Goal: Task Accomplishment & Management: Manage account settings

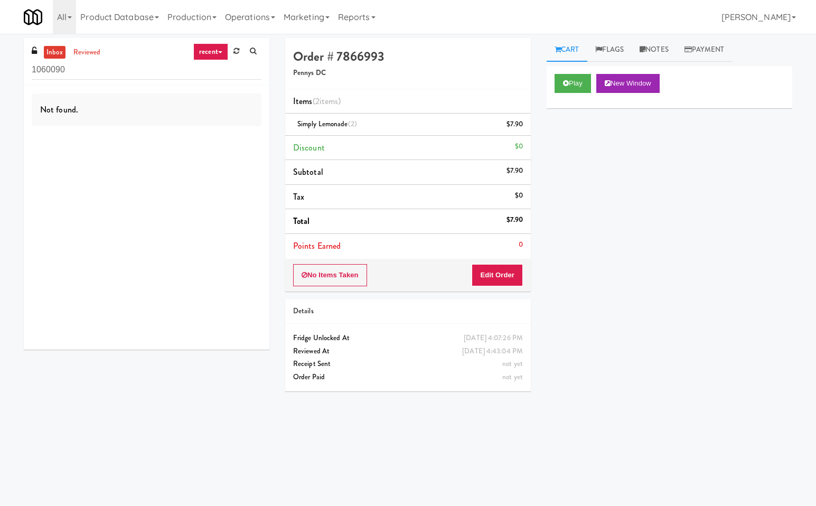
drag, startPoint x: 187, startPoint y: 233, endPoint x: 182, endPoint y: 215, distance: 19.4
click at [185, 224] on div "Not found." at bounding box center [146, 218] width 245 height 264
click at [153, 73] on input "1060090" at bounding box center [147, 70] width 230 height 20
paste input "Pantry Field Two!"
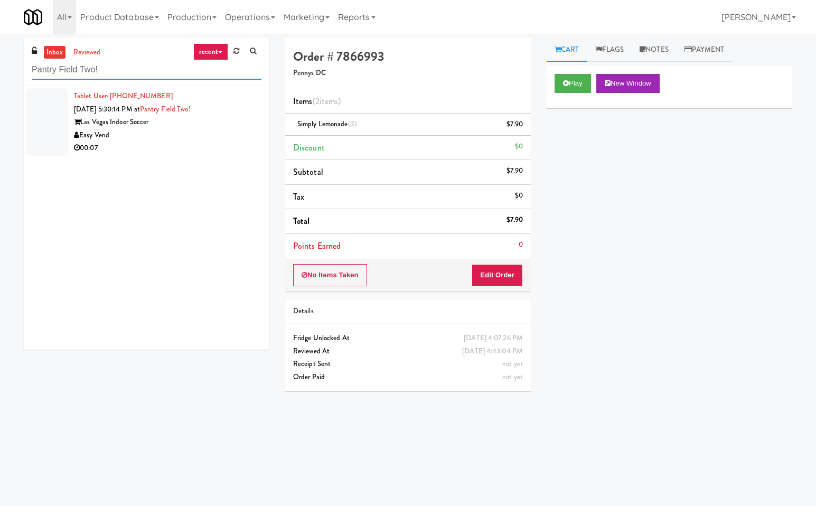
type input "Pantry Field Two!"
drag, startPoint x: 223, startPoint y: 129, endPoint x: 522, endPoint y: 169, distance: 302.0
click at [223, 130] on div "Easy Vend" at bounding box center [167, 135] width 187 height 13
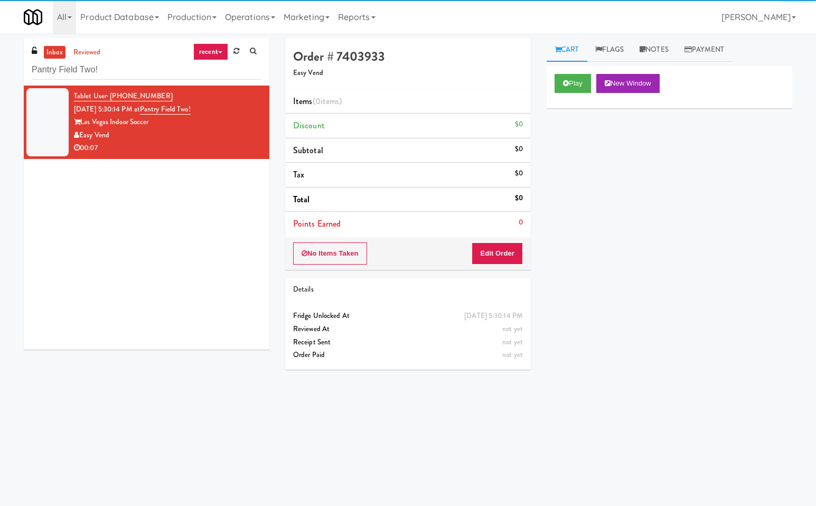
drag, startPoint x: 617, startPoint y: 198, endPoint x: 601, endPoint y: 125, distance: 75.6
click at [617, 195] on div "Play New Window Primary Flag Clear Flag if unable to determine what was taken o…" at bounding box center [668, 264] width 245 height 396
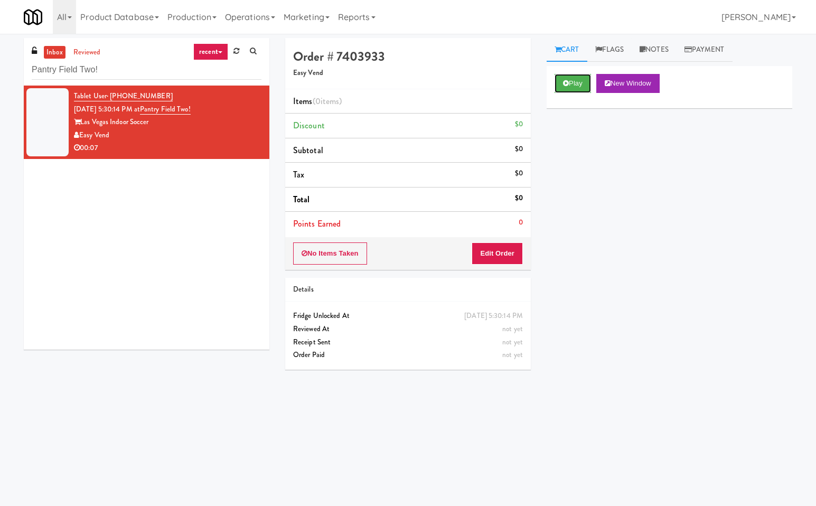
drag, startPoint x: 580, startPoint y: 87, endPoint x: 573, endPoint y: 123, distance: 37.2
click at [579, 90] on button "Play" at bounding box center [572, 83] width 36 height 19
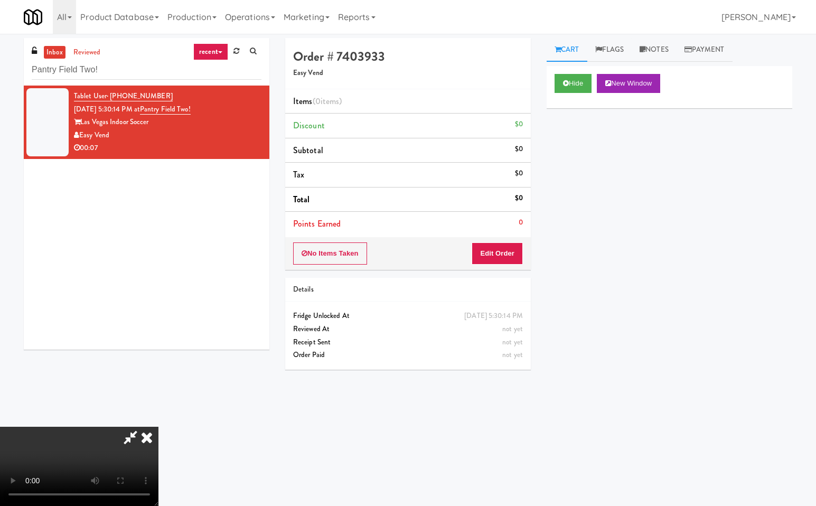
drag, startPoint x: 128, startPoint y: 435, endPoint x: 137, endPoint y: 463, distance: 29.9
click at [128, 436] on icon at bounding box center [130, 436] width 24 height 21
click at [495, 253] on button "Edit Order" at bounding box center [496, 253] width 51 height 22
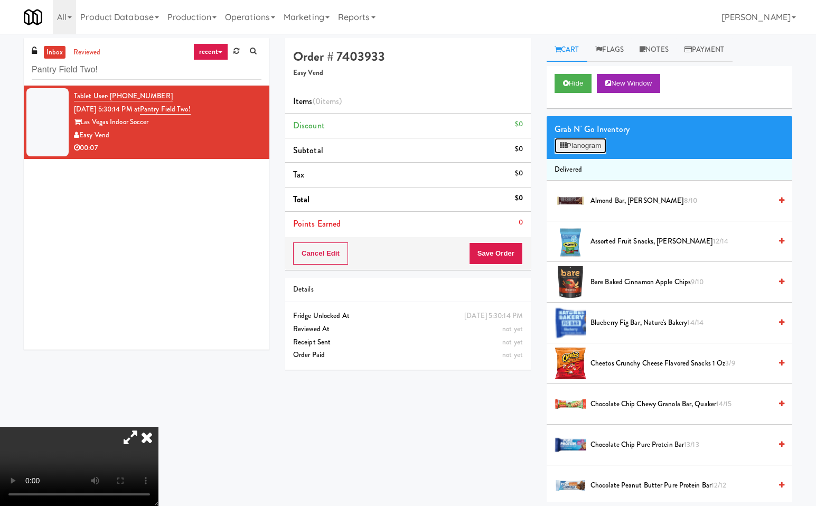
click at [599, 145] on button "Planogram" at bounding box center [580, 146] width 52 height 16
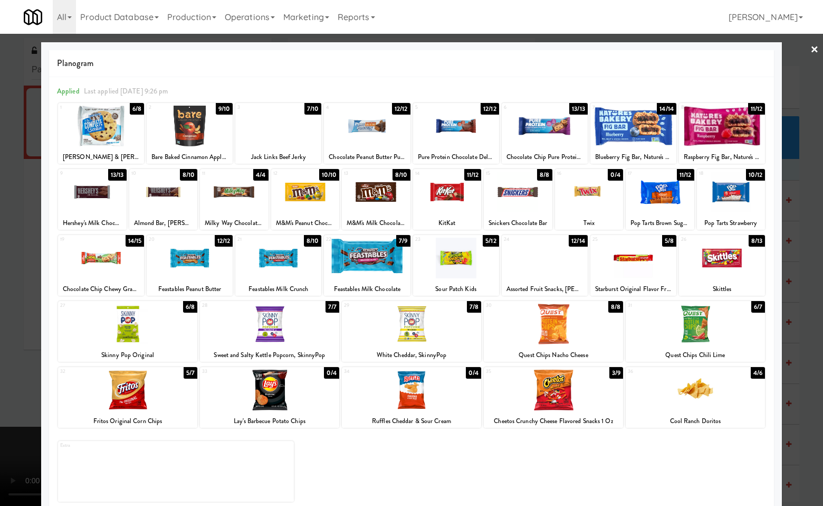
click at [450, 272] on div at bounding box center [456, 258] width 86 height 41
drag, startPoint x: 809, startPoint y: 262, endPoint x: 784, endPoint y: 316, distance: 59.3
click at [808, 265] on div at bounding box center [411, 253] width 823 height 506
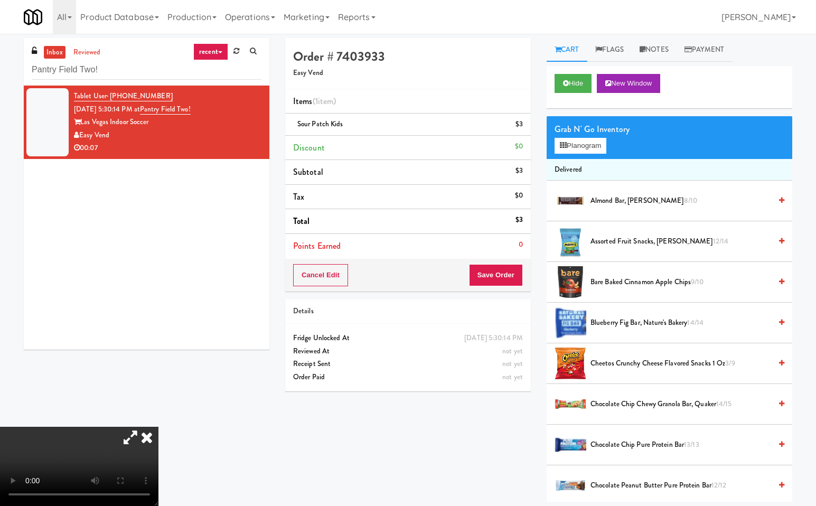
click at [158, 426] on icon at bounding box center [146, 436] width 23 height 21
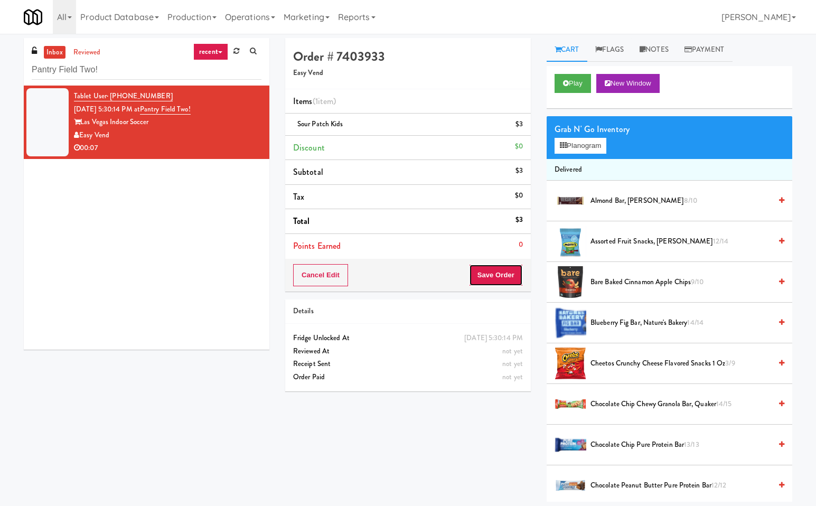
drag, startPoint x: 490, startPoint y: 274, endPoint x: 438, endPoint y: 320, distance: 69.5
click at [488, 279] on button "Save Order" at bounding box center [496, 275] width 54 height 22
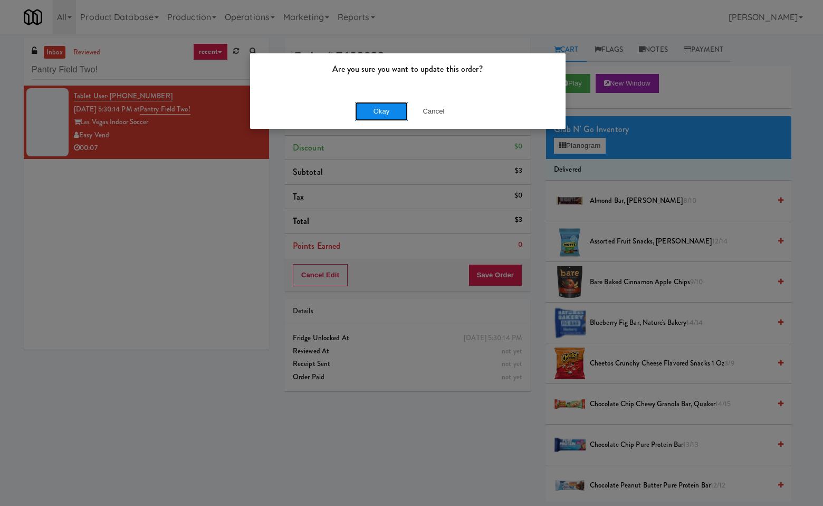
click at [358, 109] on button "Okay" at bounding box center [381, 111] width 53 height 19
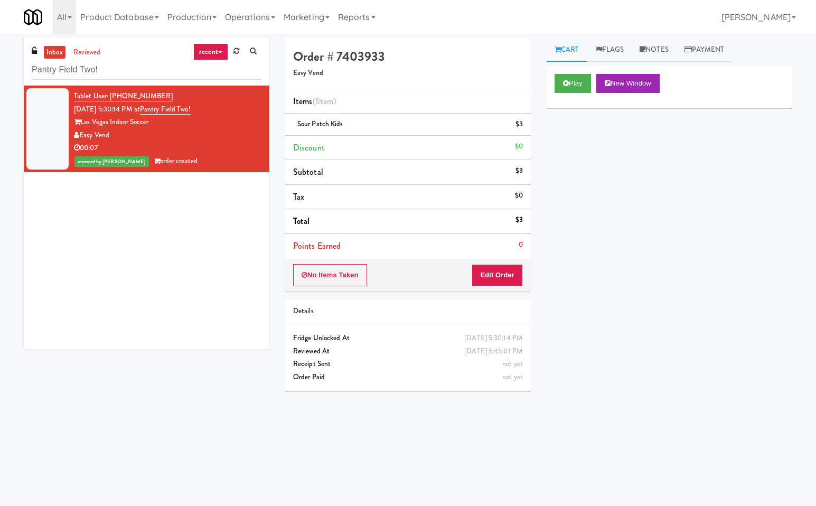
drag, startPoint x: 660, startPoint y: 323, endPoint x: 800, endPoint y: 353, distance: 143.0
click at [662, 323] on div "Play New Window Primary Flag Clear Flag if unable to determine what was taken o…" at bounding box center [668, 264] width 245 height 396
drag, startPoint x: 153, startPoint y: 266, endPoint x: 143, endPoint y: 159, distance: 106.6
click at [149, 250] on div "Tablet User · (702) 337-4245 Sep 21, 2025 5:30:14 PM at Pantry Field Two! Las V…" at bounding box center [146, 218] width 245 height 264
click at [138, 69] on input "Pantry Field Two!" at bounding box center [147, 70] width 230 height 20
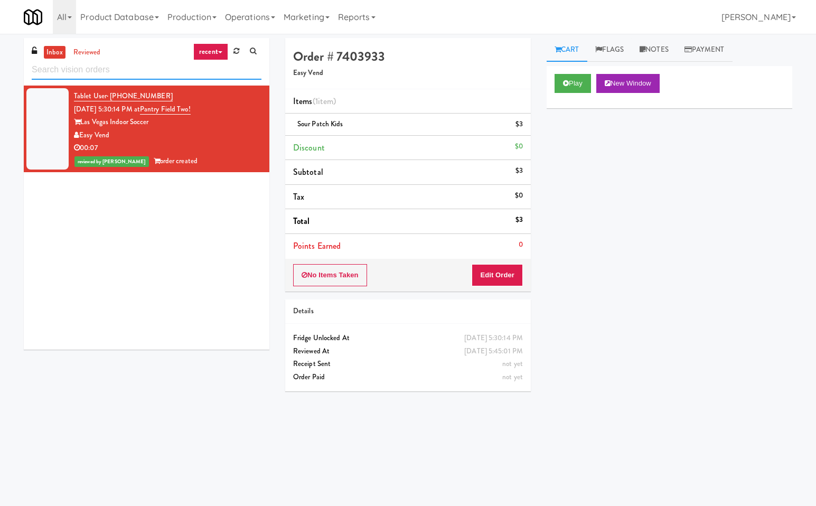
paste input "Atworth - Vernon Hills"
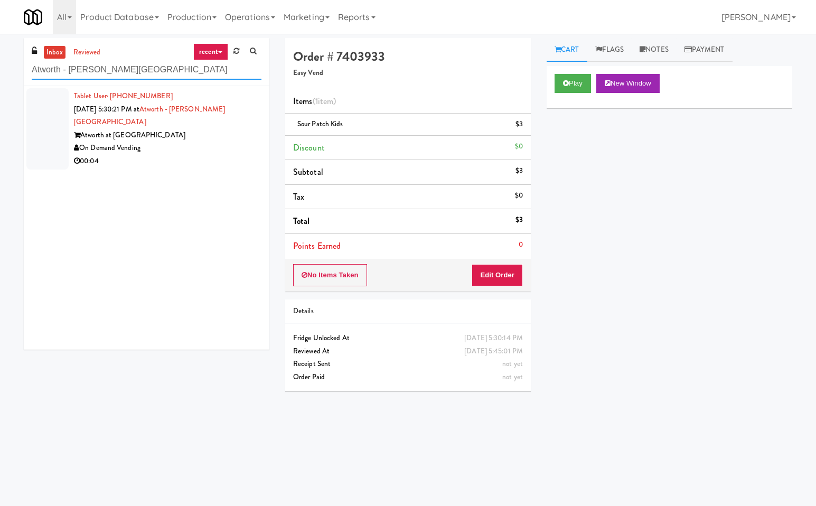
type input "Atworth - Vernon Hills"
click at [204, 141] on div "On Demand Vending" at bounding box center [167, 147] width 187 height 13
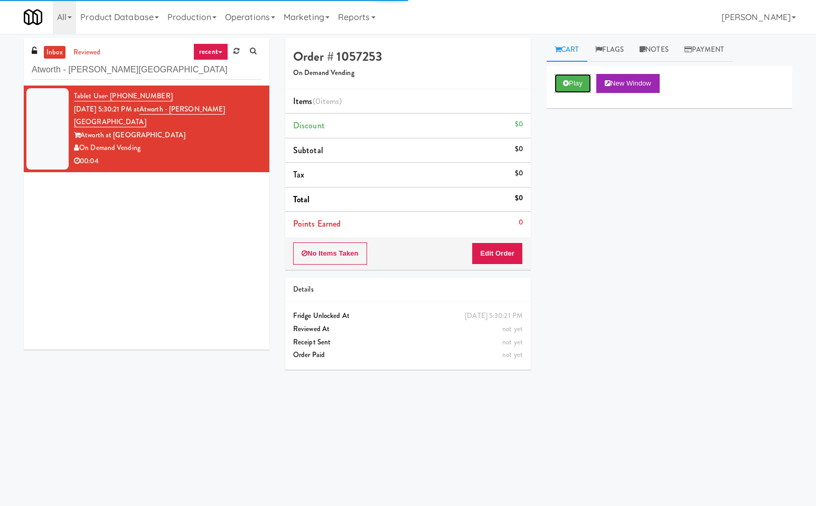
drag, startPoint x: 583, startPoint y: 84, endPoint x: 563, endPoint y: 209, distance: 126.2
click at [583, 85] on button "Play" at bounding box center [572, 83] width 36 height 19
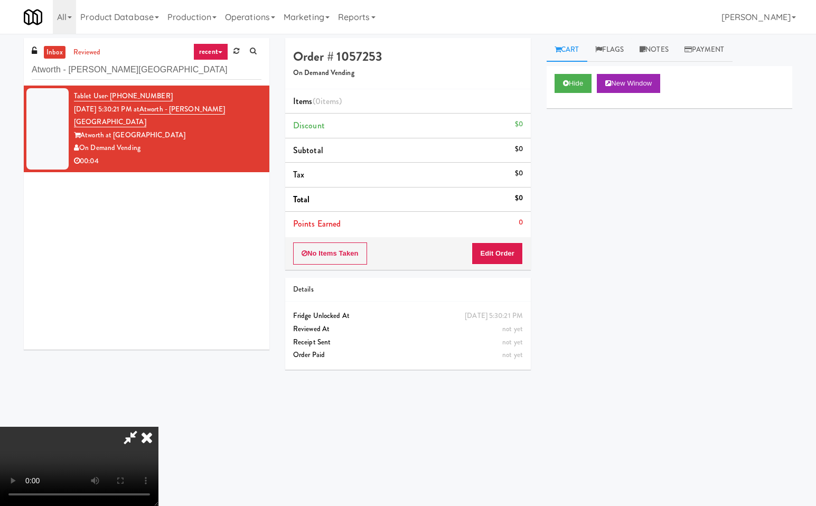
click at [131, 439] on icon at bounding box center [130, 436] width 24 height 21
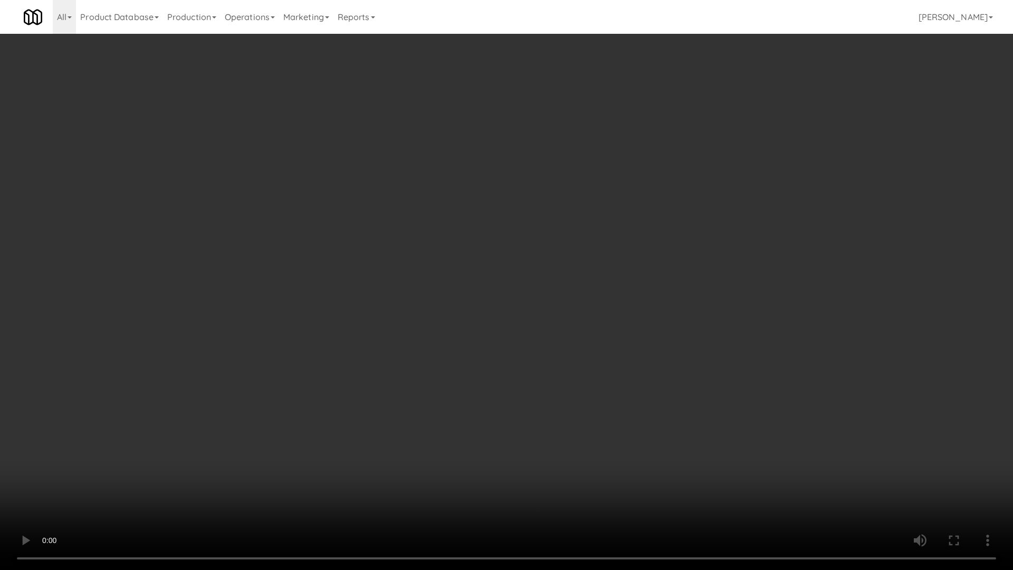
click at [96, 414] on video at bounding box center [506, 285] width 1013 height 570
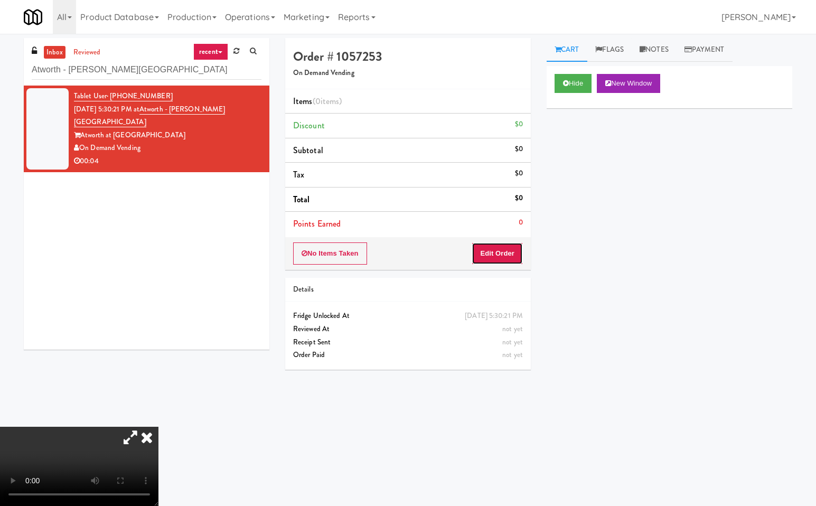
click at [495, 250] on button "Edit Order" at bounding box center [496, 253] width 51 height 22
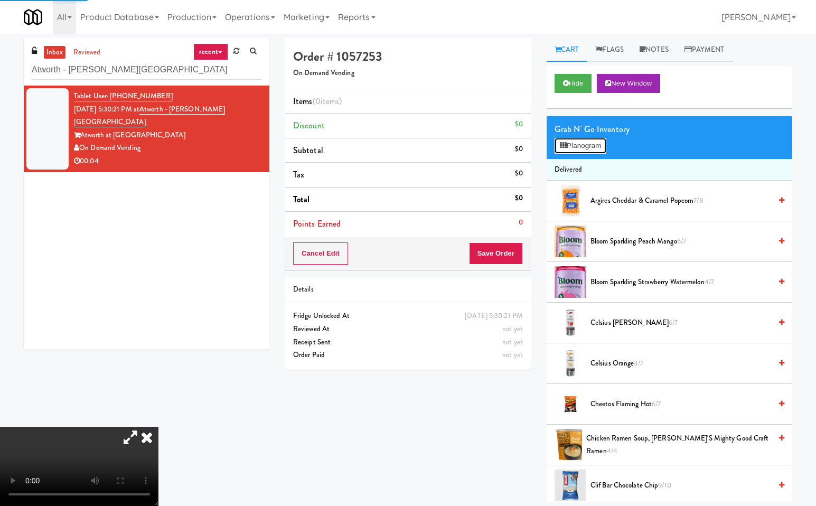
drag, startPoint x: 581, startPoint y: 137, endPoint x: 718, endPoint y: 163, distance: 139.7
click at [582, 137] on div "Grab N' Go Inventory Planogram" at bounding box center [668, 137] width 245 height 43
click at [588, 143] on button "Planogram" at bounding box center [580, 146] width 52 height 16
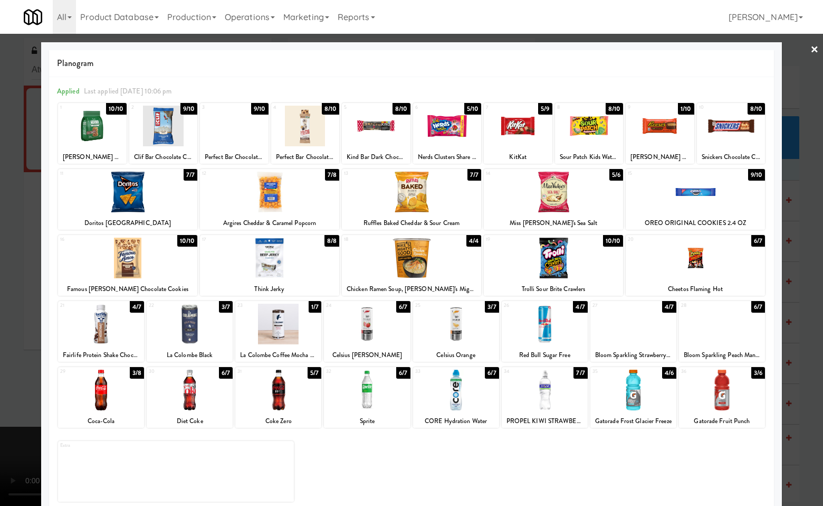
drag, startPoint x: 100, startPoint y: 401, endPoint x: 212, endPoint y: 433, distance: 116.4
click at [105, 404] on div at bounding box center [101, 389] width 86 height 41
click at [803, 311] on div at bounding box center [411, 253] width 823 height 506
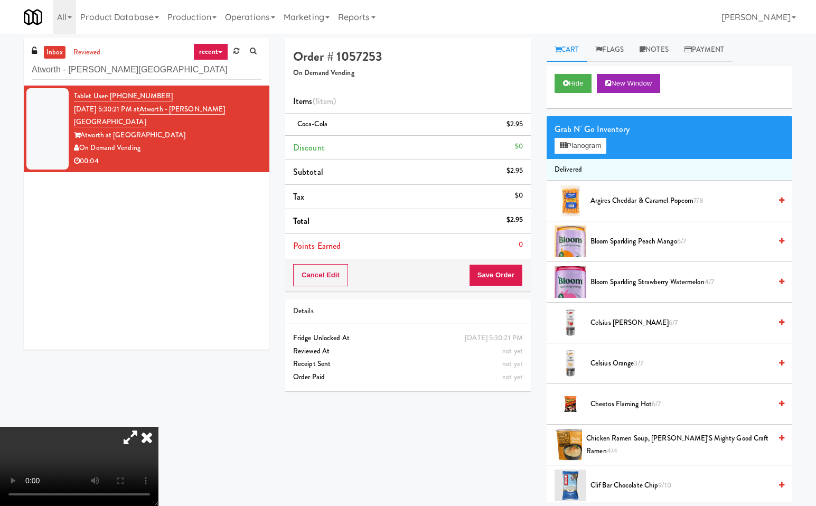
click at [158, 426] on icon at bounding box center [146, 436] width 23 height 21
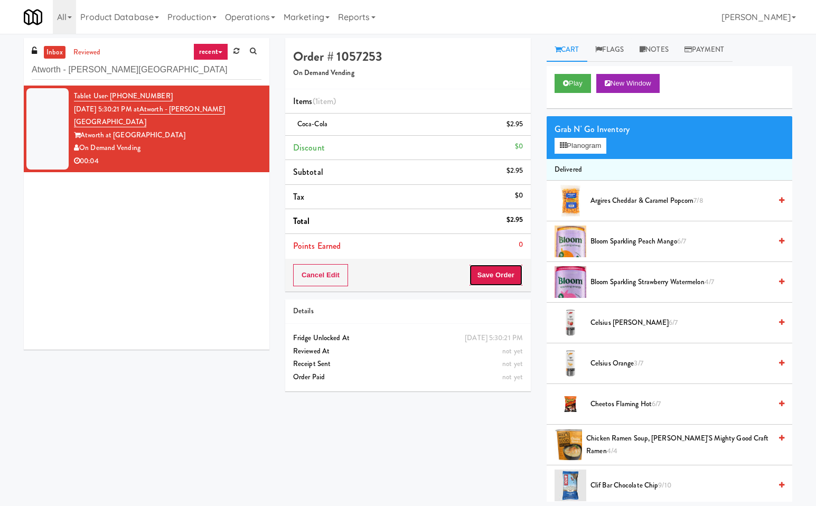
click at [505, 271] on button "Save Order" at bounding box center [496, 275] width 54 height 22
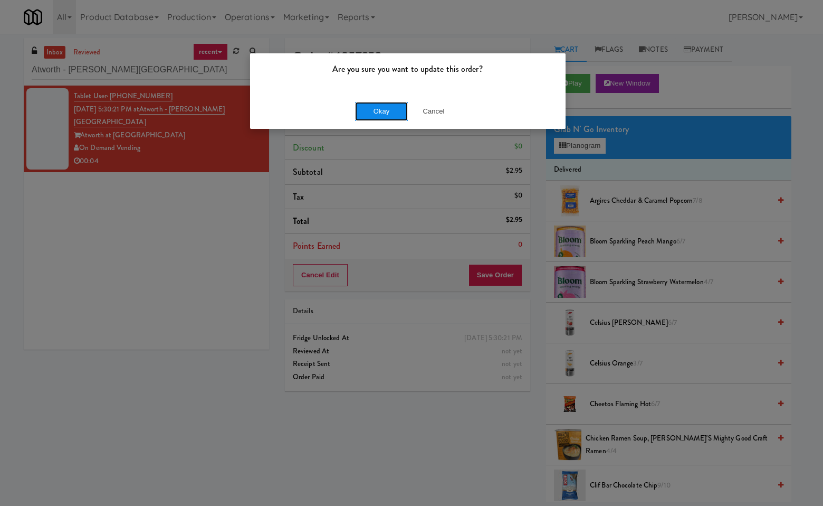
click at [392, 103] on button "Okay" at bounding box center [381, 111] width 53 height 19
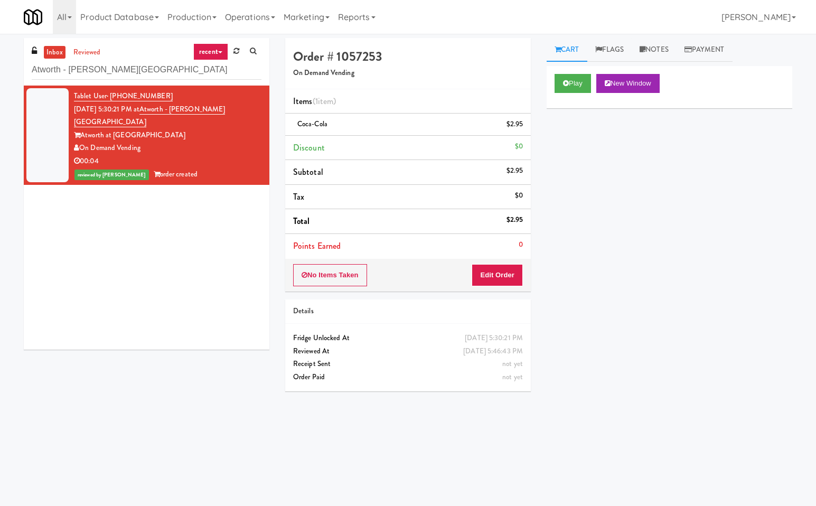
click at [139, 281] on div "Tablet User · (773) 782-5522 Sep 21, 2025 5:30:21 PM at Atworth - Vernon Hills …" at bounding box center [146, 218] width 245 height 264
click at [136, 73] on input "Atworth - Vernon Hills" at bounding box center [147, 70] width 230 height 20
paste input "Aspire Gulch"
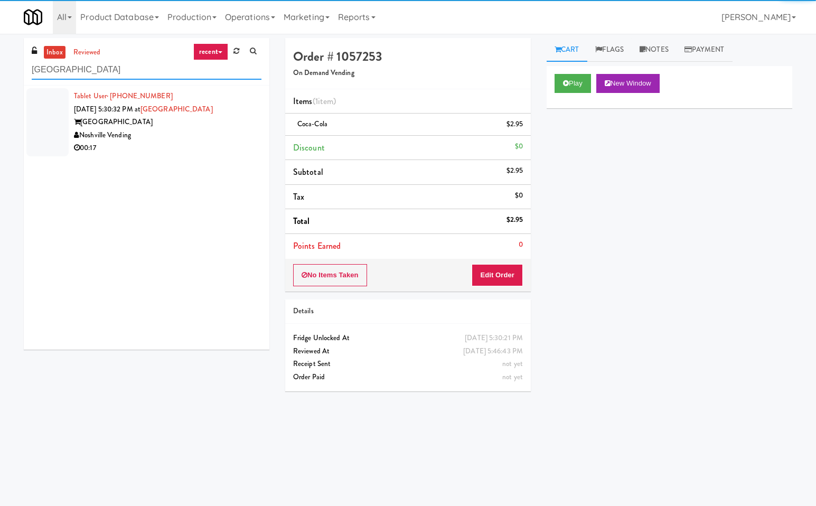
type input "Aspire Gulch"
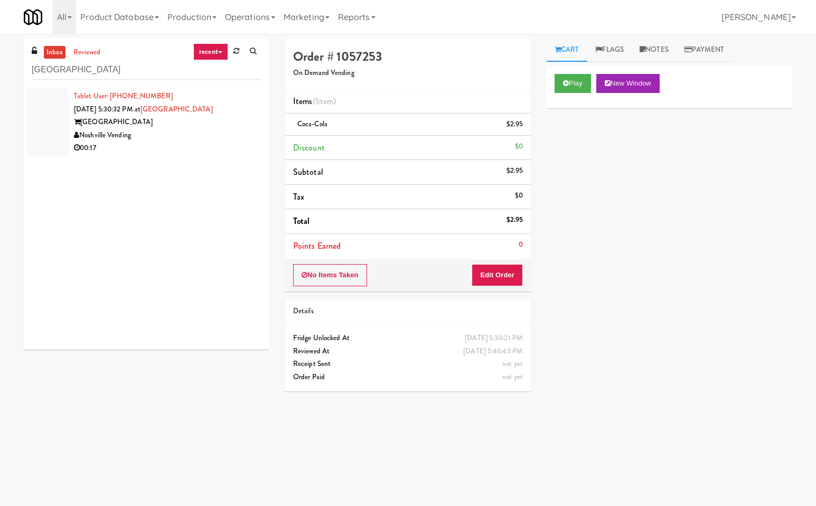
drag, startPoint x: 221, startPoint y: 118, endPoint x: 418, endPoint y: 132, distance: 197.4
click at [222, 119] on div "Aspire Gulch" at bounding box center [167, 122] width 187 height 13
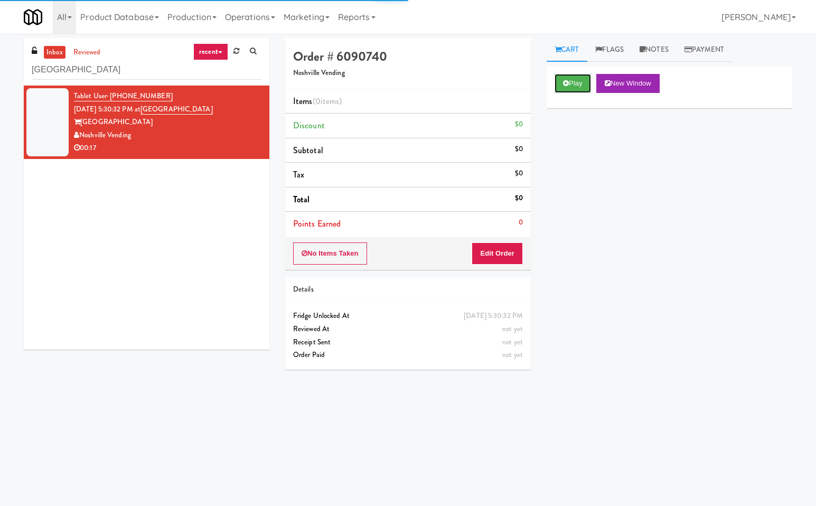
drag, startPoint x: 575, startPoint y: 84, endPoint x: 592, endPoint y: 274, distance: 190.2
click at [576, 94] on div "Play New Window" at bounding box center [668, 87] width 245 height 42
click at [573, 80] on button "Play" at bounding box center [572, 83] width 36 height 19
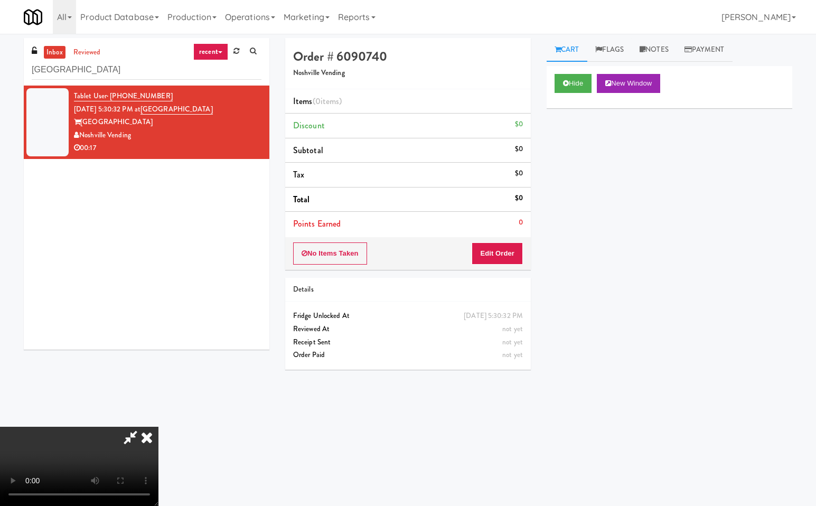
click at [132, 435] on icon at bounding box center [130, 436] width 24 height 21
click at [504, 249] on button "Edit Order" at bounding box center [496, 253] width 51 height 22
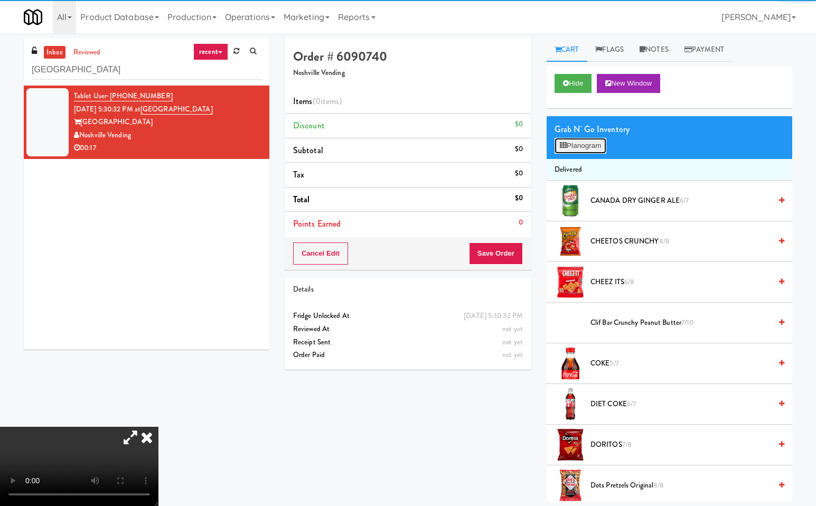
click at [583, 142] on button "Planogram" at bounding box center [580, 146] width 52 height 16
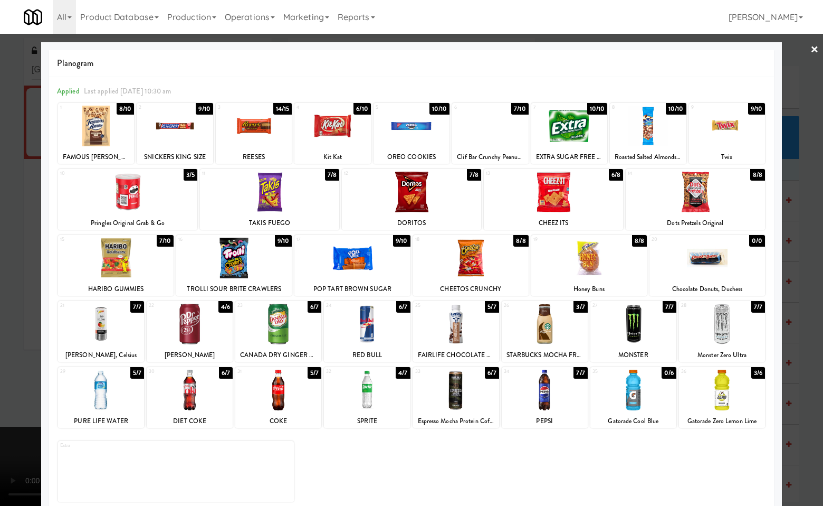
drag, startPoint x: 260, startPoint y: 137, endPoint x: 289, endPoint y: 175, distance: 47.4
click at [260, 138] on div at bounding box center [254, 126] width 76 height 41
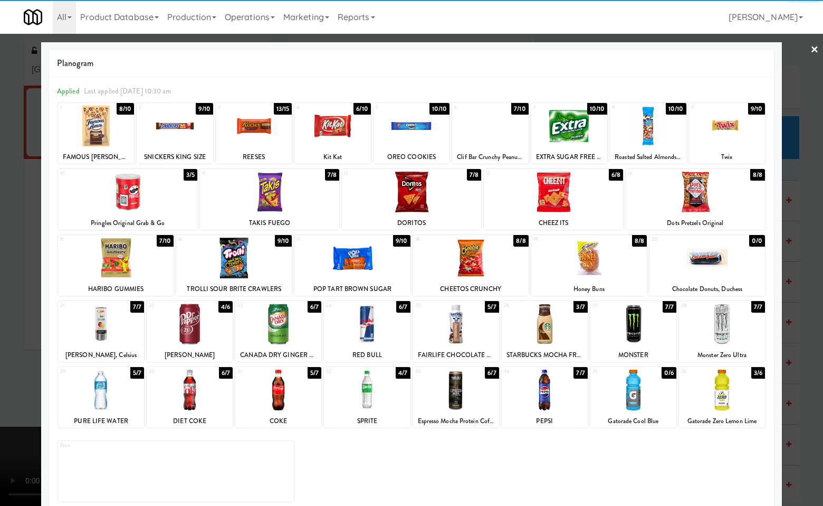
click at [362, 262] on div at bounding box center [353, 258] width 116 height 41
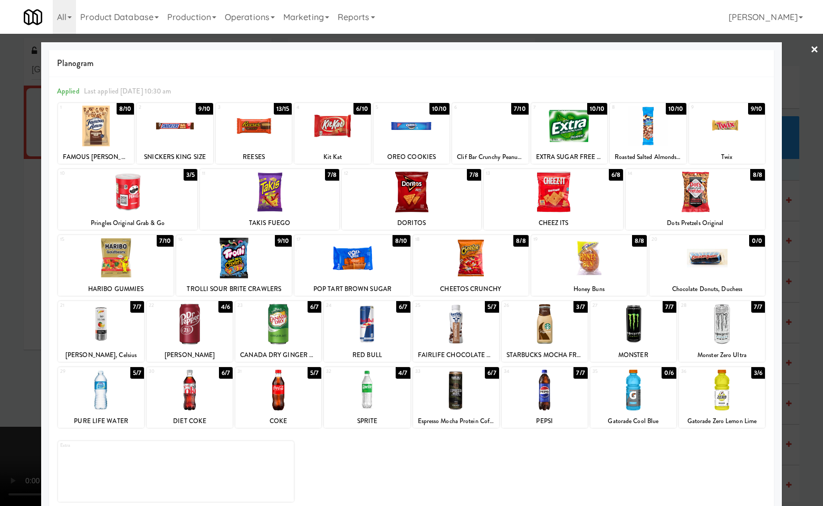
drag, startPoint x: 801, startPoint y: 293, endPoint x: 518, endPoint y: 376, distance: 294.8
click at [793, 299] on div at bounding box center [411, 253] width 823 height 506
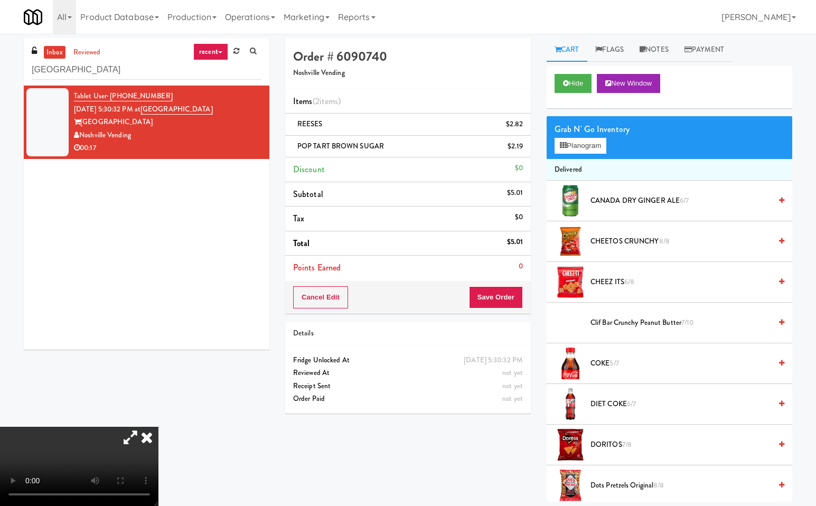
drag, startPoint x: 275, startPoint y: 214, endPoint x: 493, endPoint y: 318, distance: 241.5
click at [158, 426] on icon at bounding box center [146, 436] width 23 height 21
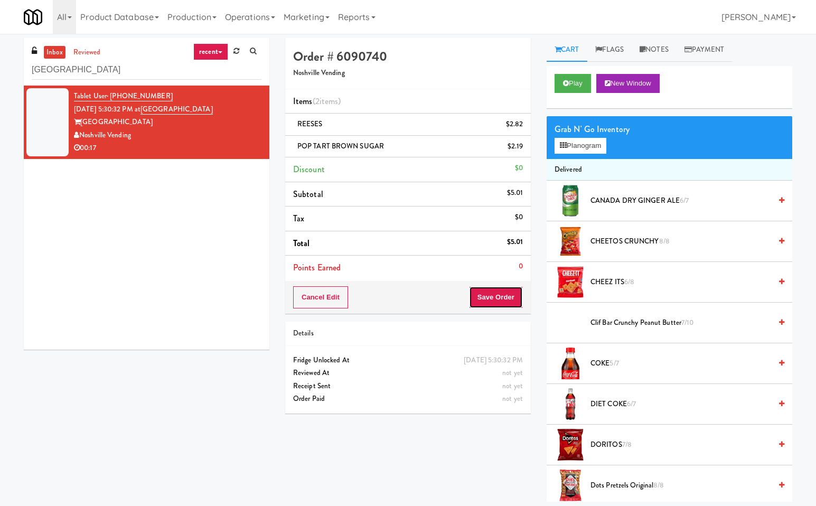
click at [496, 294] on button "Save Order" at bounding box center [496, 297] width 54 height 22
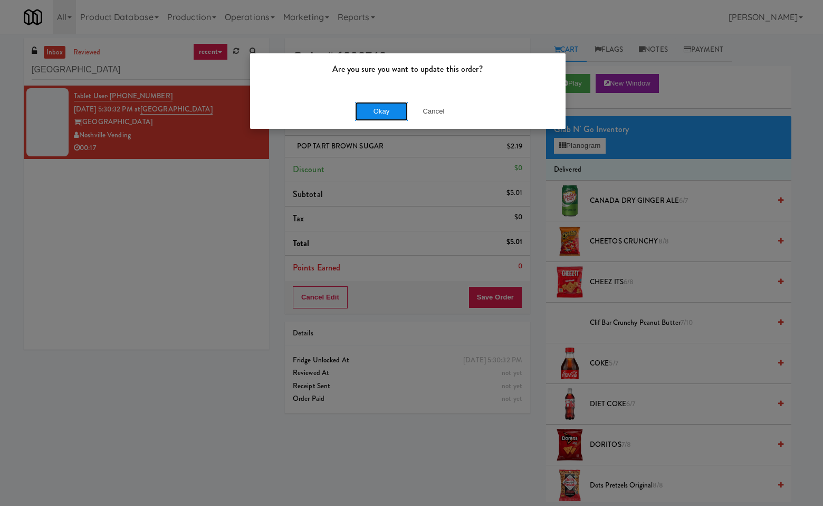
click at [381, 117] on button "Okay" at bounding box center [381, 111] width 53 height 19
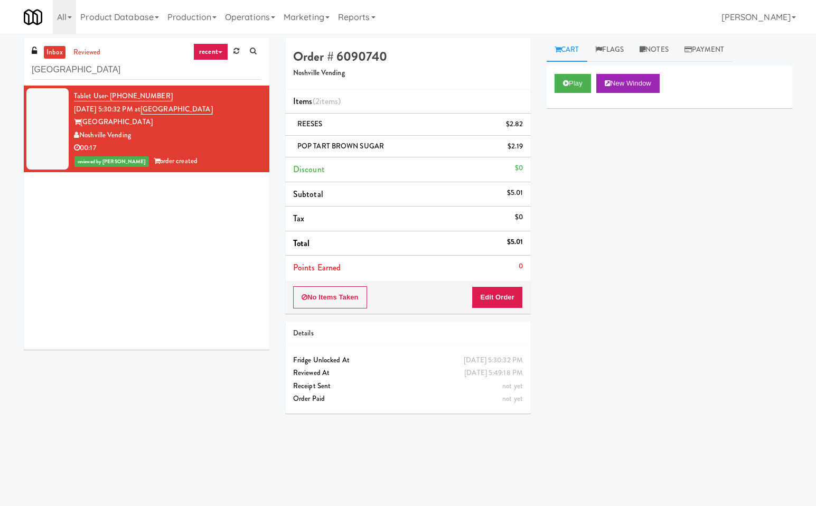
drag, startPoint x: 148, startPoint y: 272, endPoint x: 147, endPoint y: 263, distance: 9.0
click at [147, 270] on div "Tablet User · (412) 852-1502 Sep 21, 2025 5:30:32 PM at Aspire Gulch Aspire Gul…" at bounding box center [146, 218] width 245 height 264
click at [175, 74] on input "Aspire Gulch" at bounding box center [147, 70] width 230 height 20
paste input "930 W Parker - Combo"
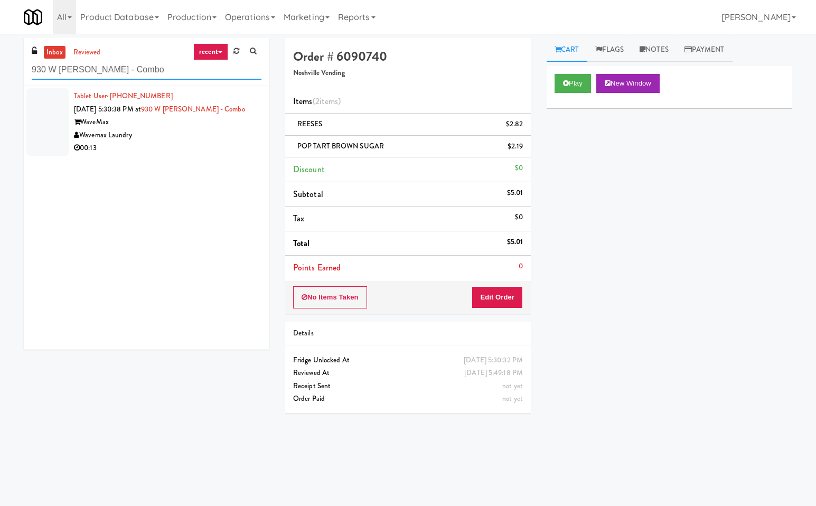
type input "930 W Parker - Combo"
drag, startPoint x: 192, startPoint y: 138, endPoint x: 502, endPoint y: 178, distance: 312.4
click at [194, 137] on div "Wavemax Laundry" at bounding box center [167, 135] width 187 height 13
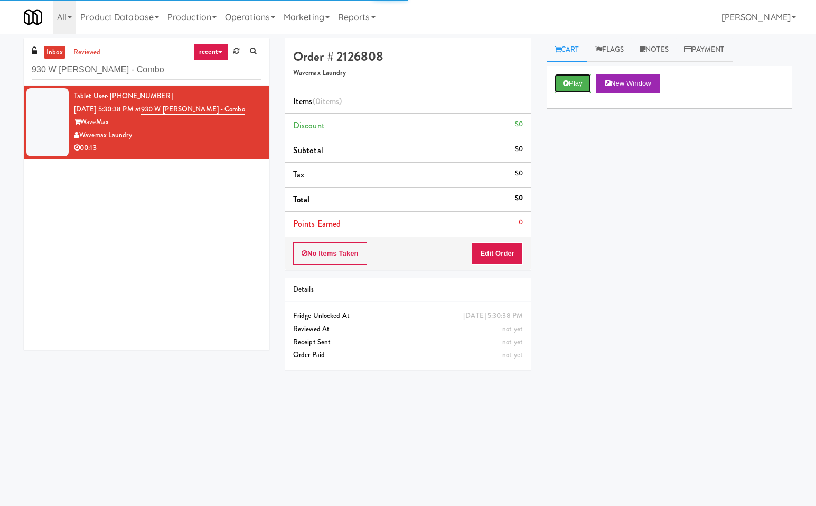
drag, startPoint x: 576, startPoint y: 82, endPoint x: 450, endPoint y: 343, distance: 290.1
click at [576, 84] on button "Play" at bounding box center [572, 83] width 36 height 19
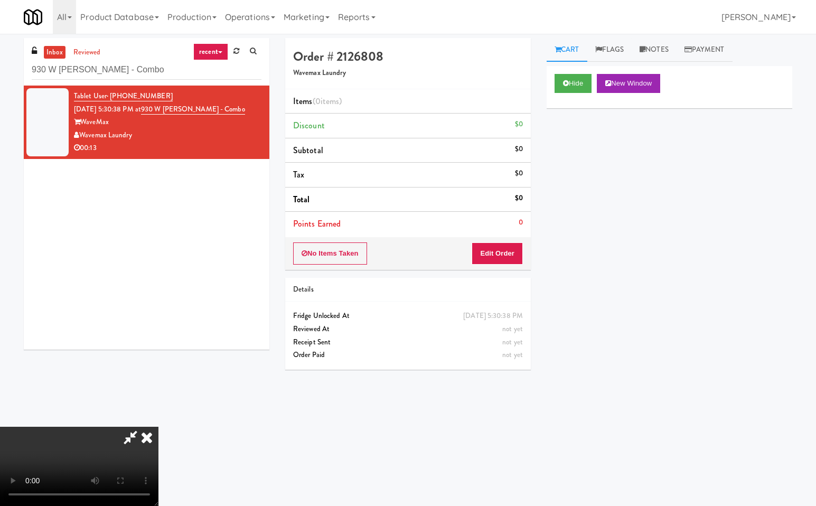
drag, startPoint x: 130, startPoint y: 439, endPoint x: 143, endPoint y: 472, distance: 35.9
click at [133, 449] on div at bounding box center [79, 465] width 158 height 79
drag, startPoint x: 135, startPoint y: 436, endPoint x: 140, endPoint y: 444, distance: 9.7
click at [136, 436] on icon at bounding box center [130, 436] width 24 height 21
click at [500, 255] on button "Edit Order" at bounding box center [496, 253] width 51 height 22
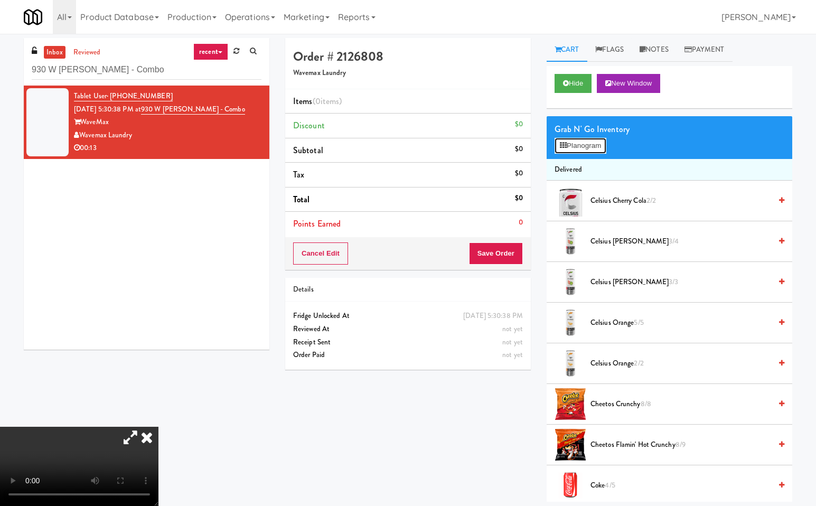
drag, startPoint x: 598, startPoint y: 138, endPoint x: 712, endPoint y: 174, distance: 119.9
click at [600, 140] on button "Planogram" at bounding box center [580, 146] width 52 height 16
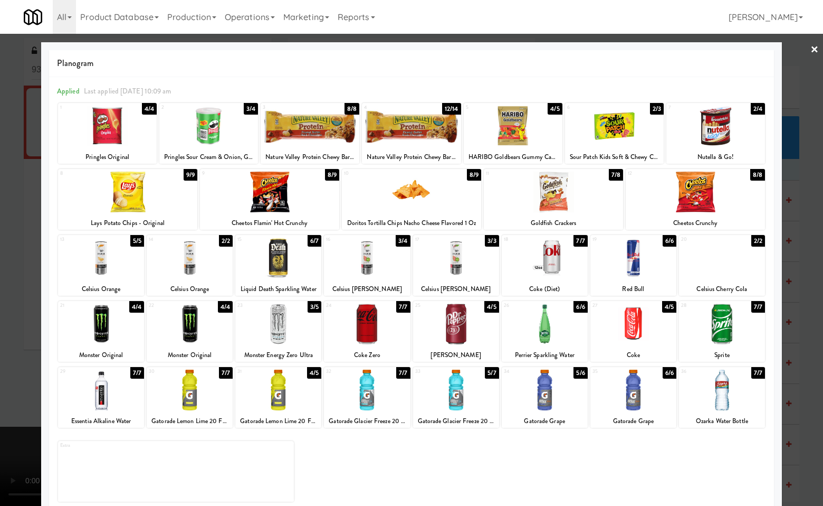
click at [737, 268] on div at bounding box center [722, 258] width 86 height 41
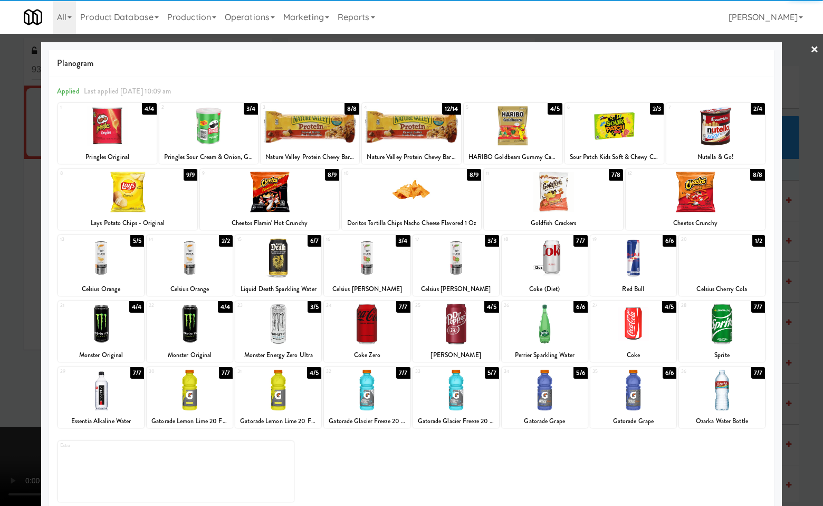
drag, startPoint x: 812, startPoint y: 259, endPoint x: 522, endPoint y: 360, distance: 307.8
click at [812, 260] on div at bounding box center [411, 253] width 823 height 506
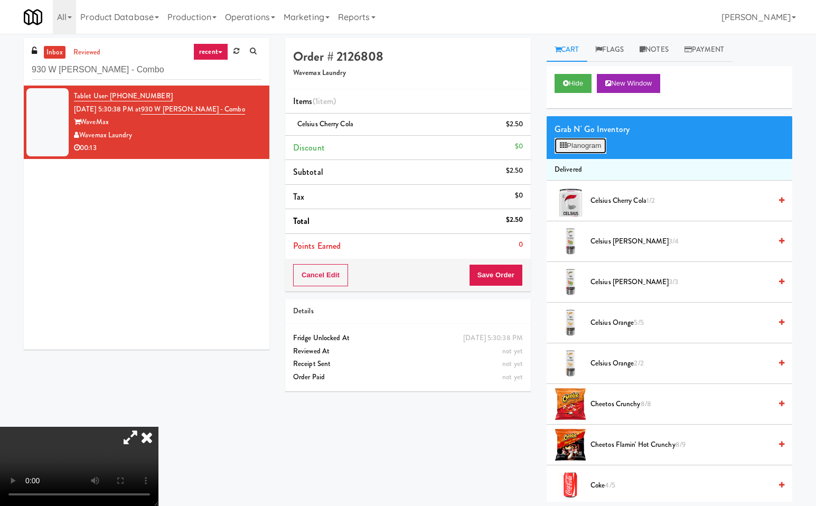
click at [580, 143] on button "Planogram" at bounding box center [580, 146] width 52 height 16
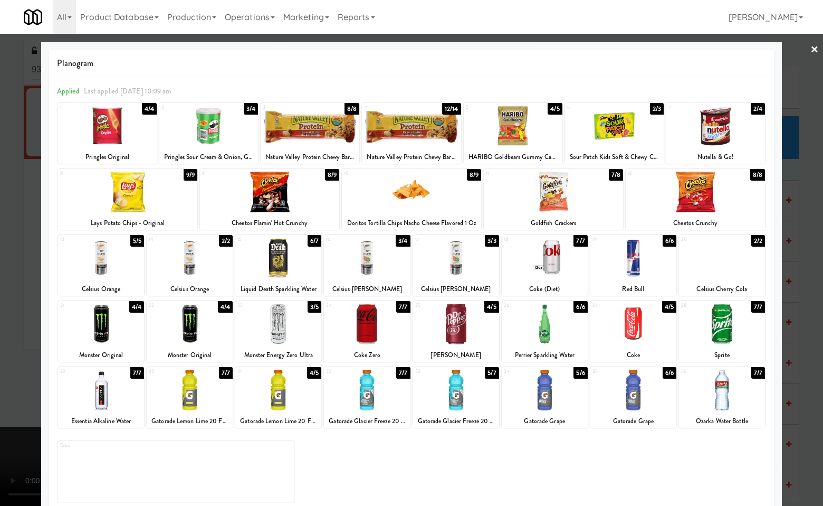
drag, startPoint x: 511, startPoint y: 140, endPoint x: 736, endPoint y: 218, distance: 237.9
click at [512, 141] on div at bounding box center [513, 126] width 99 height 41
drag, startPoint x: 809, startPoint y: 200, endPoint x: 715, endPoint y: 215, distance: 95.2
click at [809, 200] on div at bounding box center [411, 253] width 823 height 506
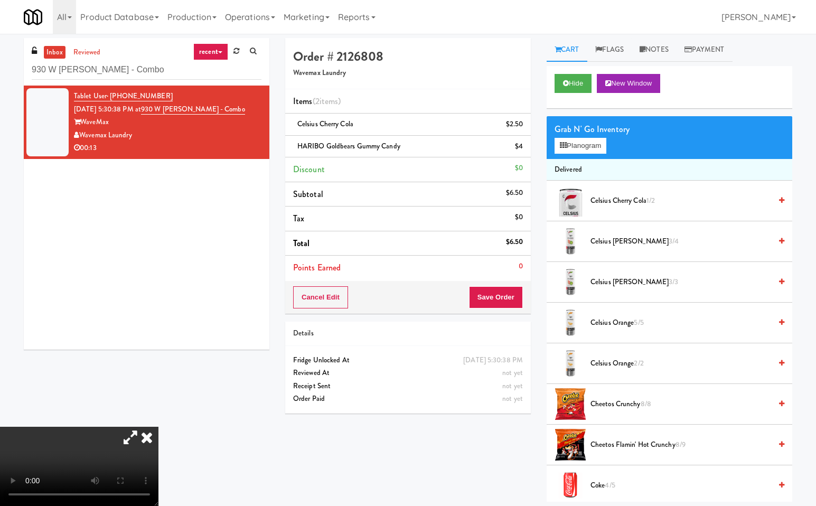
click at [158, 426] on icon at bounding box center [146, 436] width 23 height 21
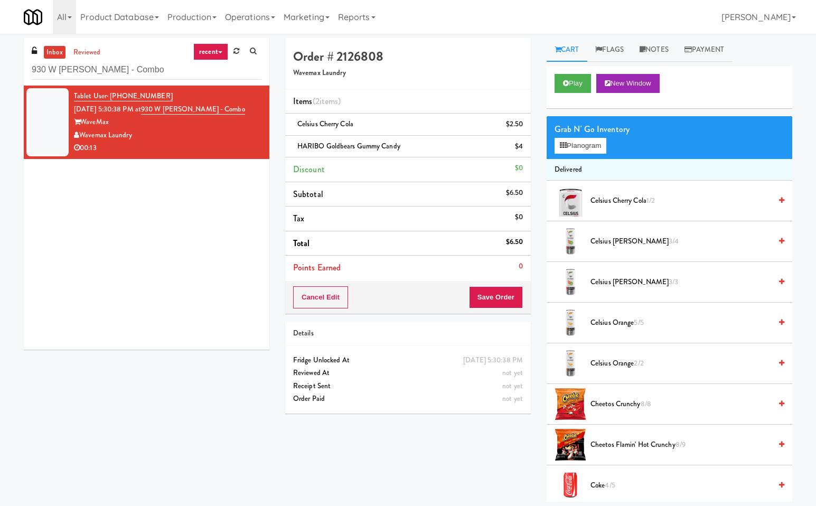
drag, startPoint x: 450, startPoint y: 457, endPoint x: 481, endPoint y: 371, distance: 91.5
click at [450, 453] on div "Order # 2126808 Wavemax Laundry Items (2 items ) Celsius Cherry Cola $2.50 HARI…" at bounding box center [538, 269] width 523 height 463
click at [491, 293] on button "Save Order" at bounding box center [496, 297] width 54 height 22
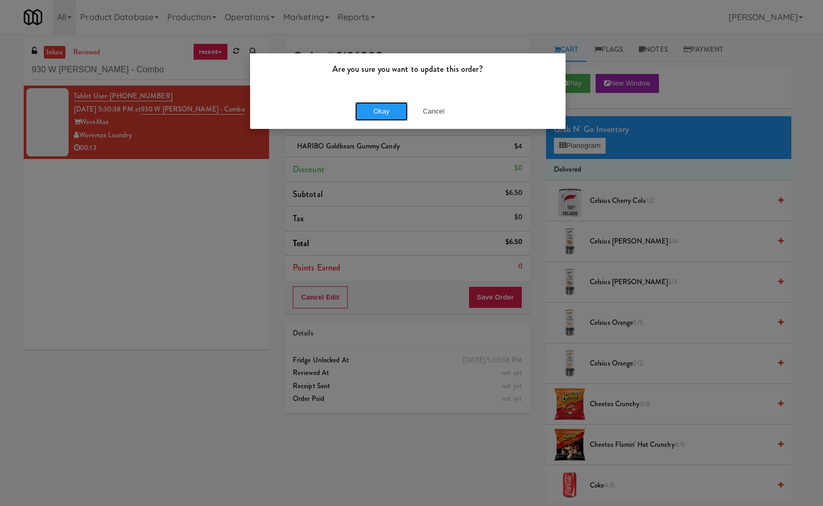
drag, startPoint x: 384, startPoint y: 118, endPoint x: 387, endPoint y: 187, distance: 69.2
click at [384, 119] on button "Okay" at bounding box center [381, 111] width 53 height 19
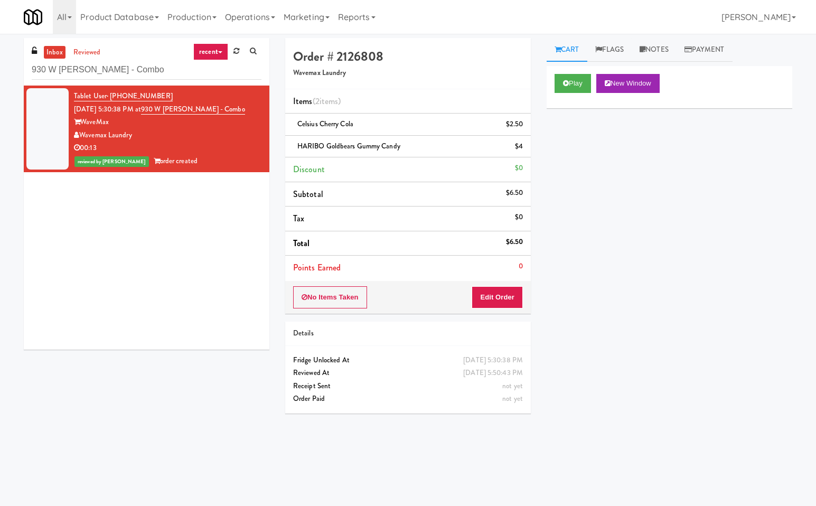
drag, startPoint x: 162, startPoint y: 270, endPoint x: 145, endPoint y: 129, distance: 141.4
click at [160, 264] on div "Tablet User · (214) 934-8706 Sep 21, 2025 5:30:38 PM at 930 W Parker - Combo Wa…" at bounding box center [146, 218] width 245 height 264
click at [151, 72] on input "930 W Parker - Combo" at bounding box center [147, 70] width 230 height 20
paste input "930 W Parker - Combo"
type input "930 W Parker - Combo"
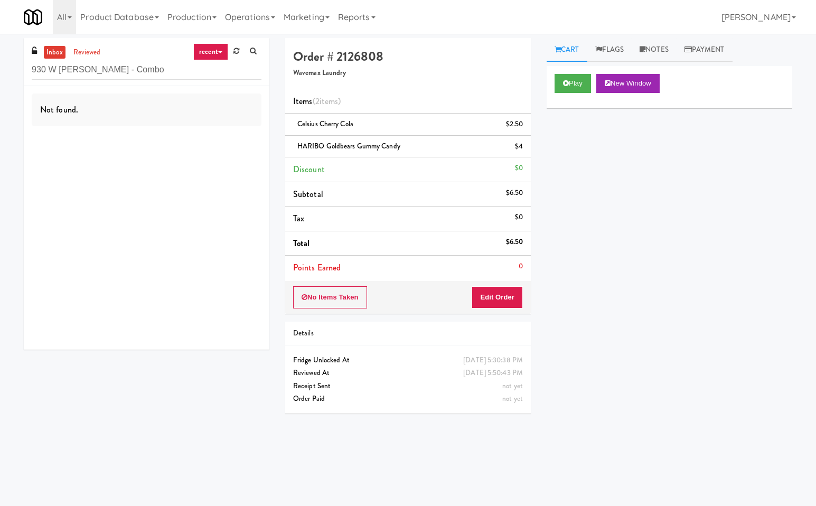
drag, startPoint x: 93, startPoint y: 49, endPoint x: 128, endPoint y: 69, distance: 40.2
click at [94, 50] on link "reviewed" at bounding box center [87, 52] width 33 height 13
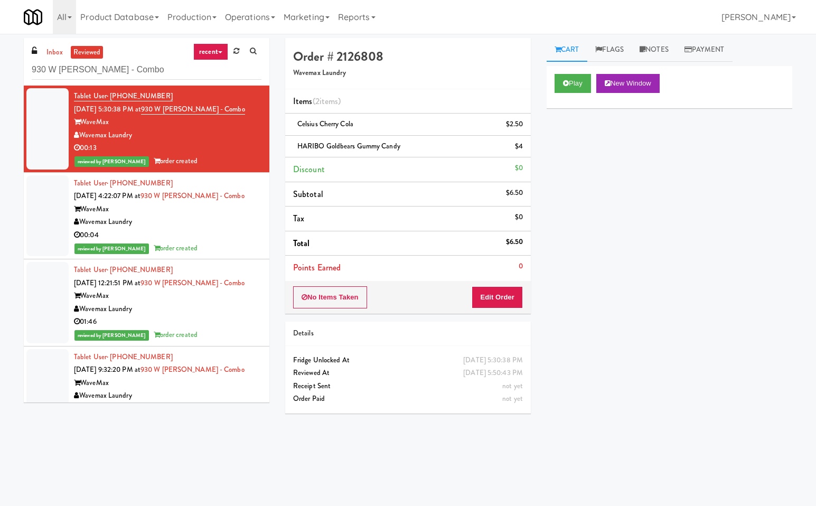
drag, startPoint x: 59, startPoint y: 53, endPoint x: 202, endPoint y: 155, distance: 175.6
click at [60, 54] on link "inbox" at bounding box center [55, 52] width 22 height 13
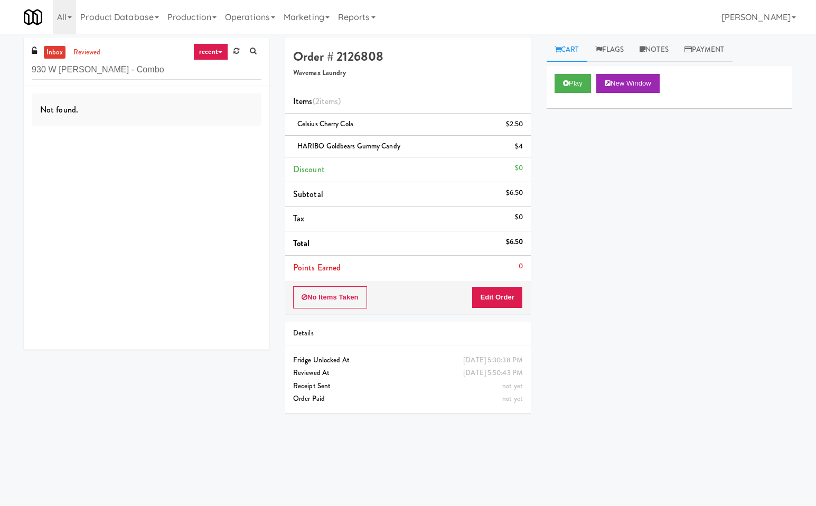
drag, startPoint x: 187, startPoint y: 249, endPoint x: 174, endPoint y: 203, distance: 47.9
click at [186, 245] on div "Not found." at bounding box center [146, 218] width 245 height 264
click at [112, 68] on input "1060496" at bounding box center [147, 70] width 230 height 20
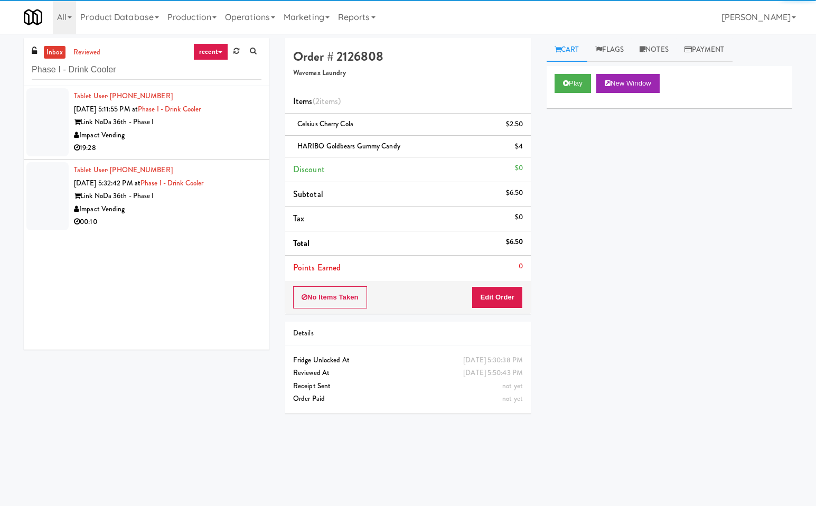
type input "Phase I - Drink Cooler"
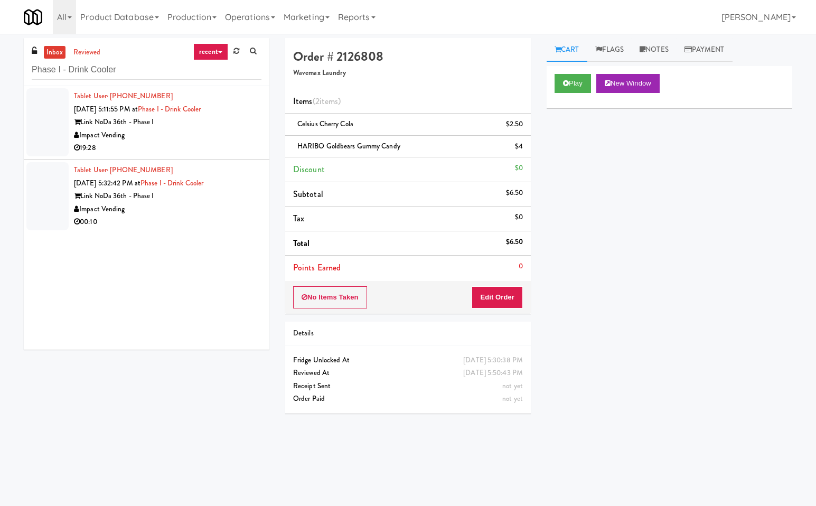
click at [235, 135] on div "Impact Vending" at bounding box center [167, 135] width 187 height 13
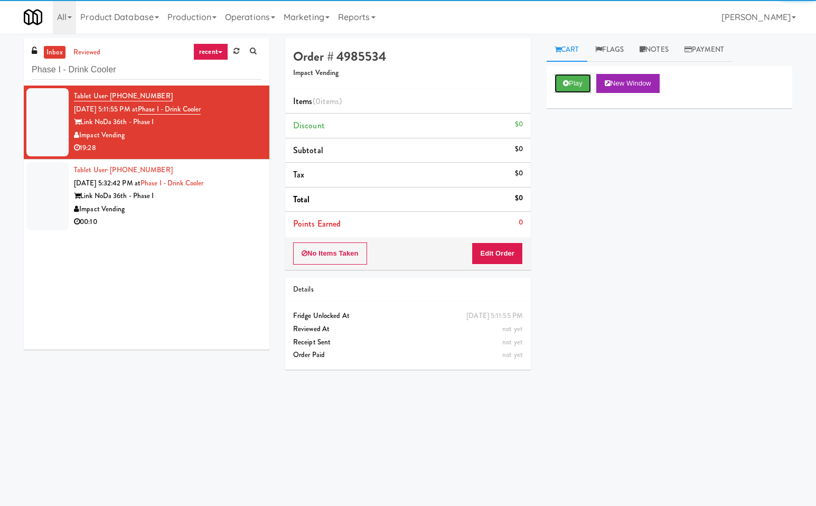
drag, startPoint x: 581, startPoint y: 75, endPoint x: 517, endPoint y: 266, distance: 201.1
click at [582, 79] on button "Play" at bounding box center [572, 83] width 36 height 19
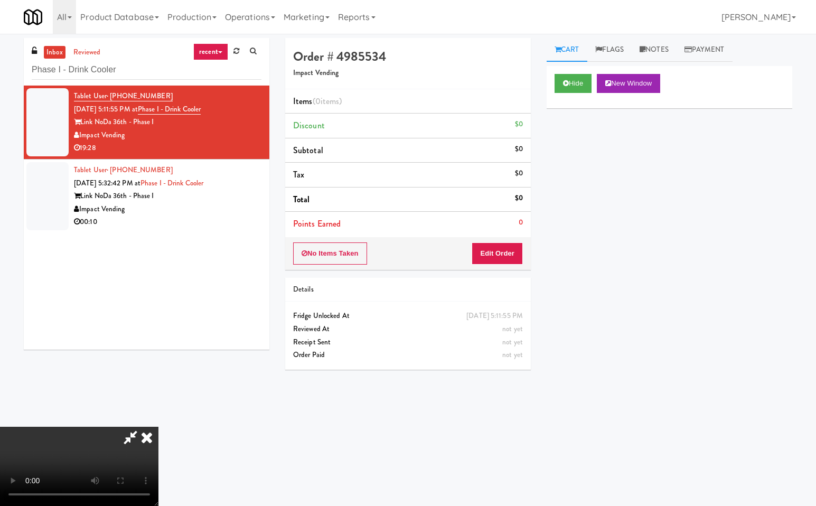
drag, startPoint x: 134, startPoint y: 434, endPoint x: 159, endPoint y: 498, distance: 68.2
click at [134, 438] on icon at bounding box center [130, 436] width 24 height 21
click at [503, 249] on button "Edit Order" at bounding box center [496, 253] width 51 height 22
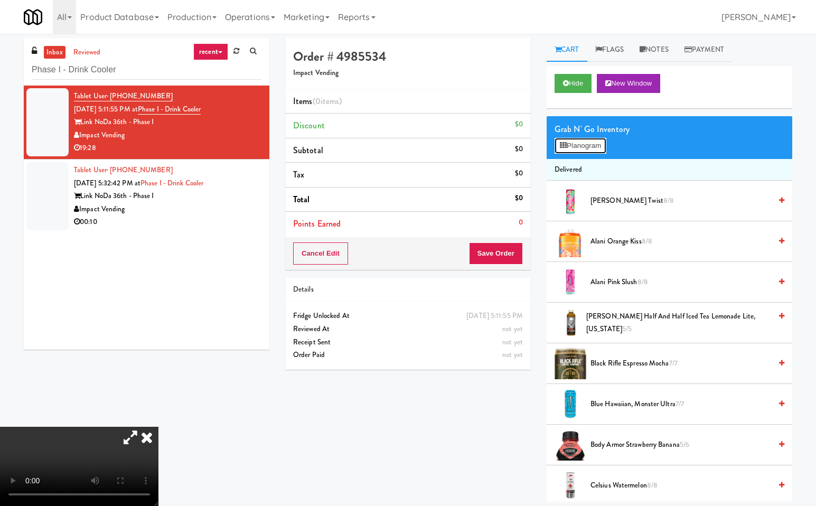
drag, startPoint x: 588, startPoint y: 139, endPoint x: 636, endPoint y: 162, distance: 53.1
click at [589, 140] on button "Planogram" at bounding box center [580, 146] width 52 height 16
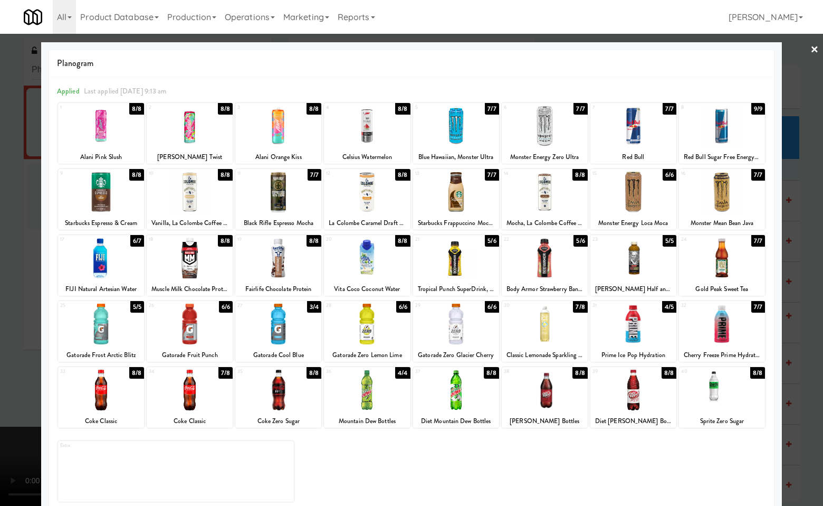
click at [448, 327] on div at bounding box center [456, 324] width 86 height 41
click at [805, 388] on div at bounding box center [411, 253] width 823 height 506
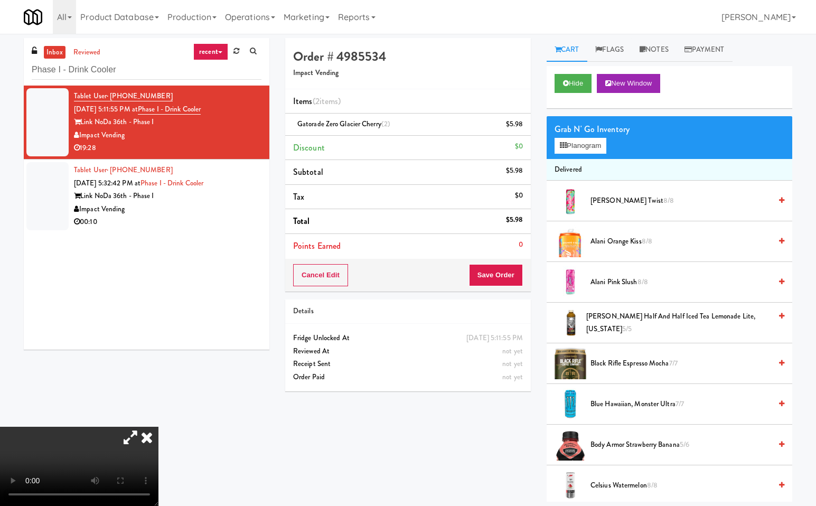
drag, startPoint x: 276, startPoint y: 214, endPoint x: 292, endPoint y: 249, distance: 37.8
click at [158, 426] on icon at bounding box center [146, 436] width 23 height 21
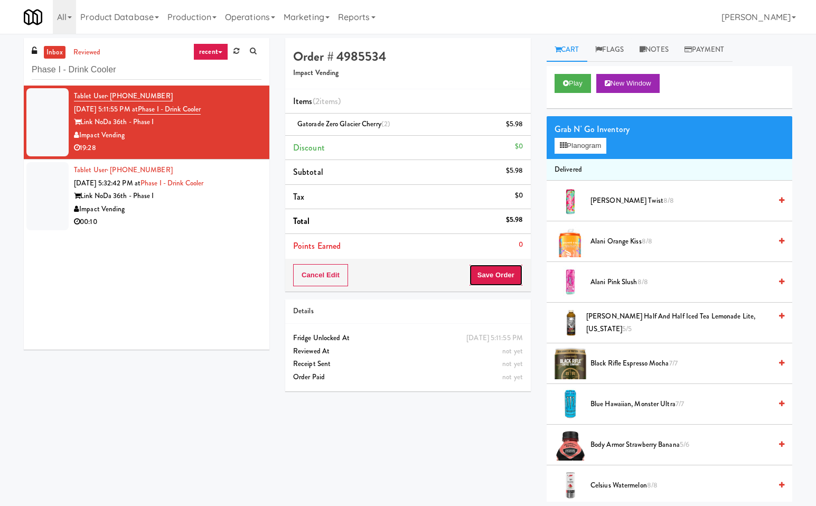
click at [493, 273] on button "Save Order" at bounding box center [496, 275] width 54 height 22
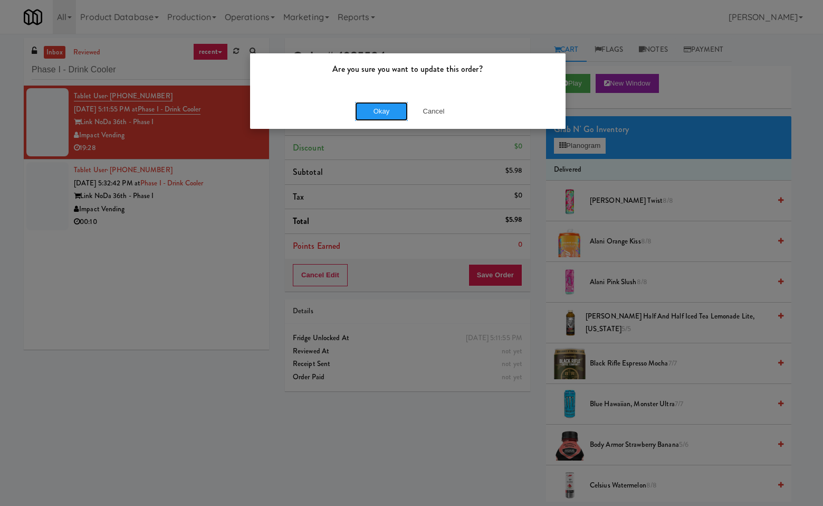
drag, startPoint x: 404, startPoint y: 113, endPoint x: 451, endPoint y: 213, distance: 110.3
click at [404, 119] on button "Okay" at bounding box center [381, 111] width 53 height 19
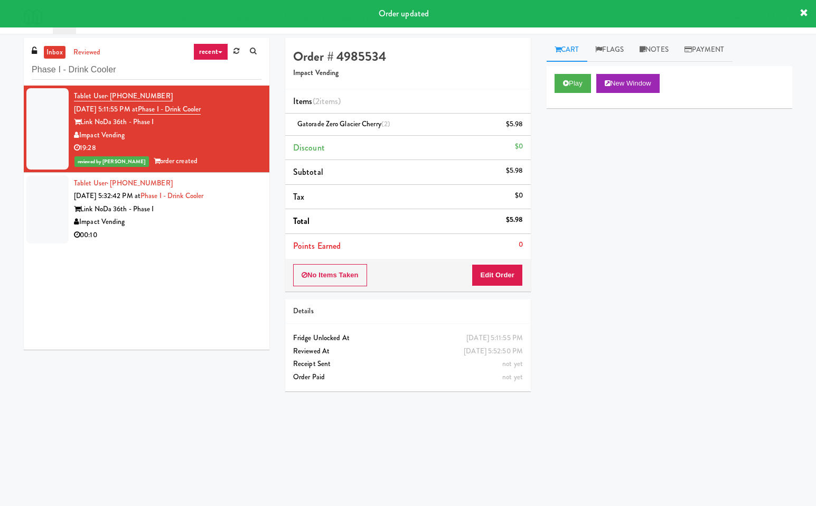
click at [211, 208] on div "Link NoDa 36th - Phase I" at bounding box center [167, 209] width 187 height 13
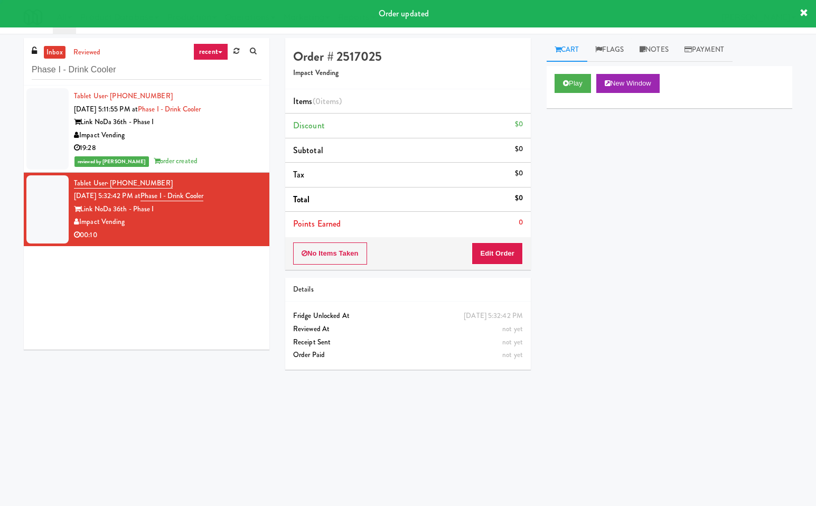
click at [661, 238] on div "Play New Window Primary Flag Clear Flag if unable to determine what was taken o…" at bounding box center [668, 264] width 245 height 396
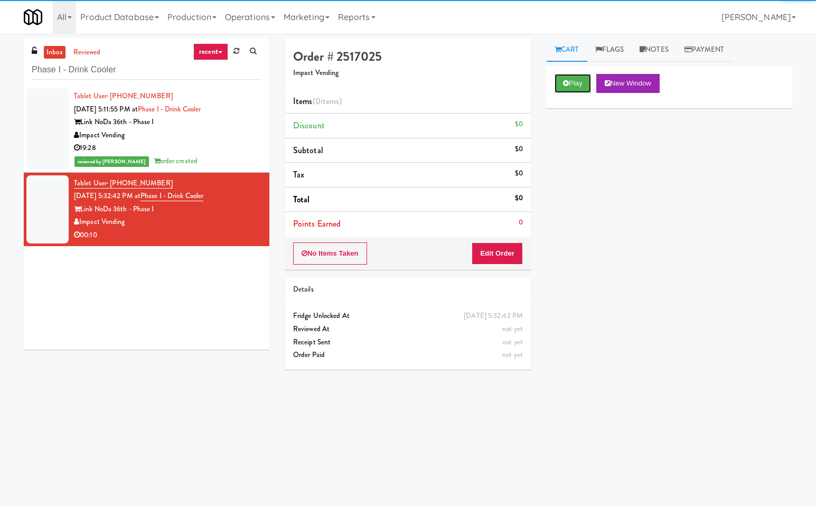
drag, startPoint x: 582, startPoint y: 84, endPoint x: 544, endPoint y: 181, distance: 104.0
click at [580, 90] on button "Play" at bounding box center [572, 83] width 36 height 19
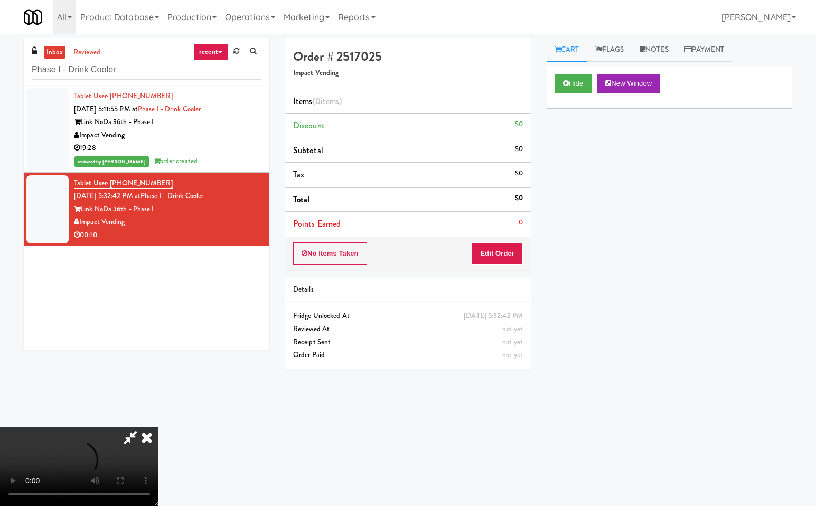
click at [132, 434] on icon at bounding box center [130, 436] width 24 height 21
click at [504, 248] on button "Edit Order" at bounding box center [496, 253] width 51 height 22
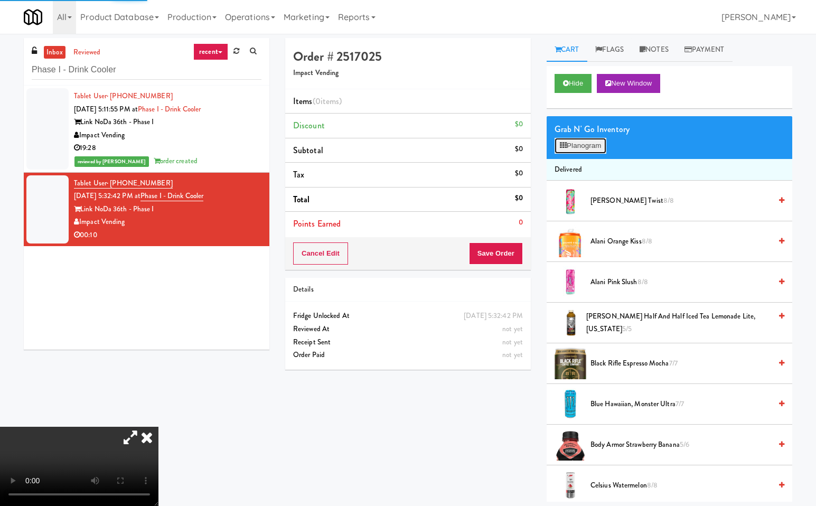
click at [591, 142] on button "Planogram" at bounding box center [580, 146] width 52 height 16
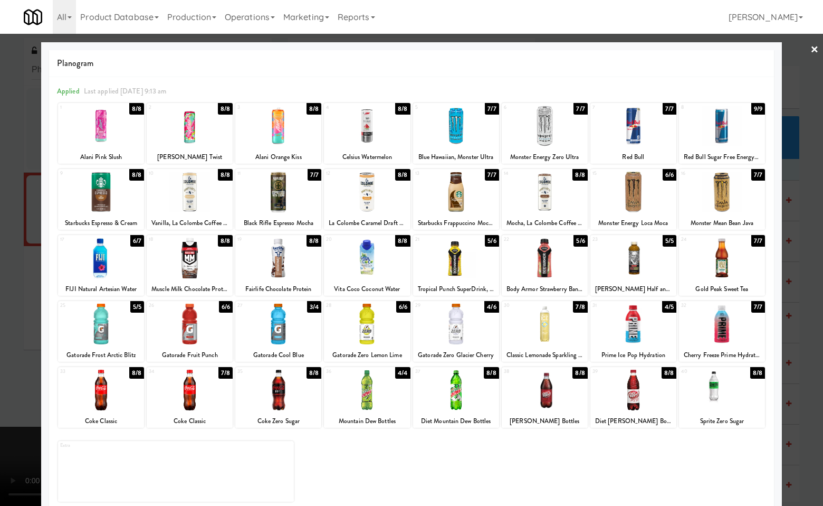
click at [106, 396] on div at bounding box center [101, 389] width 86 height 41
click at [809, 414] on div at bounding box center [411, 253] width 823 height 506
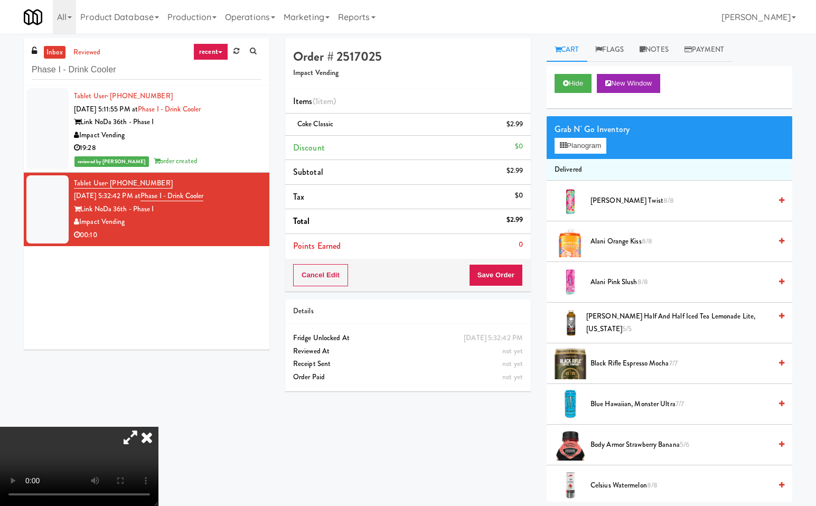
click at [158, 426] on icon at bounding box center [146, 436] width 23 height 21
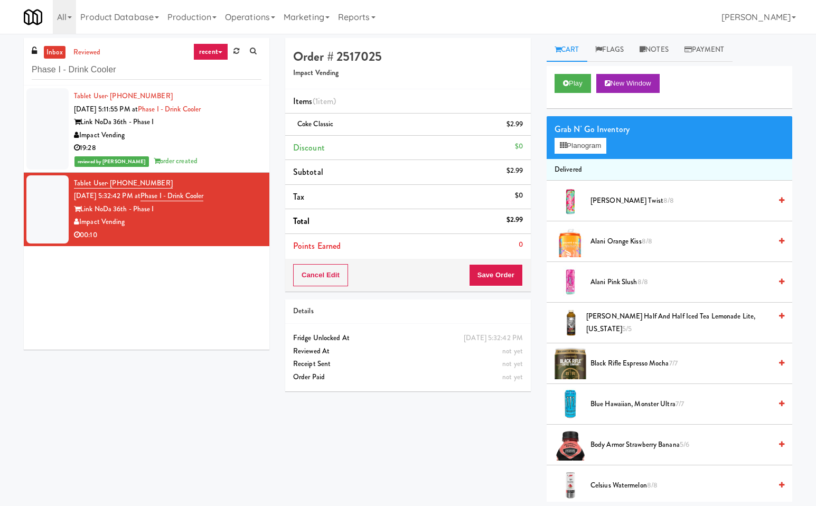
drag, startPoint x: 436, startPoint y: 459, endPoint x: 470, endPoint y: 381, distance: 85.1
click at [437, 456] on div "Order # 2517025 Impact Vending Items (1 item ) Coke Classic $2.99 Discount $0 S…" at bounding box center [538, 269] width 523 height 463
click at [498, 272] on button "Save Order" at bounding box center [496, 275] width 54 height 22
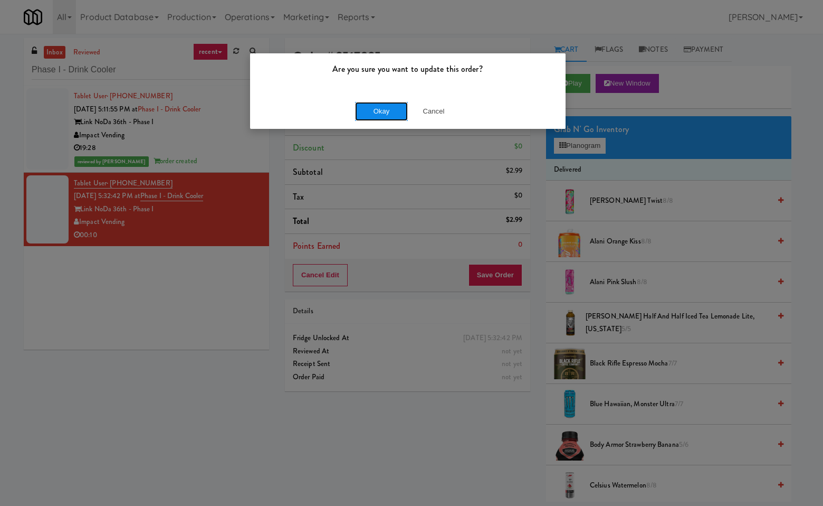
drag, startPoint x: 390, startPoint y: 110, endPoint x: 407, endPoint y: 183, distance: 75.0
click at [389, 111] on button "Okay" at bounding box center [381, 111] width 53 height 19
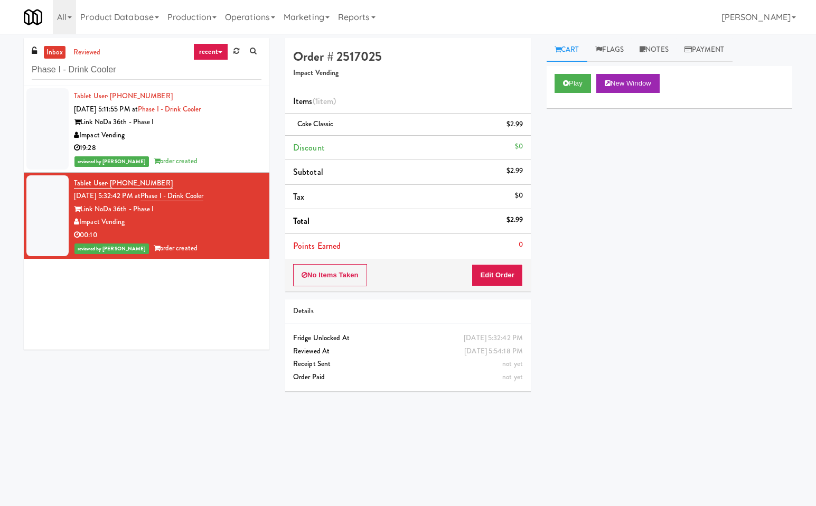
drag, startPoint x: 88, startPoint y: 296, endPoint x: 78, endPoint y: 201, distance: 95.5
click at [83, 289] on div "Tablet User · (336) 608-8924 Sep 21, 2025 5:11:55 PM at Phase I - Drink Cooler …" at bounding box center [146, 218] width 245 height 264
click at [134, 70] on input "Phase I - Drink Cooler" at bounding box center [147, 70] width 230 height 20
paste input "[PERSON_NAME] - Cooler - Right"
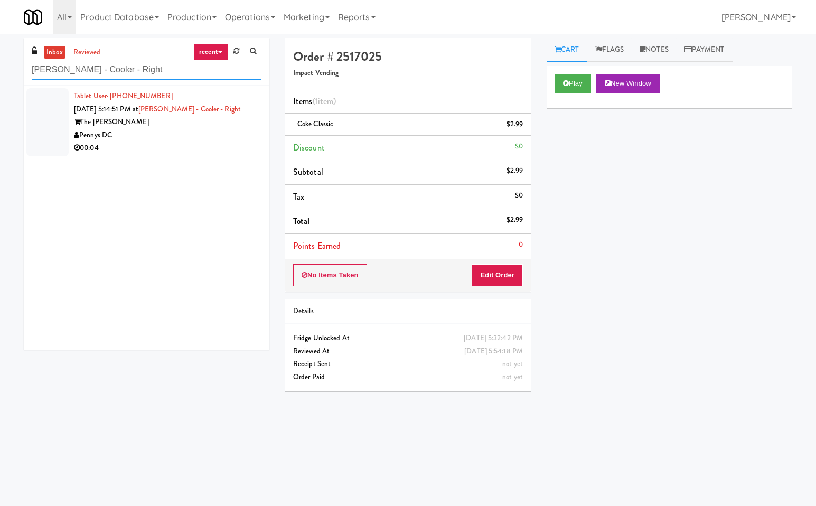
type input "[PERSON_NAME] - Cooler - Right"
drag, startPoint x: 214, startPoint y: 131, endPoint x: 442, endPoint y: 134, distance: 227.5
click at [214, 132] on div "Pennys DC" at bounding box center [167, 135] width 187 height 13
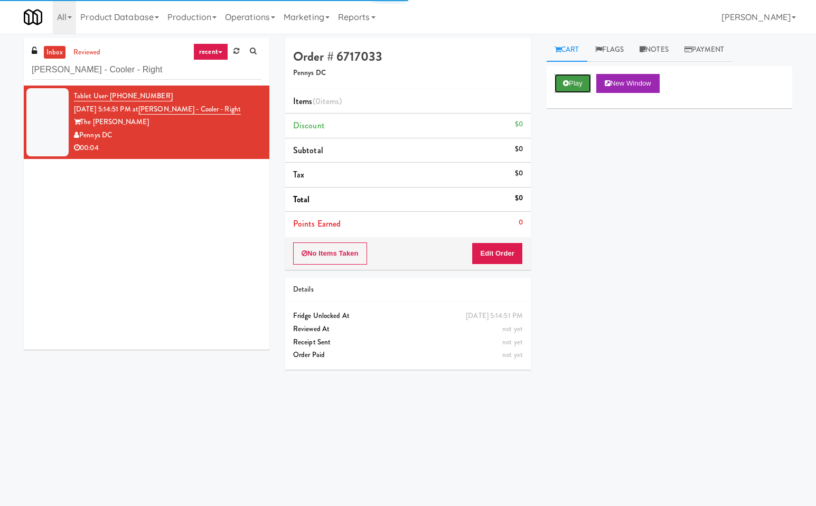
drag, startPoint x: 570, startPoint y: 86, endPoint x: 566, endPoint y: 92, distance: 7.6
click at [570, 87] on button "Play" at bounding box center [572, 83] width 36 height 19
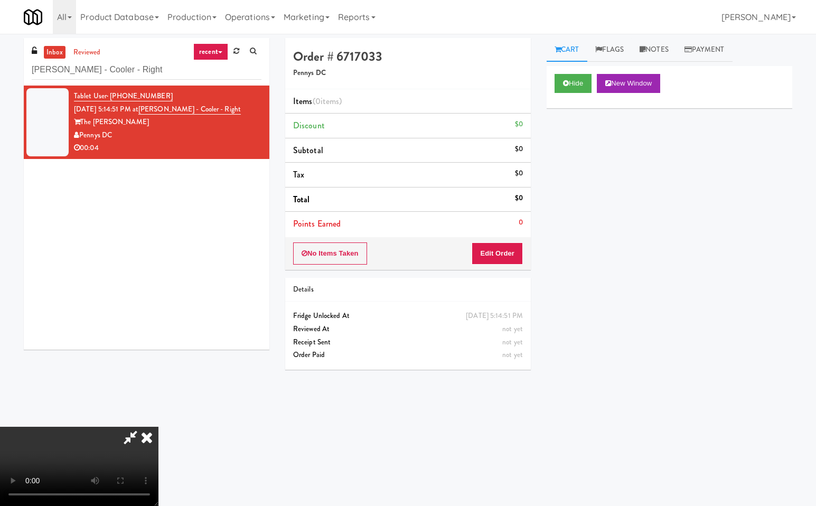
click at [127, 431] on icon at bounding box center [130, 436] width 24 height 21
click at [502, 248] on button "Edit Order" at bounding box center [496, 253] width 51 height 22
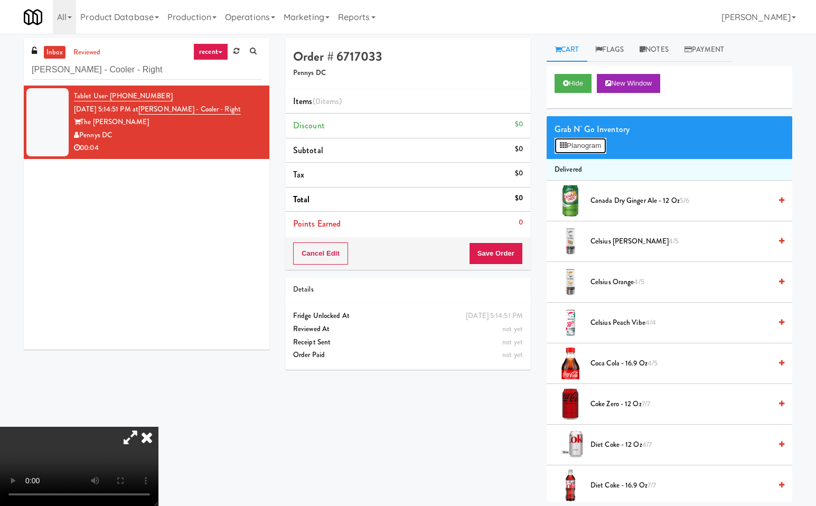
drag, startPoint x: 581, startPoint y: 146, endPoint x: 556, endPoint y: 307, distance: 162.4
click at [581, 146] on button "Planogram" at bounding box center [580, 146] width 52 height 16
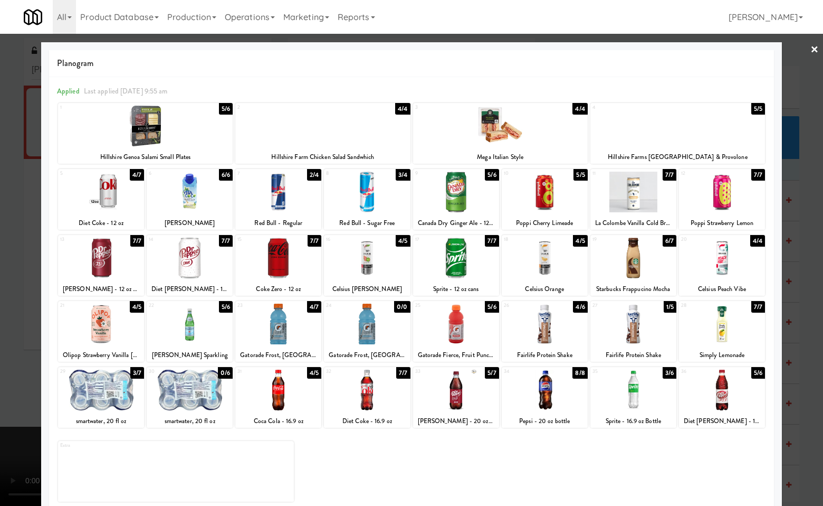
drag, startPoint x: 87, startPoint y: 257, endPoint x: 456, endPoint y: 264, distance: 368.5
click at [88, 257] on div at bounding box center [101, 258] width 86 height 41
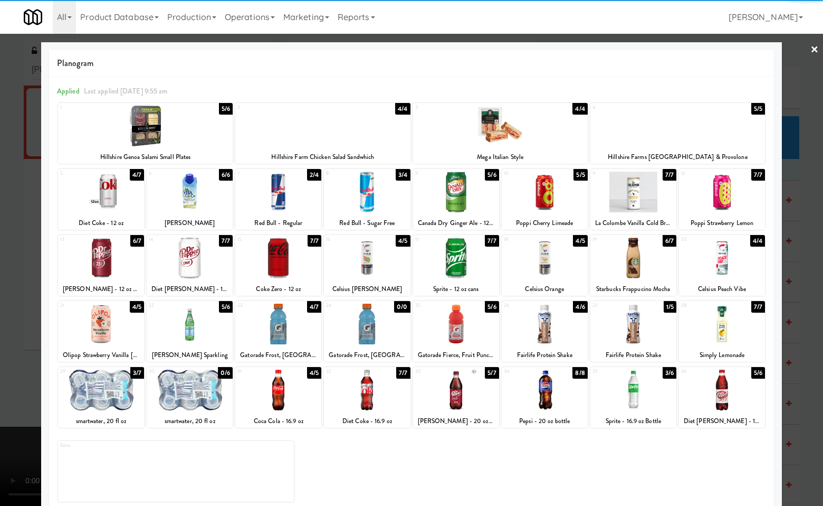
click at [808, 264] on div at bounding box center [411, 253] width 823 height 506
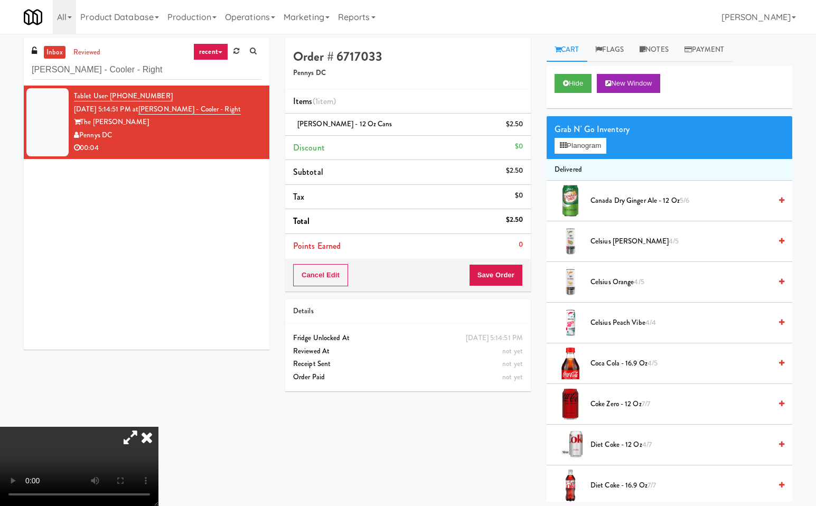
drag, startPoint x: 276, startPoint y: 354, endPoint x: 341, endPoint y: 410, distance: 86.1
click at [158, 426] on icon at bounding box center [146, 436] width 23 height 21
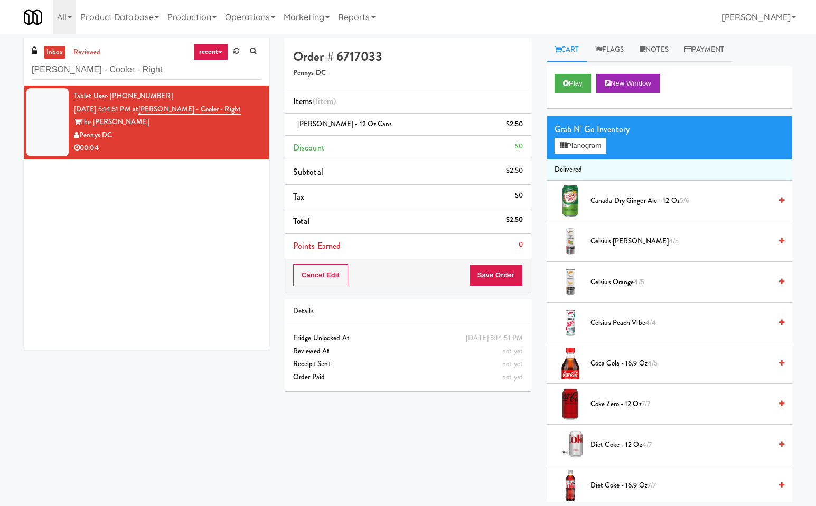
drag, startPoint x: 392, startPoint y: 429, endPoint x: 430, endPoint y: 359, distance: 79.4
click at [392, 424] on div "Order # 6717033 Pennys DC Items (1 item ) Dr Pepper - 12 oz cans $2.50 Discount…" at bounding box center [538, 269] width 523 height 463
click at [506, 271] on button "Save Order" at bounding box center [496, 275] width 54 height 22
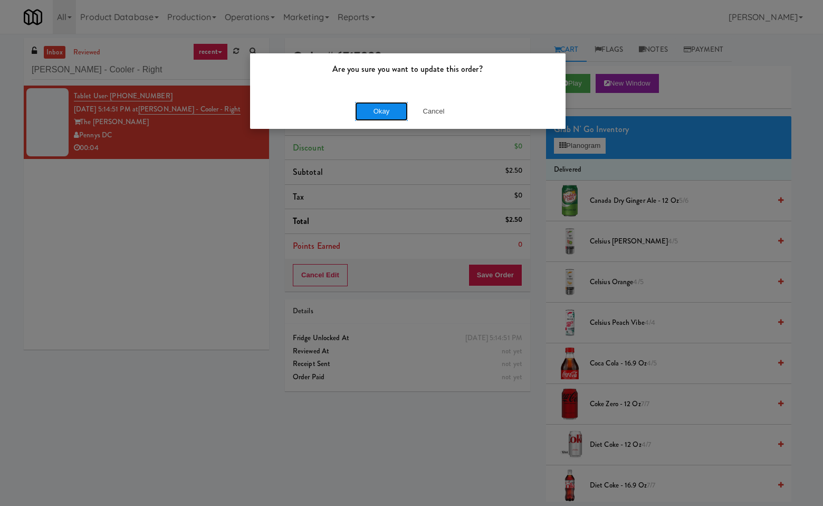
click at [382, 106] on button "Okay" at bounding box center [381, 111] width 53 height 19
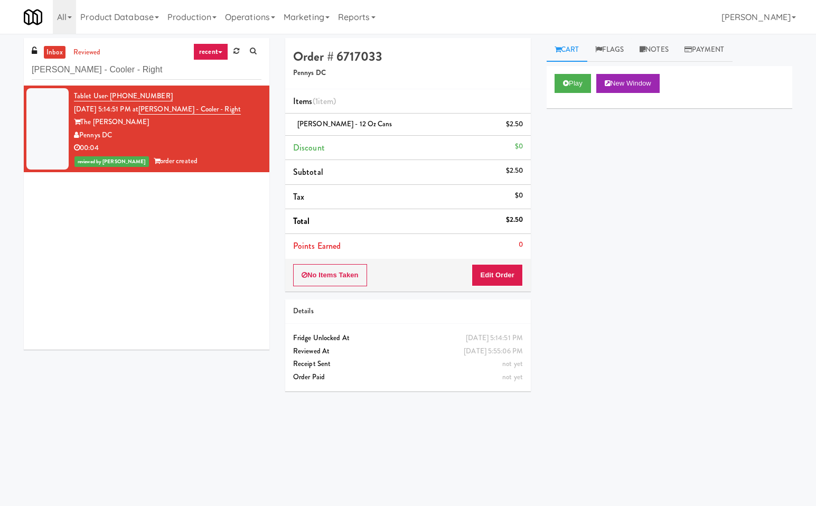
drag, startPoint x: 154, startPoint y: 274, endPoint x: 148, endPoint y: 205, distance: 68.9
click at [153, 271] on div "Tablet User · (908) 432-6060 Sep 21, 2025 5:14:51 PM at Hale - Cooler - Right T…" at bounding box center [146, 218] width 245 height 264
click at [128, 72] on input "[PERSON_NAME] - Cooler - Right" at bounding box center [147, 70] width 230 height 20
paste input "The Kiley - Fridge - Right"
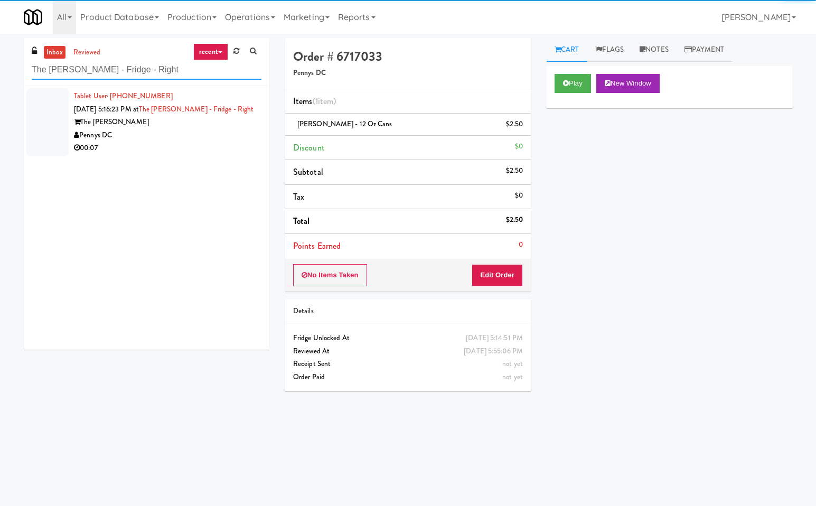
type input "The Kiley - Fridge - Right"
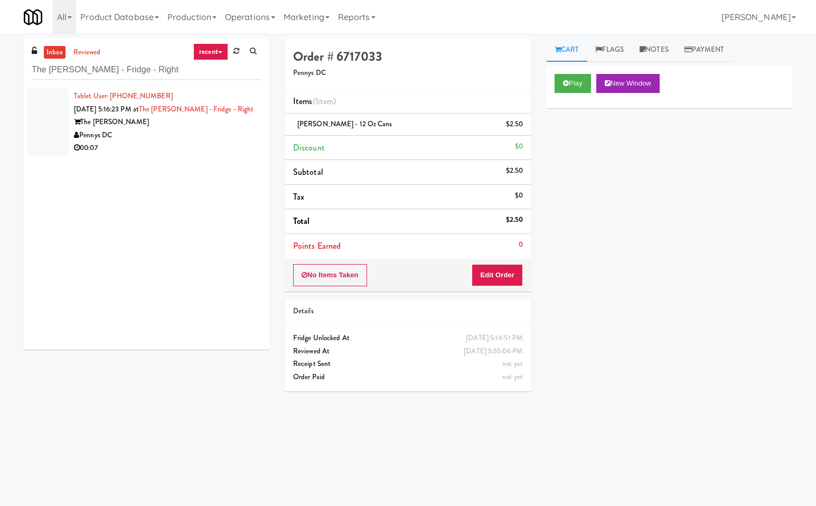
click at [195, 143] on div "00:07" at bounding box center [167, 147] width 187 height 13
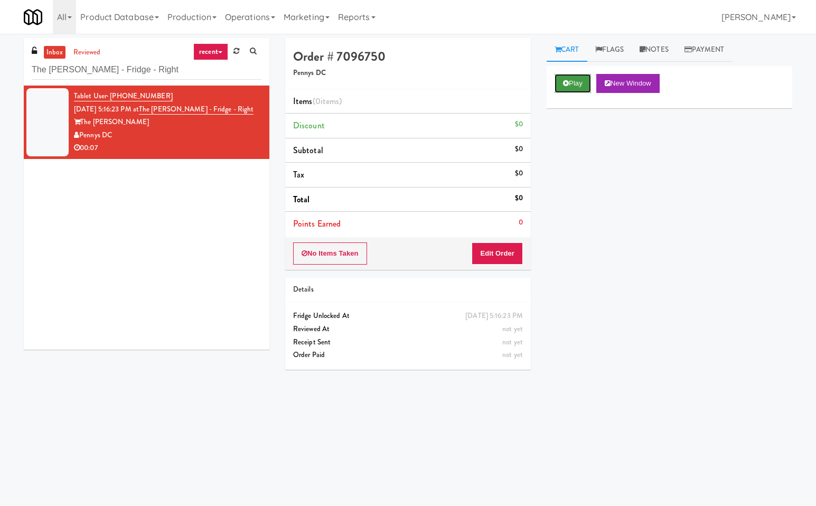
click at [574, 80] on button "Play" at bounding box center [572, 83] width 36 height 19
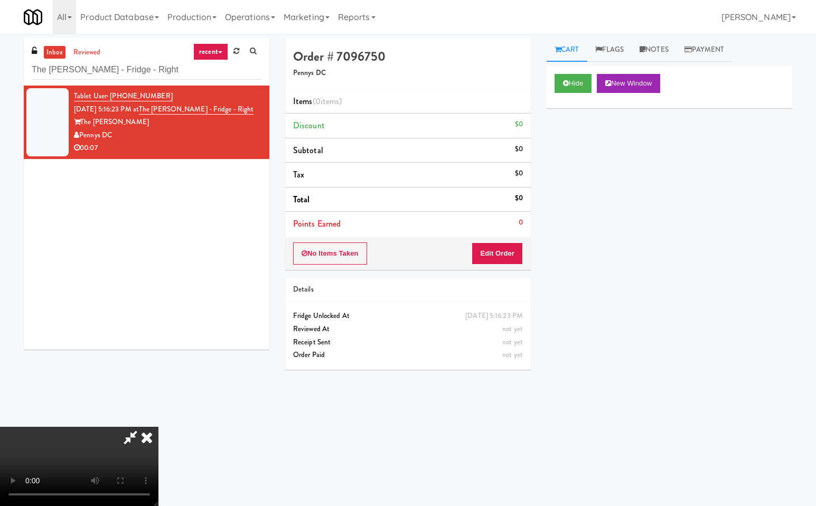
drag, startPoint x: 134, startPoint y: 431, endPoint x: 251, endPoint y: 473, distance: 124.6
click at [135, 432] on icon at bounding box center [130, 436] width 24 height 21
click at [513, 251] on button "Edit Order" at bounding box center [496, 253] width 51 height 22
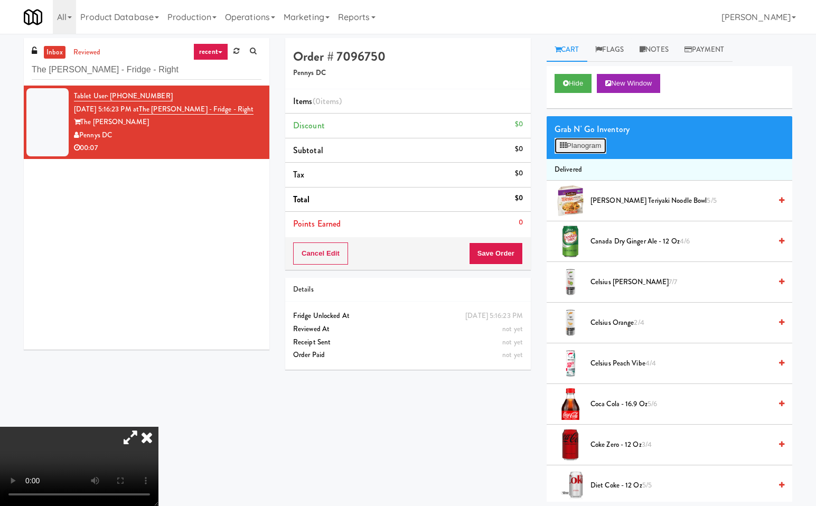
click at [584, 145] on button "Planogram" at bounding box center [580, 146] width 52 height 16
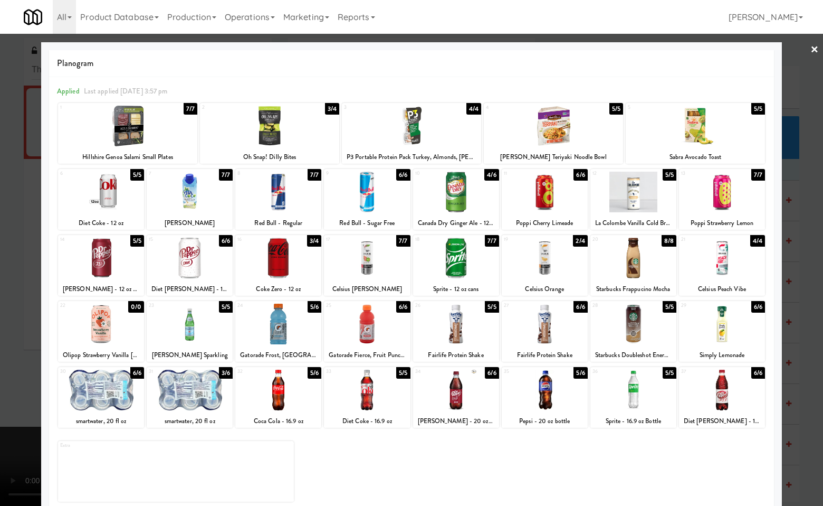
click at [440, 404] on div at bounding box center [456, 389] width 86 height 41
click at [800, 358] on div at bounding box center [411, 253] width 823 height 506
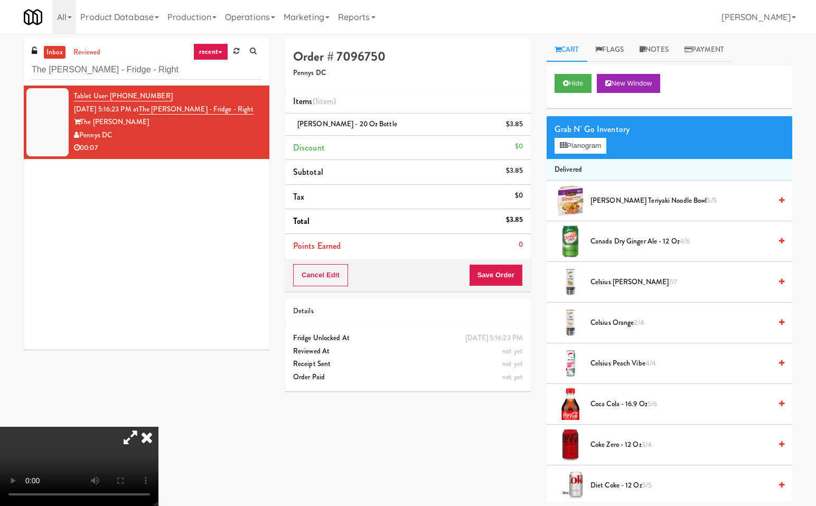
click at [158, 426] on icon at bounding box center [146, 436] width 23 height 21
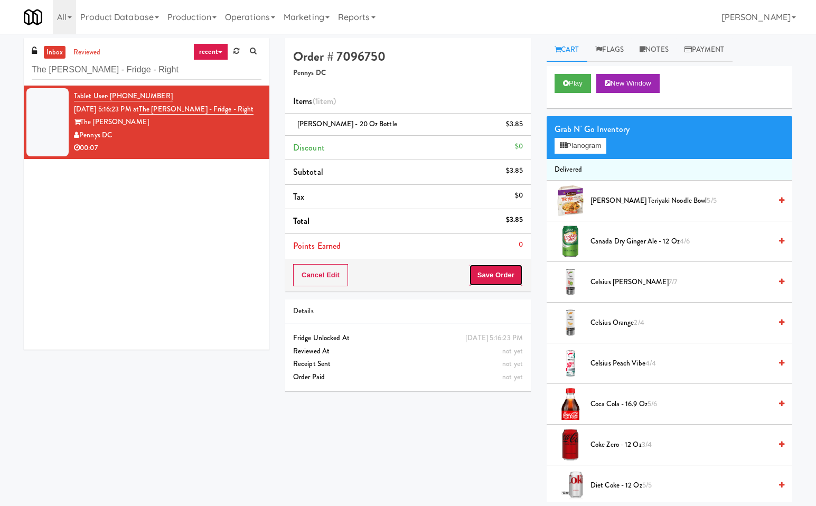
click at [497, 273] on button "Save Order" at bounding box center [496, 275] width 54 height 22
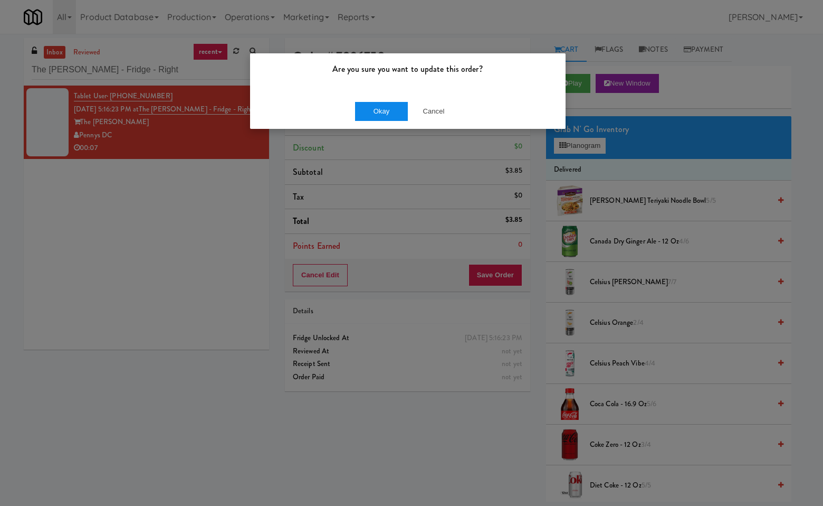
click at [387, 101] on div "Okay Cancel" at bounding box center [408, 110] width 316 height 35
click at [388, 103] on button "Okay" at bounding box center [381, 111] width 53 height 19
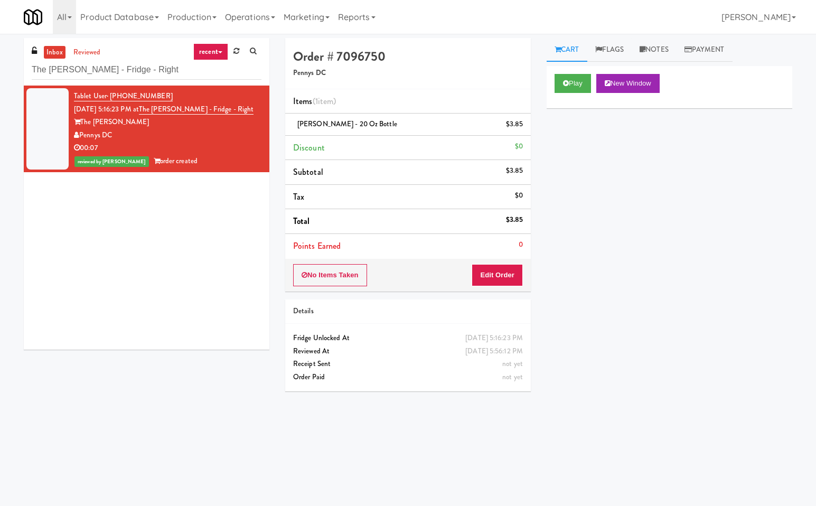
drag, startPoint x: 141, startPoint y: 240, endPoint x: 139, endPoint y: 191, distance: 49.6
click at [141, 231] on div "Tablet User · (804) 243-3455 Sep 21, 2025 5:16:23 PM at The Kiley - Fridge - Ri…" at bounding box center [146, 218] width 245 height 264
click at [147, 72] on input "The Kiley - Fridge - Right" at bounding box center [147, 70] width 230 height 20
paste input "Illume - Cooler - Left"
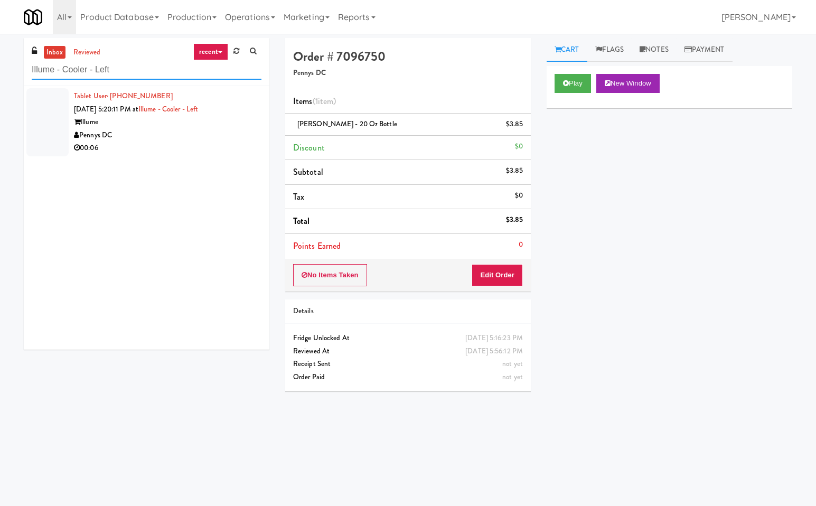
type input "Illume - Cooler - Left"
click at [201, 122] on div "Illume" at bounding box center [167, 122] width 187 height 13
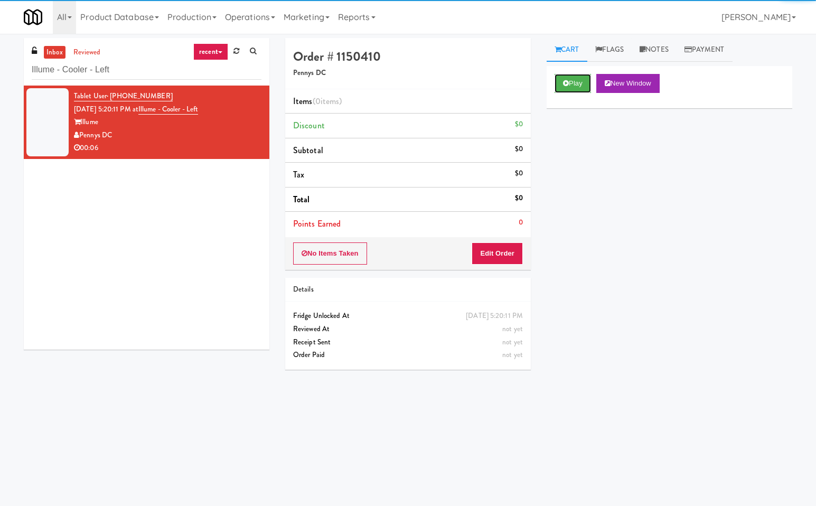
drag, startPoint x: 584, startPoint y: 87, endPoint x: 577, endPoint y: 97, distance: 11.9
click at [582, 90] on button "Play" at bounding box center [572, 83] width 36 height 19
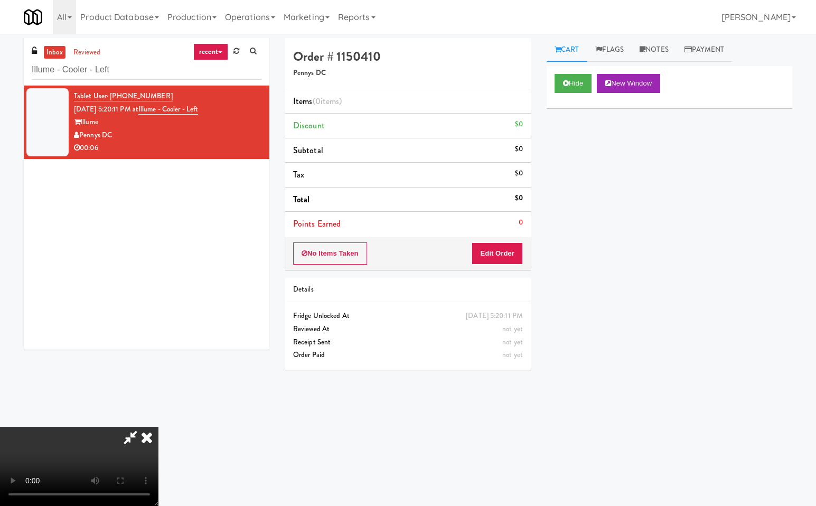
click at [131, 434] on icon at bounding box center [130, 436] width 24 height 21
click at [510, 245] on button "Edit Order" at bounding box center [496, 253] width 51 height 22
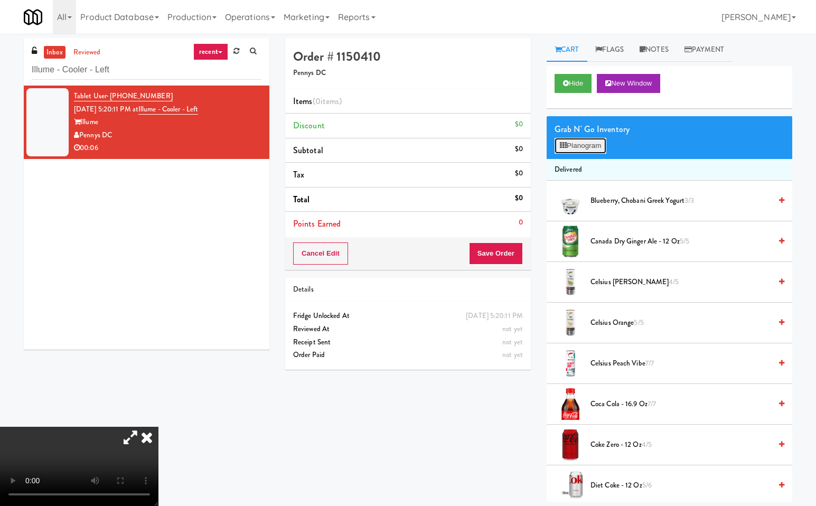
click at [593, 143] on button "Planogram" at bounding box center [580, 146] width 52 height 16
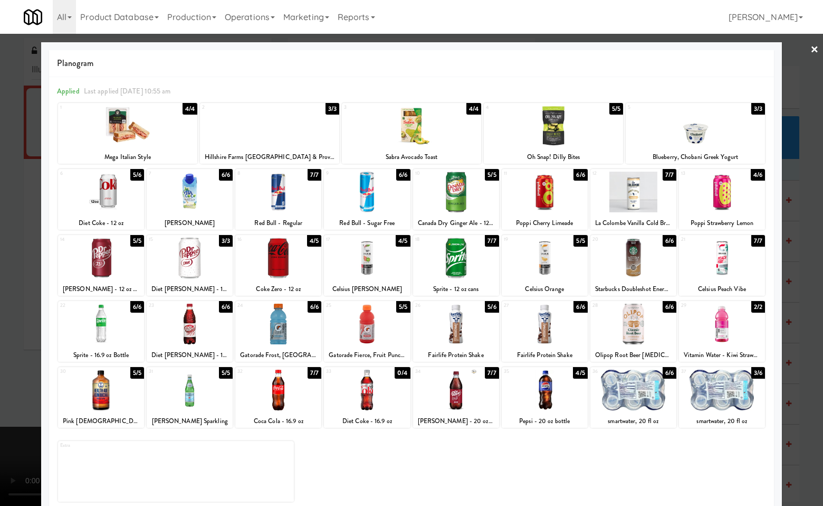
click at [278, 394] on div at bounding box center [278, 389] width 86 height 41
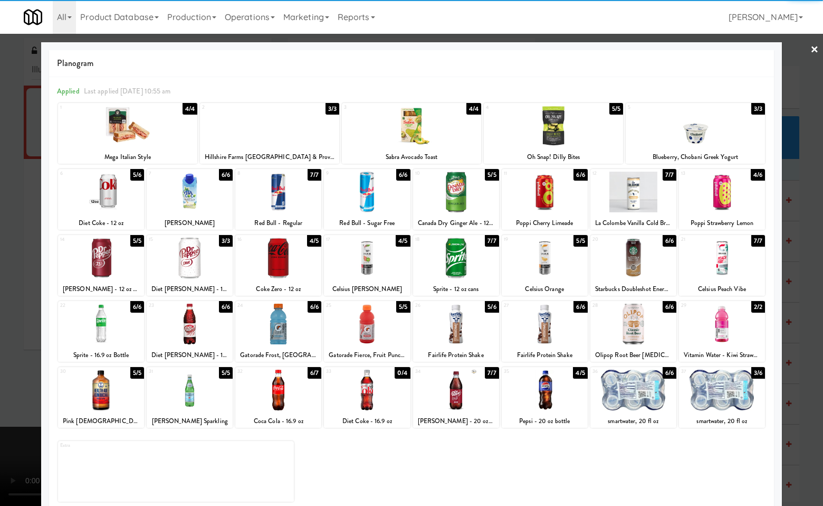
click at [810, 375] on div at bounding box center [411, 253] width 823 height 506
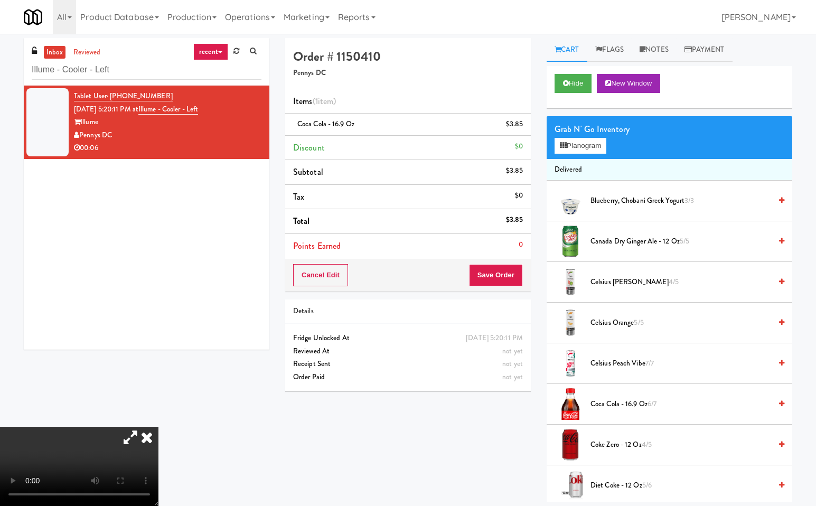
click at [158, 426] on icon at bounding box center [146, 436] width 23 height 21
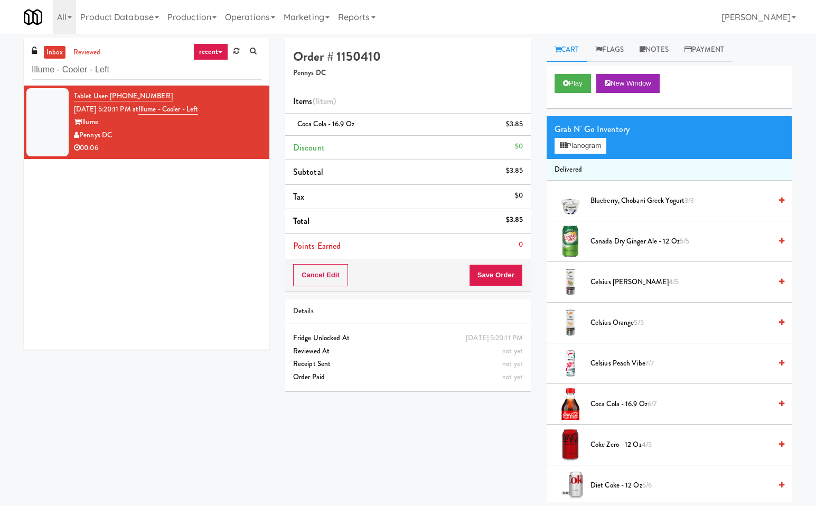
drag, startPoint x: 385, startPoint y: 435, endPoint x: 472, endPoint y: 367, distance: 110.5
click at [389, 432] on div "Order # 1150410 Pennys DC Items (1 item ) Coca Cola - 16.9 oz $3.85 Discount $0…" at bounding box center [538, 269] width 523 height 463
drag, startPoint x: 500, startPoint y: 271, endPoint x: 494, endPoint y: 285, distance: 15.4
click at [498, 273] on button "Save Order" at bounding box center [496, 275] width 54 height 22
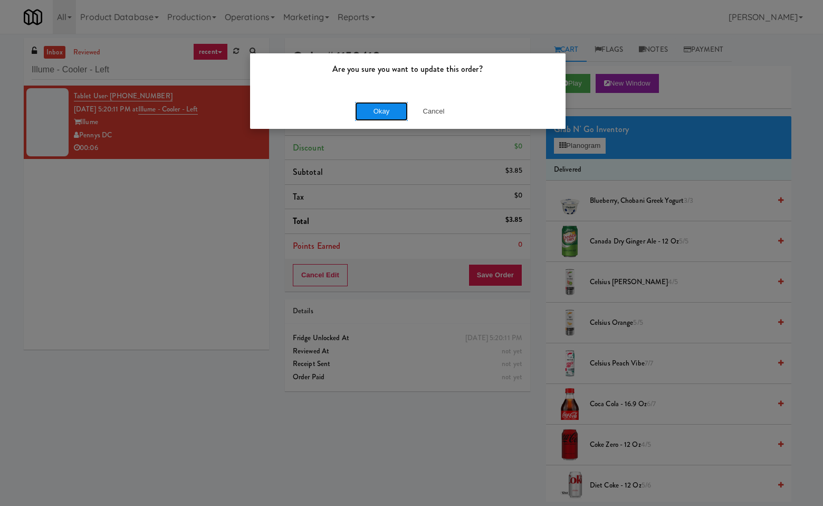
click at [394, 105] on button "Okay" at bounding box center [381, 111] width 53 height 19
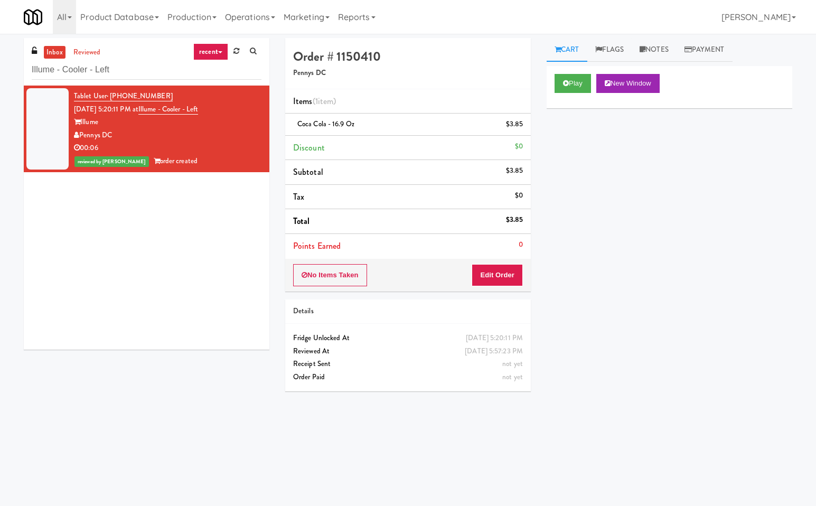
click at [624, 277] on div "Play New Window Primary Flag Clear Flag if unable to determine what was taken o…" at bounding box center [668, 264] width 245 height 396
drag, startPoint x: 87, startPoint y: 256, endPoint x: 76, endPoint y: 205, distance: 52.3
click at [84, 248] on div "Tablet User · (859) 248-0442 Sep 21, 2025 5:20:11 PM at Illume - Cooler - Left …" at bounding box center [146, 218] width 245 height 264
click at [124, 78] on input "Illume - Cooler - Left" at bounding box center [147, 70] width 230 height 20
paste input "Knox Metrocenter"
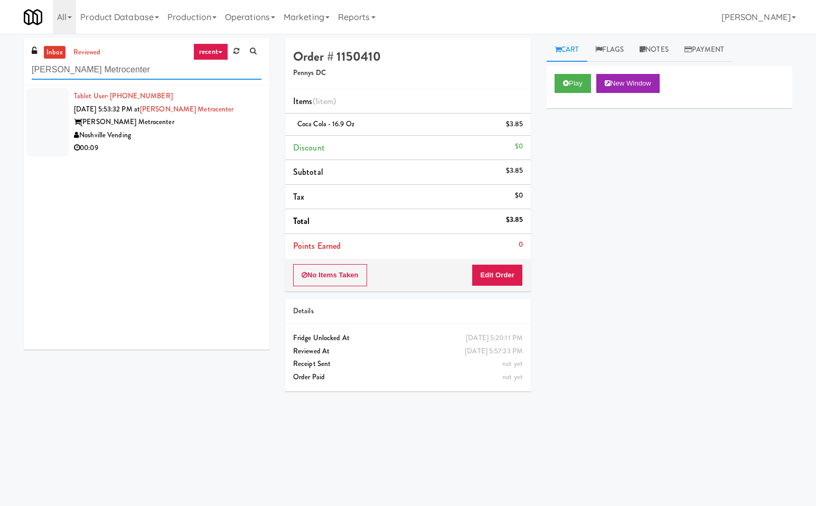
type input "Knox Metrocenter"
click at [209, 125] on div "Knox Metrocenter" at bounding box center [167, 122] width 187 height 13
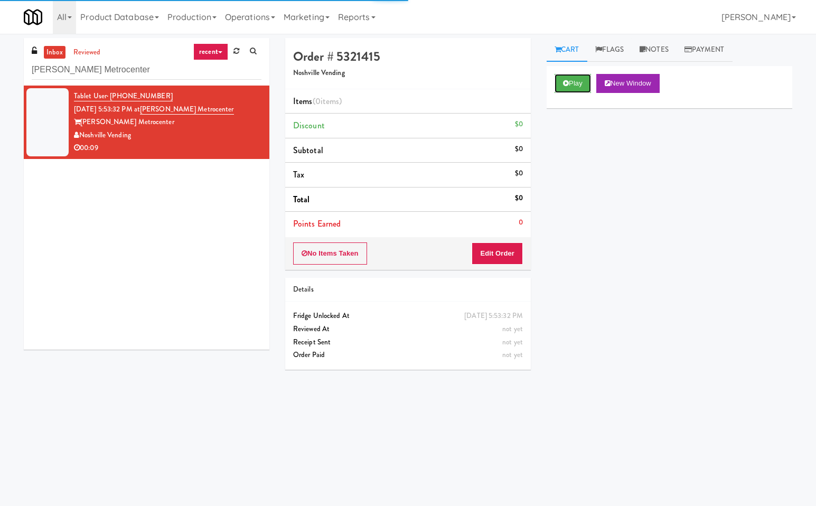
drag, startPoint x: 573, startPoint y: 87, endPoint x: 557, endPoint y: 116, distance: 32.6
click at [573, 88] on button "Play" at bounding box center [572, 83] width 36 height 19
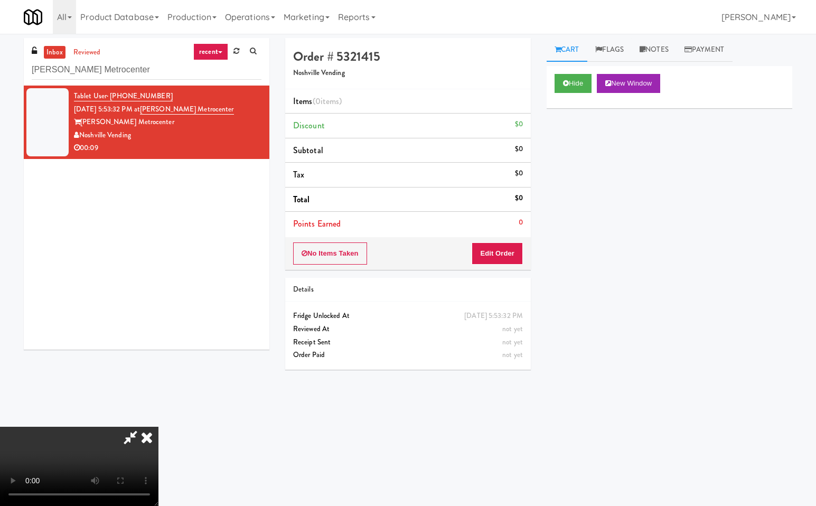
drag, startPoint x: 135, startPoint y: 431, endPoint x: 317, endPoint y: 425, distance: 182.7
click at [140, 431] on icon at bounding box center [130, 436] width 24 height 21
drag, startPoint x: 509, startPoint y: 244, endPoint x: 787, endPoint y: 245, distance: 278.2
click at [511, 245] on button "Edit Order" at bounding box center [496, 253] width 51 height 22
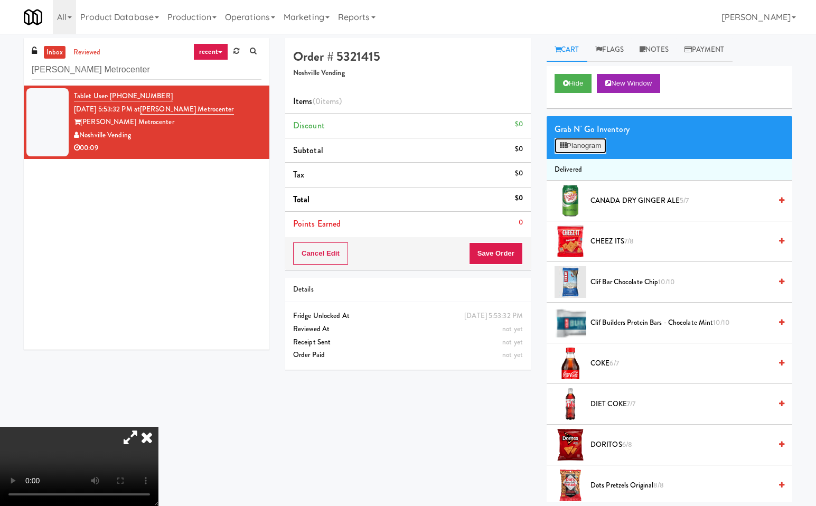
click at [584, 144] on button "Planogram" at bounding box center [580, 146] width 52 height 16
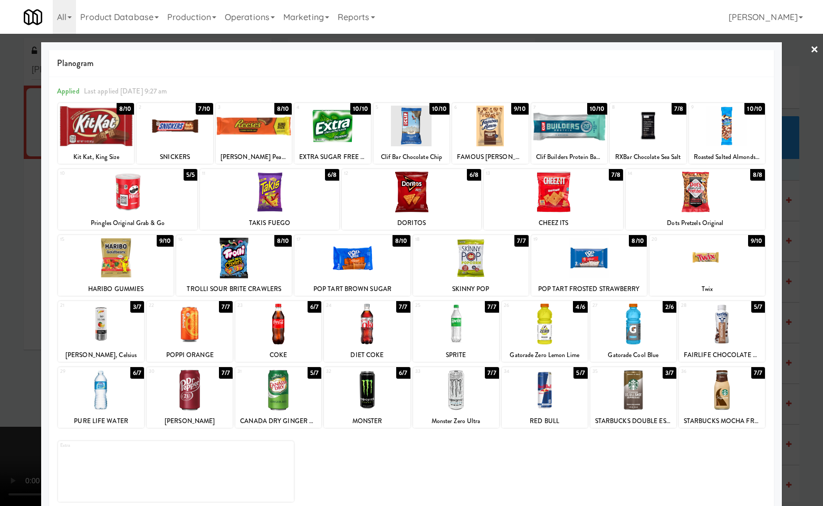
click at [800, 296] on div at bounding box center [411, 253] width 823 height 506
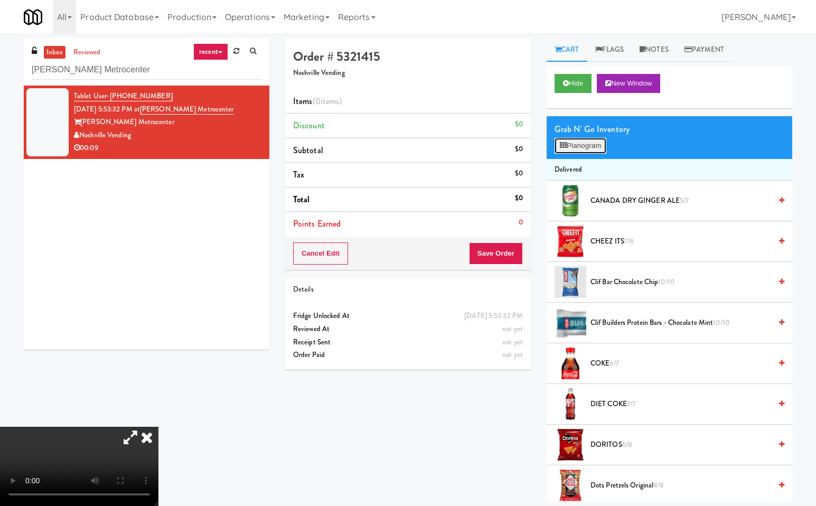
click at [583, 144] on button "Planogram" at bounding box center [580, 146] width 52 height 16
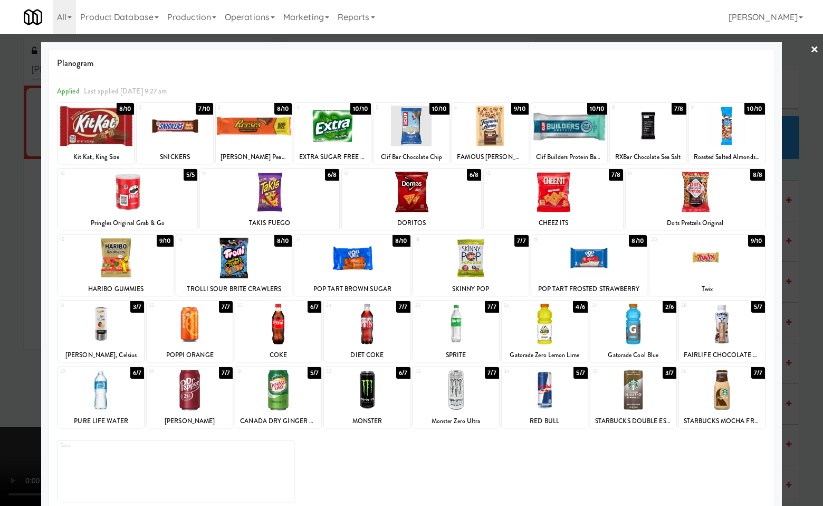
drag, startPoint x: 491, startPoint y: 134, endPoint x: 613, endPoint y: 179, distance: 129.4
click at [491, 135] on div at bounding box center [490, 126] width 76 height 41
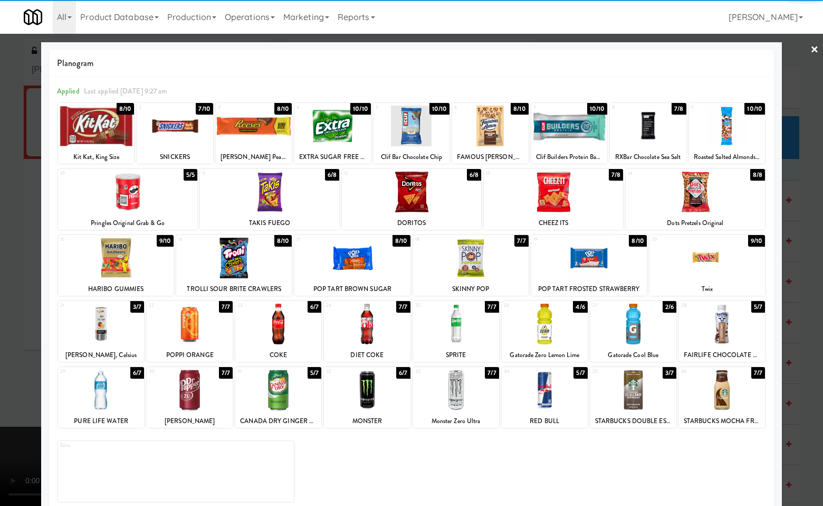
click at [506, 133] on div at bounding box center [490, 126] width 76 height 41
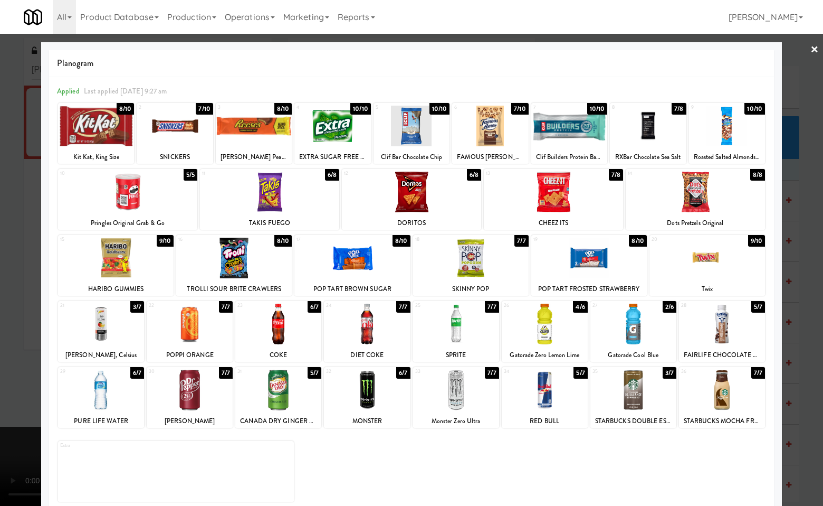
click at [808, 204] on div at bounding box center [411, 253] width 823 height 506
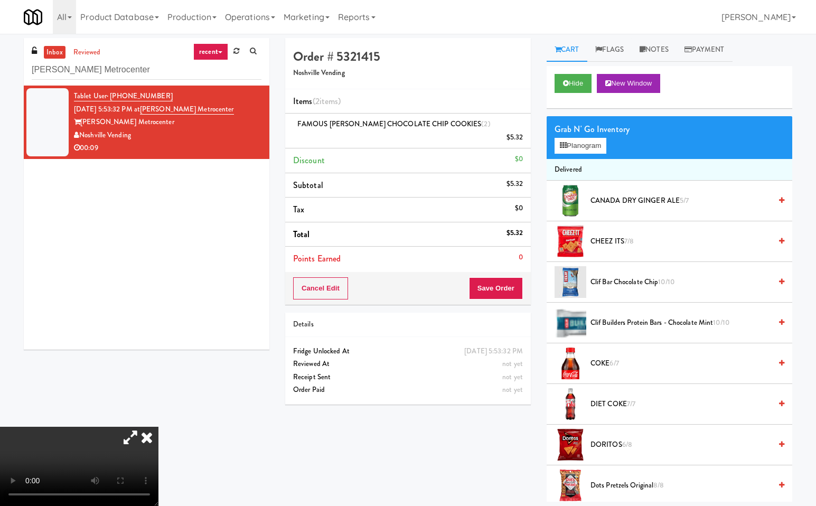
drag, startPoint x: 274, startPoint y: 351, endPoint x: 421, endPoint y: 326, distance: 148.8
click at [158, 426] on icon at bounding box center [146, 436] width 23 height 21
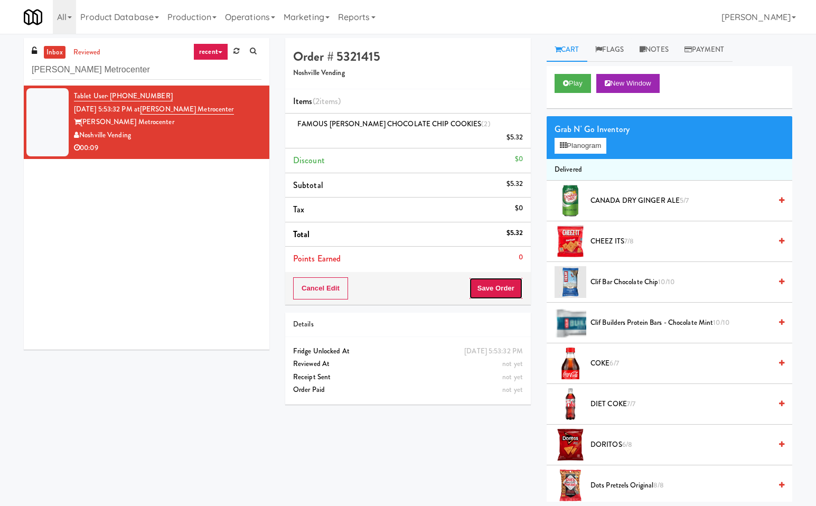
click at [506, 277] on button "Save Order" at bounding box center [496, 288] width 54 height 22
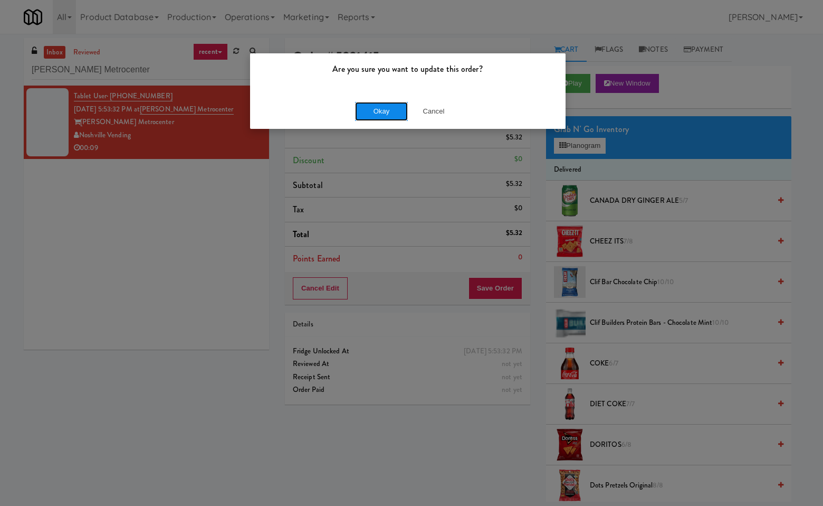
drag, startPoint x: 377, startPoint y: 110, endPoint x: 462, endPoint y: 196, distance: 120.9
click at [377, 111] on button "Okay" at bounding box center [381, 111] width 53 height 19
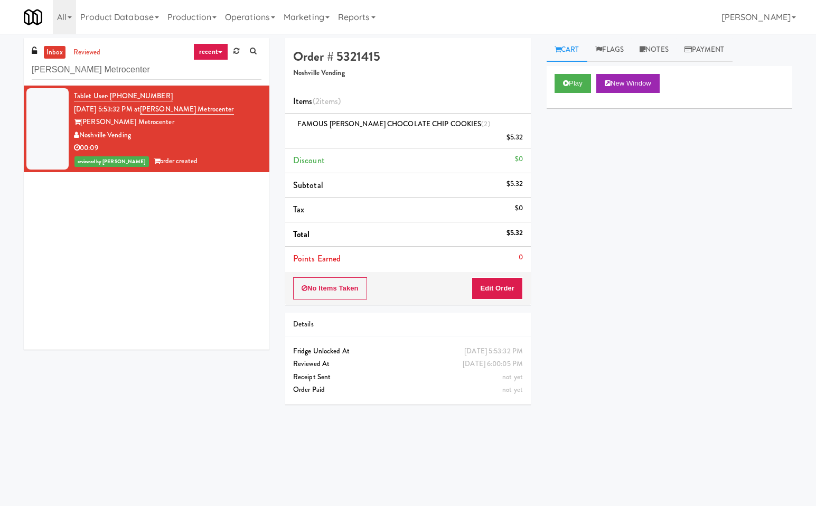
drag, startPoint x: 155, startPoint y: 281, endPoint x: 160, endPoint y: 223, distance: 58.4
click at [154, 280] on div "Tablet User · (586) 291-2896 Sep 21, 2025 5:53:32 PM at Knox Metrocenter Knox M…" at bounding box center [146, 218] width 245 height 264
click at [194, 71] on input "Knox Metrocenter" at bounding box center [147, 70] width 230 height 20
paste input "Aperture UCF - Cooler - Middle"
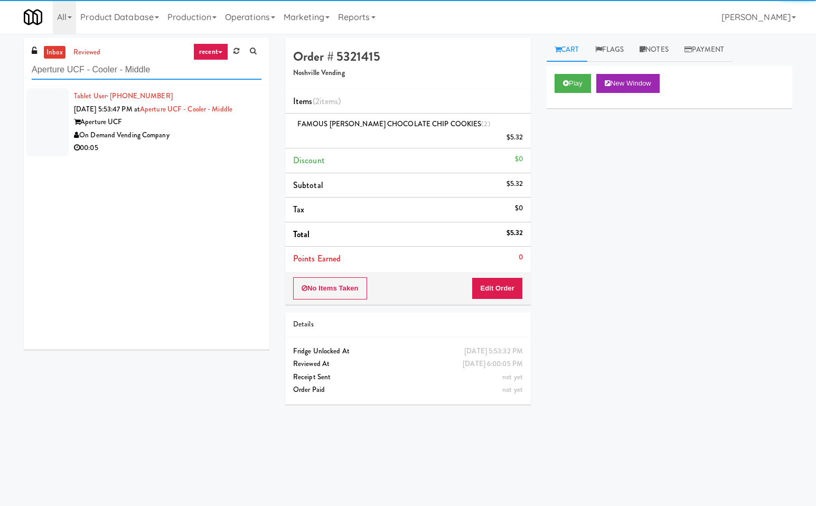
type input "Aperture UCF - Cooler - Middle"
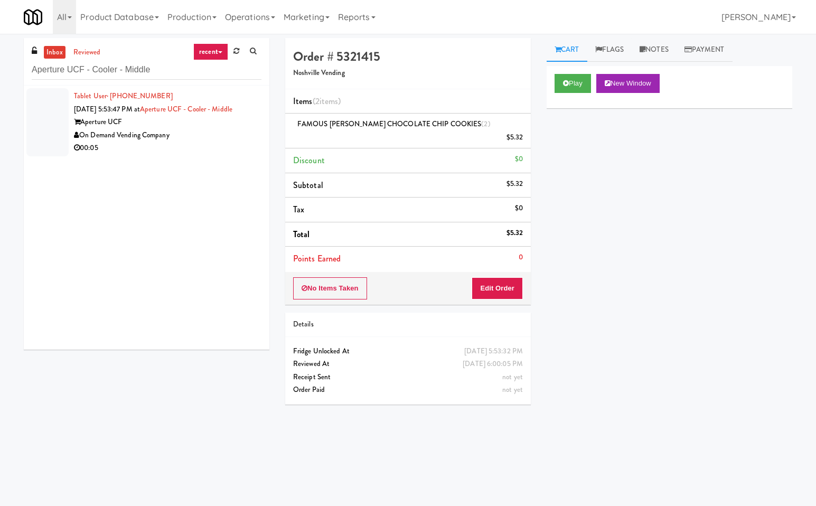
click at [213, 128] on div "Aperture UCF" at bounding box center [167, 122] width 187 height 13
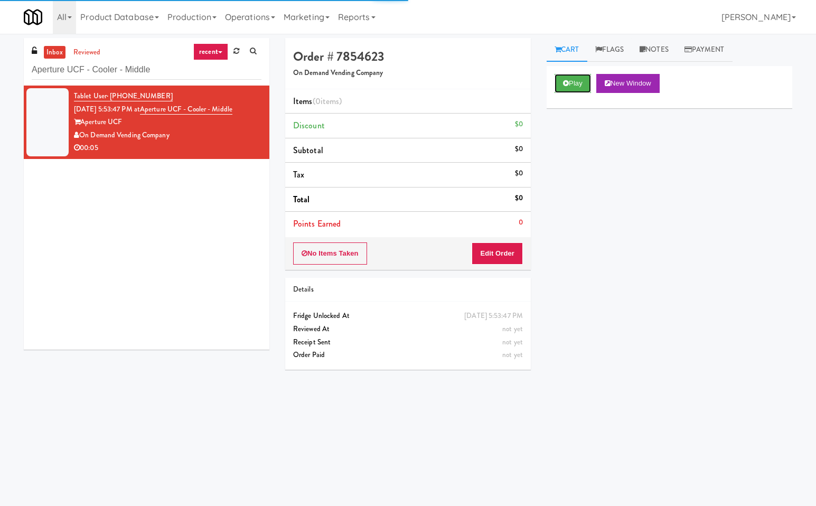
drag, startPoint x: 579, startPoint y: 81, endPoint x: 460, endPoint y: 278, distance: 229.2
click at [579, 82] on button "Play" at bounding box center [572, 83] width 36 height 19
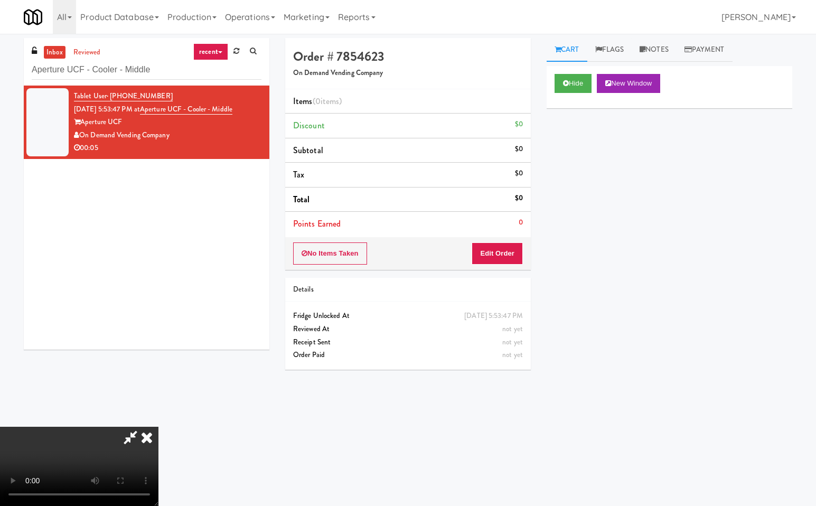
click at [132, 437] on icon at bounding box center [130, 436] width 24 height 21
click at [490, 250] on button "Edit Order" at bounding box center [496, 253] width 51 height 22
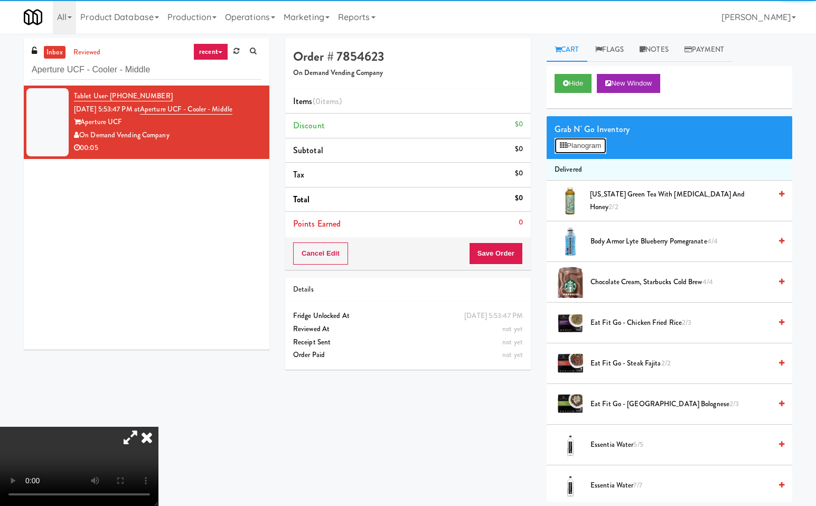
drag, startPoint x: 580, startPoint y: 140, endPoint x: 640, endPoint y: 157, distance: 63.0
click at [581, 140] on button "Planogram" at bounding box center [580, 146] width 52 height 16
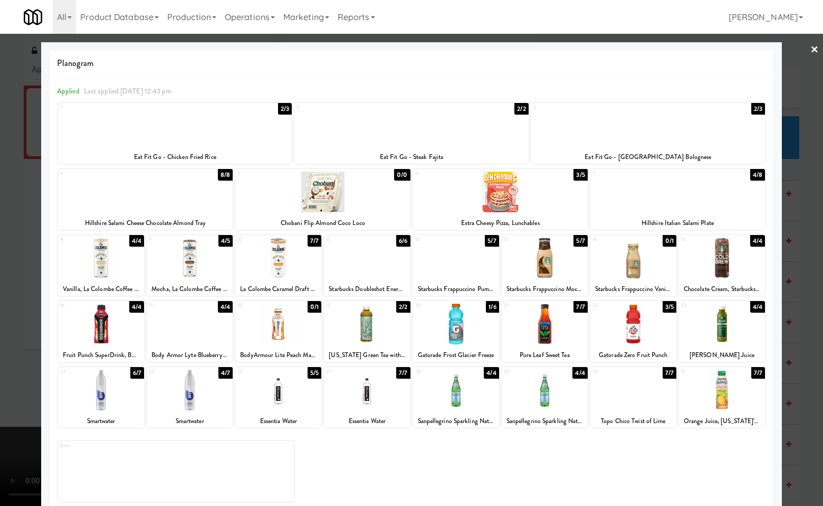
click at [633, 257] on div at bounding box center [634, 258] width 86 height 41
click at [810, 243] on div at bounding box center [411, 253] width 823 height 506
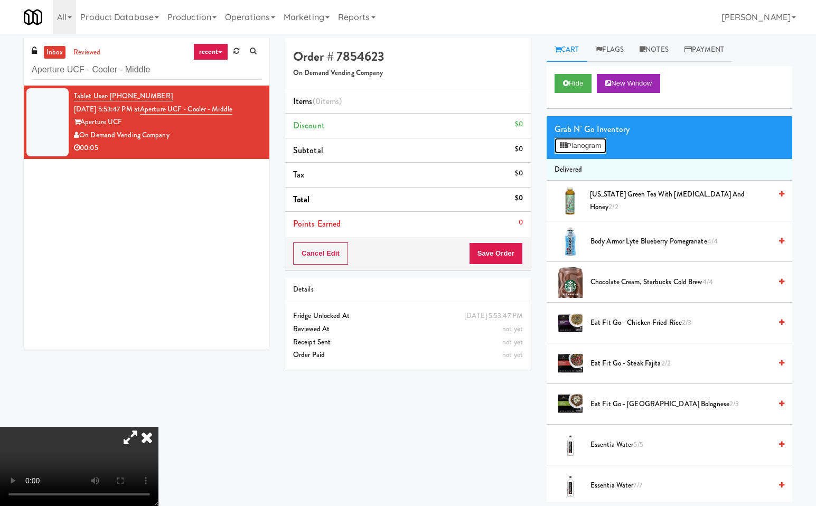
drag, startPoint x: 588, startPoint y: 147, endPoint x: 812, endPoint y: 225, distance: 237.7
click at [589, 146] on button "Planogram" at bounding box center [580, 146] width 52 height 16
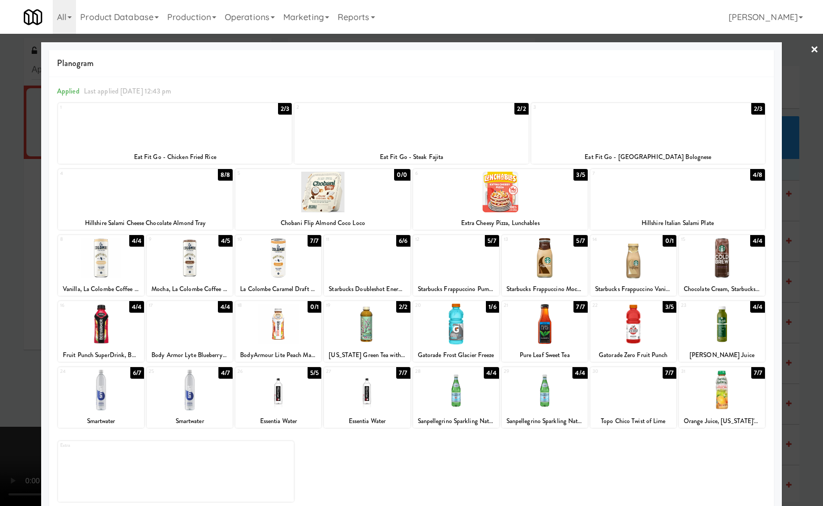
click at [811, 48] on link "×" at bounding box center [815, 50] width 8 height 33
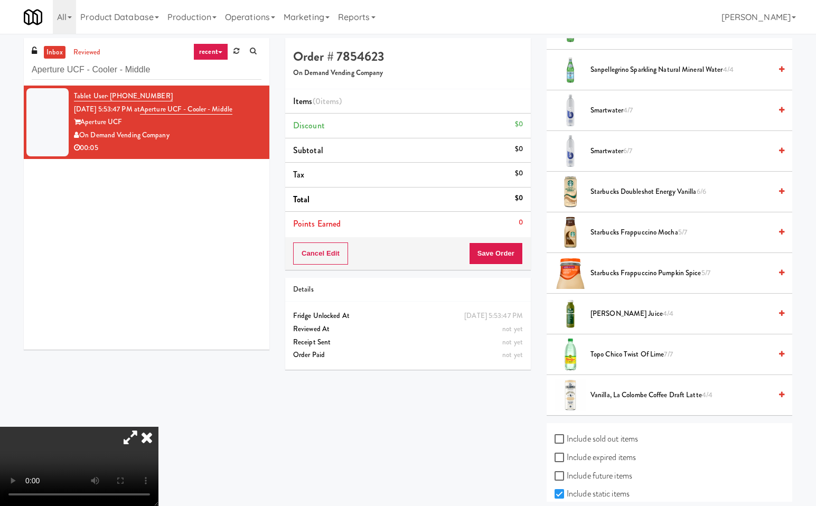
scroll to position [940, 0]
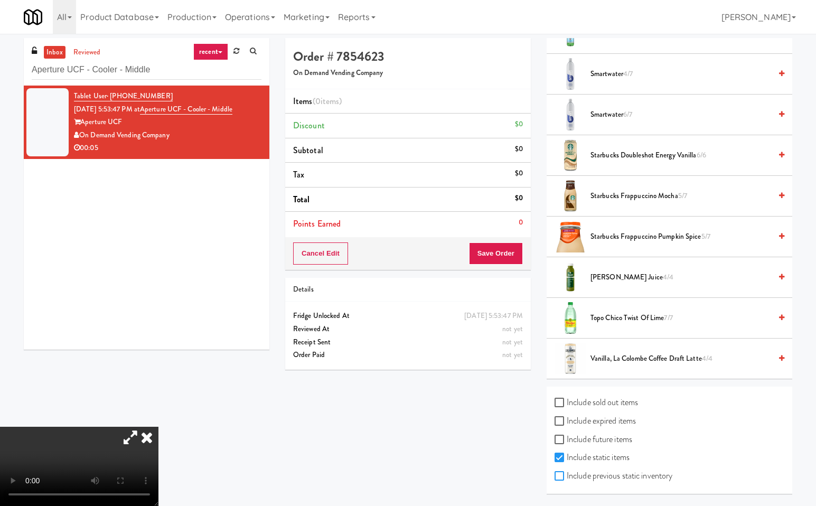
drag, startPoint x: 558, startPoint y: 475, endPoint x: 737, endPoint y: 469, distance: 178.5
click at [560, 474] on input "Include previous static inventory" at bounding box center [560, 476] width 12 height 8
checkbox input "true"
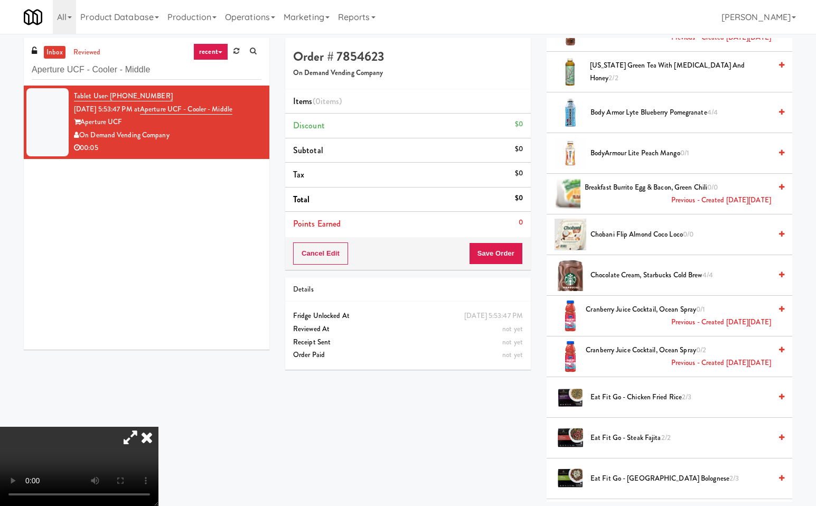
scroll to position [0, 0]
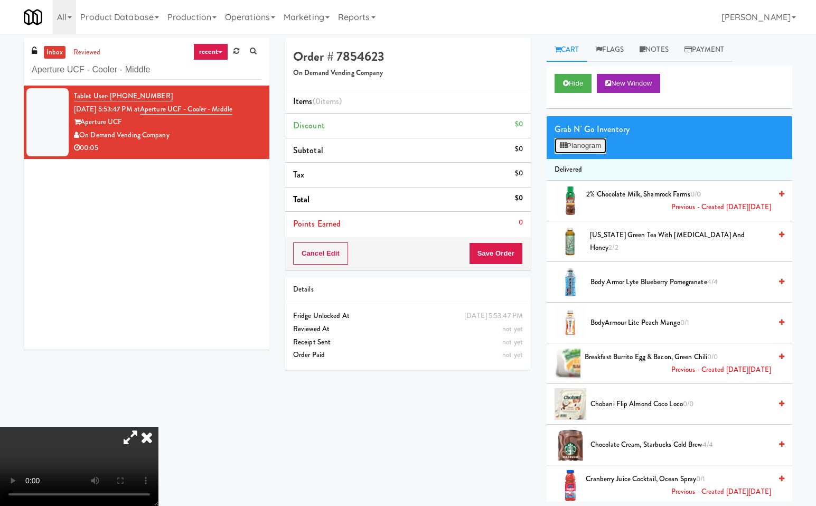
click at [584, 146] on button "Planogram" at bounding box center [580, 146] width 52 height 16
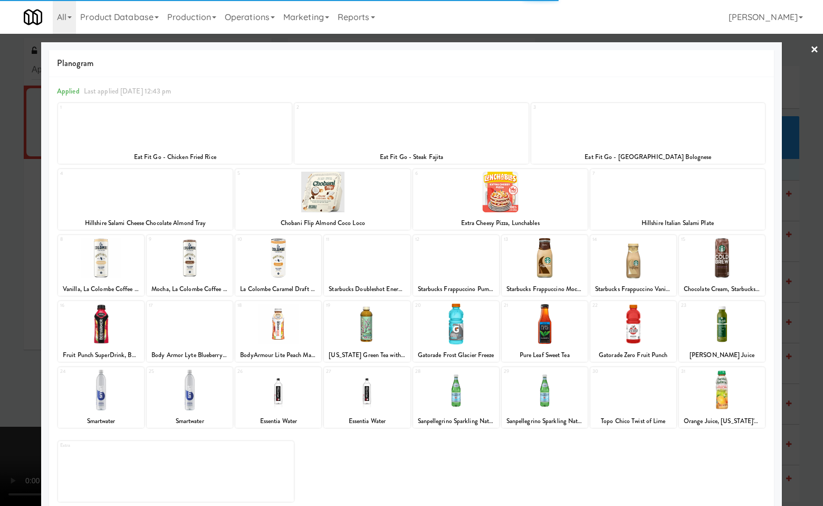
drag, startPoint x: 630, startPoint y: 278, endPoint x: 767, endPoint y: 296, distance: 138.9
click at [630, 277] on div at bounding box center [634, 258] width 86 height 41
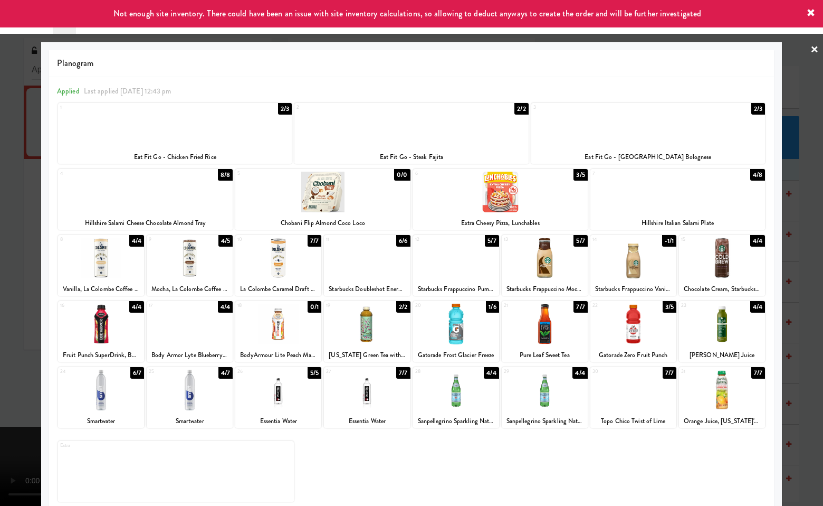
click at [809, 334] on div at bounding box center [411, 253] width 823 height 506
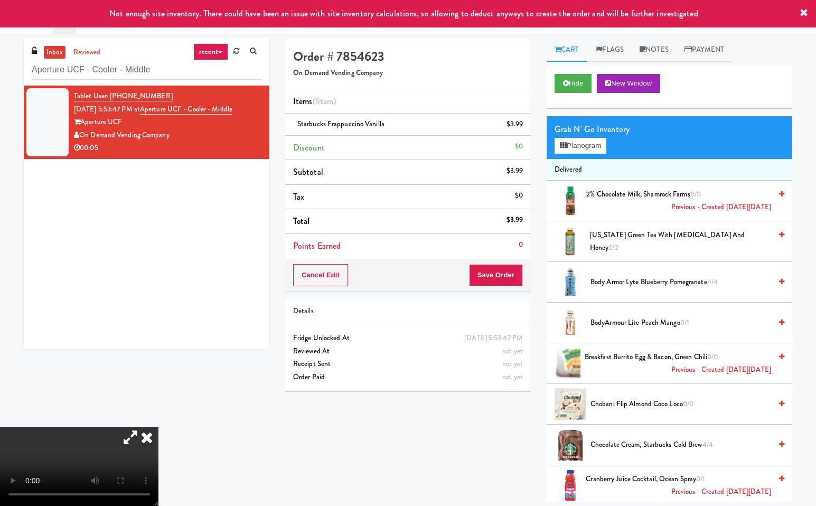
drag, startPoint x: 271, startPoint y: 220, endPoint x: 298, endPoint y: 275, distance: 61.8
click at [158, 426] on icon at bounding box center [146, 436] width 23 height 21
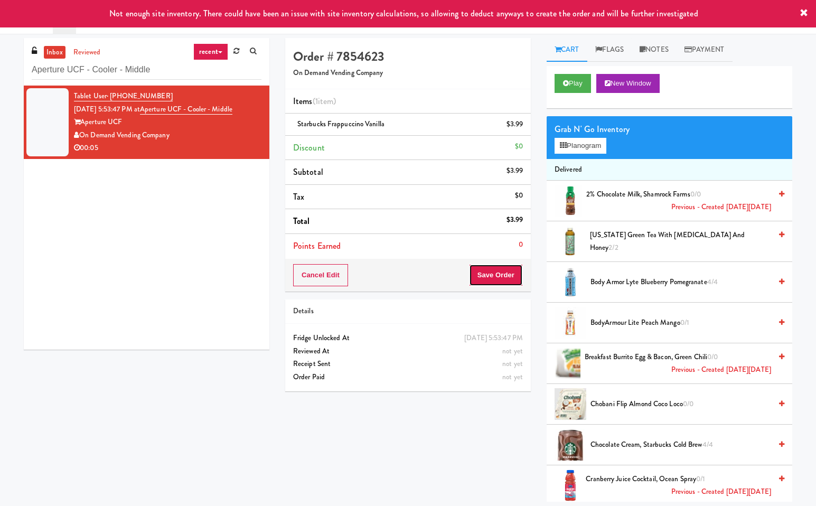
click at [495, 271] on button "Save Order" at bounding box center [496, 275] width 54 height 22
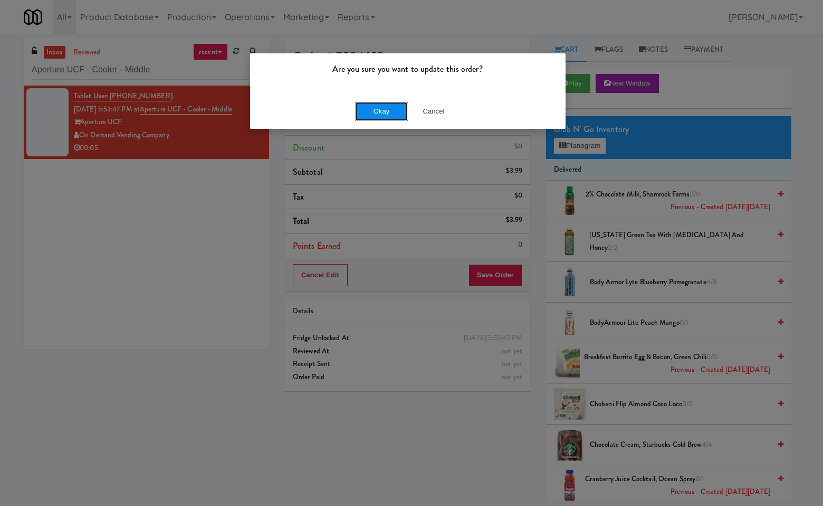
click at [373, 111] on button "Okay" at bounding box center [381, 111] width 53 height 19
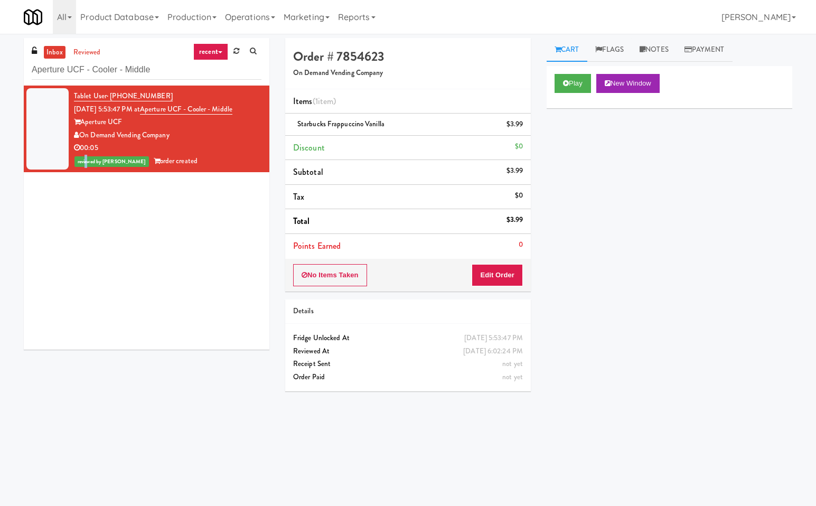
drag, startPoint x: 86, startPoint y: 281, endPoint x: 88, endPoint y: 236, distance: 44.9
click at [87, 259] on div "Tablet User · (321) 655-9287 Sep 21, 2025 5:53:47 PM at Aperture UCF - Cooler -…" at bounding box center [146, 218] width 245 height 264
click at [165, 68] on input "Aperture UCF - Cooler - Middle" at bounding box center [147, 70] width 230 height 20
paste input "The Standard - Cooler - Right"
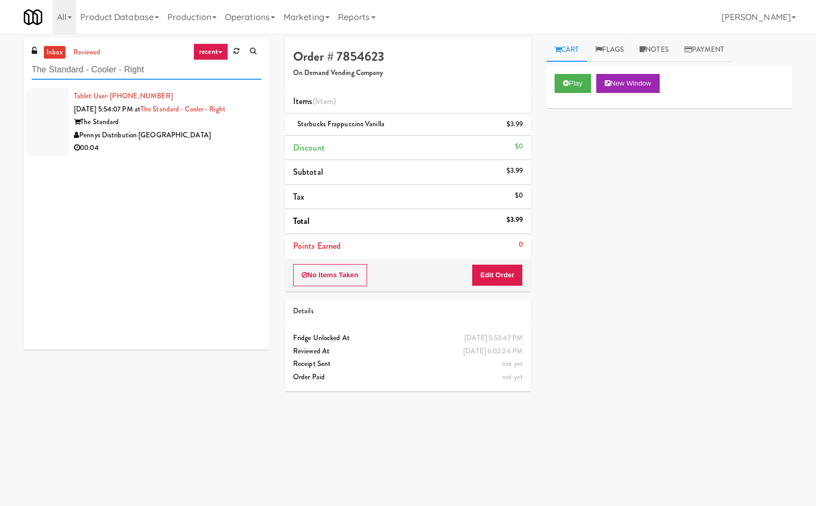
type input "The Standard - Cooler - Right"
click at [225, 120] on div "The Standard" at bounding box center [167, 122] width 187 height 13
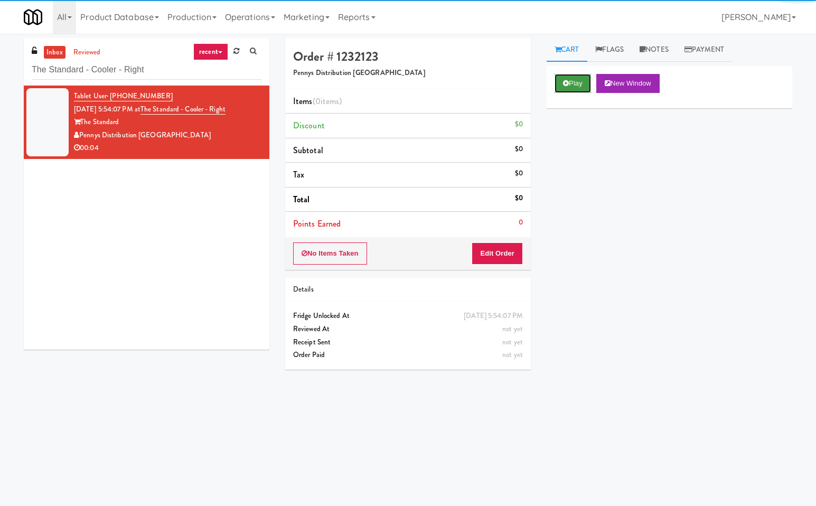
click at [576, 85] on button "Play" at bounding box center [572, 83] width 36 height 19
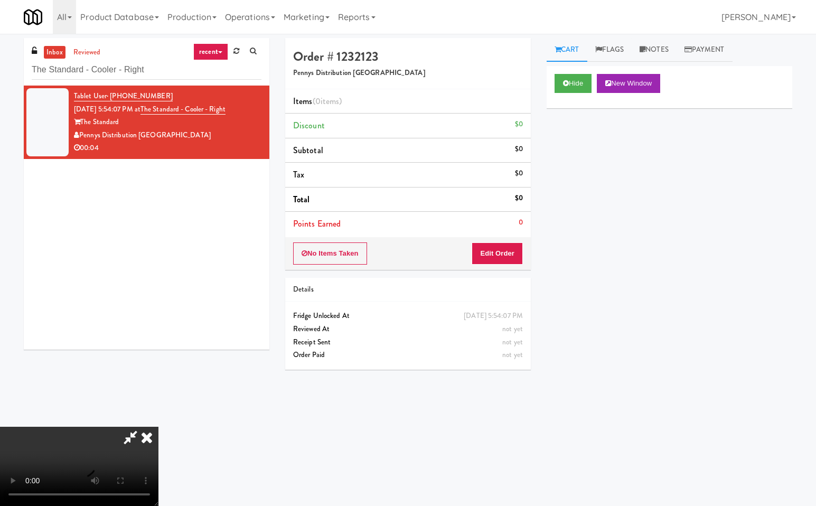
drag, startPoint x: 132, startPoint y: 437, endPoint x: 410, endPoint y: 397, distance: 280.4
click at [133, 437] on icon at bounding box center [130, 436] width 24 height 21
click at [511, 245] on button "Edit Order" at bounding box center [496, 253] width 51 height 22
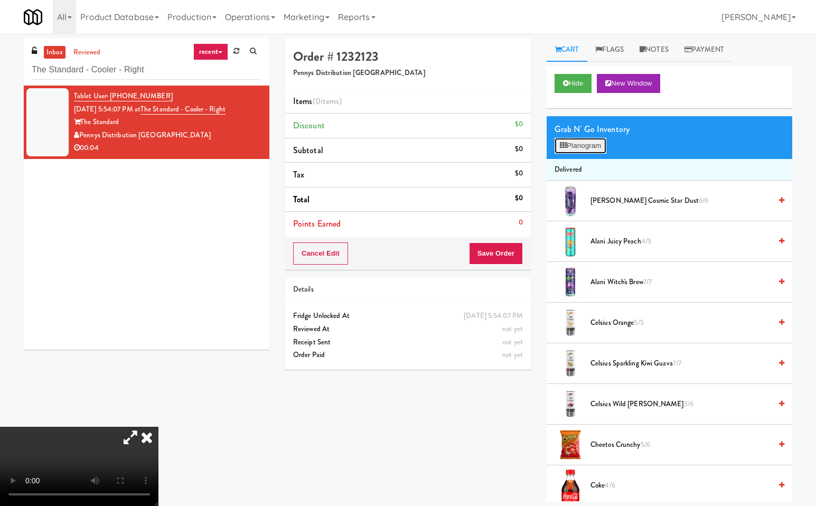
click at [581, 144] on button "Planogram" at bounding box center [580, 146] width 52 height 16
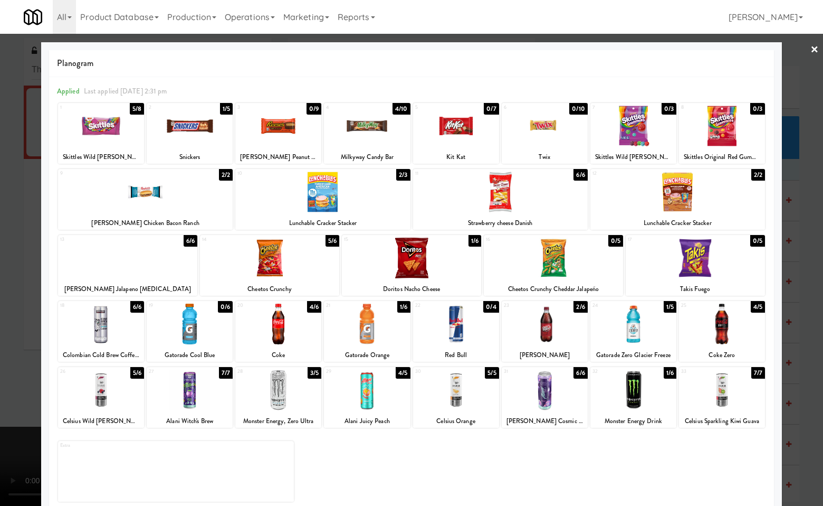
click at [633, 340] on div at bounding box center [634, 324] width 86 height 41
click at [807, 310] on div at bounding box center [411, 253] width 823 height 506
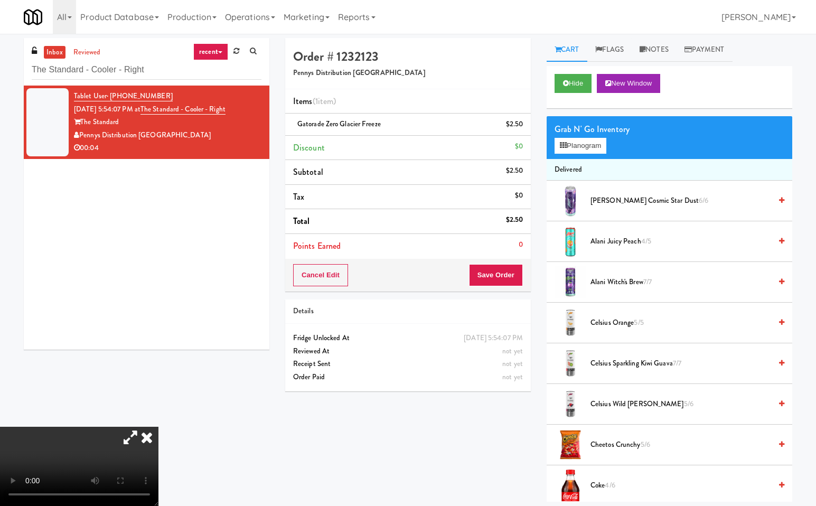
drag, startPoint x: 277, startPoint y: 351, endPoint x: 425, endPoint y: 436, distance: 170.5
click at [158, 426] on icon at bounding box center [146, 436] width 23 height 21
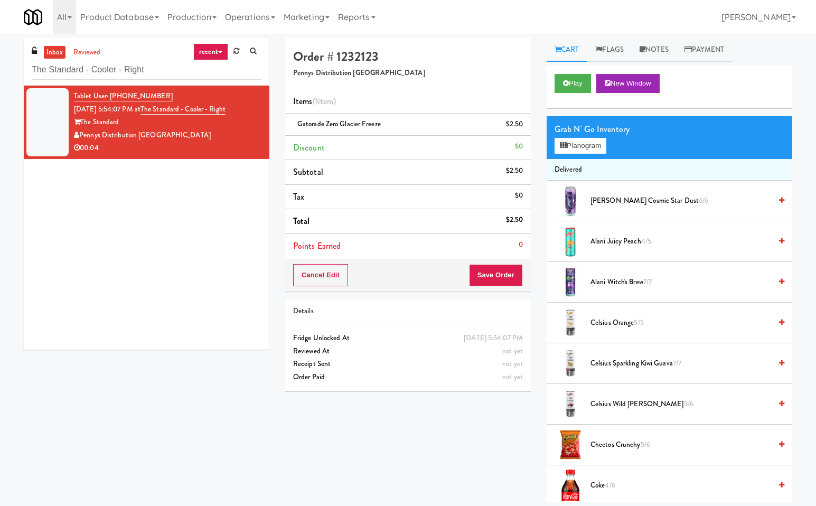
drag, startPoint x: 439, startPoint y: 442, endPoint x: 487, endPoint y: 334, distance: 117.7
click at [440, 432] on div "Order # 1232123 Pennys Distribution Eugene Items (1 item ) Gatorade Zero Glacie…" at bounding box center [538, 269] width 523 height 463
drag, startPoint x: 499, startPoint y: 267, endPoint x: 665, endPoint y: 298, distance: 169.2
click at [499, 267] on button "Save Order" at bounding box center [496, 275] width 54 height 22
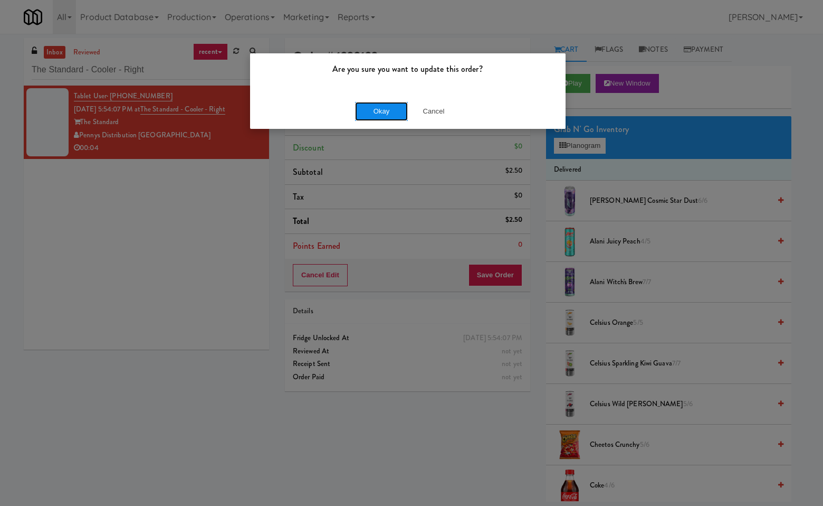
drag, startPoint x: 382, startPoint y: 109, endPoint x: 385, endPoint y: 120, distance: 11.7
click at [382, 110] on button "Okay" at bounding box center [381, 111] width 53 height 19
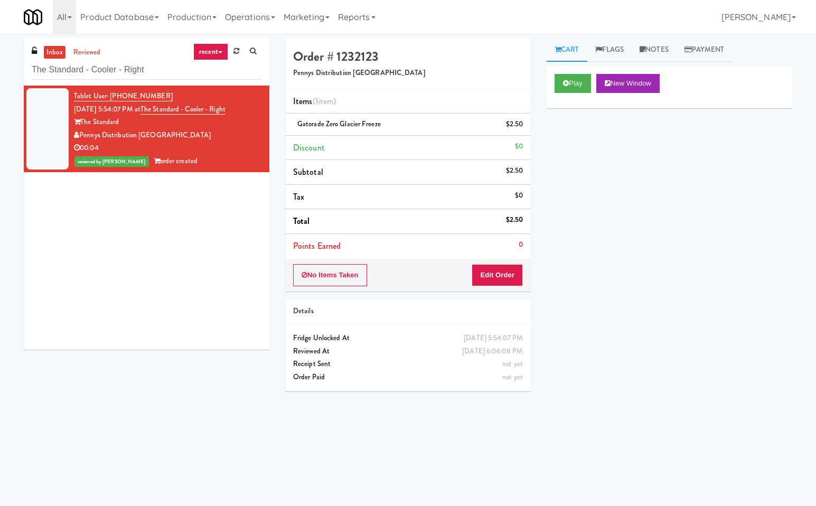
drag, startPoint x: 53, startPoint y: 274, endPoint x: 97, endPoint y: 122, distance: 157.7
click at [53, 273] on div "Tablet User · (916) 801-4830 Sep 21, 2025 5:54:07 PM at The Standard - Cooler -…" at bounding box center [146, 218] width 245 height 264
click at [150, 70] on input "The Standard - Cooler - Right" at bounding box center [147, 70] width 230 height 20
paste input "Marbella Cooler"
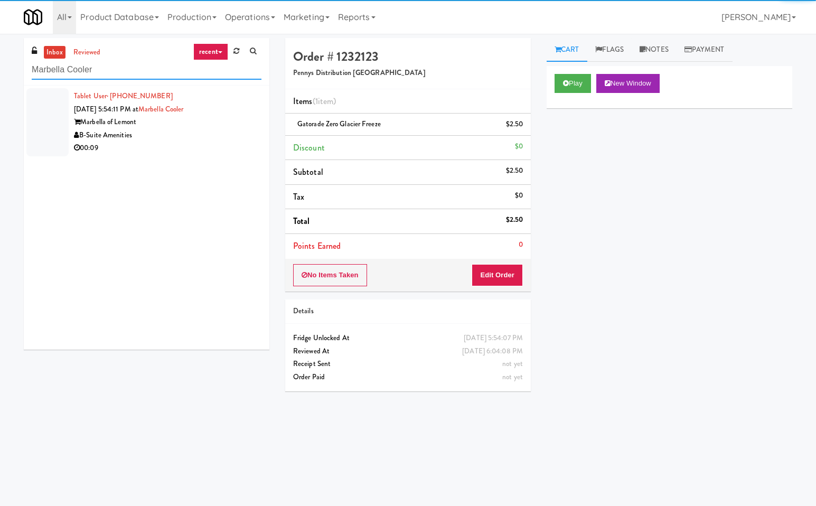
type input "Marbella Cooler"
click at [214, 119] on div "Marbella of Lemont" at bounding box center [167, 122] width 187 height 13
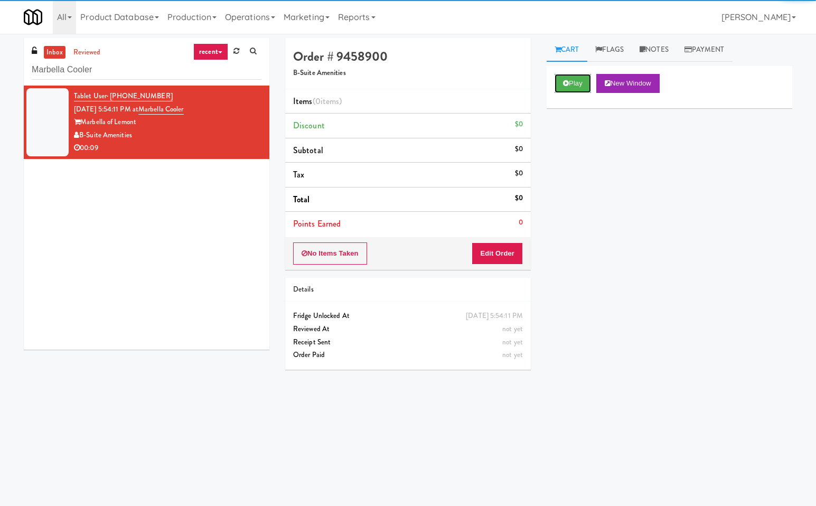
drag, startPoint x: 581, startPoint y: 80, endPoint x: 599, endPoint y: 204, distance: 125.3
click at [581, 81] on button "Play" at bounding box center [572, 83] width 36 height 19
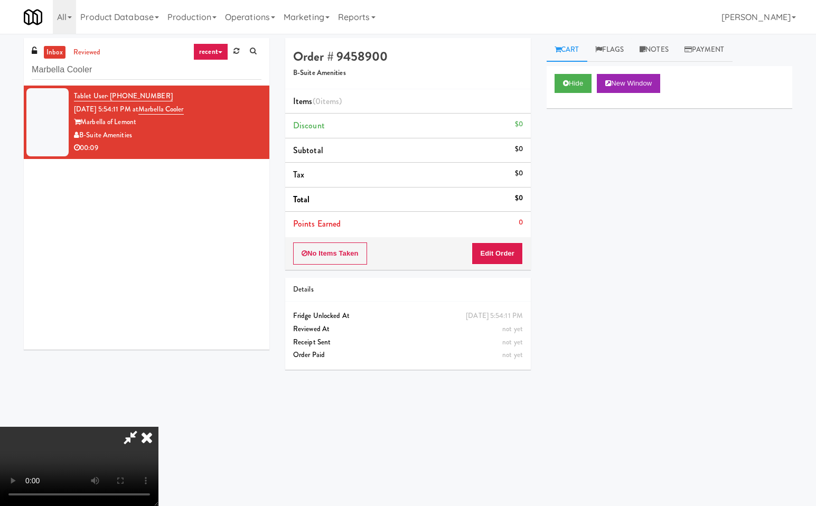
click at [129, 432] on icon at bounding box center [130, 436] width 24 height 21
click at [501, 258] on button "Edit Order" at bounding box center [496, 253] width 51 height 22
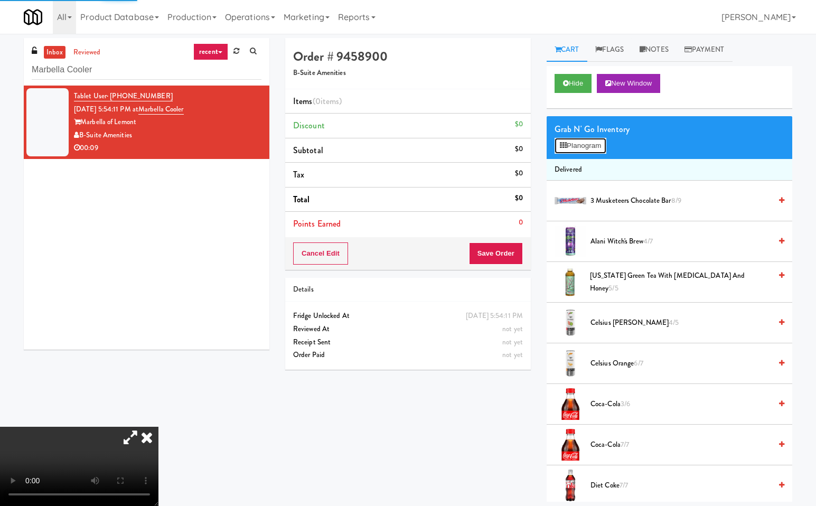
drag, startPoint x: 578, startPoint y: 144, endPoint x: 529, endPoint y: 298, distance: 161.6
click at [577, 145] on button "Planogram" at bounding box center [580, 146] width 52 height 16
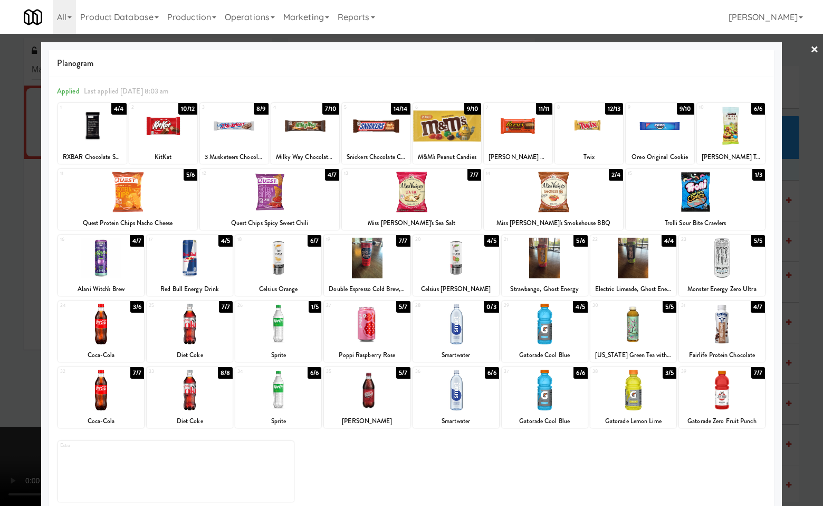
drag, startPoint x: 659, startPoint y: 138, endPoint x: 732, endPoint y: 185, distance: 87.1
click at [661, 140] on div at bounding box center [660, 126] width 69 height 41
click at [815, 253] on div at bounding box center [411, 253] width 823 height 506
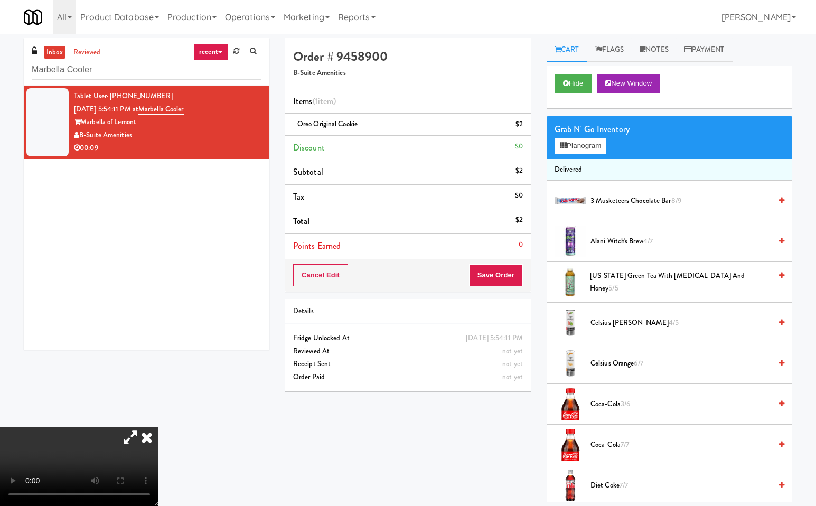
drag, startPoint x: 279, startPoint y: 209, endPoint x: 351, endPoint y: 230, distance: 75.3
click at [158, 426] on icon at bounding box center [146, 436] width 23 height 21
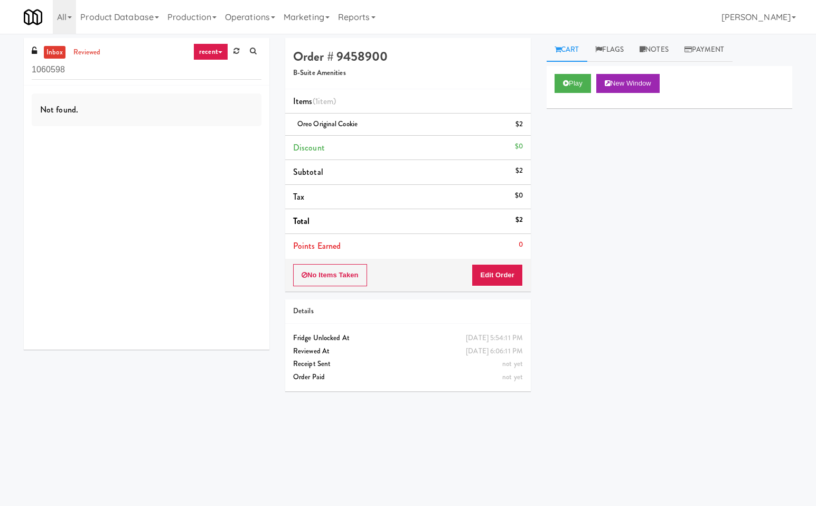
drag, startPoint x: 175, startPoint y: 221, endPoint x: 151, endPoint y: 129, distance: 94.7
click at [168, 208] on div "Not found." at bounding box center [146, 218] width 245 height 264
click at [142, 76] on input "1060598" at bounding box center [147, 70] width 230 height 20
paste input "Combo Cooler"
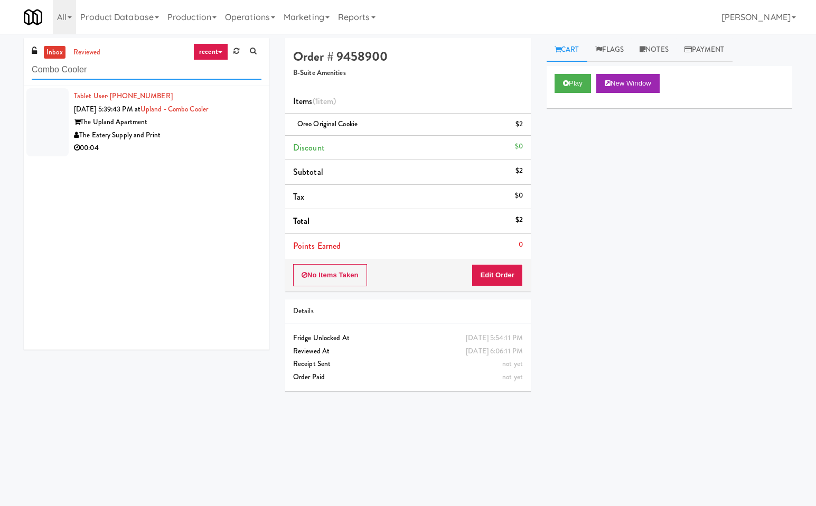
type input "Combo Cooler"
click at [191, 124] on div "The Upland Apartment" at bounding box center [167, 122] width 187 height 13
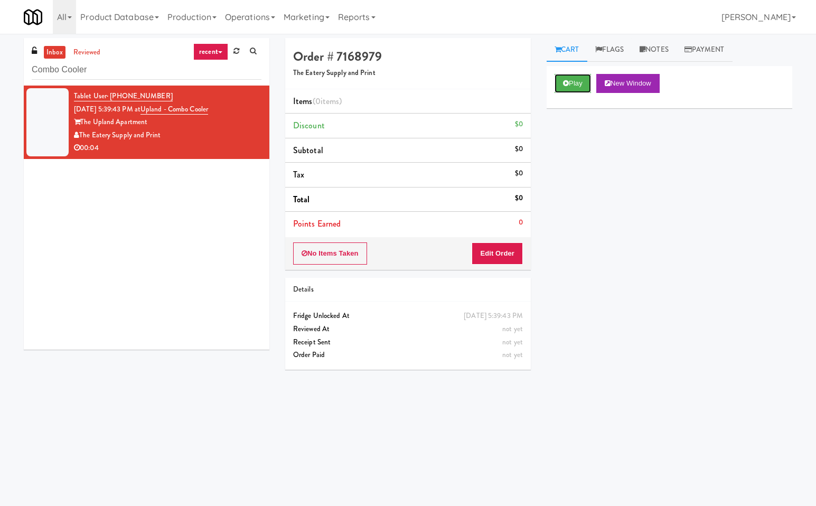
drag, startPoint x: 566, startPoint y: 79, endPoint x: 505, endPoint y: 147, distance: 91.5
click at [562, 84] on button "Play" at bounding box center [572, 83] width 36 height 19
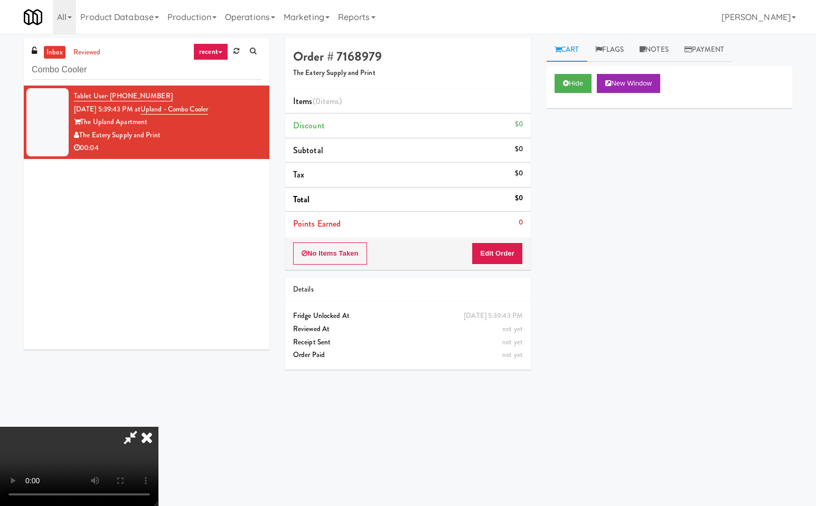
click at [134, 430] on icon at bounding box center [130, 436] width 24 height 21
click at [491, 248] on button "Edit Order" at bounding box center [496, 253] width 51 height 22
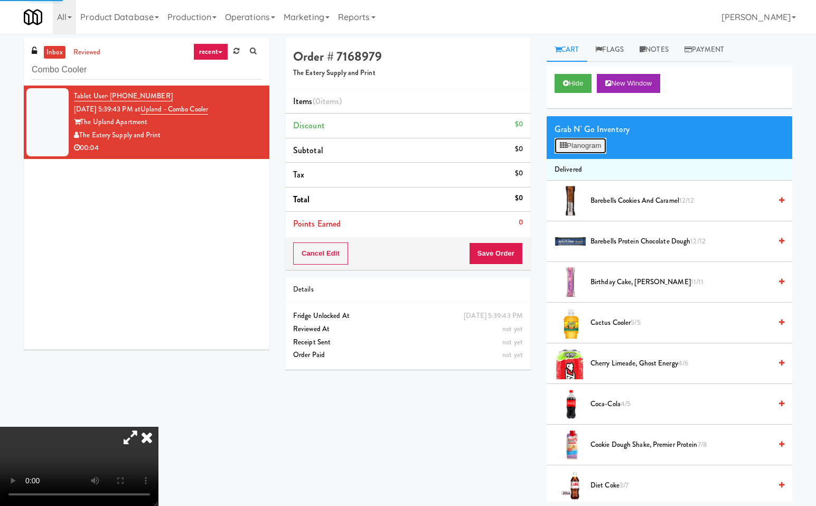
click at [567, 144] on button "Planogram" at bounding box center [580, 146] width 52 height 16
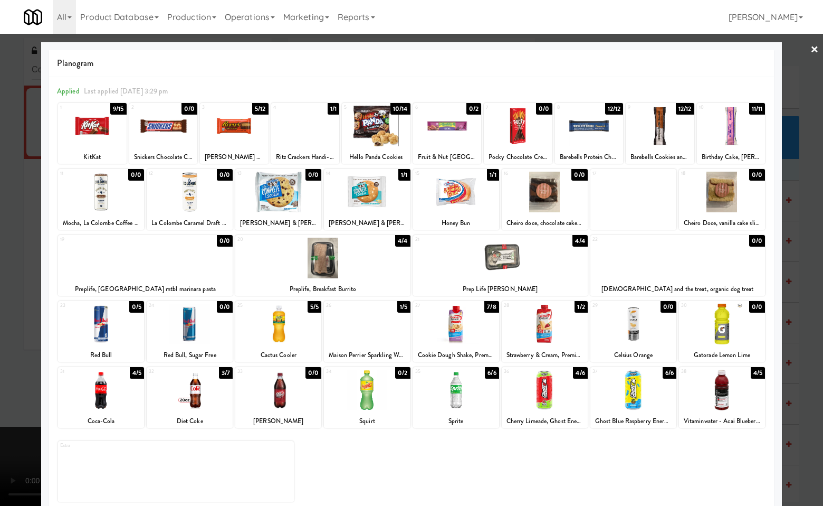
click at [384, 398] on div at bounding box center [367, 389] width 86 height 41
click at [814, 375] on div at bounding box center [411, 253] width 823 height 506
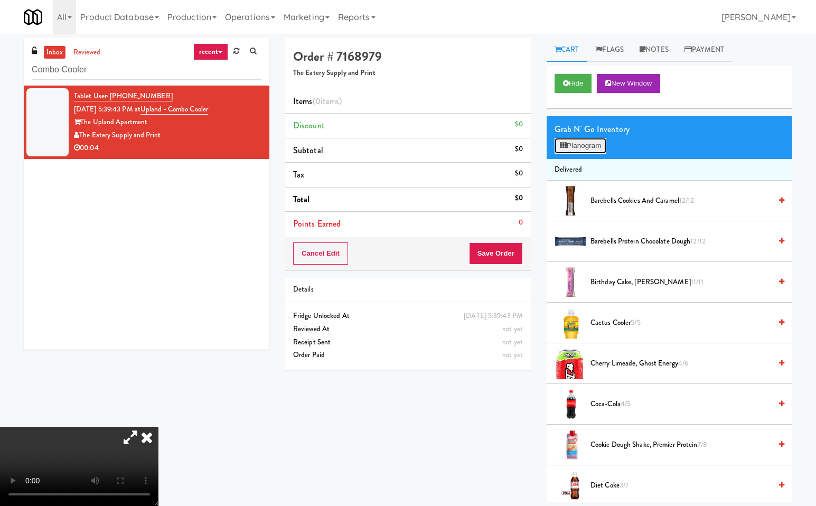
click at [592, 143] on button "Planogram" at bounding box center [580, 146] width 52 height 16
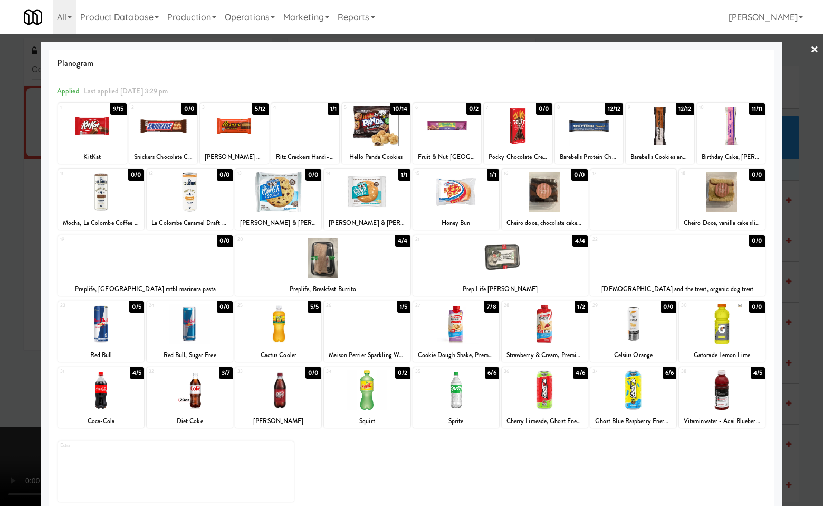
click at [544, 386] on div at bounding box center [545, 389] width 86 height 41
click at [808, 346] on div at bounding box center [411, 253] width 823 height 506
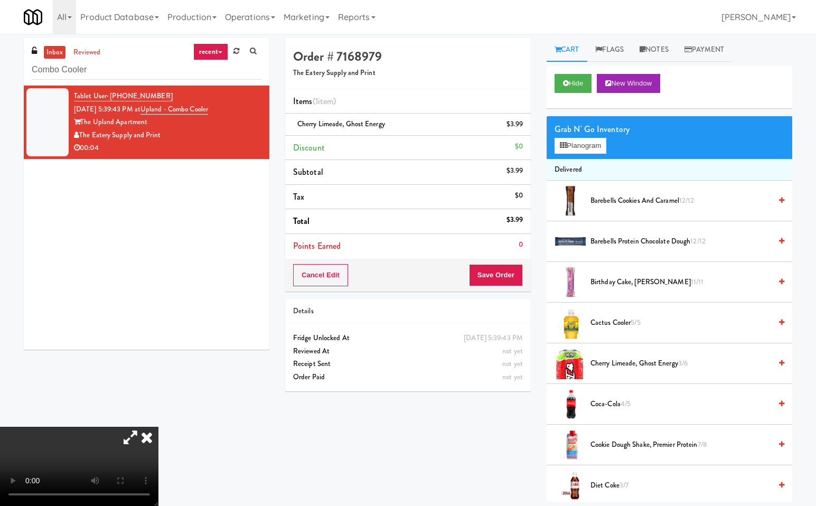
drag, startPoint x: 279, startPoint y: 353, endPoint x: 332, endPoint y: 348, distance: 53.0
click at [158, 426] on icon at bounding box center [146, 436] width 23 height 21
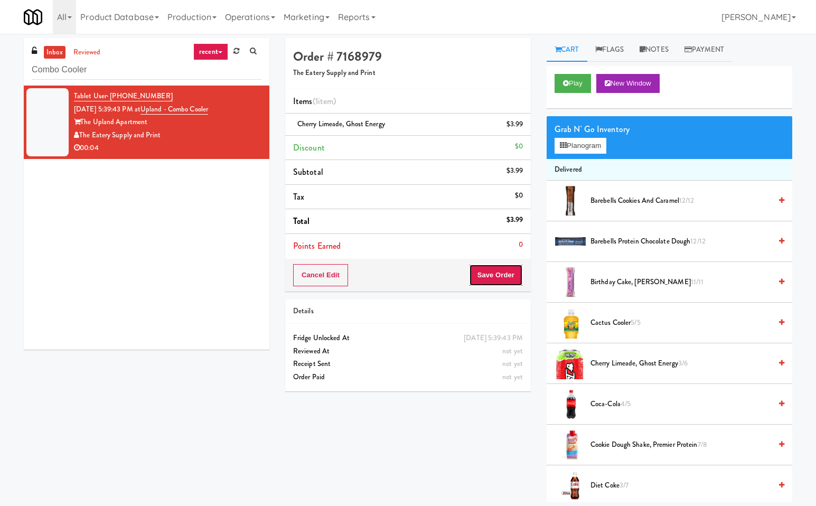
drag, startPoint x: 492, startPoint y: 272, endPoint x: 482, endPoint y: 313, distance: 41.9
click at [492, 273] on button "Save Order" at bounding box center [496, 275] width 54 height 22
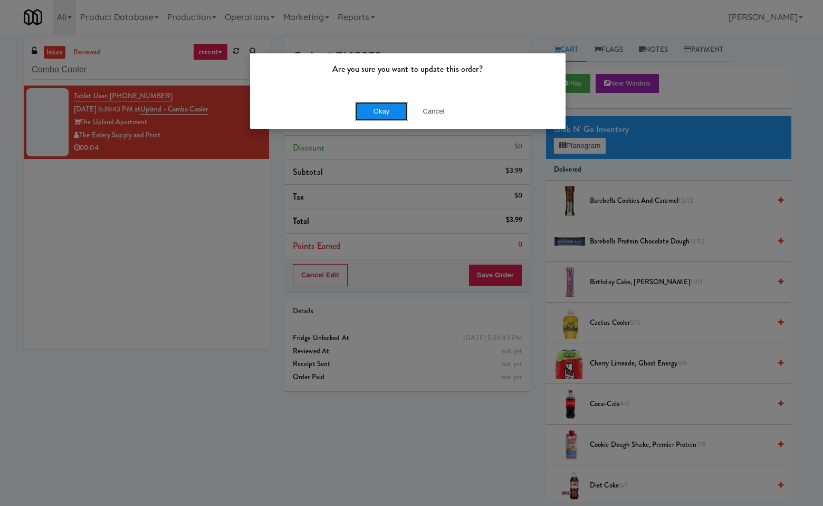
click at [368, 108] on button "Okay" at bounding box center [381, 111] width 53 height 19
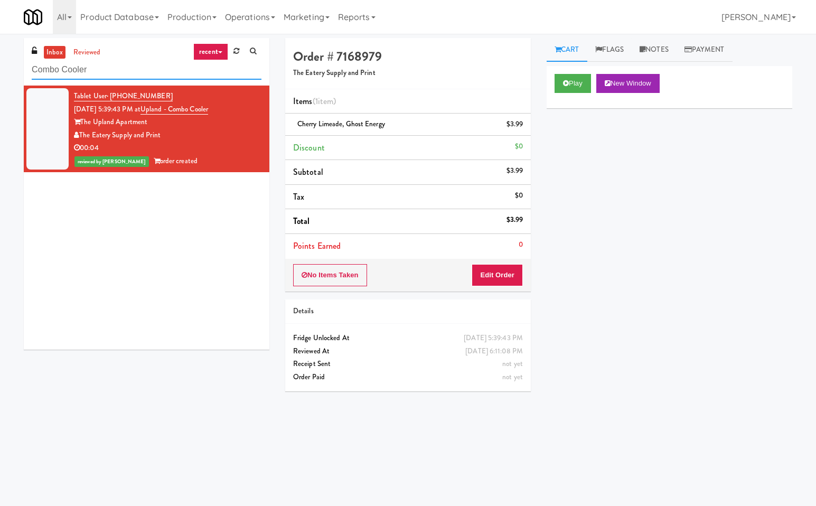
click at [124, 69] on input "Combo Cooler" at bounding box center [147, 70] width 230 height 20
paste input "MH - Cooler - Left"
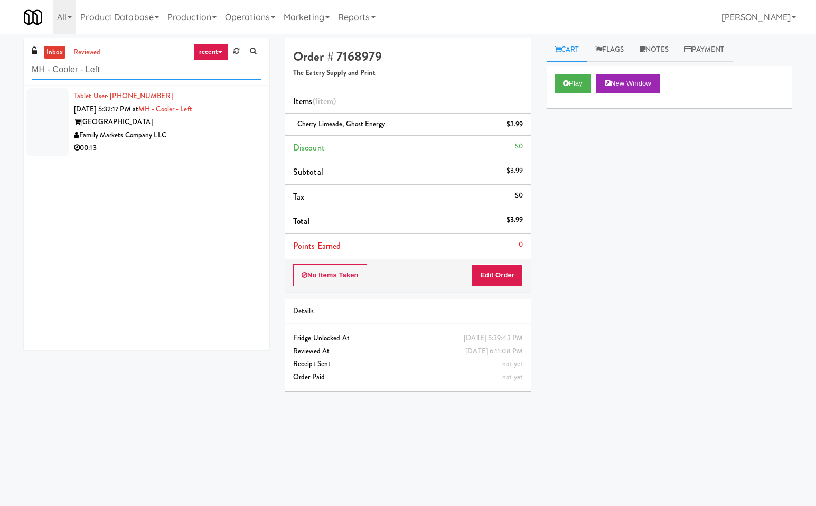
type input "MH - Cooler - Left"
drag, startPoint x: 212, startPoint y: 132, endPoint x: 260, endPoint y: 135, distance: 48.1
click at [214, 131] on div "Family Markets Company LLC" at bounding box center [167, 135] width 187 height 13
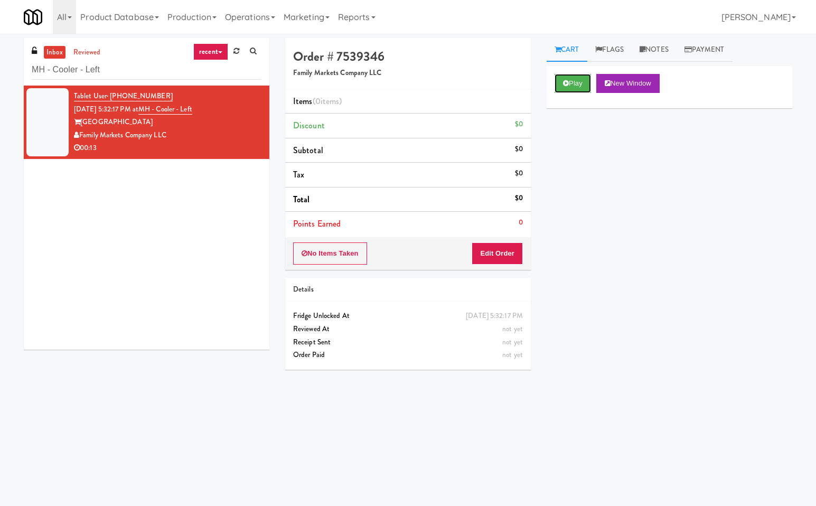
drag, startPoint x: 583, startPoint y: 76, endPoint x: 548, endPoint y: 137, distance: 70.3
click at [583, 77] on button "Play" at bounding box center [572, 83] width 36 height 19
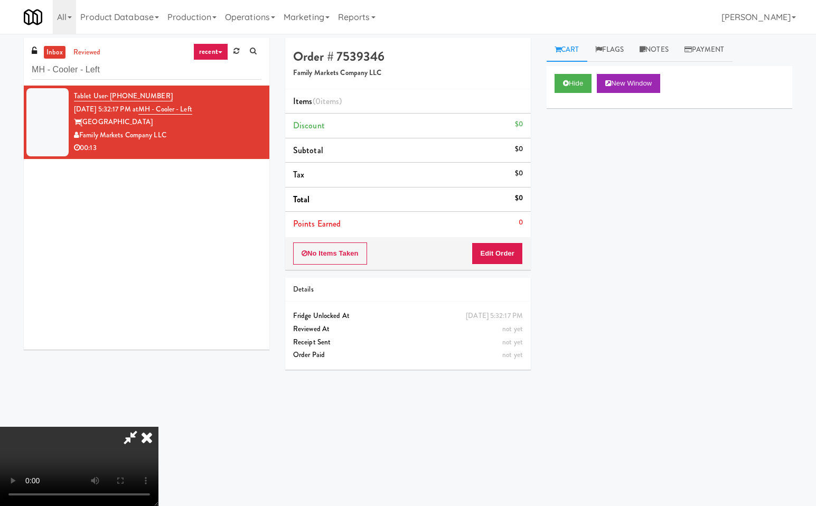
drag, startPoint x: 134, startPoint y: 430, endPoint x: 173, endPoint y: 448, distance: 43.0
click at [134, 430] on icon at bounding box center [130, 436] width 24 height 21
click at [502, 253] on button "Edit Order" at bounding box center [496, 253] width 51 height 22
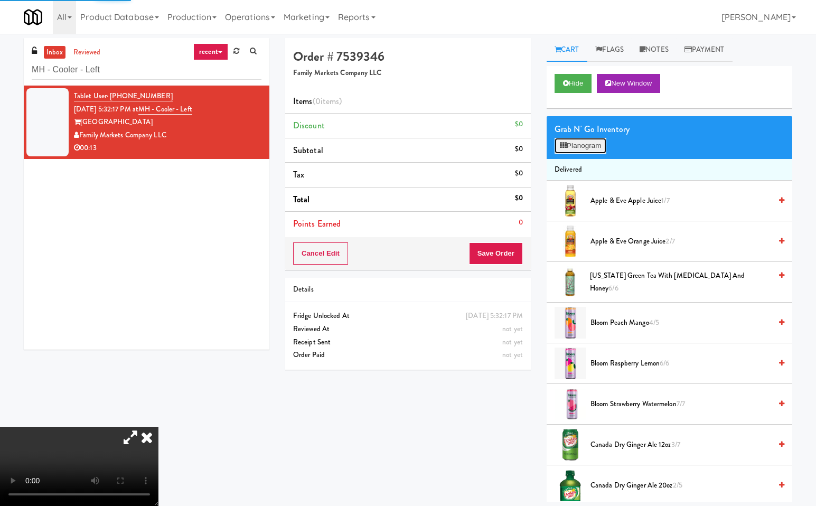
click at [603, 140] on button "Planogram" at bounding box center [580, 146] width 52 height 16
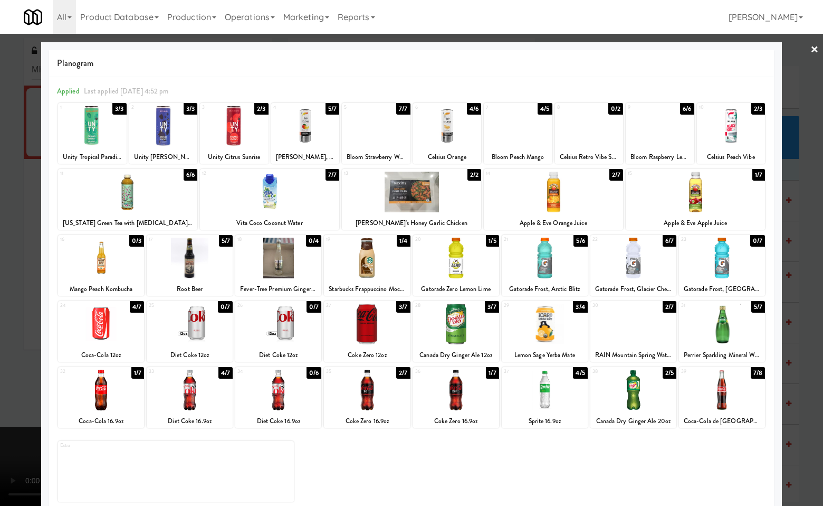
drag, startPoint x: 464, startPoint y: 273, endPoint x: 637, endPoint y: 292, distance: 174.2
click at [464, 272] on div at bounding box center [456, 258] width 86 height 41
click at [802, 266] on div at bounding box center [411, 253] width 823 height 506
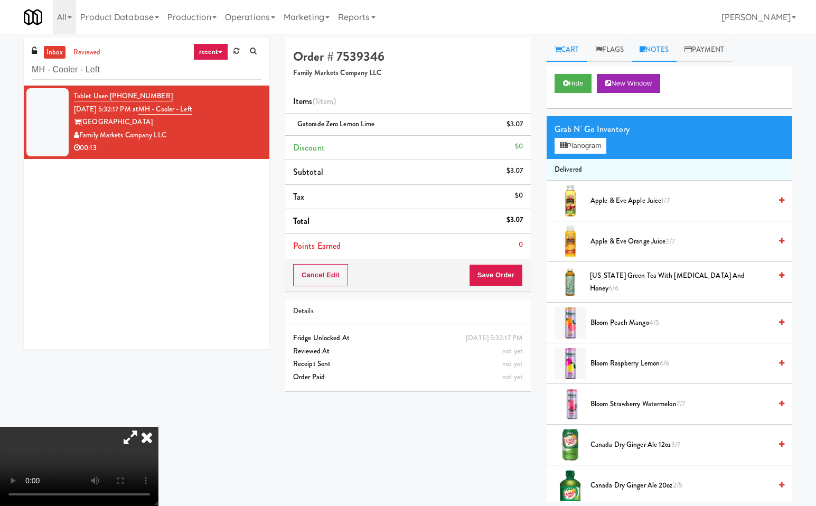
click at [667, 49] on link "Notes" at bounding box center [653, 50] width 45 height 24
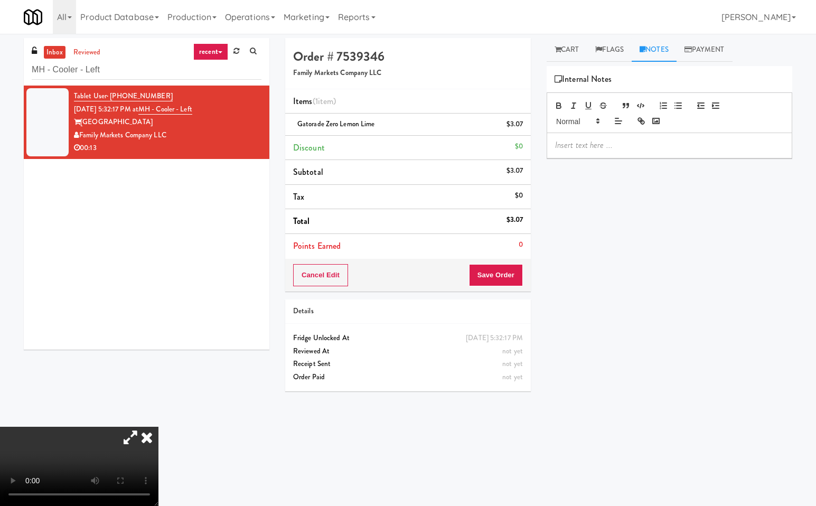
click at [580, 148] on p at bounding box center [669, 145] width 229 height 12
click at [667, 258] on div "Hide New Window Grab N' Go Inventory Planogram Delivered Apple & Eve Apple Juic…" at bounding box center [668, 264] width 245 height 396
drag, startPoint x: 573, startPoint y: 49, endPoint x: 535, endPoint y: 257, distance: 211.9
click at [573, 50] on link "Cart" at bounding box center [566, 50] width 41 height 24
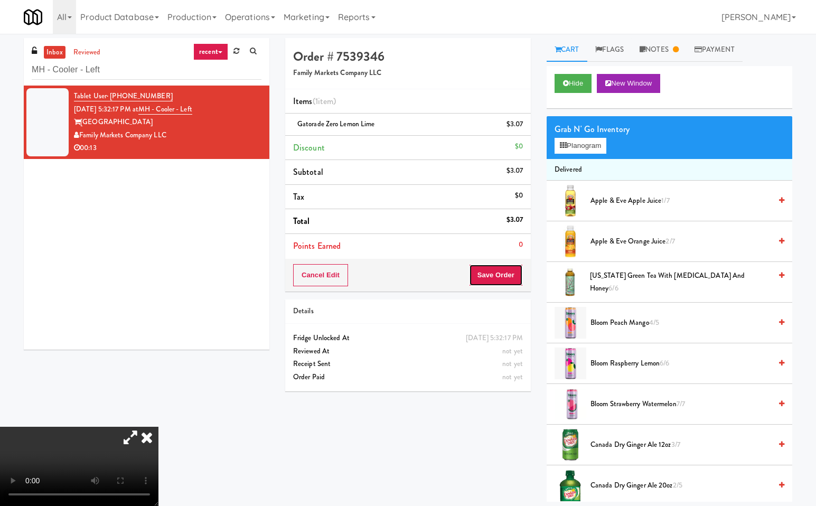
drag, startPoint x: 518, startPoint y: 274, endPoint x: 398, endPoint y: 311, distance: 125.2
click at [511, 278] on button "Save Order" at bounding box center [496, 275] width 54 height 22
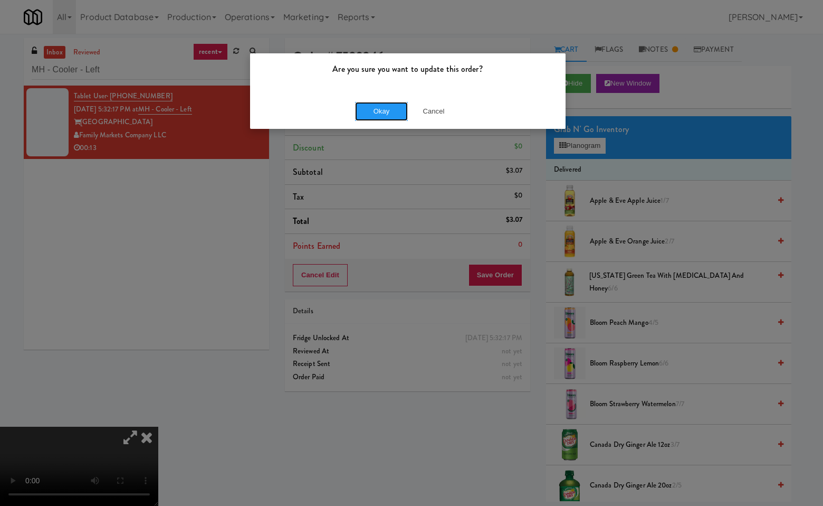
drag, startPoint x: 378, startPoint y: 111, endPoint x: 313, endPoint y: 321, distance: 220.5
click at [372, 120] on button "Okay" at bounding box center [381, 111] width 53 height 19
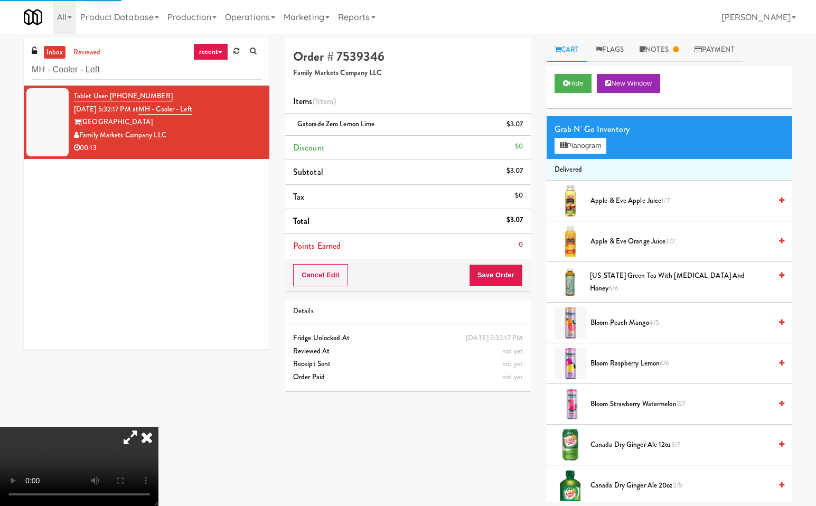
click at [158, 426] on icon at bounding box center [146, 436] width 23 height 21
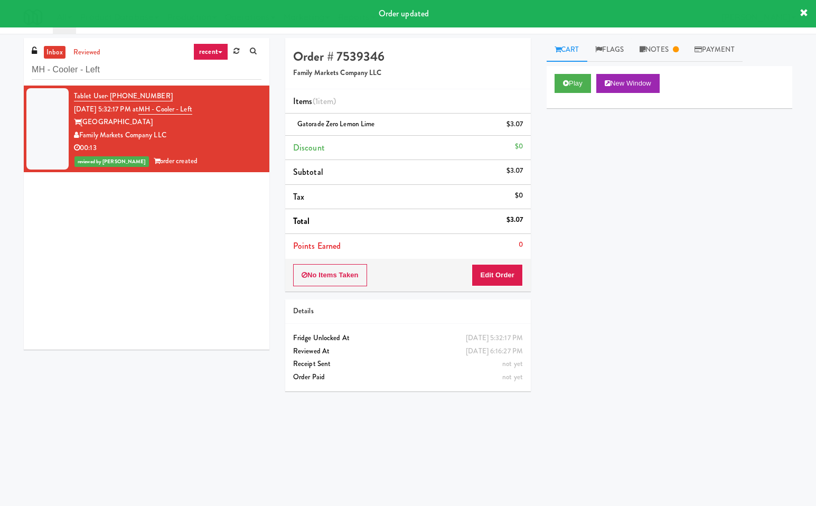
click at [679, 220] on div "Play New Window Primary Flag Clear Flag if unable to determine what was taken o…" at bounding box center [668, 264] width 245 height 396
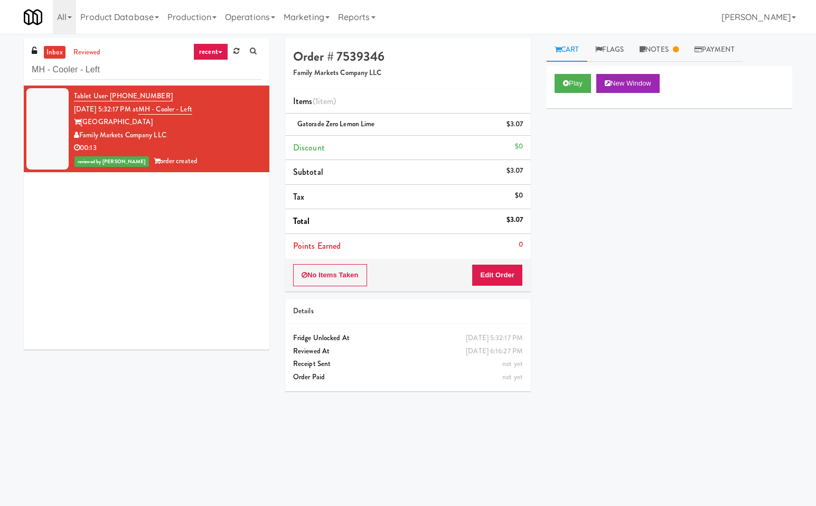
drag, startPoint x: 169, startPoint y: 296, endPoint x: 136, endPoint y: 175, distance: 124.9
click at [164, 286] on div "Tablet User · (703) 608-3022 Sep 21, 2025 5:32:17 PM at MH - Cooler - Left Mark…" at bounding box center [146, 218] width 245 height 264
click at [155, 79] on input "MH - Cooler - Left" at bounding box center [147, 70] width 230 height 20
paste input "100 Capital Yards - Cooler"
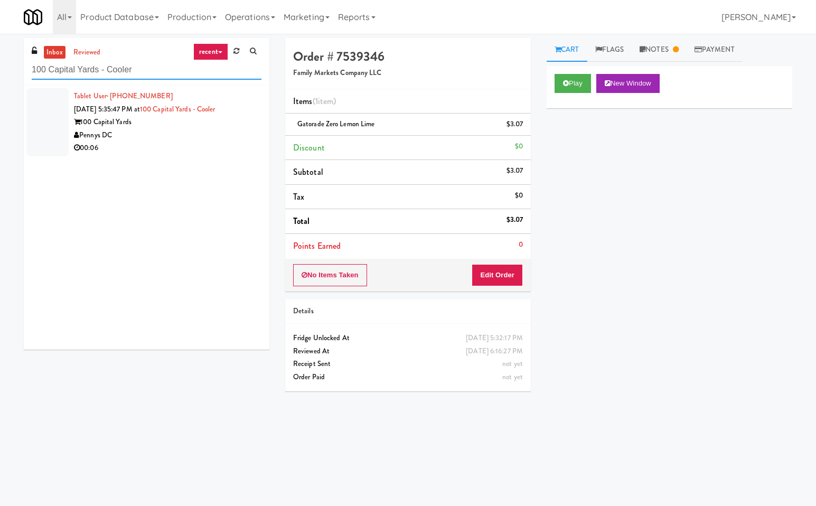
type input "100 Capital Yards - Cooler"
drag, startPoint x: 191, startPoint y: 120, endPoint x: 458, endPoint y: 85, distance: 268.9
click at [198, 122] on div "100 Capital Yards" at bounding box center [167, 122] width 187 height 13
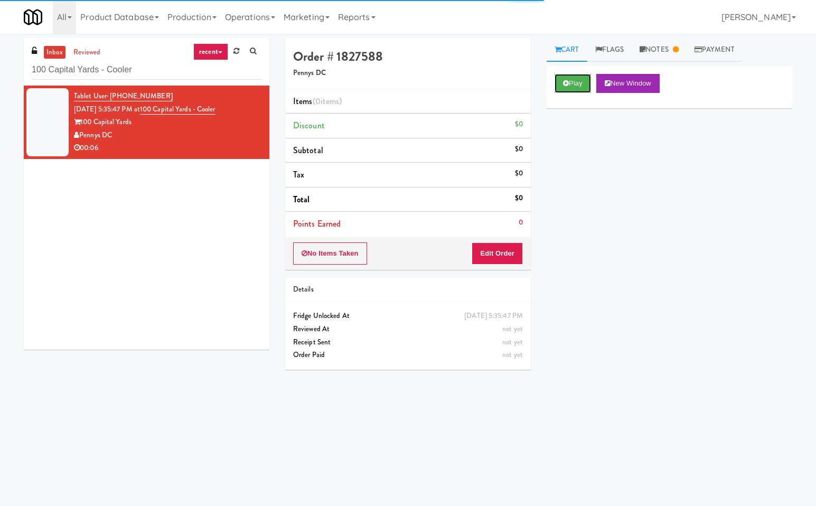
drag, startPoint x: 524, startPoint y: 71, endPoint x: 371, endPoint y: 282, distance: 260.8
click at [564, 90] on button "Play" at bounding box center [572, 83] width 36 height 19
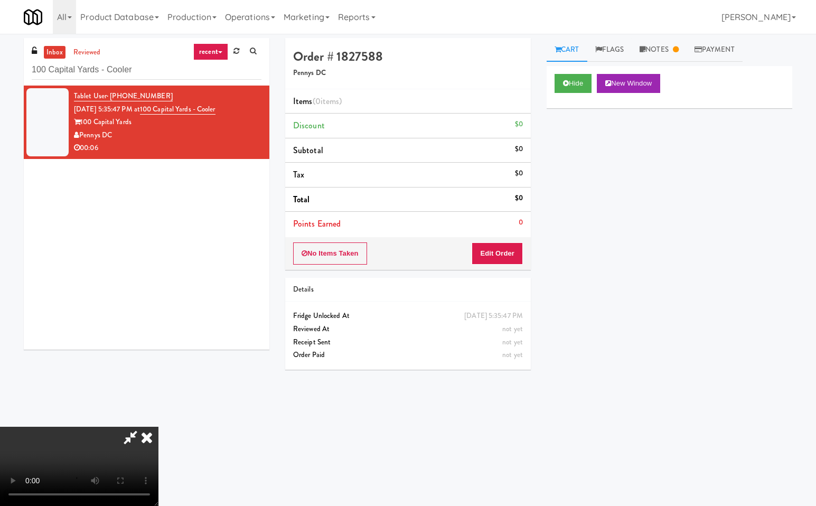
click at [132, 438] on icon at bounding box center [130, 436] width 24 height 21
click at [498, 252] on button "Edit Order" at bounding box center [496, 253] width 51 height 22
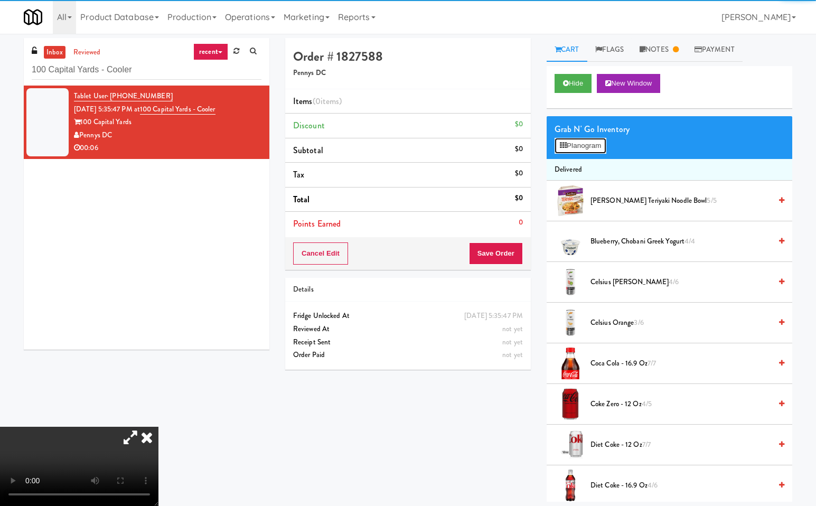
drag, startPoint x: 582, startPoint y: 144, endPoint x: 480, endPoint y: 281, distance: 171.2
click at [582, 146] on button "Planogram" at bounding box center [580, 146] width 52 height 16
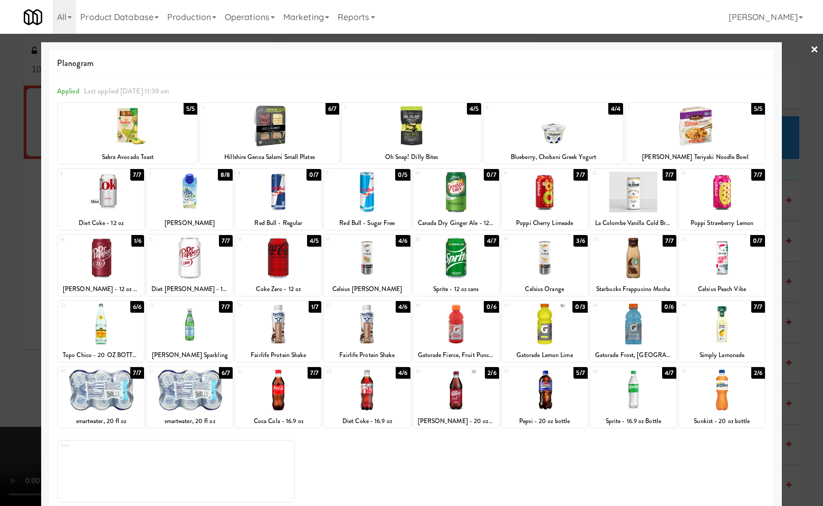
click at [463, 393] on div at bounding box center [456, 389] width 86 height 41
click at [804, 358] on div at bounding box center [411, 253] width 823 height 506
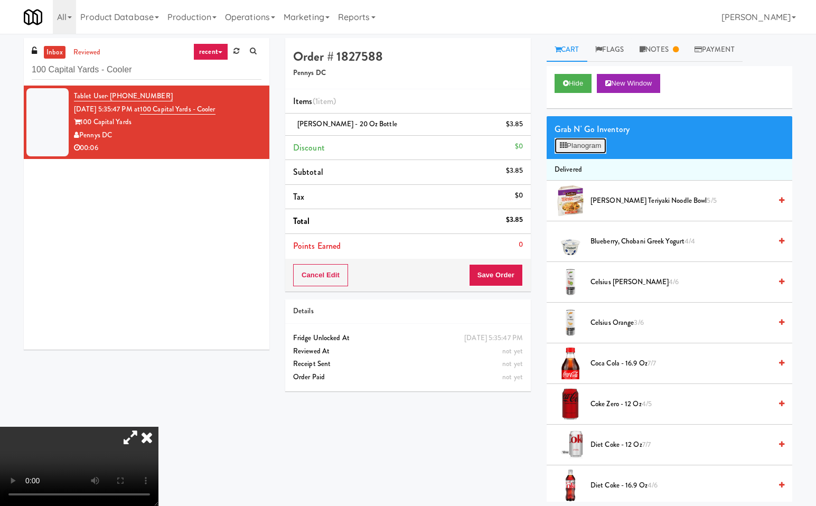
click at [577, 148] on button "Planogram" at bounding box center [580, 146] width 52 height 16
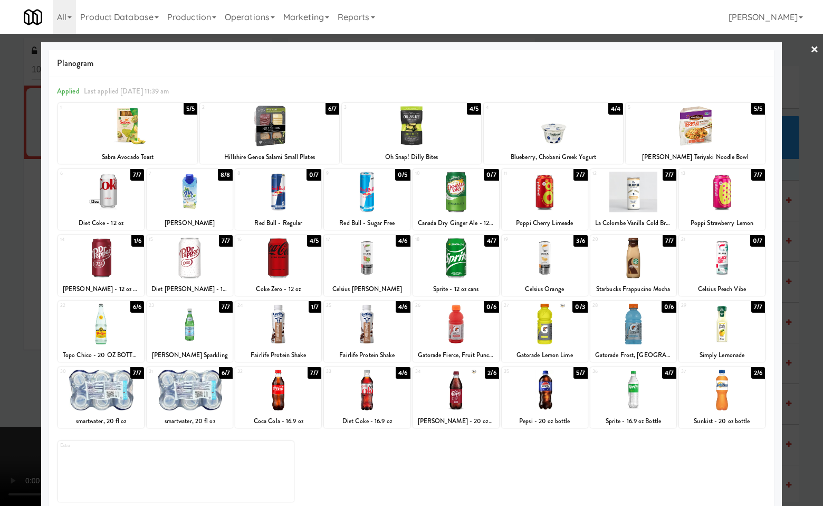
click at [197, 401] on div at bounding box center [190, 389] width 86 height 41
click at [801, 429] on div at bounding box center [411, 253] width 823 height 506
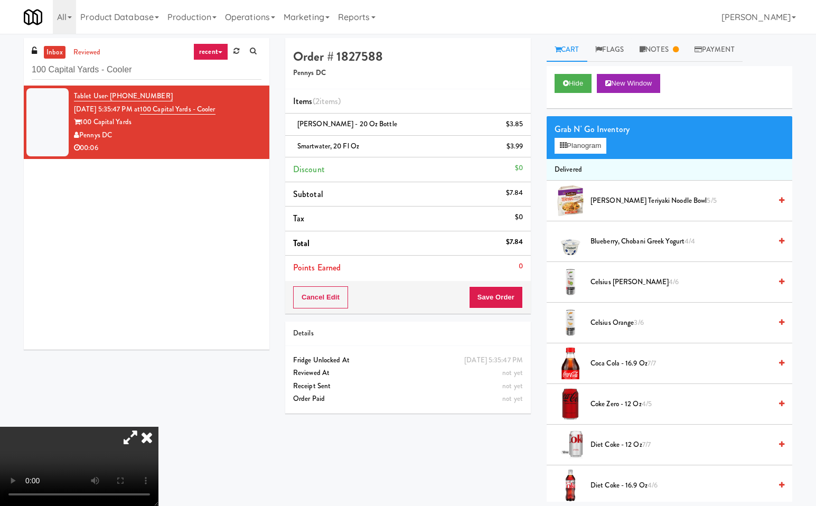
drag, startPoint x: 278, startPoint y: 217, endPoint x: 399, endPoint y: 290, distance: 141.1
click at [158, 426] on icon at bounding box center [146, 436] width 23 height 21
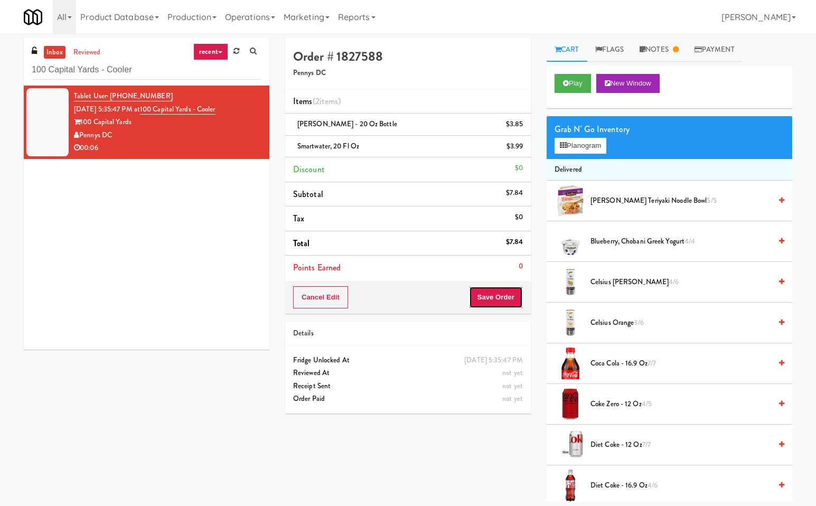
click at [502, 290] on button "Save Order" at bounding box center [496, 297] width 54 height 22
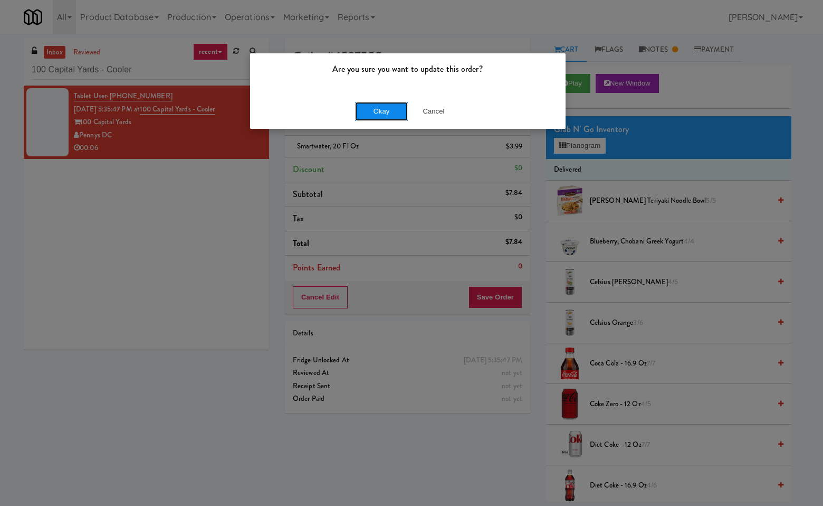
click at [375, 113] on button "Okay" at bounding box center [381, 111] width 53 height 19
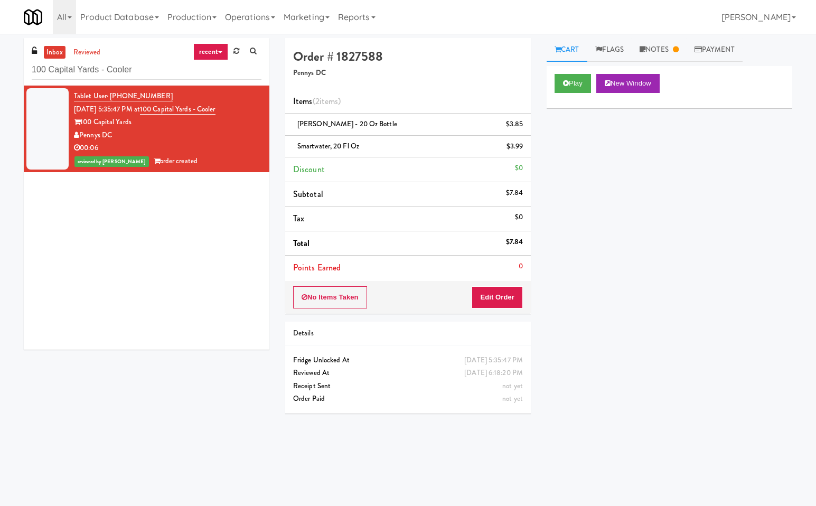
drag, startPoint x: 181, startPoint y: 297, endPoint x: 166, endPoint y: 200, distance: 98.2
click at [178, 289] on div "Tablet User · (803) 629-8061 Sep 21, 2025 5:35:47 PM at 100 Capital Yards - Coo…" at bounding box center [146, 218] width 245 height 264
click at [169, 74] on input "100 Capital Yards - Cooler" at bounding box center [147, 70] width 230 height 20
paste input "Estate - Cooler - Left"
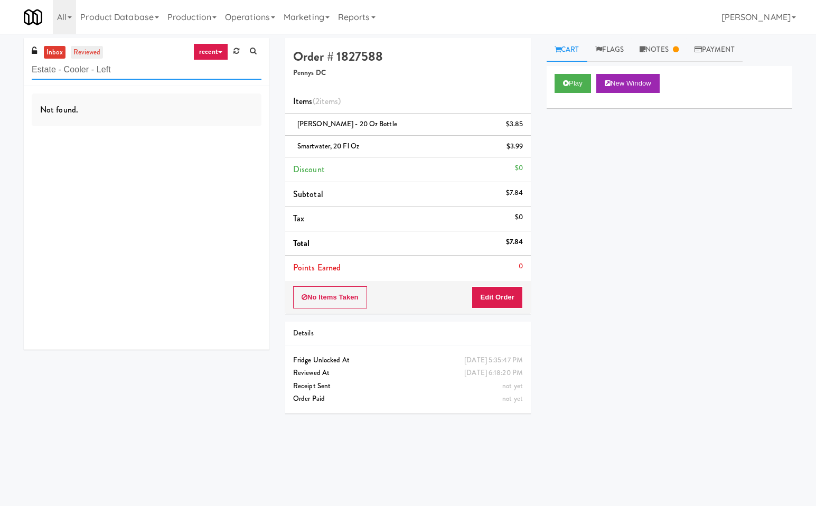
type input "Estate - Cooler - Left"
click at [92, 53] on link "reviewed" at bounding box center [87, 52] width 33 height 13
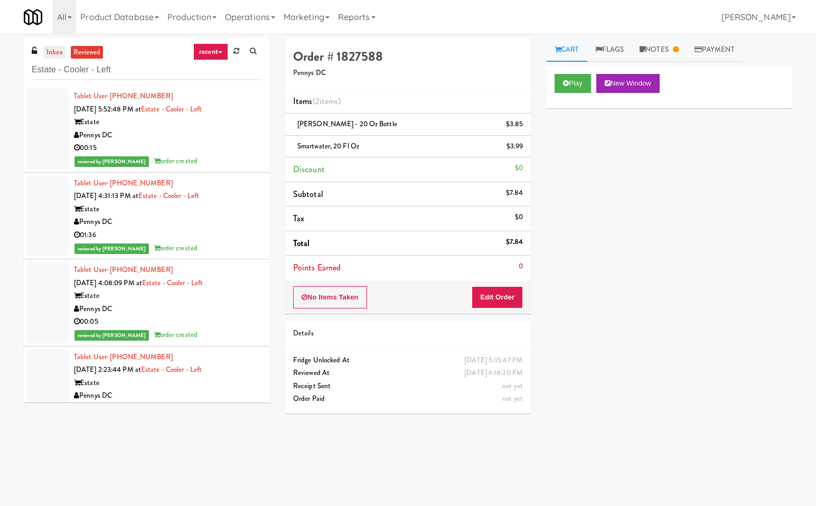
click at [55, 52] on link "inbox" at bounding box center [55, 52] width 22 height 13
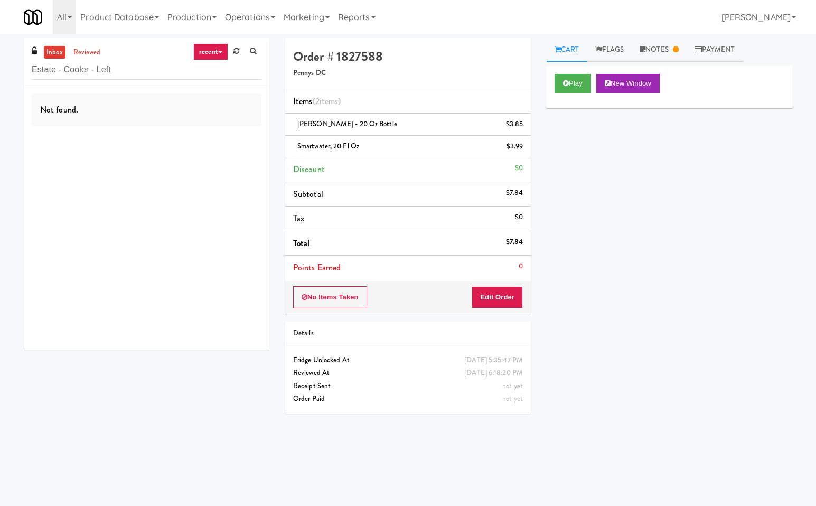
click at [144, 243] on div "Not found." at bounding box center [146, 218] width 245 height 264
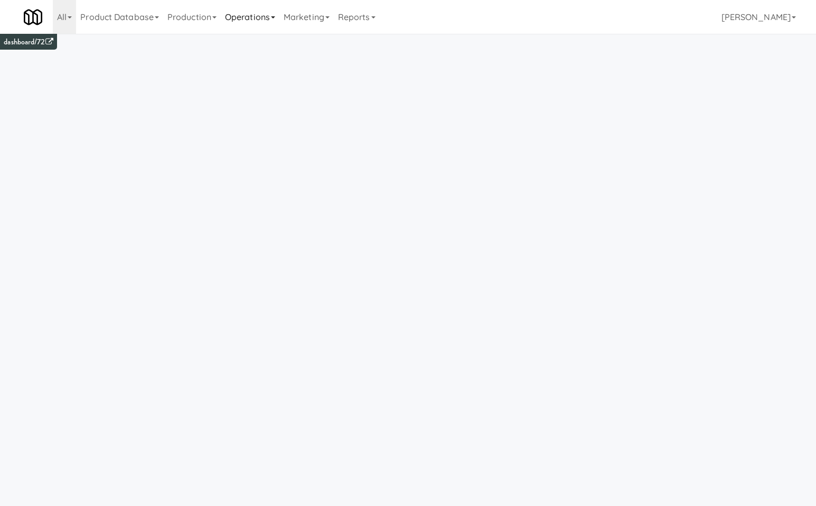
click at [275, 17] on icon at bounding box center [273, 17] width 4 height 2
click at [273, 111] on link "Vision Orders" at bounding box center [263, 114] width 84 height 19
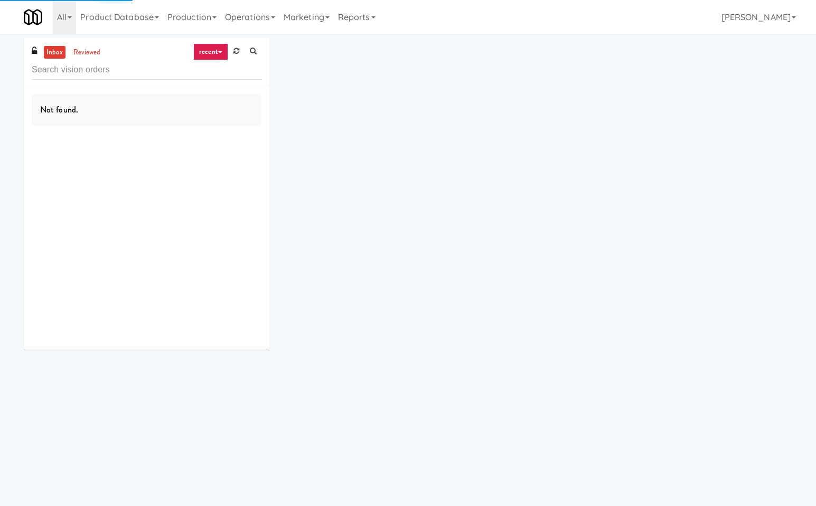
click at [81, 62] on input "text" at bounding box center [147, 70] width 230 height 20
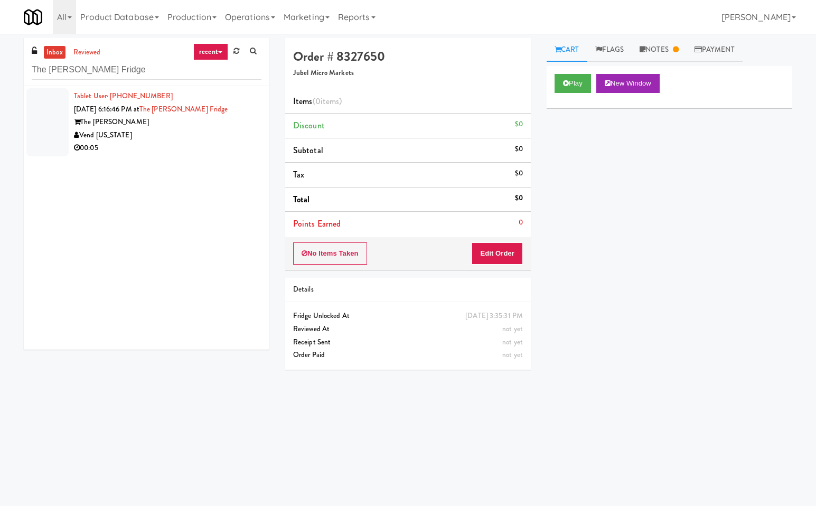
type input "The [PERSON_NAME] Fridge"
drag, startPoint x: 193, startPoint y: 126, endPoint x: 365, endPoint y: 135, distance: 172.3
click at [195, 127] on div "The [PERSON_NAME]" at bounding box center [167, 122] width 187 height 13
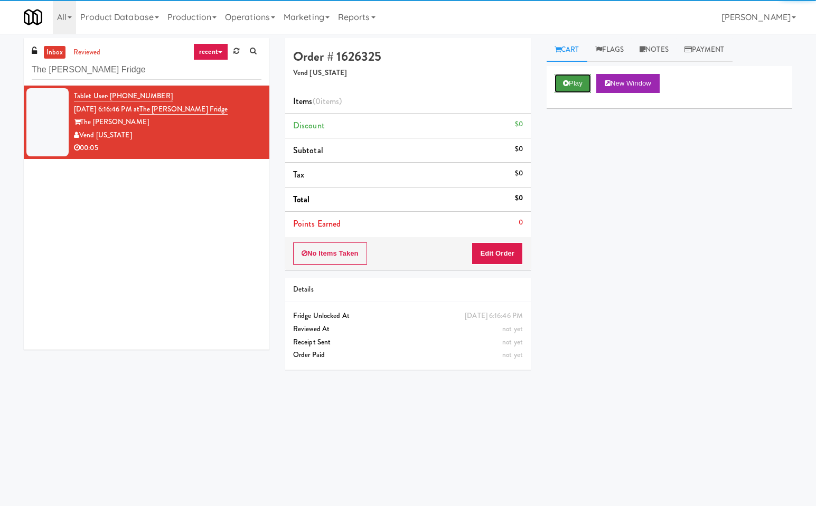
click at [572, 83] on button "Play" at bounding box center [572, 83] width 36 height 19
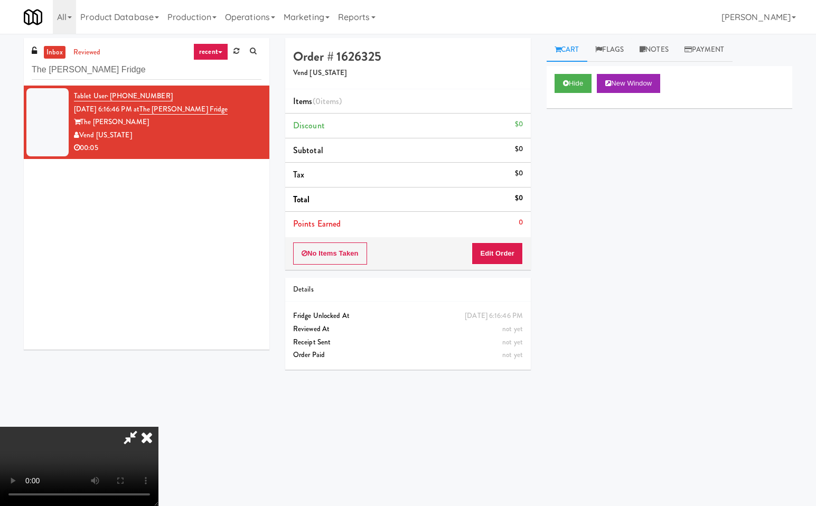
drag, startPoint x: 138, startPoint y: 431, endPoint x: 174, endPoint y: 453, distance: 42.6
click at [139, 431] on icon at bounding box center [130, 436] width 24 height 21
click at [504, 254] on button "Edit Order" at bounding box center [496, 253] width 51 height 22
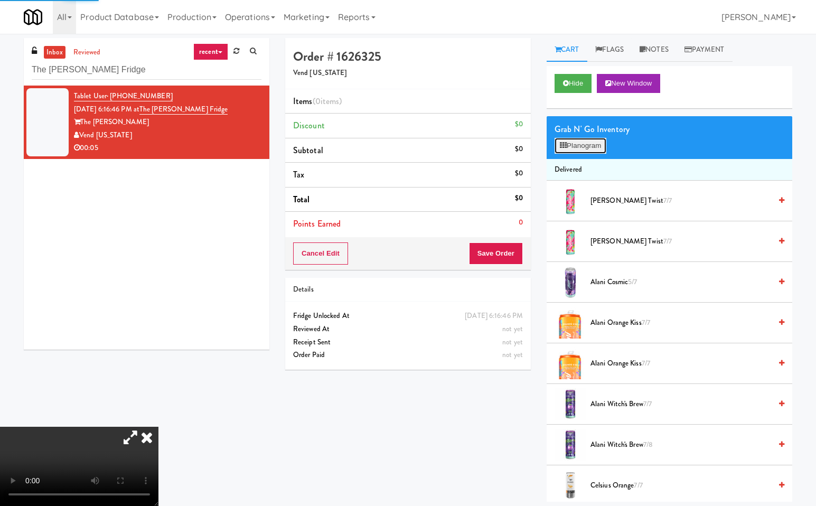
click at [601, 148] on button "Planogram" at bounding box center [580, 146] width 52 height 16
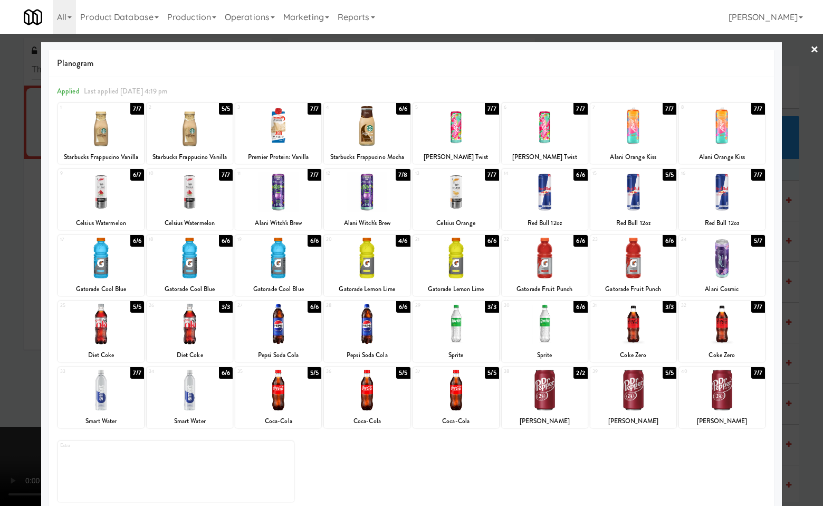
click at [281, 189] on div at bounding box center [278, 192] width 86 height 41
click at [803, 267] on div at bounding box center [411, 253] width 823 height 506
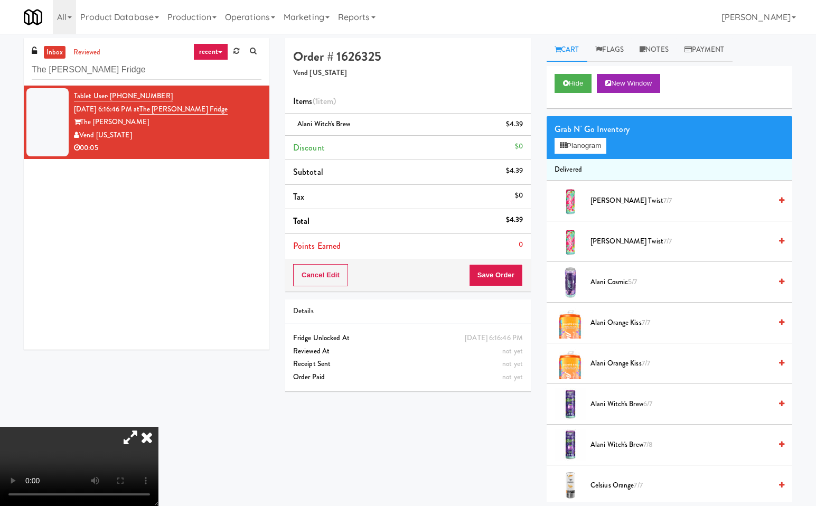
click at [158, 426] on icon at bounding box center [146, 436] width 23 height 21
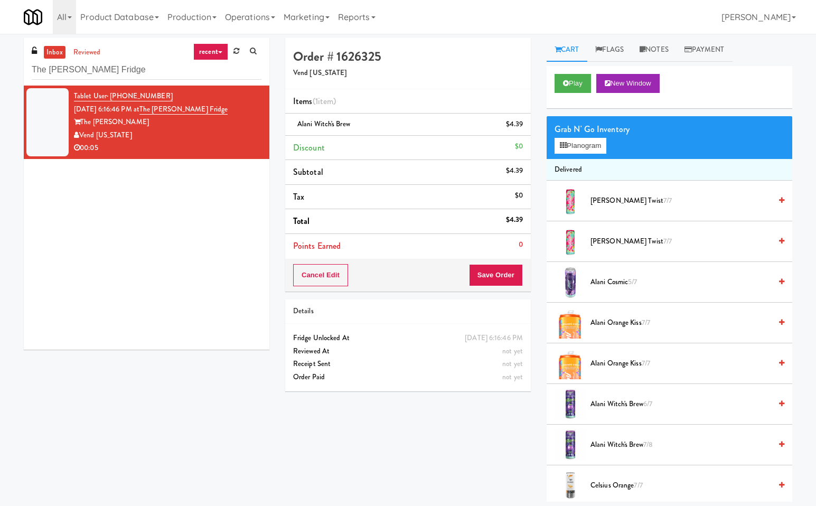
drag, startPoint x: 430, startPoint y: 449, endPoint x: 483, endPoint y: 341, distance: 119.9
click at [435, 432] on div "Order # 1626325 Vend [US_STATE] Items (1 item ) [PERSON_NAME] Witch's Brew $4.3…" at bounding box center [538, 269] width 523 height 463
drag, startPoint x: 501, startPoint y: 274, endPoint x: 495, endPoint y: 343, distance: 69.4
click at [501, 281] on button "Save Order" at bounding box center [496, 275] width 54 height 22
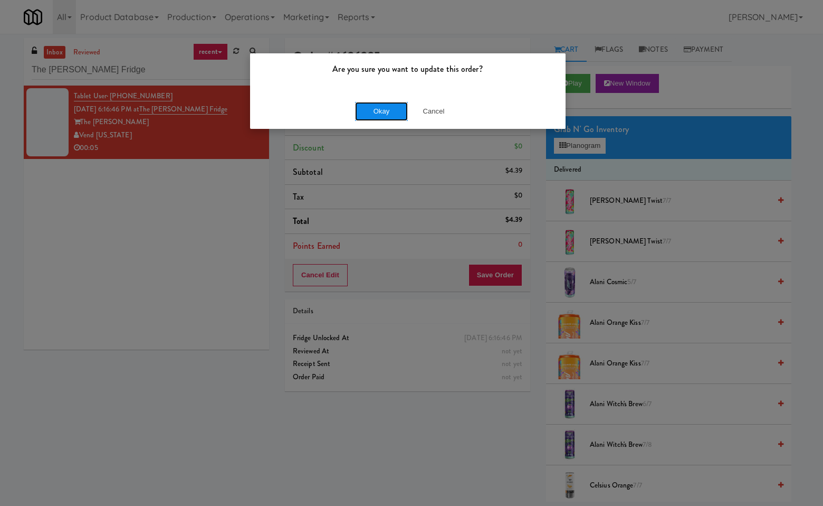
click at [399, 104] on button "Okay" at bounding box center [381, 111] width 53 height 19
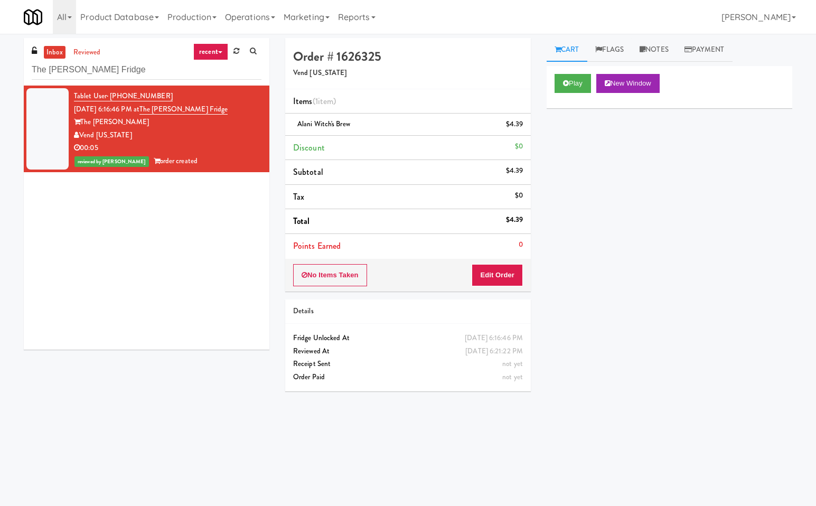
drag, startPoint x: 131, startPoint y: 231, endPoint x: 139, endPoint y: 106, distance: 124.8
click at [128, 223] on div "Tablet User · (720) 312-1302 [DATE] 6:16:46 PM at The [PERSON_NAME] Fridge The …" at bounding box center [146, 218] width 245 height 264
click at [147, 71] on input "The [PERSON_NAME] Fridge" at bounding box center [147, 70] width 230 height 20
paste input "HP Employee Lounge Drinks"
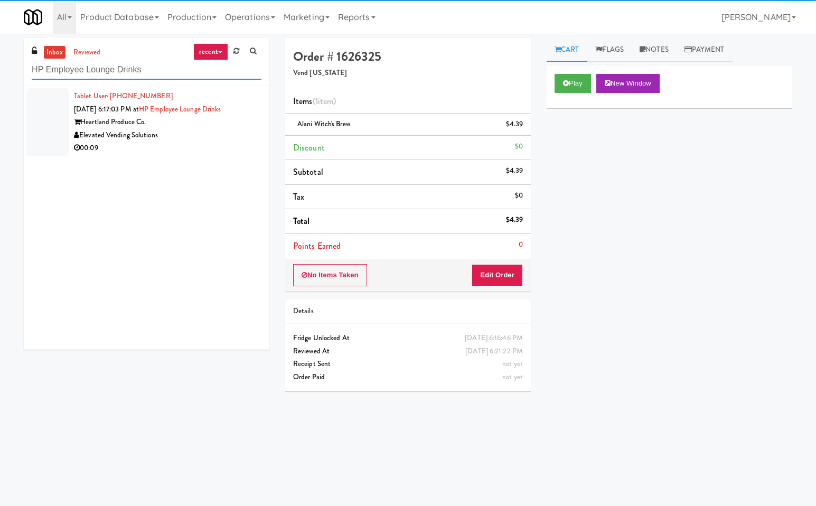
type input "HP Employee Lounge Drinks"
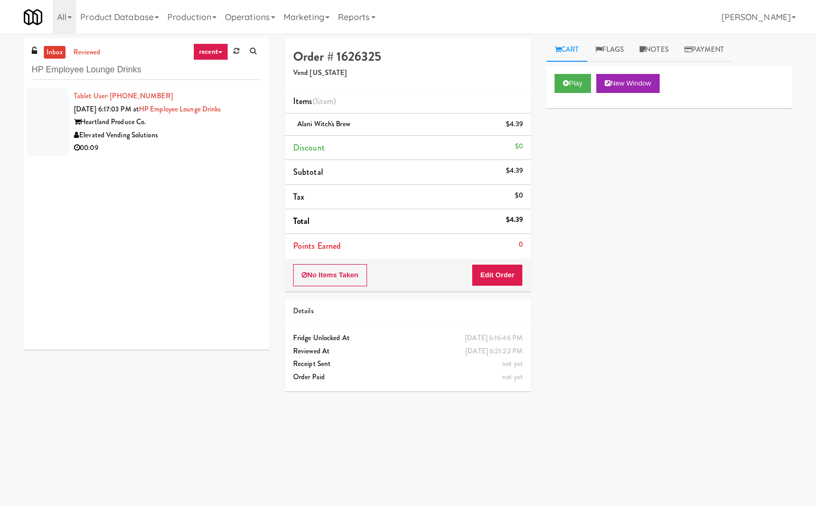
click at [200, 128] on div "Heartland Produce Co." at bounding box center [167, 122] width 187 height 13
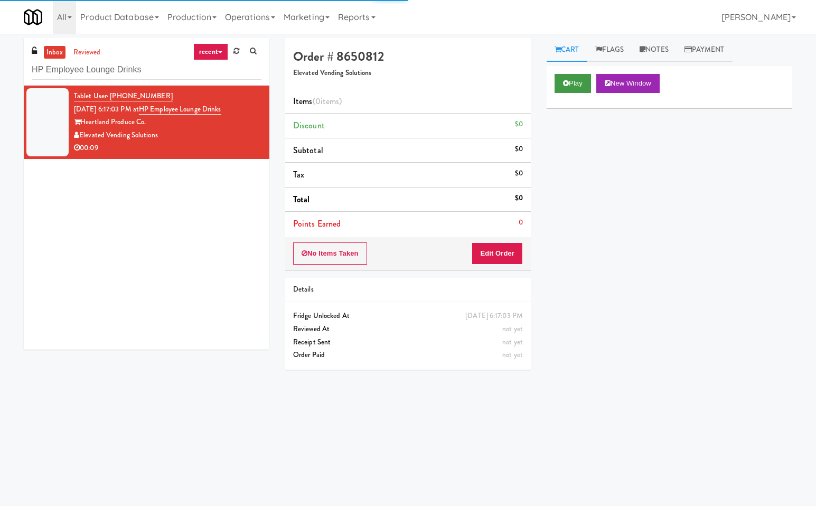
drag, startPoint x: 580, startPoint y: 156, endPoint x: 587, endPoint y: 82, distance: 74.8
click at [582, 132] on div "Play New Window Primary Flag Clear Flag if unable to determine what was taken o…" at bounding box center [668, 264] width 245 height 396
click at [588, 78] on button "Play" at bounding box center [572, 83] width 36 height 19
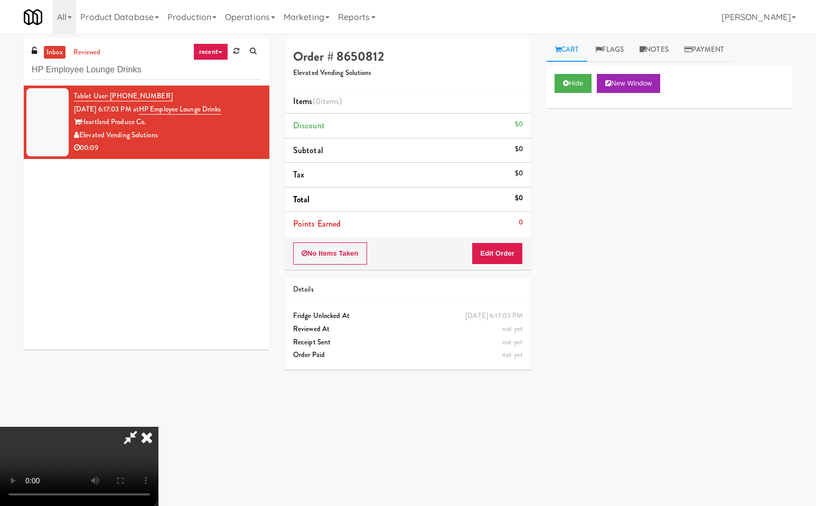
drag, startPoint x: 134, startPoint y: 437, endPoint x: 264, endPoint y: 438, distance: 130.4
click at [151, 438] on div at bounding box center [79, 465] width 158 height 79
drag, startPoint x: 459, startPoint y: 43, endPoint x: 462, endPoint y: 178, distance: 134.6
click at [143, 426] on icon at bounding box center [130, 436] width 24 height 21
click at [498, 250] on button "Edit Order" at bounding box center [496, 253] width 51 height 22
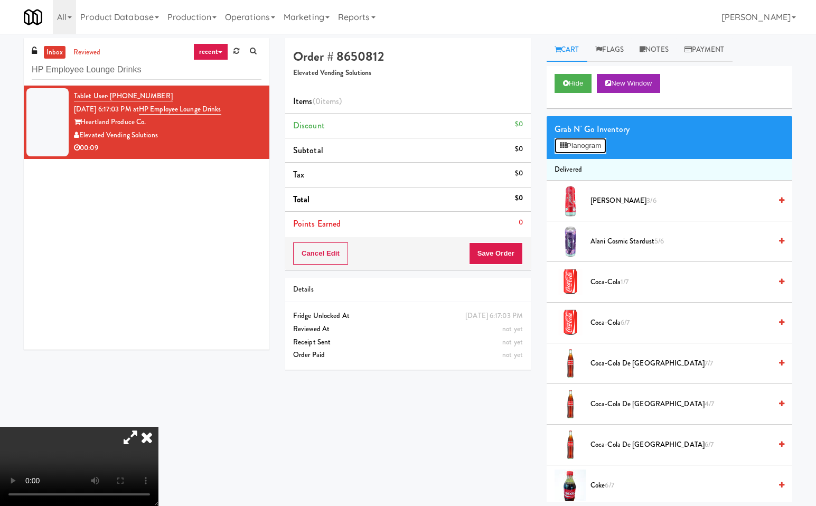
drag, startPoint x: 586, startPoint y: 143, endPoint x: 601, endPoint y: 222, distance: 80.6
click at [586, 147] on button "Planogram" at bounding box center [580, 146] width 52 height 16
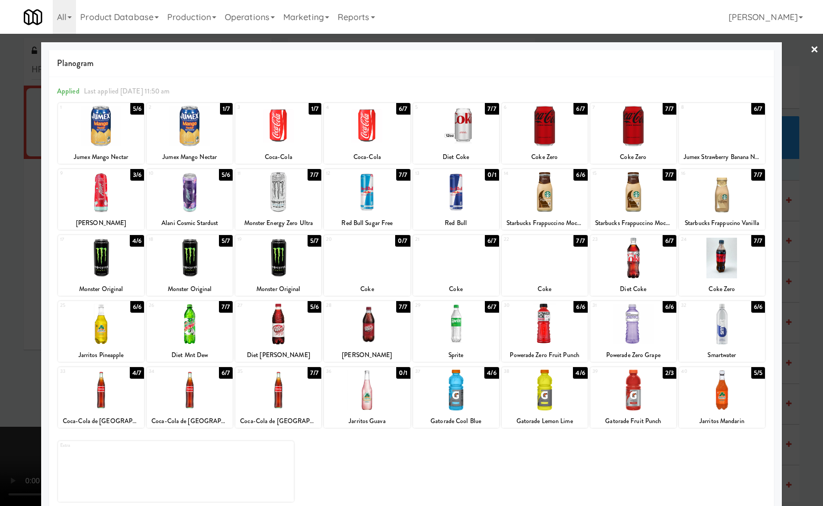
click at [204, 126] on div at bounding box center [190, 126] width 86 height 41
click at [111, 121] on div at bounding box center [101, 126] width 86 height 41
click at [118, 134] on div at bounding box center [101, 126] width 86 height 41
click at [794, 252] on div at bounding box center [411, 253] width 823 height 506
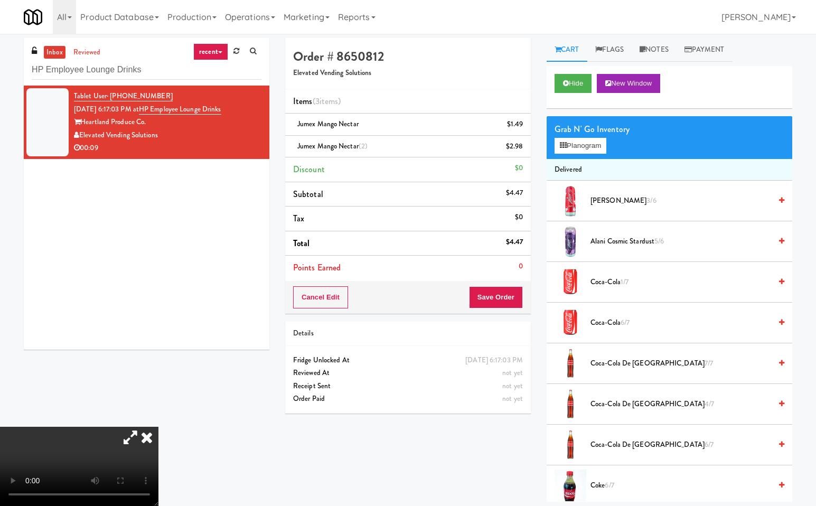
drag, startPoint x: 279, startPoint y: 214, endPoint x: 398, endPoint y: 278, distance: 134.6
click at [158, 426] on icon at bounding box center [146, 436] width 23 height 21
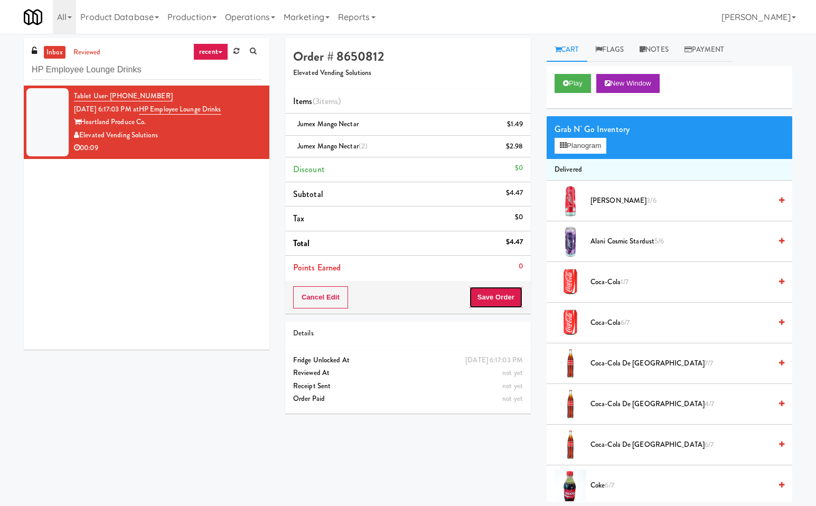
click at [497, 288] on button "Save Order" at bounding box center [496, 297] width 54 height 22
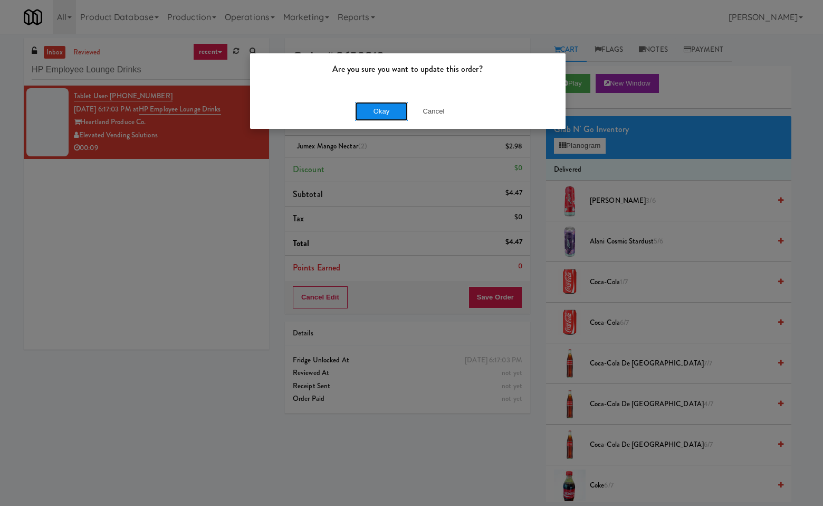
click at [375, 111] on button "Okay" at bounding box center [381, 111] width 53 height 19
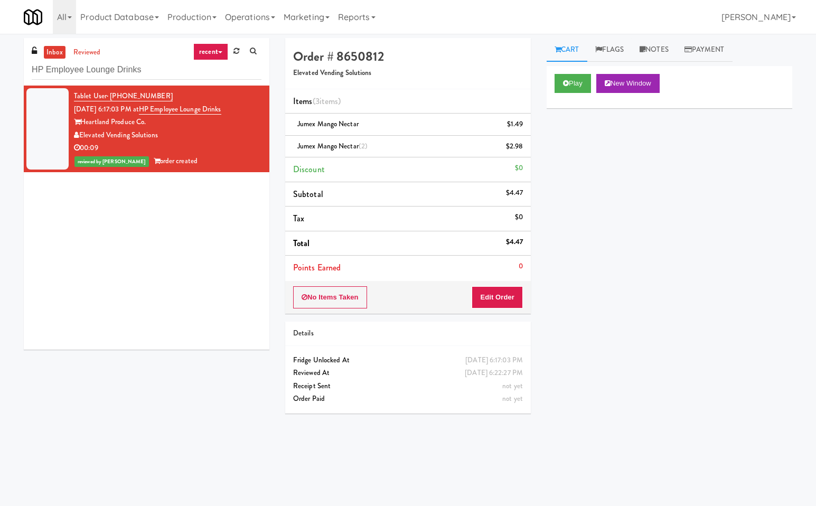
drag, startPoint x: 160, startPoint y: 229, endPoint x: 150, endPoint y: 185, distance: 45.1
click at [158, 223] on div "Tablet User · (262) 286-7018 [DATE] 6:17:03 PM at HP Employee Lounge Drinks Hea…" at bounding box center [146, 218] width 245 height 264
click at [152, 67] on input "HP Employee Lounge Drinks" at bounding box center [147, 70] width 230 height 20
paste input "Park on First - Music Lounge - Cooler"
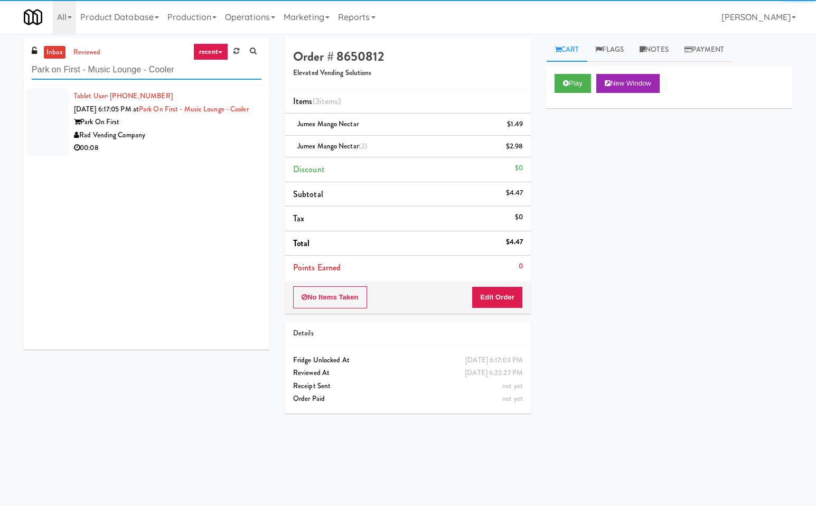
type input "Park on First - Music Lounge - Cooler"
click at [187, 129] on div "Park On First" at bounding box center [167, 122] width 187 height 13
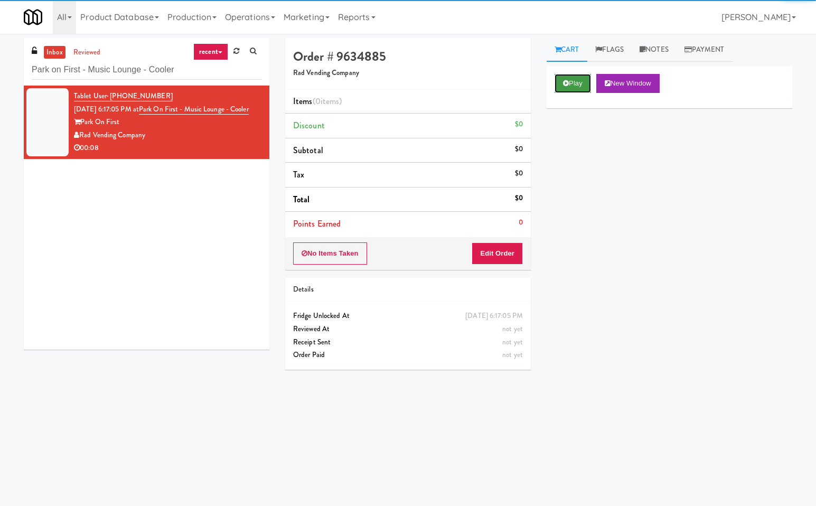
click at [574, 82] on button "Play" at bounding box center [572, 83] width 36 height 19
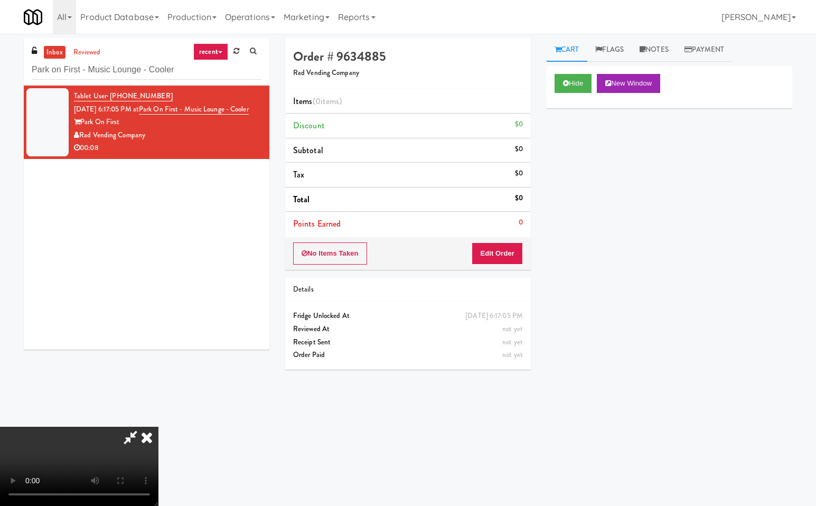
click at [134, 432] on icon at bounding box center [130, 436] width 24 height 21
click at [509, 254] on button "Edit Order" at bounding box center [496, 253] width 51 height 22
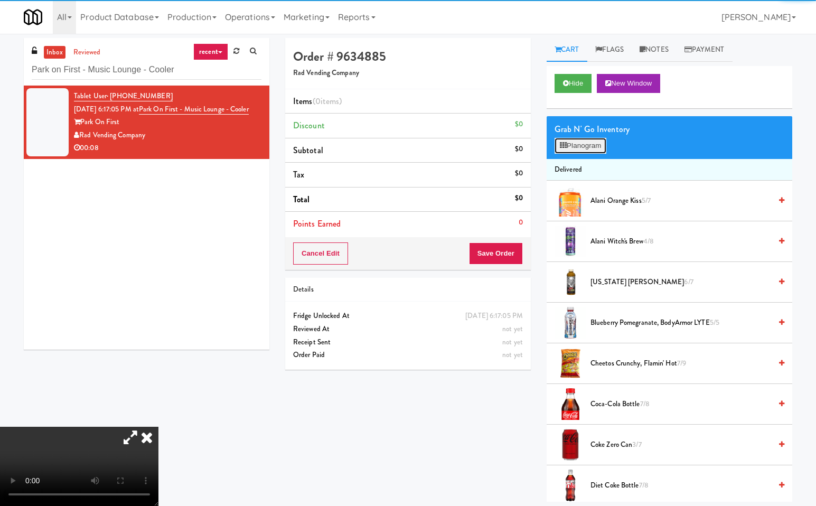
click at [587, 145] on button "Planogram" at bounding box center [580, 146] width 52 height 16
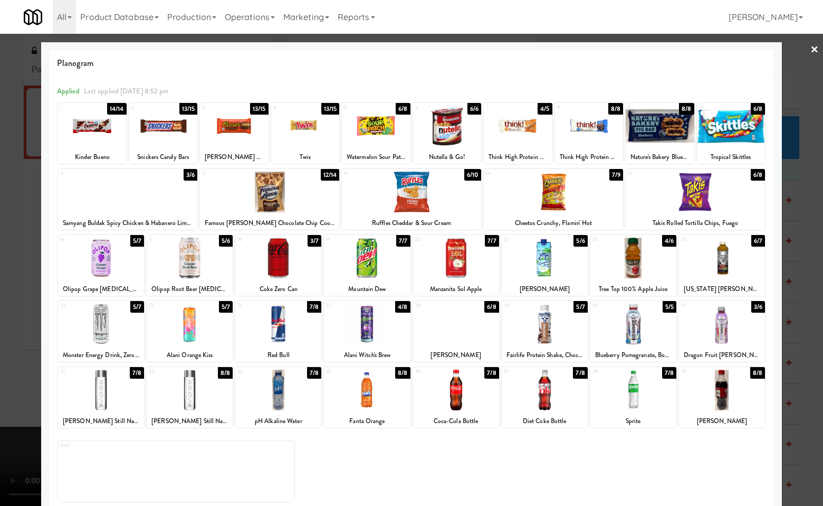
drag, startPoint x: 798, startPoint y: 384, endPoint x: 380, endPoint y: 440, distance: 421.8
click at [798, 384] on div at bounding box center [411, 253] width 823 height 506
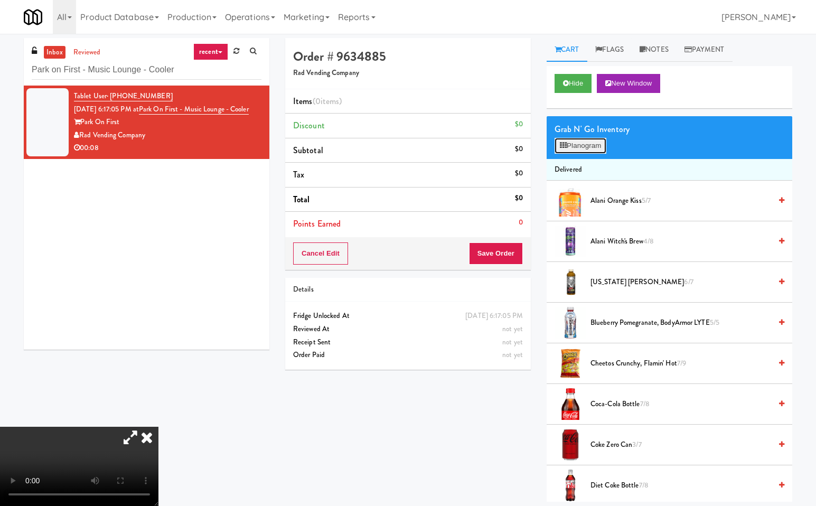
click at [575, 147] on button "Planogram" at bounding box center [580, 146] width 52 height 16
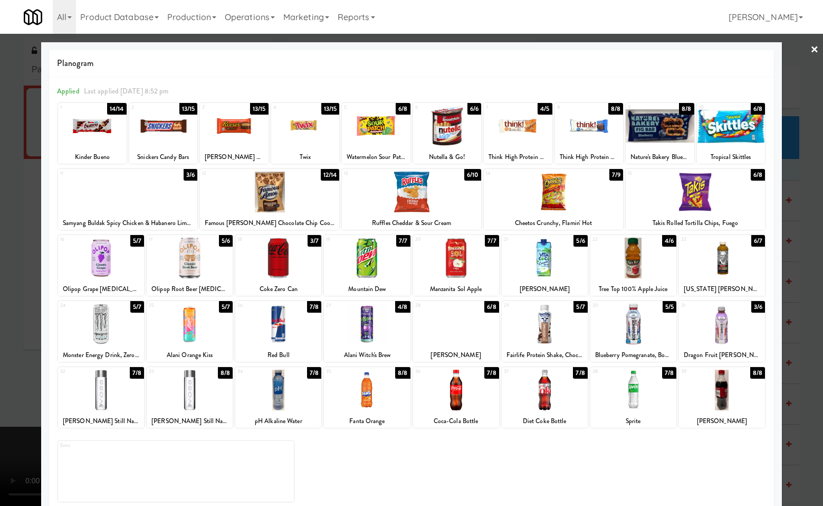
click at [286, 390] on div at bounding box center [278, 389] width 86 height 41
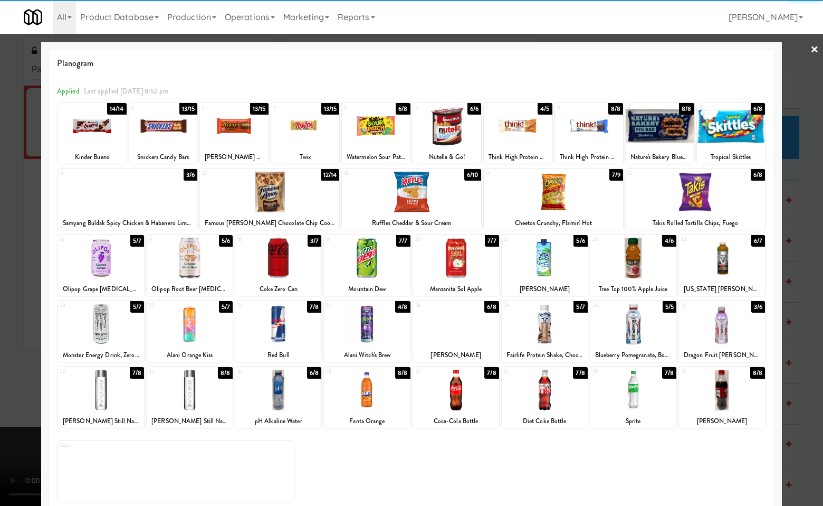
drag, startPoint x: 372, startPoint y: 323, endPoint x: 580, endPoint y: 403, distance: 223.4
click at [373, 323] on div at bounding box center [367, 324] width 86 height 41
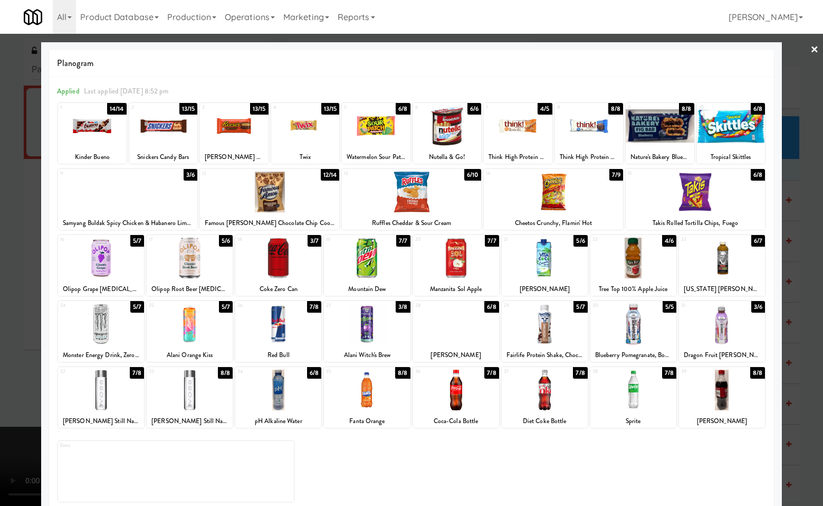
click at [807, 317] on div at bounding box center [411, 253] width 823 height 506
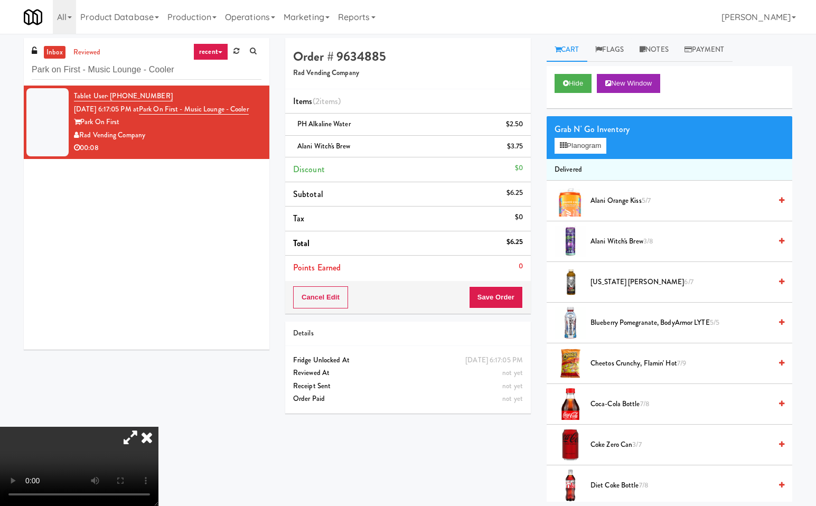
drag, startPoint x: 274, startPoint y: 349, endPoint x: 399, endPoint y: 340, distance: 124.4
click at [158, 426] on icon at bounding box center [146, 436] width 23 height 21
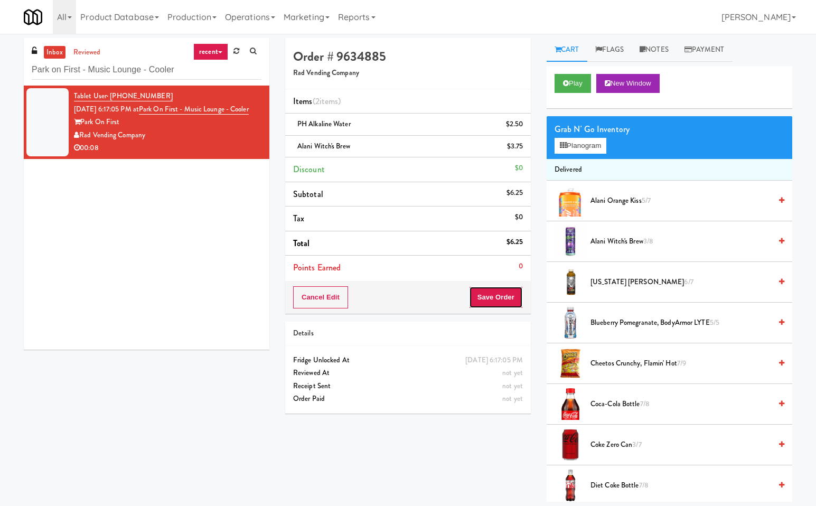
click at [489, 298] on button "Save Order" at bounding box center [496, 297] width 54 height 22
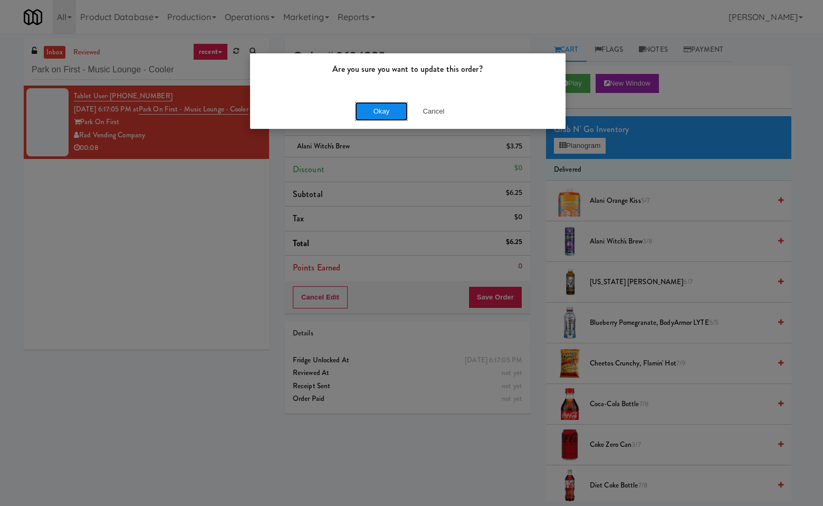
click at [397, 103] on button "Okay" at bounding box center [381, 111] width 53 height 19
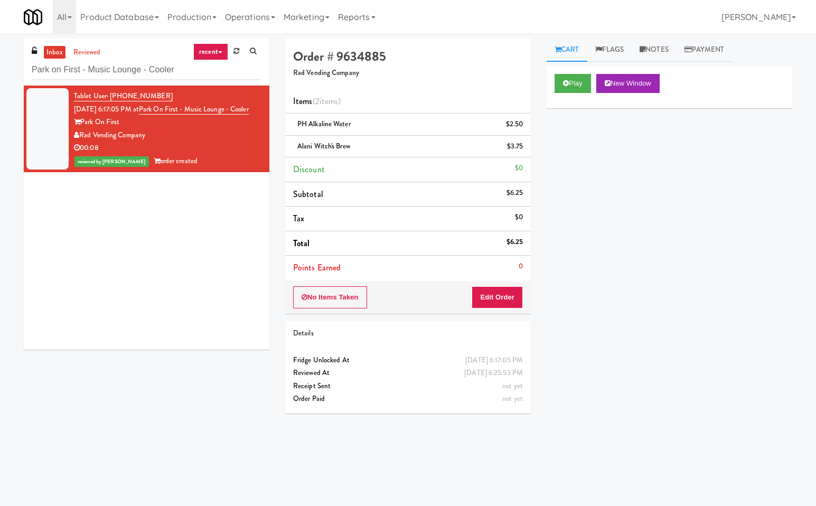
drag, startPoint x: 224, startPoint y: 318, endPoint x: 167, endPoint y: 151, distance: 176.4
click at [219, 316] on div "Tablet User · (813) 816-9565 [DATE] 6:17:05 PM at [GEOGRAPHIC_DATA] on [GEOGRAP…" at bounding box center [146, 218] width 245 height 264
click at [184, 74] on input "Park on First - Music Lounge - Cooler" at bounding box center [147, 70] width 230 height 20
paste input "Kinetic- Drinks"
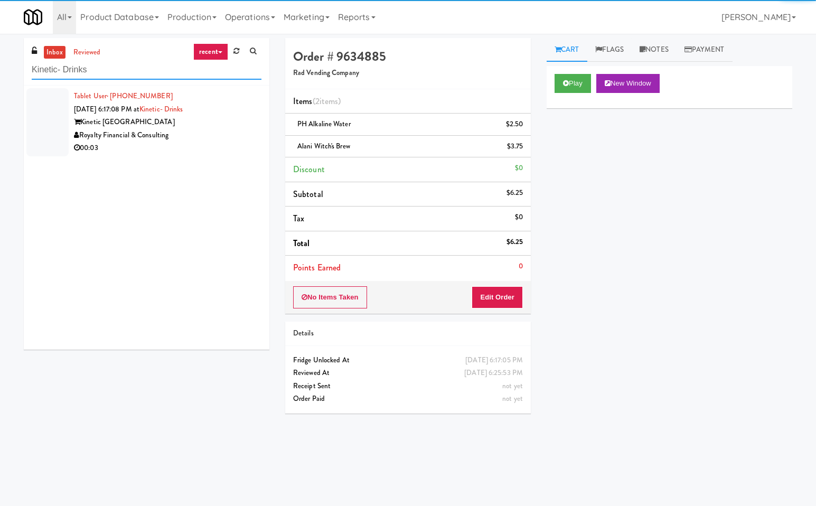
type input "Kinetic- Drinks"
click at [186, 132] on div "Royalty Financial & Consulting" at bounding box center [167, 135] width 187 height 13
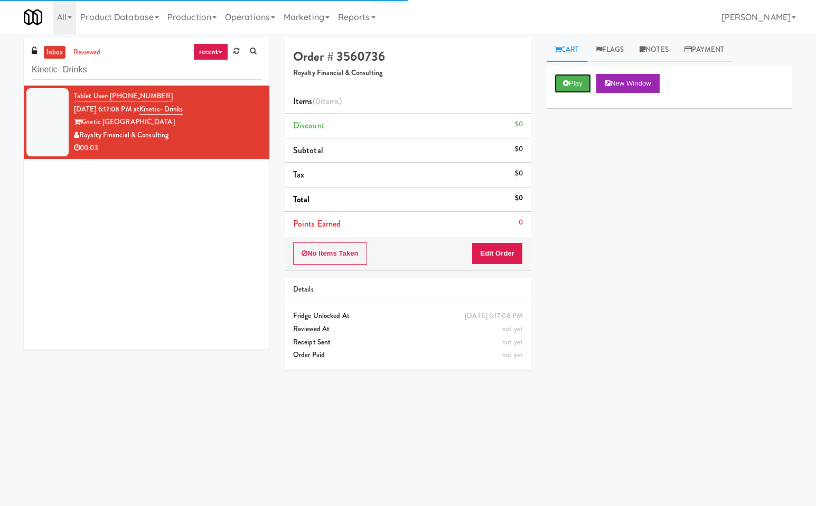
drag, startPoint x: 584, startPoint y: 79, endPoint x: 618, endPoint y: 211, distance: 136.3
click at [584, 86] on button "Play" at bounding box center [572, 83] width 36 height 19
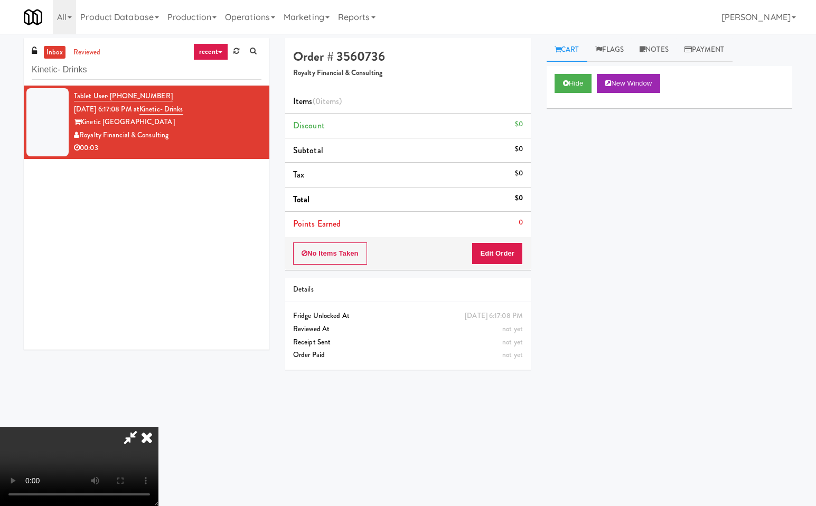
drag, startPoint x: 449, startPoint y: 43, endPoint x: 414, endPoint y: 155, distance: 116.9
click at [143, 426] on icon at bounding box center [130, 436] width 24 height 21
drag, startPoint x: 516, startPoint y: 249, endPoint x: 653, endPoint y: 244, distance: 136.8
click at [532, 249] on div "Order # 3560736 Royalty Financial & Consulting Items (0 items ) Discount $0 Sub…" at bounding box center [407, 207] width 261 height 339
drag, startPoint x: 514, startPoint y: 252, endPoint x: 632, endPoint y: 245, distance: 117.9
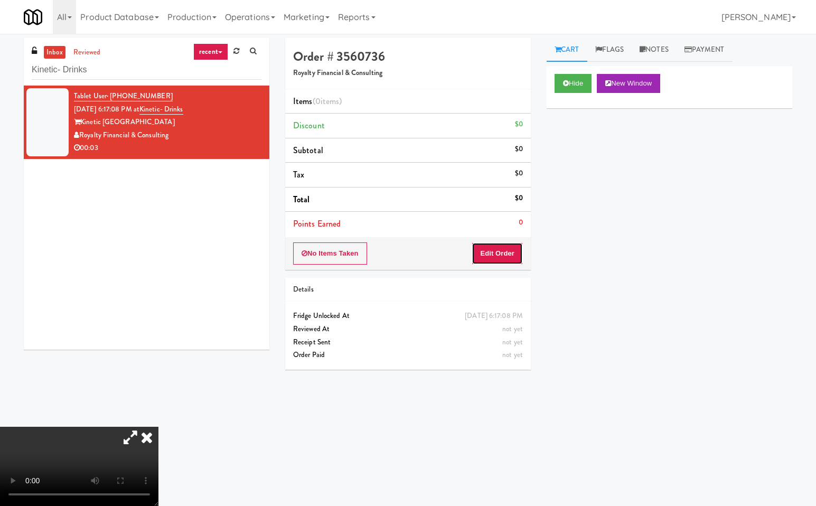
click at [527, 254] on div "No Items Taken Edit Order" at bounding box center [407, 253] width 245 height 33
click at [627, 303] on div "Hide New Window Primary Flag Clear Flag if unable to determine what was taken o…" at bounding box center [668, 264] width 245 height 396
drag, startPoint x: 508, startPoint y: 250, endPoint x: 515, endPoint y: 250, distance: 6.4
click at [515, 250] on button "Edit Order" at bounding box center [496, 253] width 51 height 22
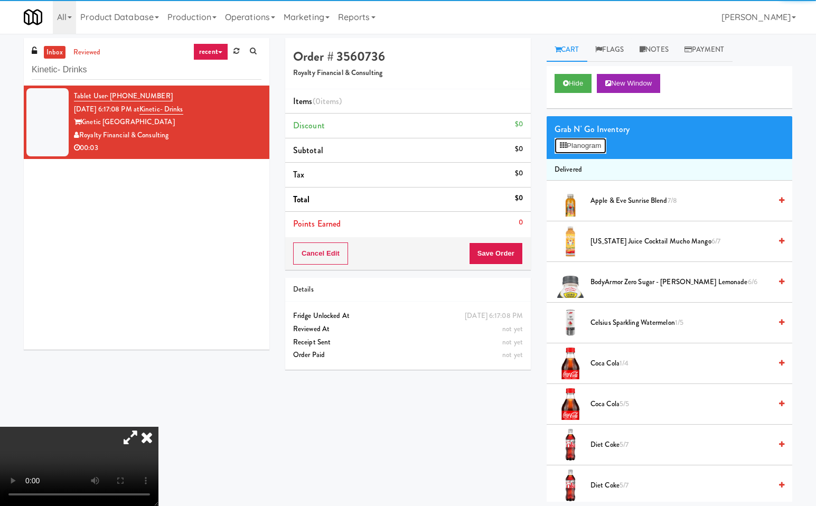
drag, startPoint x: 592, startPoint y: 140, endPoint x: 548, endPoint y: 268, distance: 134.5
click at [592, 141] on button "Planogram" at bounding box center [580, 146] width 52 height 16
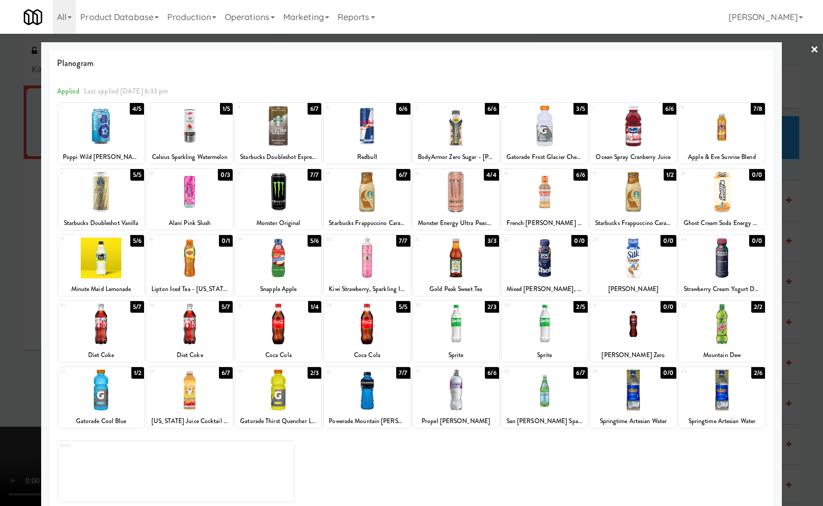
drag, startPoint x: 98, startPoint y: 323, endPoint x: 549, endPoint y: 365, distance: 452.7
click at [99, 323] on div at bounding box center [101, 324] width 86 height 41
click at [812, 273] on div at bounding box center [411, 253] width 823 height 506
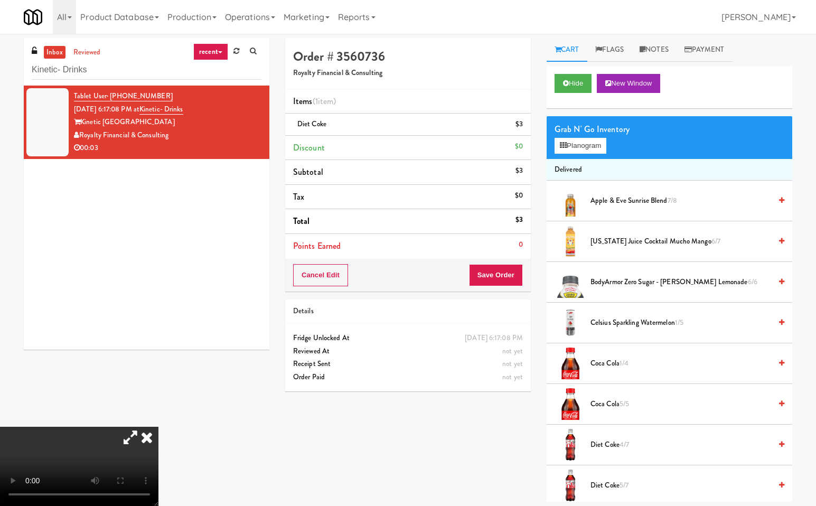
click at [158, 426] on icon at bounding box center [146, 436] width 23 height 21
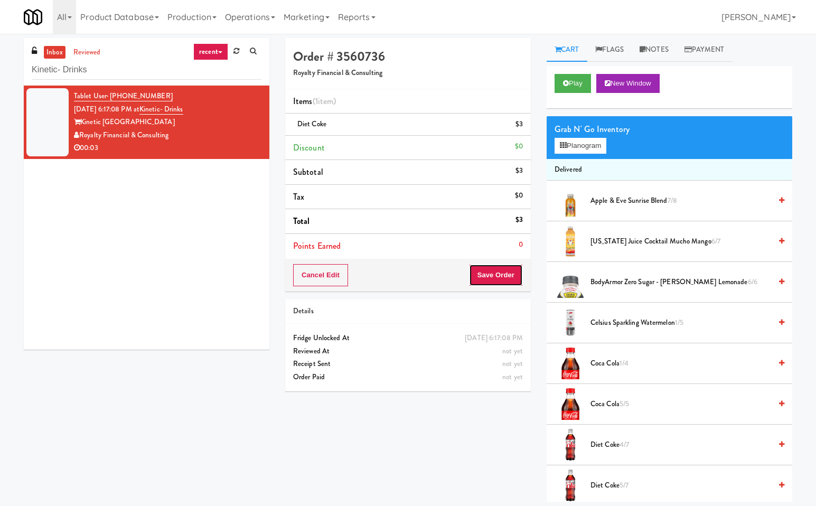
click at [494, 271] on button "Save Order" at bounding box center [496, 275] width 54 height 22
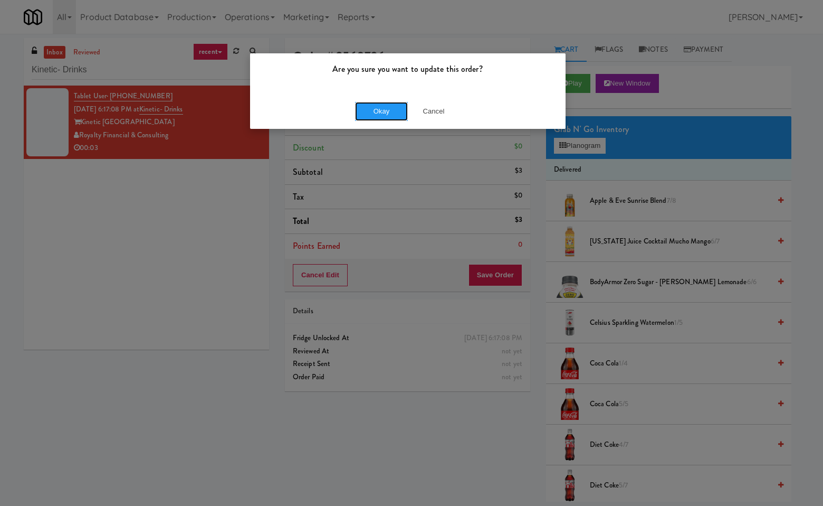
drag, startPoint x: 397, startPoint y: 112, endPoint x: 432, endPoint y: 463, distance: 352.7
click at [398, 121] on div "Okay Cancel" at bounding box center [408, 110] width 316 height 35
drag, startPoint x: 384, startPoint y: 107, endPoint x: 387, endPoint y: 127, distance: 20.8
click at [384, 107] on button "Okay" at bounding box center [381, 111] width 53 height 19
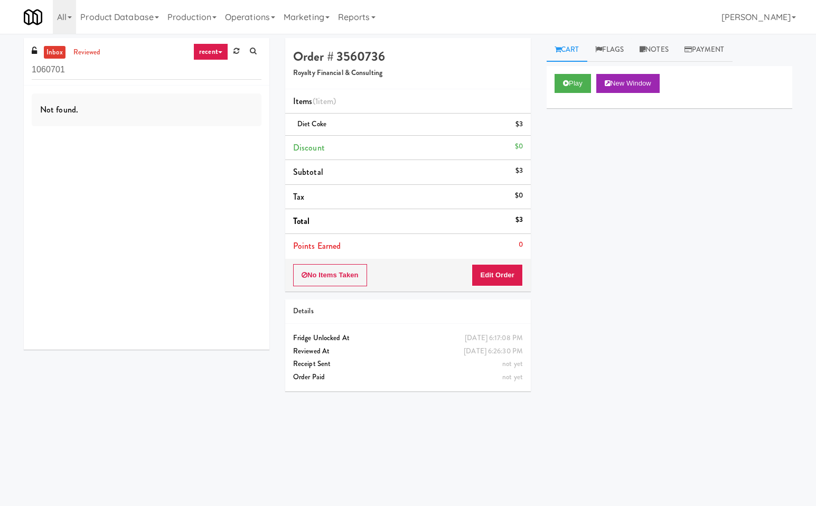
drag, startPoint x: 88, startPoint y: 243, endPoint x: 167, endPoint y: 80, distance: 181.5
click at [90, 233] on div "Not found." at bounding box center [146, 218] width 245 height 264
click at [168, 77] on input "1060701" at bounding box center [147, 70] width 230 height 20
paste input "Icon - Cooler - Center"
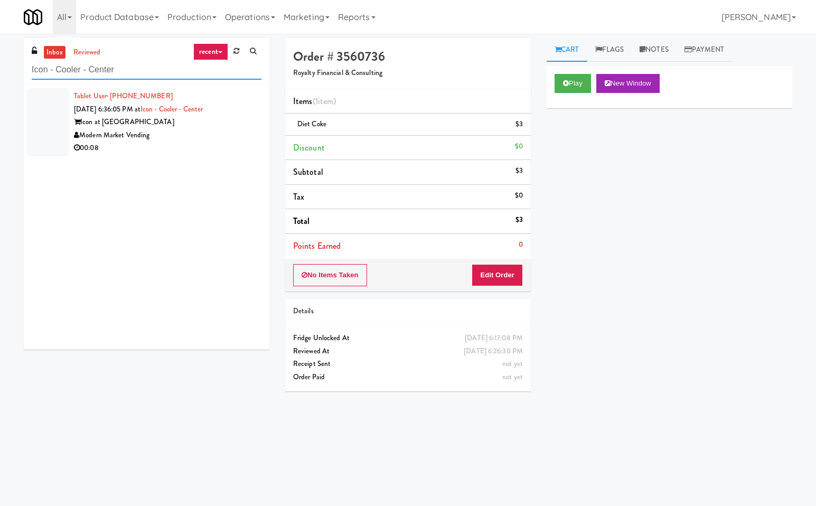
type input "Icon - Cooler - Center"
click at [212, 129] on div "Modern Market Vending" at bounding box center [167, 135] width 187 height 13
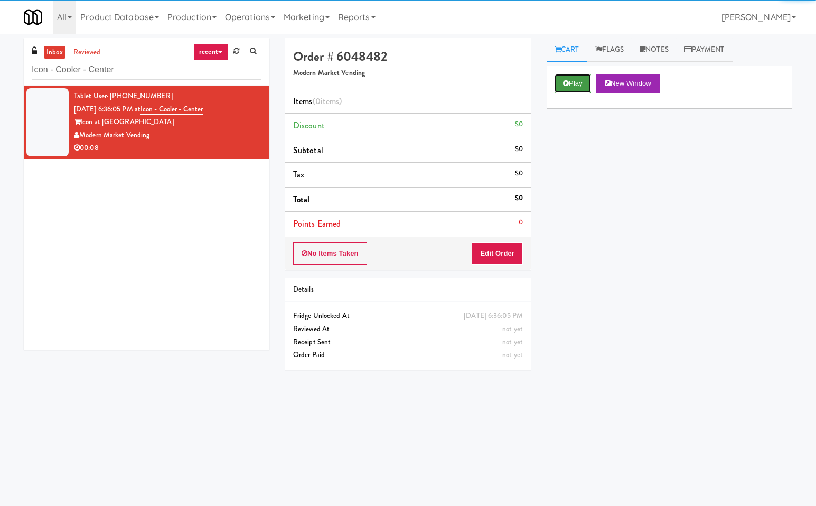
drag, startPoint x: 564, startPoint y: 80, endPoint x: 549, endPoint y: 106, distance: 29.8
click at [562, 85] on button "Play" at bounding box center [572, 83] width 36 height 19
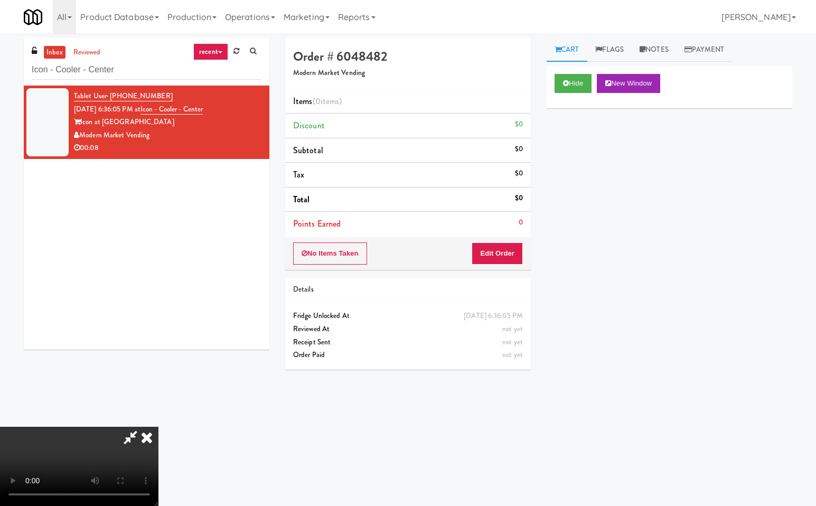
drag, startPoint x: 128, startPoint y: 431, endPoint x: 144, endPoint y: 481, distance: 52.9
click at [129, 432] on icon at bounding box center [130, 436] width 24 height 21
click at [518, 249] on button "Edit Order" at bounding box center [496, 253] width 51 height 22
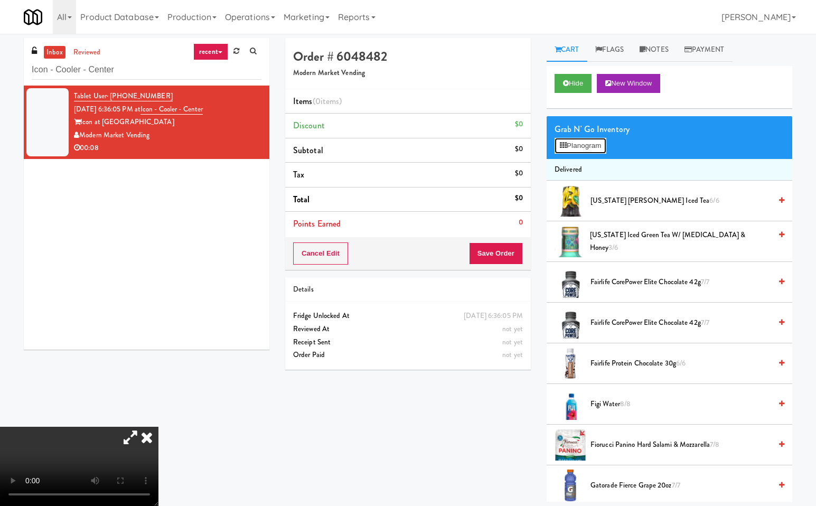
drag, startPoint x: 602, startPoint y: 144, endPoint x: 611, endPoint y: 229, distance: 84.9
click at [602, 145] on button "Planogram" at bounding box center [580, 146] width 52 height 16
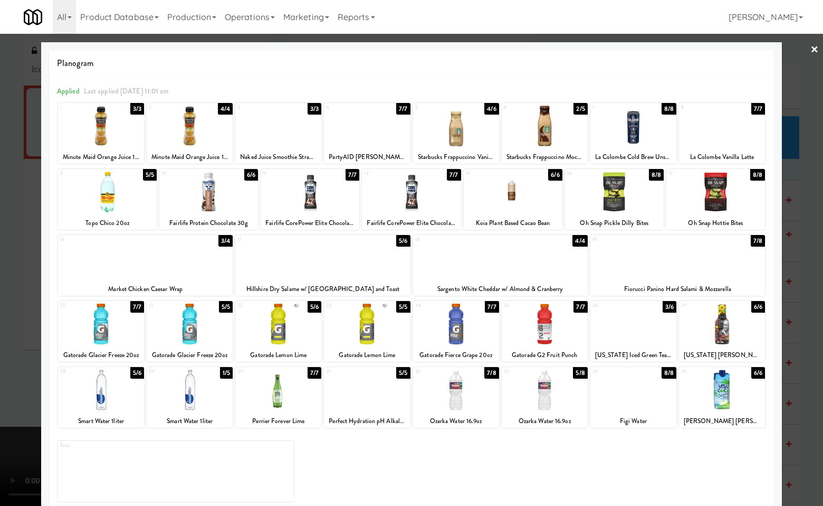
click at [456, 122] on div at bounding box center [456, 126] width 86 height 41
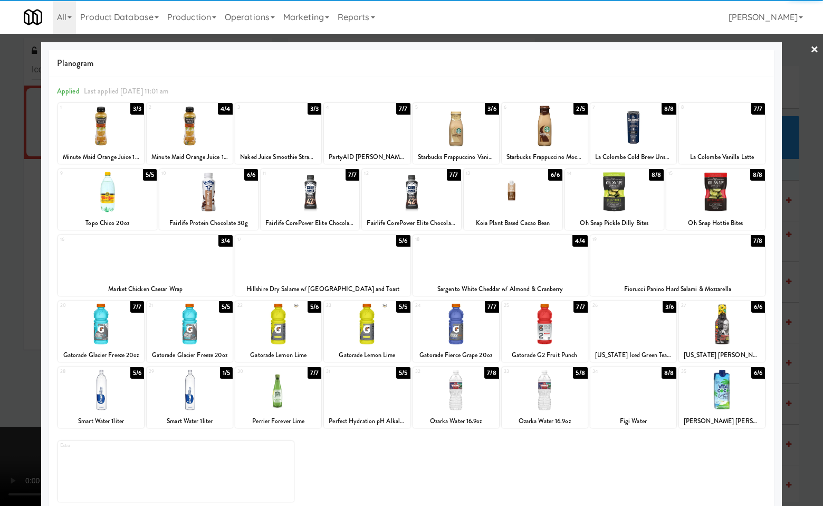
click at [810, 181] on div at bounding box center [411, 253] width 823 height 506
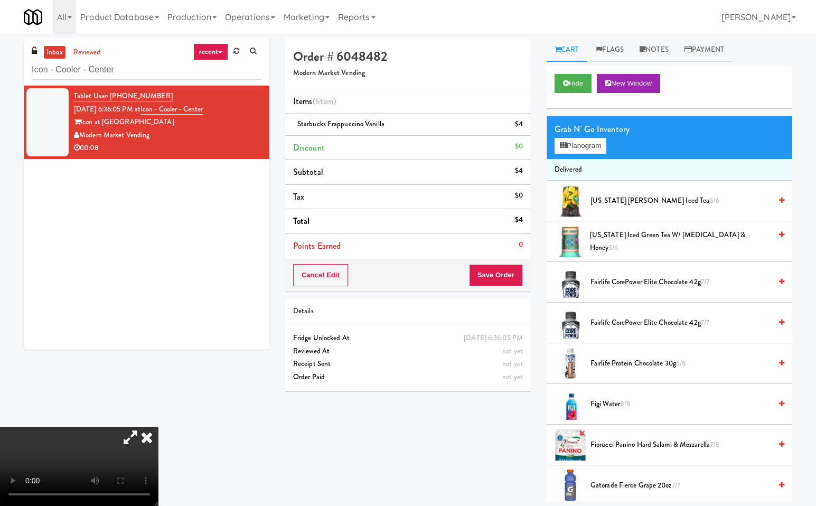
drag, startPoint x: 279, startPoint y: 212, endPoint x: 477, endPoint y: 278, distance: 208.8
click at [158, 426] on icon at bounding box center [146, 436] width 23 height 21
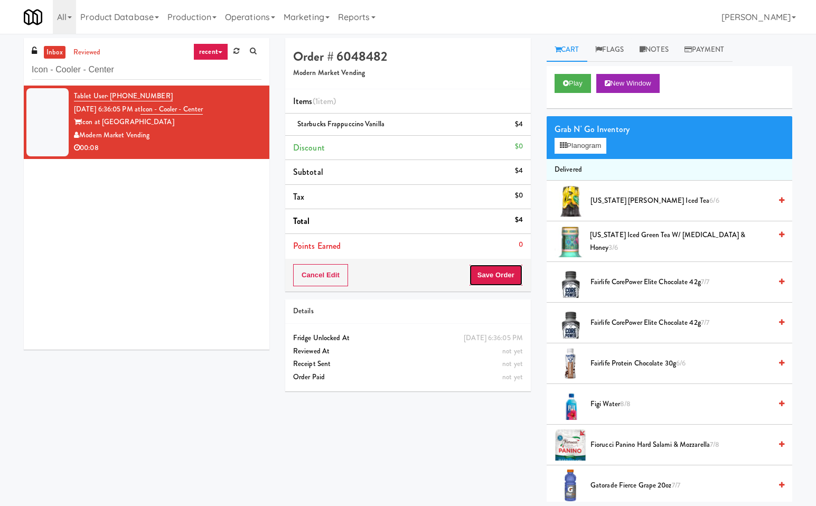
drag, startPoint x: 508, startPoint y: 270, endPoint x: 462, endPoint y: 356, distance: 97.5
click at [508, 271] on button "Save Order" at bounding box center [496, 275] width 54 height 22
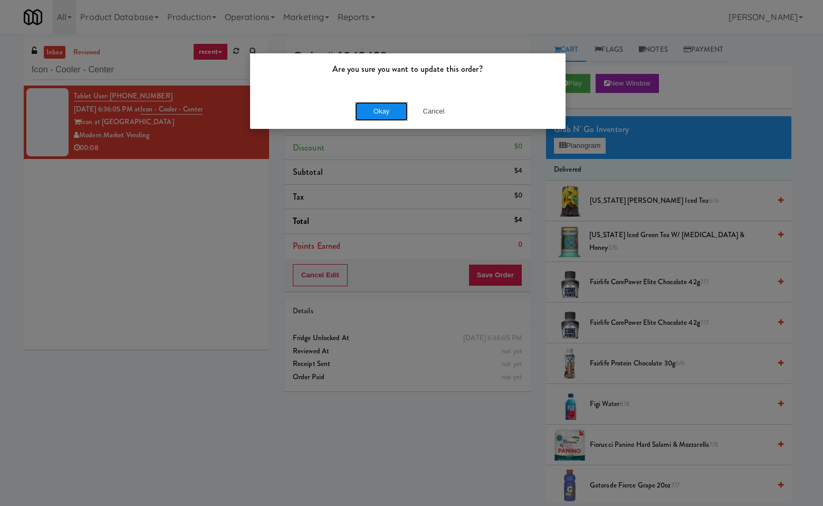
click at [390, 115] on button "Okay" at bounding box center [381, 111] width 53 height 19
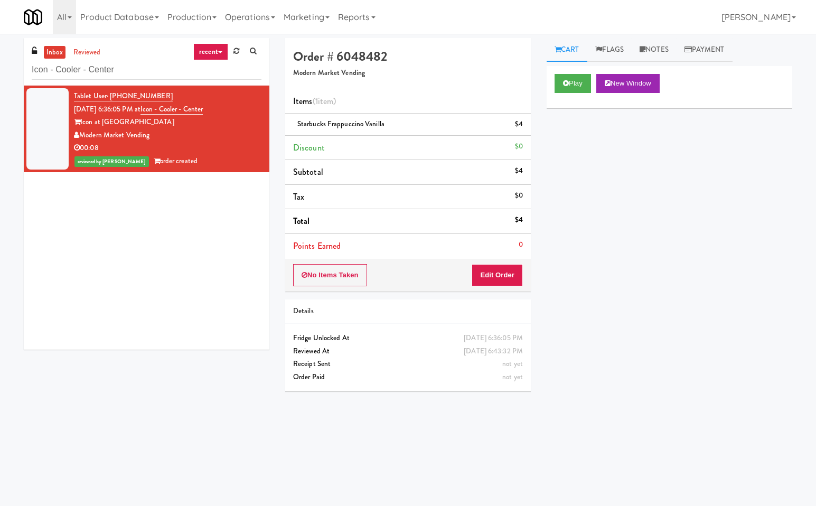
drag, startPoint x: 159, startPoint y: 298, endPoint x: 147, endPoint y: 164, distance: 134.6
click at [155, 297] on div "Tablet User · (972) 400-5849 Sep 21, 2025 6:36:05 PM at Icon - Cooler - Center …" at bounding box center [146, 218] width 245 height 264
click at [169, 63] on input "Icon - Cooler - Center" at bounding box center [147, 70] width 230 height 20
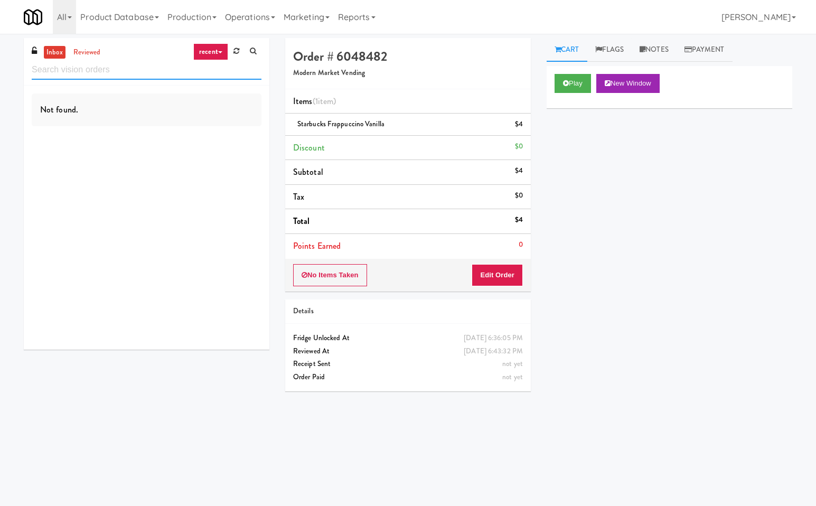
paste input "W&W - Combo"
type input "W&W - Combo"
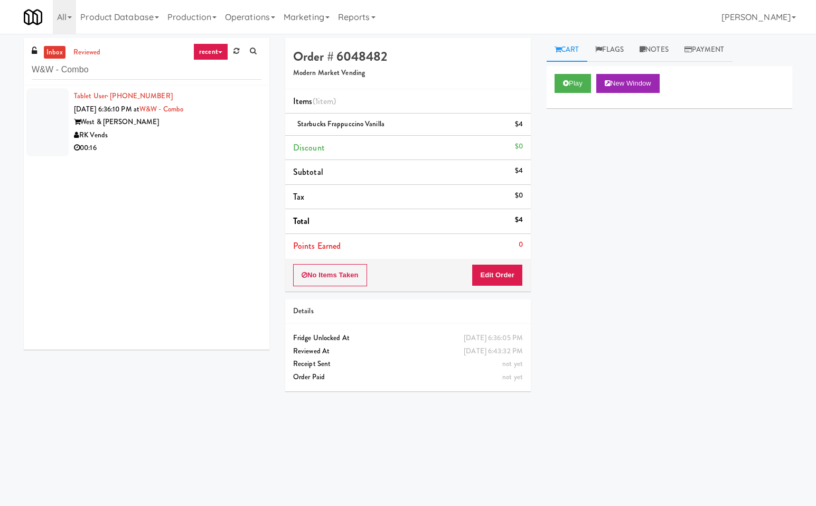
click at [214, 126] on div "West & Wright" at bounding box center [167, 122] width 187 height 13
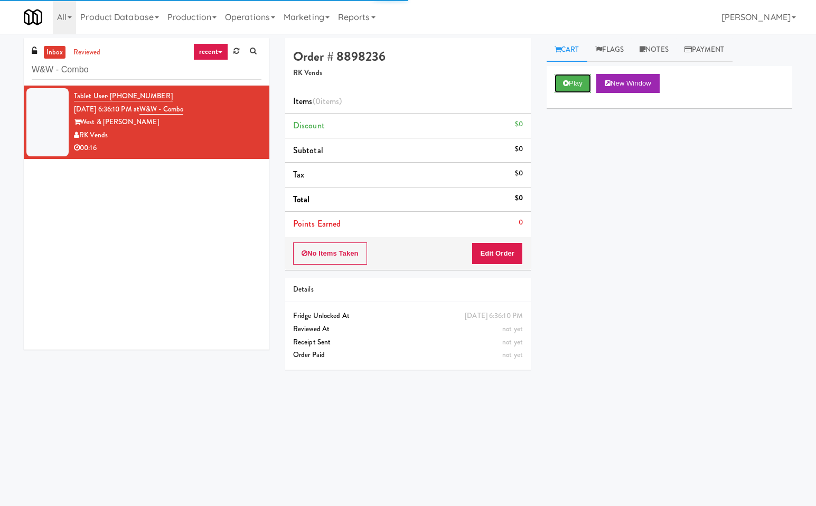
drag, startPoint x: 573, startPoint y: 77, endPoint x: 519, endPoint y: 230, distance: 162.3
click at [573, 80] on button "Play" at bounding box center [572, 83] width 36 height 19
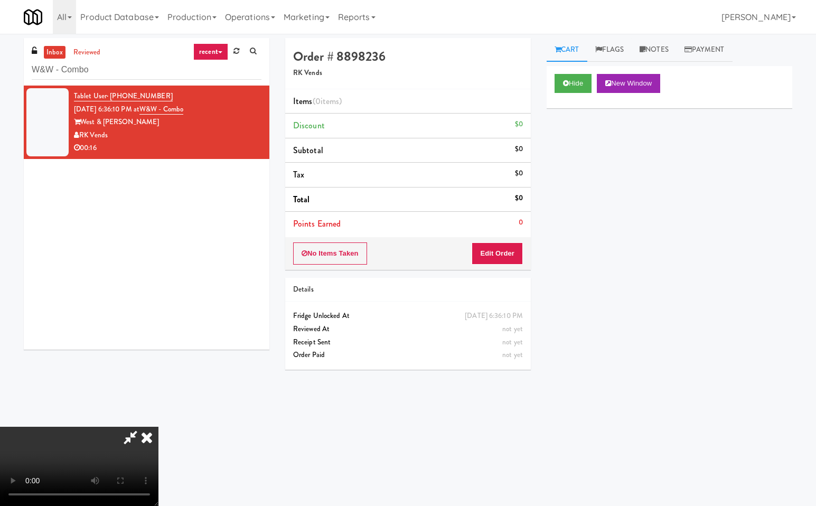
click at [132, 433] on icon at bounding box center [130, 436] width 24 height 21
click at [500, 252] on button "Edit Order" at bounding box center [496, 253] width 51 height 22
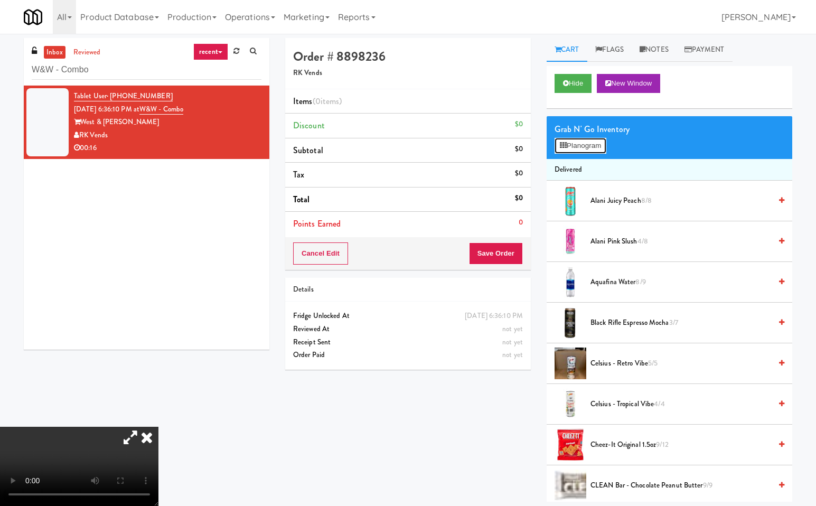
drag, startPoint x: 591, startPoint y: 139, endPoint x: 681, endPoint y: 167, distance: 94.7
click at [591, 139] on button "Planogram" at bounding box center [580, 146] width 52 height 16
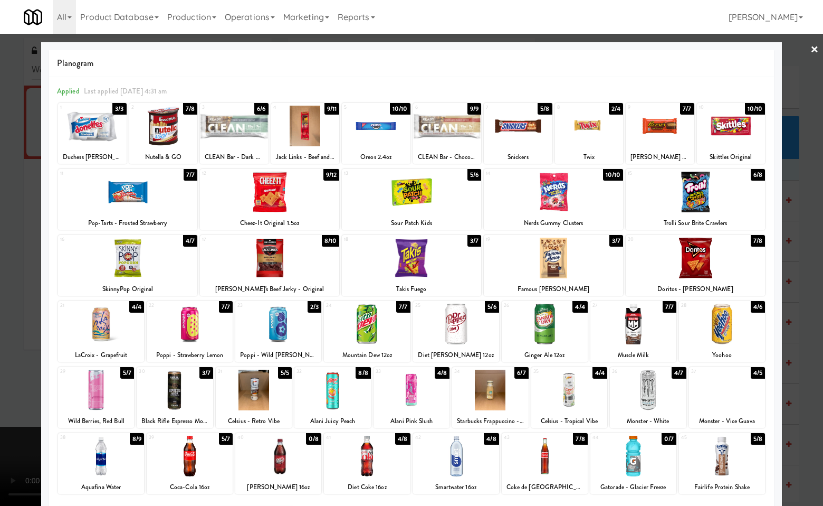
click at [175, 390] on div at bounding box center [175, 389] width 76 height 41
click at [812, 188] on div at bounding box center [411, 253] width 823 height 506
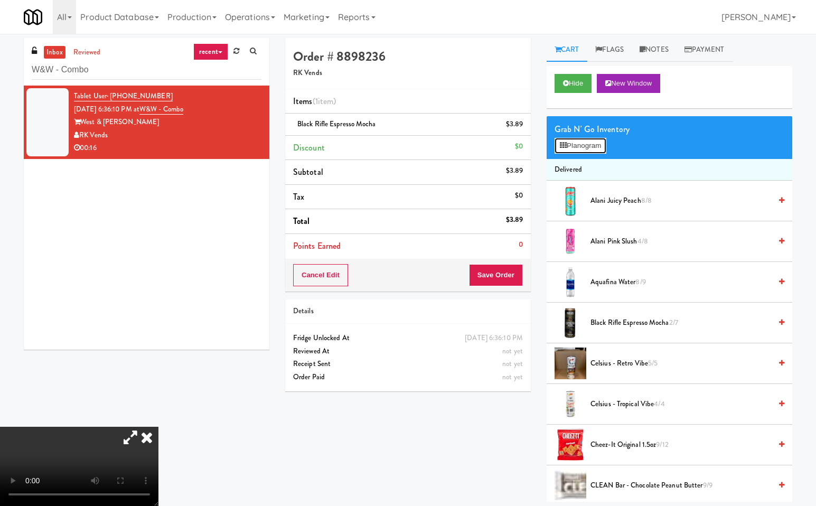
drag, startPoint x: 578, startPoint y: 139, endPoint x: 744, endPoint y: 235, distance: 191.6
click at [579, 143] on button "Planogram" at bounding box center [580, 146] width 52 height 16
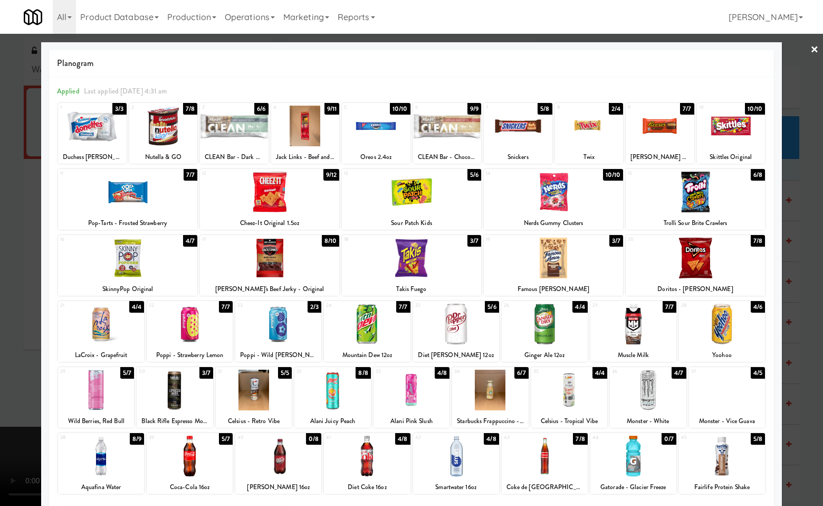
click at [808, 448] on div at bounding box center [411, 253] width 823 height 506
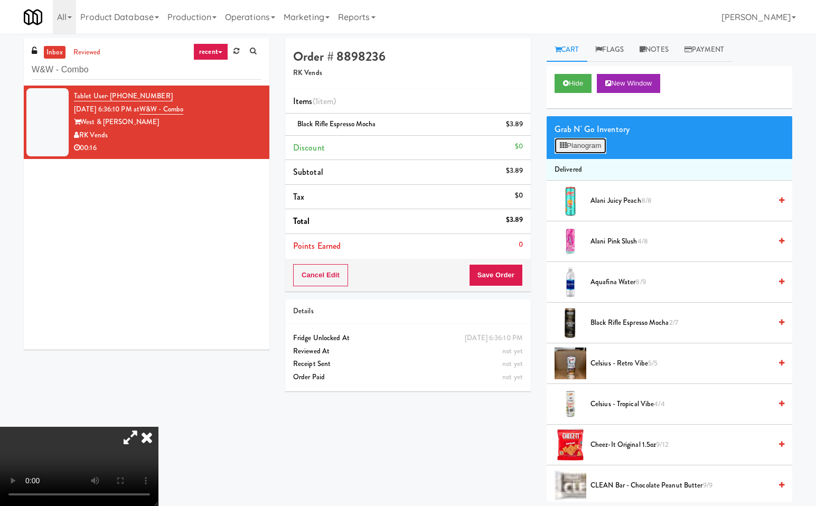
click at [580, 143] on button "Planogram" at bounding box center [580, 146] width 52 height 16
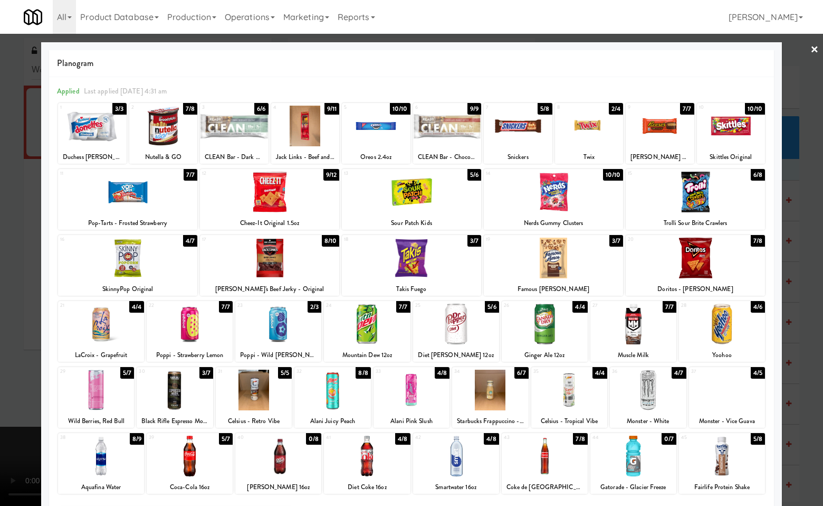
drag, startPoint x: 314, startPoint y: 125, endPoint x: 515, endPoint y: 193, distance: 212.2
click at [316, 127] on div at bounding box center [305, 126] width 69 height 41
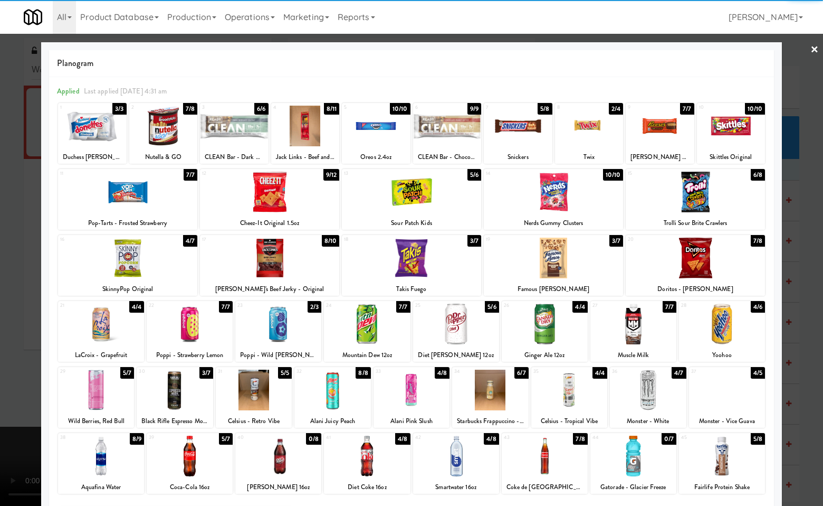
click at [810, 234] on div at bounding box center [411, 253] width 823 height 506
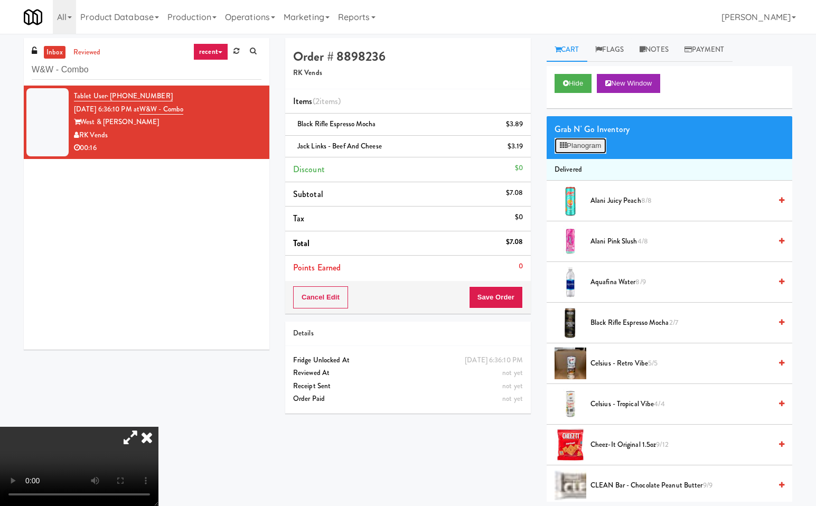
click at [575, 143] on button "Planogram" at bounding box center [580, 146] width 52 height 16
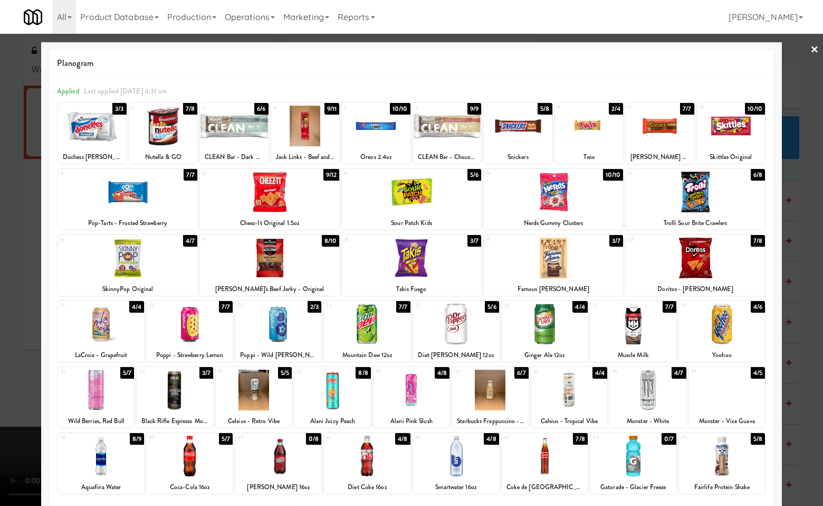
click at [806, 302] on div at bounding box center [411, 253] width 823 height 506
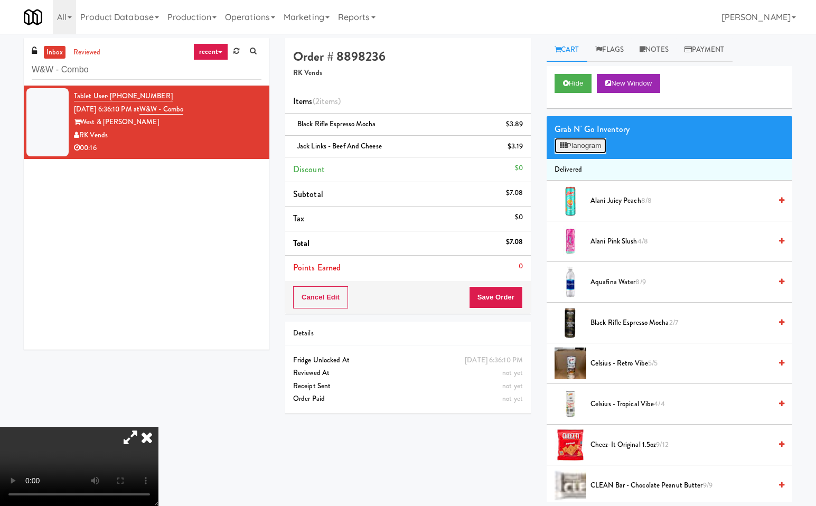
click at [590, 149] on button "Planogram" at bounding box center [580, 146] width 52 height 16
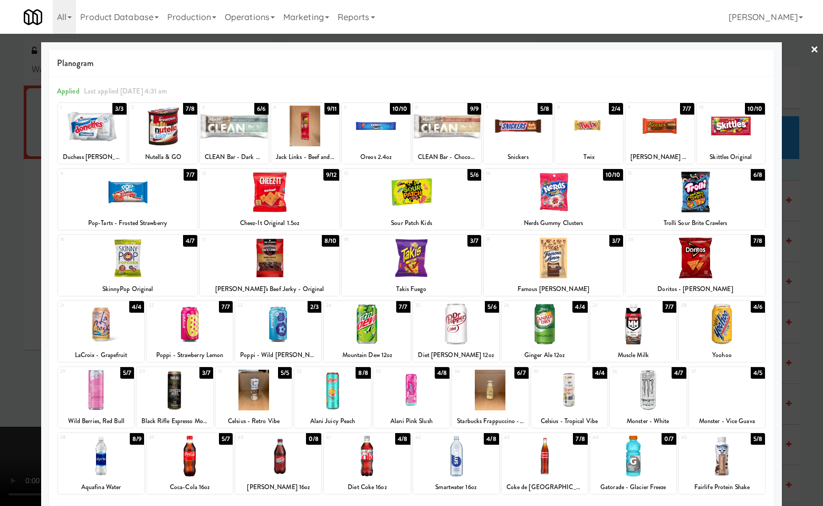
click at [274, 201] on div at bounding box center [269, 192] width 139 height 41
drag, startPoint x: 802, startPoint y: 277, endPoint x: 809, endPoint y: 318, distance: 41.1
click at [803, 277] on div at bounding box center [411, 253] width 823 height 506
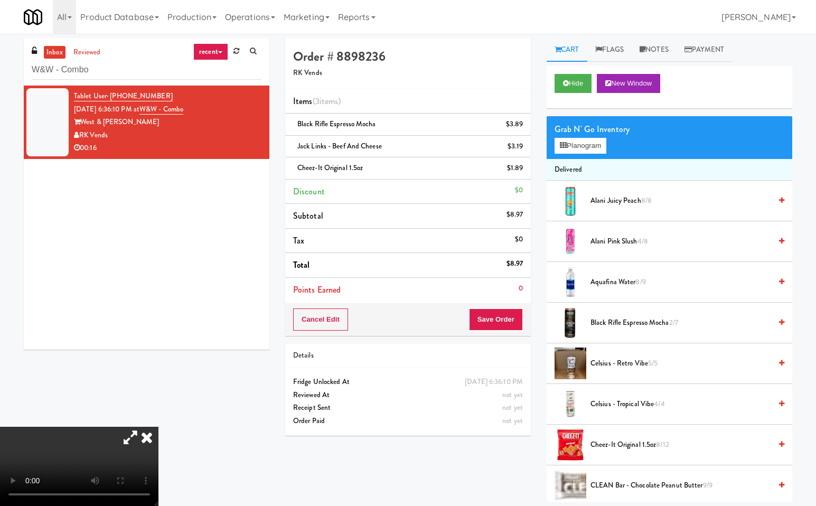
drag, startPoint x: 279, startPoint y: 214, endPoint x: 324, endPoint y: 269, distance: 71.6
click at [286, 226] on div "Order # 8898236 RK Vends Items (3 items ) Black Rifle Espresso Mocha $3.89 Jack…" at bounding box center [538, 269] width 507 height 463
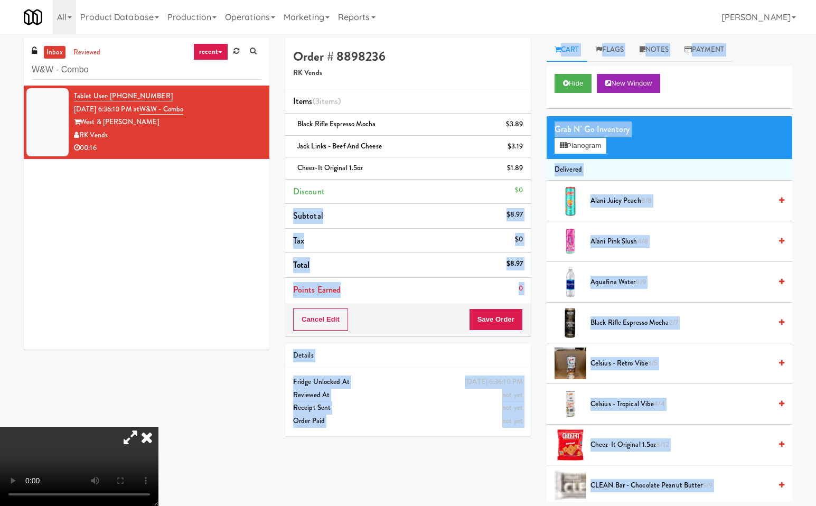
click at [158, 426] on icon at bounding box center [146, 436] width 23 height 21
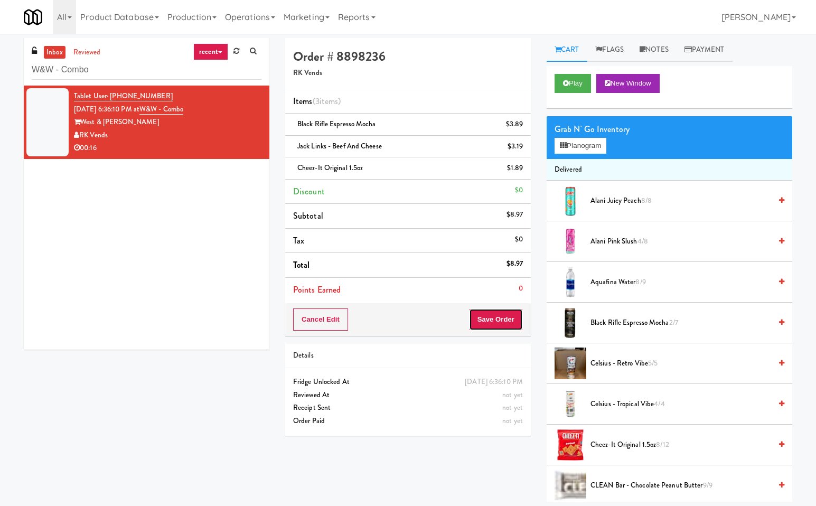
click at [497, 319] on button "Save Order" at bounding box center [496, 319] width 54 height 22
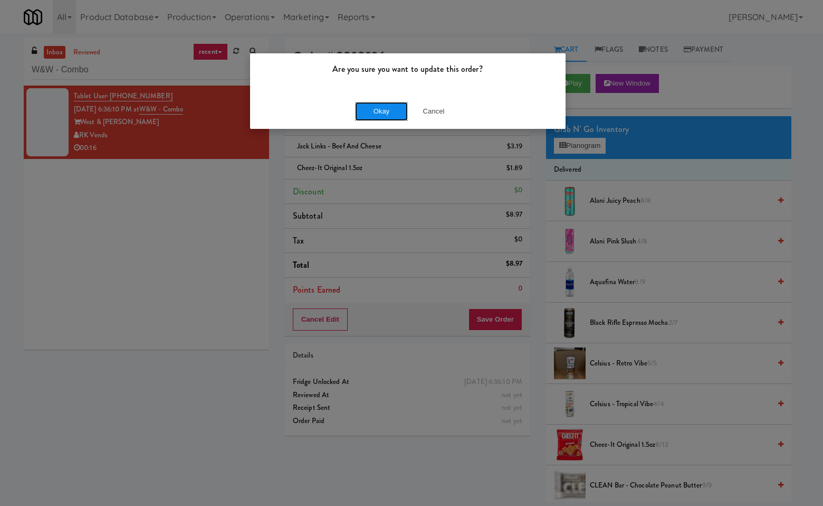
click at [384, 115] on button "Okay" at bounding box center [381, 111] width 53 height 19
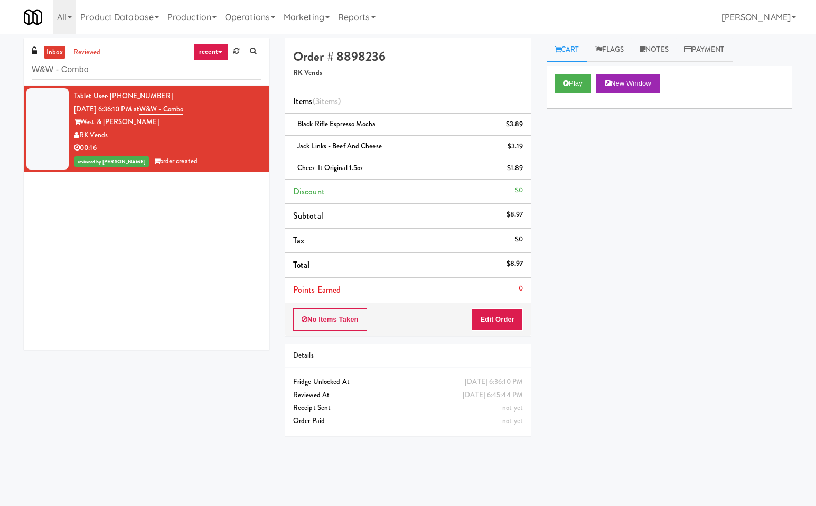
drag, startPoint x: 141, startPoint y: 283, endPoint x: 102, endPoint y: 155, distance: 133.9
click at [137, 276] on div "Tablet User · (917) 224-5810 Sep 21, 2025 6:36:10 PM at W&W - Combo West & Wrig…" at bounding box center [146, 218] width 245 height 264
click at [128, 69] on input "W&W - Combo" at bounding box center [147, 70] width 230 height 20
paste input "450 Warrenville - Left - Fridge"
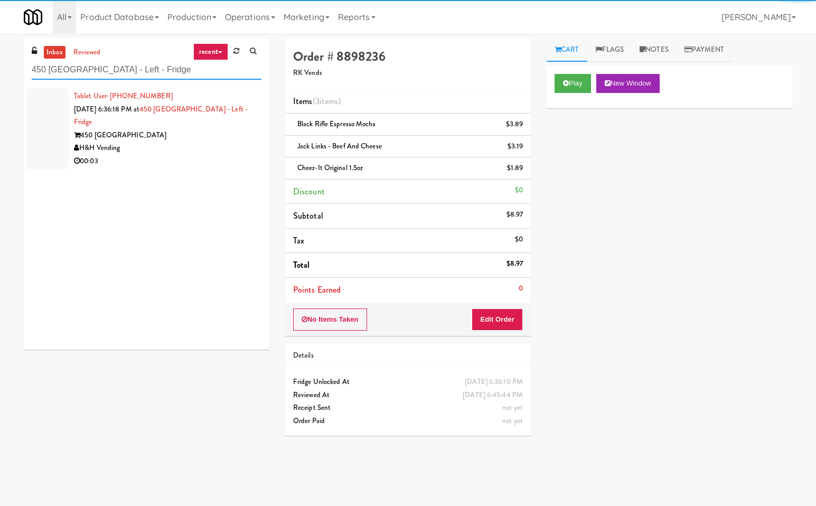
type input "450 Warrenville - Left - Fridge"
drag, startPoint x: 205, startPoint y: 128, endPoint x: 337, endPoint y: 143, distance: 132.8
click at [215, 141] on div "H&H Vending" at bounding box center [167, 147] width 187 height 13
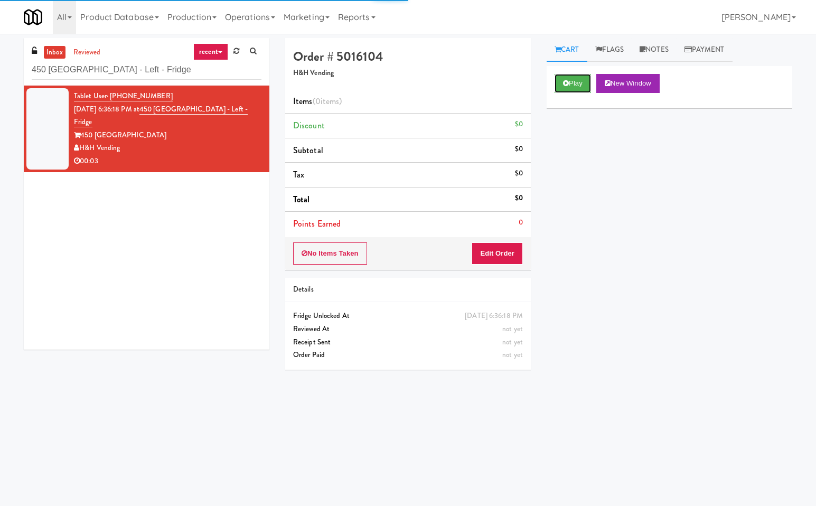
drag, startPoint x: 574, startPoint y: 81, endPoint x: 572, endPoint y: 96, distance: 14.9
click at [574, 85] on button "Play" at bounding box center [572, 83] width 36 height 19
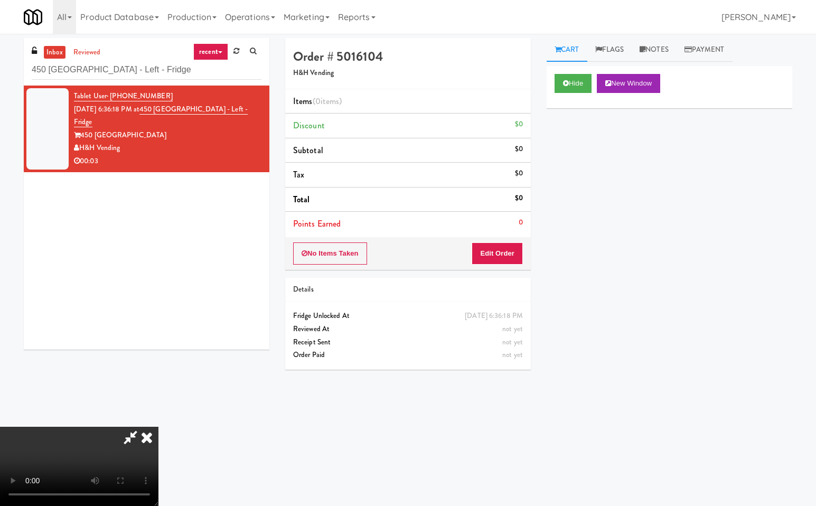
drag, startPoint x: 130, startPoint y: 440, endPoint x: 214, endPoint y: 453, distance: 85.5
click at [134, 442] on icon at bounding box center [130, 436] width 24 height 21
click at [507, 252] on button "Edit Order" at bounding box center [496, 253] width 51 height 22
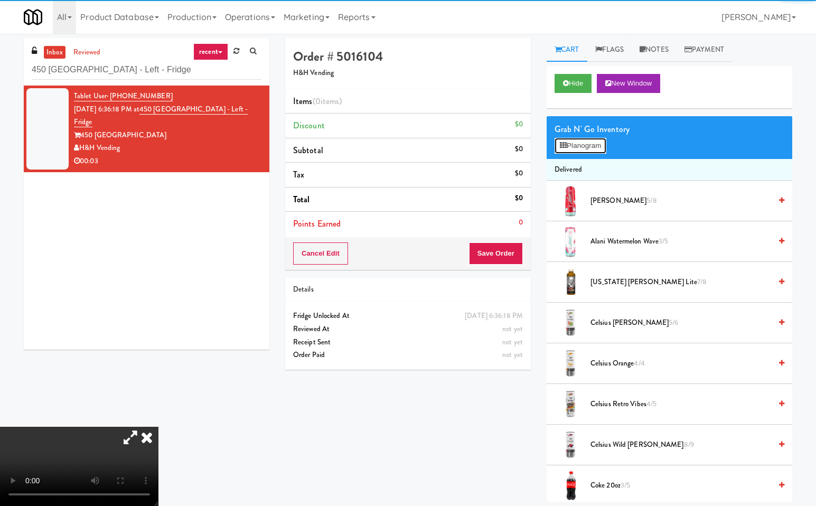
drag, startPoint x: 592, startPoint y: 140, endPoint x: 713, endPoint y: 184, distance: 128.1
click at [595, 141] on button "Planogram" at bounding box center [580, 146] width 52 height 16
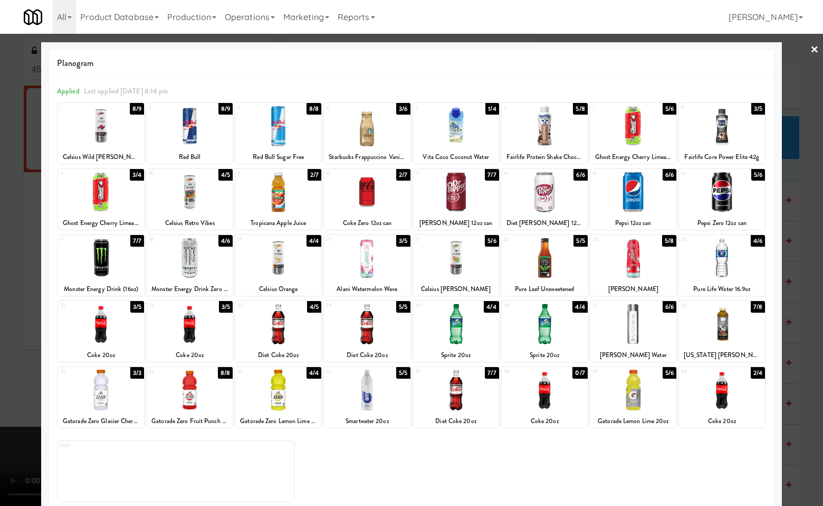
click at [468, 195] on div at bounding box center [456, 192] width 86 height 41
click at [810, 259] on div at bounding box center [411, 253] width 823 height 506
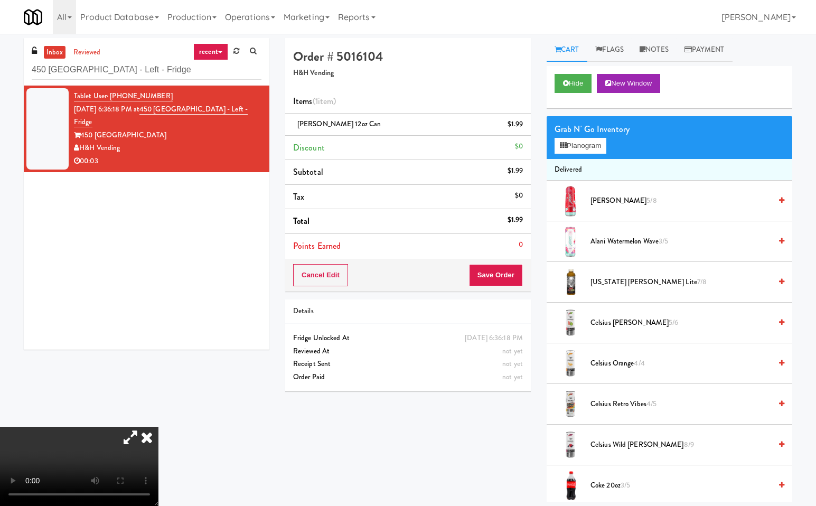
drag, startPoint x: 274, startPoint y: 214, endPoint x: 292, endPoint y: 251, distance: 40.6
click at [158, 426] on icon at bounding box center [146, 436] width 23 height 21
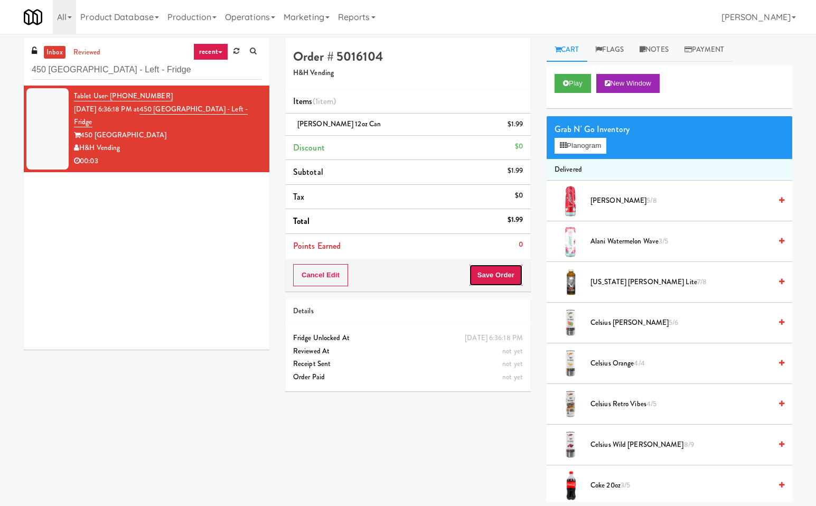
click at [504, 276] on button "Save Order" at bounding box center [496, 275] width 54 height 22
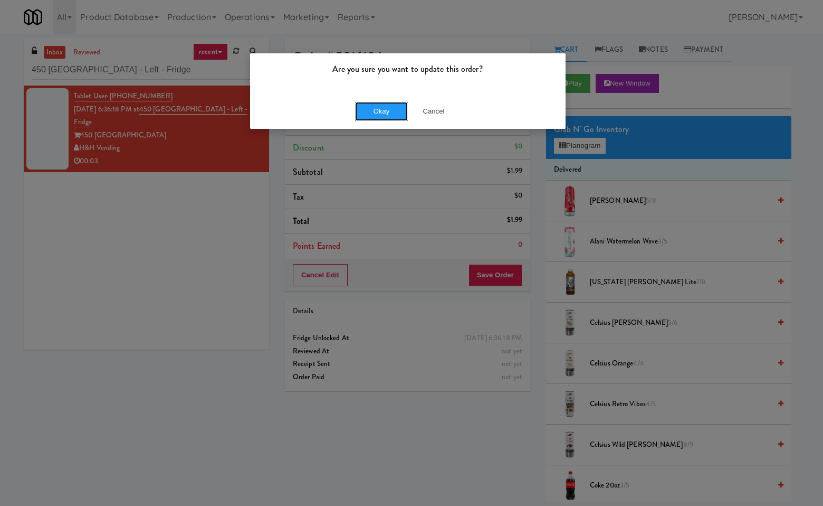
drag, startPoint x: 386, startPoint y: 111, endPoint x: 466, endPoint y: 226, distance: 140.4
click at [387, 113] on button "Okay" at bounding box center [381, 111] width 53 height 19
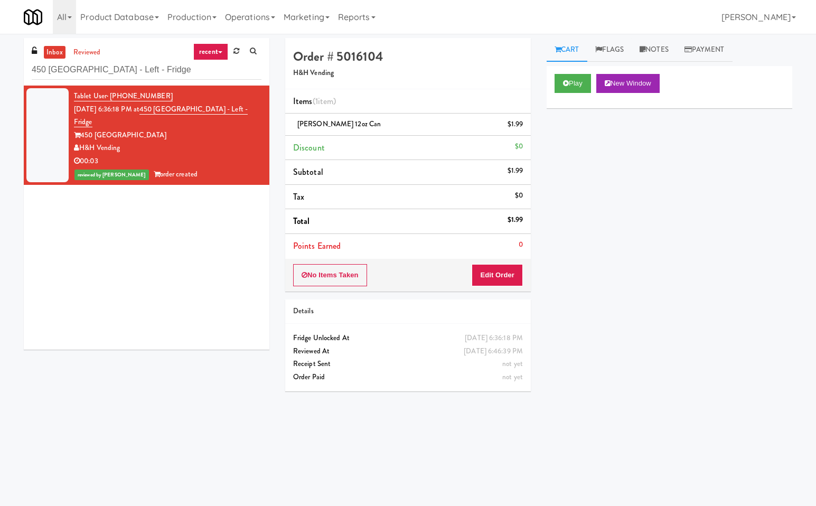
drag, startPoint x: 488, startPoint y: 246, endPoint x: 685, endPoint y: 170, distance: 211.0
click at [685, 170] on div "Play New Window Primary Flag Clear Flag if unable to determine what was taken o…" at bounding box center [668, 264] width 245 height 396
drag, startPoint x: 148, startPoint y: 304, endPoint x: 146, endPoint y: 257, distance: 47.1
click at [148, 303] on div "Tablet User · (630) 881-1401 Sep 21, 2025 6:36:18 PM at 450 Warrenville - Left …" at bounding box center [146, 218] width 245 height 264
click at [168, 74] on input "450 Warrenville - Left - Fridge" at bounding box center [147, 70] width 230 height 20
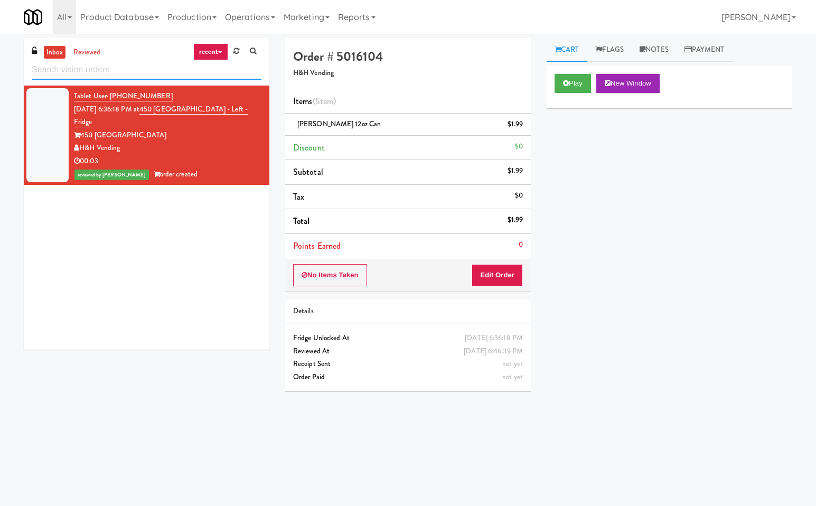
paste input "(Snack & Drink) EWR 6-TB-2ND FLOOR-PRIVATE"
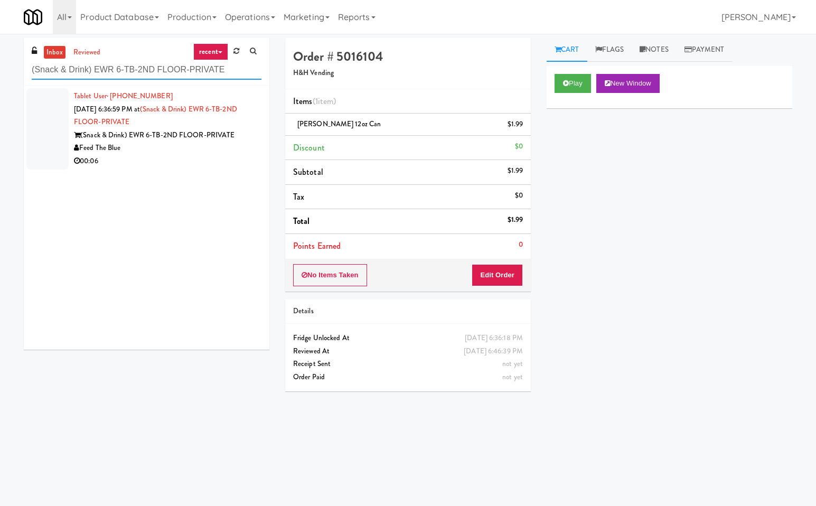
type input "(Snack & Drink) EWR 6-TB-2ND FLOOR-PRIVATE"
drag, startPoint x: 220, startPoint y: 121, endPoint x: 294, endPoint y: 148, distance: 78.8
click at [226, 122] on div "Tablet User · (862) 200-0225 Sep 21, 2025 6:36:59 PM at (Snack & Drink) EWR 6-T…" at bounding box center [167, 129] width 187 height 78
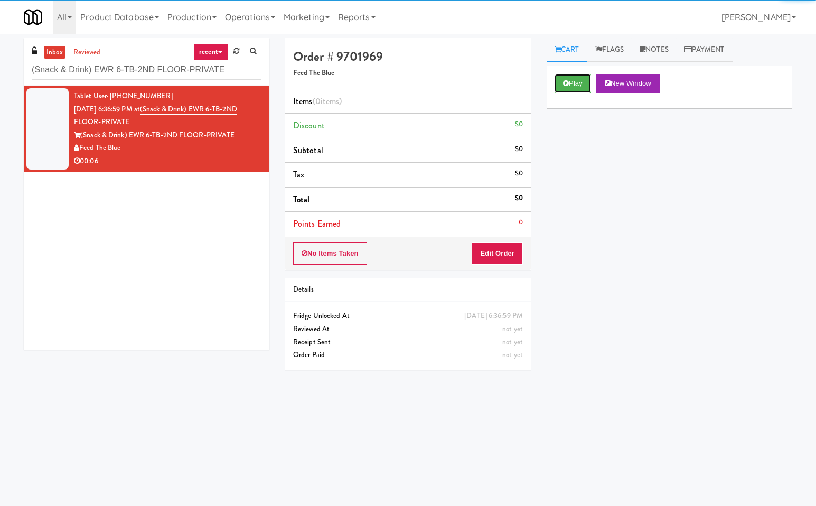
drag, startPoint x: 575, startPoint y: 82, endPoint x: 552, endPoint y: 180, distance: 100.4
click at [573, 98] on div "Play New Window" at bounding box center [668, 87] width 245 height 42
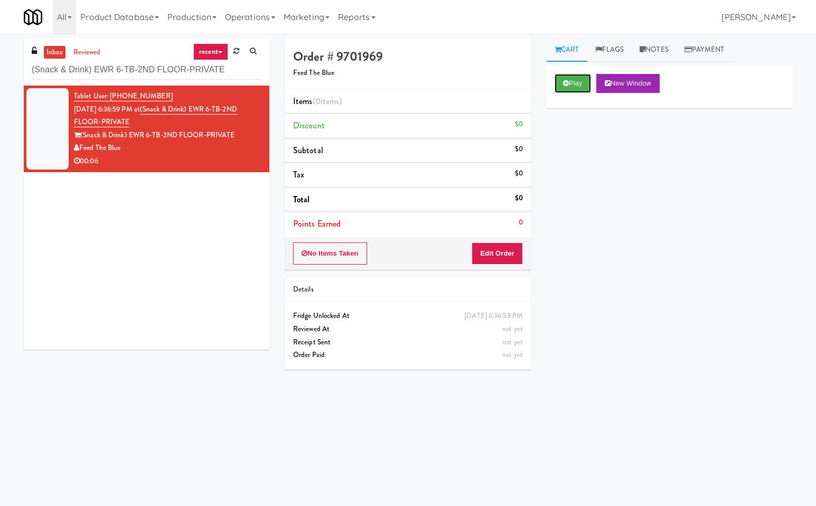
drag, startPoint x: 572, startPoint y: 79, endPoint x: 571, endPoint y: 191, distance: 112.4
click at [572, 81] on button "Play" at bounding box center [572, 83] width 36 height 19
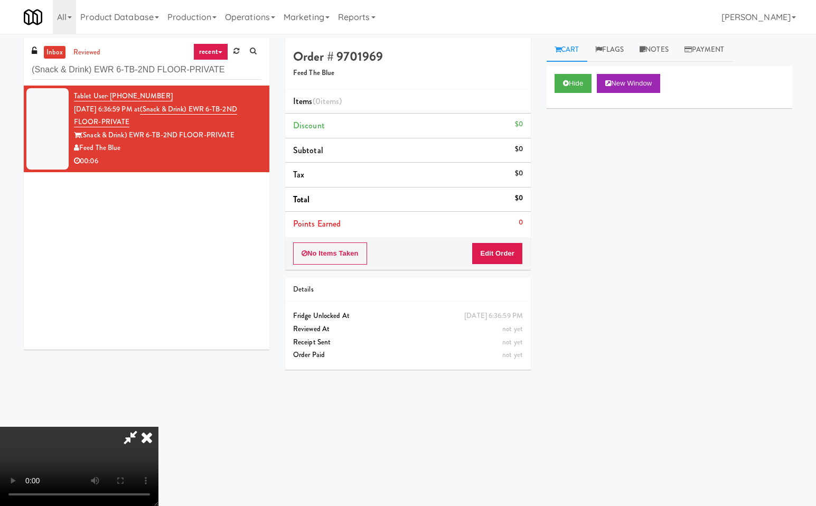
click at [130, 435] on icon at bounding box center [130, 436] width 24 height 21
click at [505, 250] on button "Edit Order" at bounding box center [496, 253] width 51 height 22
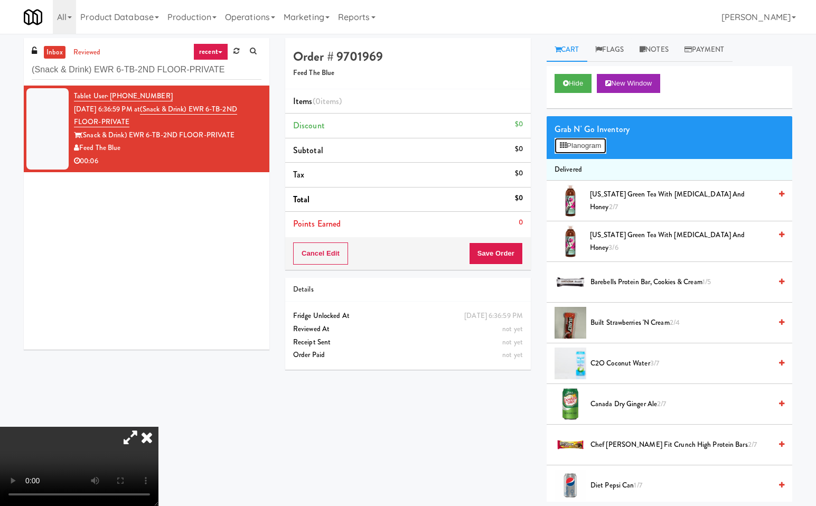
drag, startPoint x: 600, startPoint y: 139, endPoint x: 674, endPoint y: 160, distance: 76.3
click at [602, 139] on button "Planogram" at bounding box center [580, 146] width 52 height 16
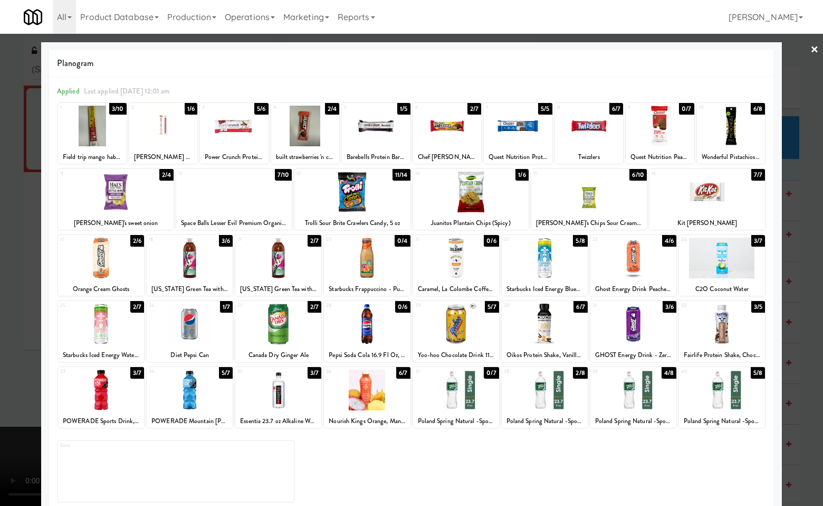
click at [808, 376] on div at bounding box center [411, 253] width 823 height 506
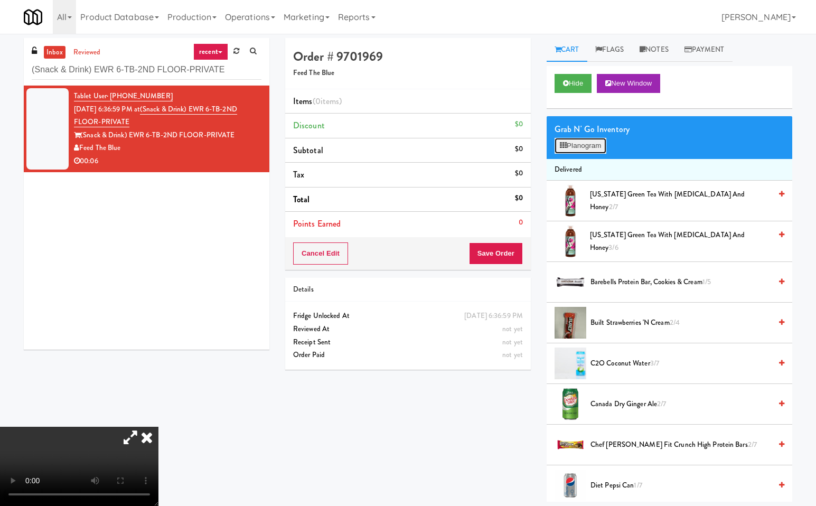
click at [572, 145] on button "Planogram" at bounding box center [580, 146] width 52 height 16
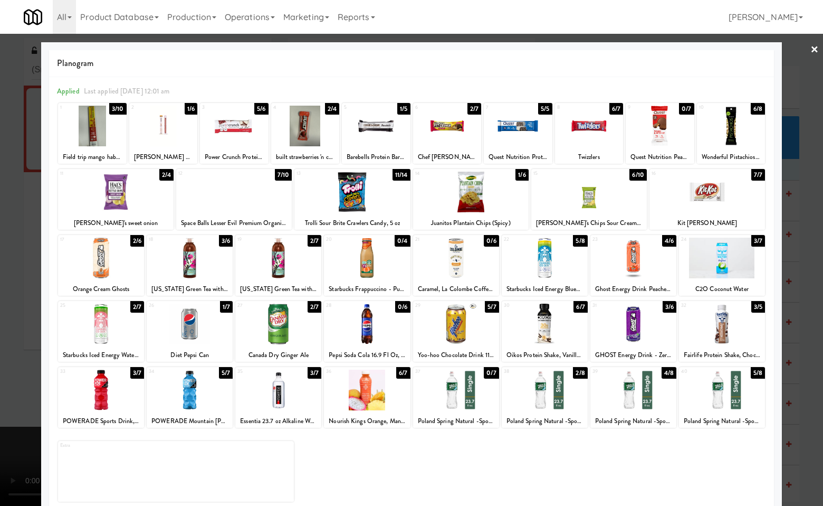
drag, startPoint x: 534, startPoint y: 319, endPoint x: 766, endPoint y: 356, distance: 235.2
click at [534, 320] on div at bounding box center [545, 324] width 86 height 41
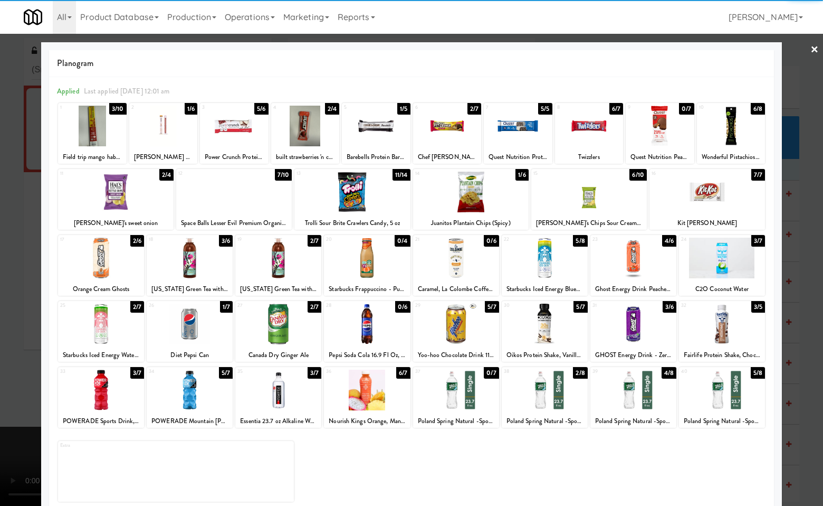
click at [809, 310] on div at bounding box center [411, 253] width 823 height 506
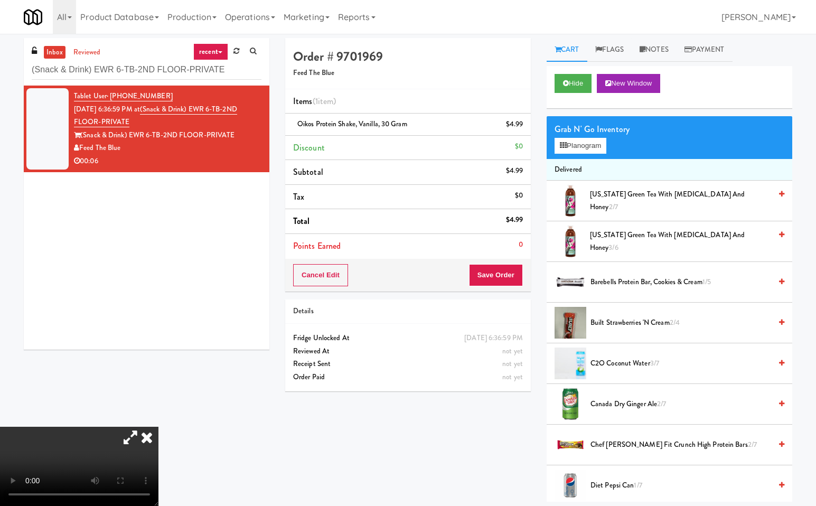
drag, startPoint x: 275, startPoint y: 211, endPoint x: 404, endPoint y: 283, distance: 148.4
click at [158, 426] on icon at bounding box center [146, 436] width 23 height 21
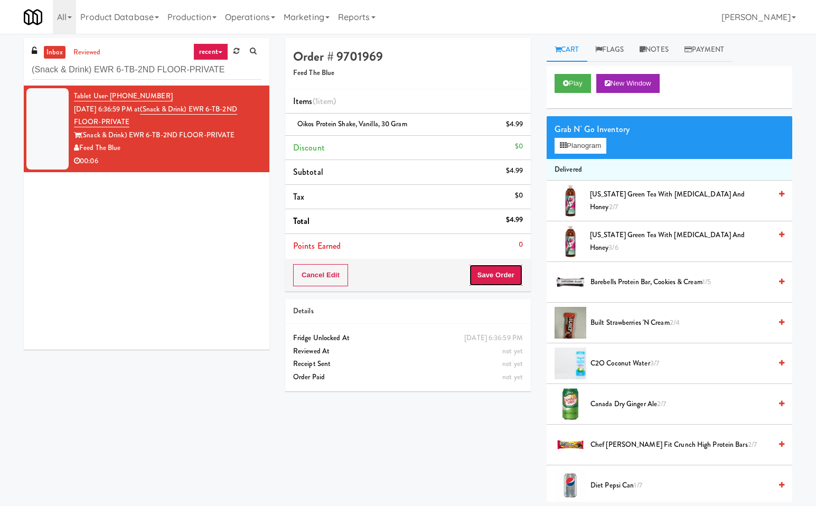
drag, startPoint x: 488, startPoint y: 270, endPoint x: 467, endPoint y: 392, distance: 124.4
click at [489, 273] on button "Save Order" at bounding box center [496, 275] width 54 height 22
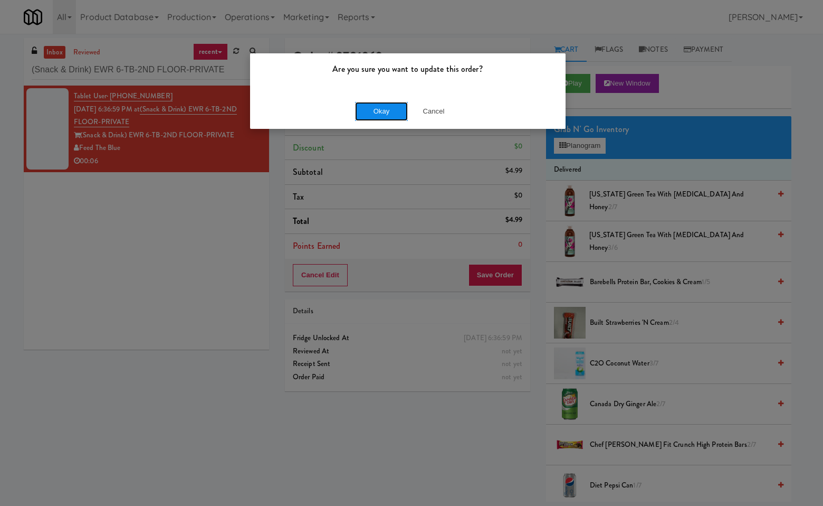
click at [385, 111] on button "Okay" at bounding box center [381, 111] width 53 height 19
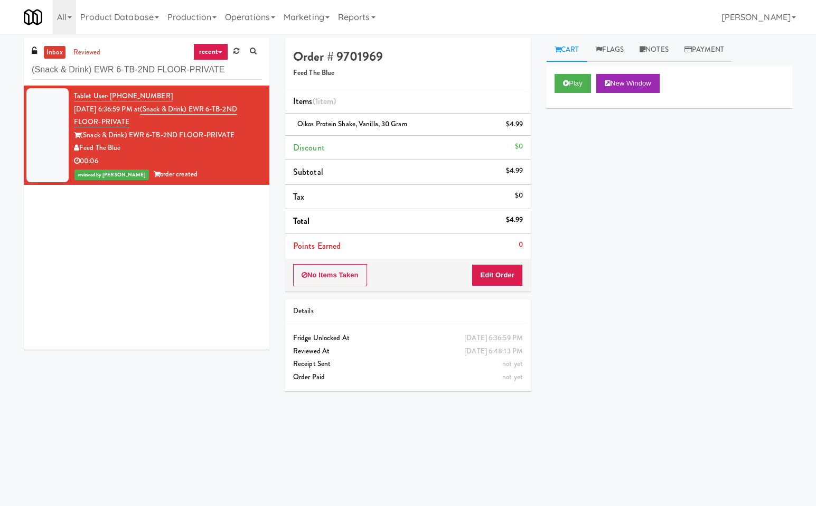
click at [130, 262] on div "Tablet User · (862) 200-0225 Sep 21, 2025 6:36:59 PM at (Snack & Drink) EWR 6-T…" at bounding box center [146, 218] width 245 height 264
drag, startPoint x: 213, startPoint y: 238, endPoint x: 167, endPoint y: 117, distance: 129.1
click at [196, 207] on div "Tablet User · (862) 200-0225 Sep 21, 2025 6:36:59 PM at (Snack & Drink) EWR 6-T…" at bounding box center [146, 218] width 245 height 264
click at [194, 75] on input "(Snack & Drink) EWR 6-TB-2ND FLOOR-PRIVATE" at bounding box center [147, 70] width 230 height 20
paste input "Locale - Fridge - Right"
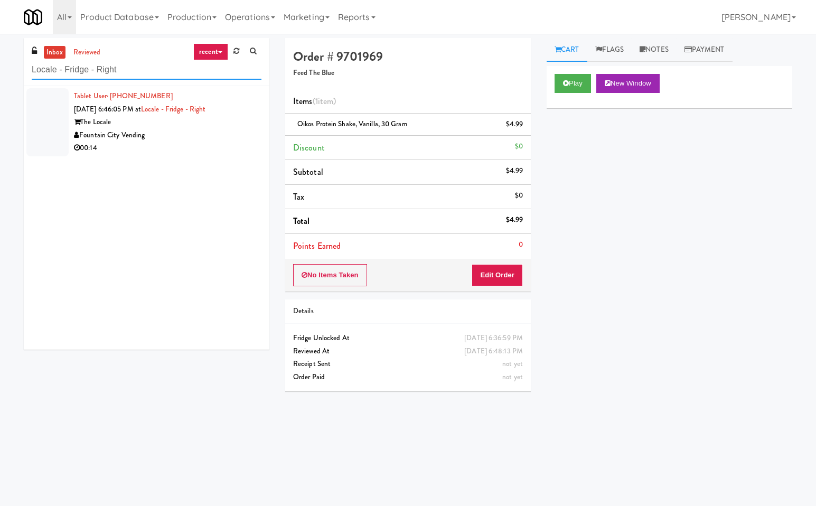
type input "Locale - Fridge - Right"
drag, startPoint x: 207, startPoint y: 129, endPoint x: 407, endPoint y: 197, distance: 211.3
click at [207, 129] on div "Fountain City Vending" at bounding box center [167, 135] width 187 height 13
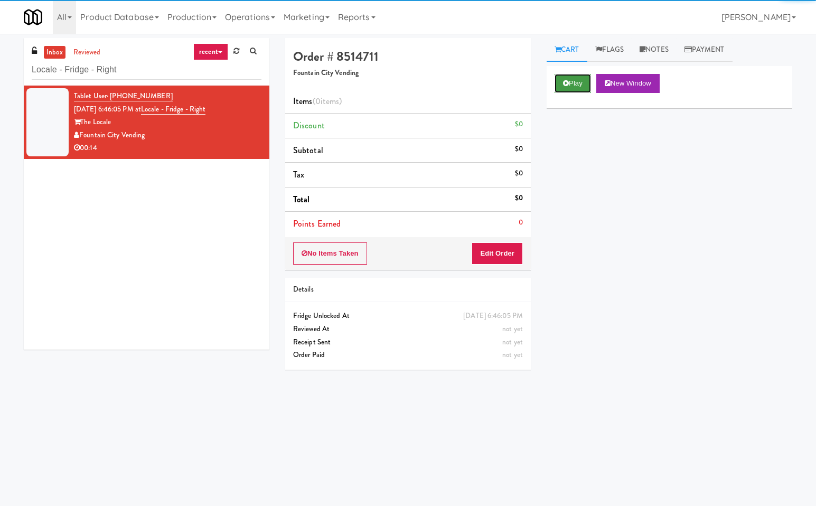
click at [573, 83] on button "Play" at bounding box center [572, 83] width 36 height 19
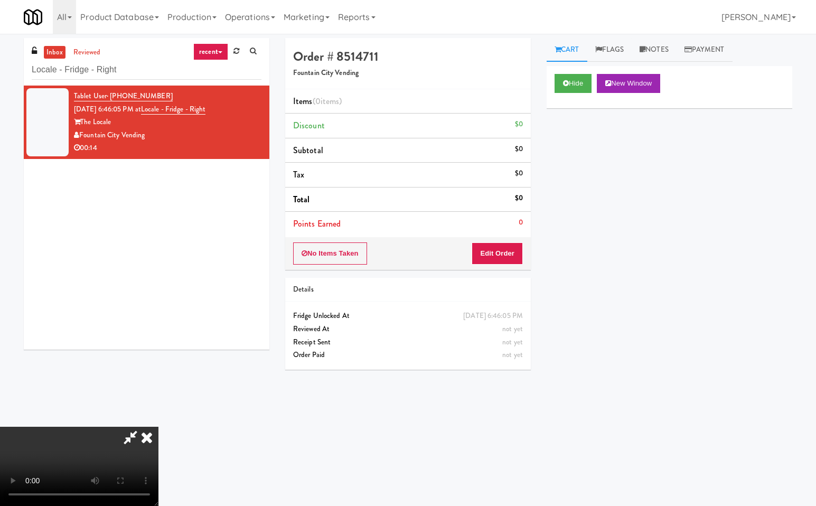
click at [130, 432] on icon at bounding box center [130, 436] width 24 height 21
click at [506, 251] on button "Edit Order" at bounding box center [496, 253] width 51 height 22
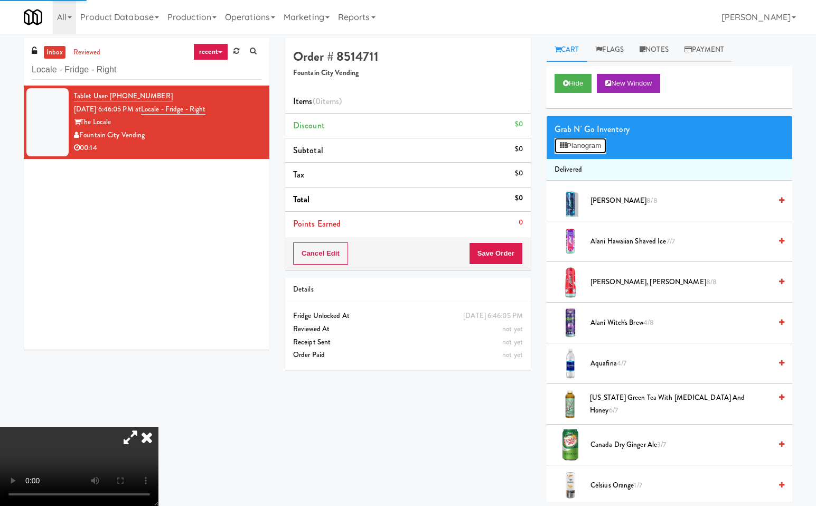
drag, startPoint x: 590, startPoint y: 140, endPoint x: 782, endPoint y: 185, distance: 196.9
click at [593, 140] on button "Planogram" at bounding box center [580, 146] width 52 height 16
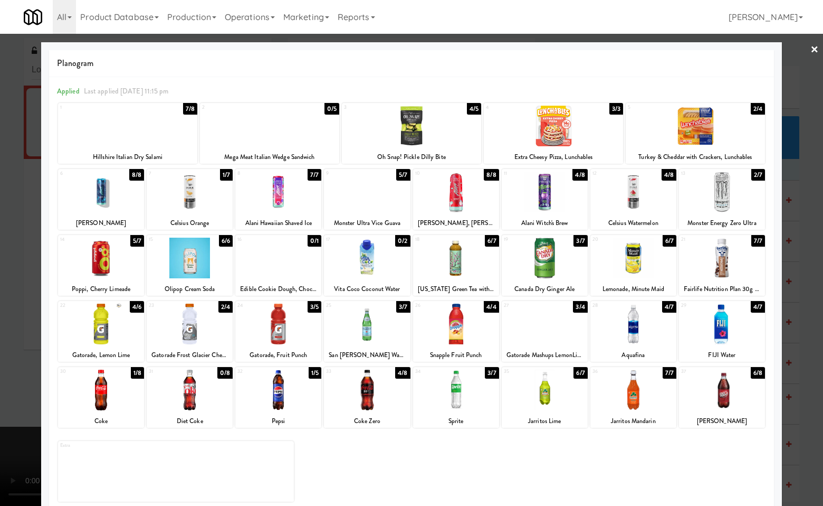
click at [811, 257] on div at bounding box center [411, 253] width 823 height 506
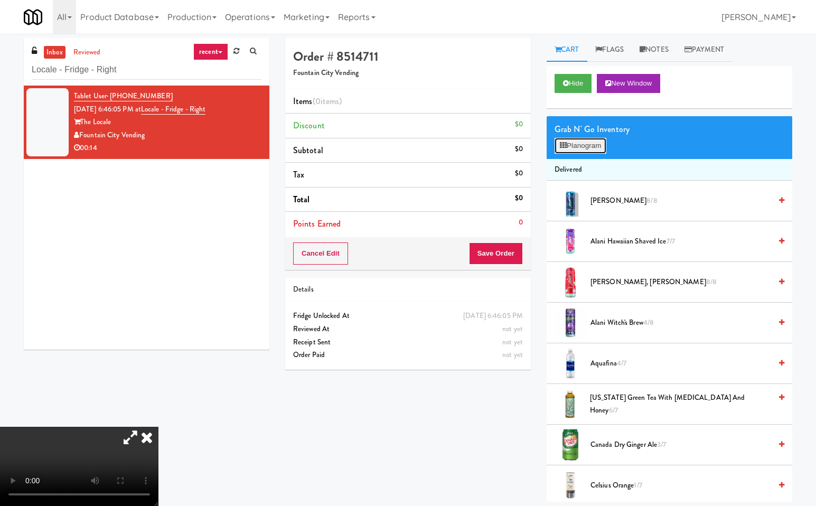
click at [586, 149] on button "Planogram" at bounding box center [580, 146] width 52 height 16
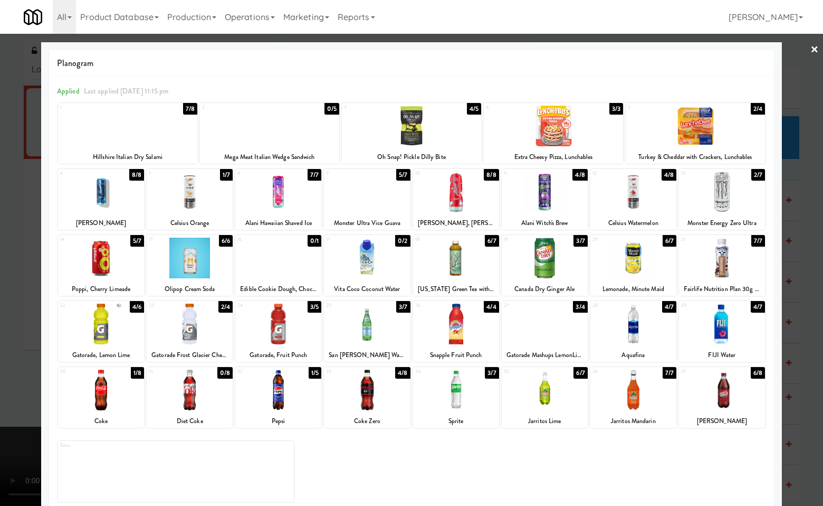
click at [557, 260] on div at bounding box center [545, 258] width 86 height 41
click at [811, 240] on div at bounding box center [411, 253] width 823 height 506
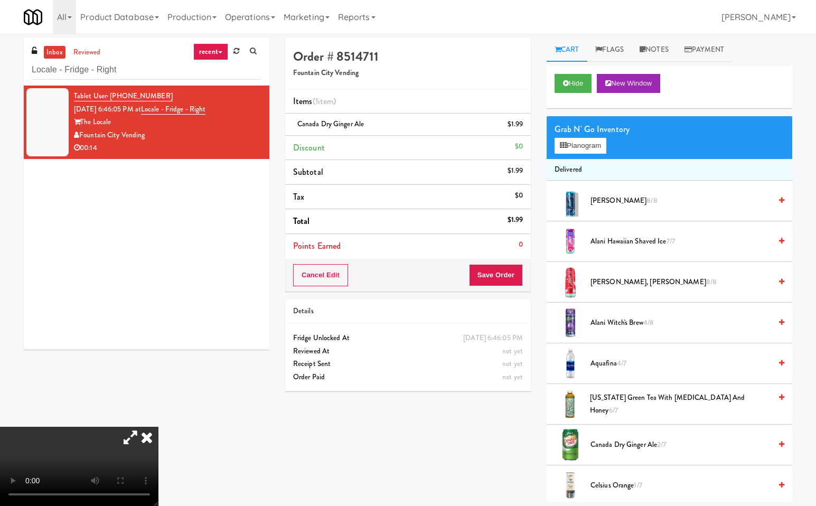
drag, startPoint x: 273, startPoint y: 211, endPoint x: 335, endPoint y: 233, distance: 65.6
click at [158, 426] on icon at bounding box center [146, 436] width 23 height 21
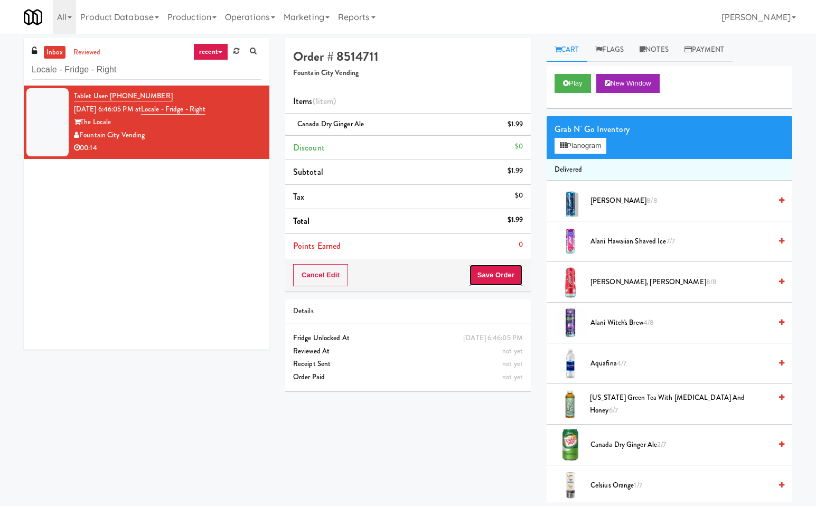
drag, startPoint x: 498, startPoint y: 271, endPoint x: 429, endPoint y: 195, distance: 102.4
click at [497, 271] on button "Save Order" at bounding box center [496, 275] width 54 height 22
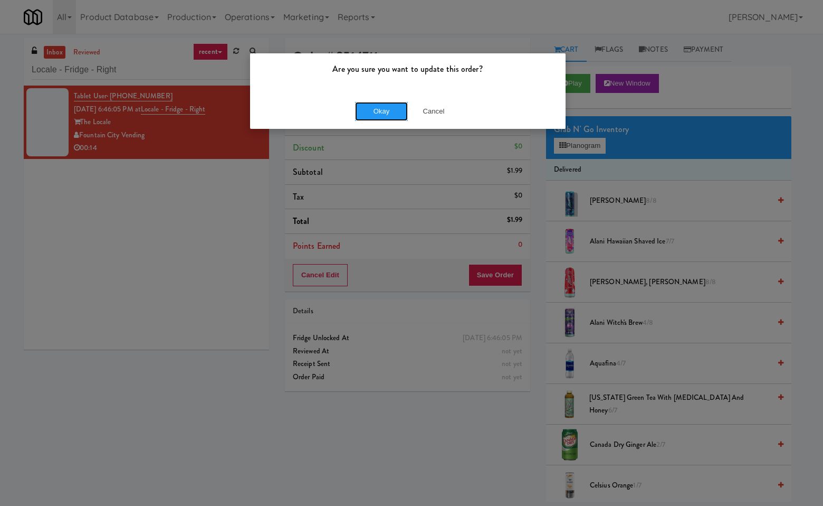
click at [387, 113] on button "Okay" at bounding box center [381, 111] width 53 height 19
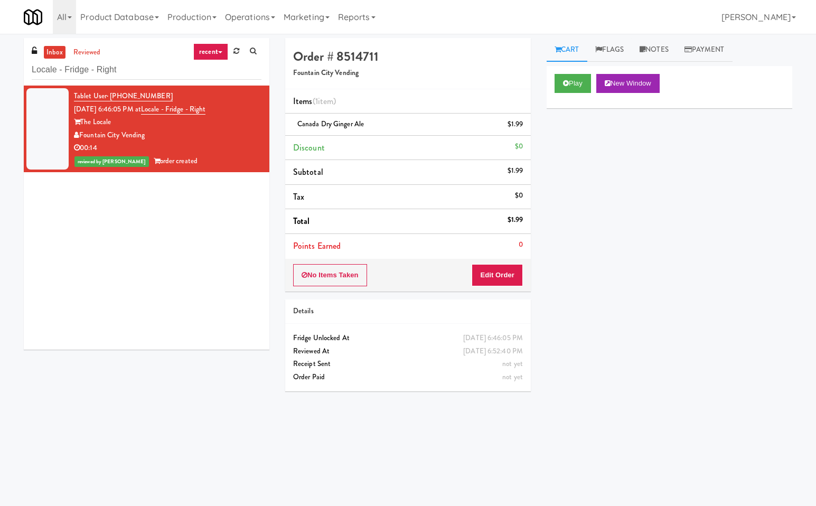
drag, startPoint x: 191, startPoint y: 266, endPoint x: 138, endPoint y: 77, distance: 196.8
click at [183, 256] on div "Tablet User · (913) 832-0801 Sep 21, 2025 6:46:05 PM at Locale - Fridge - Right…" at bounding box center [146, 218] width 245 height 264
click at [154, 68] on input "Locale - Fridge - Right" at bounding box center [147, 70] width 230 height 20
paste input "Arden of Oakbrook - Cooler"
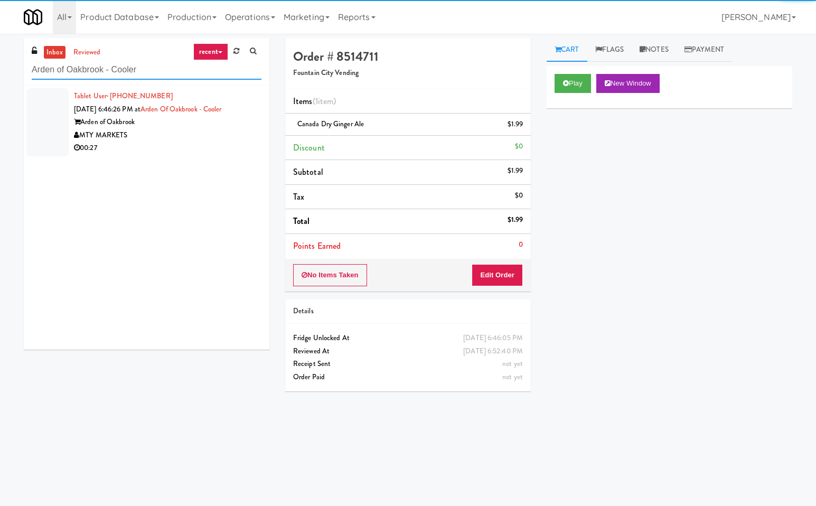
type input "Arden of Oakbrook - Cooler"
drag, startPoint x: 213, startPoint y: 136, endPoint x: 284, endPoint y: 145, distance: 71.9
click at [214, 136] on div "MTY MARKETS" at bounding box center [167, 135] width 187 height 13
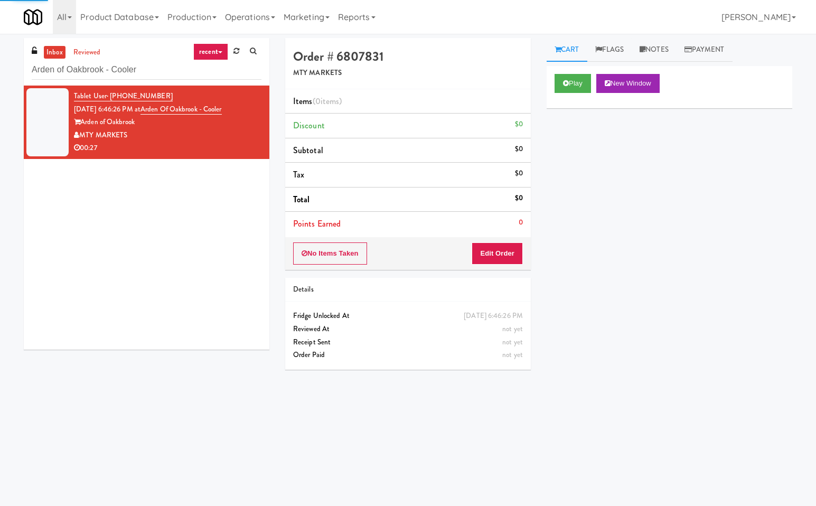
drag, startPoint x: 669, startPoint y: 195, endPoint x: 604, endPoint y: 132, distance: 90.7
click at [652, 210] on div "Play New Window Primary Flag Clear Flag if unable to determine what was taken o…" at bounding box center [668, 264] width 245 height 396
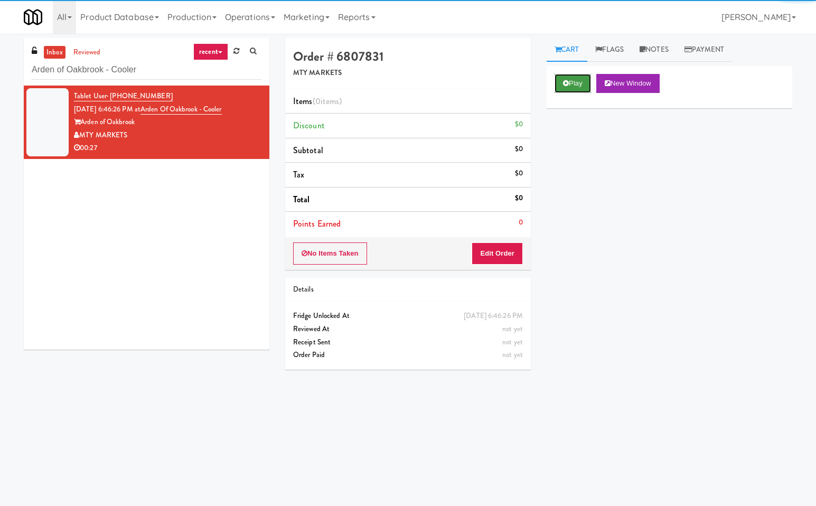
drag, startPoint x: 573, startPoint y: 84, endPoint x: 559, endPoint y: 186, distance: 103.3
click at [572, 84] on button "Play" at bounding box center [572, 83] width 36 height 19
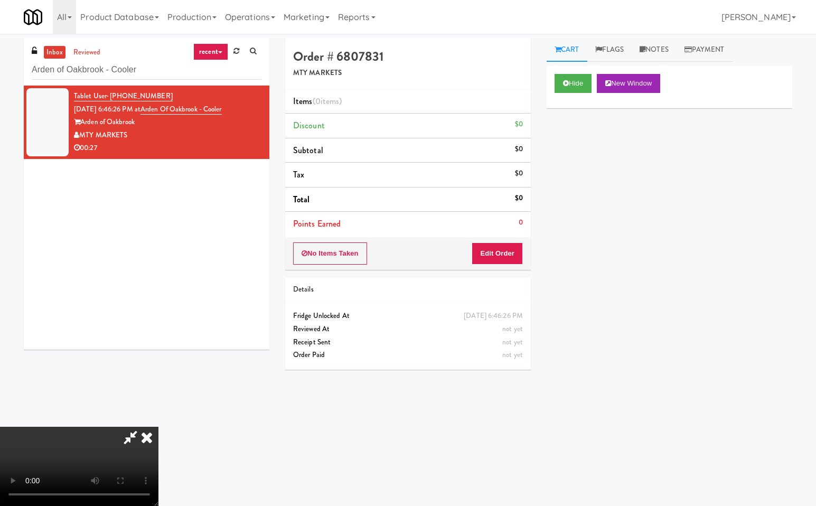
drag, startPoint x: 130, startPoint y: 434, endPoint x: 144, endPoint y: 472, distance: 40.6
click at [130, 435] on icon at bounding box center [130, 436] width 24 height 21
click at [501, 249] on button "Edit Order" at bounding box center [496, 253] width 51 height 22
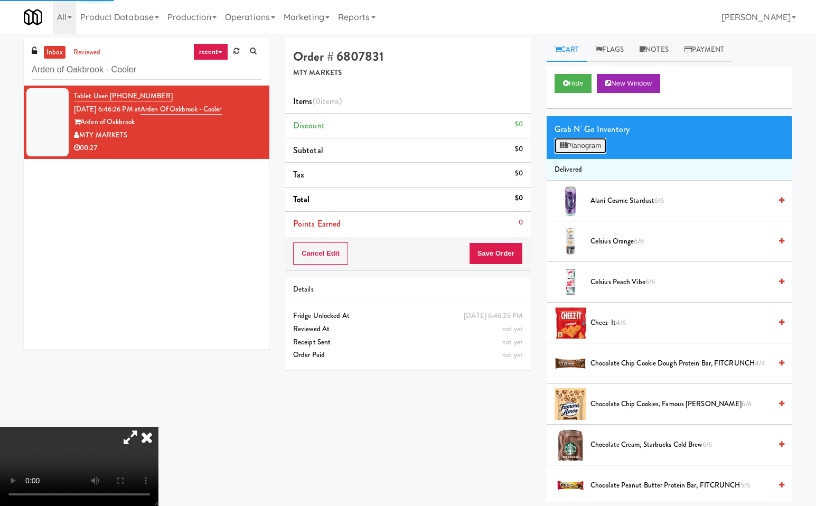
click at [589, 144] on button "Planogram" at bounding box center [580, 146] width 52 height 16
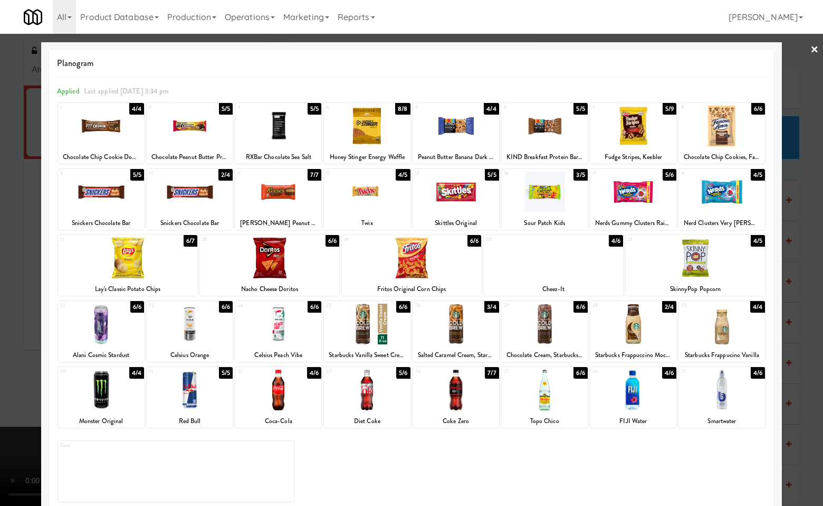
click at [542, 193] on div at bounding box center [545, 192] width 86 height 41
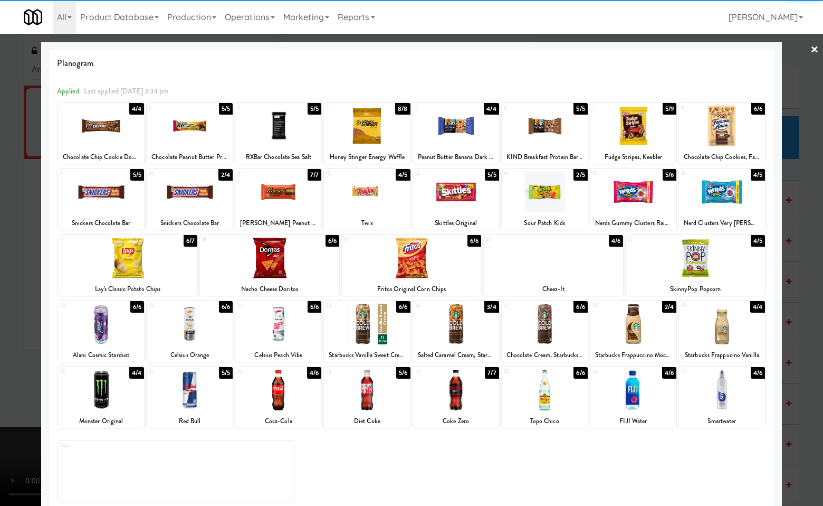
click at [193, 390] on div at bounding box center [190, 389] width 86 height 41
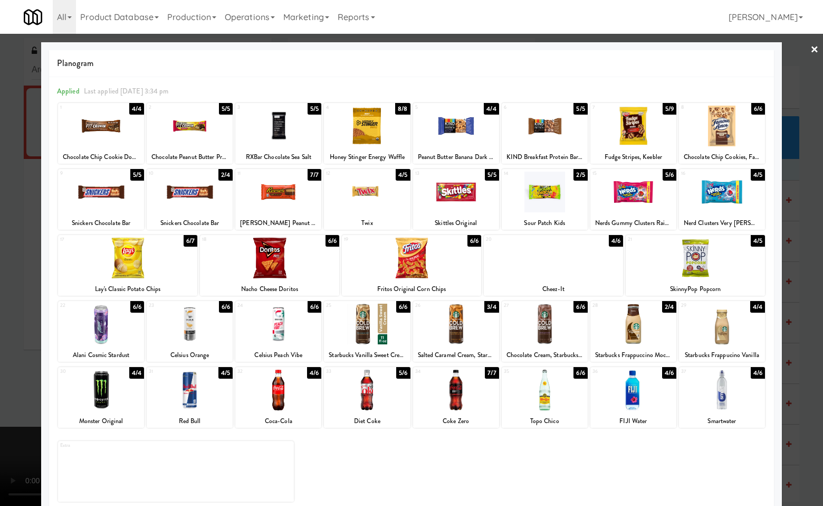
click at [792, 413] on div at bounding box center [411, 253] width 823 height 506
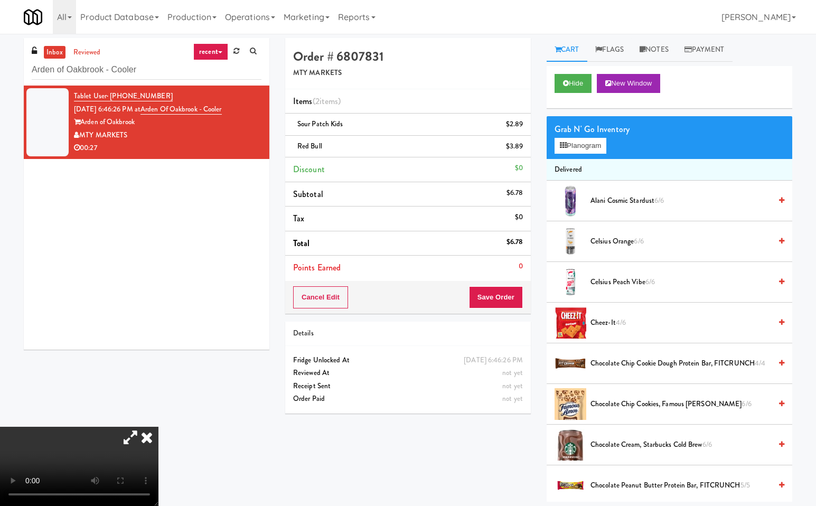
click at [158, 426] on icon at bounding box center [146, 436] width 23 height 21
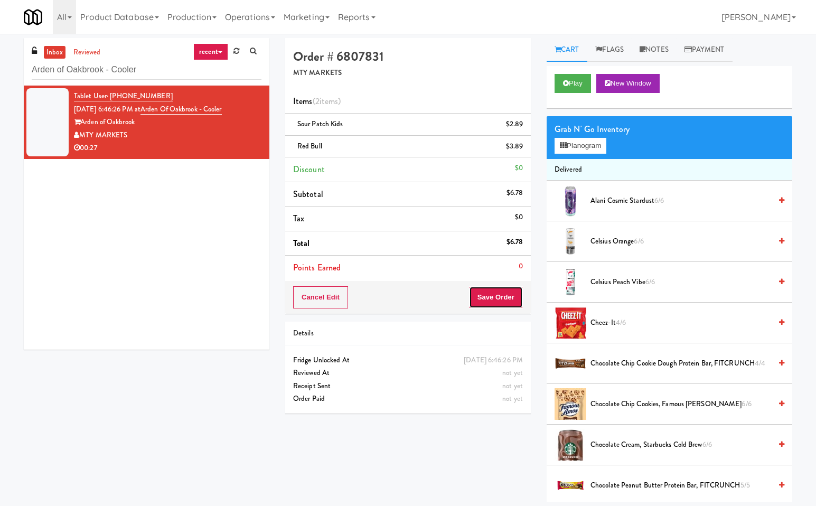
click at [501, 293] on button "Save Order" at bounding box center [496, 297] width 54 height 22
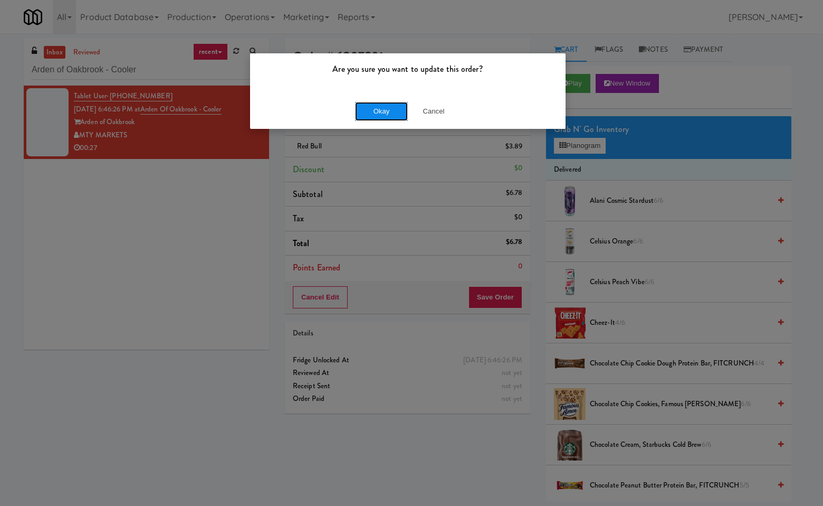
click at [382, 113] on button "Okay" at bounding box center [381, 111] width 53 height 19
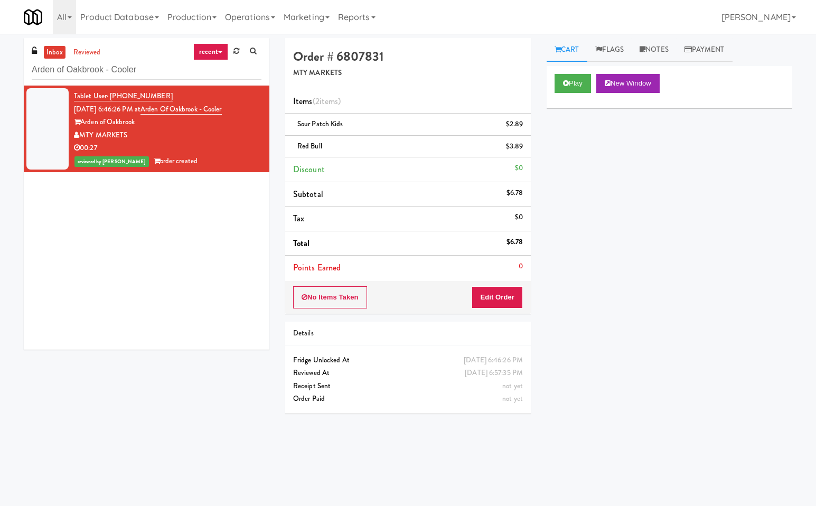
click at [172, 283] on div "Tablet User · (630) 258-8863 Sep 21, 2025 6:46:26 PM at Arden of Oakbrook - Coo…" at bounding box center [146, 218] width 245 height 264
click at [167, 71] on input "Arden of Oakbrook - Cooler" at bounding box center [147, 70] width 230 height 20
paste input "NOVO - Cooler Combo"
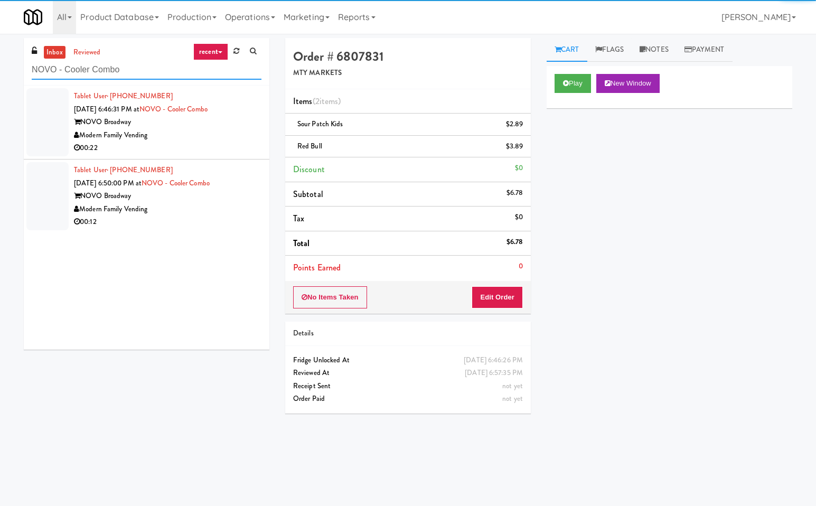
type input "NOVO - Cooler Combo"
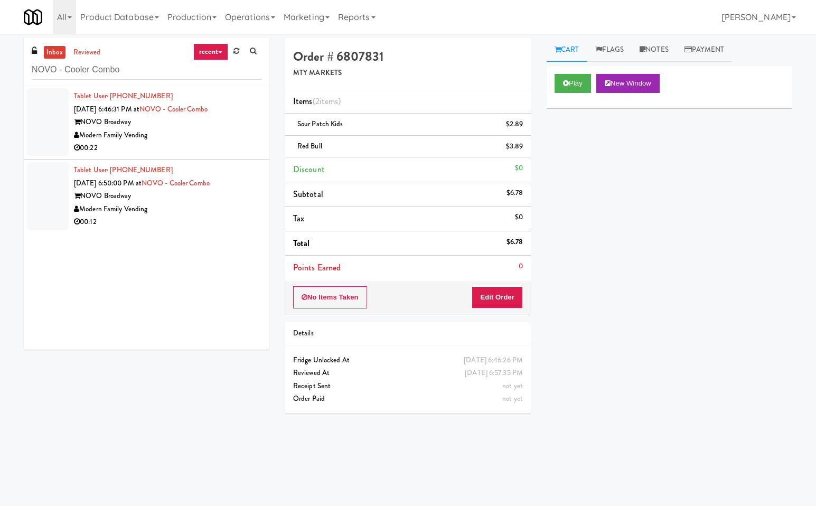
click at [231, 129] on div "Modern Family Vending" at bounding box center [167, 135] width 187 height 13
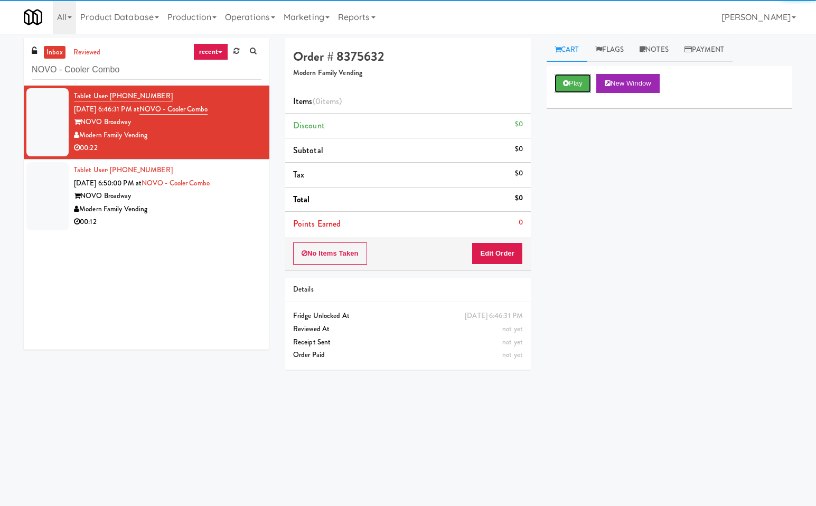
drag, startPoint x: 577, startPoint y: 84, endPoint x: 582, endPoint y: 234, distance: 150.0
click at [577, 92] on button "Play" at bounding box center [572, 83] width 36 height 19
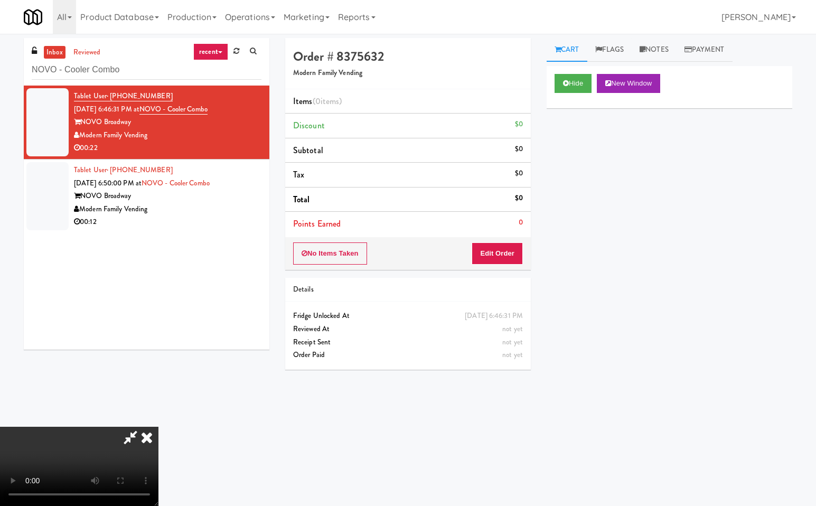
click at [139, 431] on icon at bounding box center [130, 436] width 24 height 21
click at [510, 253] on button "Edit Order" at bounding box center [496, 253] width 51 height 22
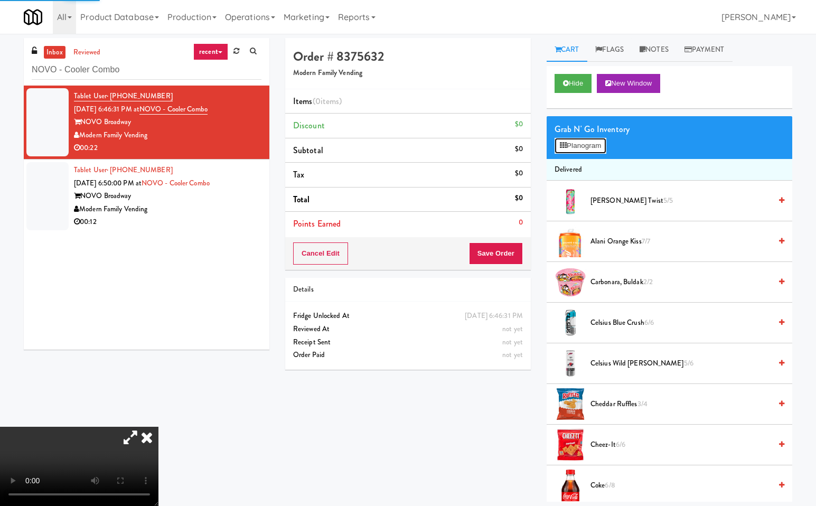
drag, startPoint x: 605, startPoint y: 145, endPoint x: 635, endPoint y: 195, distance: 58.7
click at [605, 145] on button "Planogram" at bounding box center [580, 146] width 52 height 16
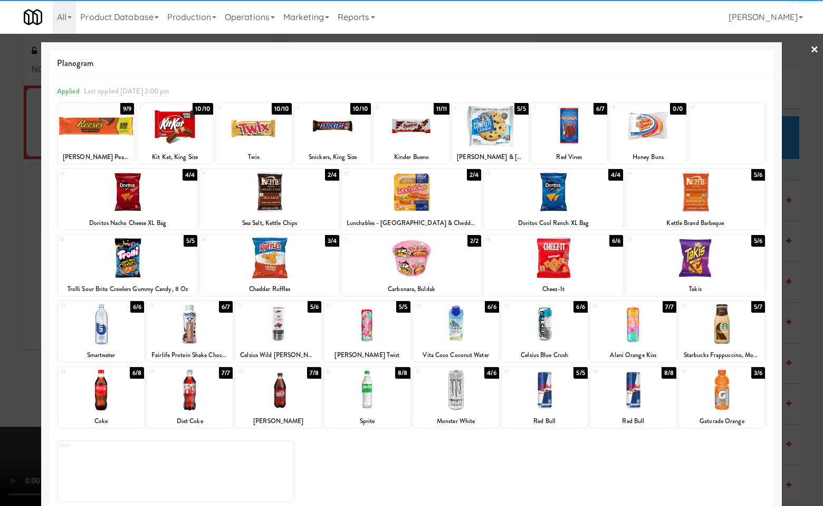
click at [261, 143] on div at bounding box center [254, 126] width 76 height 41
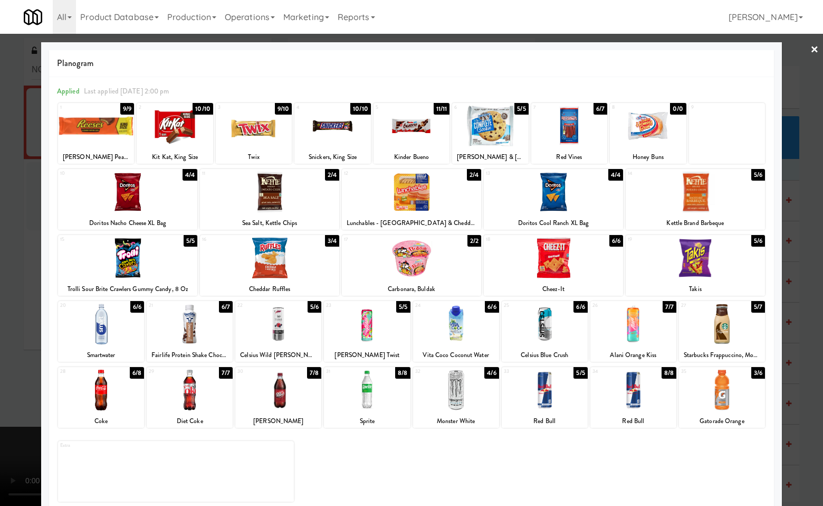
click at [112, 411] on div "28 6/8 Coke" at bounding box center [101, 397] width 86 height 61
click at [803, 303] on div at bounding box center [411, 253] width 823 height 506
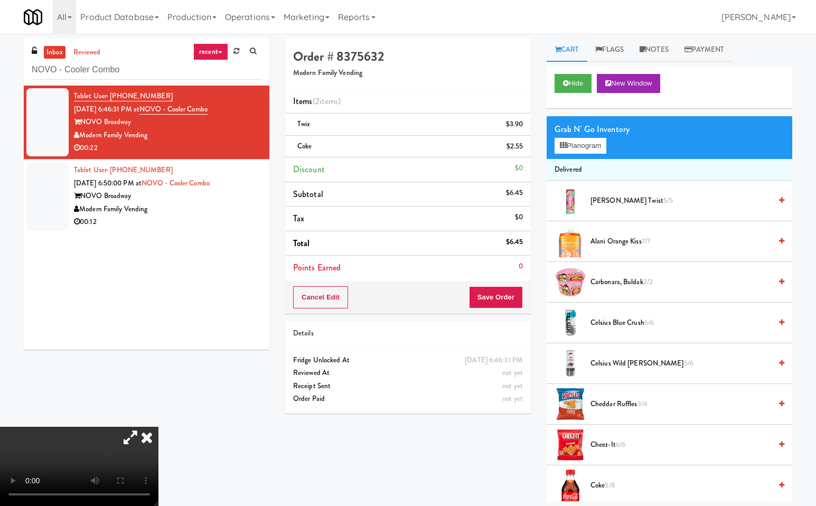
drag, startPoint x: 280, startPoint y: 210, endPoint x: 288, endPoint y: 221, distance: 13.5
click at [158, 426] on icon at bounding box center [146, 436] width 23 height 21
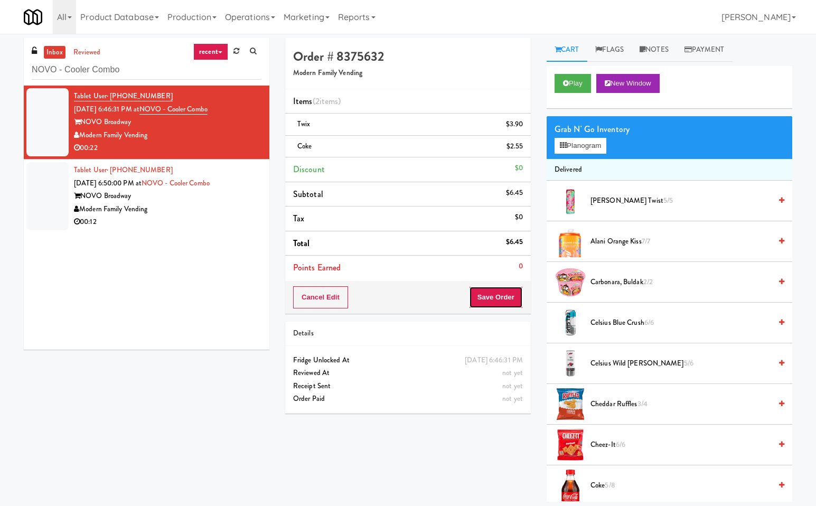
click at [512, 295] on button "Save Order" at bounding box center [496, 297] width 54 height 22
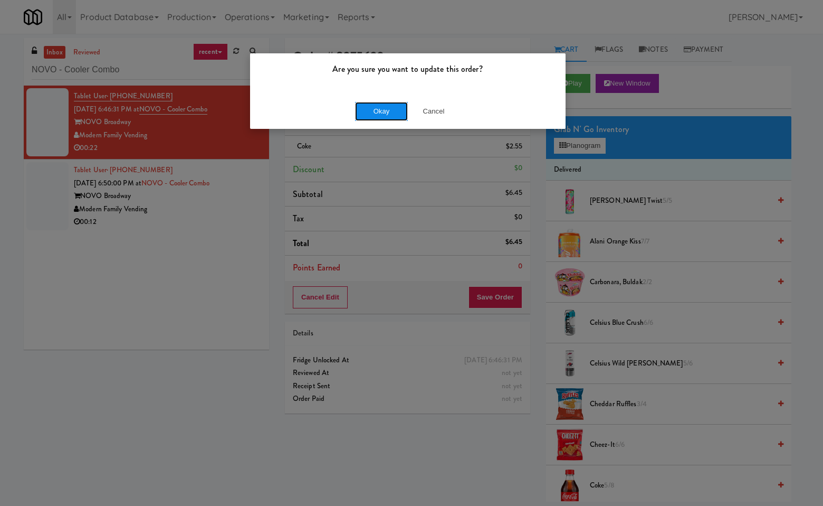
click at [386, 108] on button "Okay" at bounding box center [381, 111] width 53 height 19
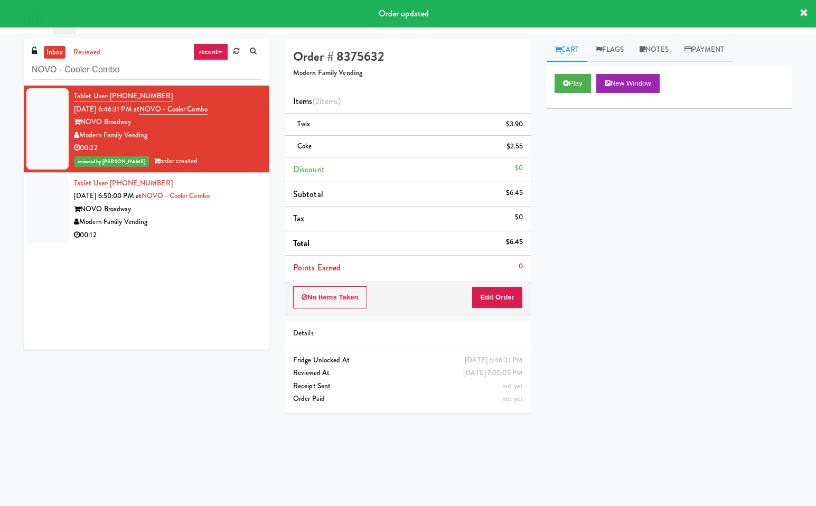
drag, startPoint x: 219, startPoint y: 211, endPoint x: 266, endPoint y: 219, distance: 47.7
click at [220, 211] on div "NOVO Broadway" at bounding box center [167, 209] width 187 height 13
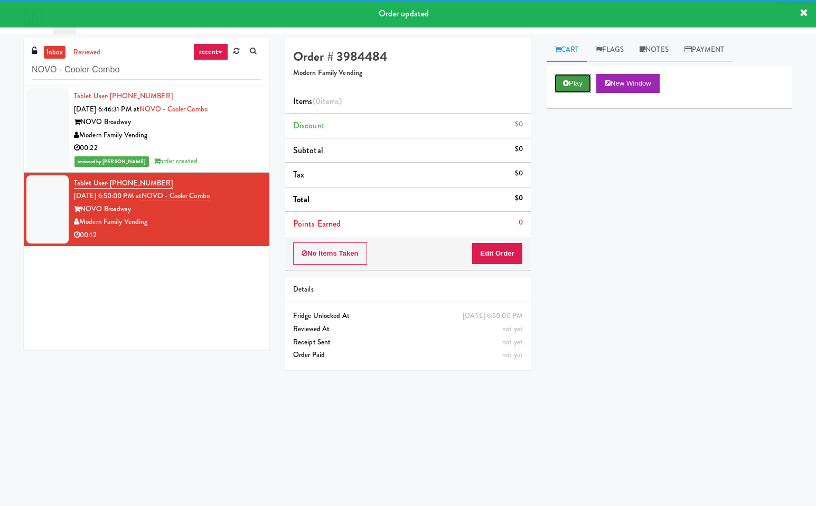
click at [573, 78] on button "Play" at bounding box center [572, 83] width 36 height 19
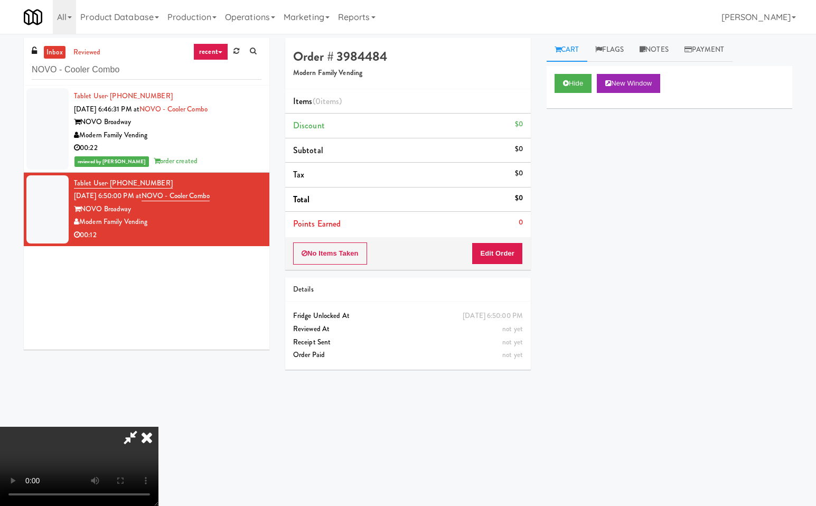
drag, startPoint x: 133, startPoint y: 434, endPoint x: 146, endPoint y: 471, distance: 39.2
click at [133, 434] on icon at bounding box center [130, 436] width 24 height 21
click at [497, 250] on button "Edit Order" at bounding box center [496, 253] width 51 height 22
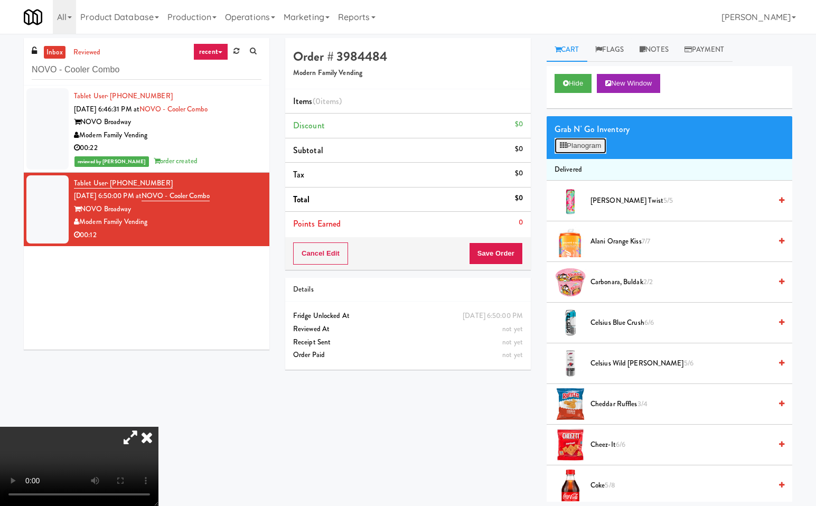
click at [589, 144] on button "Planogram" at bounding box center [580, 146] width 52 height 16
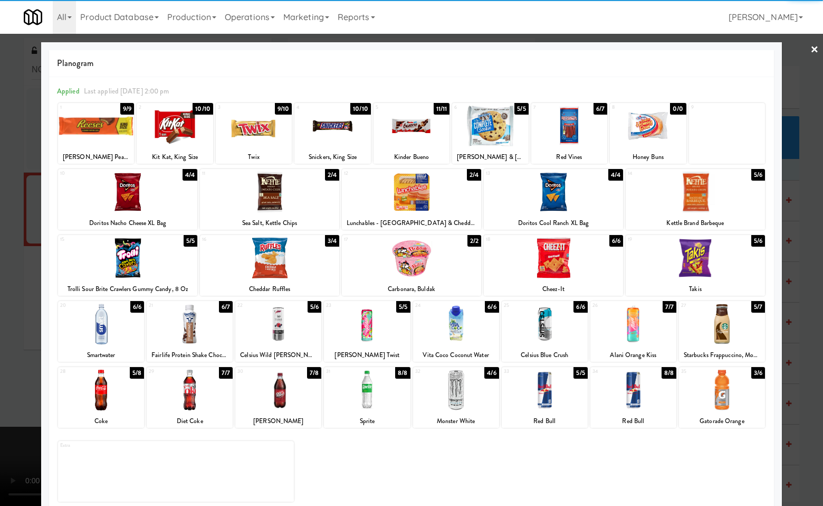
drag, startPoint x: 105, startPoint y: 376, endPoint x: 553, endPoint y: 387, distance: 448.3
click at [105, 376] on div at bounding box center [101, 389] width 86 height 41
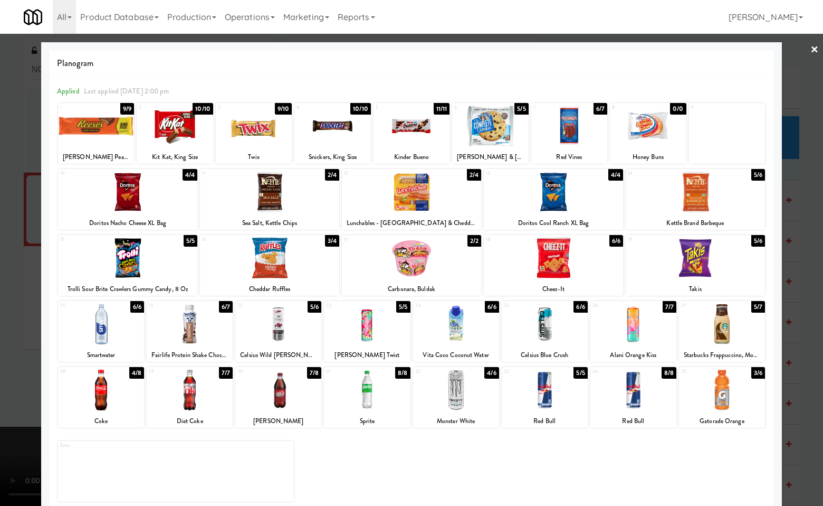
click at [103, 403] on div at bounding box center [101, 389] width 86 height 41
click at [800, 328] on div at bounding box center [411, 253] width 823 height 506
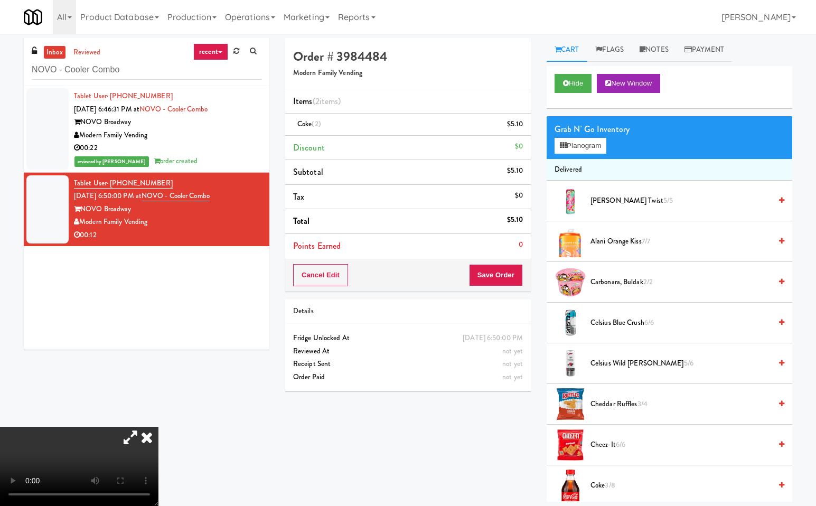
click at [158, 426] on icon at bounding box center [146, 436] width 23 height 21
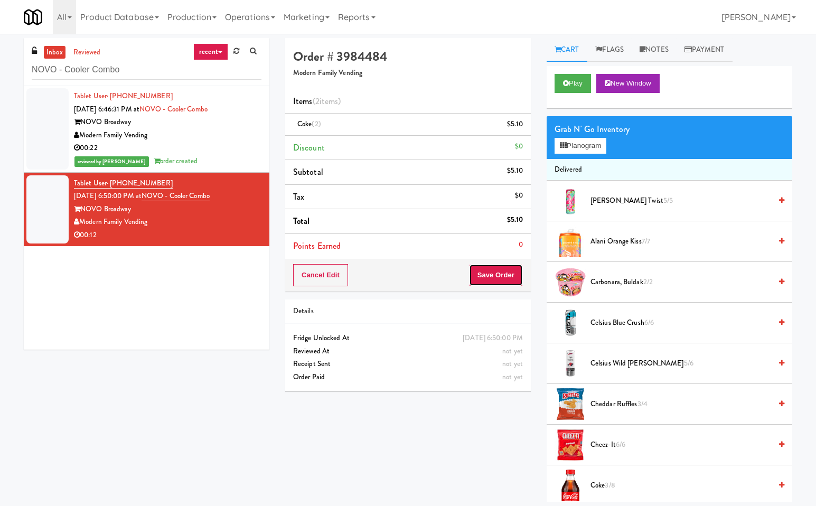
click at [499, 271] on button "Save Order" at bounding box center [496, 275] width 54 height 22
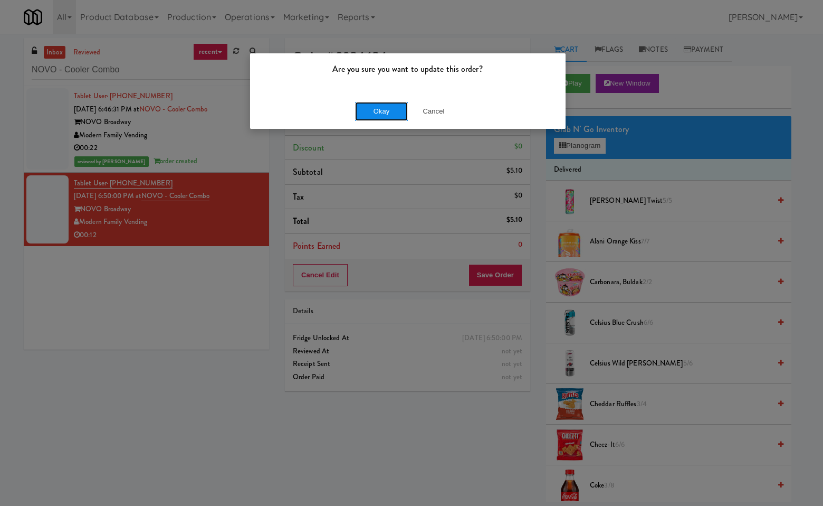
click at [383, 109] on button "Okay" at bounding box center [381, 111] width 53 height 19
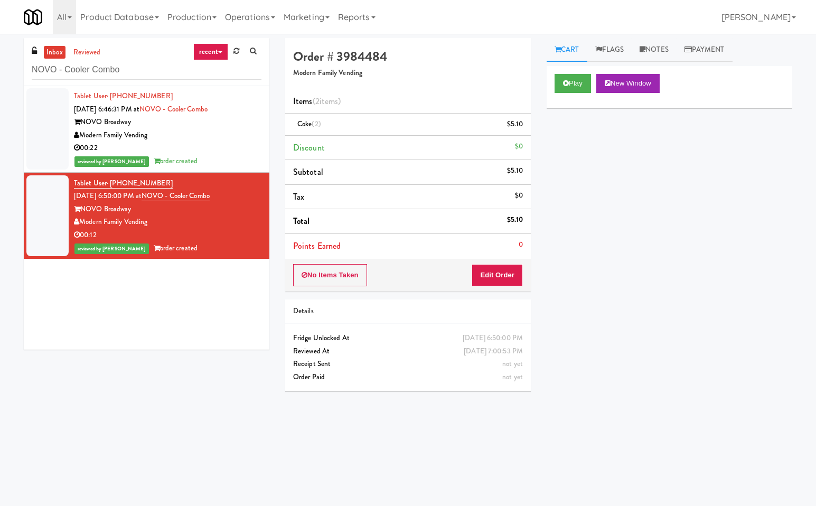
drag, startPoint x: 136, startPoint y: 324, endPoint x: 102, endPoint y: 263, distance: 70.2
click at [135, 322] on div "Tablet User · (602) 491-5477 Sep 21, 2025 6:46:31 PM at NOVO - Cooler Combo NOV…" at bounding box center [146, 218] width 245 height 264
click at [133, 68] on input "NOVO - Cooler Combo" at bounding box center [147, 70] width 230 height 20
paste input "Lofts @ Lincoln - Cooler"
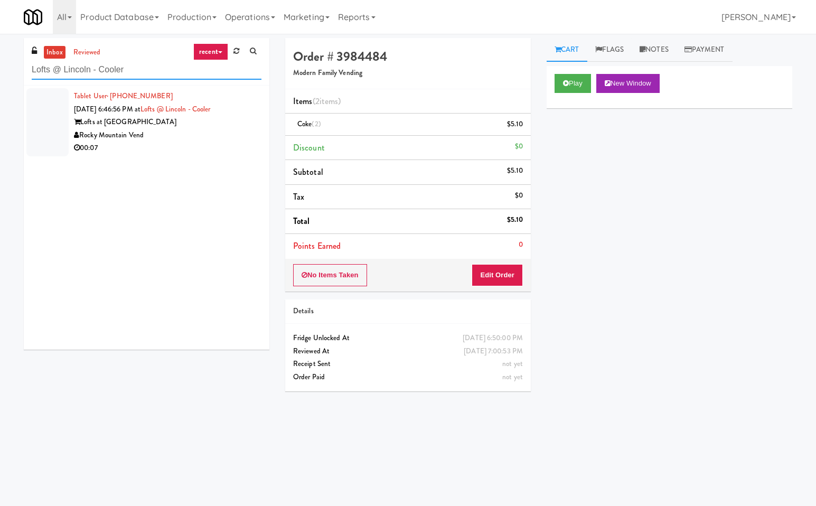
type input "Lofts @ Lincoln - Cooler"
click at [229, 125] on div "Lofts at Lincoln Station 3950" at bounding box center [167, 122] width 187 height 13
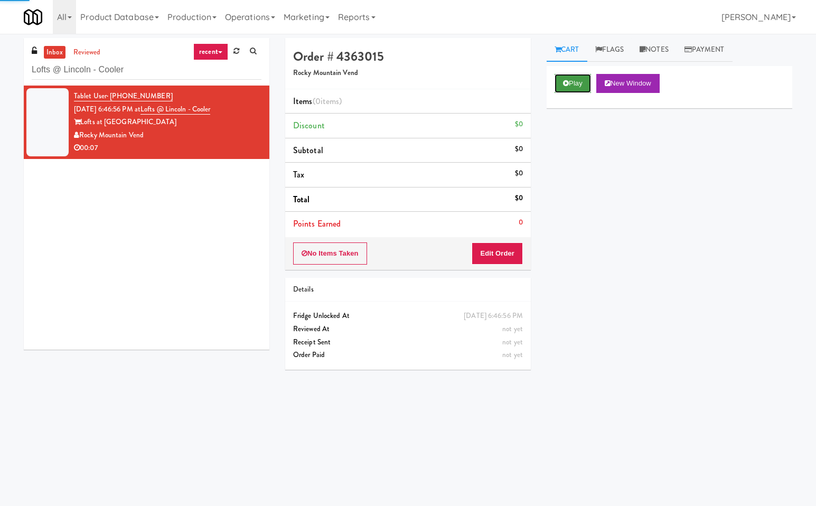
click at [566, 77] on button "Play" at bounding box center [572, 83] width 36 height 19
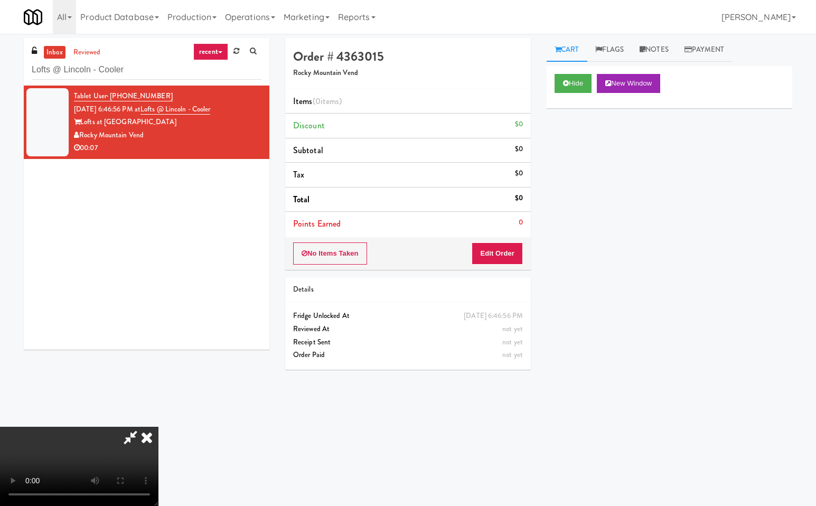
drag, startPoint x: 130, startPoint y: 431, endPoint x: 136, endPoint y: 481, distance: 50.5
click at [129, 432] on icon at bounding box center [130, 436] width 24 height 21
click at [512, 251] on button "Edit Order" at bounding box center [496, 253] width 51 height 22
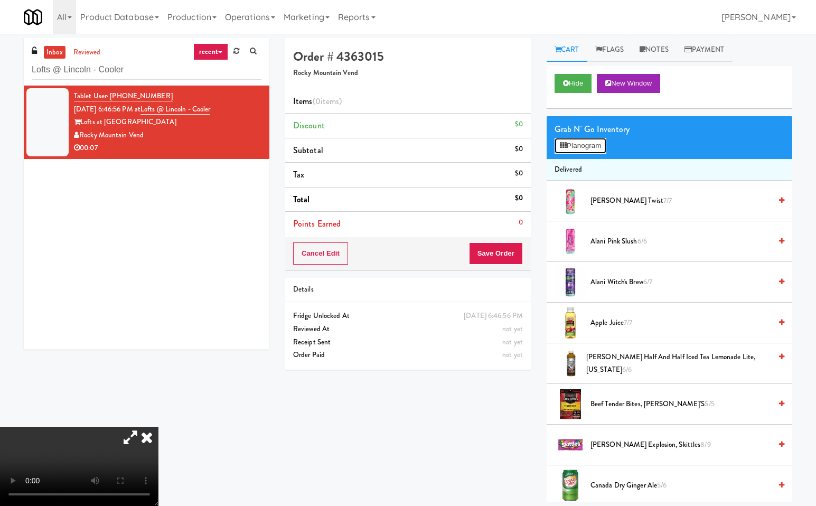
drag, startPoint x: 585, startPoint y: 141, endPoint x: 679, endPoint y: 172, distance: 99.0
click at [589, 144] on button "Planogram" at bounding box center [580, 146] width 52 height 16
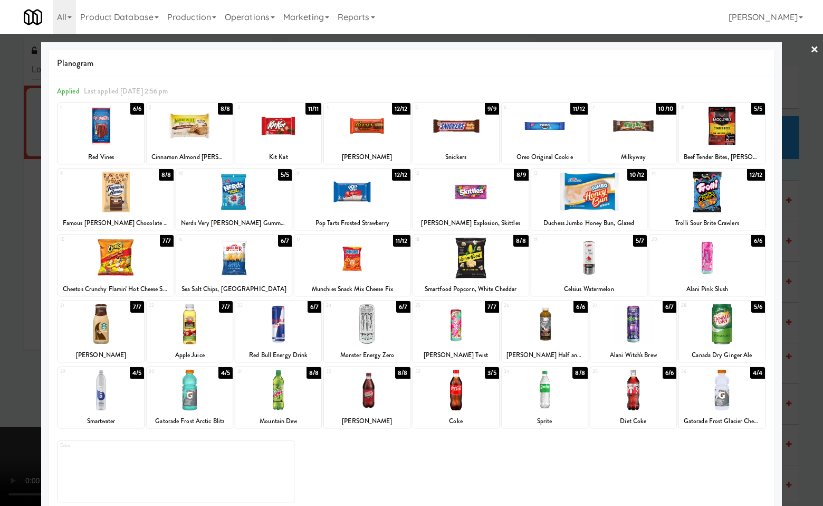
click at [715, 325] on div at bounding box center [722, 324] width 86 height 41
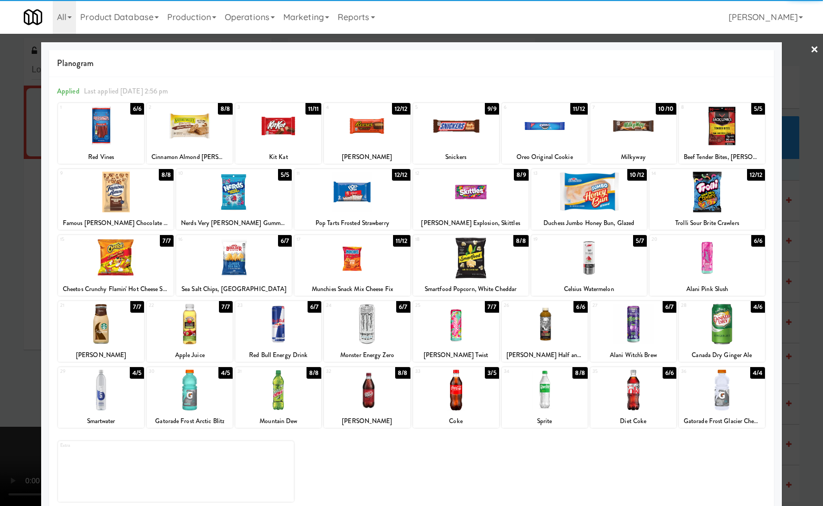
click at [807, 293] on div at bounding box center [411, 253] width 823 height 506
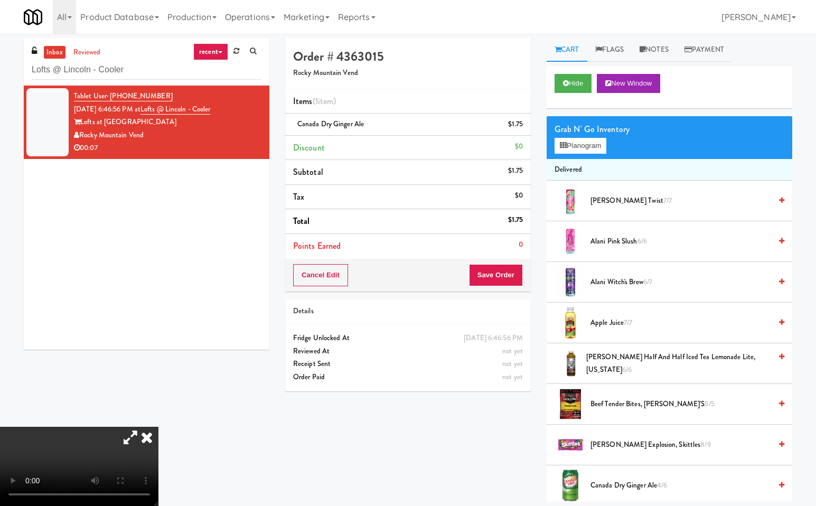
click at [158, 426] on icon at bounding box center [146, 436] width 23 height 21
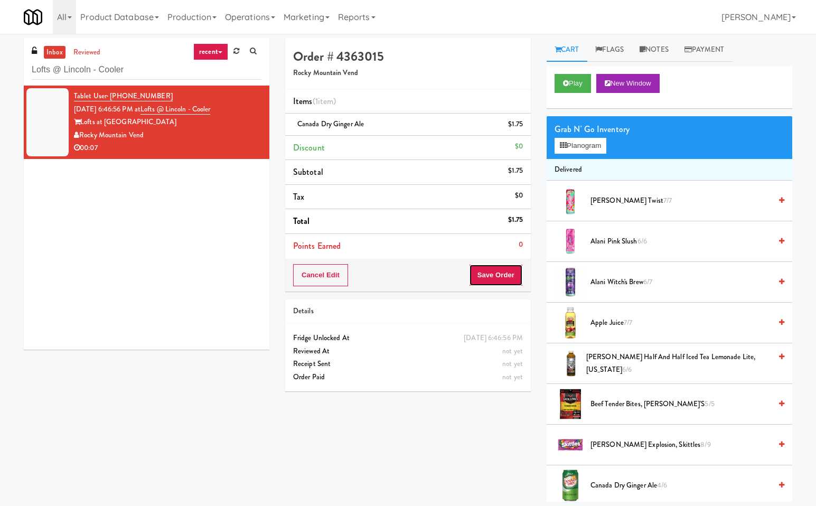
drag, startPoint x: 504, startPoint y: 269, endPoint x: 518, endPoint y: 287, distance: 23.7
click at [504, 270] on button "Save Order" at bounding box center [496, 275] width 54 height 22
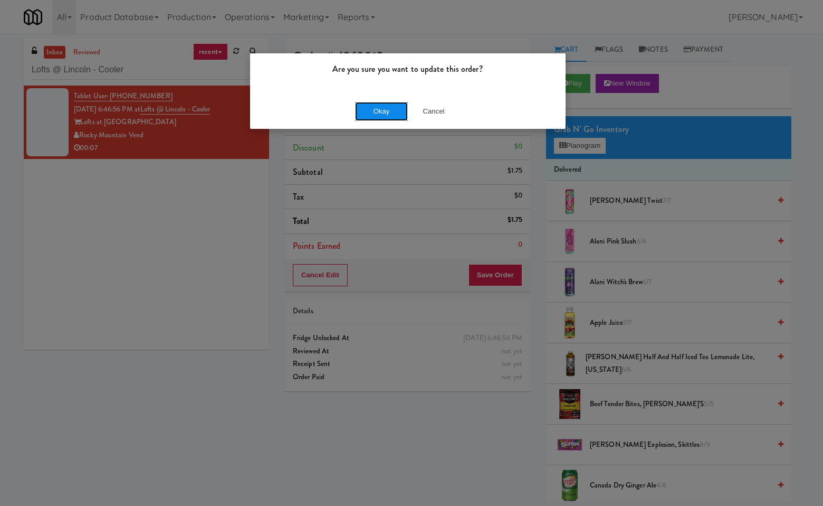
drag, startPoint x: 387, startPoint y: 112, endPoint x: 392, endPoint y: 381, distance: 268.7
click at [387, 119] on button "Okay" at bounding box center [381, 111] width 53 height 19
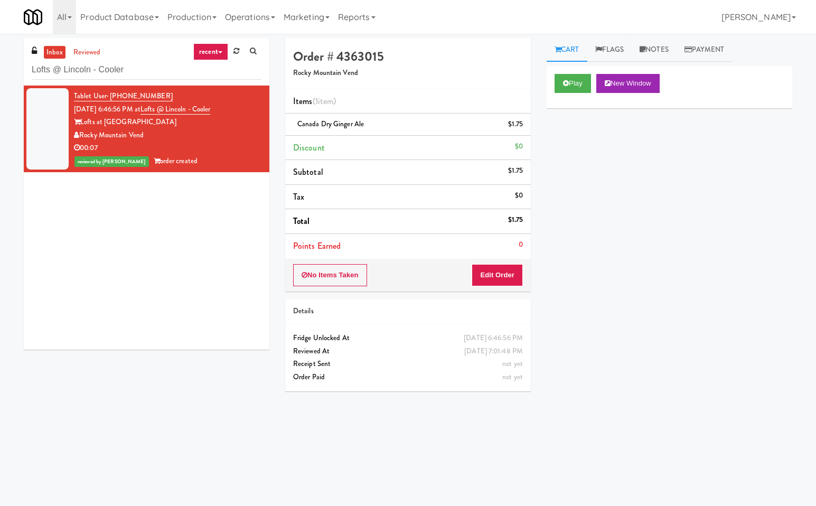
click at [103, 222] on div "Tablet User · (303) 386-2227 Sep 21, 2025 6:46:56 PM at Lofts @ Lincoln - Coole…" at bounding box center [146, 218] width 245 height 264
click at [107, 220] on div "Tablet User · (303) 386-2227 Sep 21, 2025 6:46:56 PM at Lofts @ Lincoln - Coole…" at bounding box center [146, 218] width 245 height 264
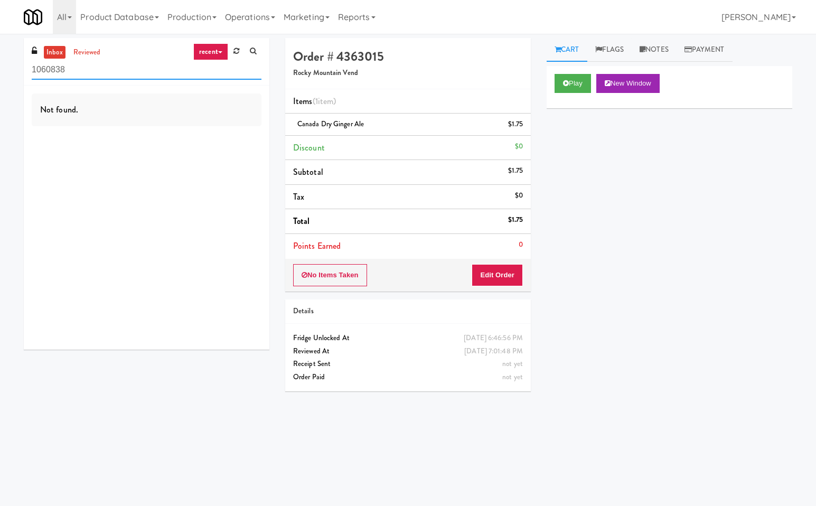
click at [108, 63] on input "1060838" at bounding box center [147, 70] width 230 height 20
paste input "The [PERSON_NAME] - Pantry - Left"
type input "The [PERSON_NAME] - Pantry - Left"
drag, startPoint x: 93, startPoint y: 48, endPoint x: 296, endPoint y: 136, distance: 221.3
click at [95, 48] on link "reviewed" at bounding box center [87, 52] width 33 height 13
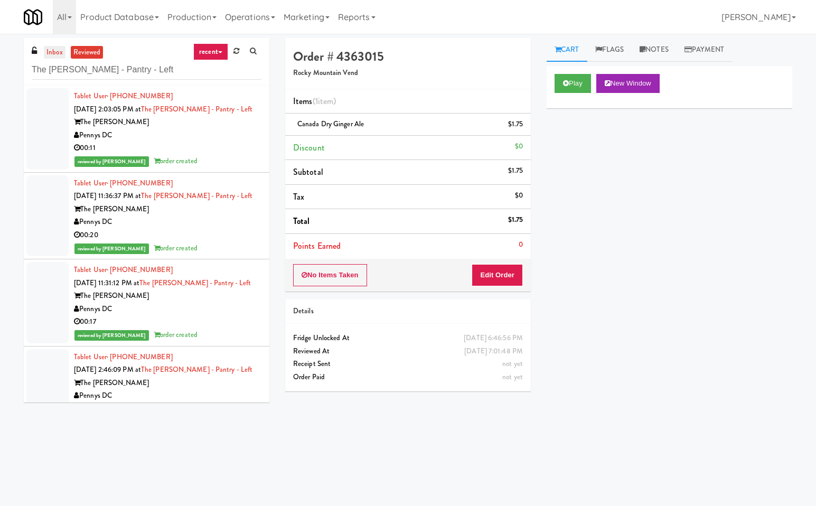
drag, startPoint x: 51, startPoint y: 52, endPoint x: 136, endPoint y: 75, distance: 88.0
click at [53, 54] on link "inbox" at bounding box center [55, 52] width 22 height 13
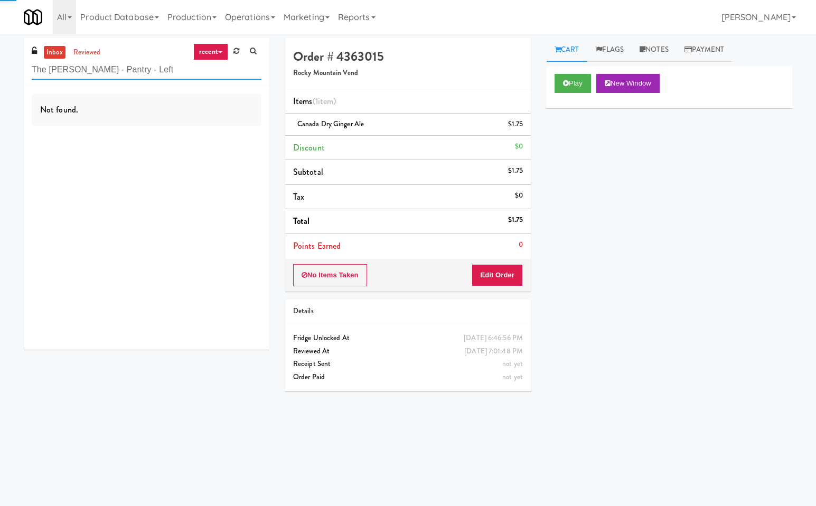
click at [154, 72] on input "The [PERSON_NAME] - Pantry - Left" at bounding box center [147, 70] width 230 height 20
paste input "The Pointe-Outpost-C1"
type input "The Pointe-Outpost-C1"
drag, startPoint x: 92, startPoint y: 52, endPoint x: 101, endPoint y: 62, distance: 13.1
click at [98, 59] on div "inbox reviewed recent all unclear take inventory issue suspicious failed recent…" at bounding box center [146, 62] width 245 height 48
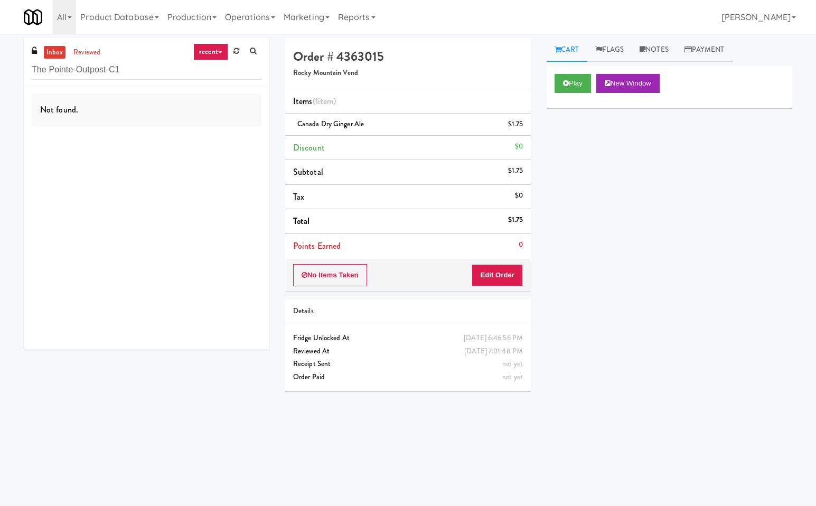
drag, startPoint x: 76, startPoint y: 50, endPoint x: 130, endPoint y: 61, distance: 55.0
click at [80, 50] on link "reviewed" at bounding box center [87, 52] width 33 height 13
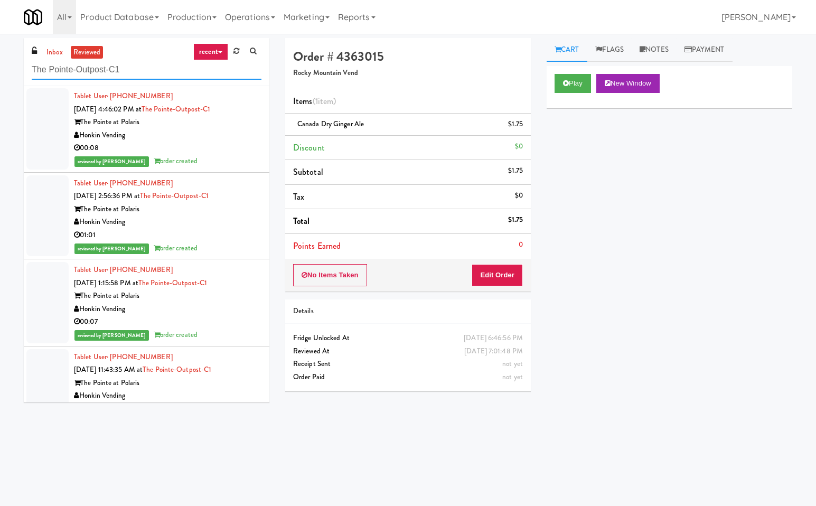
click at [146, 67] on input "The Pointe-Outpost-C1" at bounding box center [147, 70] width 230 height 20
paste input "1331 - Cooler - Left"
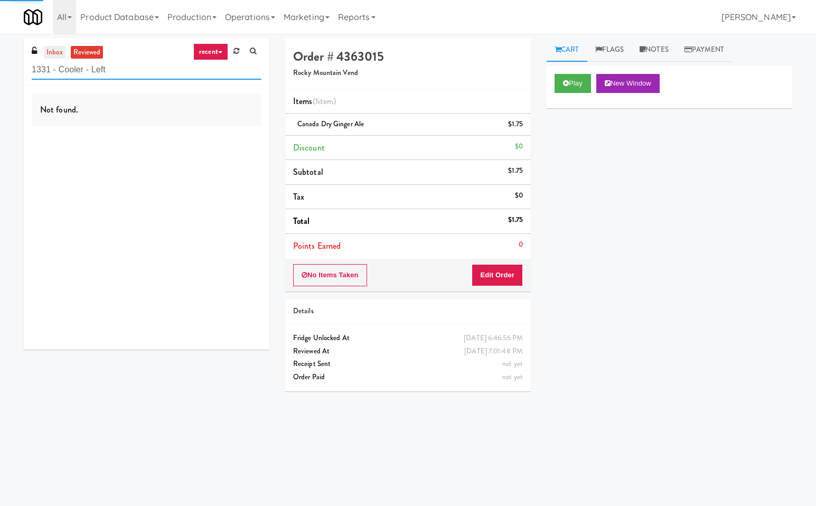
type input "1331 - Cooler - Left"
drag, startPoint x: 55, startPoint y: 53, endPoint x: 152, endPoint y: 135, distance: 126.9
click at [56, 53] on link "inbox" at bounding box center [55, 52] width 22 height 13
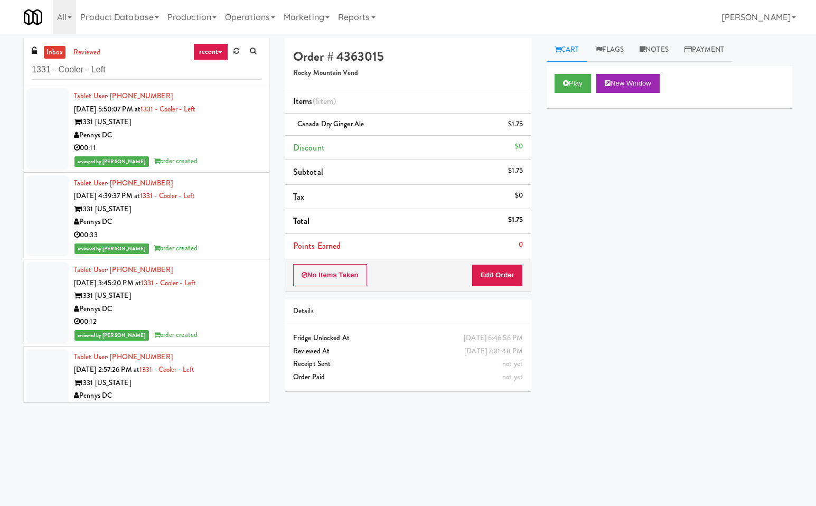
drag, startPoint x: 59, startPoint y: 50, endPoint x: 172, endPoint y: 85, distance: 118.2
click at [62, 54] on link "inbox" at bounding box center [55, 52] width 22 height 13
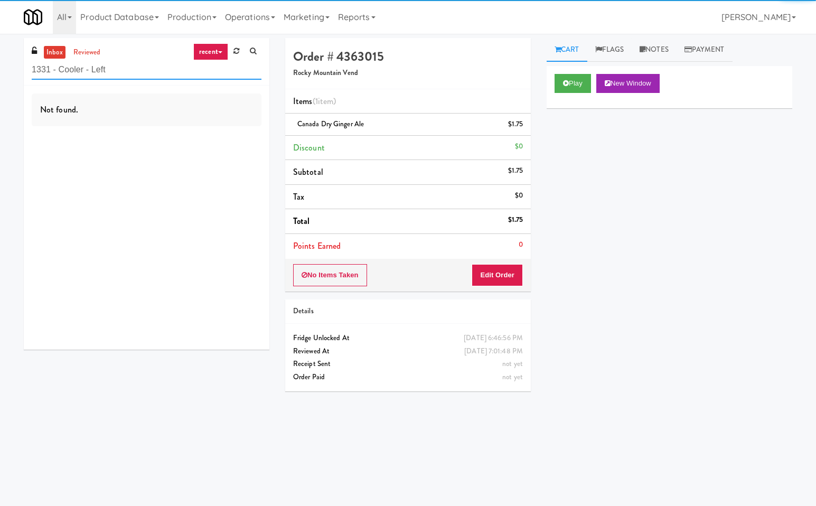
click at [138, 71] on input "1331 - Cooler - Left" at bounding box center [147, 70] width 230 height 20
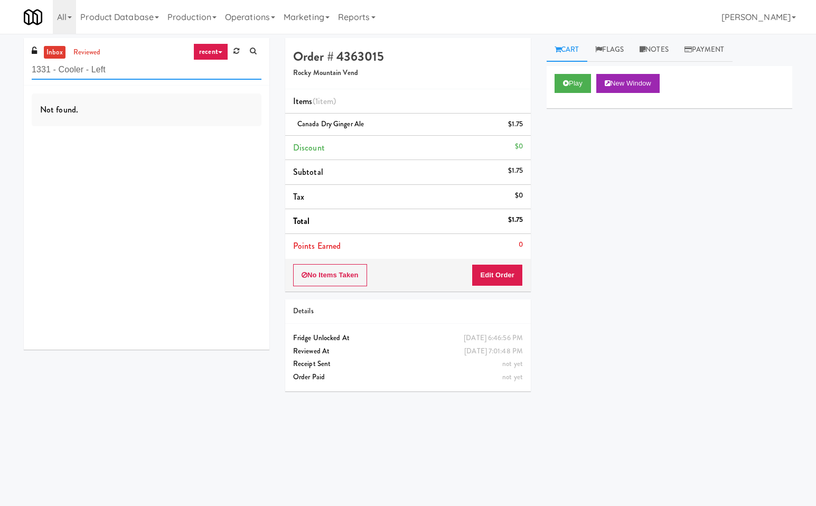
click at [150, 73] on input "1331 - Cooler - Left" at bounding box center [147, 70] width 230 height 20
paste input "Paradox - Cooler - Right"
type input "Paradox - Cooler - Right"
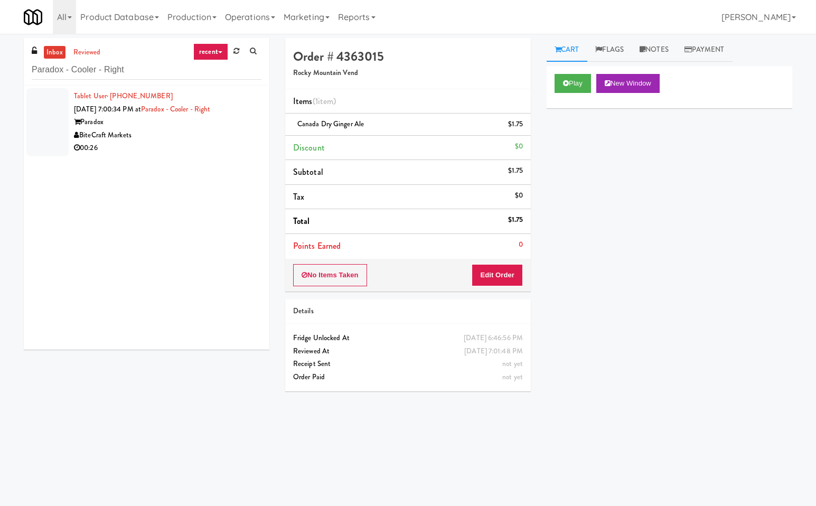
drag, startPoint x: 185, startPoint y: 118, endPoint x: 352, endPoint y: 145, distance: 168.9
click at [188, 119] on div "Paradox" at bounding box center [167, 122] width 187 height 13
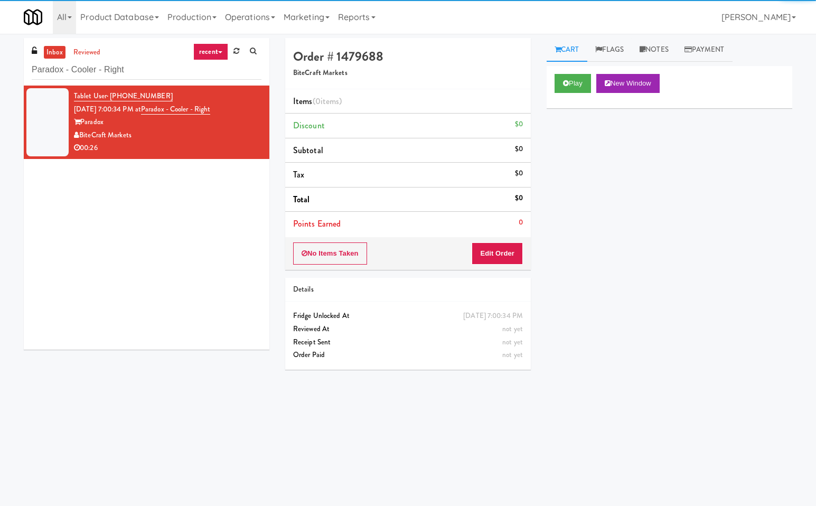
drag, startPoint x: 622, startPoint y: 165, endPoint x: 594, endPoint y: 118, distance: 54.7
click at [617, 159] on div "Play New Window Primary Flag Clear Flag if unable to determine what was taken o…" at bounding box center [668, 264] width 245 height 396
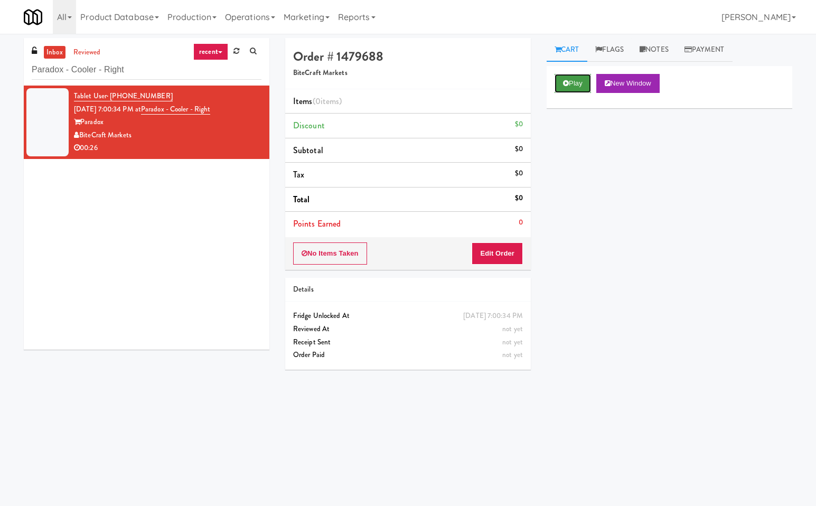
drag, startPoint x: 582, startPoint y: 79, endPoint x: 585, endPoint y: 110, distance: 31.3
click at [582, 79] on button "Play" at bounding box center [572, 83] width 36 height 19
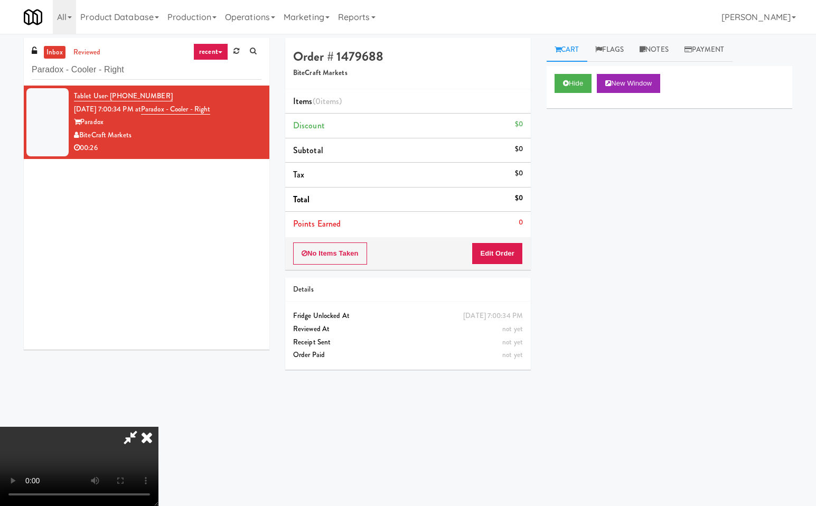
drag, startPoint x: 131, startPoint y: 431, endPoint x: 138, endPoint y: 446, distance: 16.1
click at [132, 433] on icon at bounding box center [130, 436] width 24 height 21
click at [496, 253] on button "Edit Order" at bounding box center [496, 253] width 51 height 22
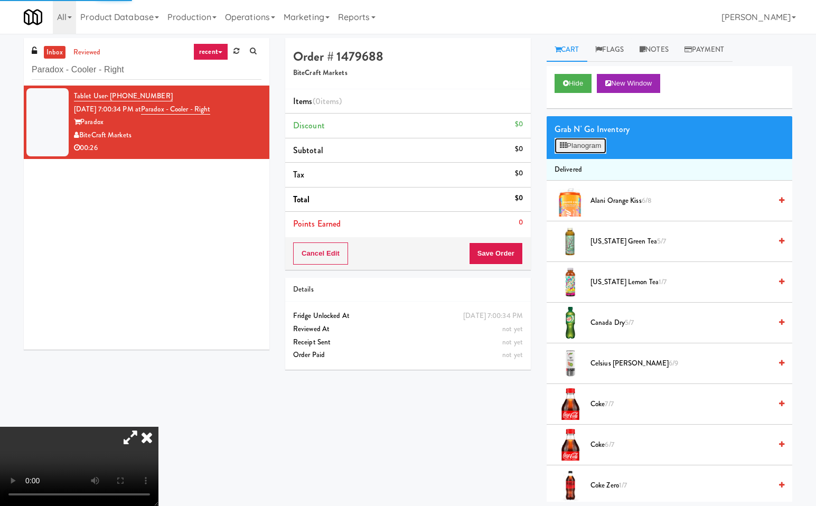
click at [596, 139] on button "Planogram" at bounding box center [580, 146] width 52 height 16
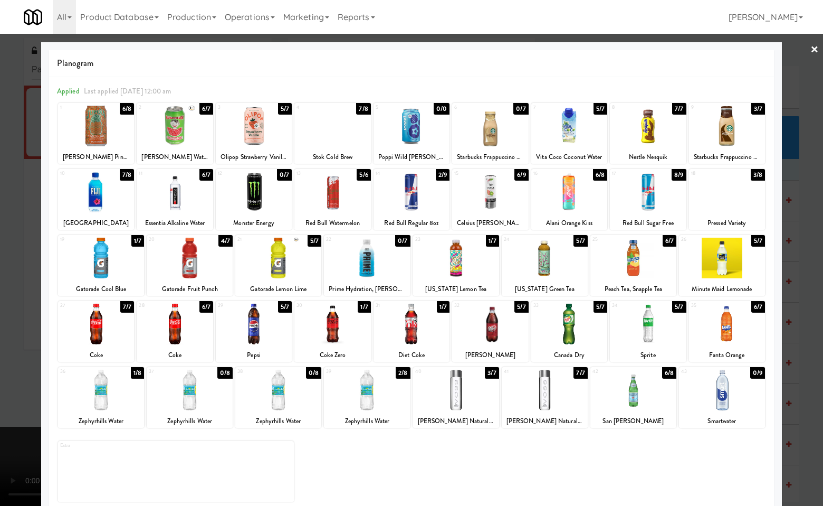
click at [646, 129] on div at bounding box center [648, 126] width 76 height 41
click at [714, 397] on div at bounding box center [722, 389] width 86 height 41
click at [262, 127] on div at bounding box center [254, 126] width 76 height 41
click at [803, 207] on div at bounding box center [411, 253] width 823 height 506
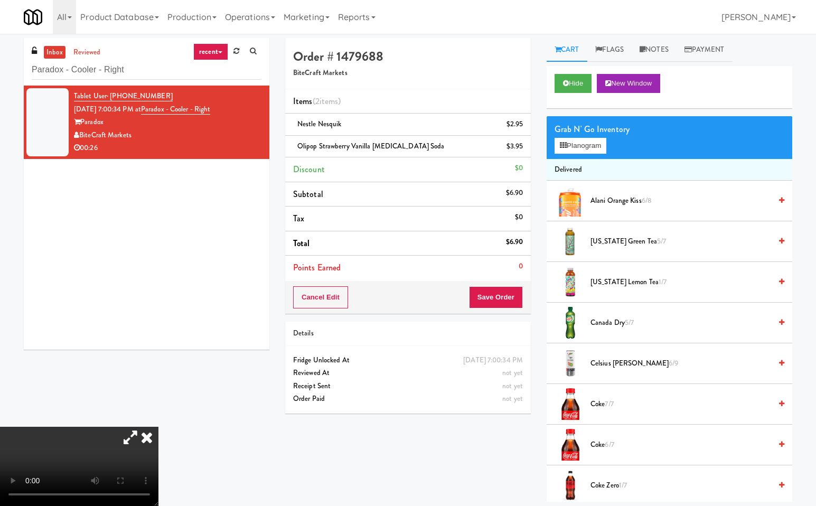
drag, startPoint x: 278, startPoint y: 213, endPoint x: 488, endPoint y: 273, distance: 218.7
click at [158, 426] on icon at bounding box center [146, 436] width 23 height 21
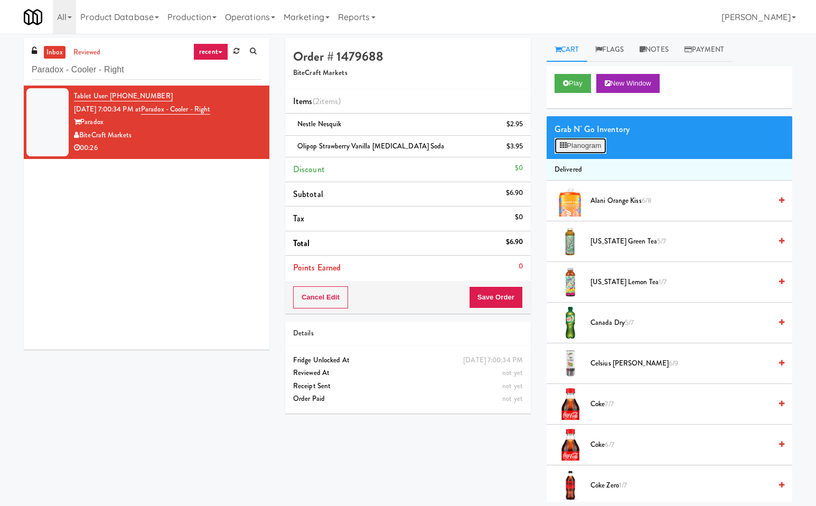
click at [589, 144] on button "Planogram" at bounding box center [580, 146] width 52 height 16
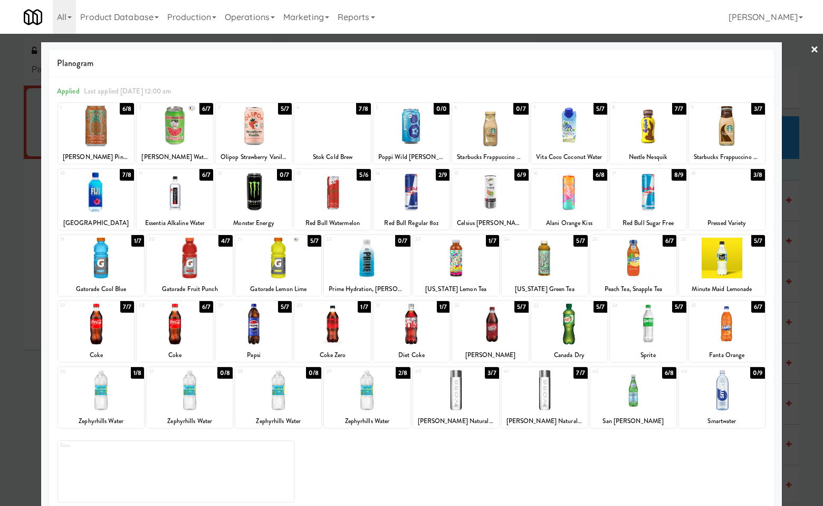
drag, startPoint x: 813, startPoint y: 46, endPoint x: 802, endPoint y: 118, distance: 72.6
click at [814, 46] on div at bounding box center [411, 253] width 823 height 506
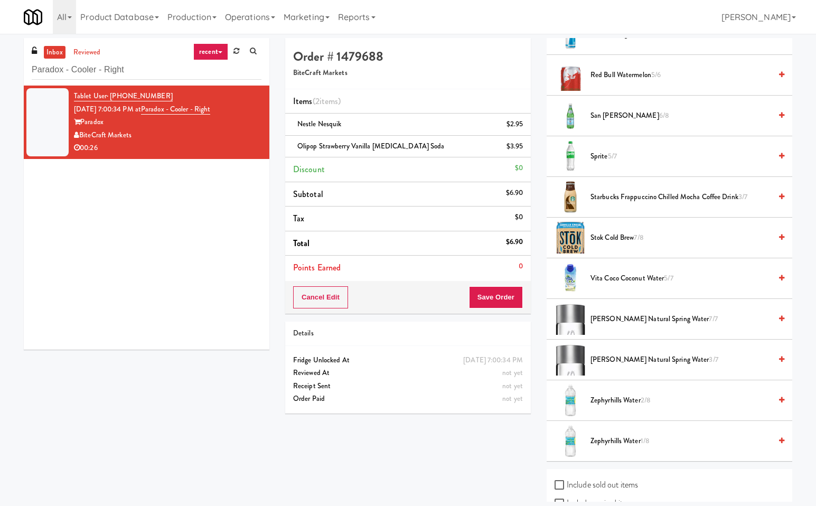
scroll to position [1265, 0]
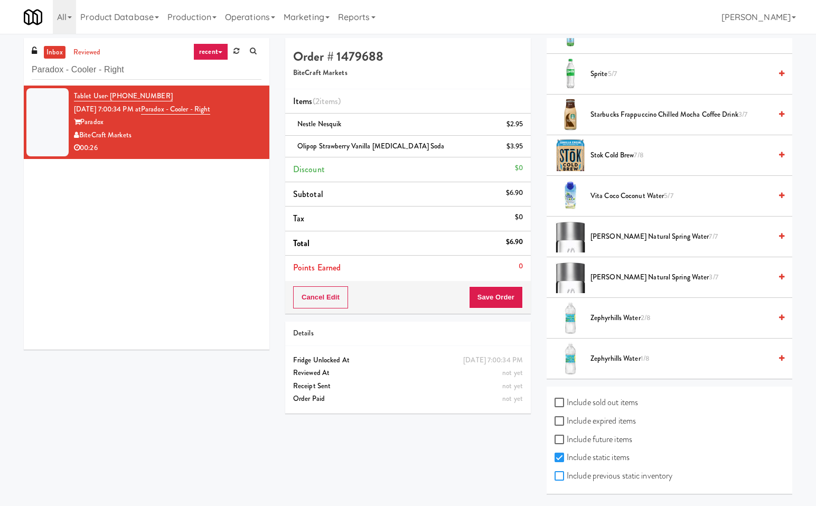
drag, startPoint x: 563, startPoint y: 475, endPoint x: 634, endPoint y: 476, distance: 71.8
click at [565, 475] on input "Include previous static inventory" at bounding box center [560, 476] width 12 height 8
checkbox input "true"
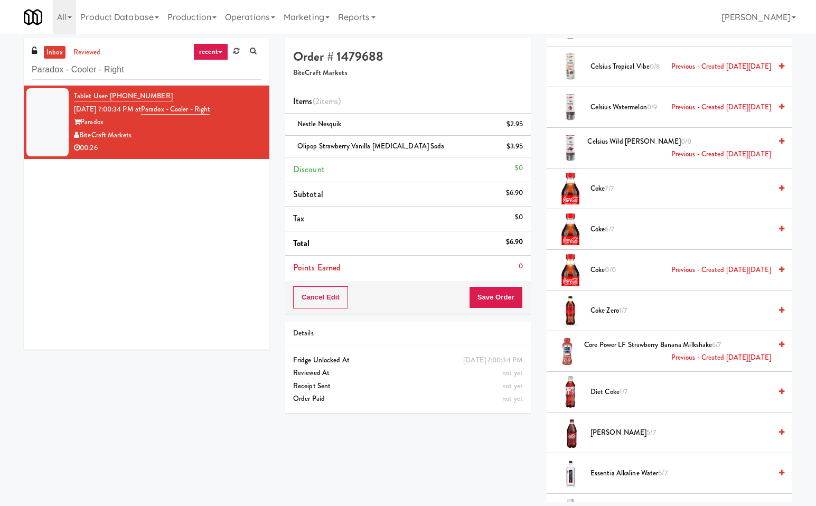
scroll to position [0, 0]
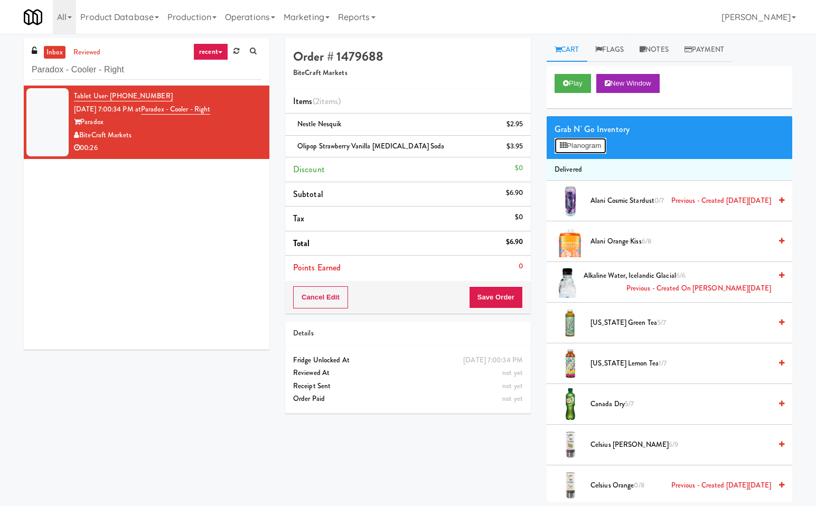
drag, startPoint x: 589, startPoint y: 147, endPoint x: 737, endPoint y: 220, distance: 165.5
click at [589, 149] on button "Planogram" at bounding box center [580, 146] width 52 height 16
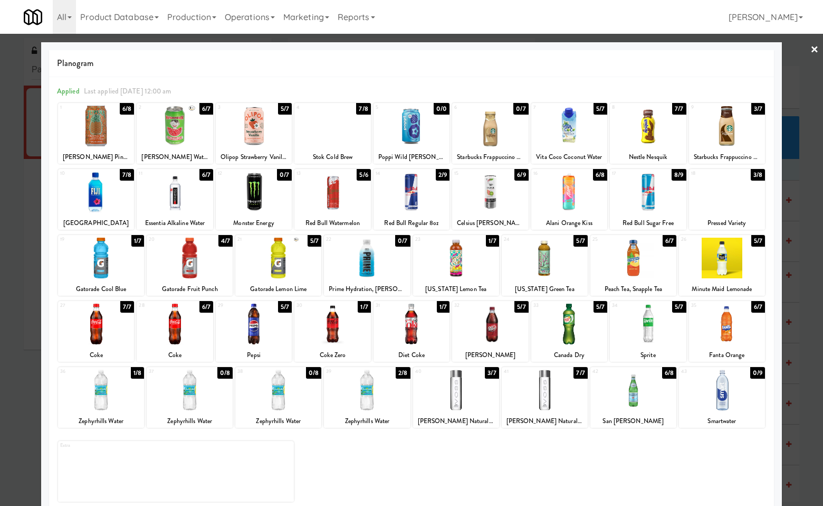
click at [722, 394] on div at bounding box center [722, 389] width 86 height 41
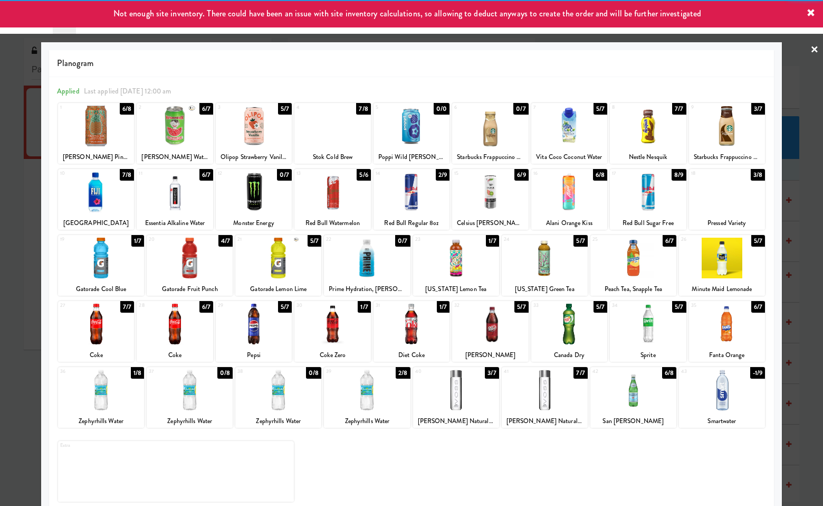
click at [808, 323] on div at bounding box center [411, 253] width 823 height 506
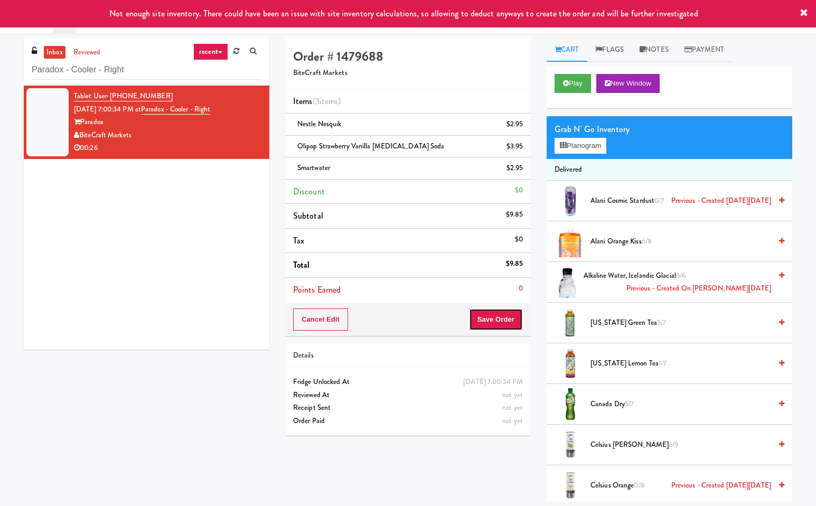
click at [498, 317] on button "Save Order" at bounding box center [496, 319] width 54 height 22
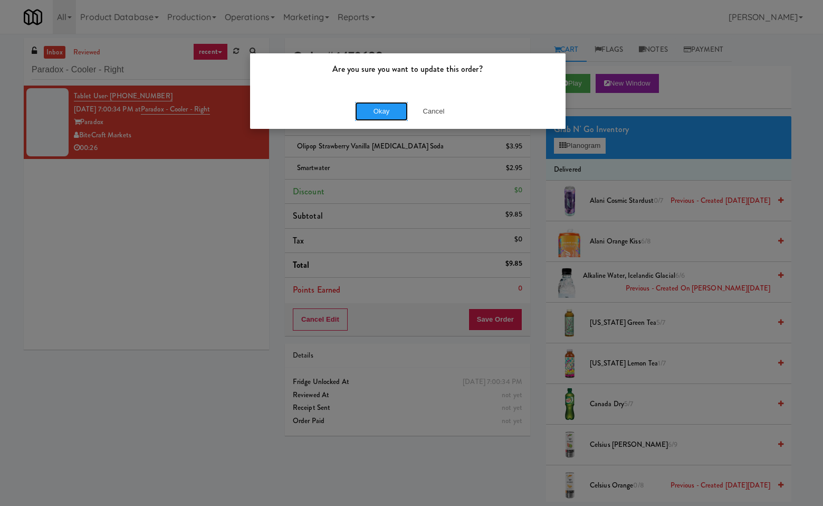
click at [391, 104] on button "Okay" at bounding box center [381, 111] width 53 height 19
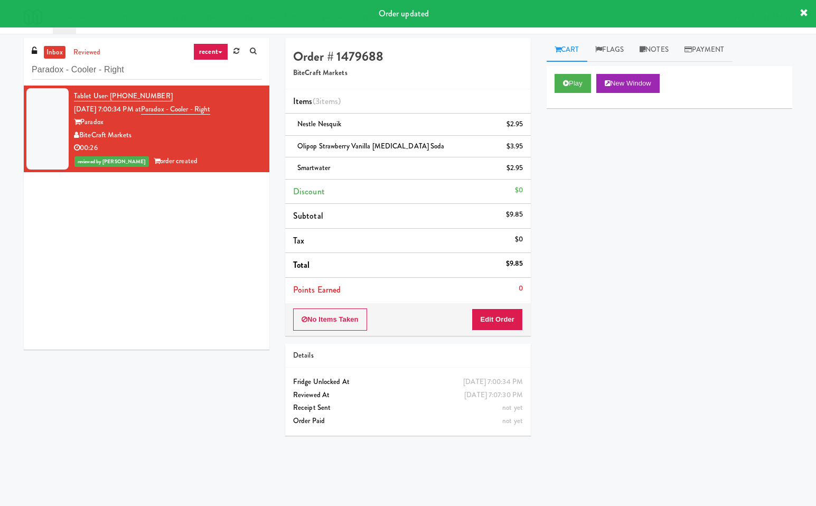
click at [709, 292] on div "Play New Window Primary Flag Clear Flag if unable to determine what was taken o…" at bounding box center [668, 264] width 245 height 396
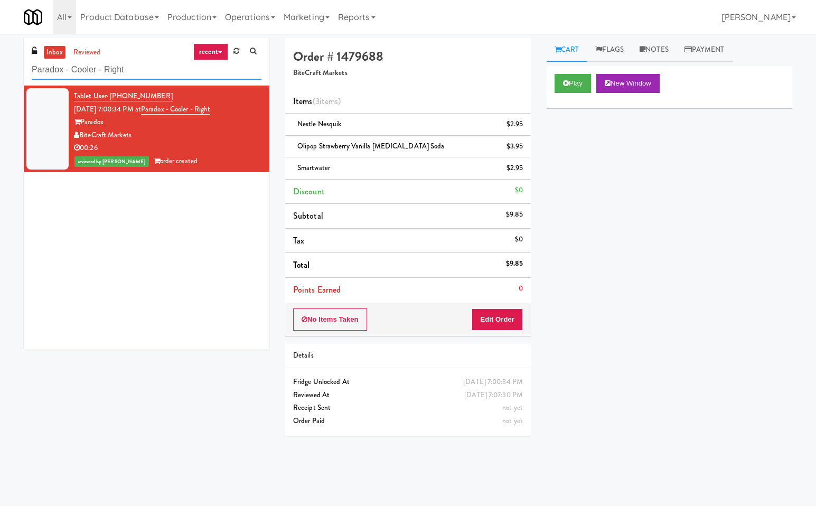
click at [178, 75] on input "Paradox - Cooler - Right" at bounding box center [147, 70] width 230 height 20
paste input "Alameda West - Drink"
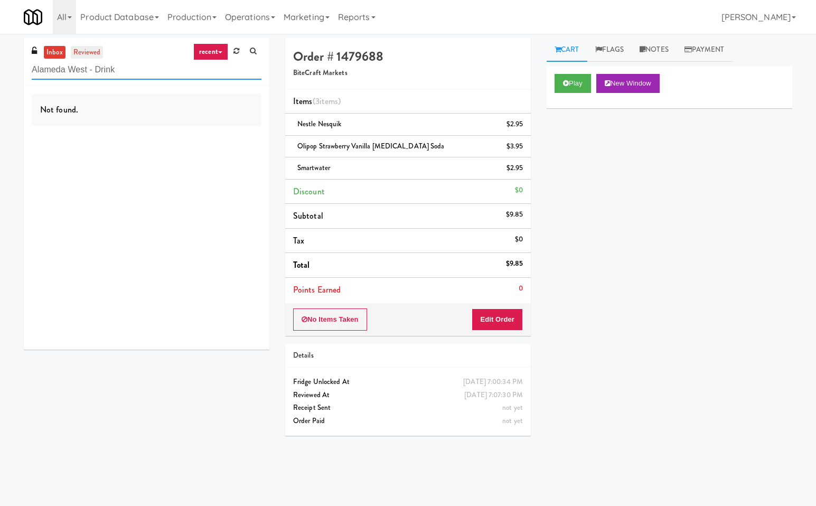
type input "Alameda West - Drink"
click at [99, 46] on link "reviewed" at bounding box center [87, 52] width 33 height 13
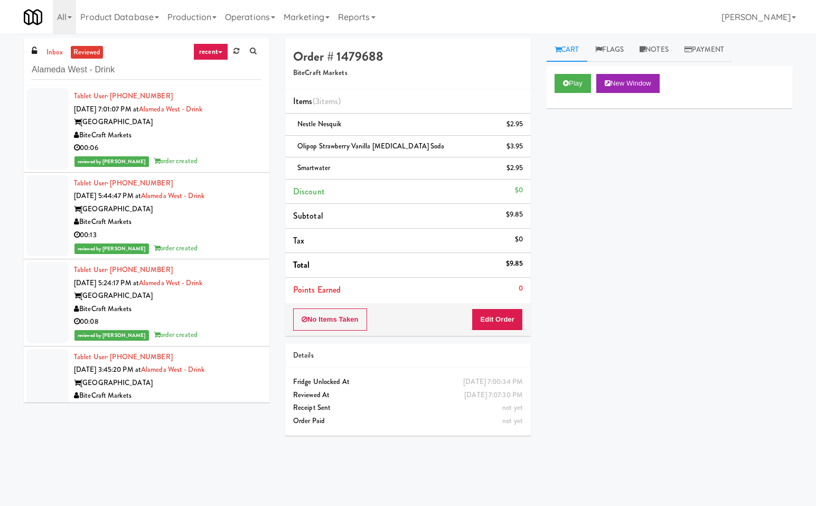
drag, startPoint x: 55, startPoint y: 53, endPoint x: 103, endPoint y: 60, distance: 48.4
click at [60, 55] on link "inbox" at bounding box center [55, 52] width 22 height 13
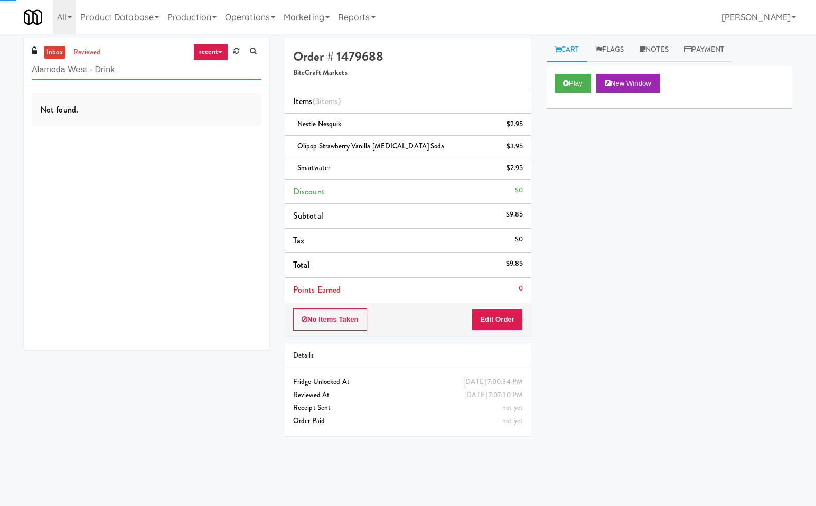
click at [148, 75] on input "Alameda West - Drink" at bounding box center [147, 70] width 230 height 20
paste input "Kado - Combo Cooler"
type input "Kado - Combo Cooler"
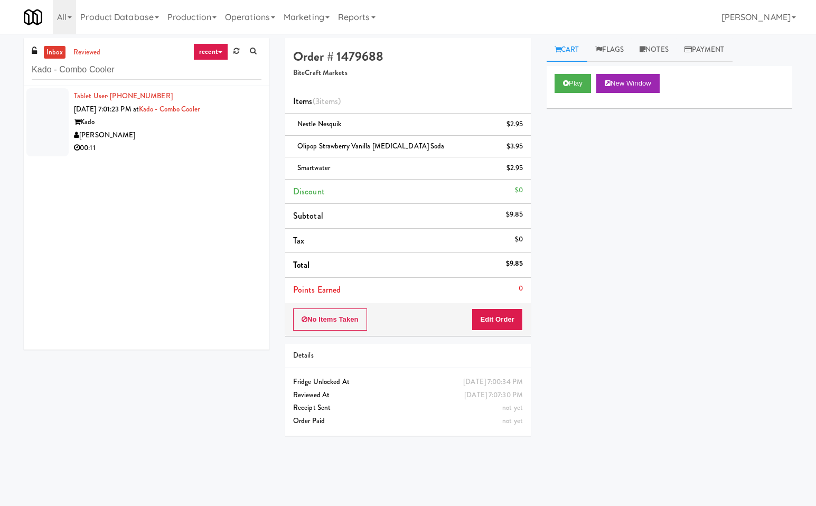
click at [197, 121] on div "Kado" at bounding box center [167, 122] width 187 height 13
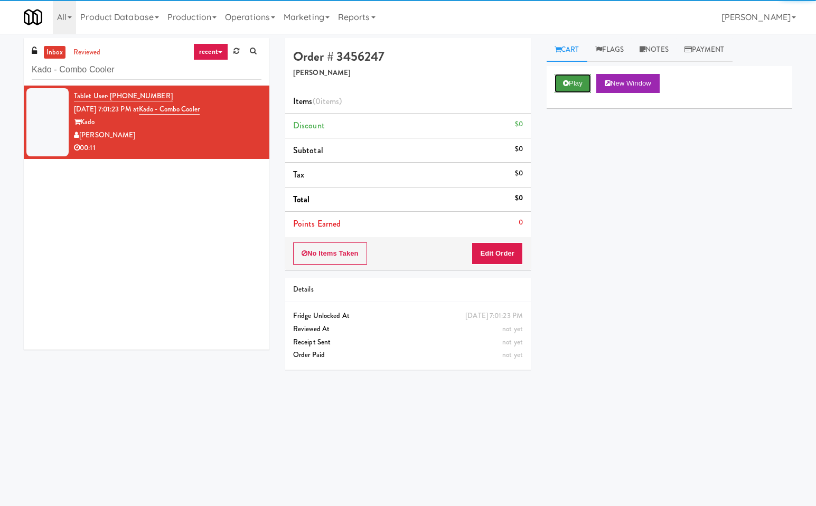
click at [565, 87] on button "Play" at bounding box center [572, 83] width 36 height 19
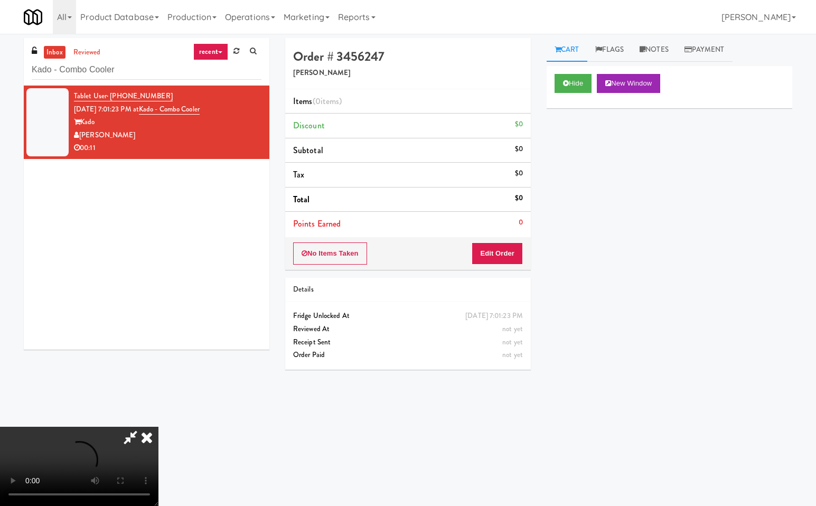
drag, startPoint x: 137, startPoint y: 432, endPoint x: 185, endPoint y: 445, distance: 49.4
click at [138, 432] on icon at bounding box center [130, 436] width 24 height 21
click at [513, 255] on button "Edit Order" at bounding box center [496, 253] width 51 height 22
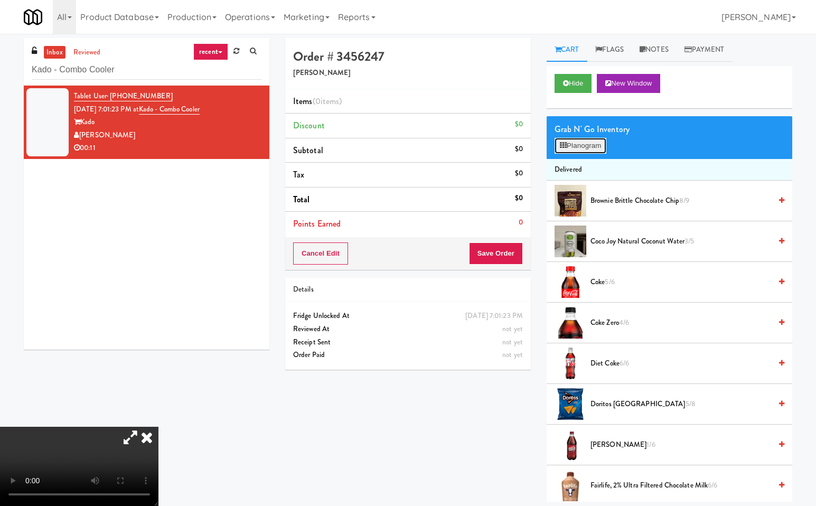
click at [586, 147] on button "Planogram" at bounding box center [580, 146] width 52 height 16
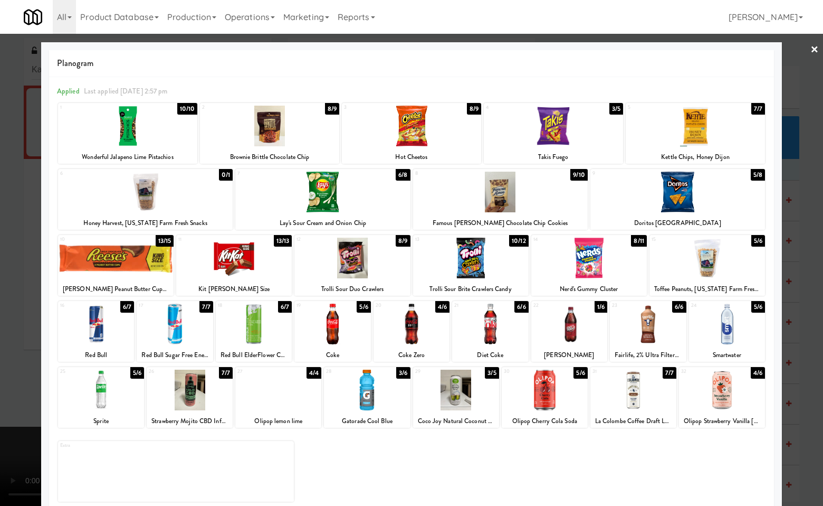
click at [495, 323] on div at bounding box center [490, 324] width 76 height 41
click at [807, 264] on div at bounding box center [411, 253] width 823 height 506
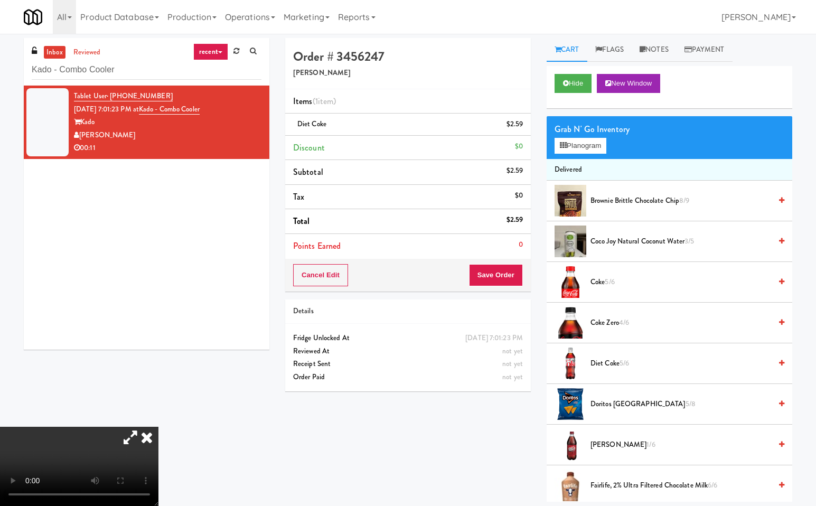
drag, startPoint x: 277, startPoint y: 356, endPoint x: 317, endPoint y: 390, distance: 52.5
click at [158, 426] on icon at bounding box center [146, 436] width 23 height 21
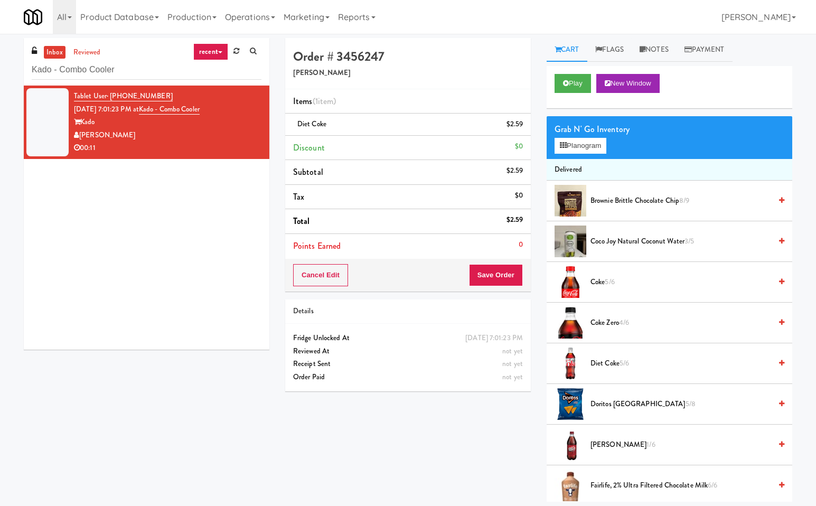
drag, startPoint x: 375, startPoint y: 443, endPoint x: 447, endPoint y: 383, distance: 94.0
click at [377, 443] on div "Order # 3456247 Davey Vending Items (1 item ) Diet Coke $2.59 Discount $0 Subto…" at bounding box center [538, 269] width 523 height 463
drag, startPoint x: 491, startPoint y: 275, endPoint x: 485, endPoint y: 344, distance: 68.9
click at [491, 278] on button "Save Order" at bounding box center [496, 275] width 54 height 22
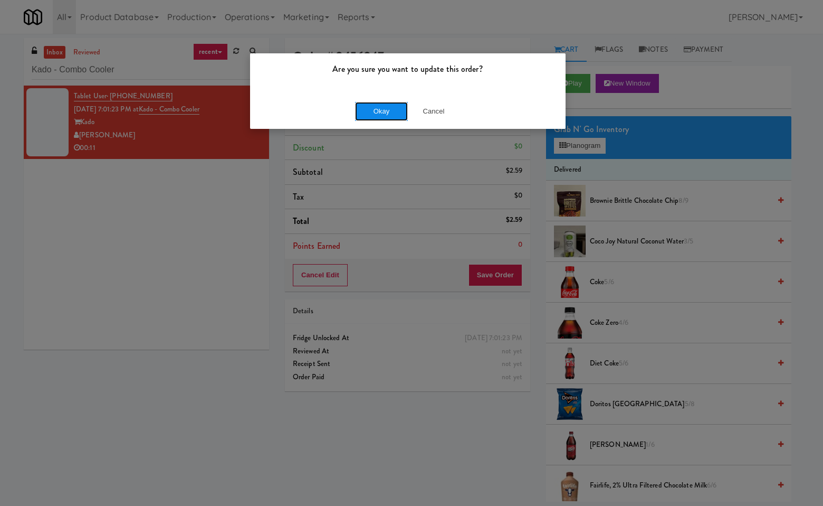
click at [385, 115] on button "Okay" at bounding box center [381, 111] width 53 height 19
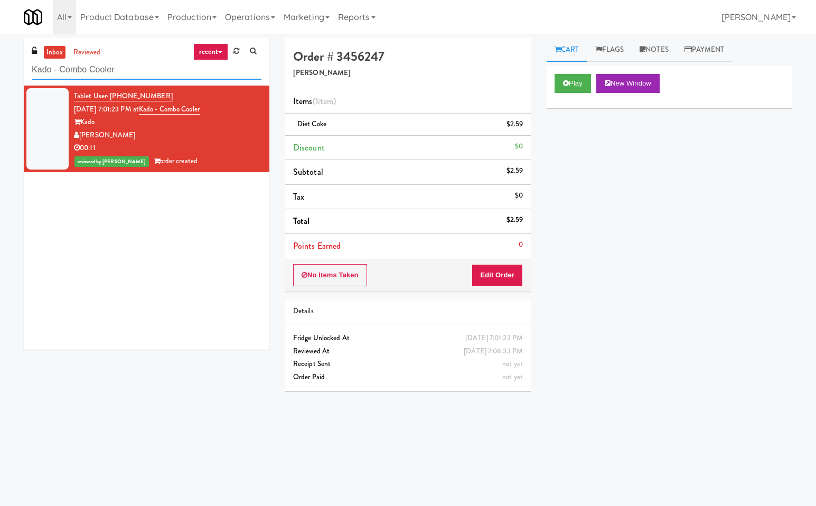
click at [161, 64] on input "Kado - Combo Cooler" at bounding box center [147, 70] width 230 height 20
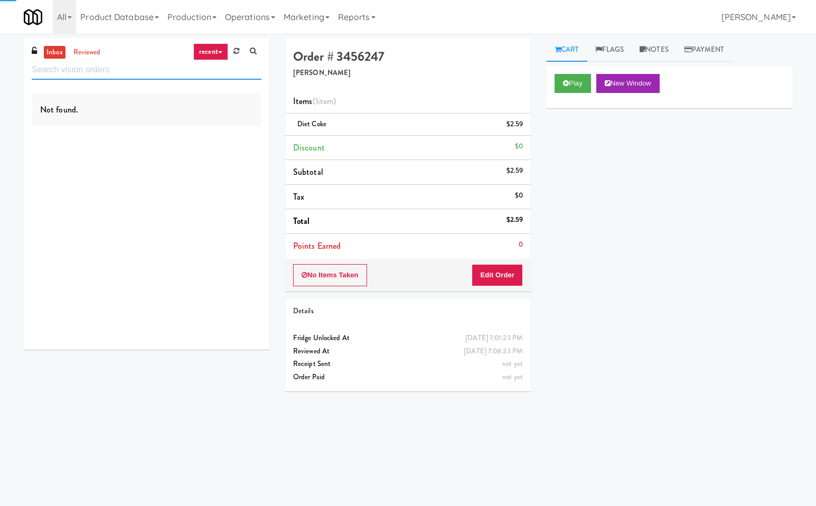
paste input "Baker - Cooler - Left"
type input "Baker - Cooler - Left"
click at [151, 73] on input "Baker - Cooler - Left" at bounding box center [147, 70] width 230 height 20
click at [151, 73] on input "text" at bounding box center [147, 70] width 230 height 20
paste input "Estate - Cooler - Left"
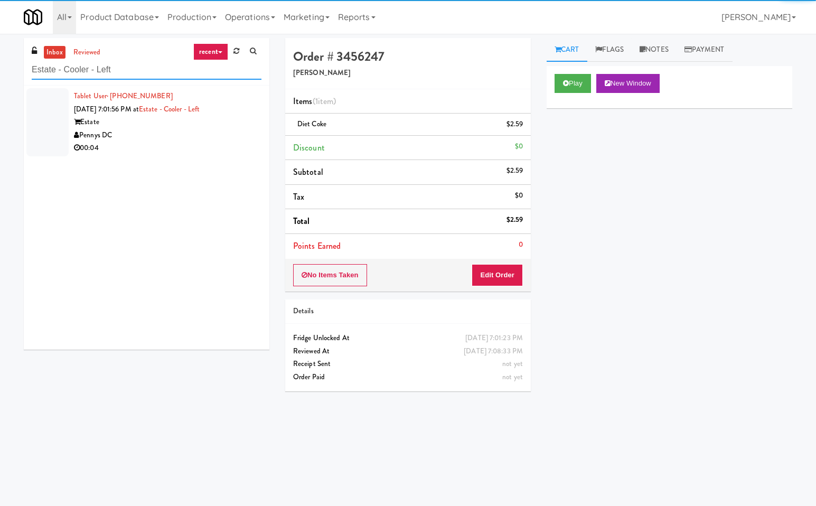
type input "Estate - Cooler - Left"
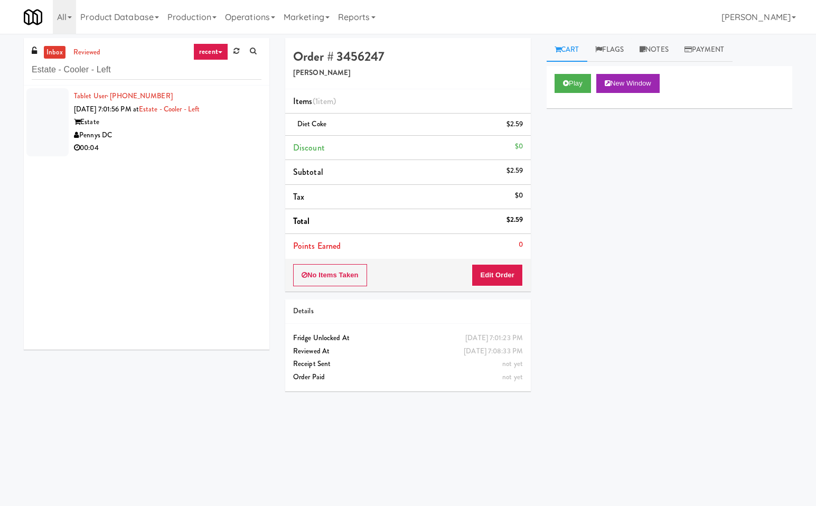
click at [209, 126] on div "Estate" at bounding box center [167, 122] width 187 height 13
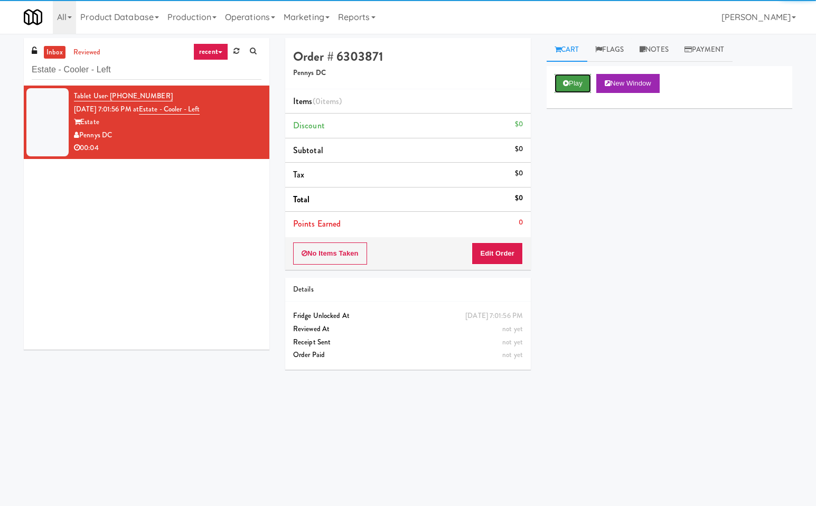
drag, startPoint x: 577, startPoint y: 81, endPoint x: 459, endPoint y: 260, distance: 214.5
click at [575, 83] on button "Play" at bounding box center [572, 83] width 36 height 19
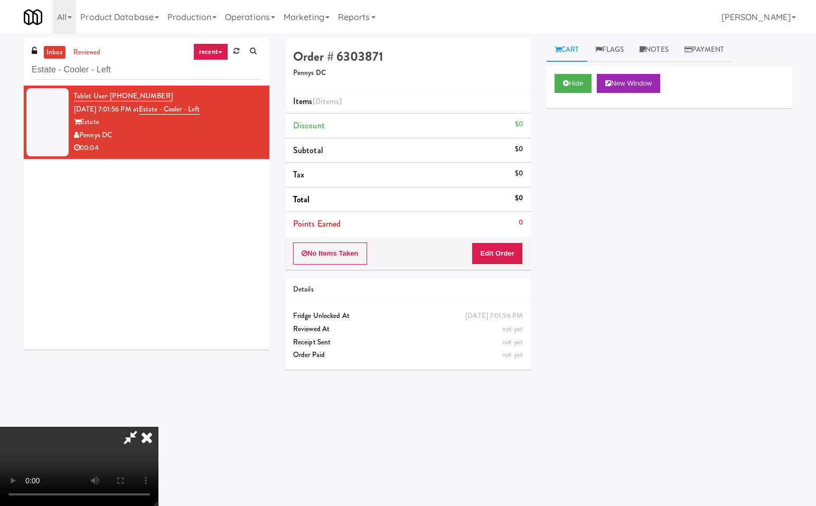
drag, startPoint x: 132, startPoint y: 437, endPoint x: 394, endPoint y: 448, distance: 262.1
click at [143, 444] on div at bounding box center [79, 465] width 158 height 79
click at [143, 426] on icon at bounding box center [130, 436] width 24 height 21
click at [499, 254] on button "Edit Order" at bounding box center [496, 253] width 51 height 22
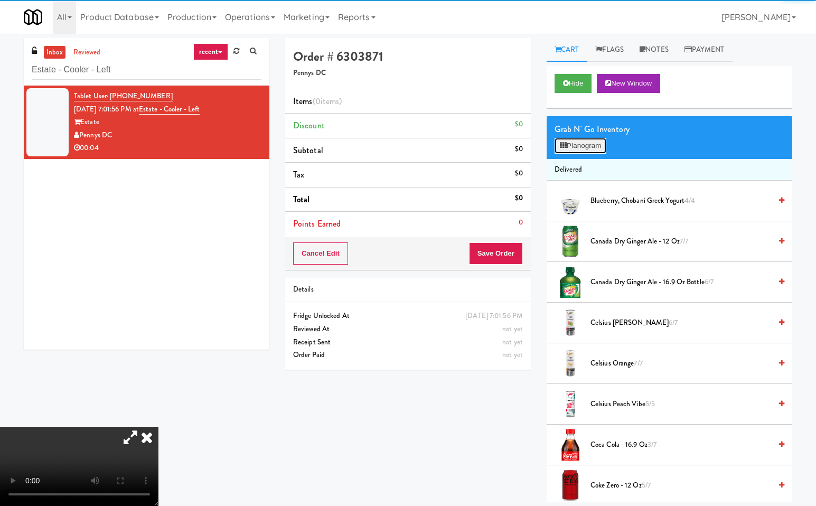
click at [586, 143] on button "Planogram" at bounding box center [580, 146] width 52 height 16
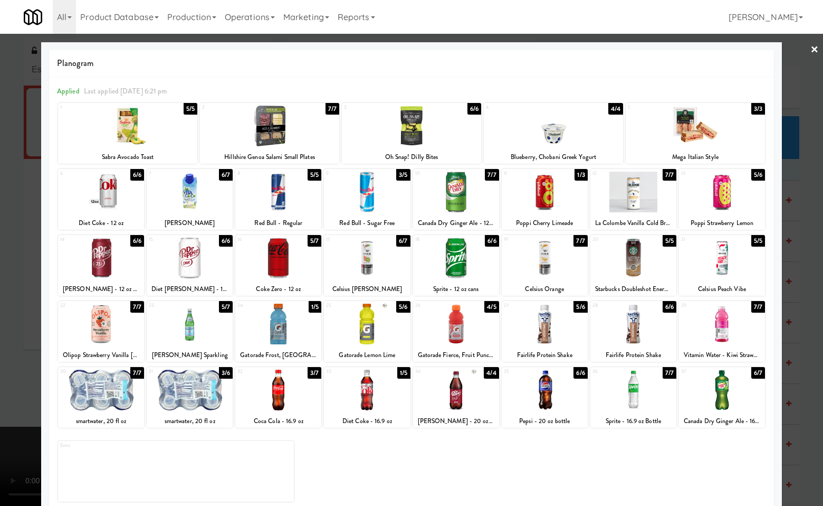
drag, startPoint x: 369, startPoint y: 407, endPoint x: 573, endPoint y: 459, distance: 210.1
click at [372, 407] on div at bounding box center [367, 389] width 86 height 41
click at [799, 423] on div at bounding box center [411, 253] width 823 height 506
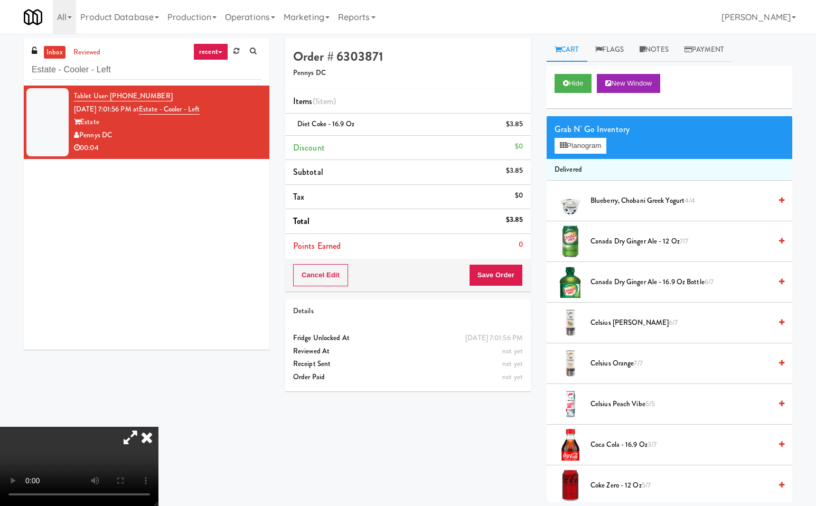
click at [158, 426] on icon at bounding box center [146, 436] width 23 height 21
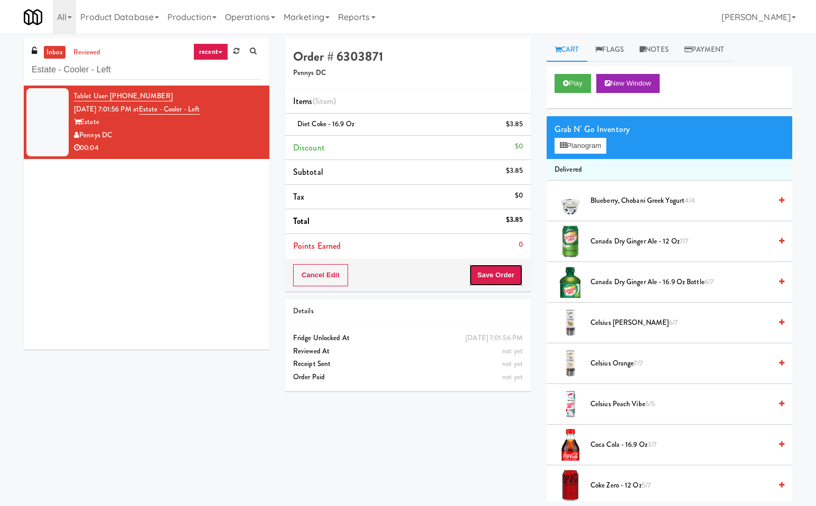
drag, startPoint x: 517, startPoint y: 270, endPoint x: 520, endPoint y: 278, distance: 8.3
click at [517, 270] on button "Save Order" at bounding box center [496, 275] width 54 height 22
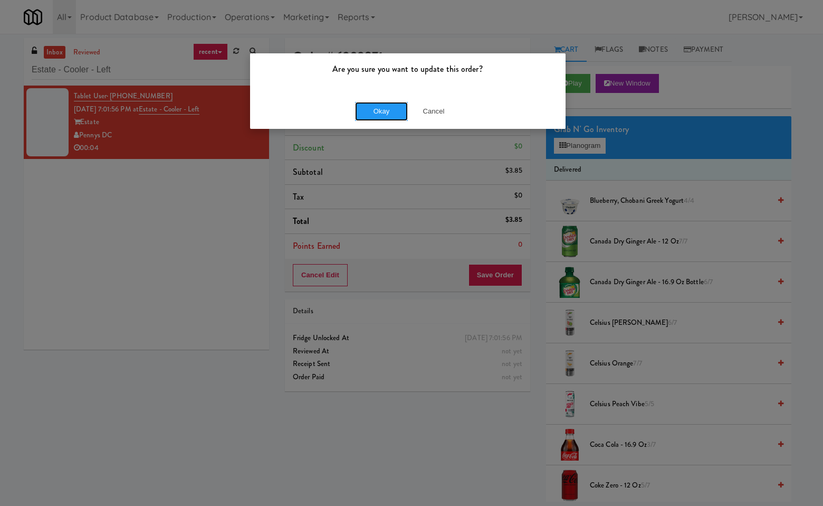
drag, startPoint x: 385, startPoint y: 109, endPoint x: 414, endPoint y: 228, distance: 122.6
click at [385, 109] on button "Okay" at bounding box center [381, 111] width 53 height 19
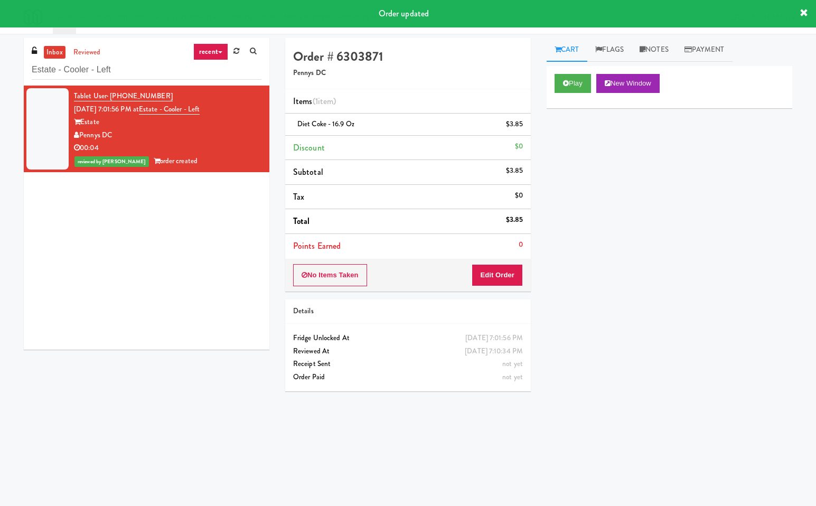
click at [641, 258] on div "Play New Window Primary Flag Clear Flag if unable to determine what was taken o…" at bounding box center [668, 264] width 245 height 396
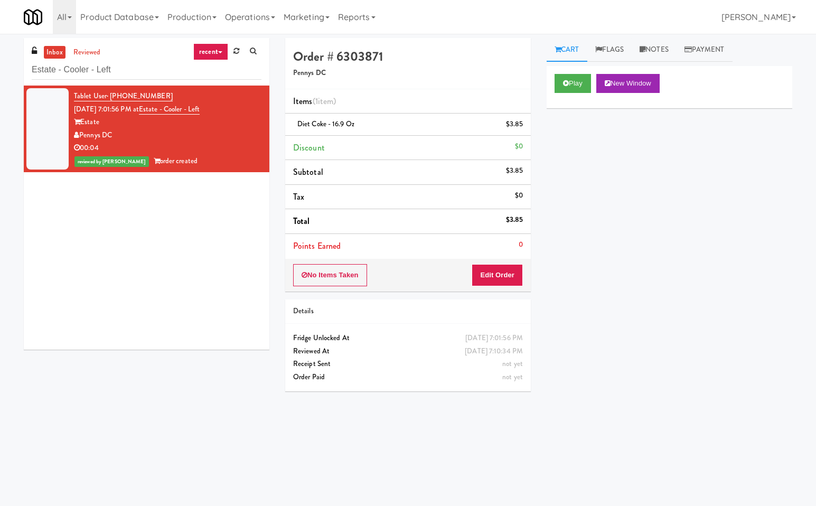
click at [654, 231] on div "Play New Window Primary Flag Clear Flag if unable to determine what was taken o…" at bounding box center [668, 264] width 245 height 396
click at [131, 66] on input "Estate - Cooler - Left" at bounding box center [147, 70] width 230 height 20
paste input "LTP - Cooler - L"
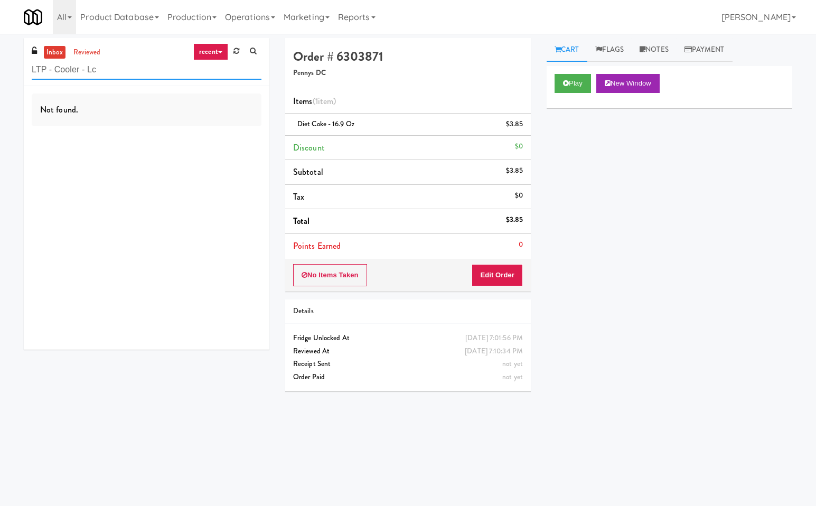
click at [107, 67] on input "LTP - Cooler - Lc" at bounding box center [147, 70] width 230 height 20
type input "LTP - Cooler - L"
click at [94, 46] on link "reviewed" at bounding box center [87, 52] width 33 height 13
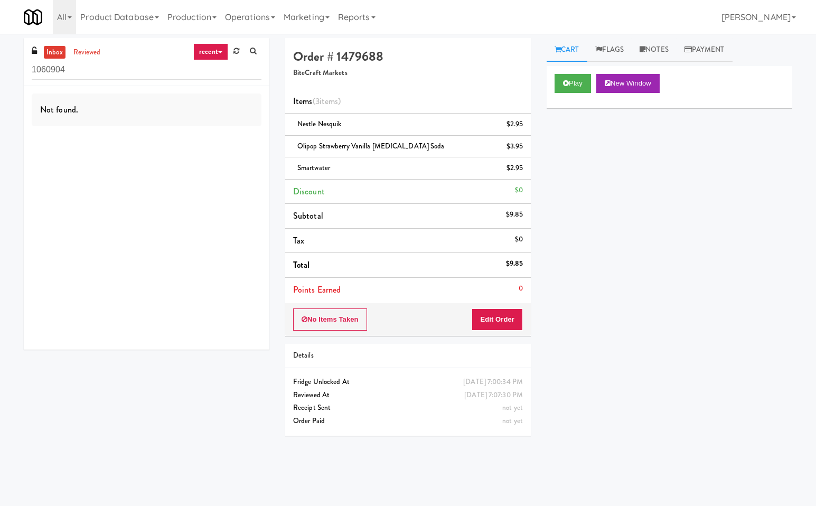
click at [650, 240] on div "Play New Window Primary Flag Clear Flag if unable to determine what was taken o…" at bounding box center [668, 264] width 245 height 396
click at [574, 84] on button "Play" at bounding box center [572, 83] width 36 height 19
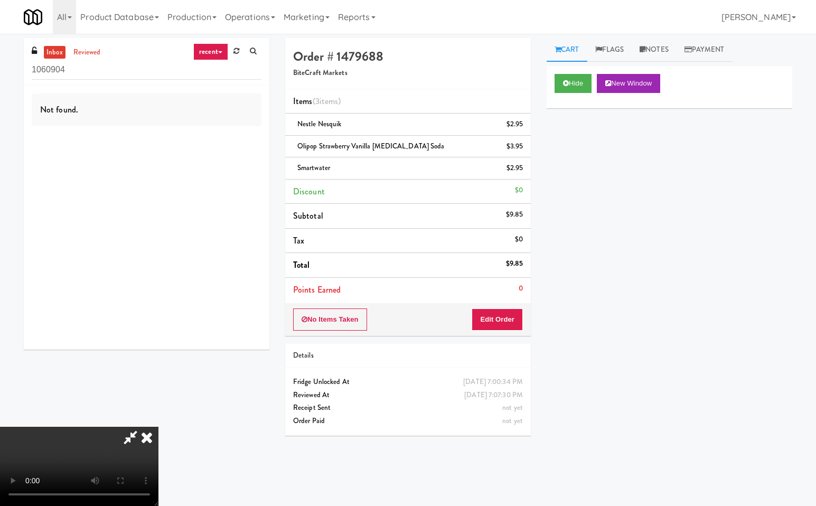
click at [129, 436] on icon at bounding box center [130, 436] width 24 height 21
click at [496, 318] on button "Edit Order" at bounding box center [496, 319] width 51 height 22
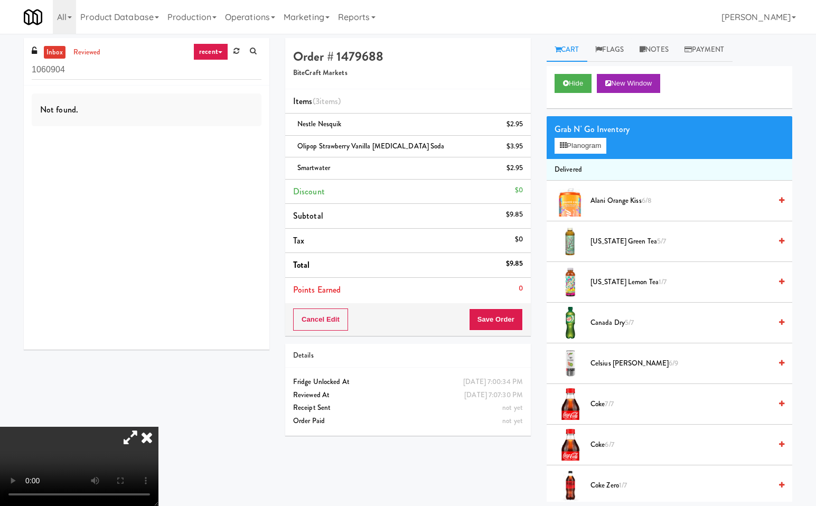
drag, startPoint x: 525, startPoint y: 167, endPoint x: 645, endPoint y: 183, distance: 121.3
click at [525, 168] on link at bounding box center [522, 172] width 10 height 13
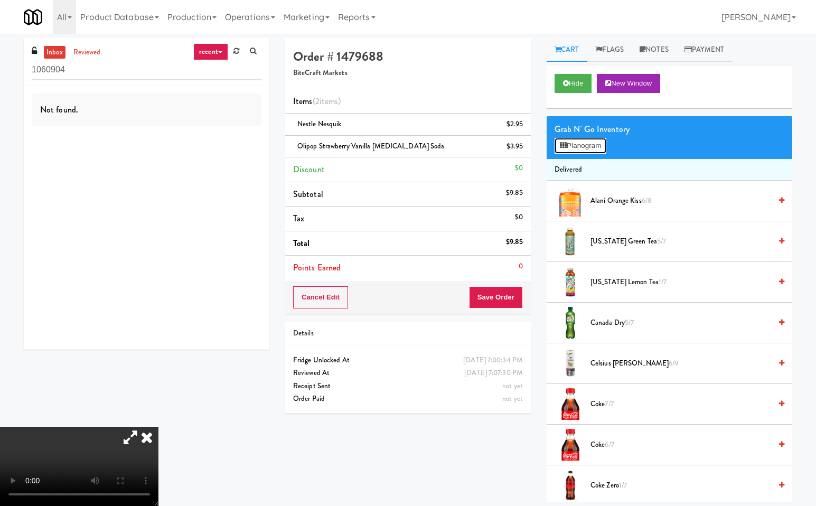
drag, startPoint x: 589, startPoint y: 146, endPoint x: 628, endPoint y: 195, distance: 62.7
click at [590, 148] on button "Planogram" at bounding box center [580, 146] width 52 height 16
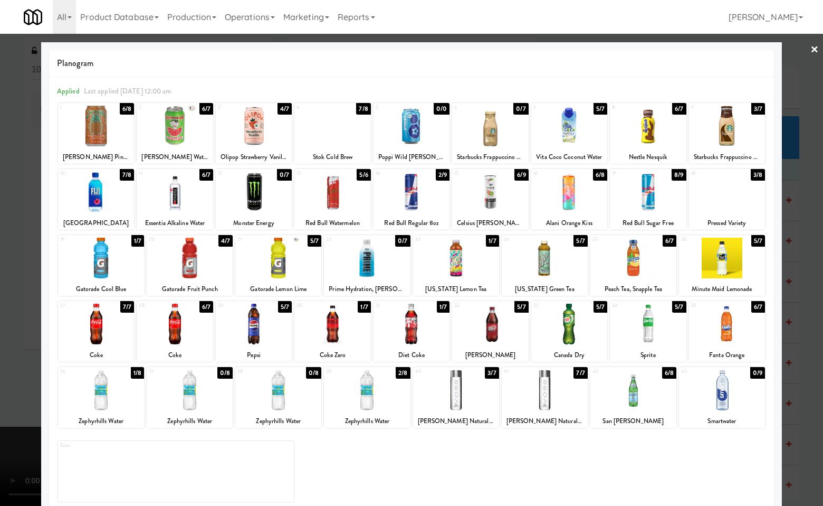
click at [643, 405] on div at bounding box center [634, 389] width 86 height 41
click at [811, 377] on div at bounding box center [411, 253] width 823 height 506
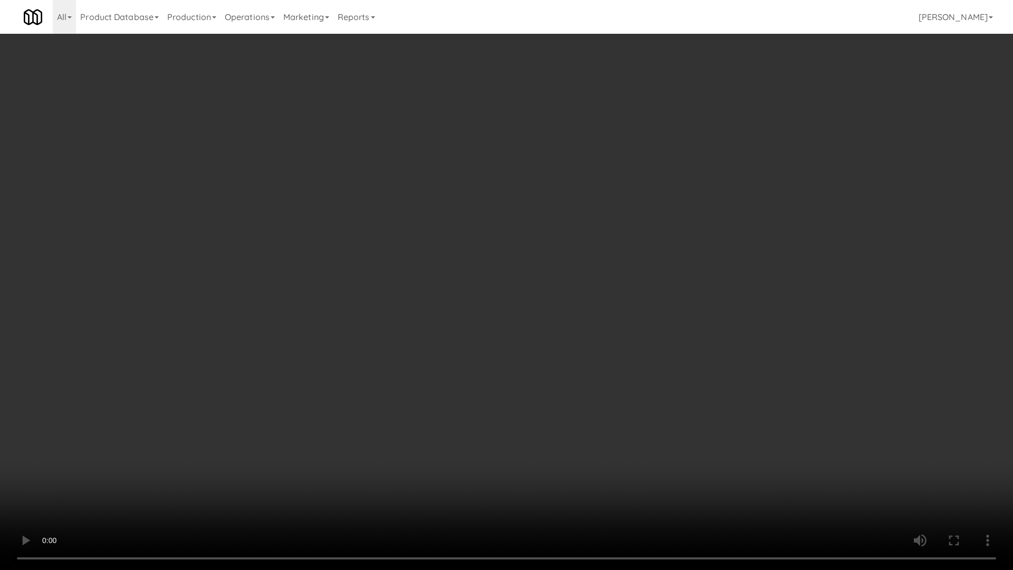
click at [775, 445] on video at bounding box center [506, 285] width 1013 height 570
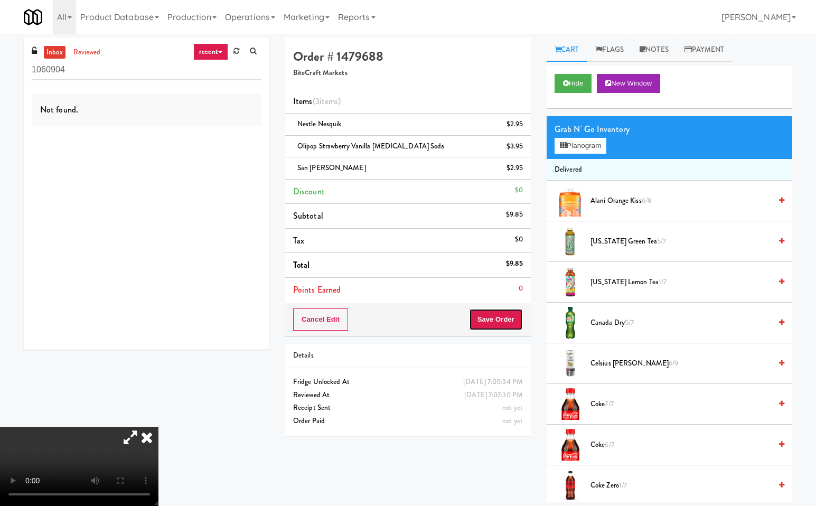
click at [500, 315] on button "Save Order" at bounding box center [496, 319] width 54 height 22
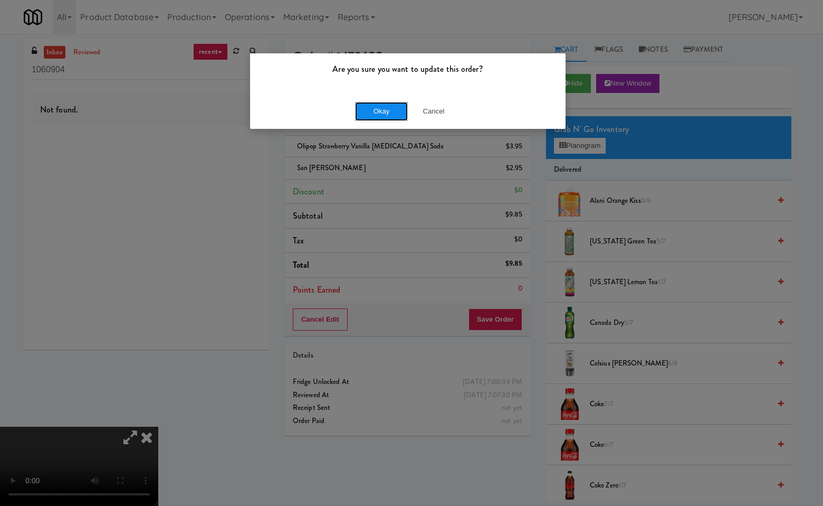
click at [389, 110] on button "Okay" at bounding box center [381, 111] width 53 height 19
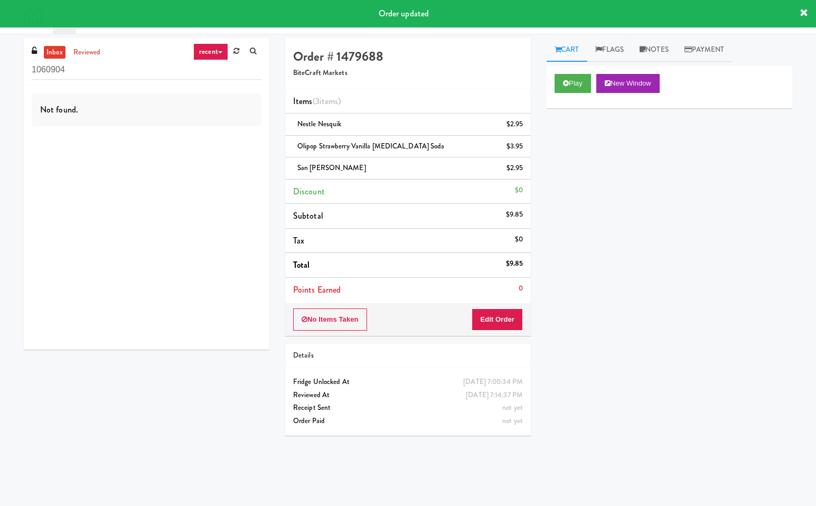
click at [677, 204] on div "Play New Window Primary Flag Clear Flag if unable to determine what was taken o…" at bounding box center [668, 264] width 245 height 396
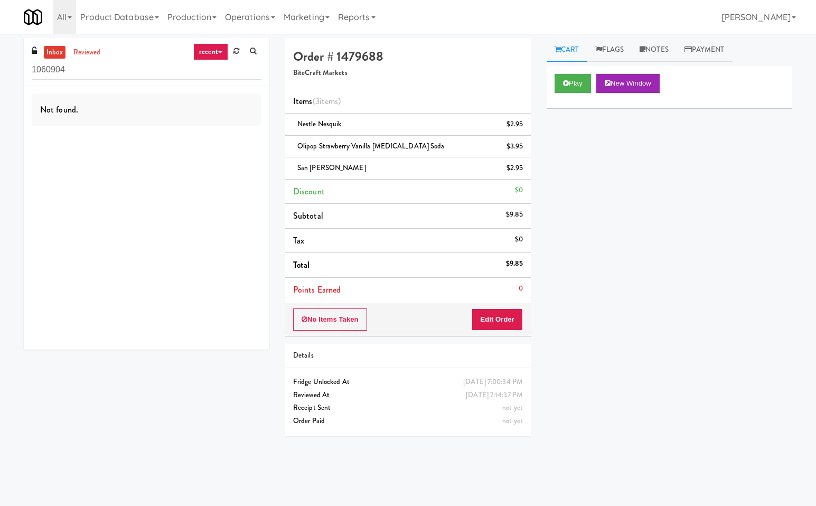
click at [214, 411] on div "inbox reviewed recent all unclear take inventory issue suspicious failed recent…" at bounding box center [408, 250] width 784 height 424
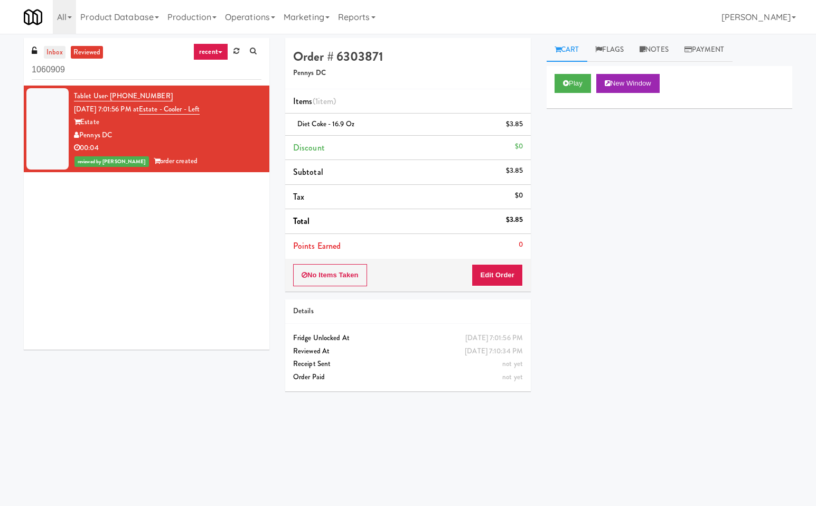
click at [55, 51] on link "inbox" at bounding box center [55, 52] width 22 height 13
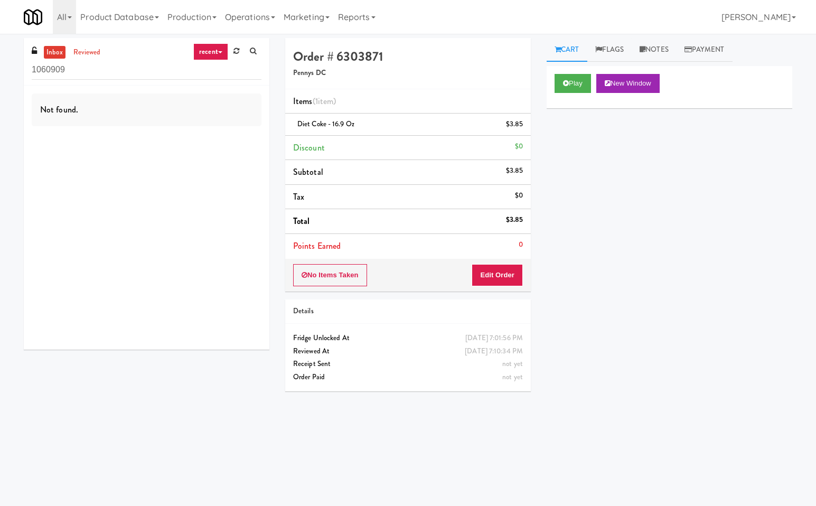
click at [717, 307] on div "Play New Window Primary Flag Clear Flag if unable to determine what was taken o…" at bounding box center [668, 264] width 245 height 396
click at [131, 73] on input "1060909" at bounding box center [147, 70] width 230 height 20
paste input "Fridge - Building"
type input "Fridge - Building"
click at [122, 68] on input "Fridge - Building" at bounding box center [147, 70] width 230 height 20
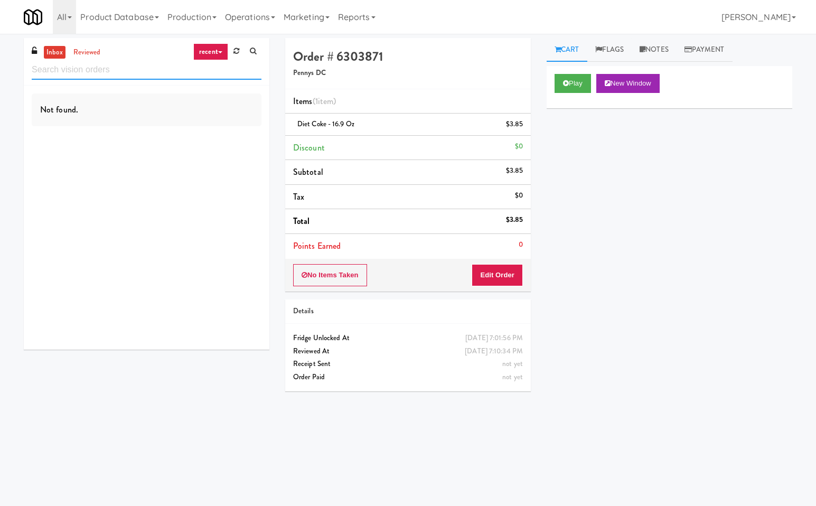
paste input "[GEOGRAPHIC_DATA] Combo"
type input "[GEOGRAPHIC_DATA] Combo"
click at [84, 50] on link "reviewed" at bounding box center [87, 52] width 33 height 13
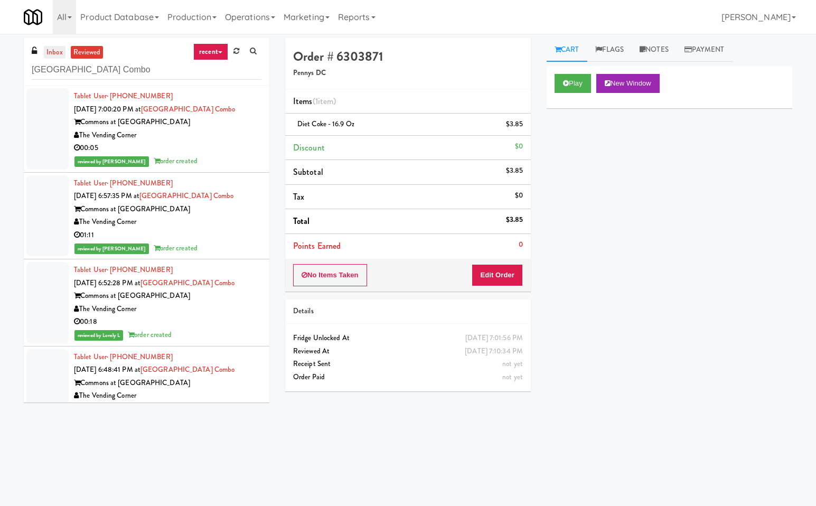
click at [47, 51] on link "inbox" at bounding box center [55, 52] width 22 height 13
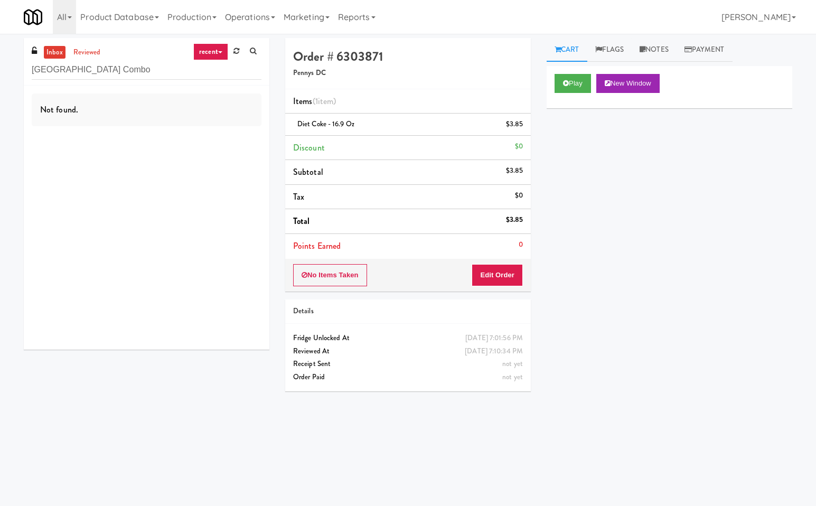
click at [77, 169] on div "Not found." at bounding box center [146, 218] width 245 height 264
click at [139, 72] on input "[GEOGRAPHIC_DATA] Combo" at bounding box center [147, 70] width 230 height 20
paste input "Gallery 64 - Combo Cooler - Middle"
type input "Gallery 64 - Combo Cooler - Middle"
click at [155, 201] on div "Not found." at bounding box center [146, 218] width 245 height 264
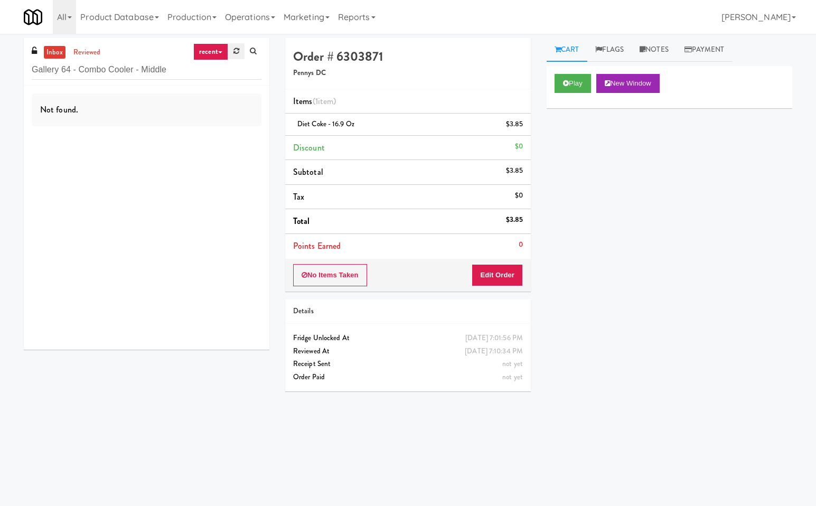
click at [242, 50] on link at bounding box center [236, 51] width 16 height 16
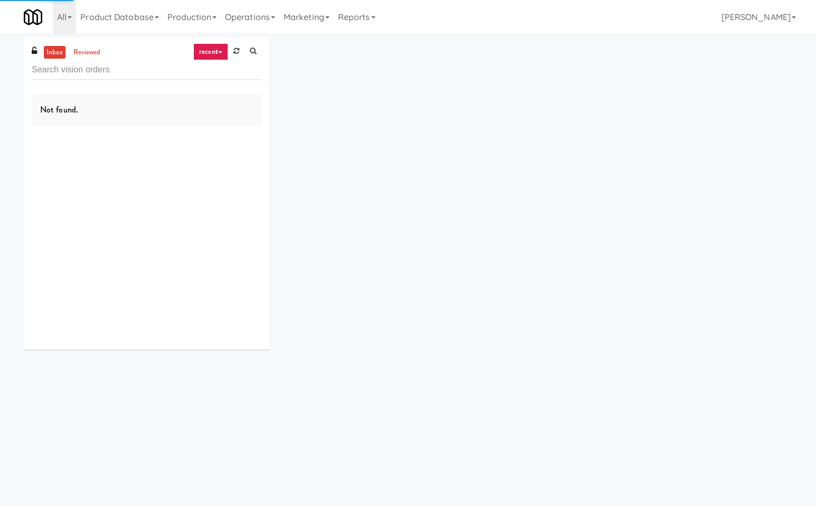
click at [213, 51] on link "recent" at bounding box center [210, 51] width 35 height 17
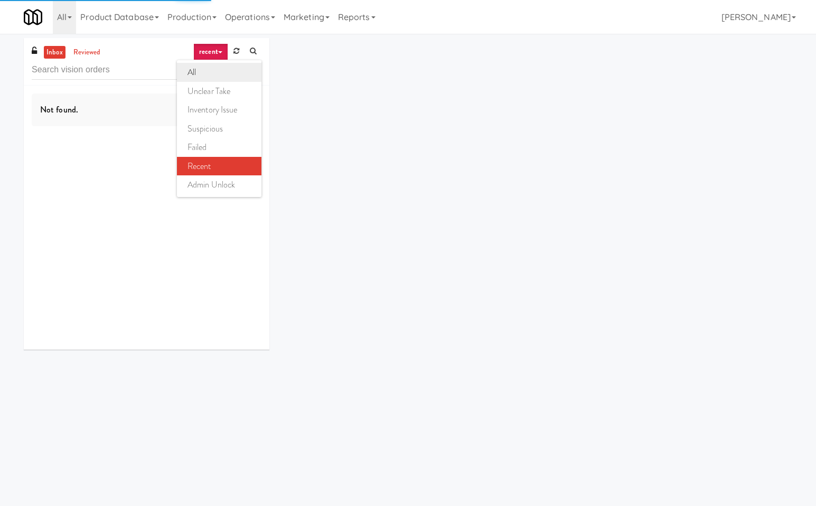
click at [206, 70] on link "all" at bounding box center [219, 72] width 84 height 19
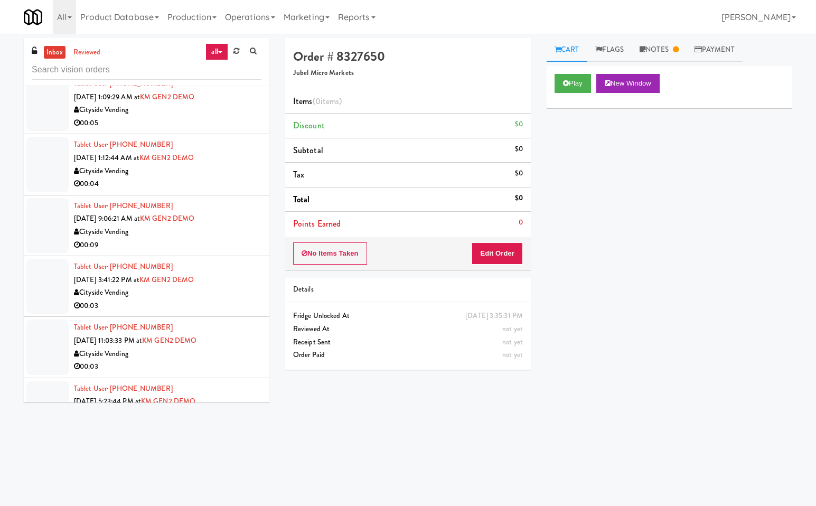
scroll to position [887, 0]
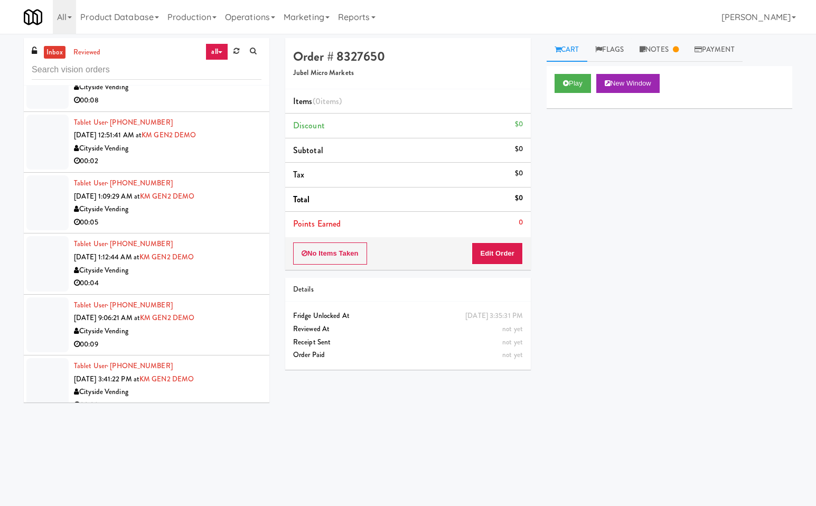
drag, startPoint x: 269, startPoint y: 125, endPoint x: 269, endPoint y: 103, distance: 21.6
click at [269, 103] on div "inbox reviewed all all unclear take inventory issue suspicious failed recent ad…" at bounding box center [146, 224] width 261 height 372
click at [276, 139] on div "inbox reviewed all all unclear take inventory issue suspicious failed recent ad…" at bounding box center [146, 224] width 261 height 372
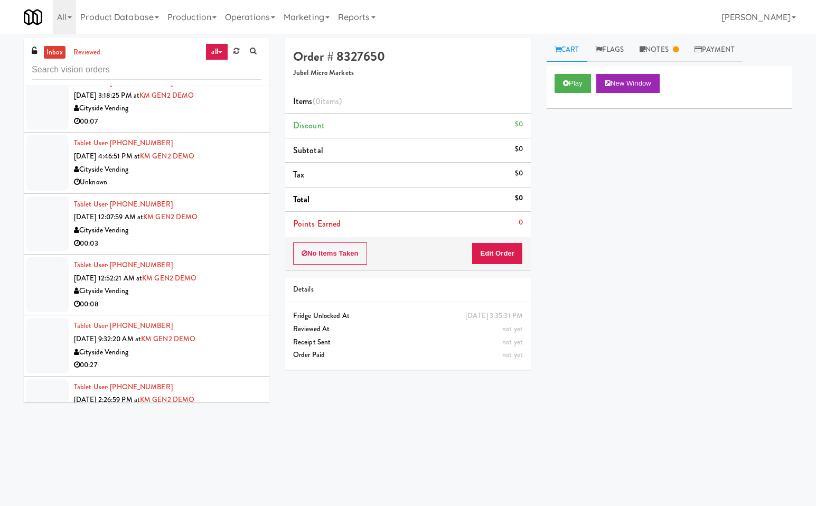
scroll to position [0, 0]
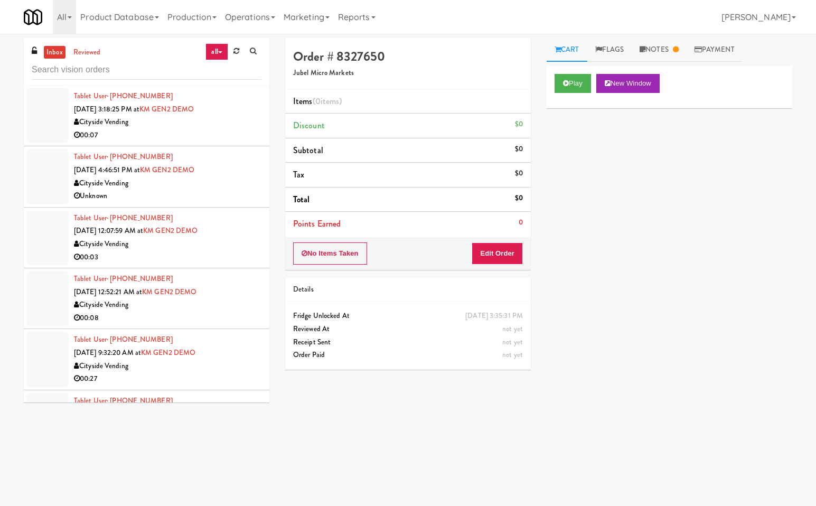
click at [192, 141] on div "00:07" at bounding box center [167, 135] width 187 height 13
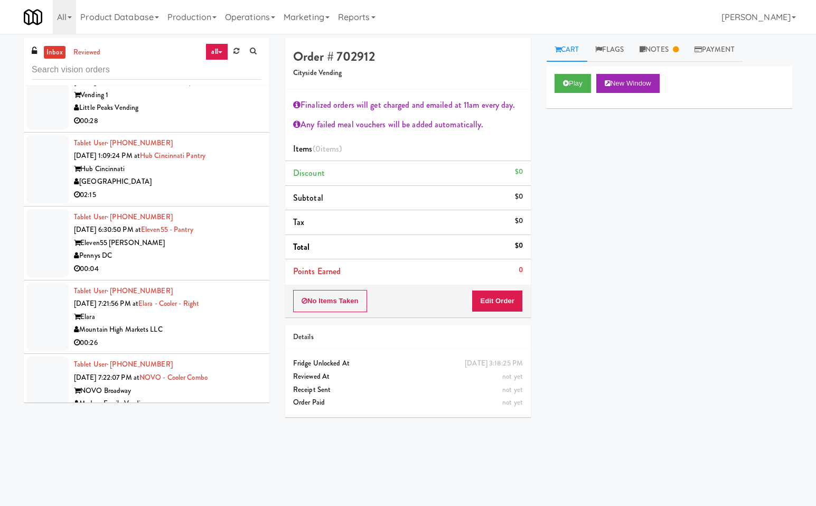
scroll to position [1946, 0]
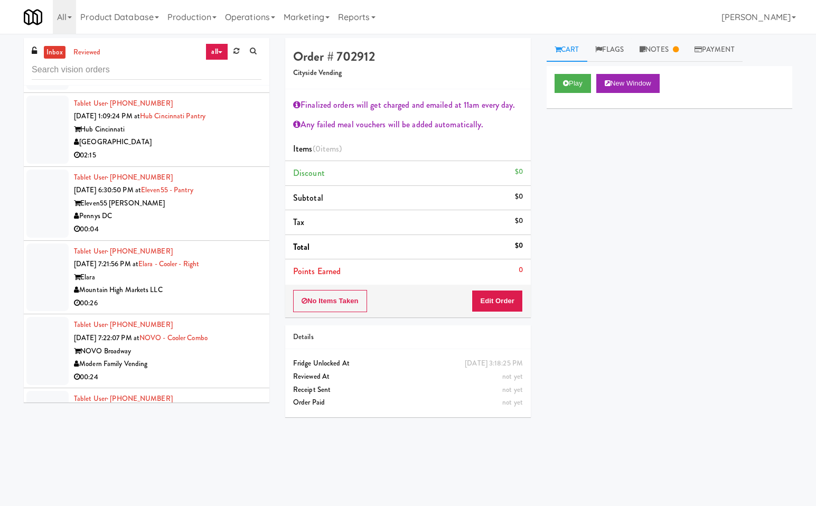
click at [232, 140] on div "[GEOGRAPHIC_DATA]" at bounding box center [167, 142] width 187 height 13
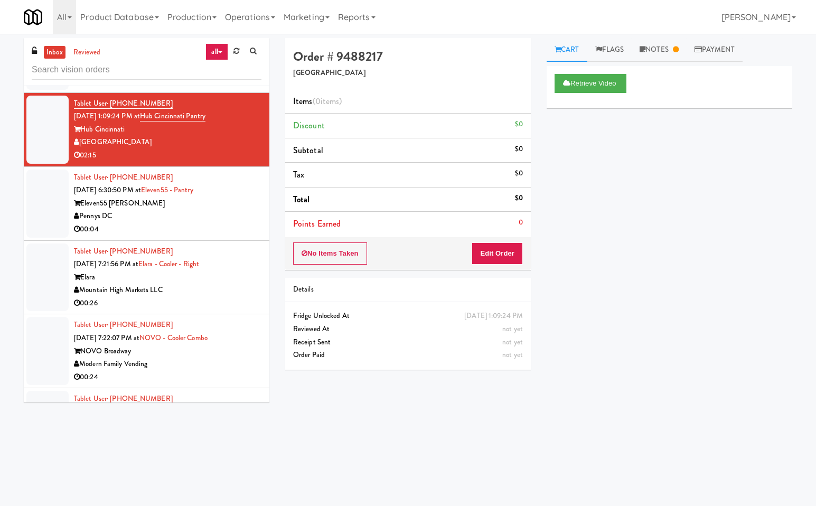
click at [619, 219] on div "Retrieve Video Primary Flag Clear Flag if unable to determine what was taken or…" at bounding box center [668, 264] width 245 height 396
click at [167, 212] on div "Pennys DC" at bounding box center [167, 216] width 187 height 13
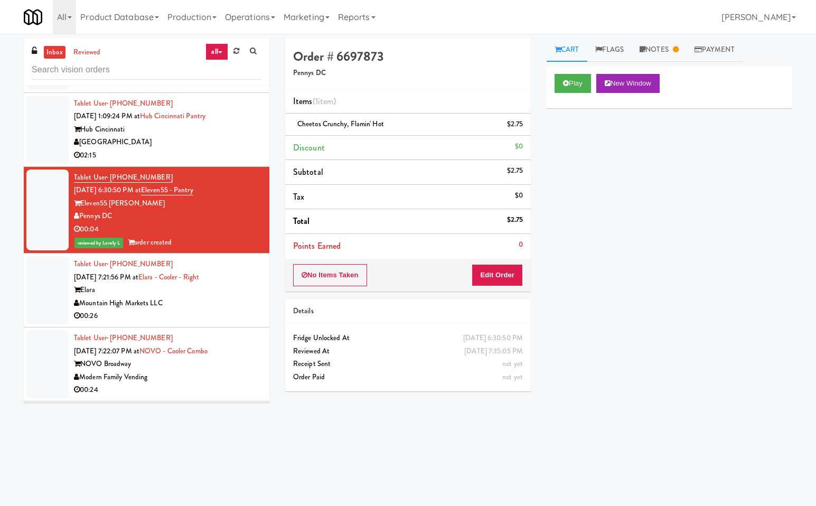
drag, startPoint x: 188, startPoint y: 140, endPoint x: 287, endPoint y: 129, distance: 98.8
click at [189, 140] on div "[GEOGRAPHIC_DATA]" at bounding box center [167, 142] width 187 height 13
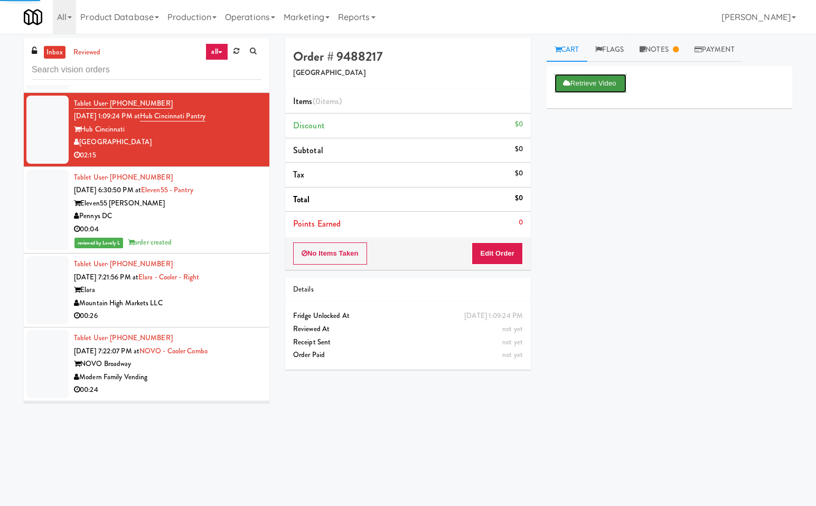
click at [609, 80] on button "Retrieve Video" at bounding box center [590, 83] width 72 height 19
click at [229, 297] on div "Mountain High Markets LLC" at bounding box center [167, 303] width 187 height 13
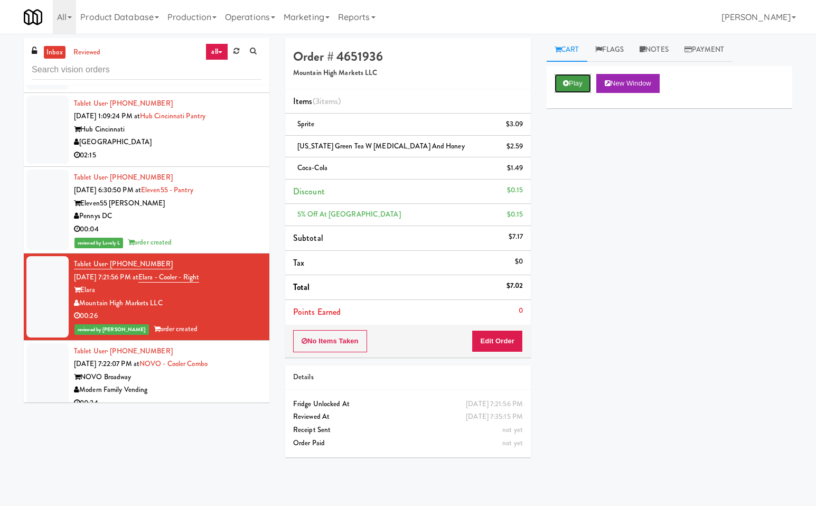
click at [573, 79] on button "Play" at bounding box center [572, 83] width 36 height 19
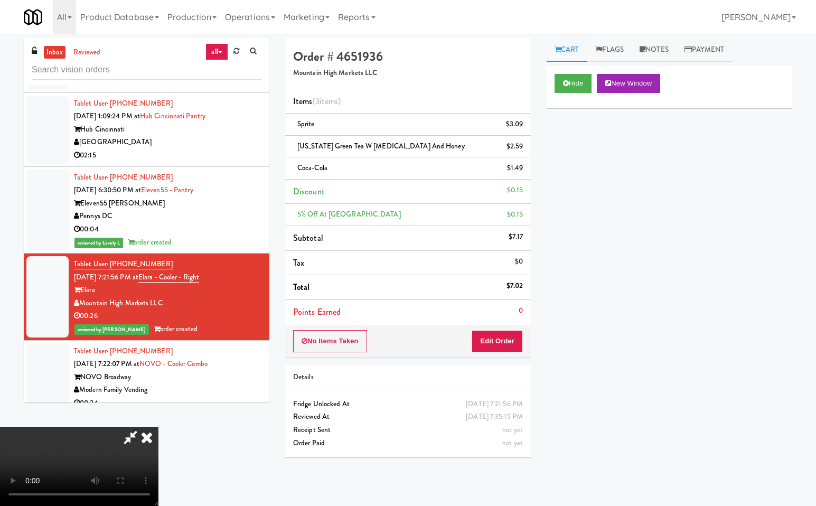
drag, startPoint x: 131, startPoint y: 436, endPoint x: 154, endPoint y: 480, distance: 49.8
click at [131, 437] on icon at bounding box center [130, 436] width 24 height 21
click at [630, 309] on div "Hide New Window Primary Flag Clear Flag if unable to determine what was taken o…" at bounding box center [668, 264] width 245 height 396
click at [590, 212] on div "Hide New Window Primary Flag Clear Flag if unable to determine what was taken o…" at bounding box center [668, 264] width 245 height 396
click at [158, 426] on icon at bounding box center [146, 436] width 23 height 21
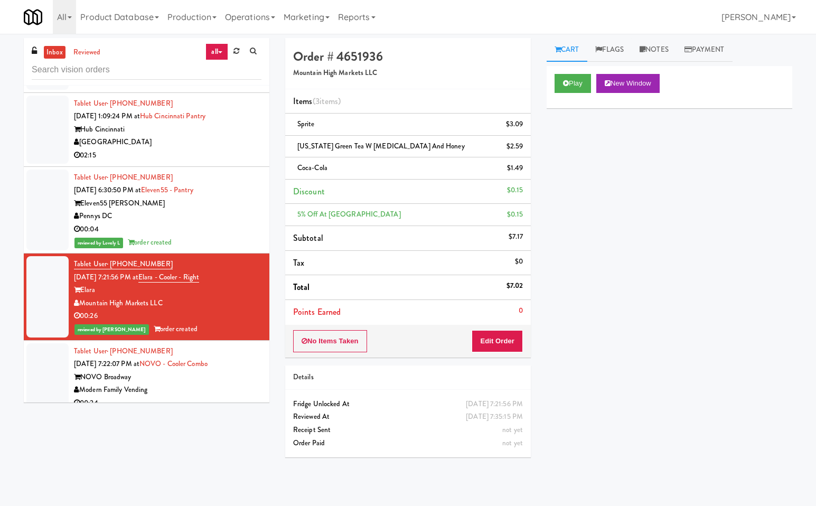
click at [233, 383] on div "Modern Family Vending" at bounding box center [167, 389] width 187 height 13
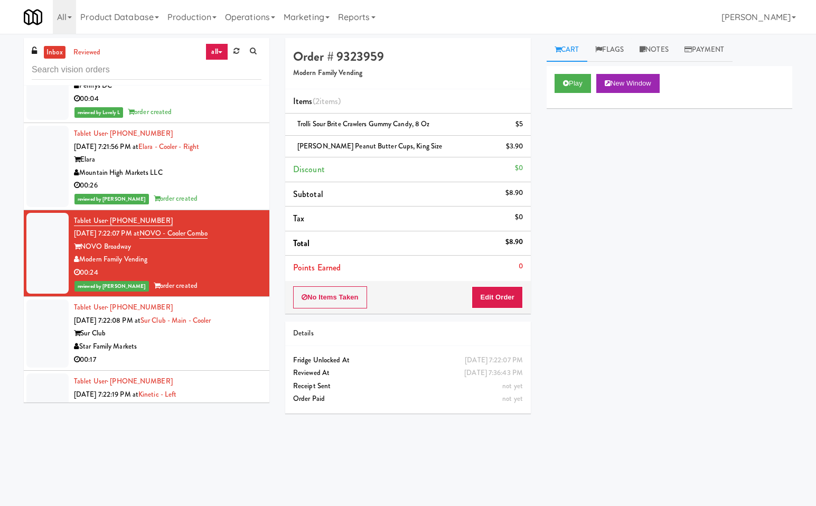
scroll to position [2196, 0]
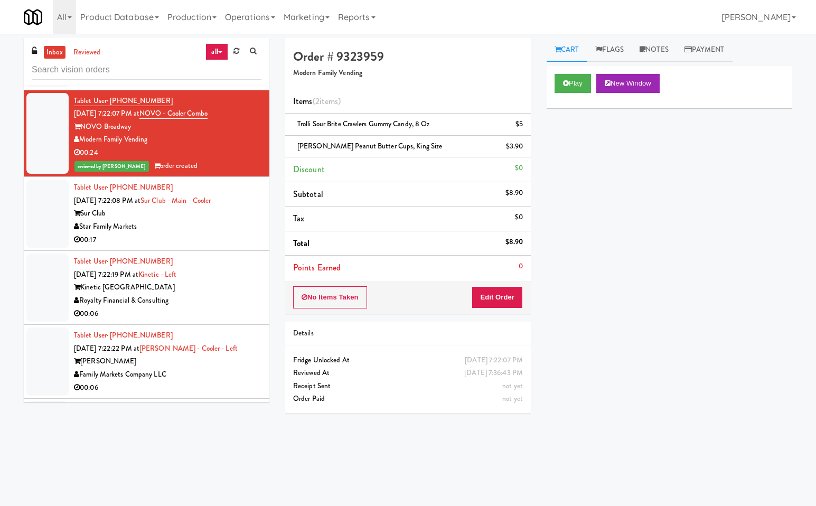
click at [195, 227] on div "Star Family Markets" at bounding box center [167, 226] width 187 height 13
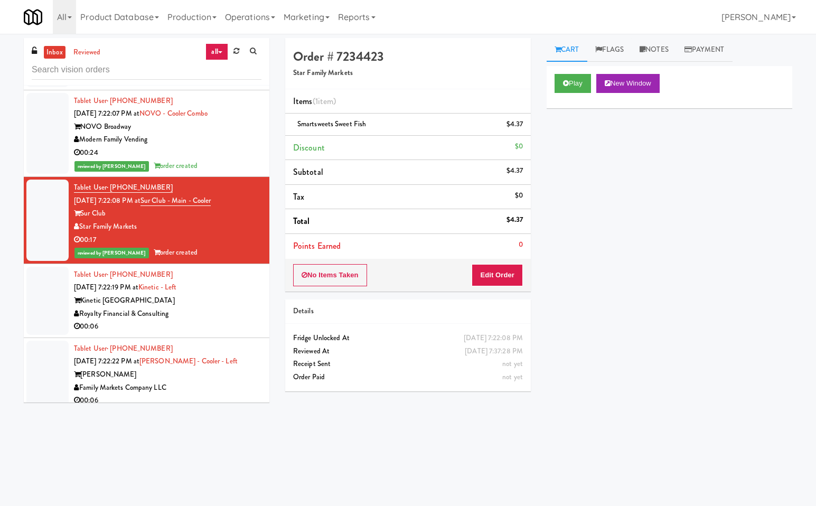
click at [212, 301] on div "Kinetic [GEOGRAPHIC_DATA]" at bounding box center [167, 300] width 187 height 13
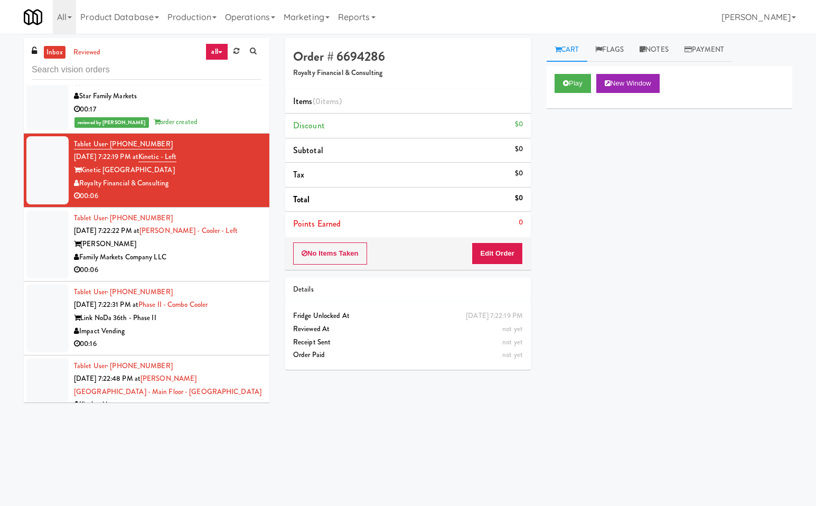
scroll to position [2336, 0]
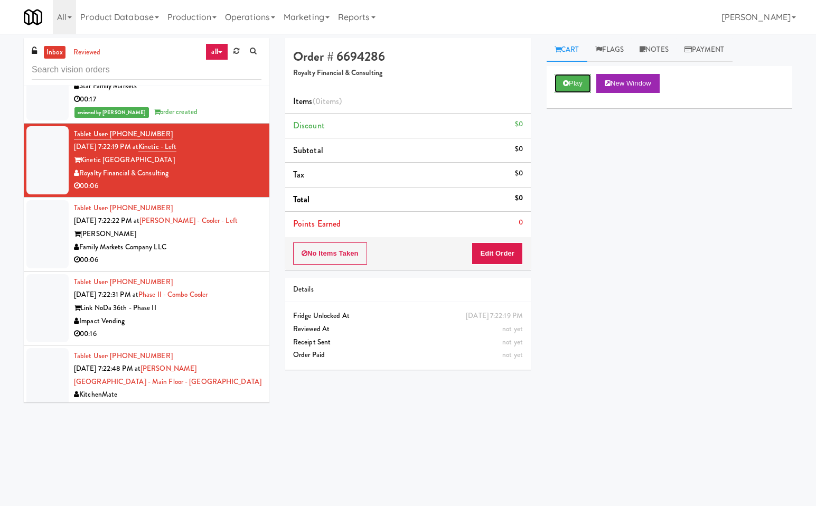
drag, startPoint x: 568, startPoint y: 82, endPoint x: 517, endPoint y: 119, distance: 62.4
click at [566, 89] on button "Play" at bounding box center [572, 83] width 36 height 19
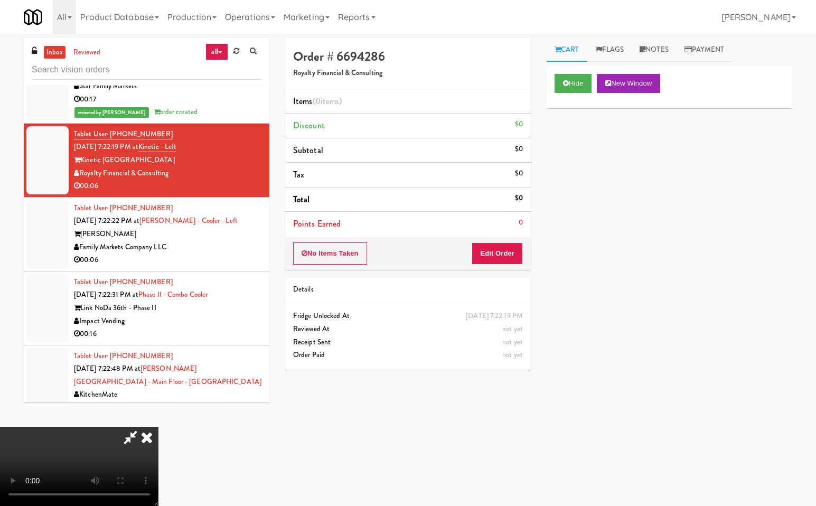
drag, startPoint x: 133, startPoint y: 435, endPoint x: 472, endPoint y: 426, distance: 339.5
click at [139, 438] on icon at bounding box center [130, 436] width 24 height 21
click at [682, 253] on div "Hide New Window Primary Flag Clear Flag if unable to determine what was taken o…" at bounding box center [668, 264] width 245 height 396
click at [731, 240] on div "Hide New Window Primary Flag Clear Flag if unable to determine what was taken o…" at bounding box center [668, 264] width 245 height 396
click at [717, 220] on div "Hide New Window Primary Flag Clear Flag if unable to determine what was taken o…" at bounding box center [668, 264] width 245 height 396
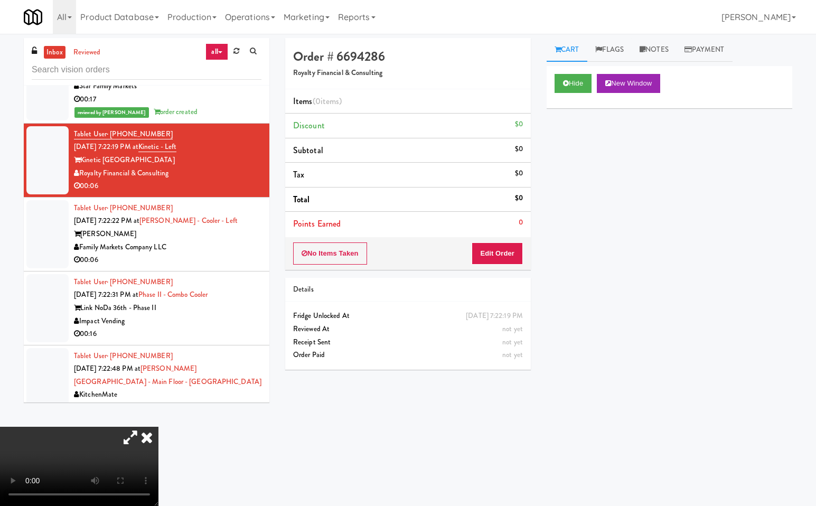
click at [607, 191] on div "Hide New Window Primary Flag Clear Flag if unable to determine what was taken o…" at bounding box center [668, 264] width 245 height 396
drag, startPoint x: 273, startPoint y: 358, endPoint x: 298, endPoint y: 381, distance: 34.4
click at [158, 426] on icon at bounding box center [146, 436] width 23 height 21
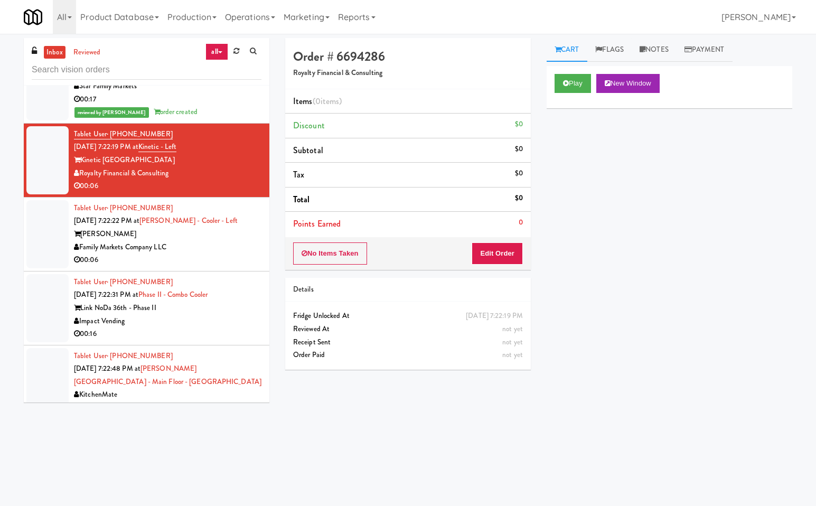
drag, startPoint x: 331, startPoint y: 413, endPoint x: 772, endPoint y: 427, distance: 441.5
click at [365, 420] on div "Order # 6694286 Royalty Financial & Consulting Items (0 items ) Discount $0 Sub…" at bounding box center [538, 250] width 523 height 424
drag, startPoint x: 181, startPoint y: 447, endPoint x: 194, endPoint y: 443, distance: 13.6
click at [188, 444] on div "inbox reviewed all all unclear take inventory issue suspicious failed recent ad…" at bounding box center [408, 250] width 784 height 424
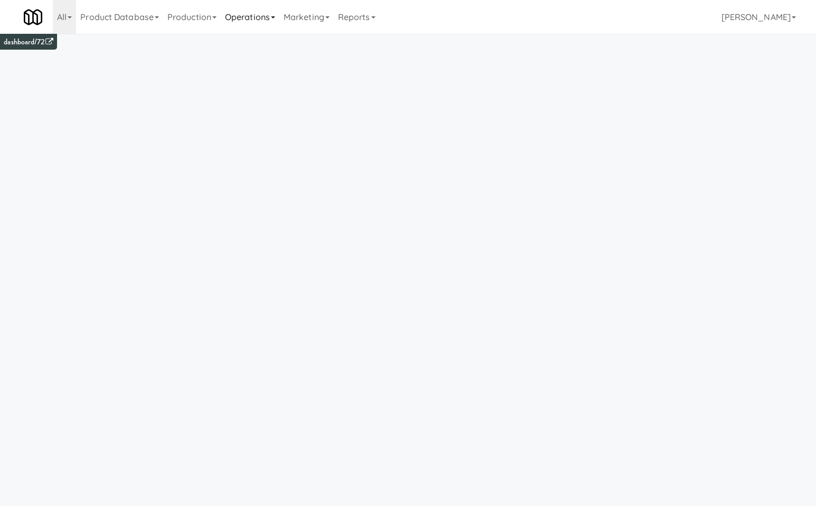
click at [260, 19] on link "Operations" at bounding box center [250, 17] width 59 height 34
drag, startPoint x: 268, startPoint y: 112, endPoint x: 301, endPoint y: 126, distance: 35.7
click at [277, 112] on link "Vision Orders" at bounding box center [263, 114] width 84 height 19
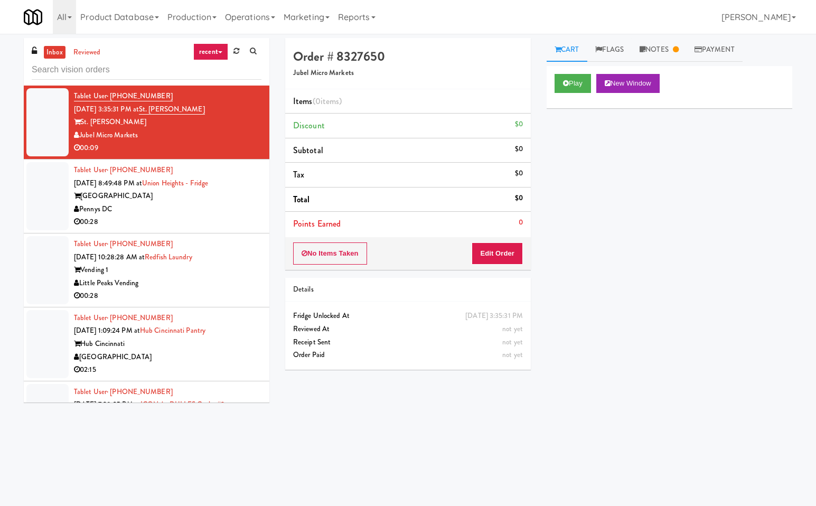
click at [224, 48] on link "recent" at bounding box center [210, 51] width 35 height 17
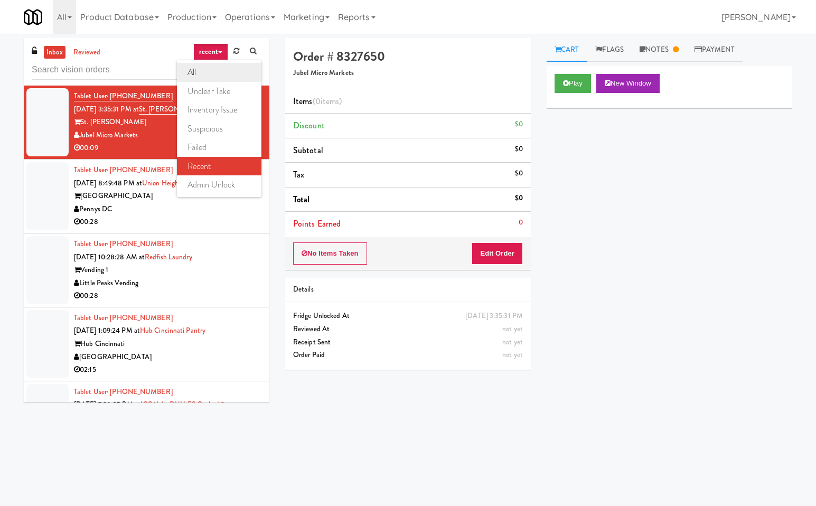
click at [204, 70] on link "all" at bounding box center [219, 72] width 84 height 19
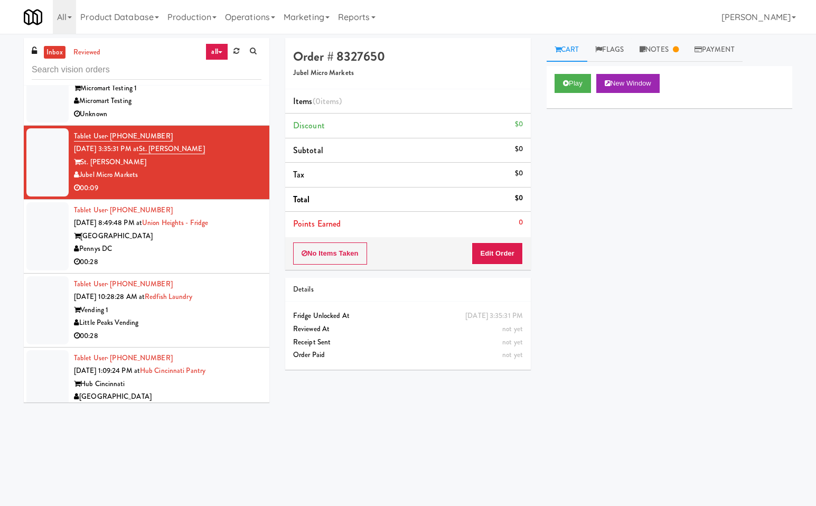
scroll to position [1761, 0]
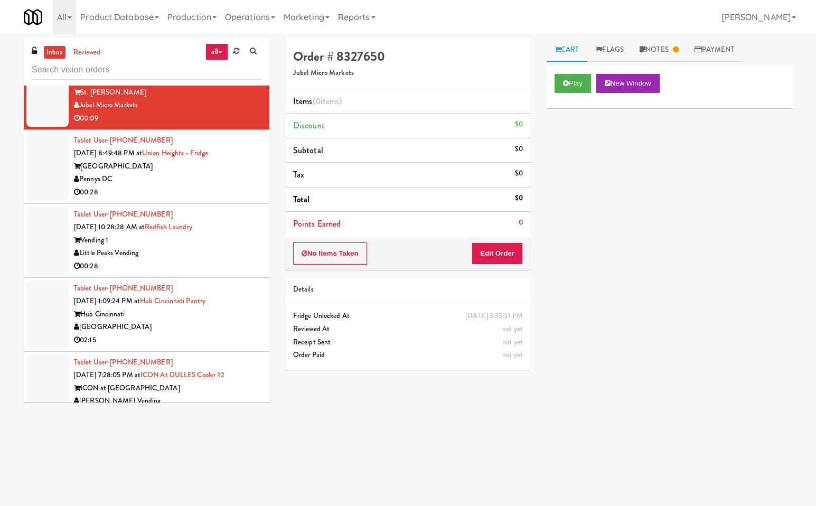
drag, startPoint x: 206, startPoint y: 243, endPoint x: 216, endPoint y: 239, distance: 10.2
click at [208, 240] on div "Vending 1" at bounding box center [167, 240] width 187 height 13
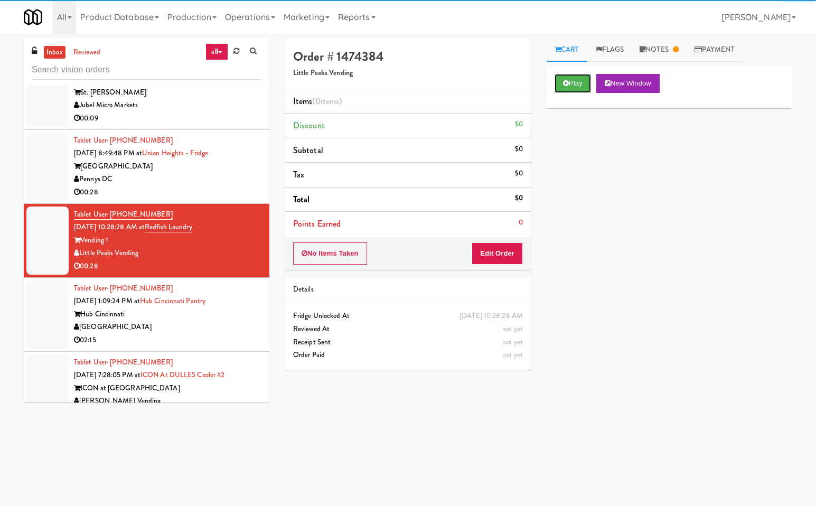
drag, startPoint x: 571, startPoint y: 84, endPoint x: 548, endPoint y: 153, distance: 72.1
click at [570, 86] on button "Play" at bounding box center [572, 83] width 36 height 19
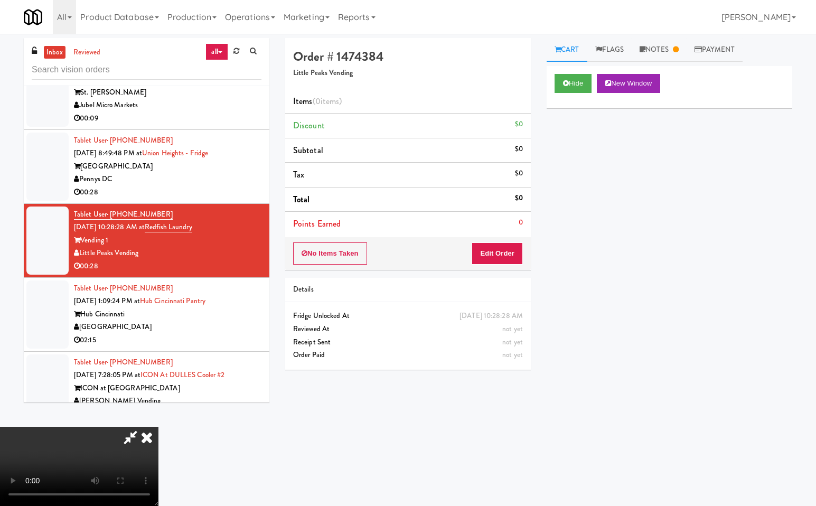
drag, startPoint x: 131, startPoint y: 435, endPoint x: 361, endPoint y: 433, distance: 229.6
click at [132, 436] on icon at bounding box center [130, 436] width 24 height 21
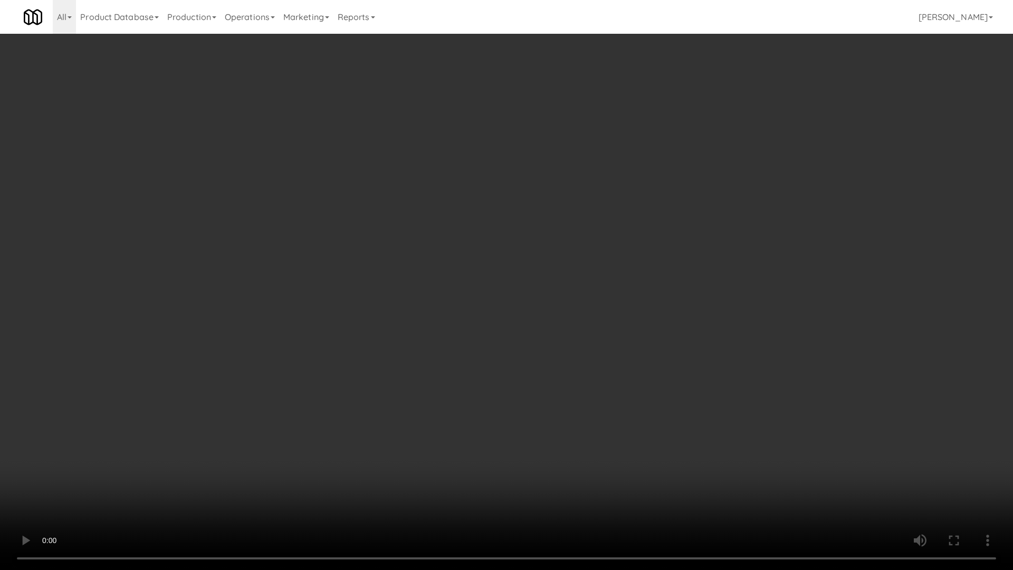
click at [378, 441] on video at bounding box center [506, 285] width 1013 height 570
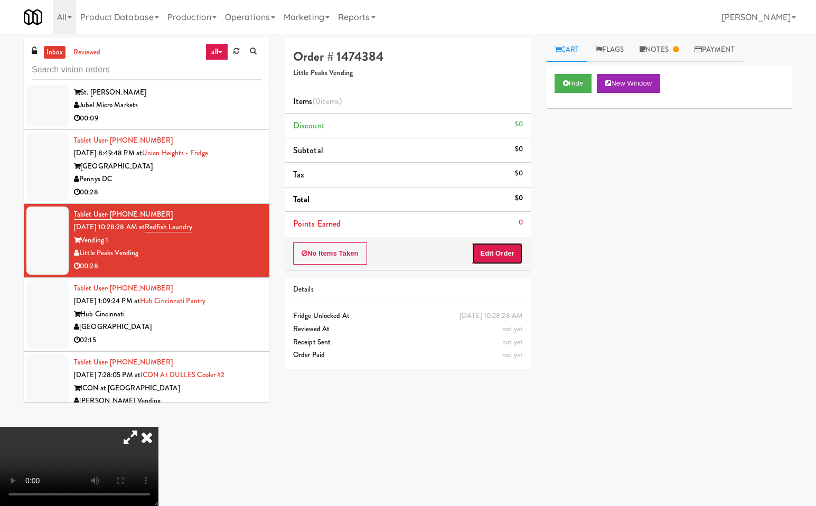
click at [506, 249] on button "Edit Order" at bounding box center [496, 253] width 51 height 22
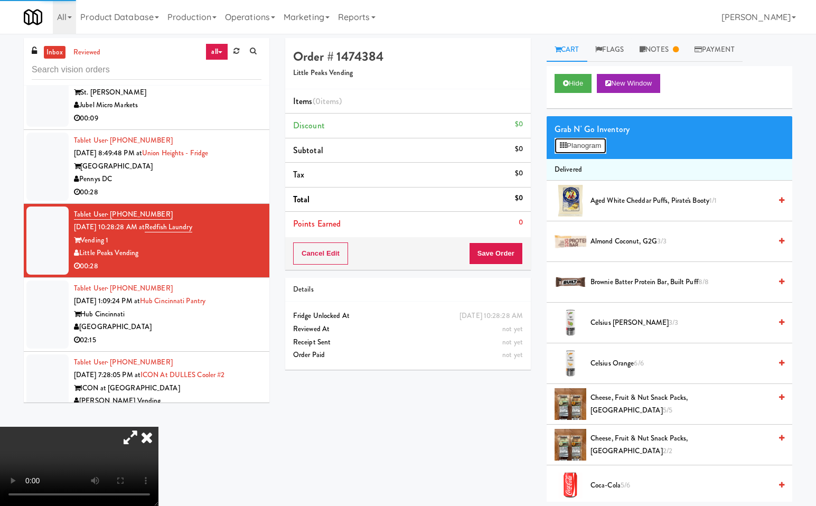
drag, startPoint x: 588, startPoint y: 143, endPoint x: 581, endPoint y: 257, distance: 114.2
click at [589, 146] on button "Planogram" at bounding box center [580, 146] width 52 height 16
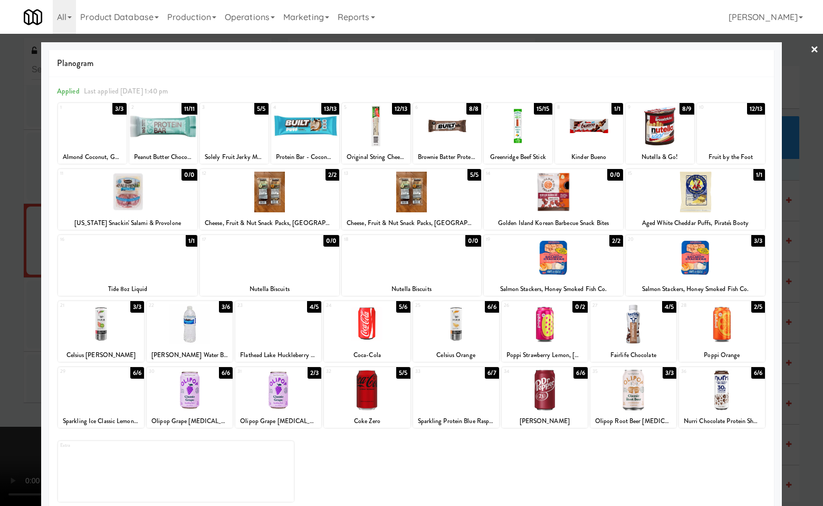
click at [164, 136] on div at bounding box center [163, 126] width 69 height 41
click at [154, 132] on div at bounding box center [163, 126] width 69 height 41
click at [180, 137] on div at bounding box center [163, 126] width 69 height 41
click at [160, 135] on div at bounding box center [163, 126] width 69 height 41
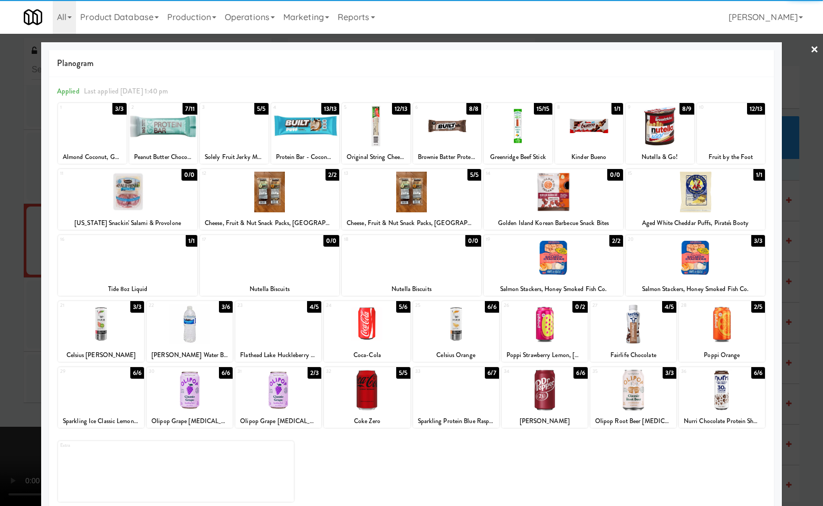
drag, startPoint x: 808, startPoint y: 48, endPoint x: 474, endPoint y: 304, distance: 420.5
click at [811, 52] on link "×" at bounding box center [815, 50] width 8 height 33
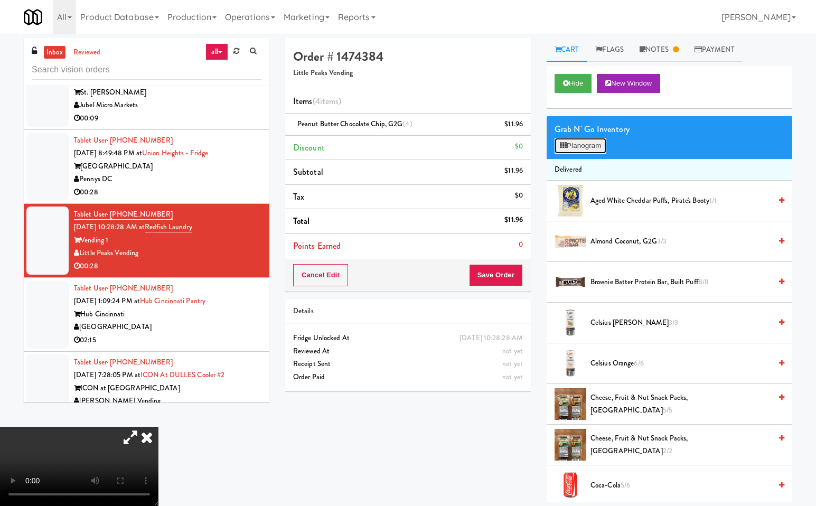
click at [584, 145] on button "Planogram" at bounding box center [580, 146] width 52 height 16
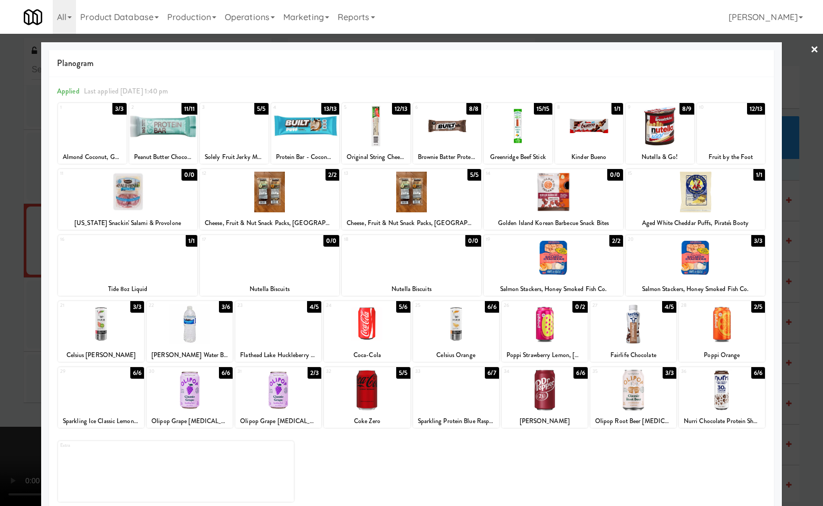
click at [179, 395] on div at bounding box center [190, 389] width 86 height 41
click at [206, 396] on div at bounding box center [190, 389] width 86 height 41
click at [793, 388] on div at bounding box center [411, 253] width 823 height 506
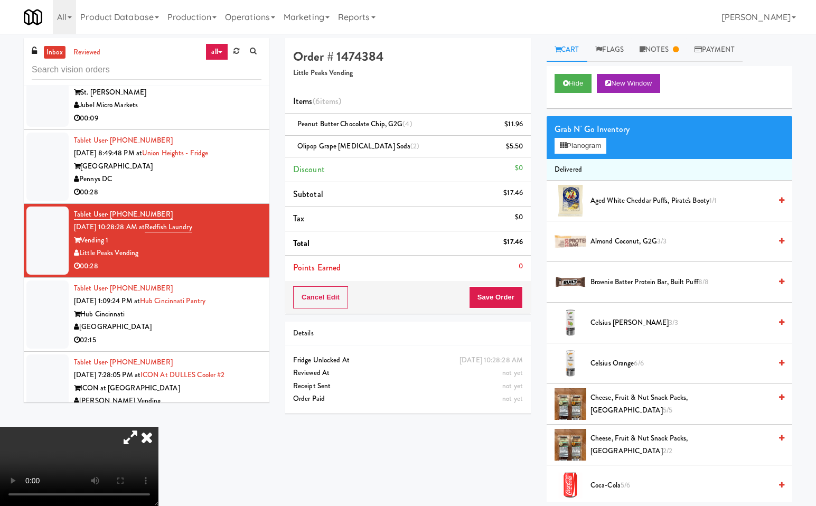
drag, startPoint x: 283, startPoint y: 215, endPoint x: 477, endPoint y: 320, distance: 220.4
click at [158, 426] on icon at bounding box center [146, 436] width 23 height 21
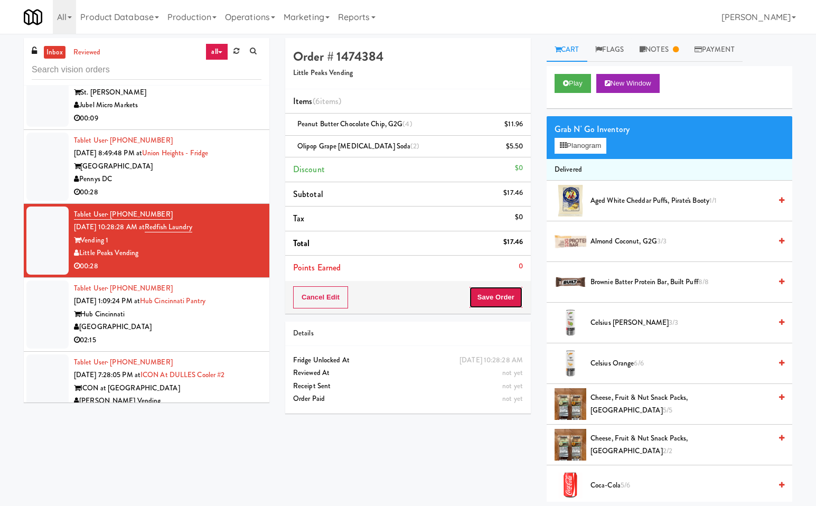
click at [502, 295] on button "Save Order" at bounding box center [496, 297] width 54 height 22
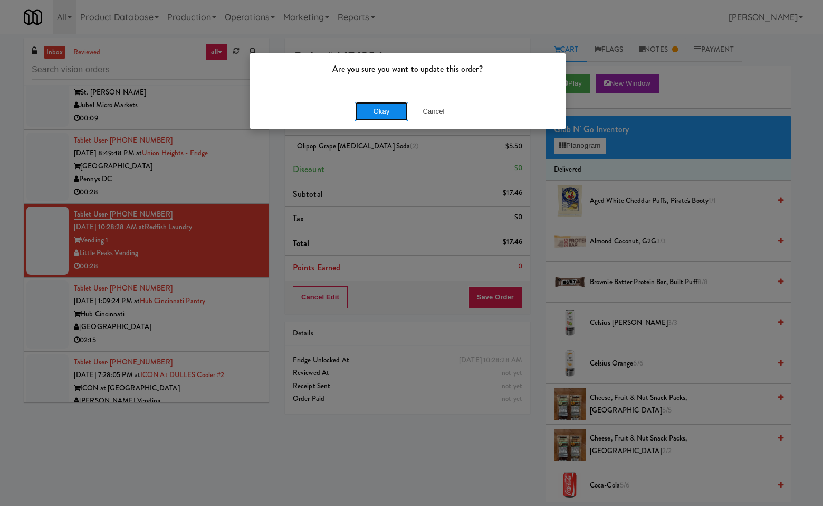
drag, startPoint x: 377, startPoint y: 116, endPoint x: 396, endPoint y: 419, distance: 303.5
click at [378, 120] on button "Okay" at bounding box center [381, 111] width 53 height 19
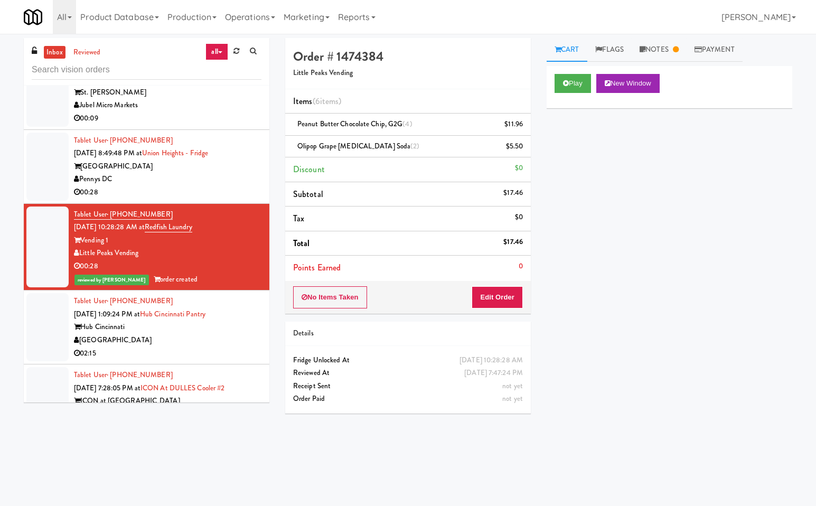
click at [208, 337] on div "[GEOGRAPHIC_DATA]" at bounding box center [167, 340] width 187 height 13
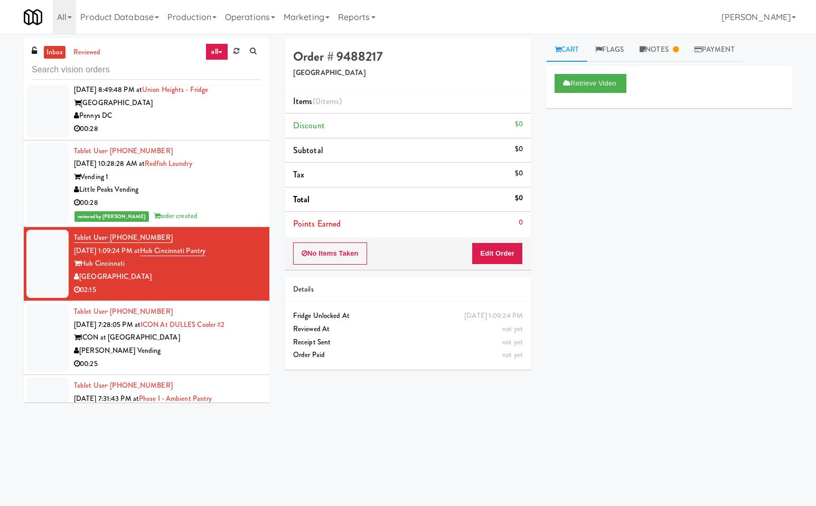
scroll to position [1845, 0]
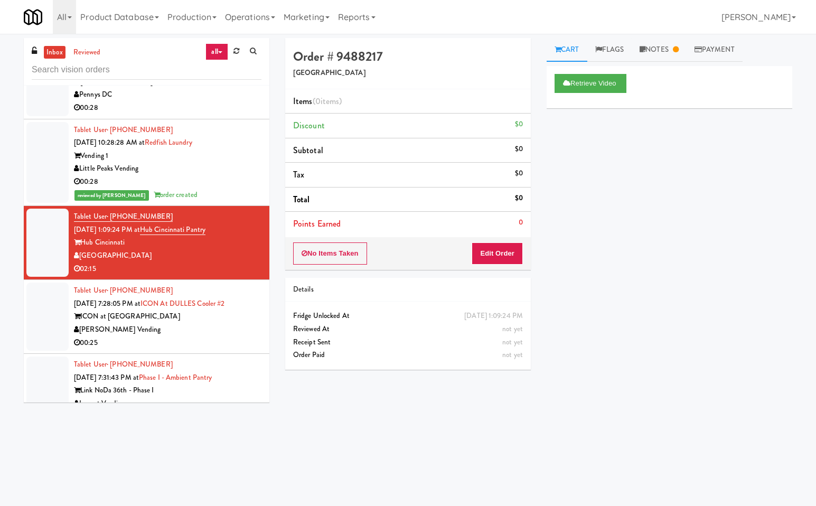
click at [209, 325] on div "[PERSON_NAME] Vending" at bounding box center [167, 329] width 187 height 13
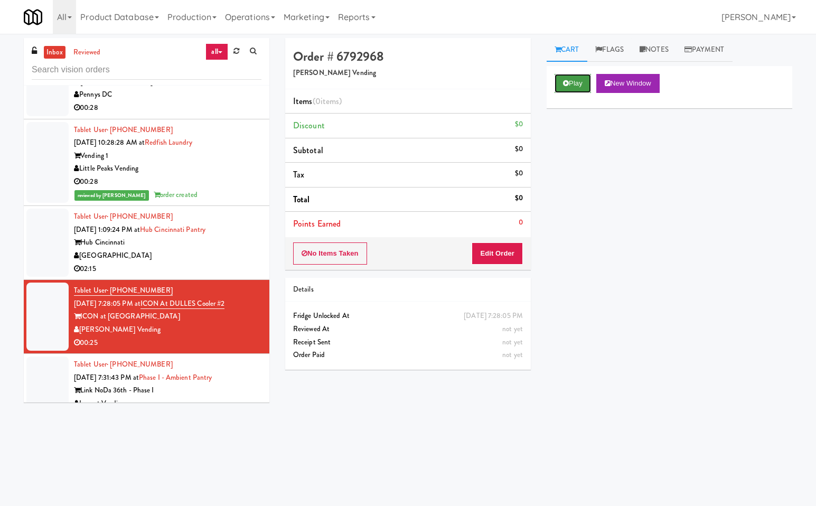
click at [574, 80] on button "Play" at bounding box center [572, 83] width 36 height 19
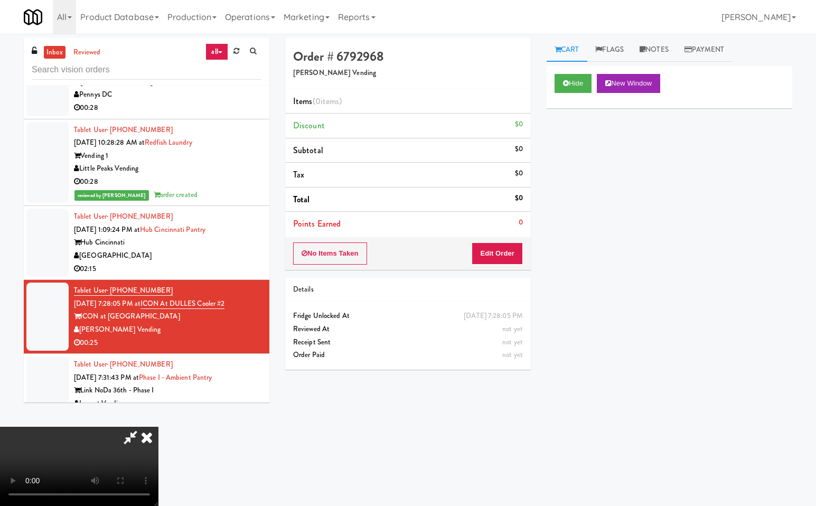
click at [131, 434] on icon at bounding box center [130, 436] width 24 height 21
drag, startPoint x: 505, startPoint y: 248, endPoint x: 515, endPoint y: 248, distance: 9.5
click at [515, 248] on button "Edit Order" at bounding box center [496, 253] width 51 height 22
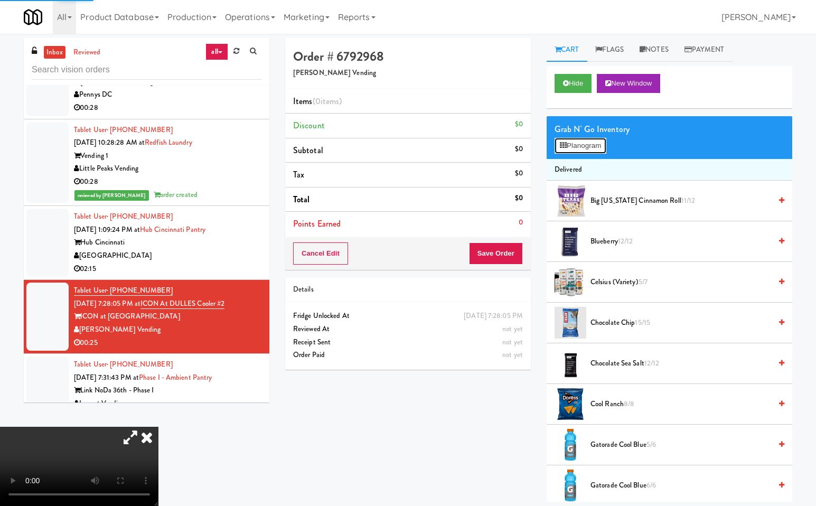
drag, startPoint x: 598, startPoint y: 138, endPoint x: 665, endPoint y: 148, distance: 67.3
click at [598, 138] on button "Planogram" at bounding box center [580, 146] width 52 height 16
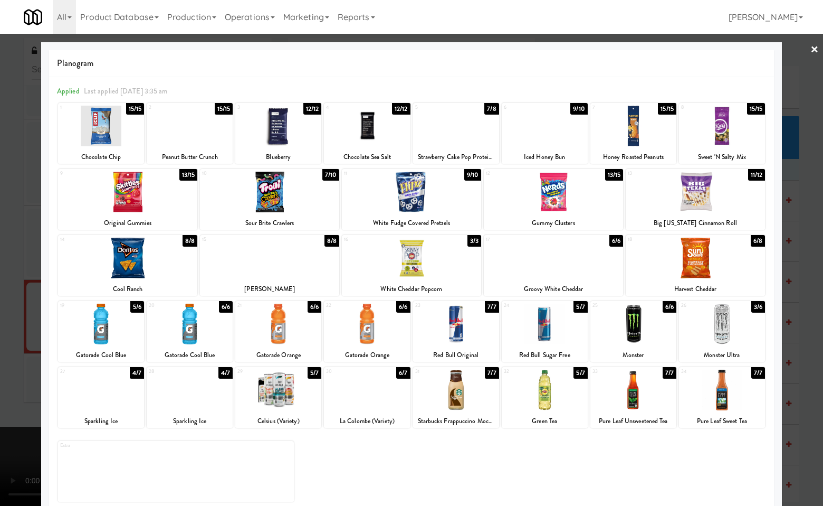
click at [403, 194] on div at bounding box center [411, 192] width 139 height 41
click at [807, 224] on div at bounding box center [411, 253] width 823 height 506
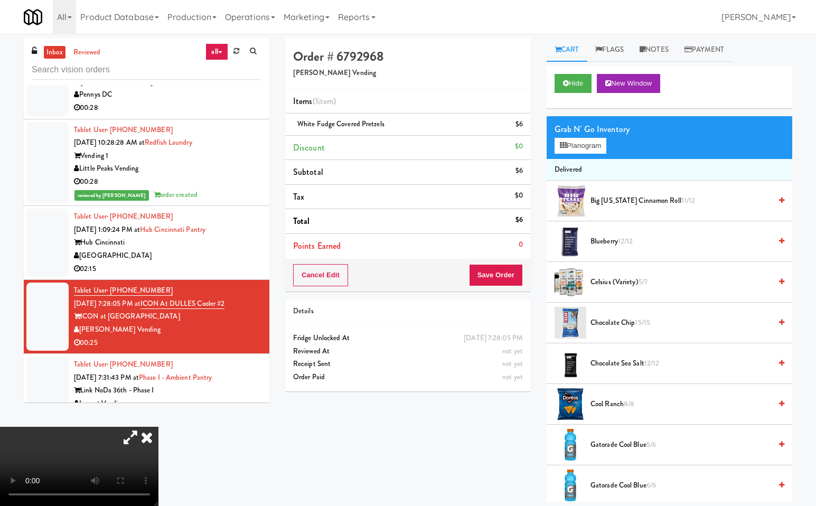
click at [158, 426] on icon at bounding box center [146, 436] width 23 height 21
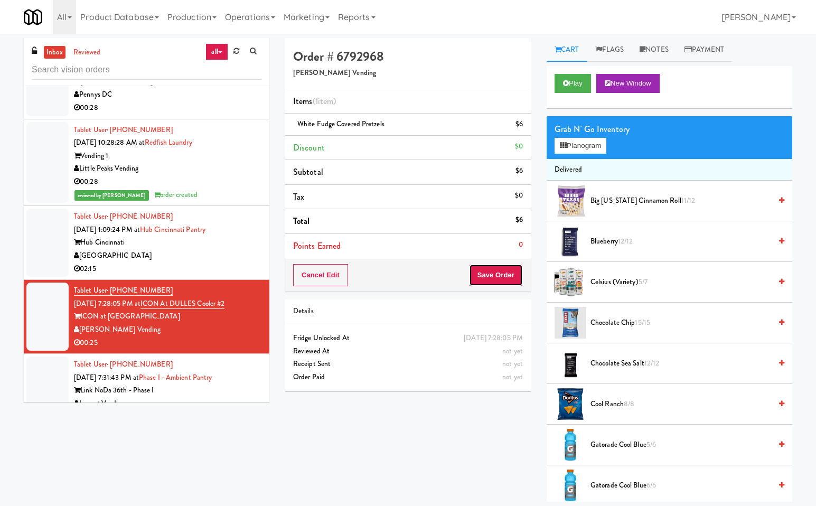
click at [508, 271] on button "Save Order" at bounding box center [496, 275] width 54 height 22
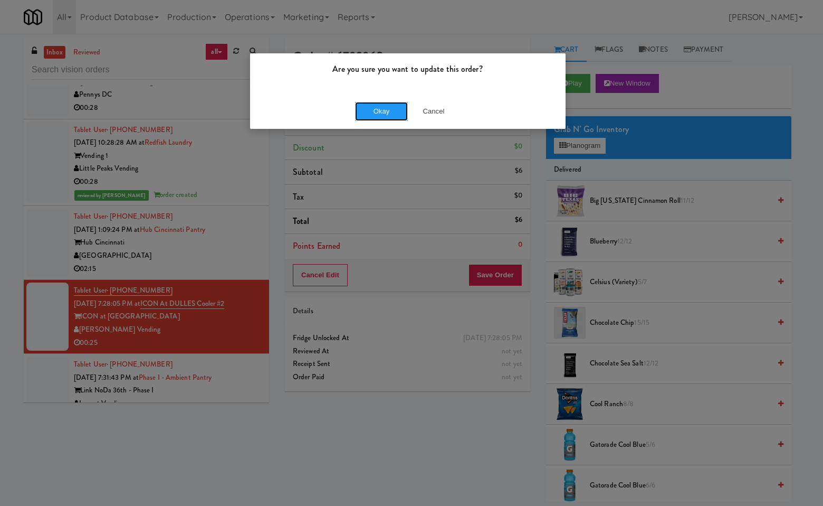
click at [385, 120] on button "Okay" at bounding box center [381, 111] width 53 height 19
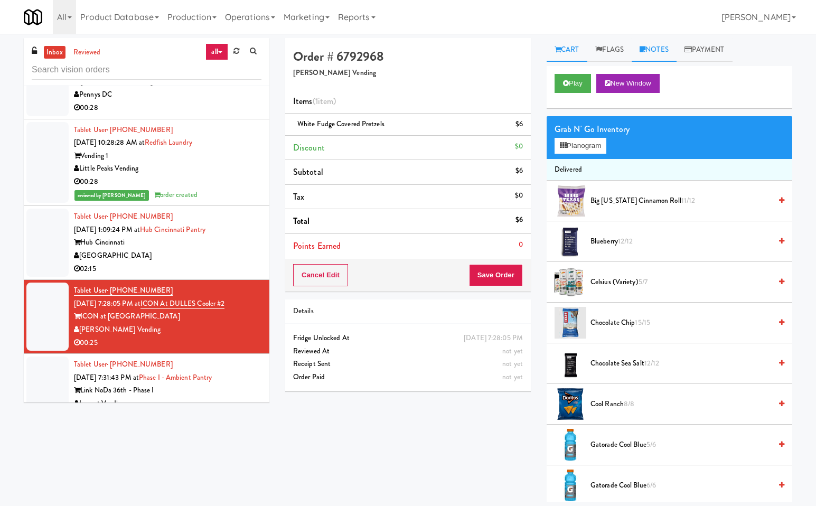
click at [668, 46] on link "Notes" at bounding box center [653, 50] width 45 height 24
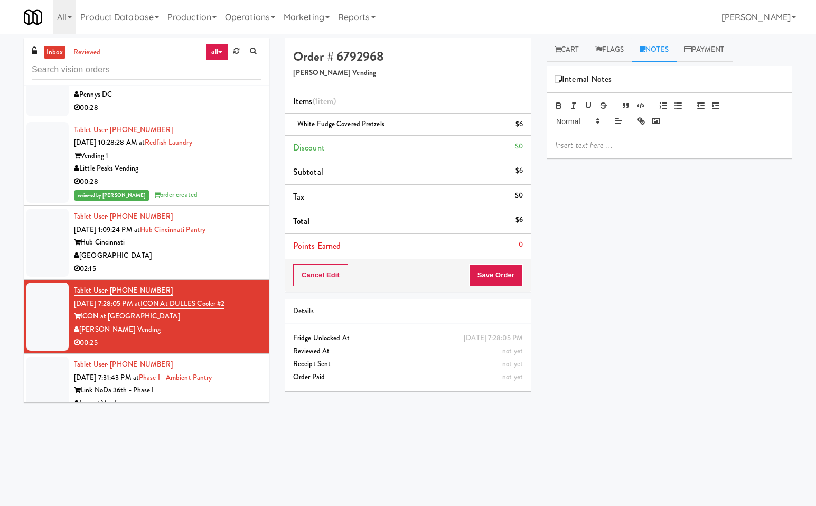
click at [593, 137] on div at bounding box center [669, 145] width 244 height 24
drag, startPoint x: 574, startPoint y: 49, endPoint x: 630, endPoint y: 300, distance: 257.8
click at [575, 50] on link "Cart" at bounding box center [566, 50] width 41 height 24
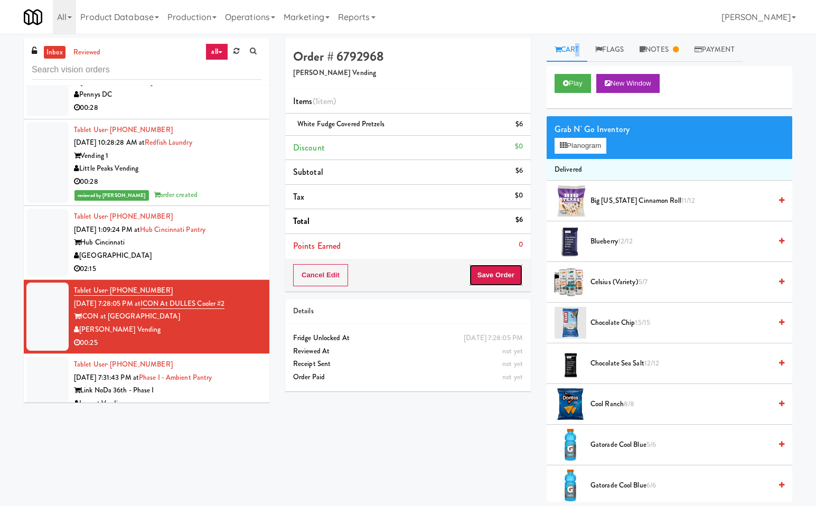
drag, startPoint x: 496, startPoint y: 276, endPoint x: 498, endPoint y: 344, distance: 68.7
click at [495, 284] on button "Save Order" at bounding box center [496, 275] width 54 height 22
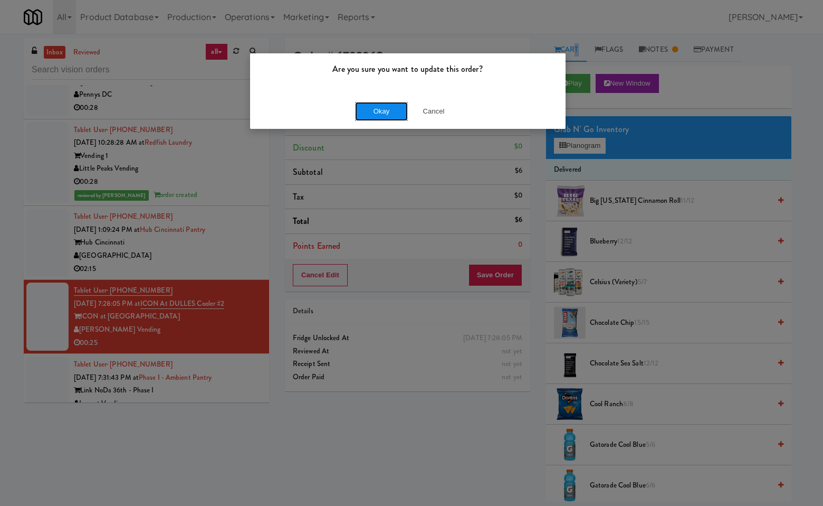
click at [373, 109] on button "Okay" at bounding box center [381, 111] width 53 height 19
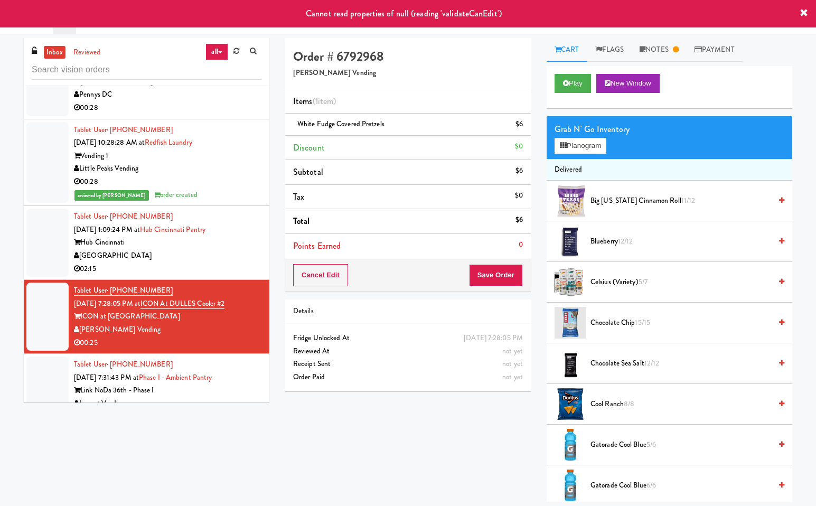
drag, startPoint x: 206, startPoint y: 366, endPoint x: 262, endPoint y: 366, distance: 55.4
click at [208, 366] on div "Tablet User · (570) 412-3982 Sep 21, 2025 7:31:43 PM at Phase I - Ambient Pantr…" at bounding box center [167, 390] width 187 height 65
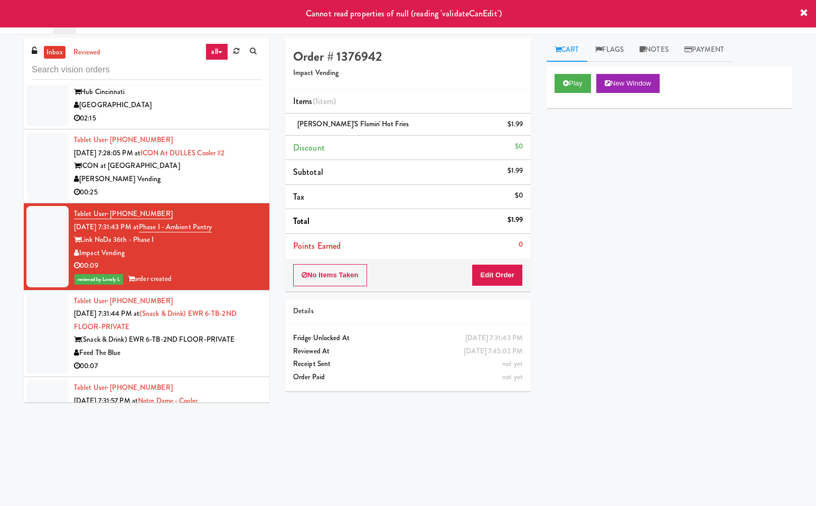
scroll to position [2066, 0]
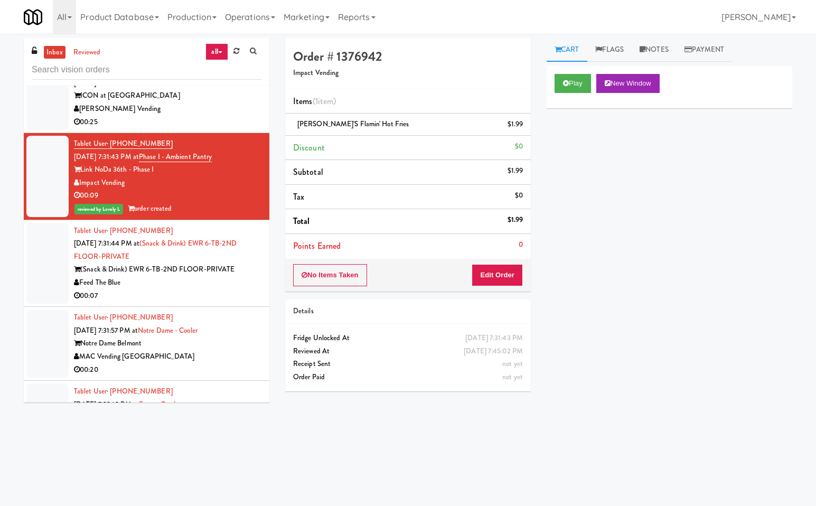
drag, startPoint x: 221, startPoint y: 290, endPoint x: 262, endPoint y: 292, distance: 40.7
click at [222, 290] on div "00:07" at bounding box center [167, 295] width 187 height 13
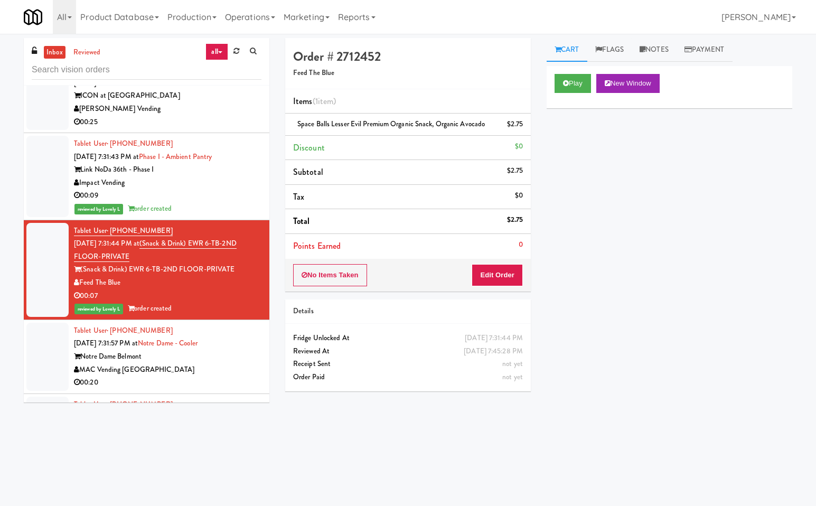
click at [226, 371] on div "MAC Vending [GEOGRAPHIC_DATA]" at bounding box center [167, 369] width 187 height 13
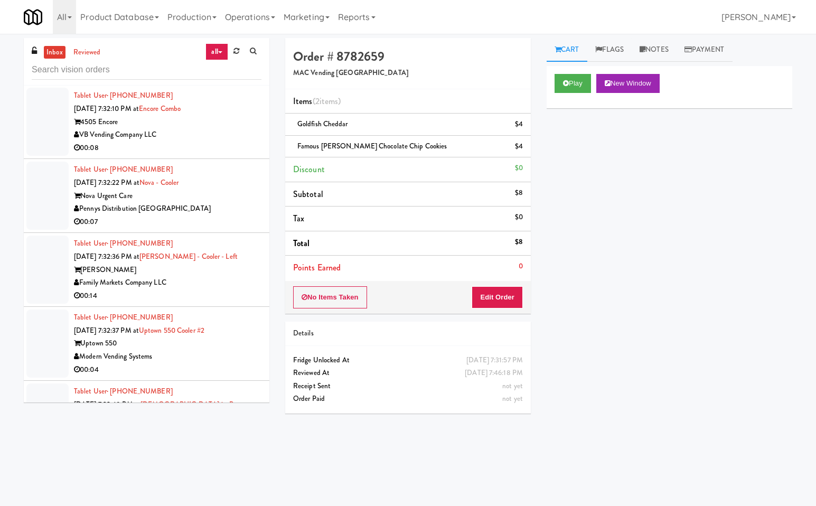
scroll to position [2257, 0]
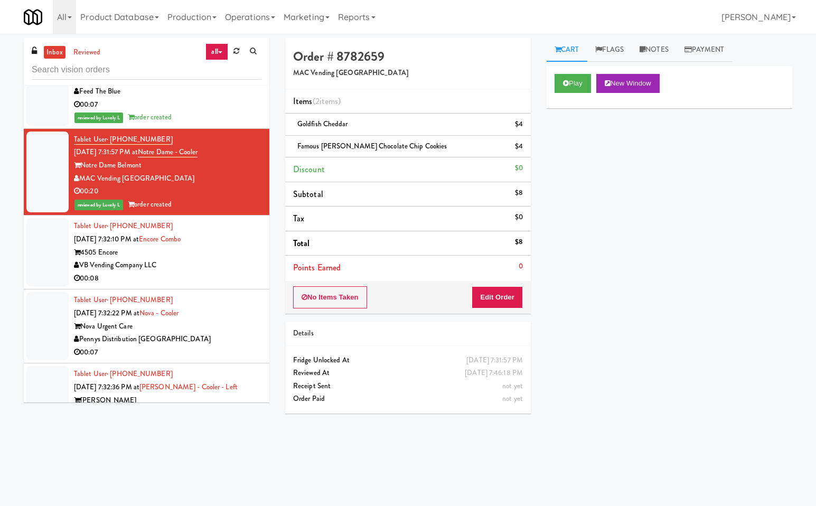
drag, startPoint x: 237, startPoint y: 265, endPoint x: 254, endPoint y: 268, distance: 17.2
click at [238, 266] on div "VB Vending Company LLC" at bounding box center [167, 265] width 187 height 13
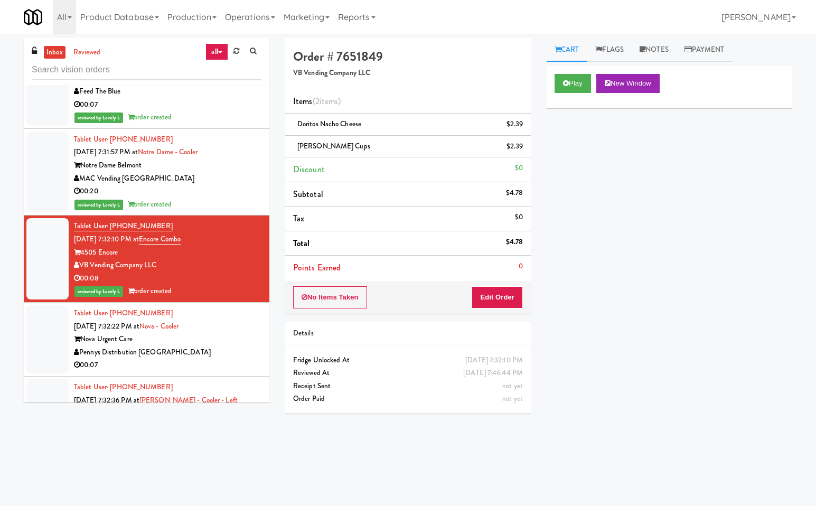
drag, startPoint x: 242, startPoint y: 353, endPoint x: 293, endPoint y: 347, distance: 51.1
click at [243, 353] on div "Pennys Distribution [GEOGRAPHIC_DATA]" at bounding box center [167, 352] width 187 height 13
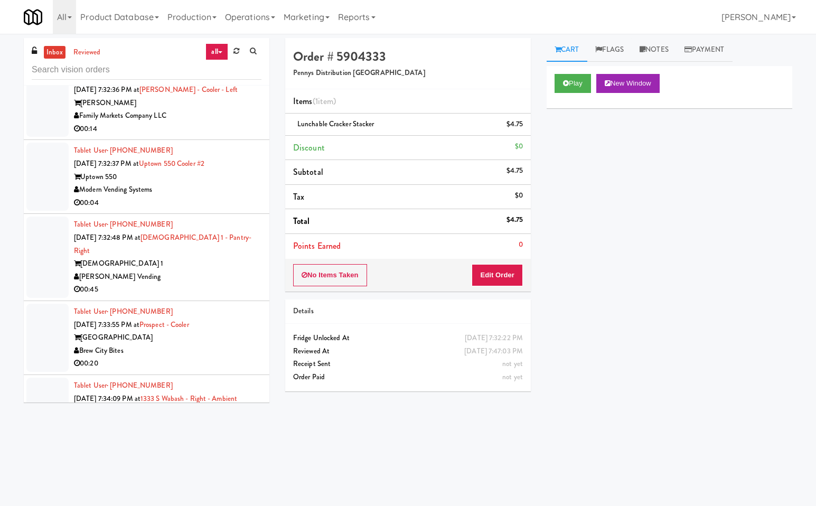
scroll to position [2419, 0]
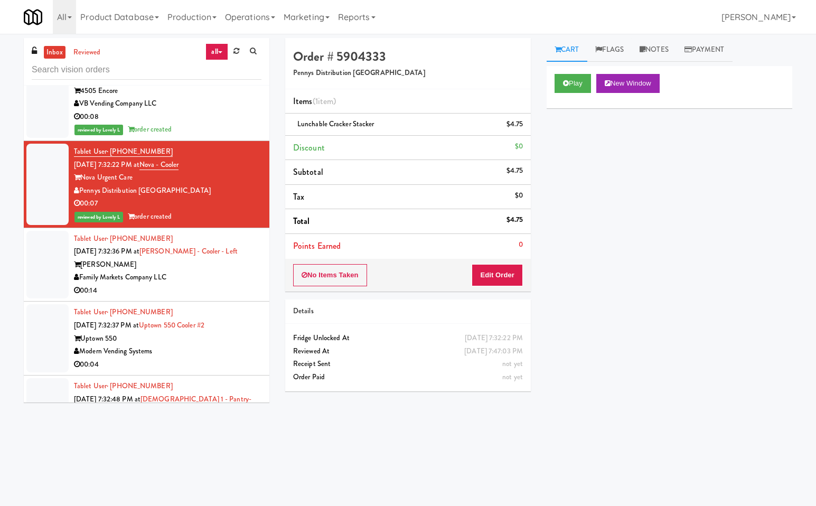
click at [234, 272] on div "Family Markets Company LLC" at bounding box center [167, 277] width 187 height 13
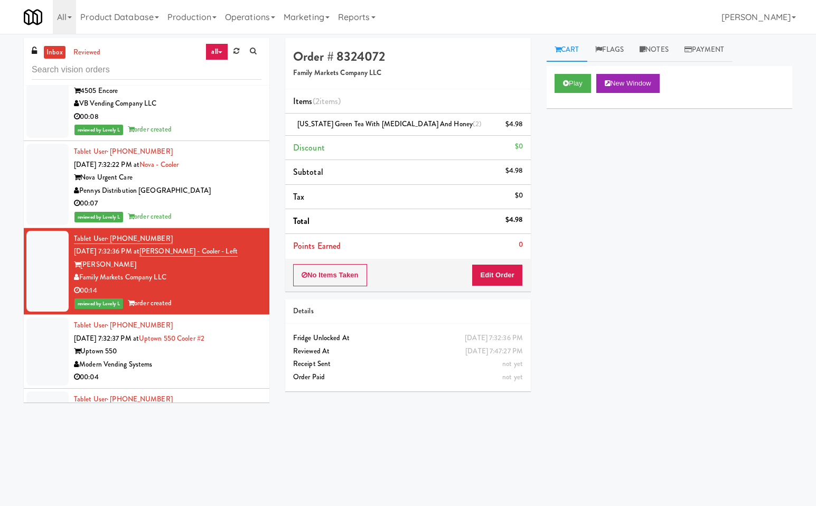
click at [234, 350] on div "Uptown 550" at bounding box center [167, 351] width 187 height 13
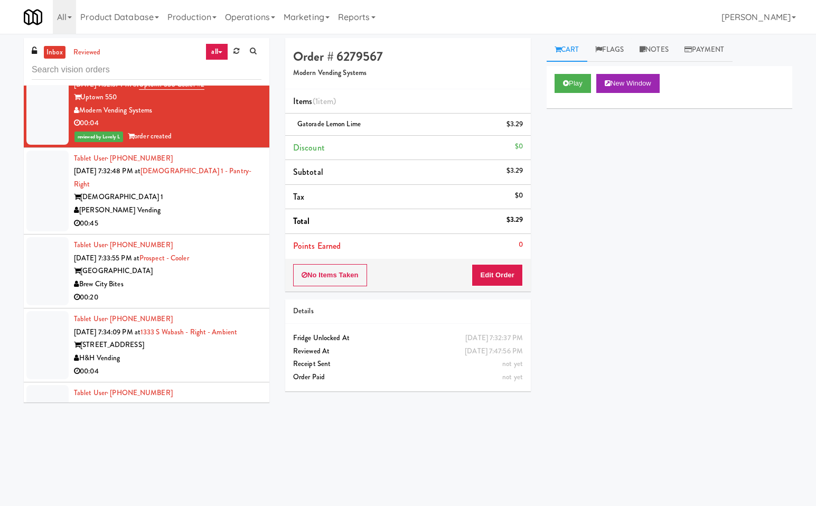
scroll to position [2703, 0]
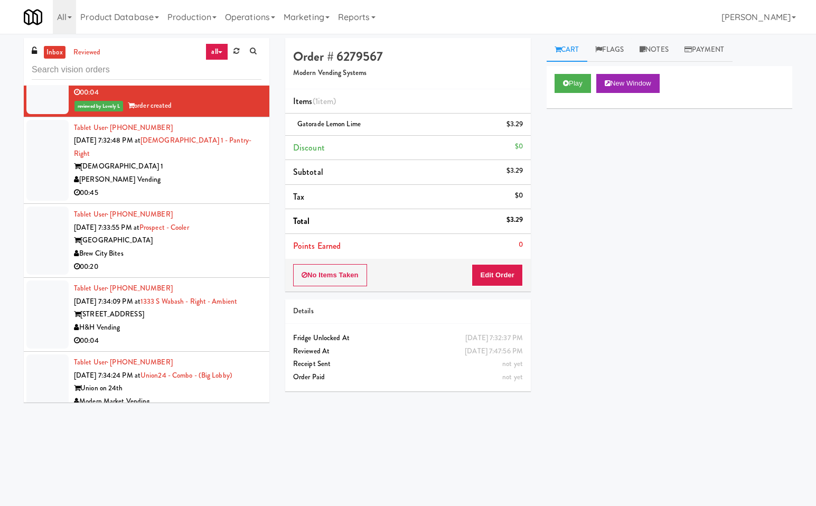
click at [222, 186] on div "00:45" at bounding box center [167, 192] width 187 height 13
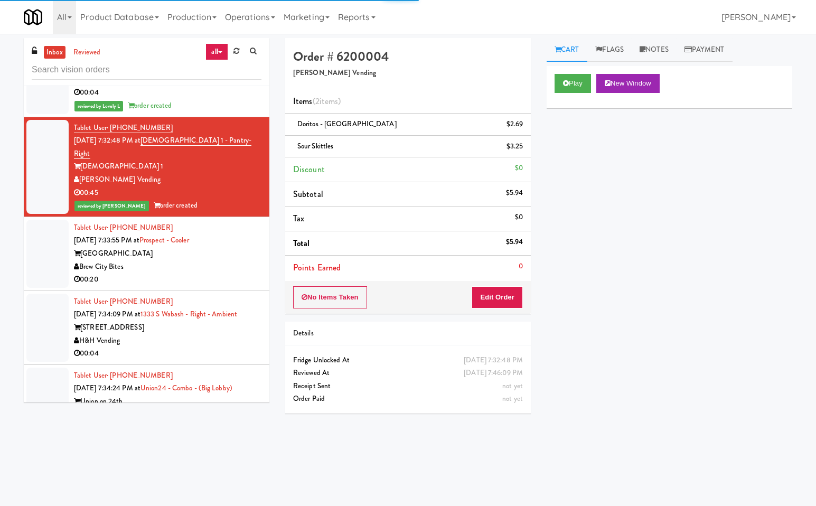
click at [236, 260] on div "Brew City Bites" at bounding box center [167, 266] width 187 height 13
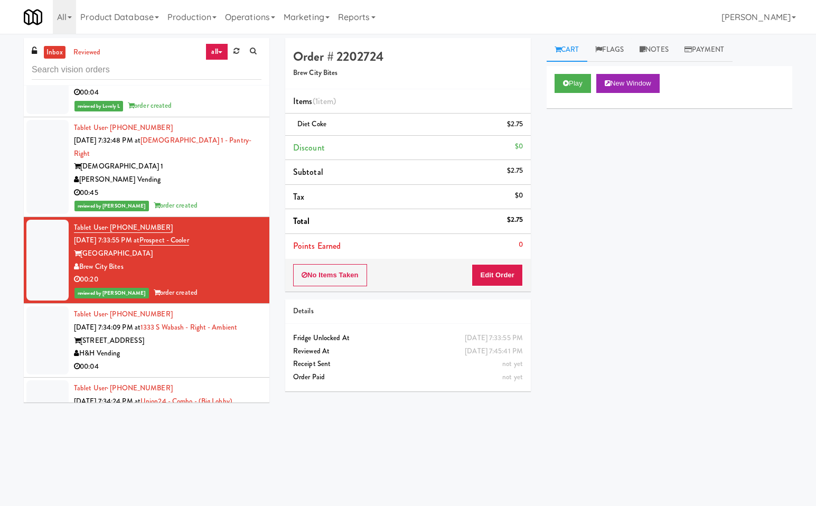
click at [220, 347] on div "H&H Vending" at bounding box center [167, 353] width 187 height 13
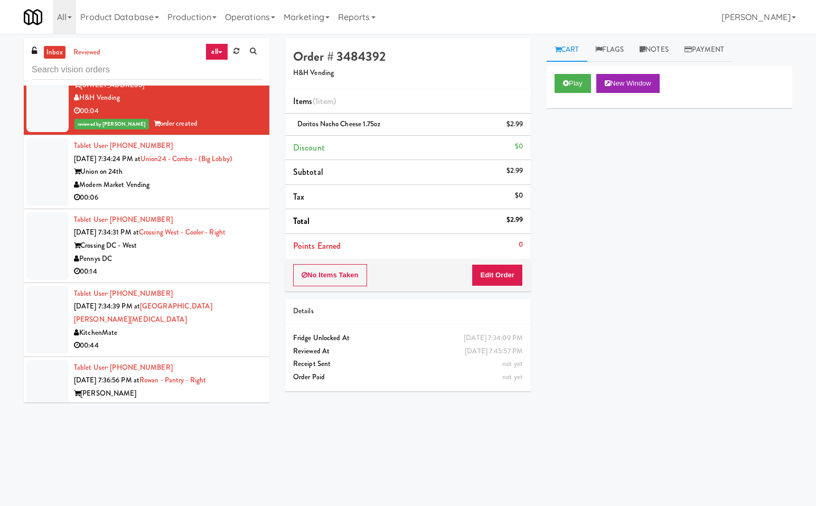
scroll to position [2928, 0]
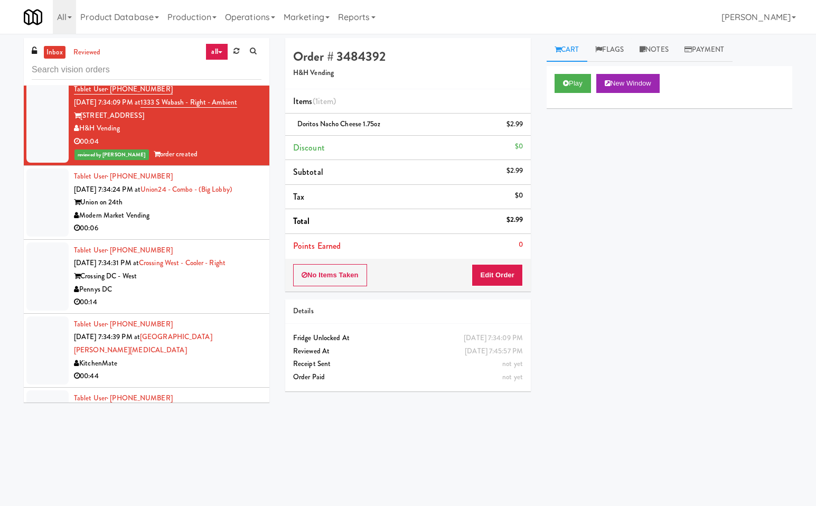
click at [207, 222] on div "00:06" at bounding box center [167, 228] width 187 height 13
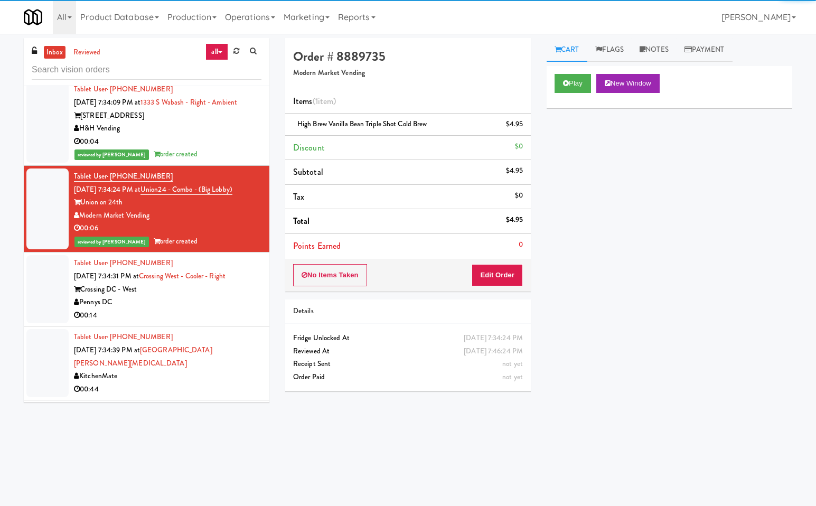
click at [210, 296] on div "Pennys DC" at bounding box center [167, 302] width 187 height 13
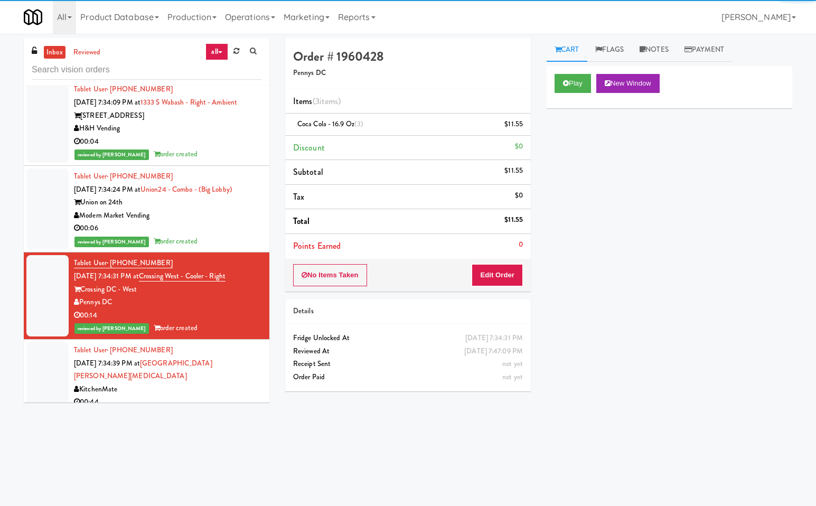
click at [214, 383] on div "KitchenMate" at bounding box center [167, 389] width 187 height 13
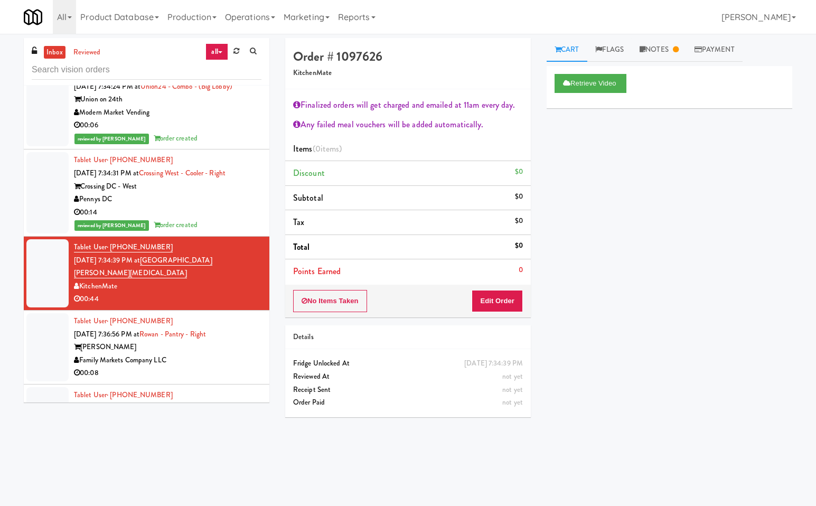
scroll to position [3113, 0]
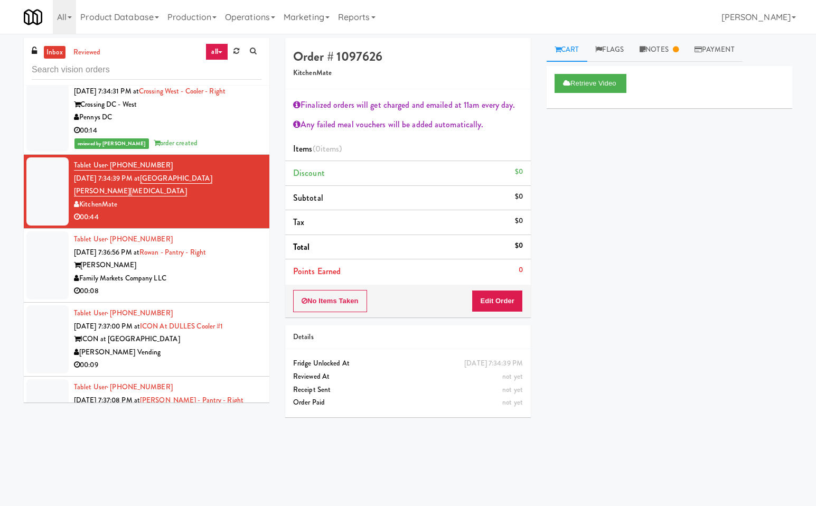
click at [220, 285] on div "00:08" at bounding box center [167, 291] width 187 height 13
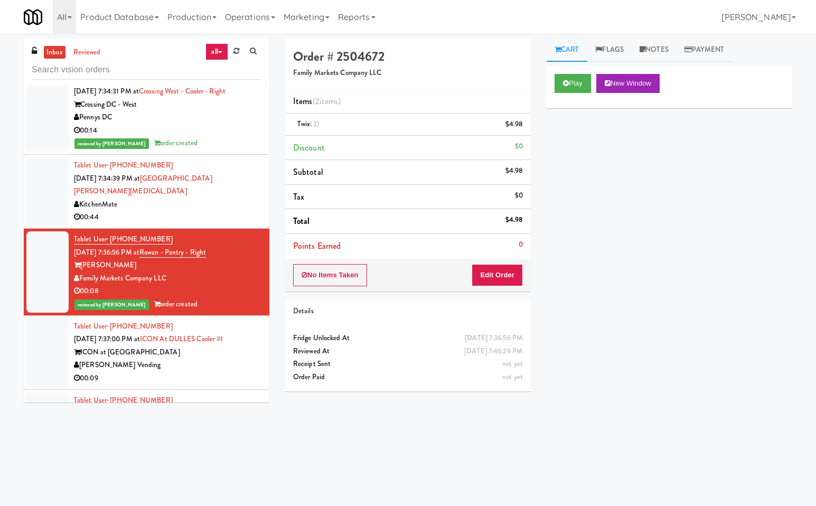
click at [218, 346] on div "ICON at DULLES" at bounding box center [167, 352] width 187 height 13
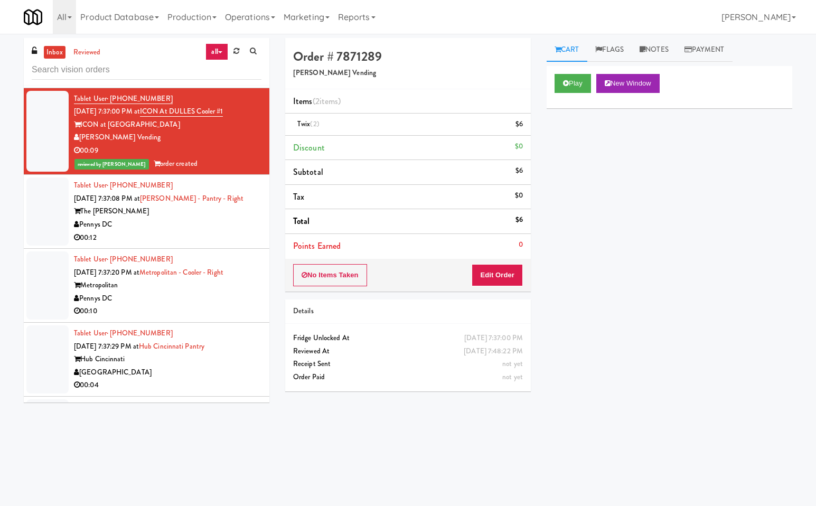
scroll to position [3330, 0]
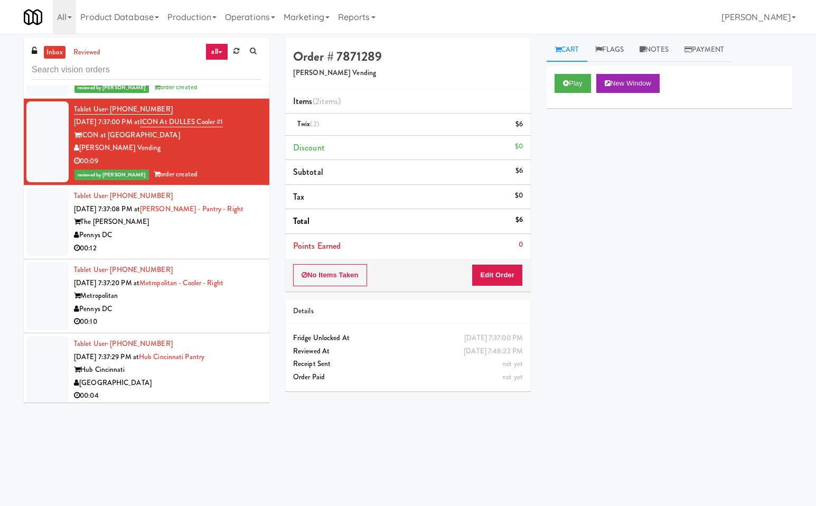
click at [213, 242] on div "00:12" at bounding box center [167, 248] width 187 height 13
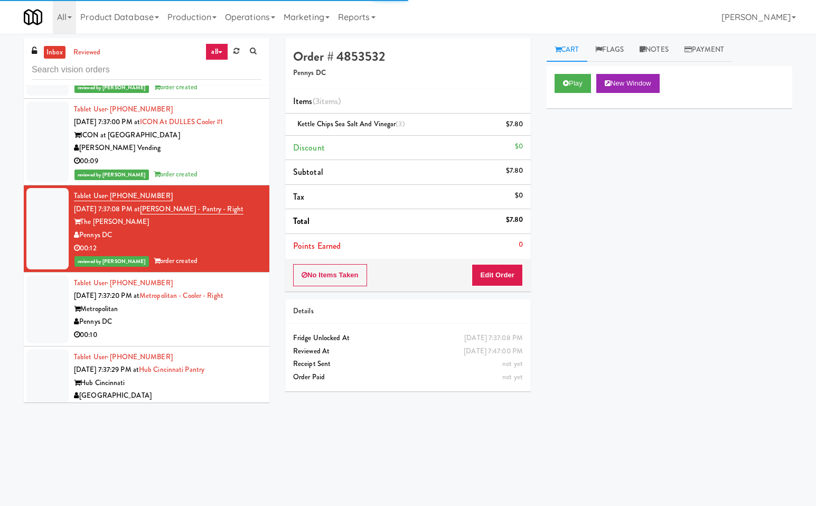
click at [198, 302] on div "Metropolitan" at bounding box center [167, 308] width 187 height 13
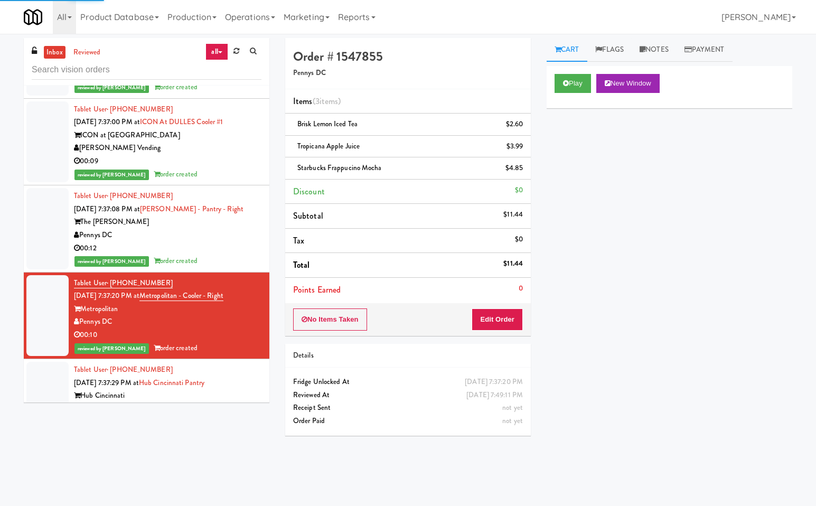
click at [218, 402] on div "[GEOGRAPHIC_DATA]" at bounding box center [167, 408] width 187 height 13
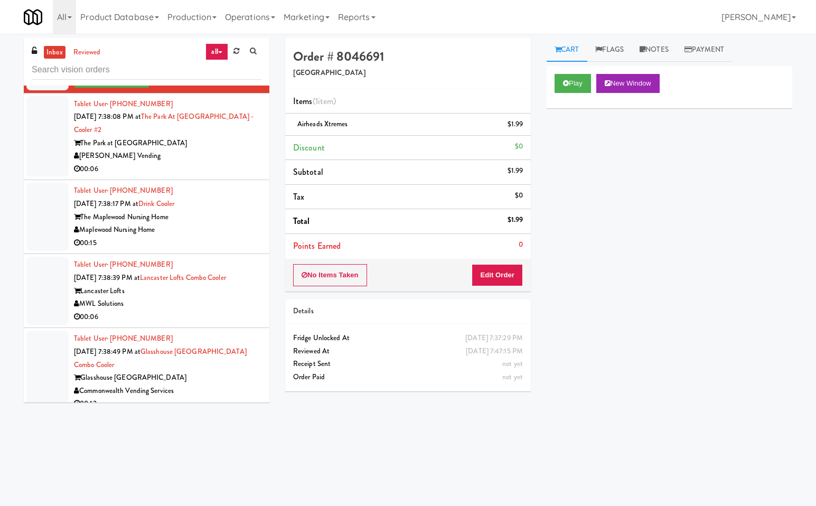
scroll to position [3662, 0]
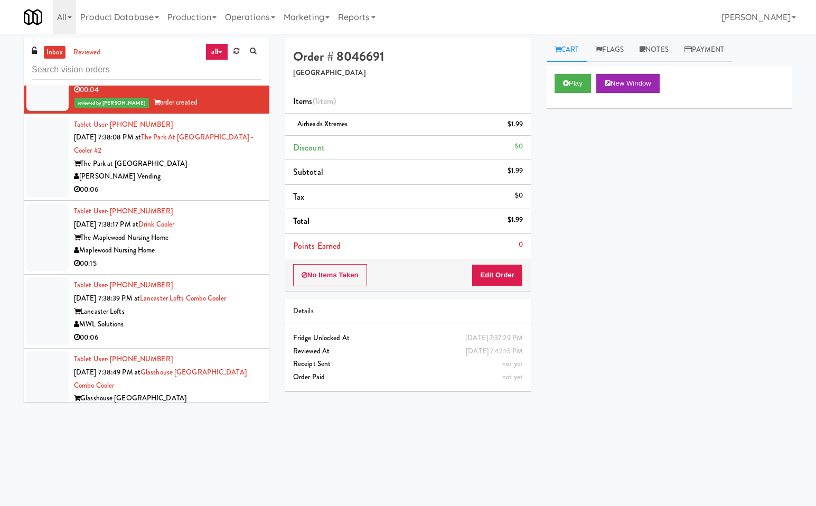
click at [208, 170] on div "[PERSON_NAME] Vending" at bounding box center [167, 176] width 187 height 13
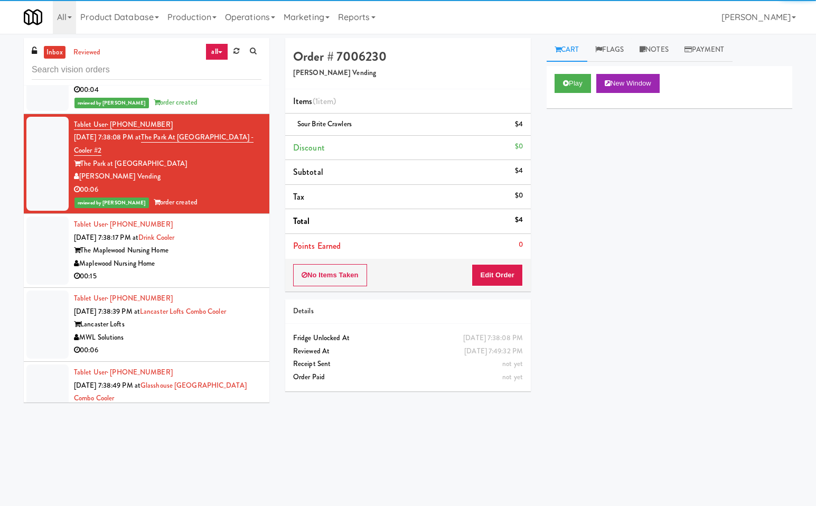
click at [212, 257] on div "Maplewood Nursing Home" at bounding box center [167, 263] width 187 height 13
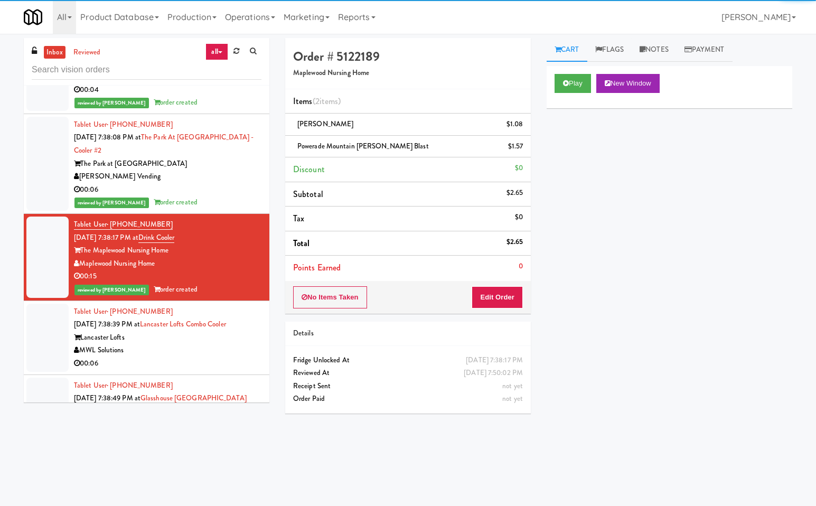
click at [215, 331] on div "Lancaster Lofts" at bounding box center [167, 337] width 187 height 13
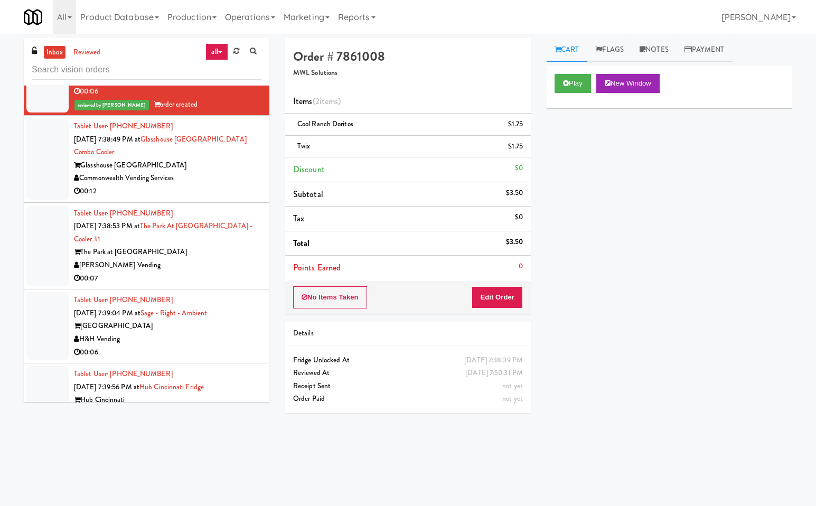
scroll to position [3797, 0]
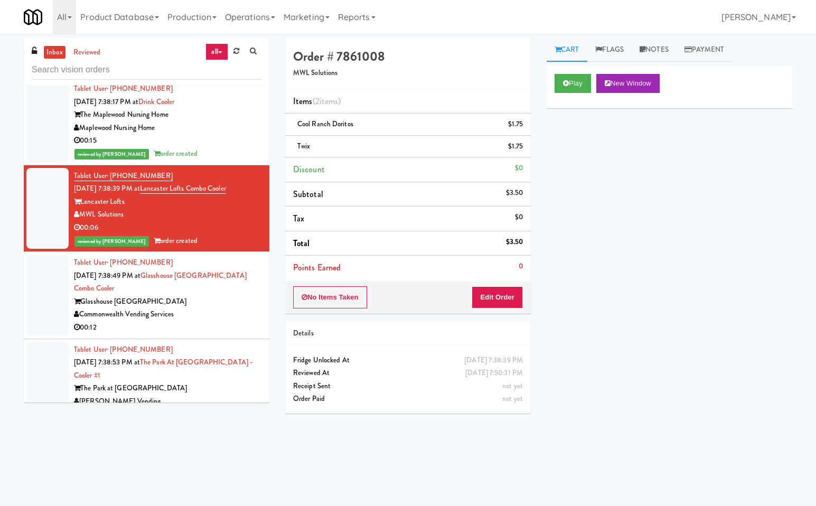
click at [218, 295] on div "Glasshouse Pittsburgh" at bounding box center [167, 301] width 187 height 13
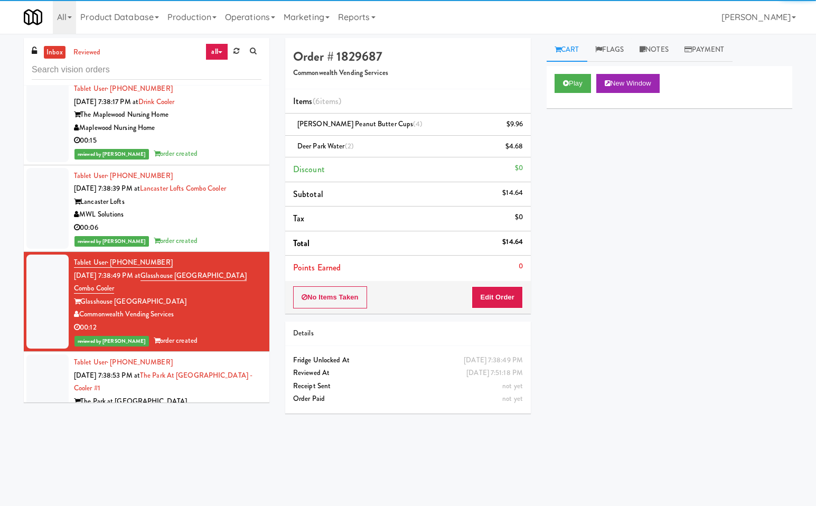
click at [219, 395] on div "The Park at Arlington Ridge" at bounding box center [167, 401] width 187 height 13
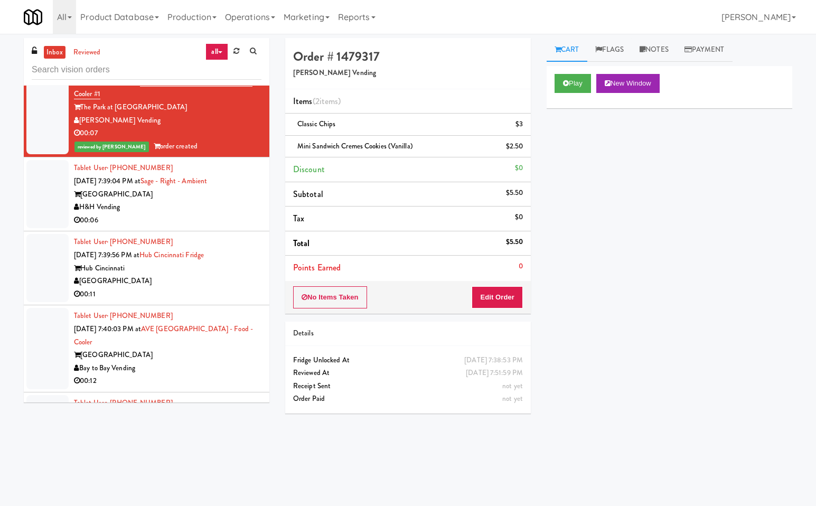
scroll to position [4081, 0]
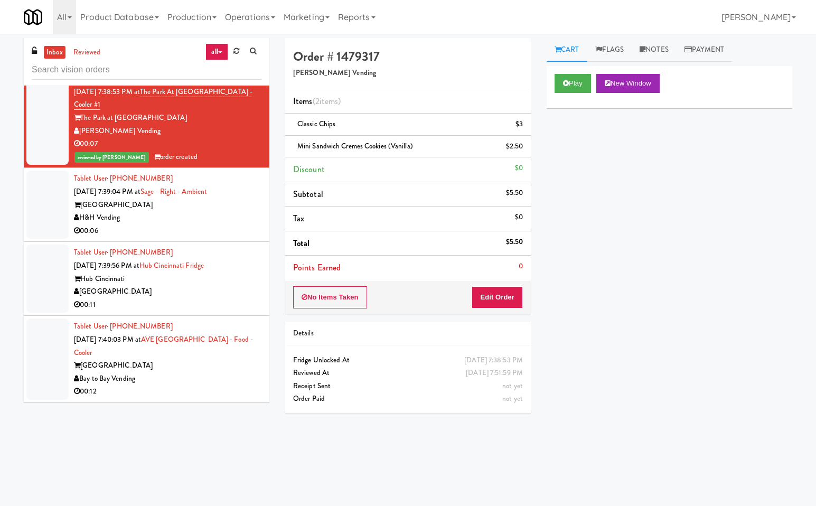
drag, startPoint x: 203, startPoint y: 190, endPoint x: 215, endPoint y: 193, distance: 12.5
click at [204, 211] on div "H&H Vending" at bounding box center [167, 217] width 187 height 13
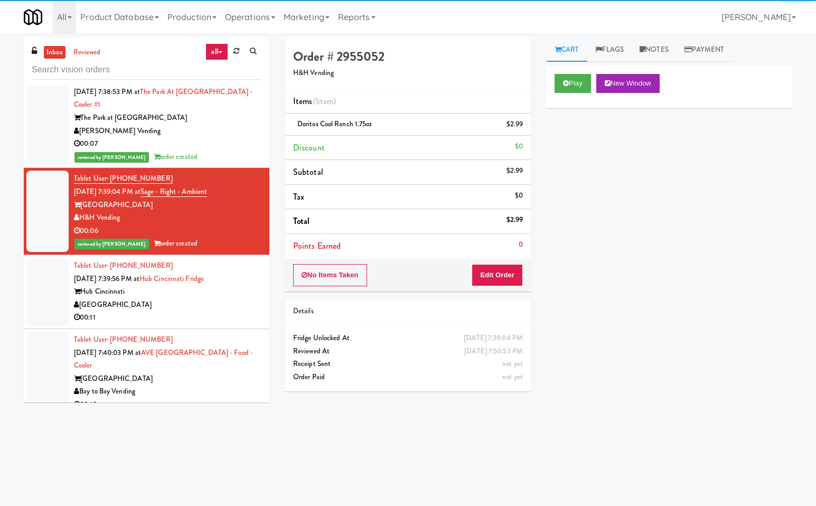
click at [209, 298] on div "[GEOGRAPHIC_DATA]" at bounding box center [167, 304] width 187 height 13
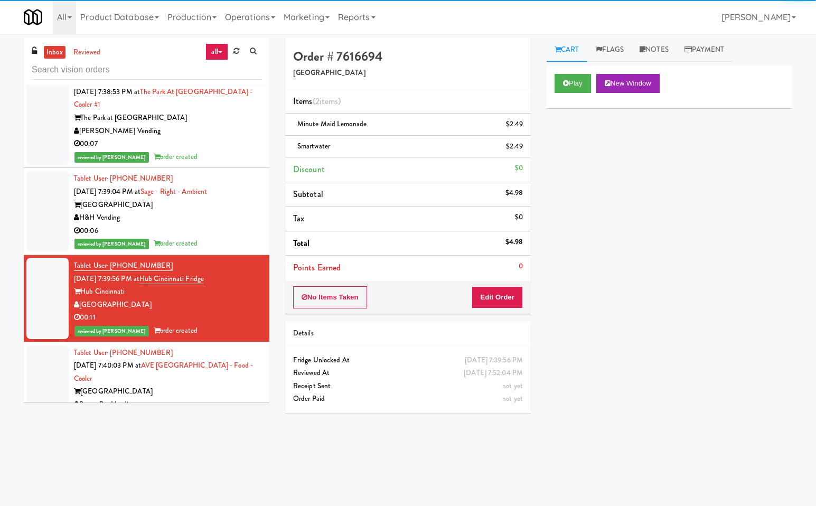
click at [206, 398] on div "Bay to Bay Vending" at bounding box center [167, 404] width 187 height 13
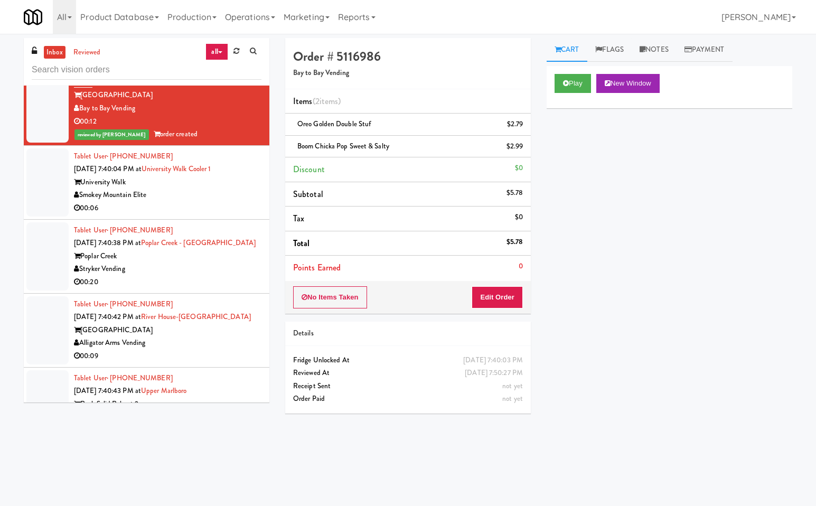
scroll to position [4387, 0]
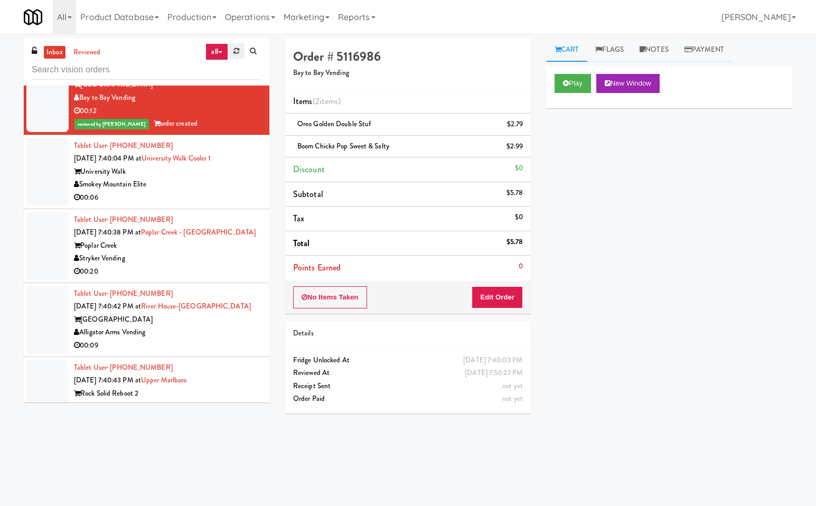
click at [241, 50] on link at bounding box center [236, 51] width 16 height 16
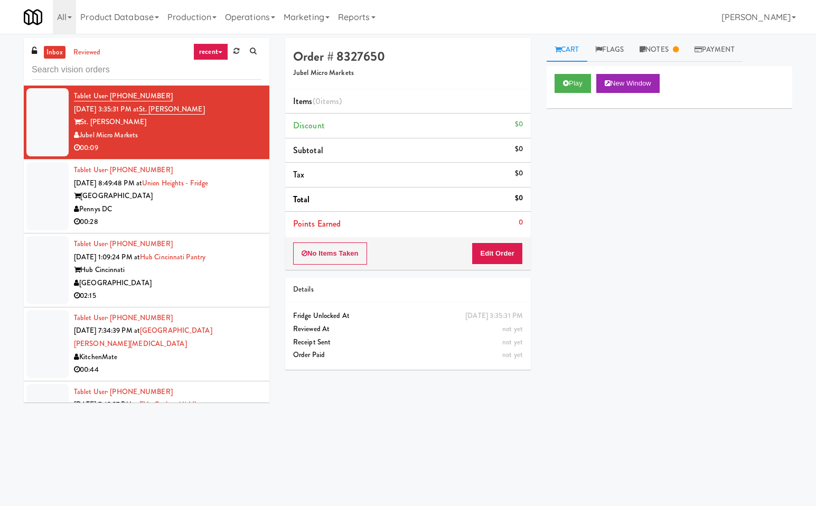
click at [232, 287] on div "[GEOGRAPHIC_DATA]" at bounding box center [167, 283] width 187 height 13
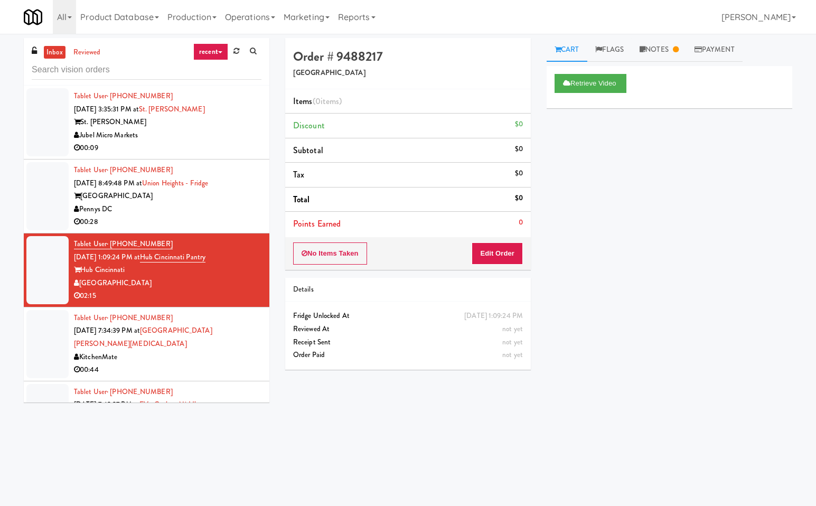
click at [215, 350] on div "KitchenMate" at bounding box center [167, 356] width 187 height 13
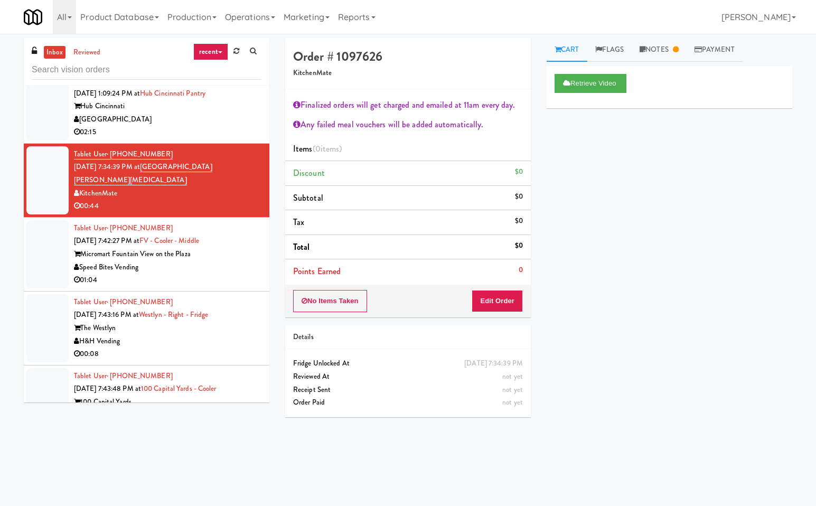
scroll to position [169, 0]
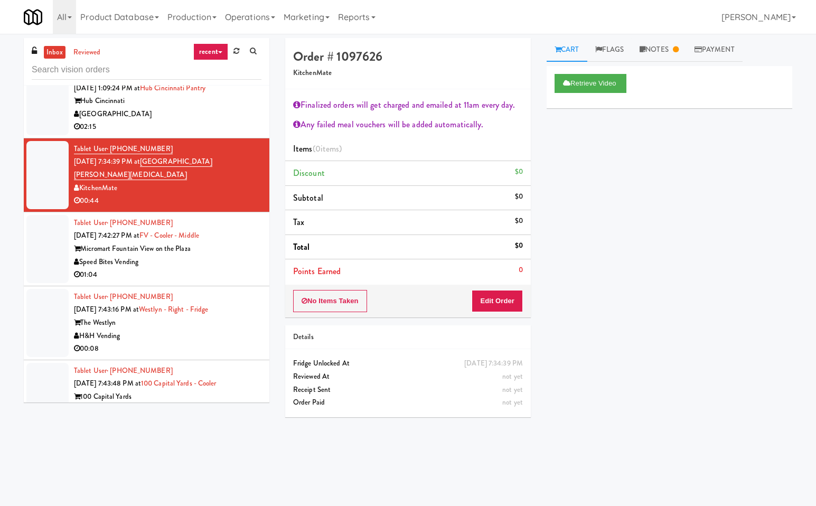
click at [206, 255] on div "Speed Bites Vending" at bounding box center [167, 261] width 187 height 13
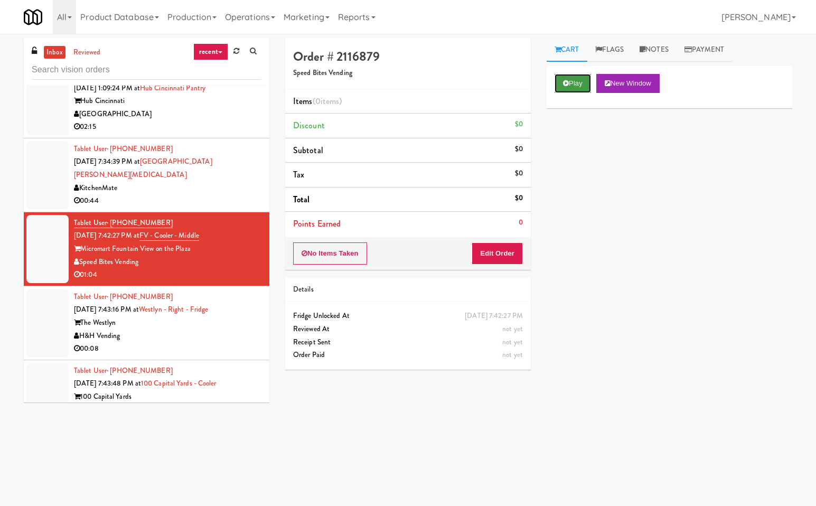
click at [558, 82] on button "Play" at bounding box center [572, 83] width 36 height 19
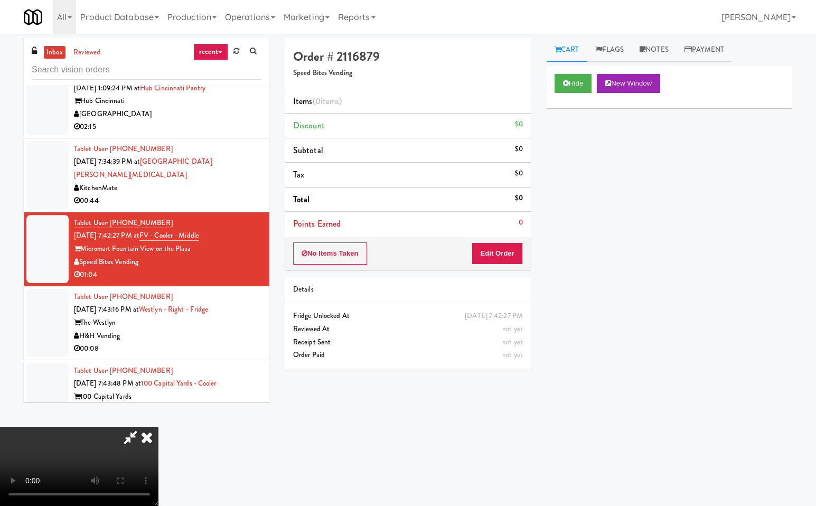
click at [125, 436] on icon at bounding box center [130, 436] width 24 height 21
click at [511, 253] on button "Edit Order" at bounding box center [496, 253] width 51 height 22
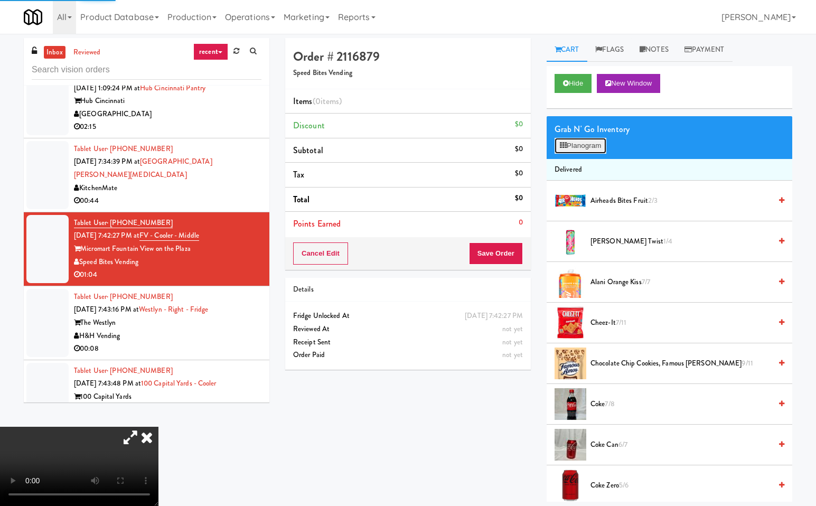
click at [584, 141] on button "Planogram" at bounding box center [580, 146] width 52 height 16
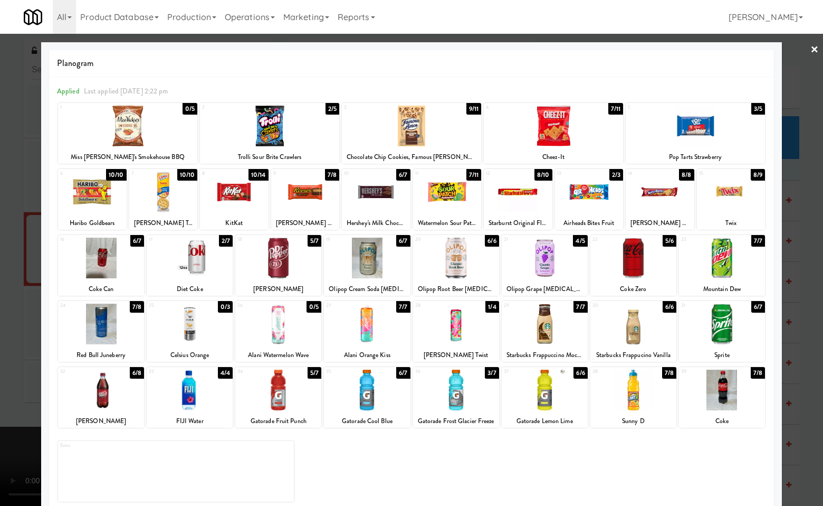
drag, startPoint x: 450, startPoint y: 192, endPoint x: 782, endPoint y: 209, distance: 332.5
click at [452, 192] on div at bounding box center [447, 192] width 69 height 41
click at [802, 229] on div at bounding box center [411, 253] width 823 height 506
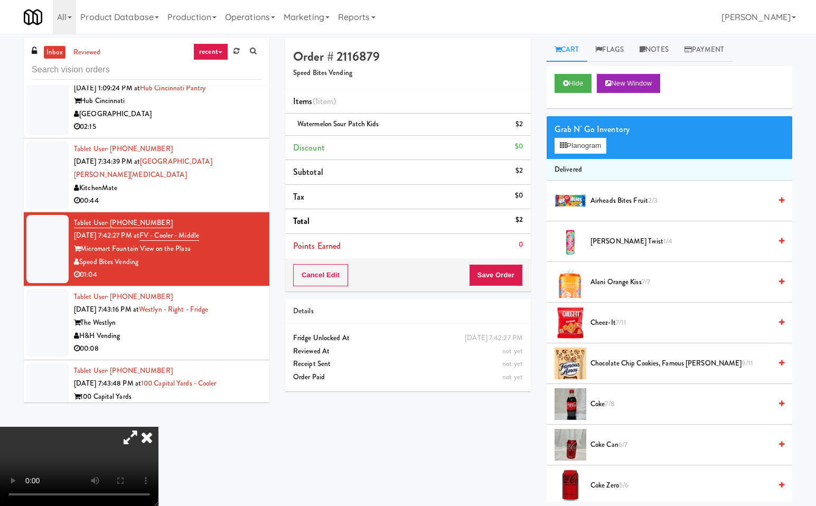
click at [158, 426] on icon at bounding box center [146, 436] width 23 height 21
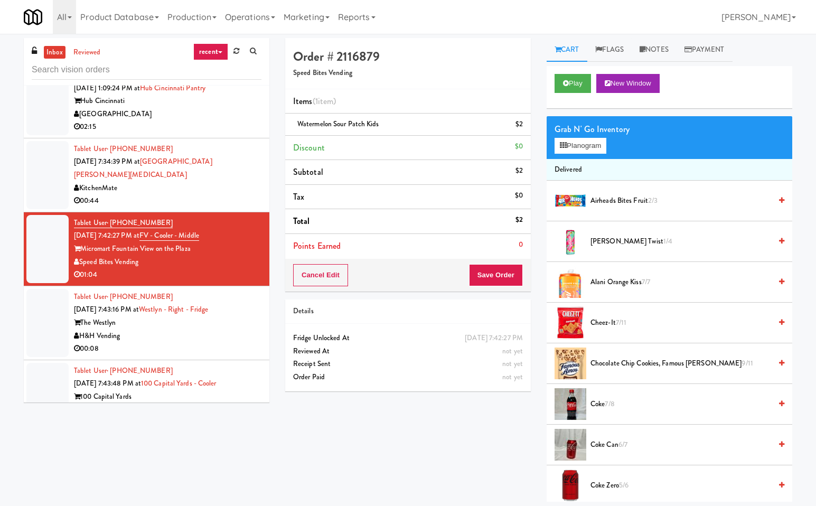
drag, startPoint x: 369, startPoint y: 457, endPoint x: 493, endPoint y: 342, distance: 168.8
click at [376, 452] on div "Order # 2116879 Speed Bites Vending Items (1 item ) Watermelon Sour Patch Kids …" at bounding box center [538, 269] width 523 height 463
click at [506, 269] on button "Save Order" at bounding box center [496, 275] width 54 height 22
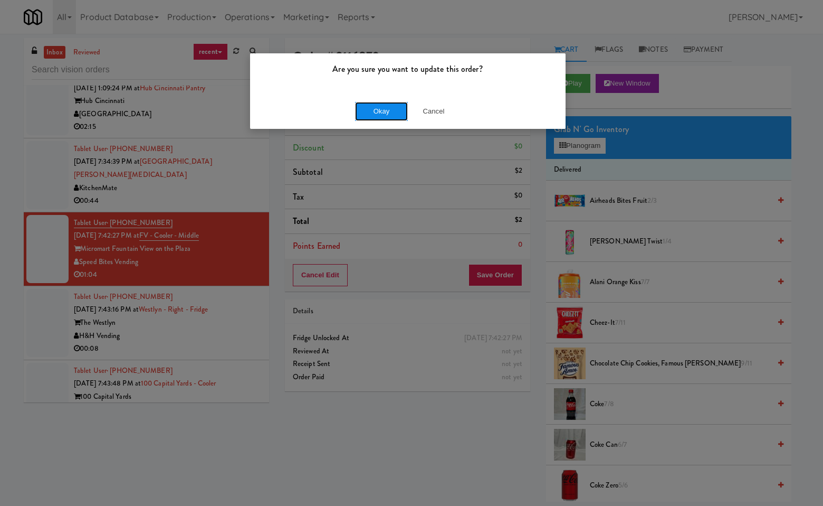
click at [398, 110] on button "Okay" at bounding box center [381, 111] width 53 height 19
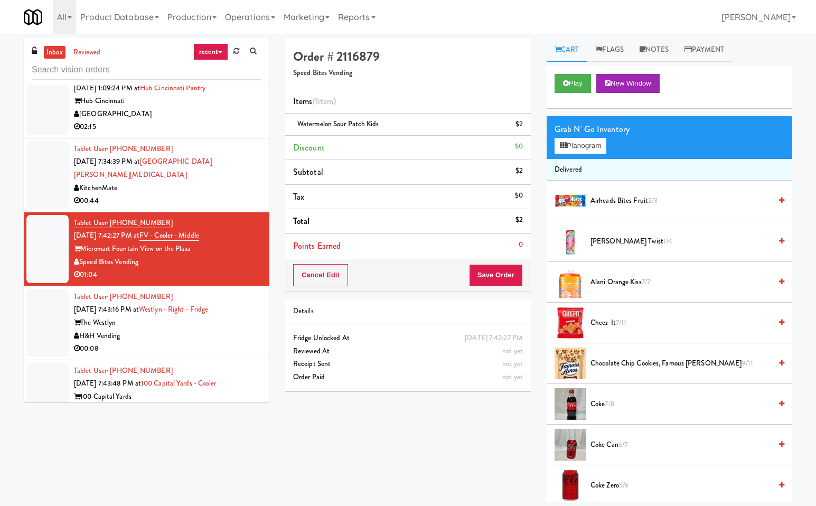
click at [422, 431] on div "Order # 2116879 Speed Bites Vending Items (1 item ) Watermelon Sour Patch Kids …" at bounding box center [538, 269] width 523 height 463
click at [509, 273] on button "Save Order" at bounding box center [496, 275] width 54 height 22
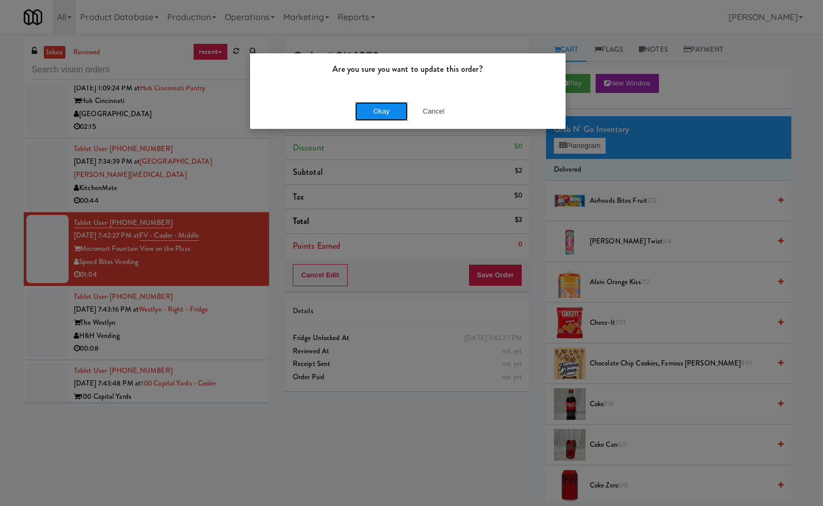
drag, startPoint x: 378, startPoint y: 110, endPoint x: 388, endPoint y: 312, distance: 202.4
click at [378, 113] on button "Okay" at bounding box center [381, 111] width 53 height 19
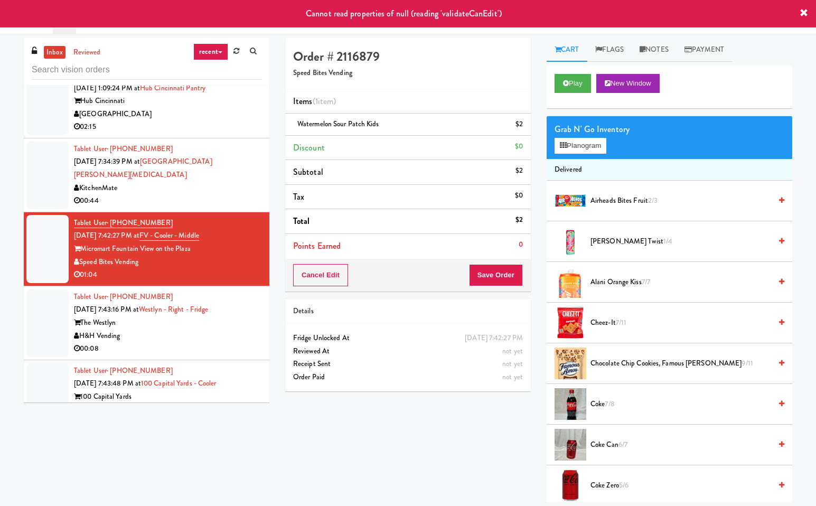
click at [369, 413] on div "Order # 2116879 Speed Bites Vending Items (1 item ) Watermelon Sour Patch Kids …" at bounding box center [538, 269] width 523 height 463
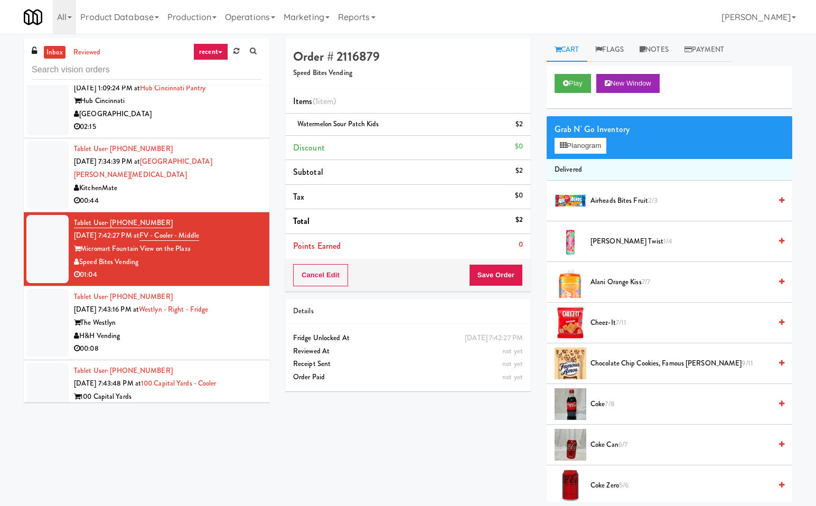
click at [238, 329] on div "H&H Vending" at bounding box center [167, 335] width 187 height 13
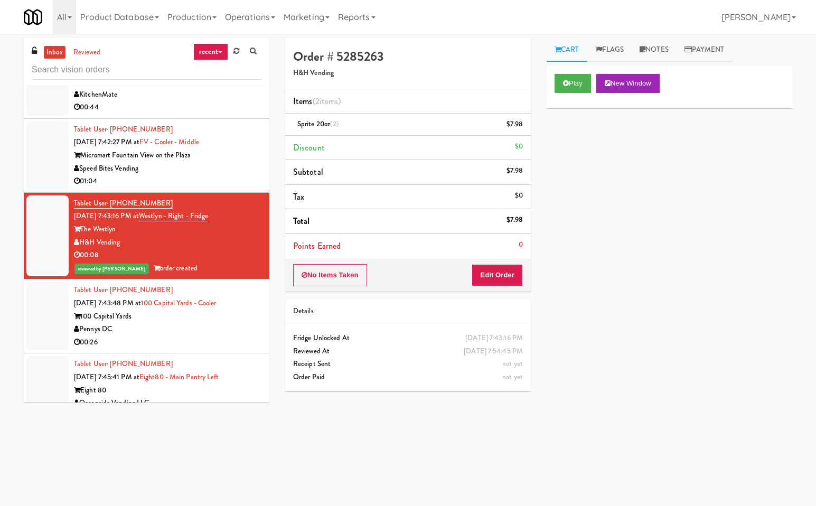
scroll to position [274, 0]
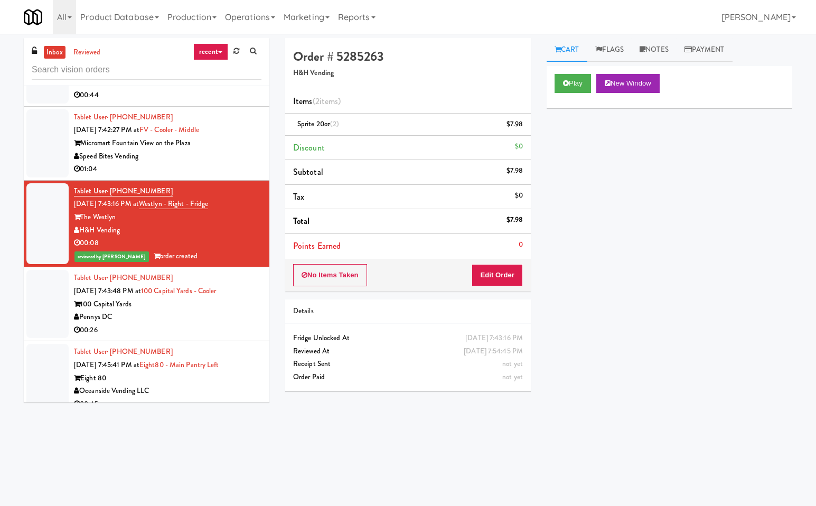
click at [214, 310] on div "Pennys DC" at bounding box center [167, 316] width 187 height 13
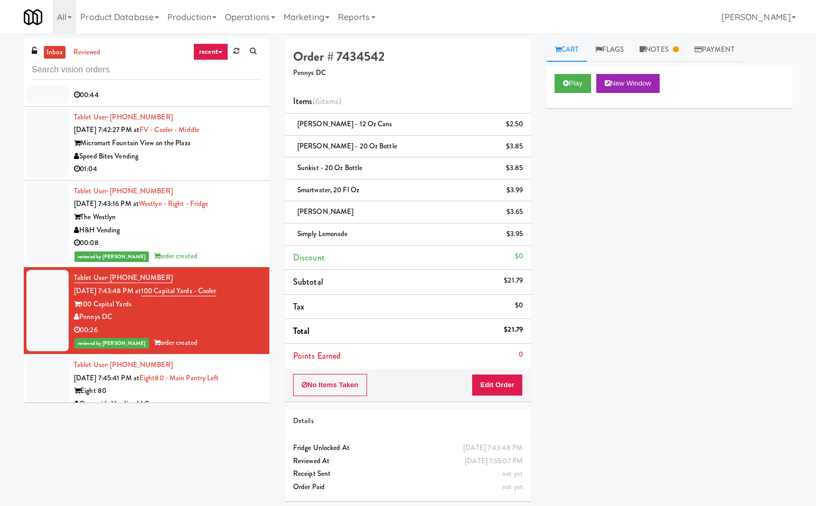
click at [225, 397] on div "Oceanside Vending LLC" at bounding box center [167, 403] width 187 height 13
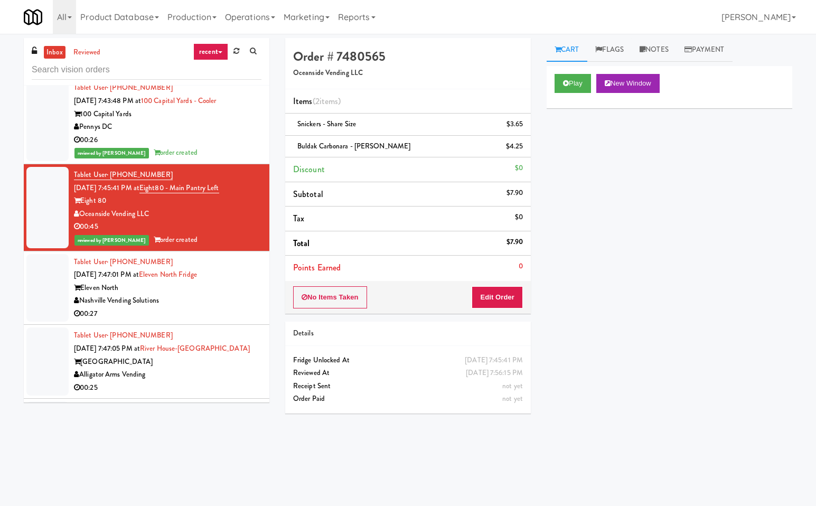
scroll to position [486, 0]
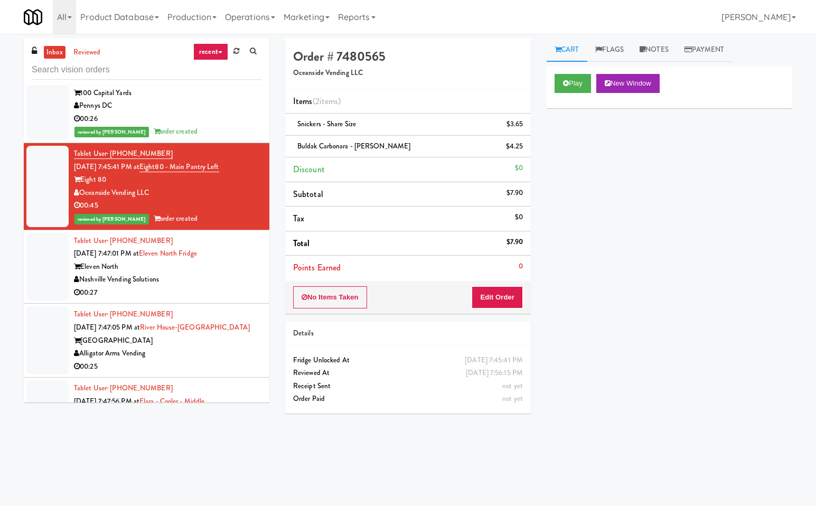
drag, startPoint x: 213, startPoint y: 269, endPoint x: 214, endPoint y: 287, distance: 17.4
click at [213, 273] on div "Nashville Vending Solutions" at bounding box center [167, 279] width 187 height 13
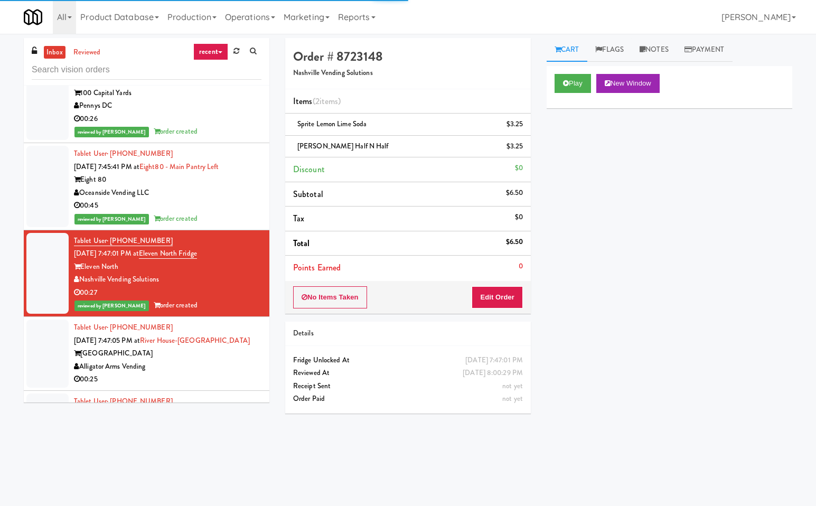
click at [231, 347] on div "River House" at bounding box center [167, 353] width 187 height 13
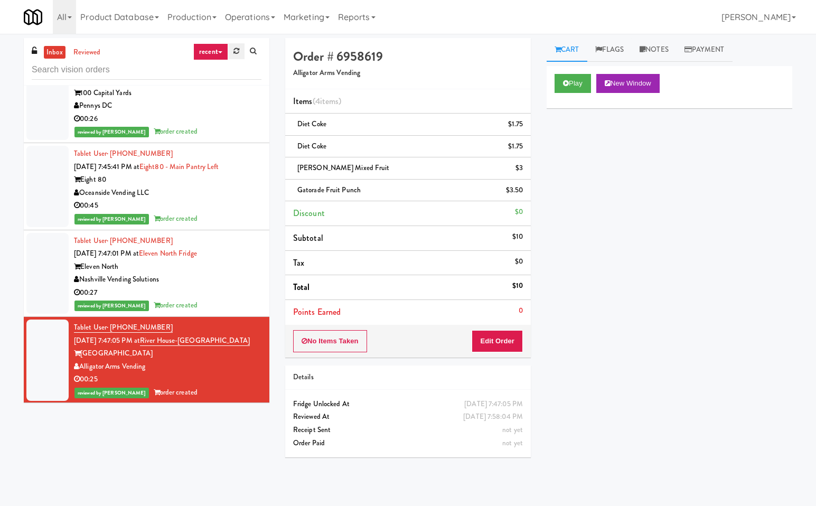
click at [243, 54] on link at bounding box center [236, 51] width 16 height 16
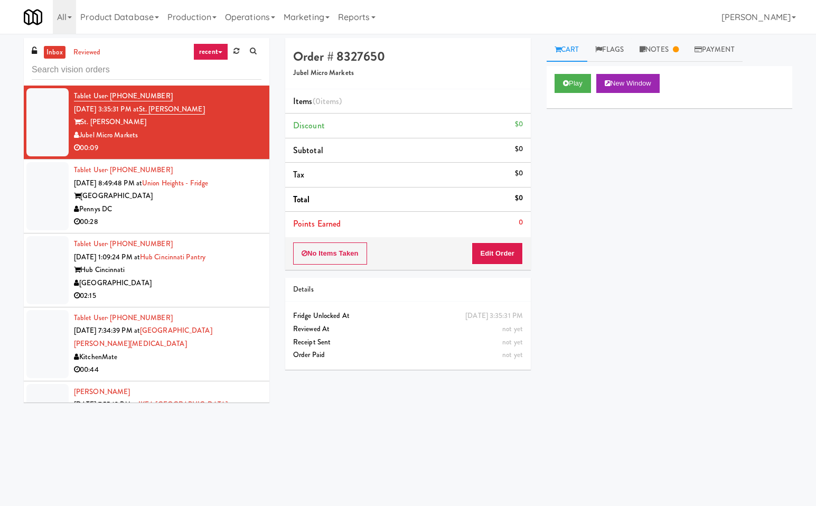
click at [216, 290] on div "02:15" at bounding box center [167, 295] width 187 height 13
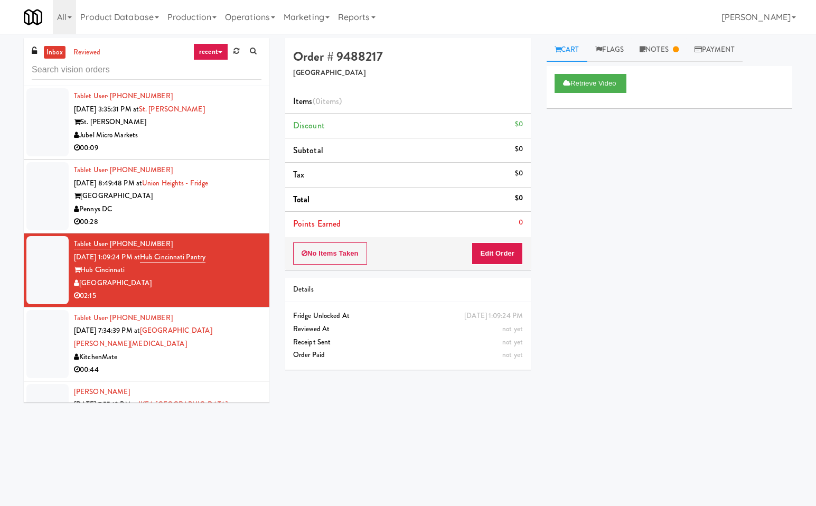
click at [210, 363] on div "00:44" at bounding box center [167, 369] width 187 height 13
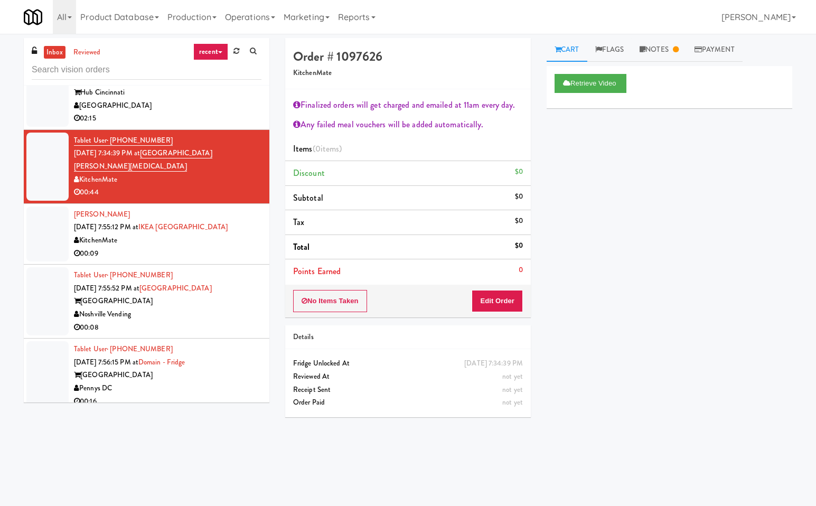
scroll to position [190, 0]
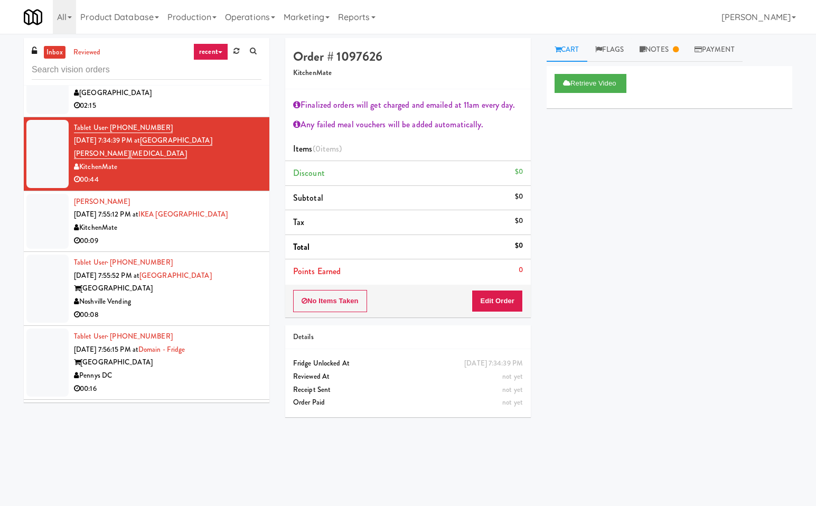
click at [203, 295] on div "Noshville Vending" at bounding box center [167, 301] width 187 height 13
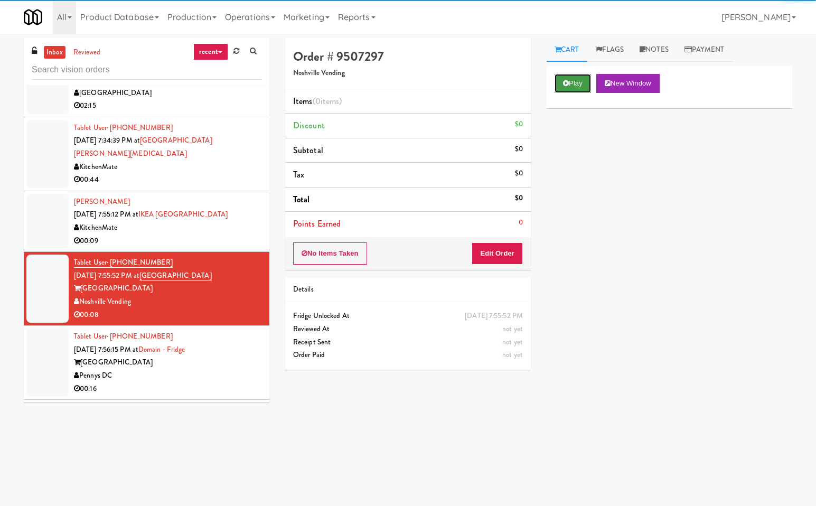
drag, startPoint x: 571, startPoint y: 80, endPoint x: 457, endPoint y: 218, distance: 179.6
click at [571, 80] on button "Play" at bounding box center [572, 83] width 36 height 19
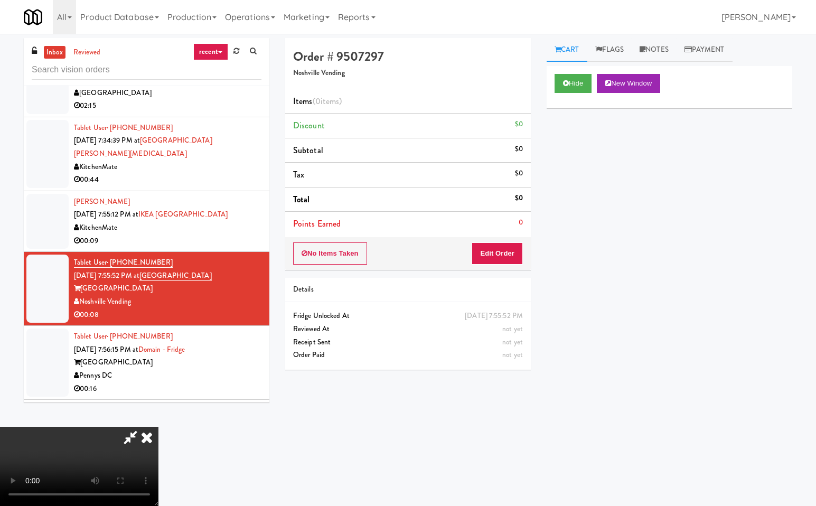
drag, startPoint x: 128, startPoint y: 436, endPoint x: 167, endPoint y: 464, distance: 48.5
click at [128, 438] on icon at bounding box center [130, 436] width 24 height 21
click at [499, 252] on button "Edit Order" at bounding box center [496, 253] width 51 height 22
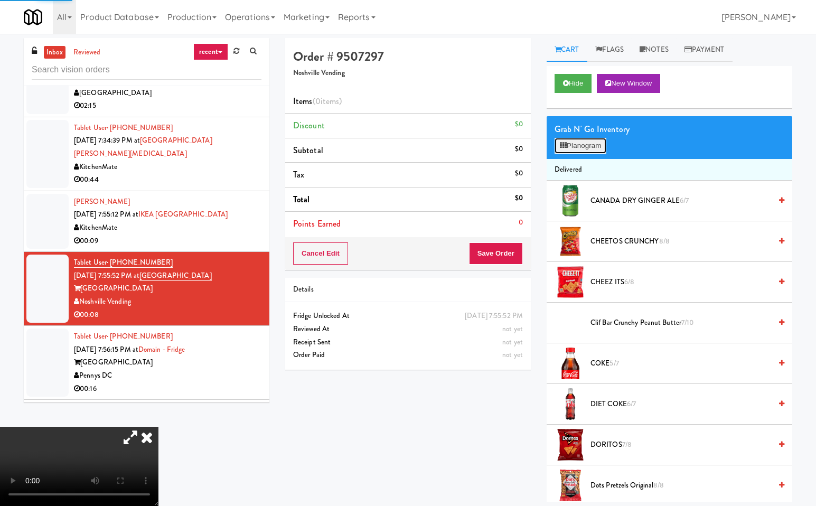
click at [584, 143] on button "Planogram" at bounding box center [580, 146] width 52 height 16
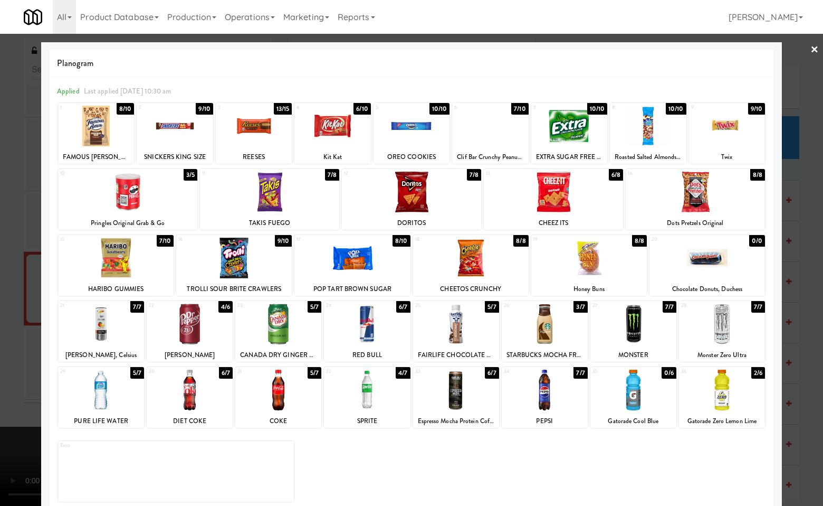
click at [727, 398] on div at bounding box center [722, 389] width 86 height 41
click at [286, 340] on div at bounding box center [278, 324] width 86 height 41
drag, startPoint x: 808, startPoint y: 343, endPoint x: 772, endPoint y: 349, distance: 36.4
click at [807, 343] on div at bounding box center [411, 253] width 823 height 506
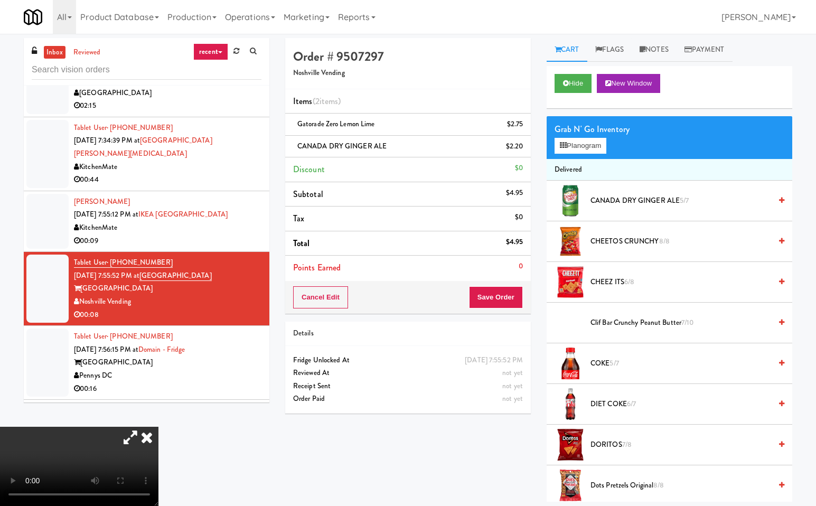
drag, startPoint x: 278, startPoint y: 210, endPoint x: 479, endPoint y: 265, distance: 208.0
click at [158, 426] on icon at bounding box center [146, 436] width 23 height 21
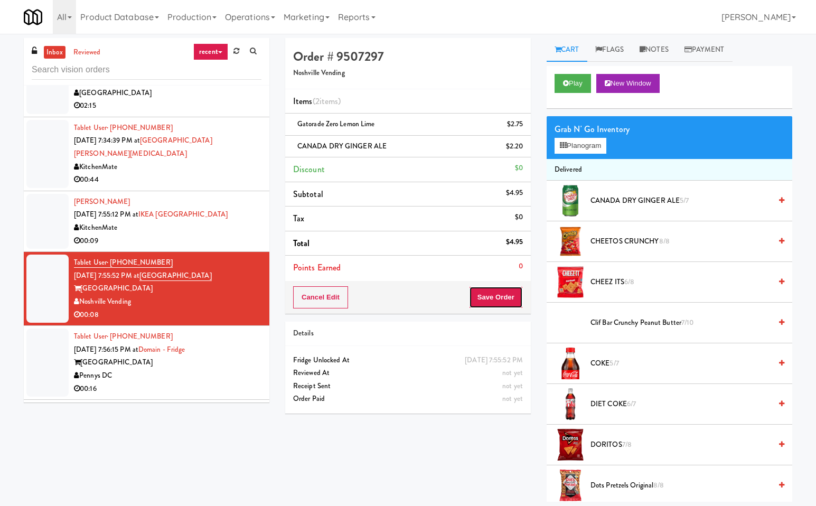
drag, startPoint x: 500, startPoint y: 297, endPoint x: 479, endPoint y: 358, distance: 64.8
click at [500, 299] on button "Save Order" at bounding box center [496, 297] width 54 height 22
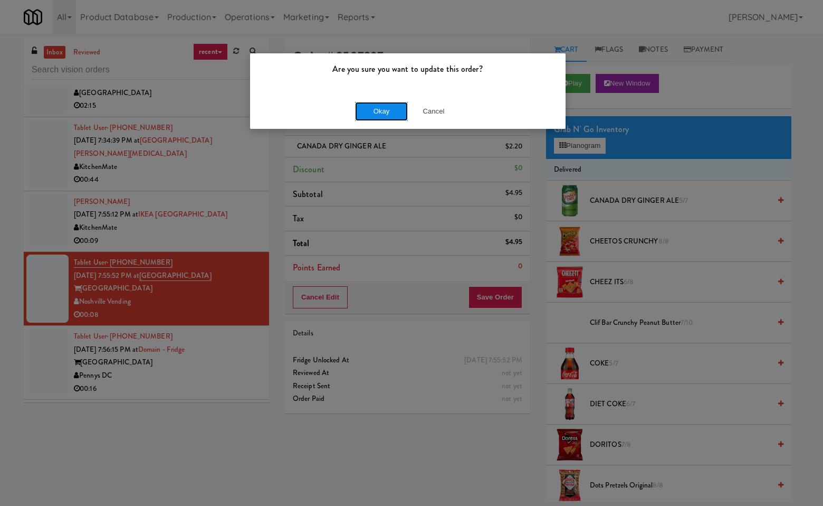
click at [367, 117] on button "Okay" at bounding box center [381, 111] width 53 height 19
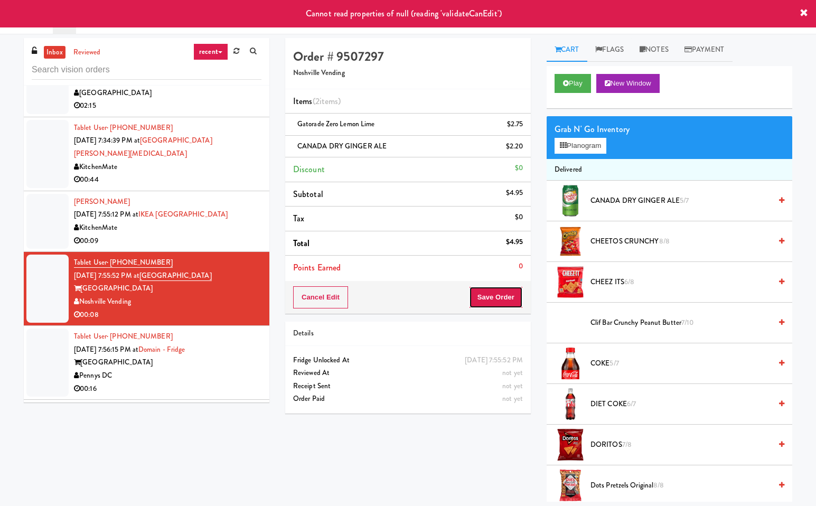
drag, startPoint x: 498, startPoint y: 297, endPoint x: 496, endPoint y: 323, distance: 26.0
click at [498, 299] on button "Save Order" at bounding box center [496, 297] width 54 height 22
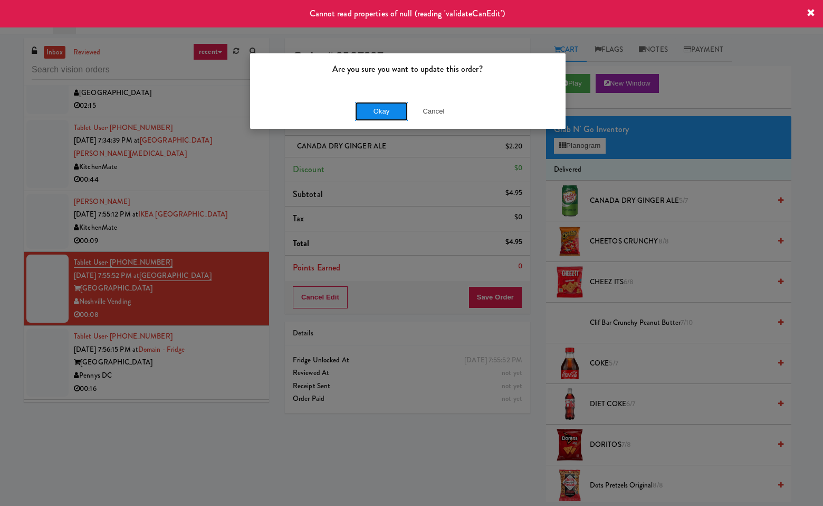
click at [376, 107] on button "Okay" at bounding box center [381, 111] width 53 height 19
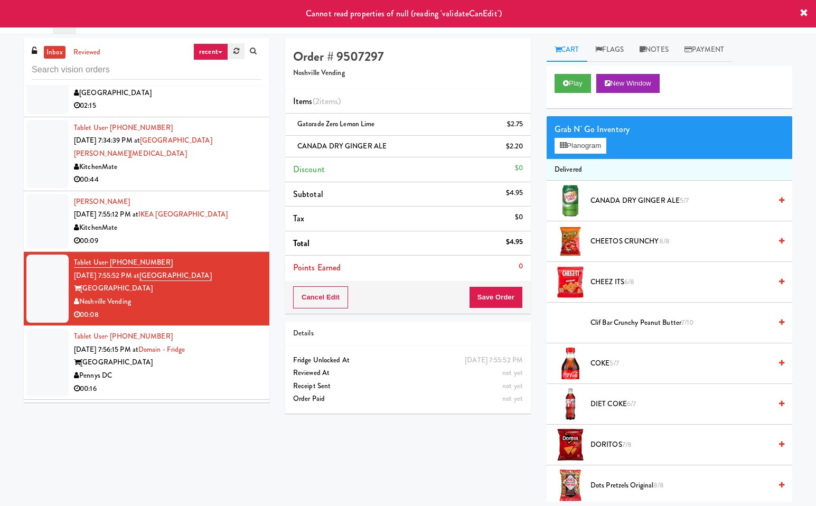
drag, startPoint x: 242, startPoint y: 50, endPoint x: 243, endPoint y: 57, distance: 6.9
click at [243, 57] on link at bounding box center [236, 51] width 16 height 16
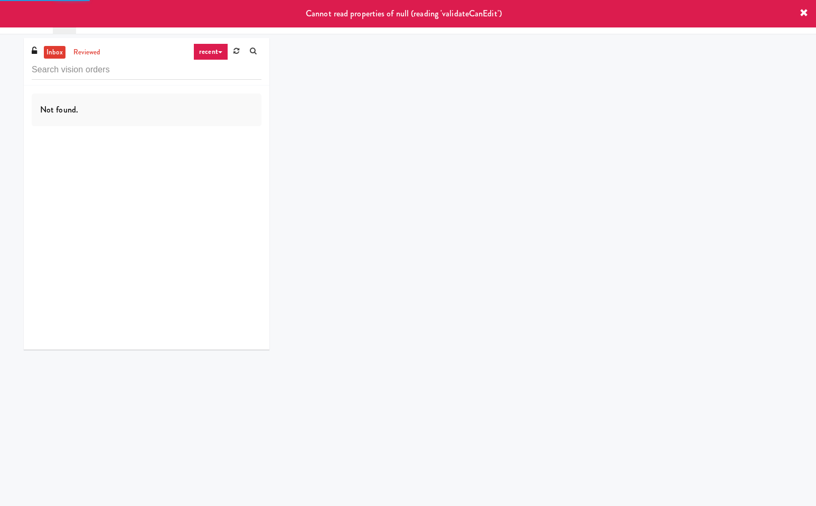
drag, startPoint x: 219, startPoint y: 51, endPoint x: 229, endPoint y: 113, distance: 62.7
click at [219, 52] on icon at bounding box center [220, 52] width 4 height 2
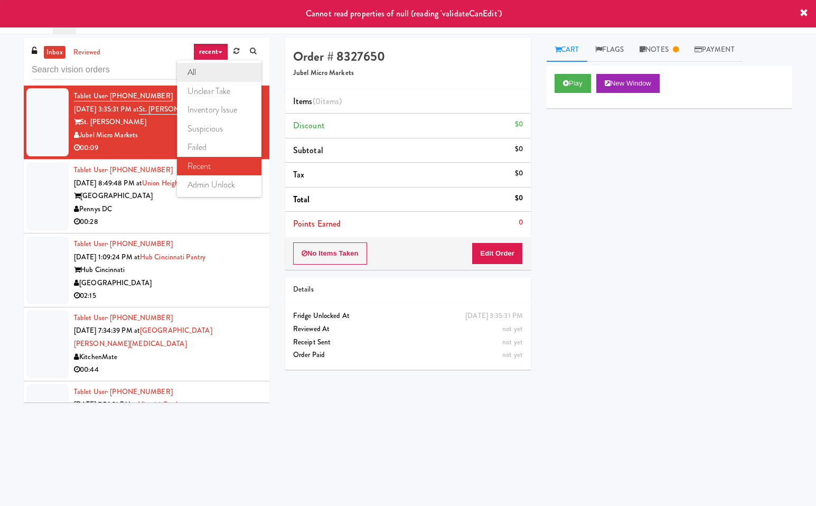
click at [209, 69] on link "all" at bounding box center [219, 72] width 84 height 19
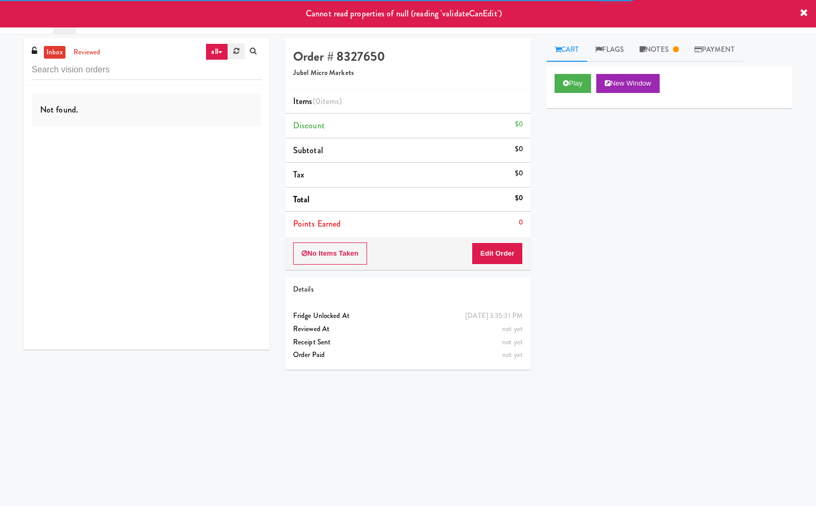
drag, startPoint x: 237, startPoint y: 50, endPoint x: 238, endPoint y: 58, distance: 8.5
click at [238, 58] on link at bounding box center [236, 51] width 16 height 16
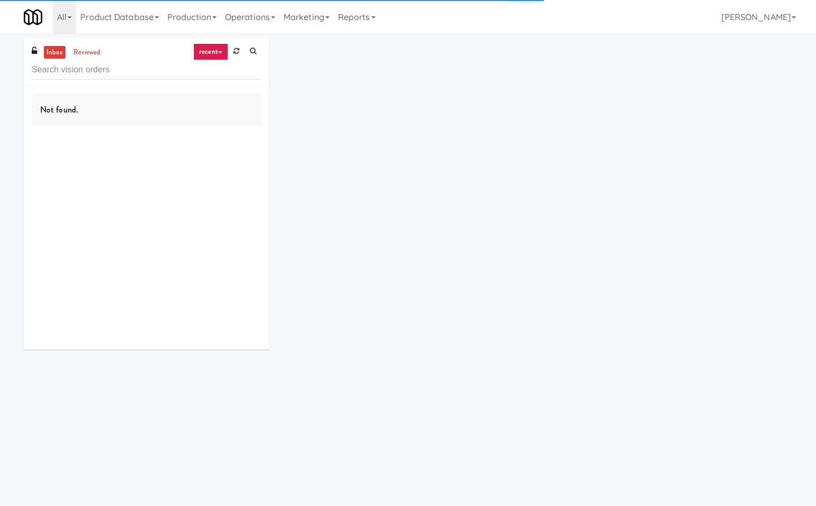
drag, startPoint x: 205, startPoint y: 48, endPoint x: 210, endPoint y: 93, distance: 45.1
click at [205, 49] on link "recent" at bounding box center [210, 51] width 35 height 17
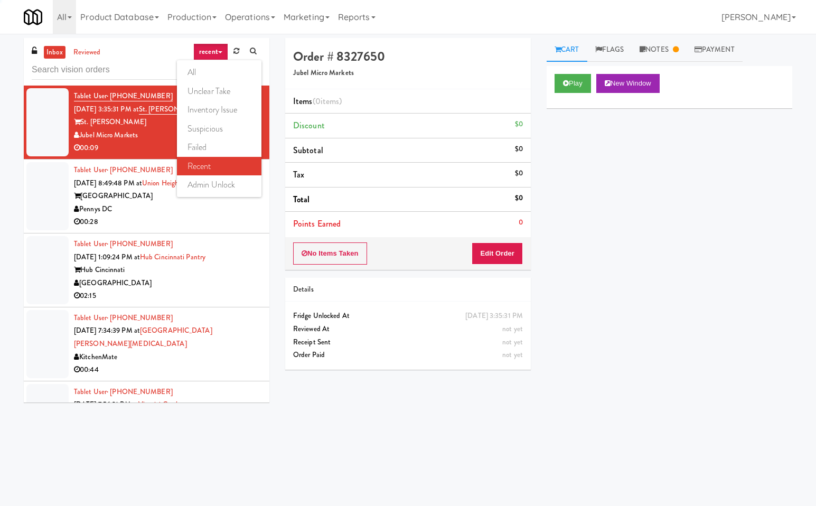
drag, startPoint x: 195, startPoint y: 69, endPoint x: 434, endPoint y: 129, distance: 247.1
click at [196, 70] on link "all" at bounding box center [219, 72] width 84 height 19
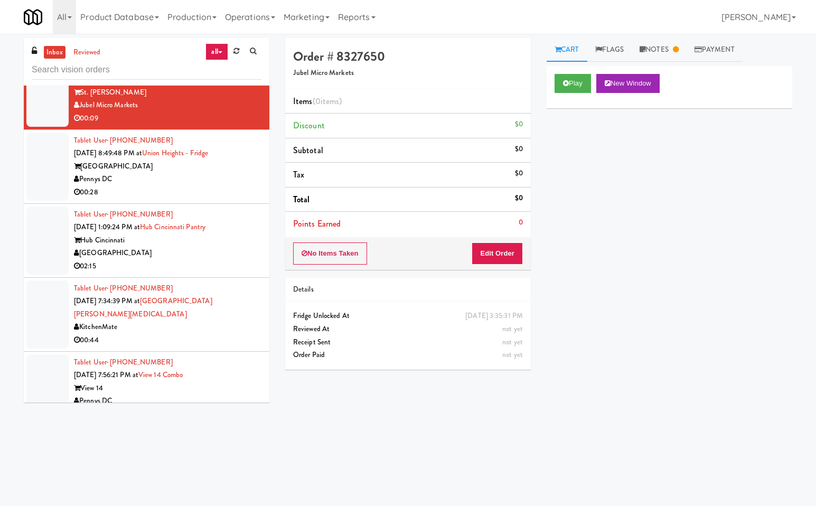
scroll to position [1761, 0]
click at [221, 253] on div "[GEOGRAPHIC_DATA]" at bounding box center [167, 252] width 187 height 13
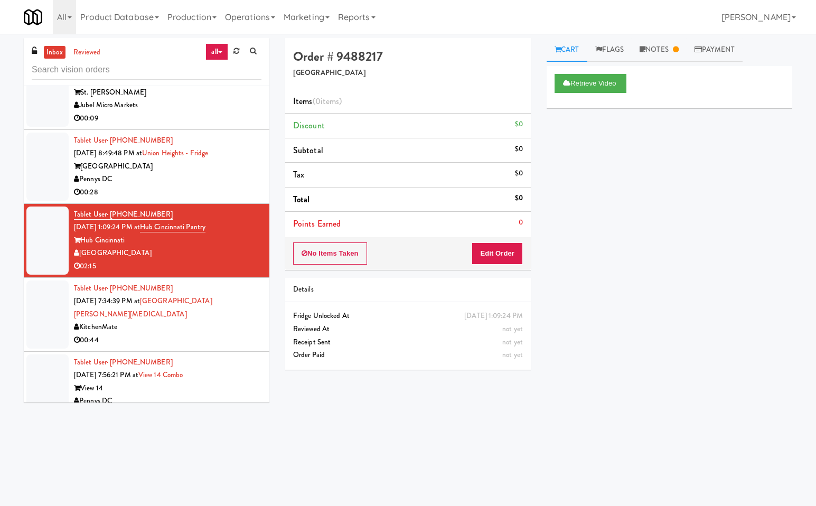
click at [178, 334] on div "00:44" at bounding box center [167, 340] width 187 height 13
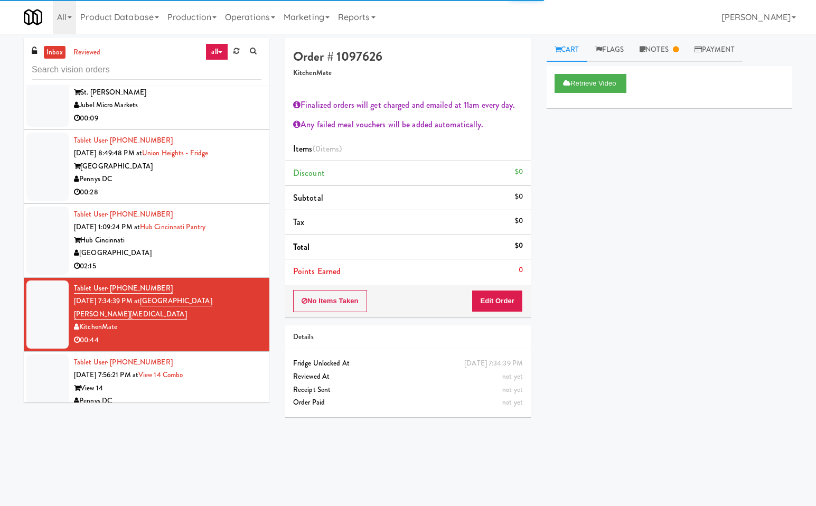
click at [191, 382] on div "View 14" at bounding box center [167, 388] width 187 height 13
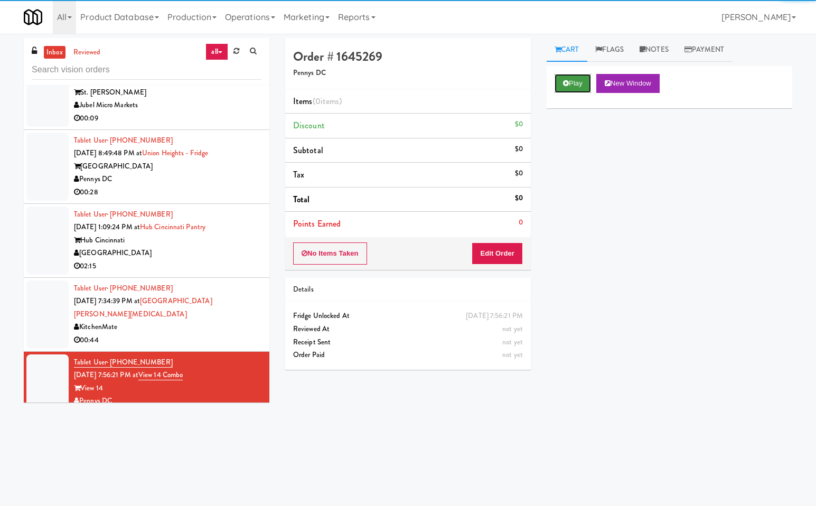
click at [574, 84] on button "Play" at bounding box center [572, 83] width 36 height 19
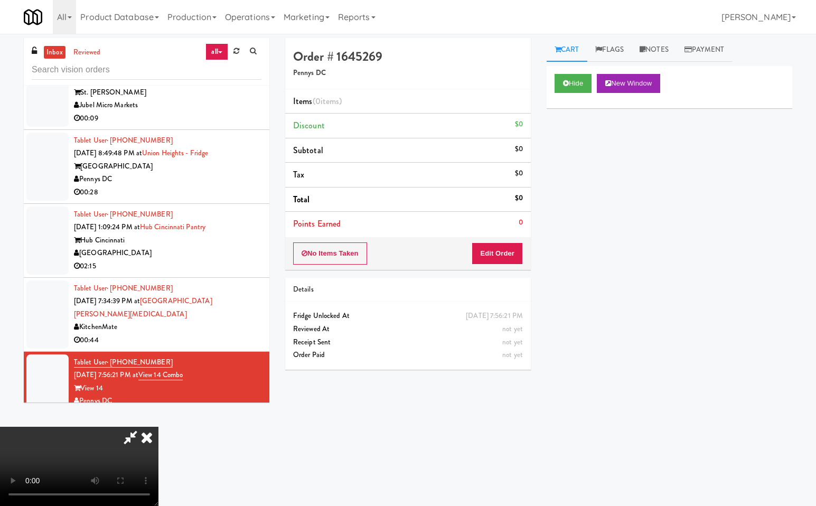
click at [136, 435] on icon at bounding box center [130, 436] width 24 height 21
click at [515, 253] on button "Edit Order" at bounding box center [496, 253] width 51 height 22
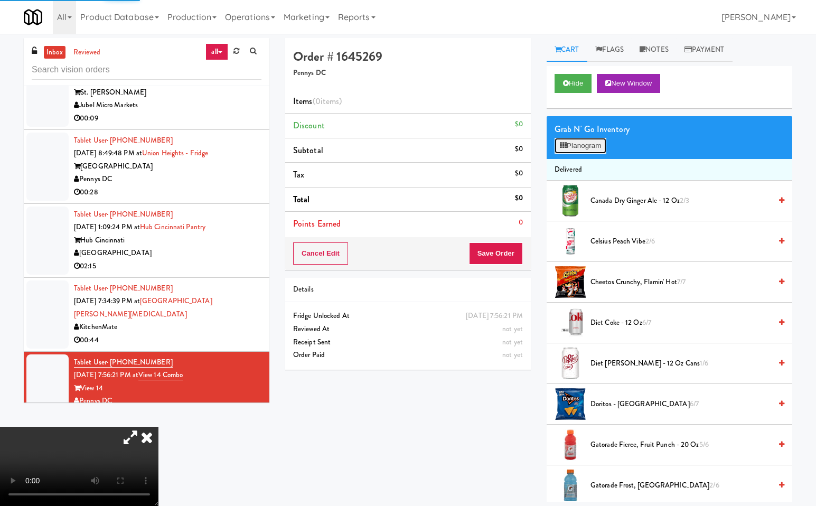
click at [583, 140] on button "Planogram" at bounding box center [580, 146] width 52 height 16
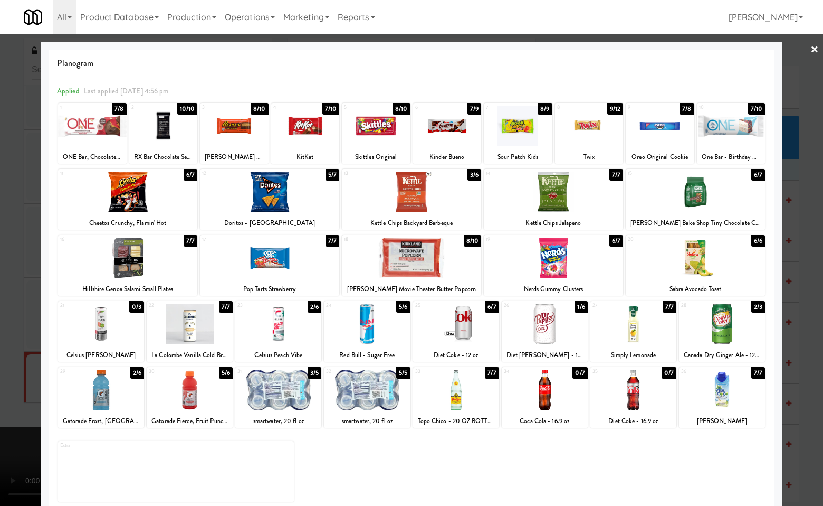
click at [135, 200] on div at bounding box center [127, 192] width 139 height 41
click at [292, 193] on div at bounding box center [269, 192] width 139 height 41
click at [800, 300] on div at bounding box center [411, 253] width 823 height 506
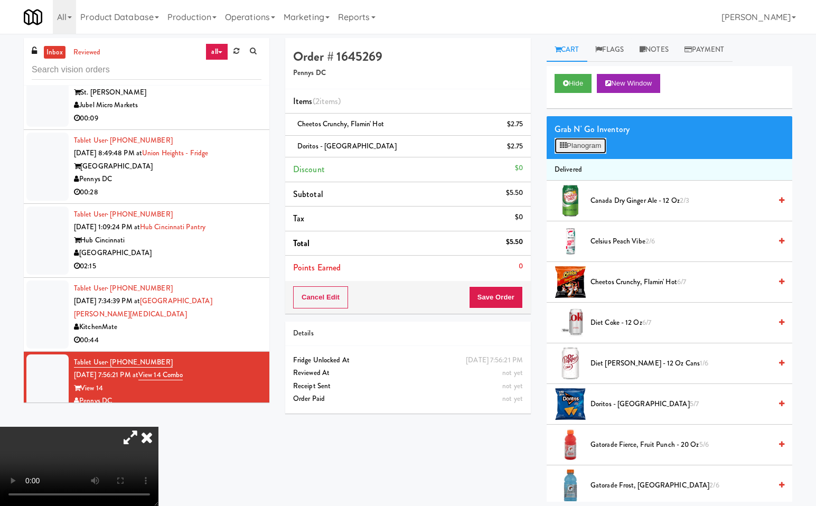
click at [603, 145] on button "Planogram" at bounding box center [580, 146] width 52 height 16
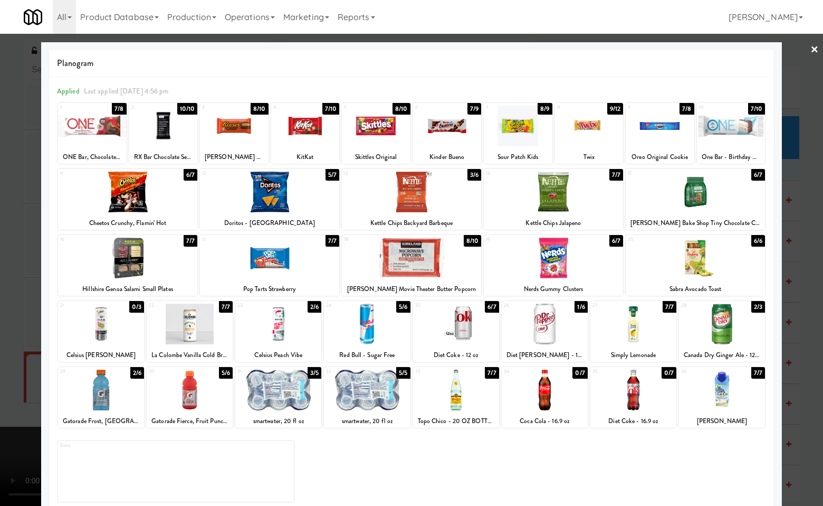
drag, startPoint x: 701, startPoint y: 206, endPoint x: 734, endPoint y: 223, distance: 36.4
click at [702, 206] on div at bounding box center [695, 192] width 139 height 41
click at [695, 193] on div at bounding box center [695, 192] width 139 height 41
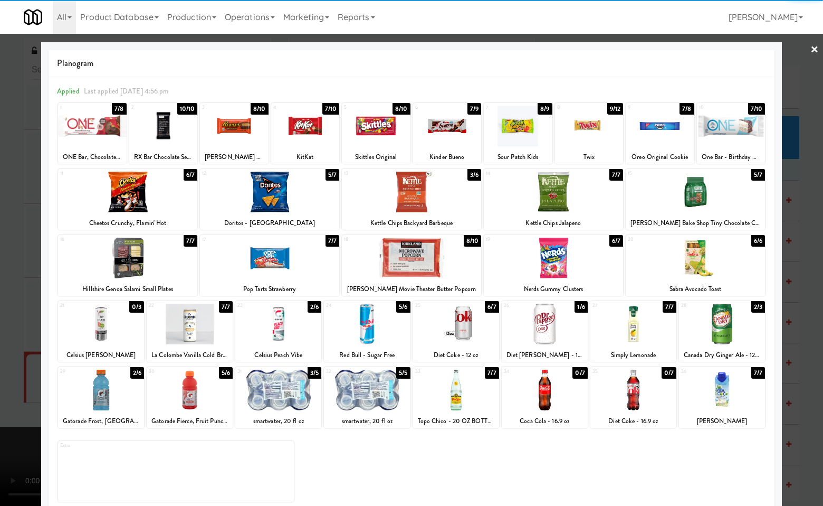
click at [811, 232] on div at bounding box center [411, 253] width 823 height 506
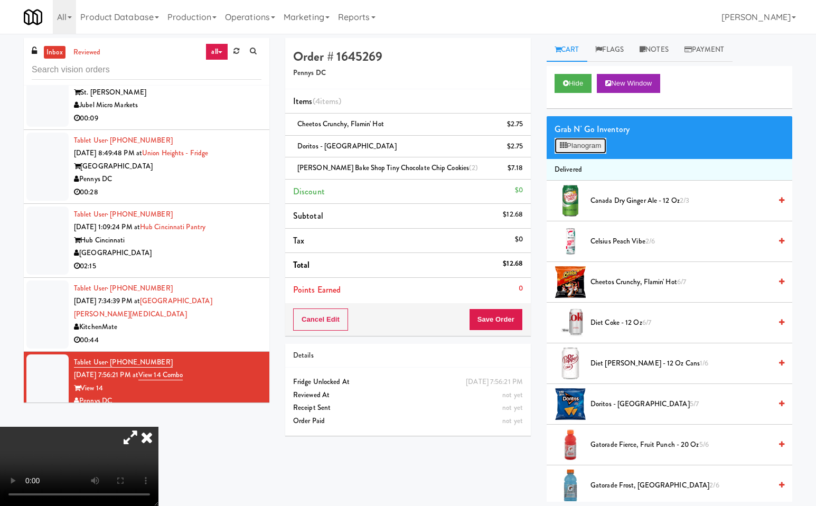
click at [591, 146] on button "Planogram" at bounding box center [580, 146] width 52 height 16
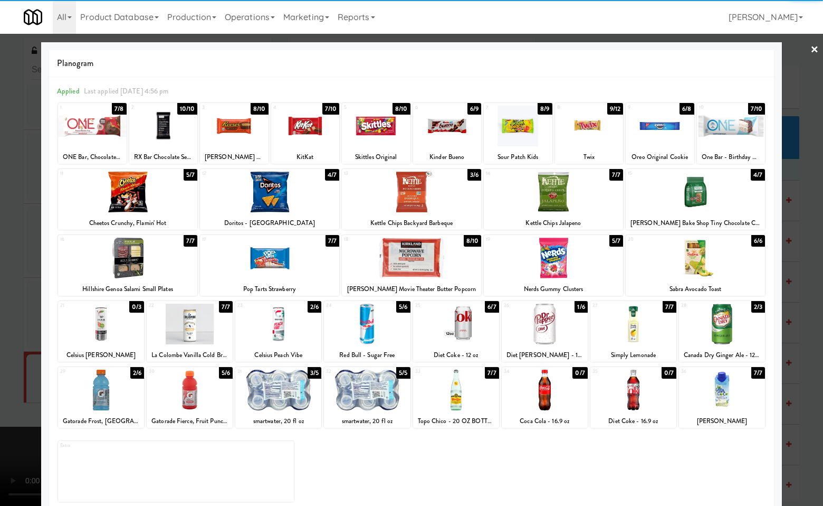
click at [554, 254] on div at bounding box center [553, 258] width 139 height 41
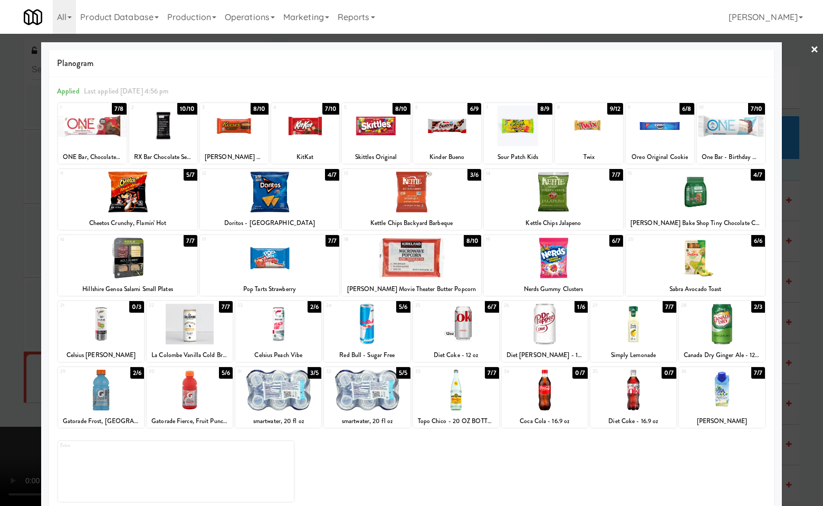
drag, startPoint x: 807, startPoint y: 243, endPoint x: 659, endPoint y: 360, distance: 188.6
click at [807, 243] on div at bounding box center [411, 253] width 823 height 506
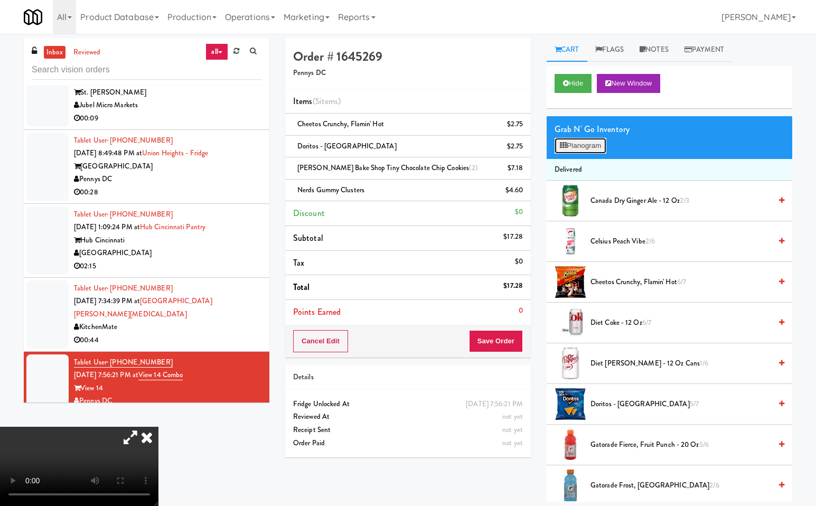
click at [594, 147] on button "Planogram" at bounding box center [580, 146] width 52 height 16
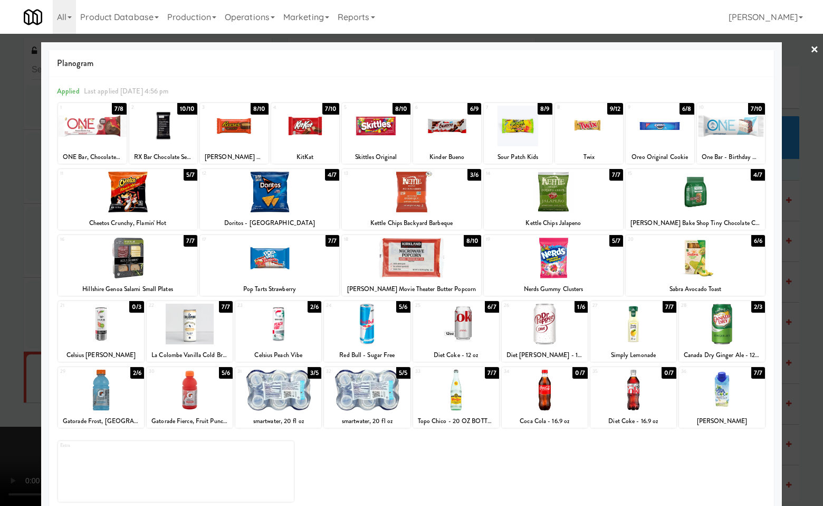
click at [650, 130] on div at bounding box center [660, 126] width 69 height 41
click at [804, 350] on div at bounding box center [411, 253] width 823 height 506
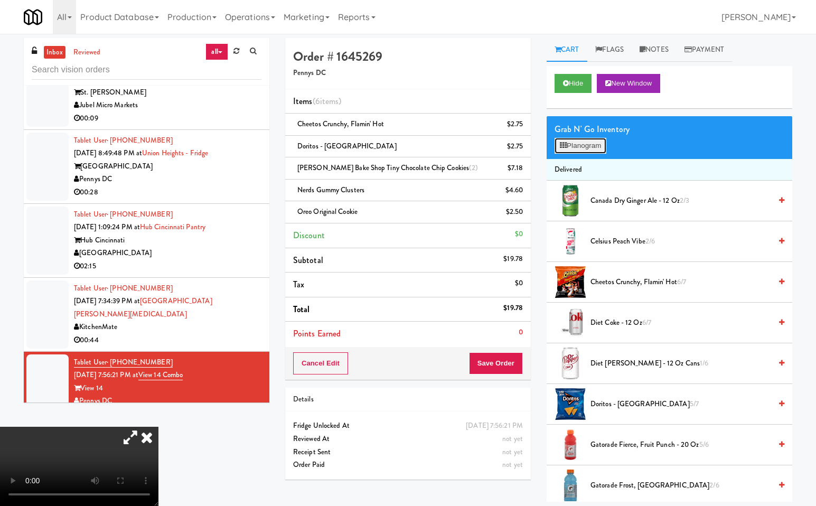
click at [580, 144] on button "Planogram" at bounding box center [580, 146] width 52 height 16
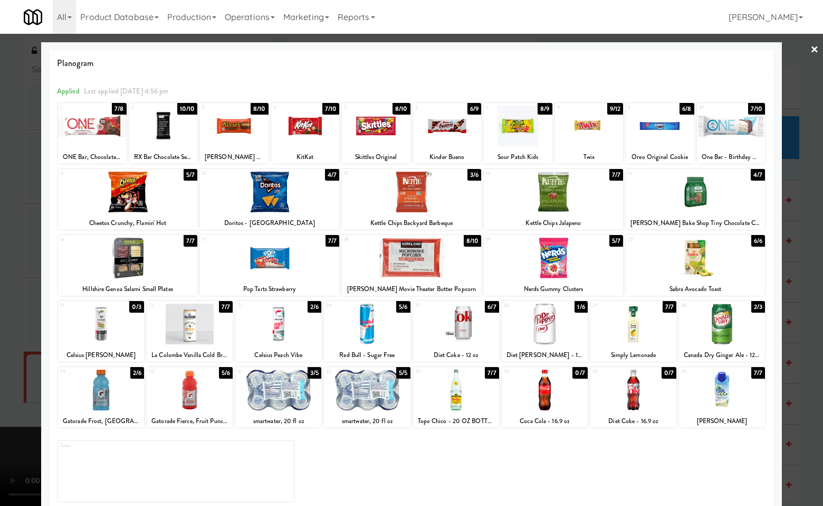
click at [443, 134] on div at bounding box center [447, 126] width 69 height 41
click at [809, 270] on div at bounding box center [411, 253] width 823 height 506
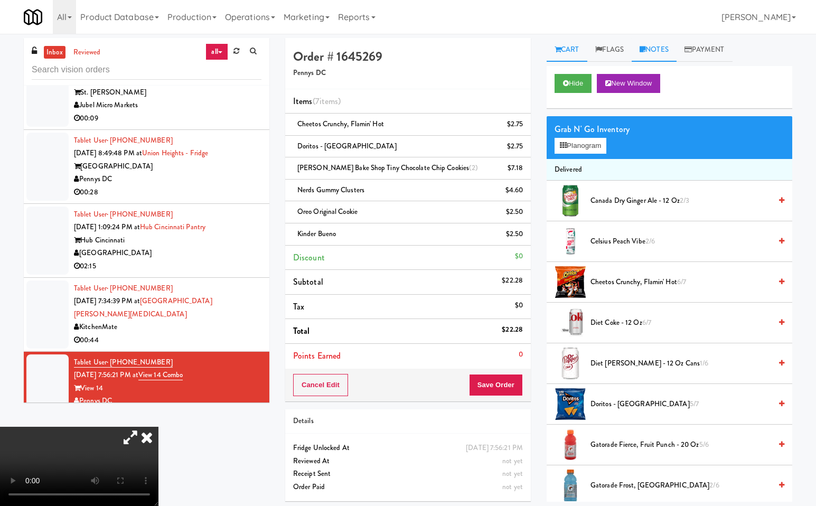
click at [660, 46] on link "Notes" at bounding box center [653, 50] width 45 height 24
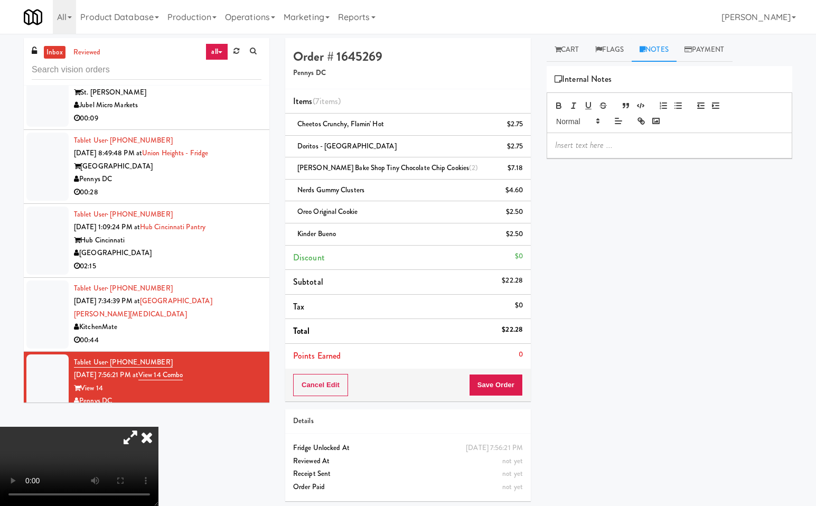
click at [576, 145] on p at bounding box center [669, 145] width 229 height 12
drag, startPoint x: 285, startPoint y: 211, endPoint x: 274, endPoint y: 186, distance: 26.3
click at [158, 426] on icon at bounding box center [146, 436] width 23 height 21
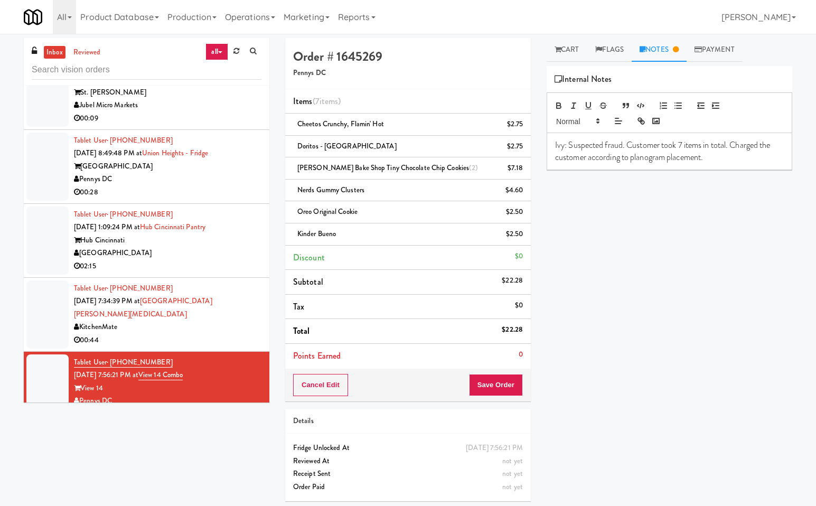
click at [273, 169] on div "inbox reviewed all all unclear take inventory issue suspicious failed recent ad…" at bounding box center [146, 224] width 261 height 372
drag, startPoint x: 496, startPoint y: 383, endPoint x: 522, endPoint y: 383, distance: 25.3
click at [506, 383] on button "Save Order" at bounding box center [496, 385] width 54 height 22
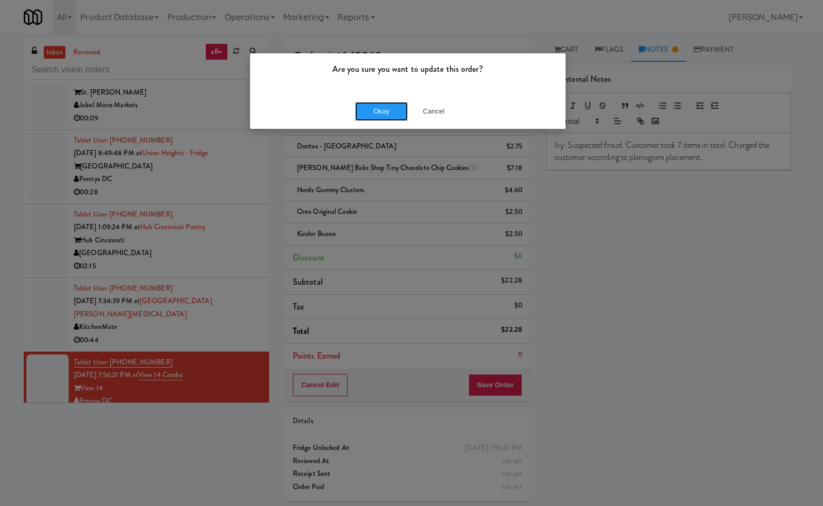
click at [374, 113] on button "Okay" at bounding box center [381, 111] width 53 height 19
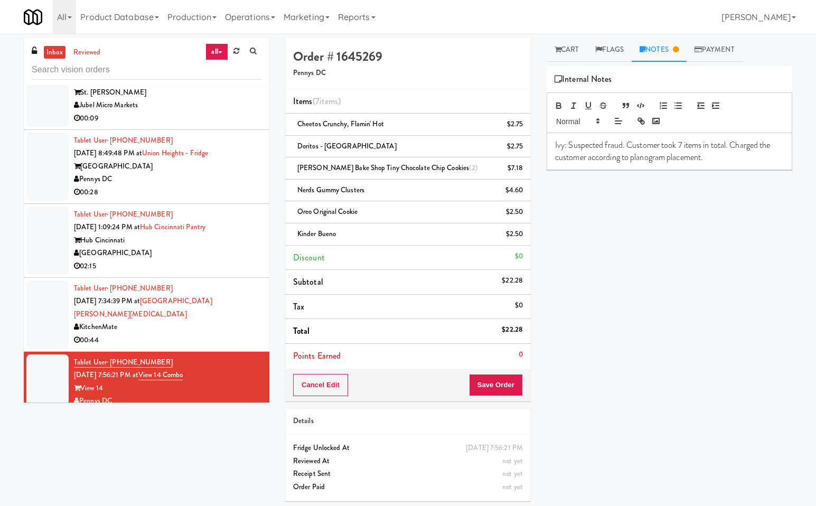
drag, startPoint x: 176, startPoint y: 448, endPoint x: 250, endPoint y: 410, distance: 83.3
click at [176, 448] on div "inbox reviewed all all unclear take inventory issue suspicious failed recent ad…" at bounding box center [408, 273] width 784 height 471
drag, startPoint x: 564, startPoint y: 48, endPoint x: 684, endPoint y: 159, distance: 163.6
click at [564, 49] on link "Cart" at bounding box center [566, 50] width 41 height 24
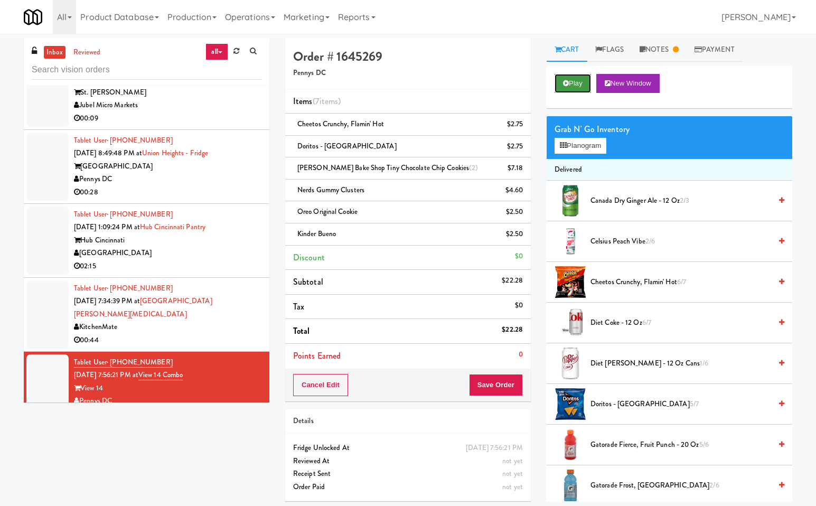
click at [572, 84] on button "Play" at bounding box center [572, 83] width 36 height 19
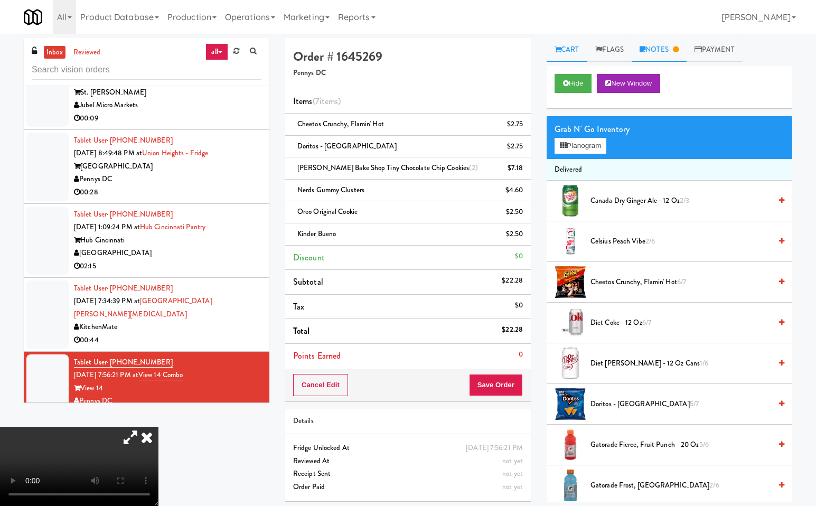
click at [662, 47] on link "Notes" at bounding box center [658, 50] width 55 height 24
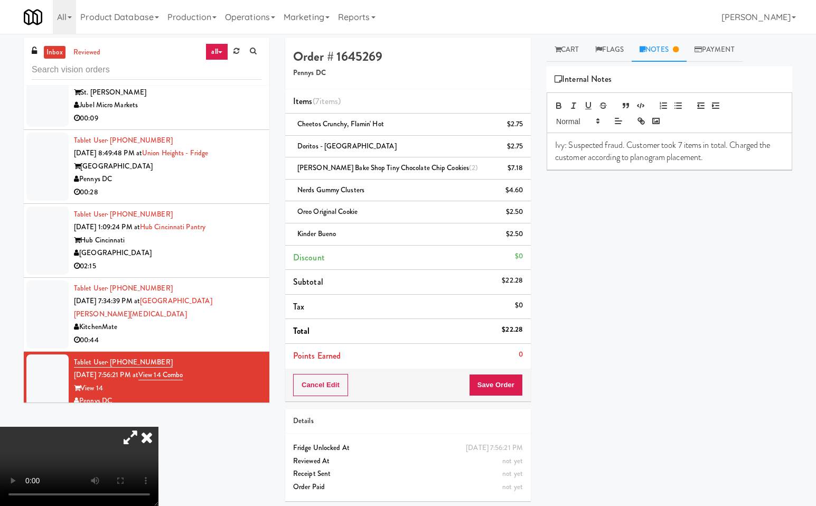
click at [718, 157] on p "Ivy: Suspected fraud. Customer took 7 items in total. Charged the customer acco…" at bounding box center [669, 151] width 229 height 24
click at [627, 145] on p "Ivy: Suspected fraud. Customer took 7 items in total. Charged the customer acco…" at bounding box center [669, 151] width 229 height 24
drag, startPoint x: 661, startPoint y: 167, endPoint x: 663, endPoint y: 179, distance: 12.8
click at [663, 179] on p "Ivy: Suspected fraud. Customer is wearing blue shirt with black shorts. He was …" at bounding box center [669, 163] width 229 height 48
click at [155, 426] on video at bounding box center [79, 465] width 158 height 79
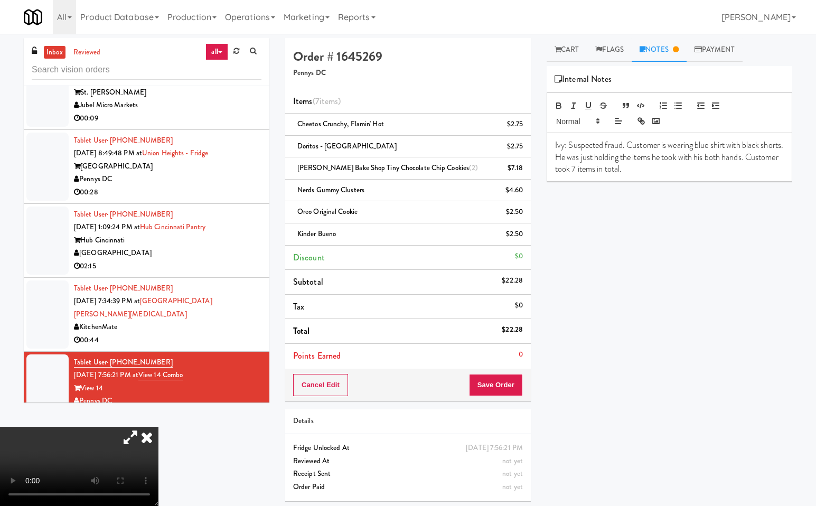
click at [49, 426] on video at bounding box center [79, 465] width 158 height 79
click at [704, 146] on p "Ivy: Suspected fraud. Customer is wearing blue shirt with black shorts. He was …" at bounding box center [669, 156] width 229 height 35
drag, startPoint x: 281, startPoint y: 212, endPoint x: 279, endPoint y: 253, distance: 41.2
click at [158, 426] on icon at bounding box center [146, 436] width 23 height 21
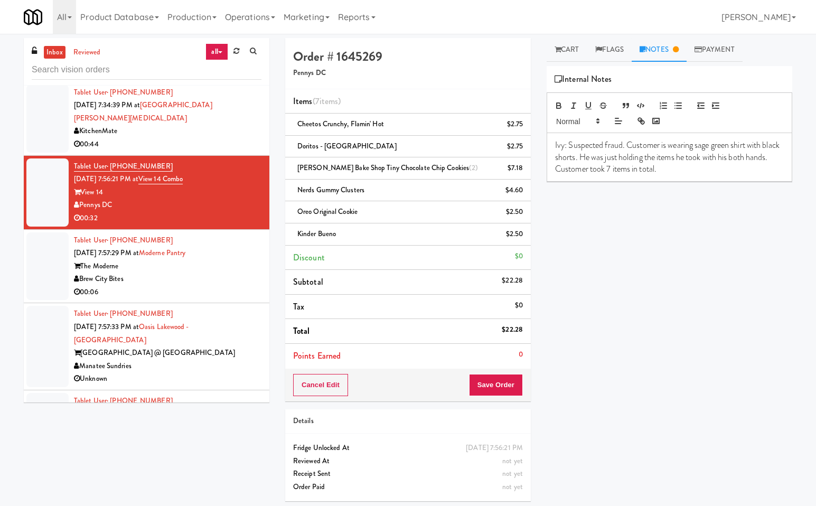
scroll to position [1949, 0]
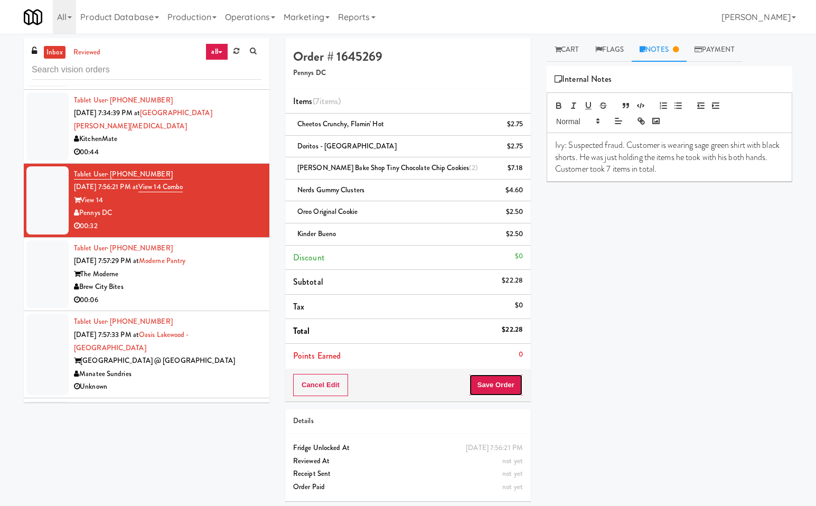
drag, startPoint x: 506, startPoint y: 380, endPoint x: 593, endPoint y: 377, distance: 87.7
click at [508, 380] on button "Save Order" at bounding box center [496, 385] width 54 height 22
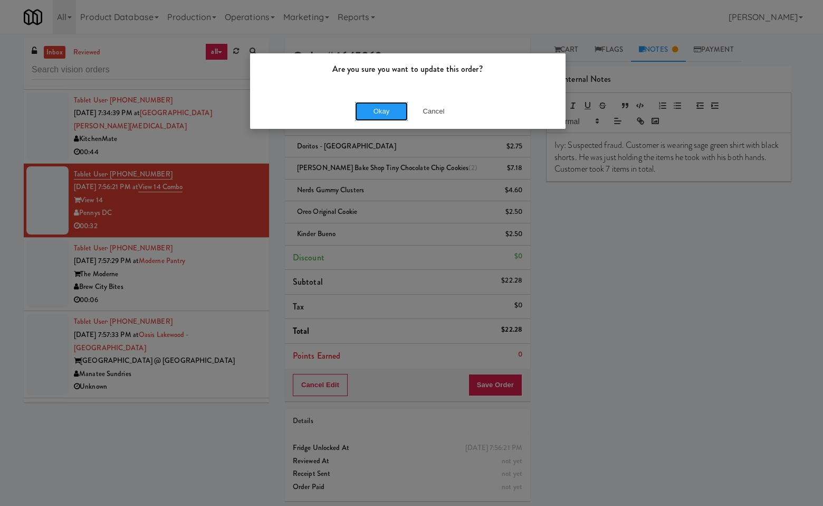
click at [384, 103] on button "Okay" at bounding box center [381, 111] width 53 height 19
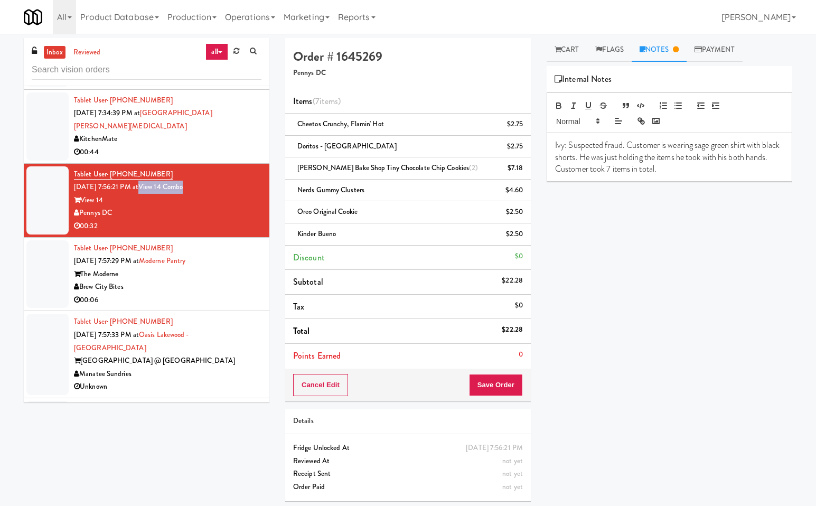
drag, startPoint x: 216, startPoint y: 171, endPoint x: 156, endPoint y: 171, distance: 60.2
click at [156, 171] on div "Tablet User · (571) 405-0962 Sep 21, 2025 7:56:21 PM at View 14 Combo View 14 P…" at bounding box center [167, 200] width 187 height 65
copy link "View 14 Combo"
drag, startPoint x: 570, startPoint y: 144, endPoint x: 687, endPoint y: 170, distance: 120.6
click at [687, 170] on p "Ivy: Suspected fraud. Customer is wearing sage green shirt with black shorts. H…" at bounding box center [669, 156] width 229 height 35
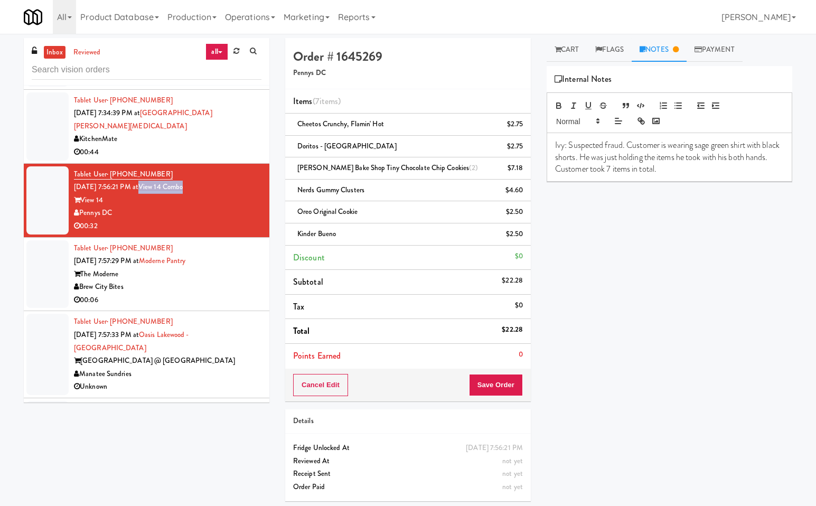
copy p "Suspected fraud. Customer is wearing sage green shirt with black shorts. He was…"
click at [687, 170] on p "Ivy: Suspected fraud. Customer is wearing sage green shirt with black shorts. H…" at bounding box center [669, 156] width 229 height 35
click at [198, 478] on div "inbox reviewed all all unclear take inventory issue suspicious failed recent ad…" at bounding box center [408, 273] width 784 height 471
drag, startPoint x: 574, startPoint y: 44, endPoint x: 682, endPoint y: 115, distance: 129.7
click at [573, 45] on link "Cart" at bounding box center [566, 50] width 41 height 24
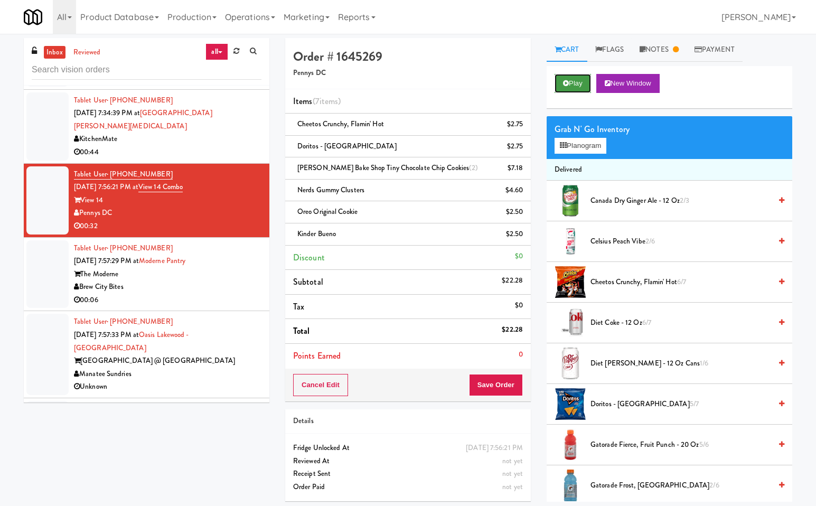
click at [587, 81] on button "Play" at bounding box center [572, 83] width 36 height 19
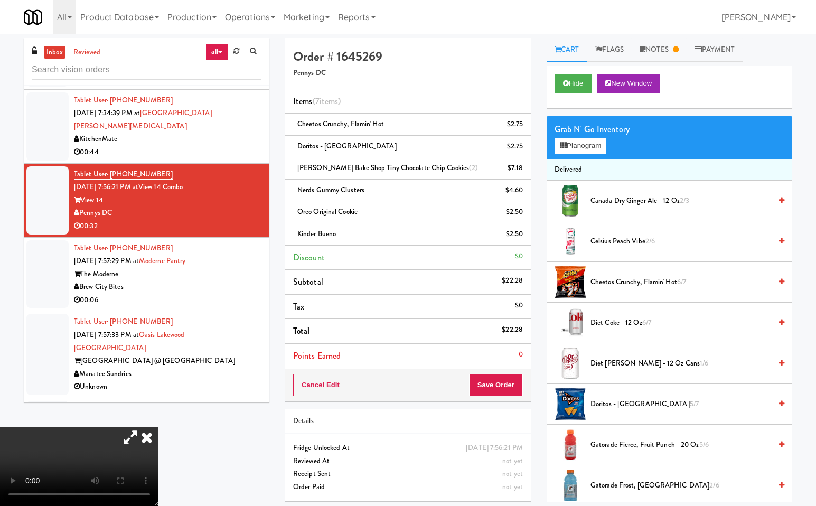
click at [133, 440] on icon at bounding box center [130, 436] width 24 height 21
click at [127, 438] on video at bounding box center [79, 465] width 158 height 79
click at [143, 426] on icon at bounding box center [130, 436] width 24 height 21
drag, startPoint x: 255, startPoint y: 212, endPoint x: 251, endPoint y: 277, distance: 64.5
click at [143, 426] on icon at bounding box center [130, 436] width 24 height 21
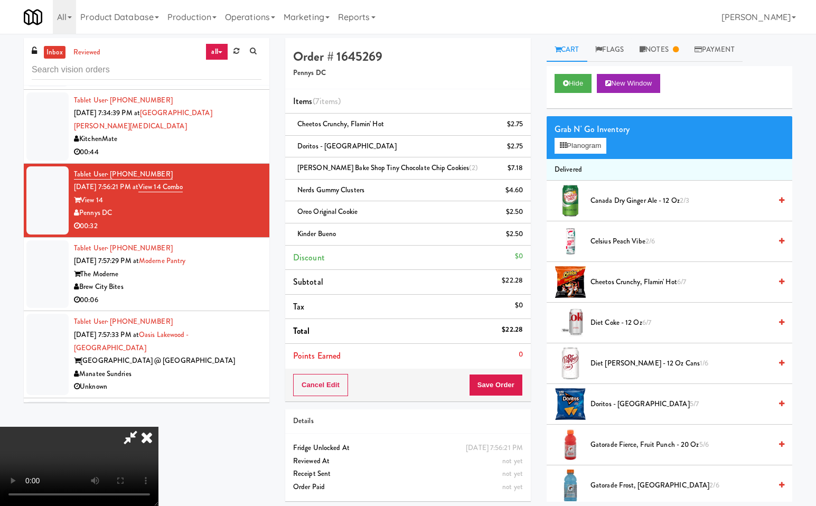
drag, startPoint x: 454, startPoint y: 45, endPoint x: 439, endPoint y: 91, distance: 48.4
click at [143, 426] on icon at bounding box center [130, 436] width 24 height 21
drag, startPoint x: 671, startPoint y: 51, endPoint x: 669, endPoint y: 75, distance: 24.4
click at [670, 56] on link "Notes" at bounding box center [658, 50] width 55 height 24
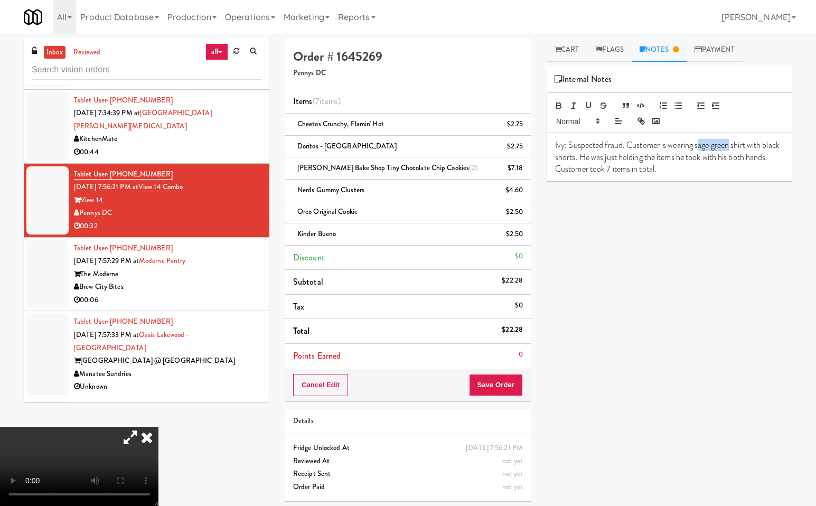
drag, startPoint x: 698, startPoint y: 143, endPoint x: 731, endPoint y: 143, distance: 32.7
click at [731, 143] on p "Ivy: Suspected fraud. Customer is wearing sage green shirt with black shorts. H…" at bounding box center [669, 156] width 229 height 35
drag, startPoint x: 275, startPoint y: 218, endPoint x: 286, endPoint y: 230, distance: 16.1
click at [158, 426] on icon at bounding box center [146, 436] width 23 height 21
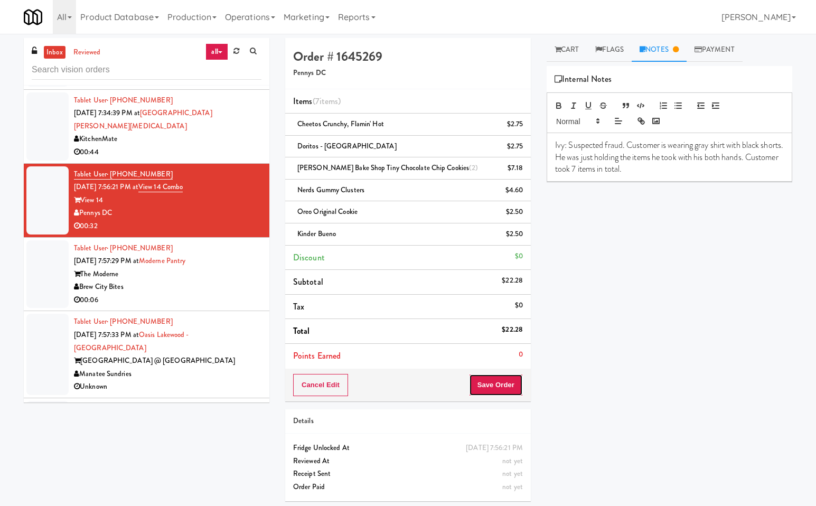
drag, startPoint x: 510, startPoint y: 385, endPoint x: 743, endPoint y: 431, distance: 237.4
click at [512, 386] on button "Save Order" at bounding box center [496, 385] width 54 height 22
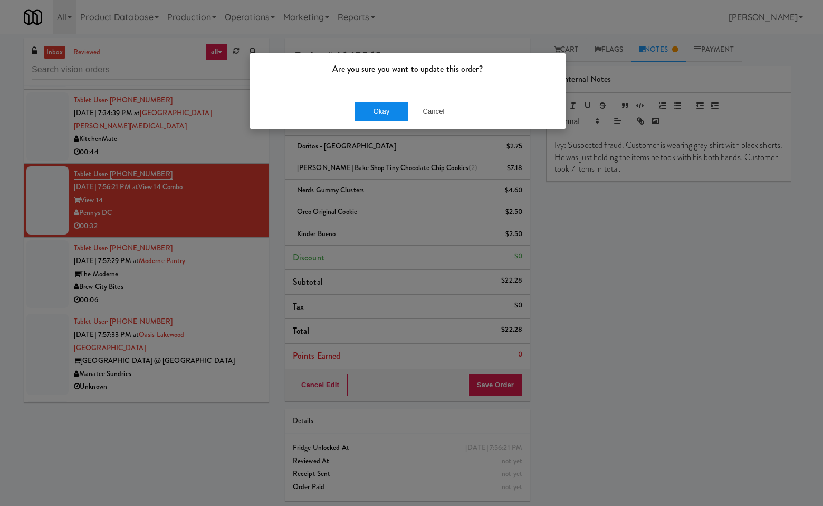
click at [282, 105] on div "Okay Cancel" at bounding box center [408, 110] width 316 height 35
drag, startPoint x: 386, startPoint y: 112, endPoint x: 444, endPoint y: 298, distance: 194.8
click at [387, 112] on button "Okay" at bounding box center [381, 111] width 53 height 19
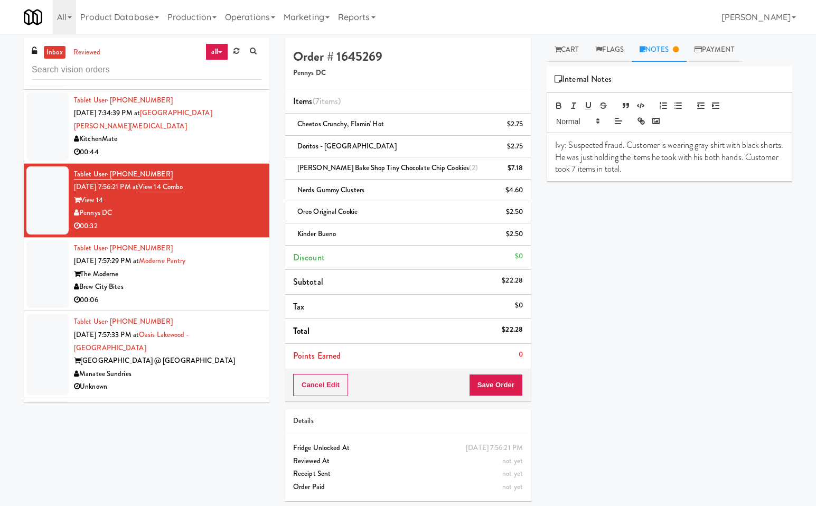
click at [187, 456] on div "inbox reviewed all all unclear take inventory issue suspicious failed recent ad…" at bounding box center [408, 273] width 784 height 471
click at [684, 348] on div "Play New Window Grab N' Go Inventory Planogram Delivered Canada Dry Ginger Ale …" at bounding box center [668, 264] width 245 height 396
click at [178, 438] on div "inbox reviewed all all unclear take inventory issue suspicious failed recent ad…" at bounding box center [408, 273] width 784 height 471
click at [239, 50] on icon at bounding box center [236, 51] width 6 height 7
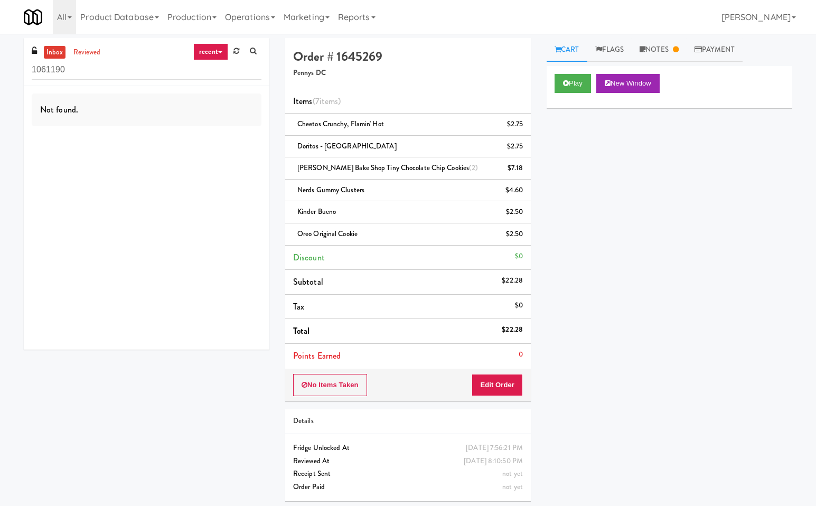
click at [197, 448] on div "inbox reviewed recent all unclear take inventory issue suspicious failed recent…" at bounding box center [408, 273] width 784 height 471
click at [674, 55] on link "Notes" at bounding box center [658, 50] width 55 height 24
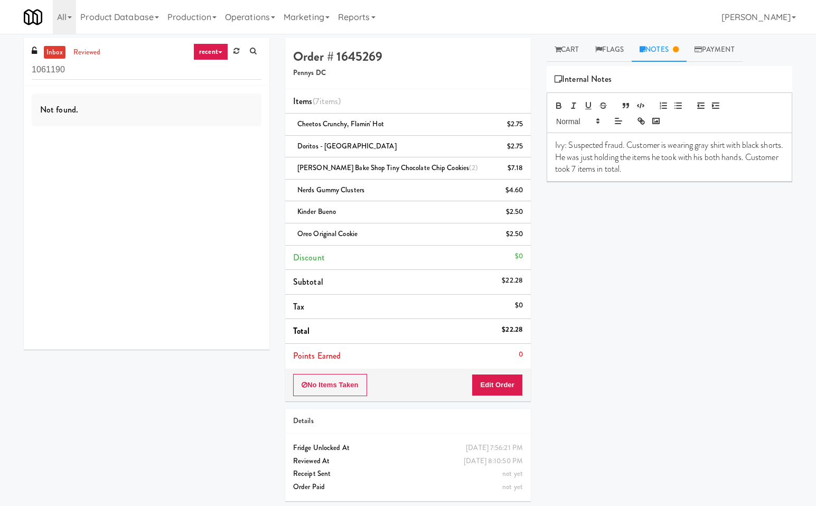
click at [640, 162] on p "Ivy: Suspected fraud. Customer is wearing gray shirt with black shorts. He was …" at bounding box center [669, 156] width 229 height 35
click at [78, 405] on div "inbox reviewed recent all unclear take inventory issue suspicious failed recent…" at bounding box center [408, 273] width 784 height 471
click at [241, 49] on link at bounding box center [236, 51] width 16 height 16
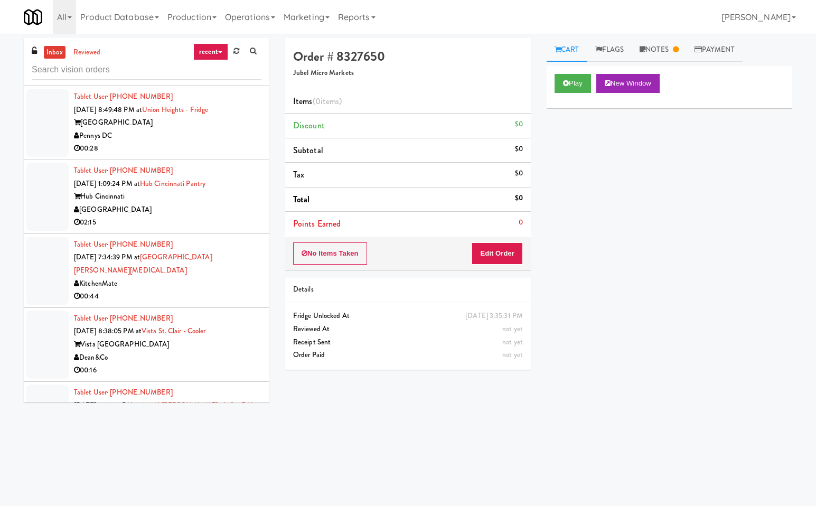
scroll to position [102, 0]
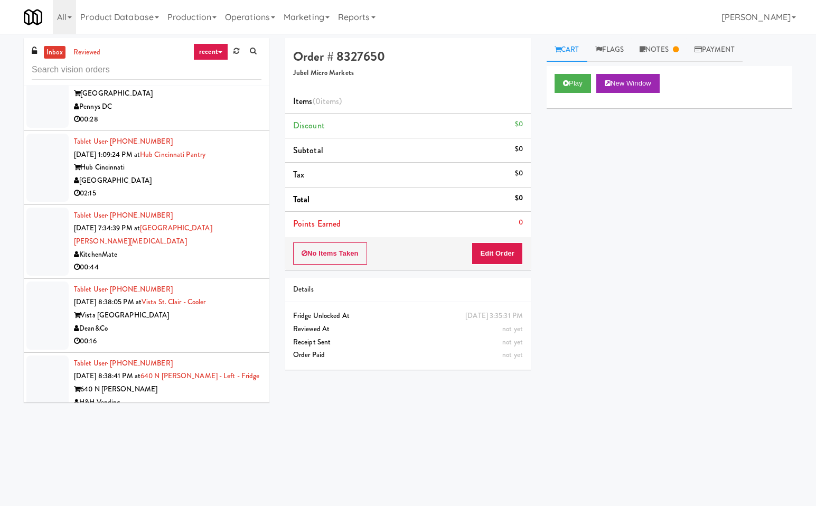
click at [198, 248] on div "KitchenMate" at bounding box center [167, 254] width 187 height 13
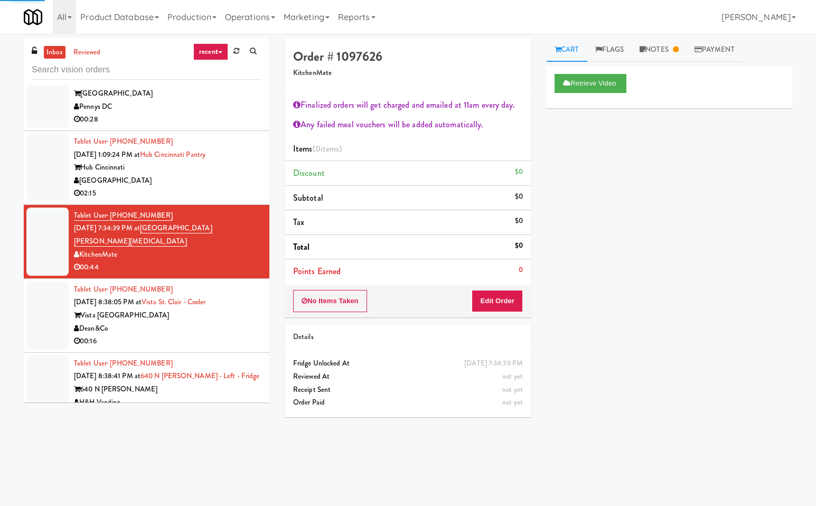
click at [250, 335] on div "00:16" at bounding box center [167, 341] width 187 height 13
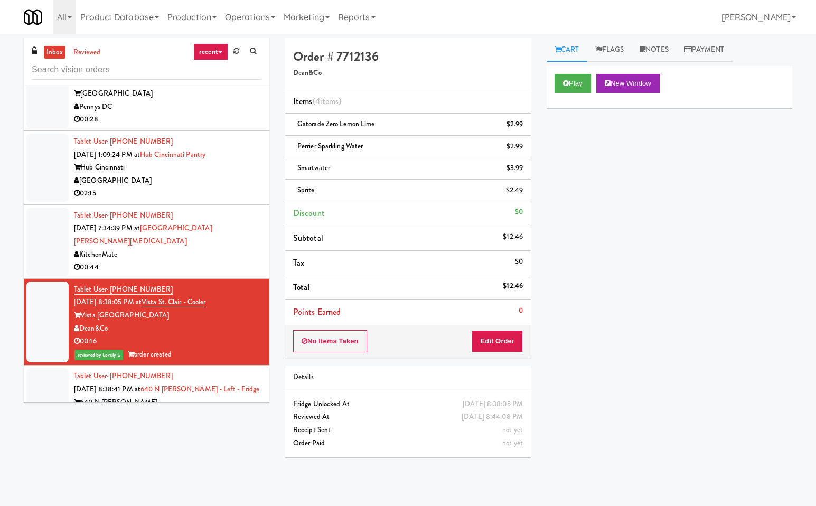
click at [246, 396] on div "640 N [PERSON_NAME]" at bounding box center [167, 402] width 187 height 13
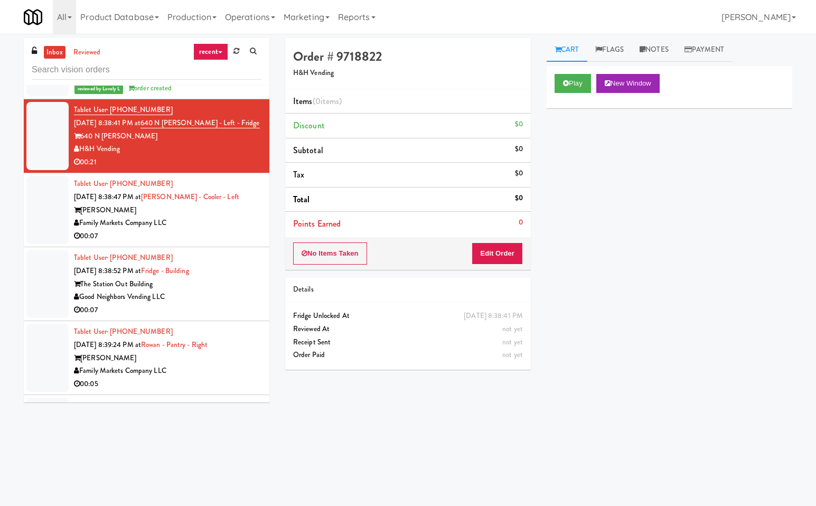
scroll to position [376, 0]
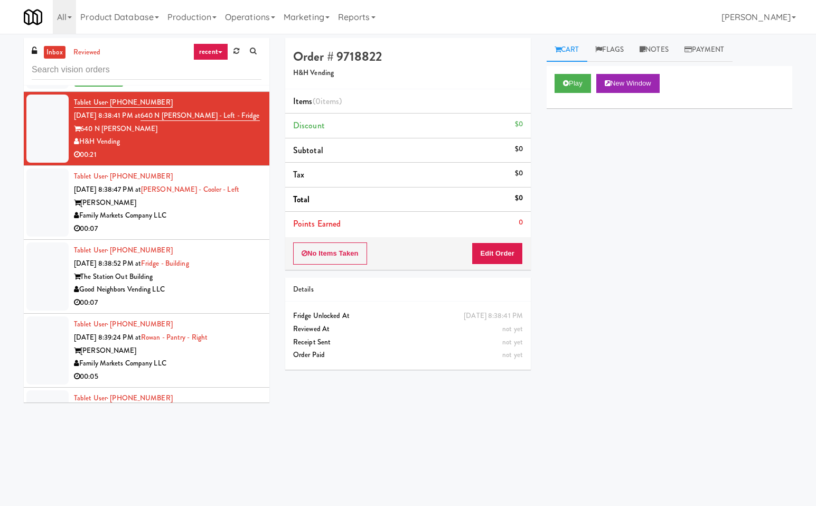
click at [223, 222] on div "00:07" at bounding box center [167, 228] width 187 height 13
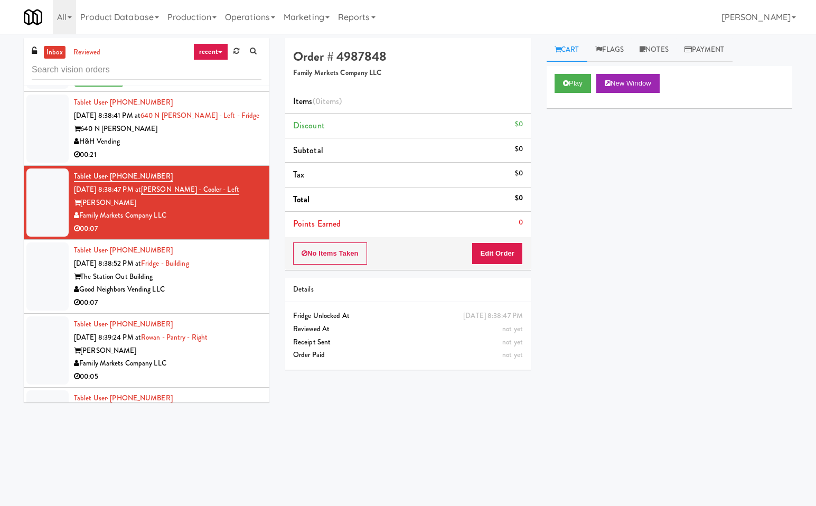
click at [205, 135] on div "H&H Vending" at bounding box center [167, 141] width 187 height 13
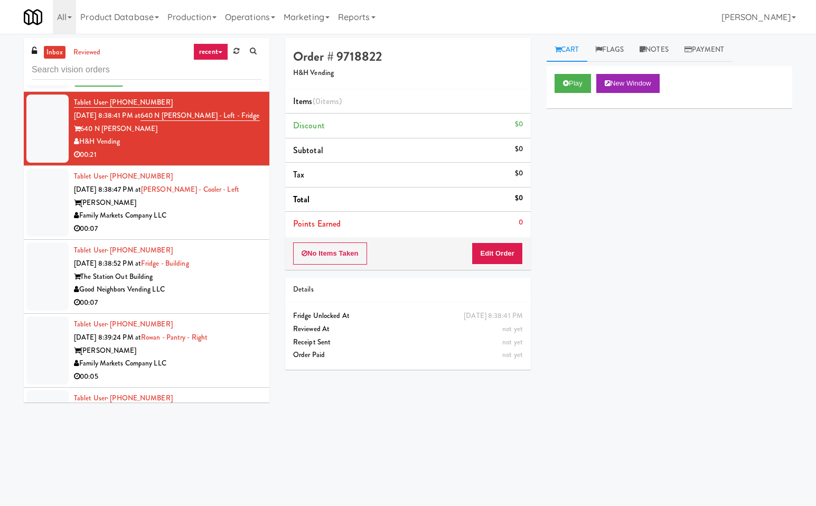
click at [636, 254] on div "Play New Window Primary Flag Clear Flag if unable to determine what was taken o…" at bounding box center [668, 264] width 245 height 396
drag, startPoint x: 577, startPoint y: 83, endPoint x: 556, endPoint y: 210, distance: 129.0
click at [576, 83] on button "Play" at bounding box center [572, 83] width 36 height 19
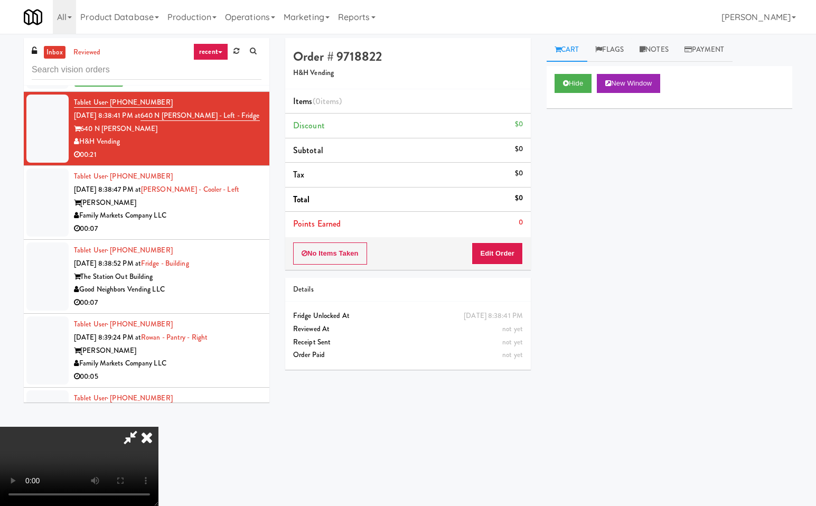
drag, startPoint x: 132, startPoint y: 440, endPoint x: 156, endPoint y: 450, distance: 25.8
click at [132, 440] on icon at bounding box center [130, 436] width 24 height 21
click at [508, 254] on button "Edit Order" at bounding box center [496, 253] width 51 height 22
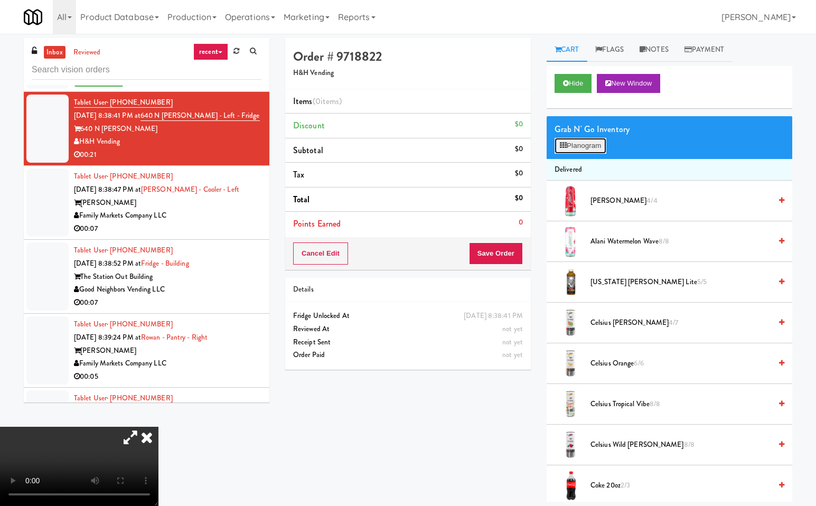
click at [593, 143] on button "Planogram" at bounding box center [580, 146] width 52 height 16
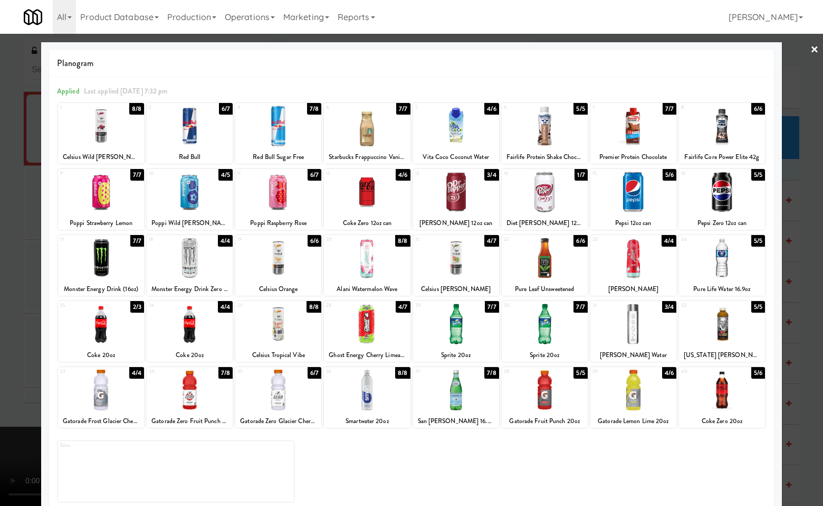
click at [538, 201] on div at bounding box center [545, 192] width 86 height 41
click at [801, 459] on div at bounding box center [411, 253] width 823 height 506
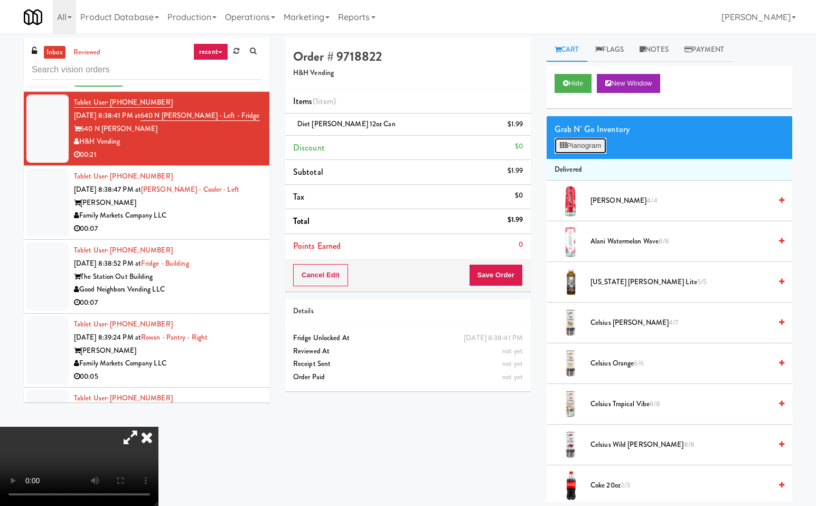
click at [593, 143] on button "Planogram" at bounding box center [580, 146] width 52 height 16
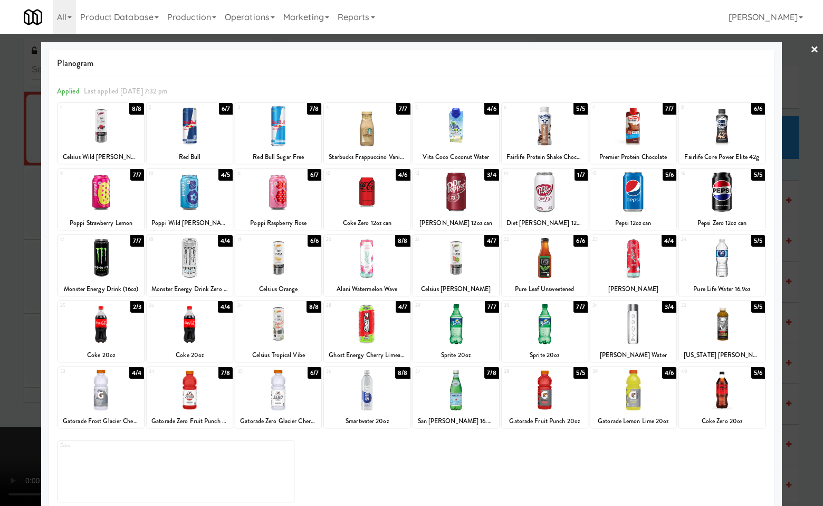
click at [176, 403] on div at bounding box center [190, 389] width 86 height 41
click at [811, 422] on div at bounding box center [411, 253] width 823 height 506
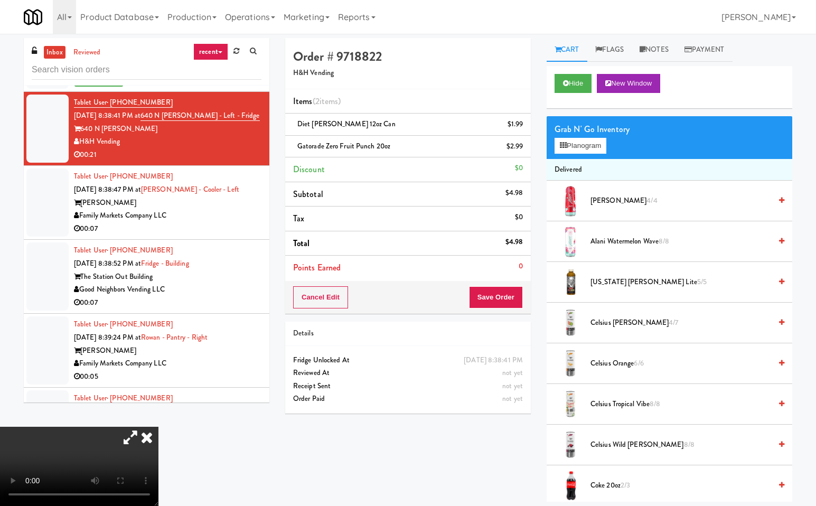
click at [158, 426] on icon at bounding box center [146, 436] width 23 height 21
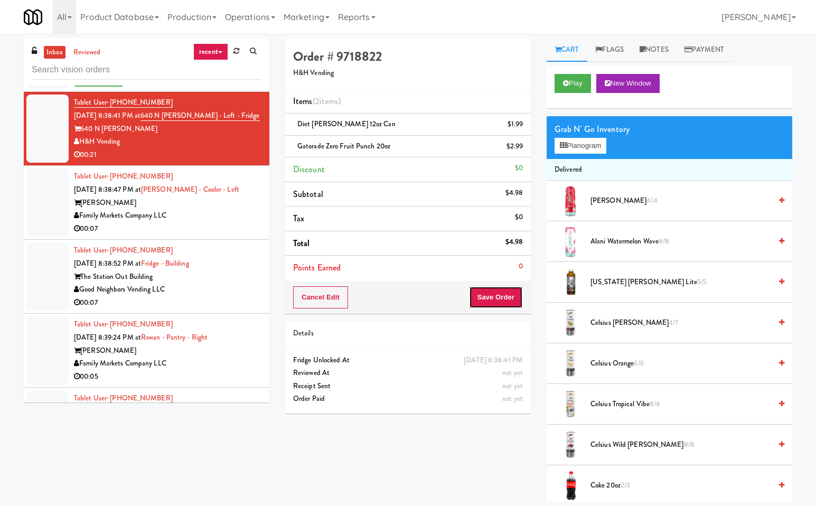
click at [496, 298] on button "Save Order" at bounding box center [496, 297] width 54 height 22
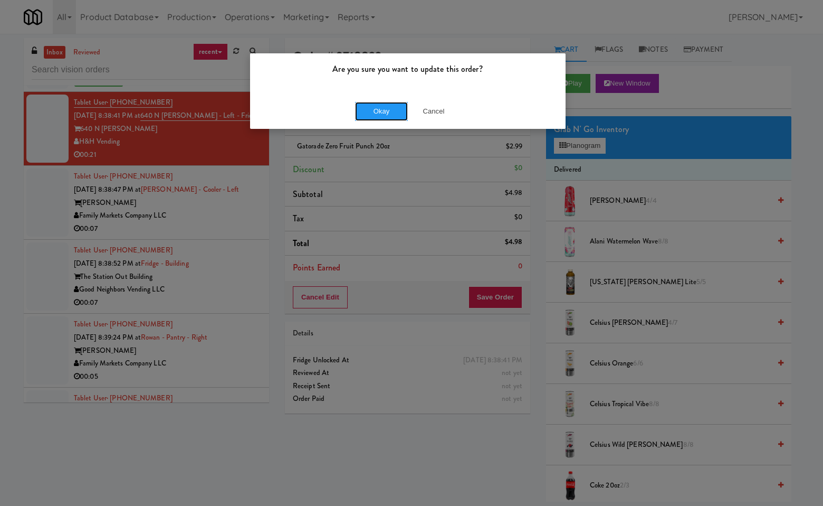
click at [383, 111] on button "Okay" at bounding box center [381, 111] width 53 height 19
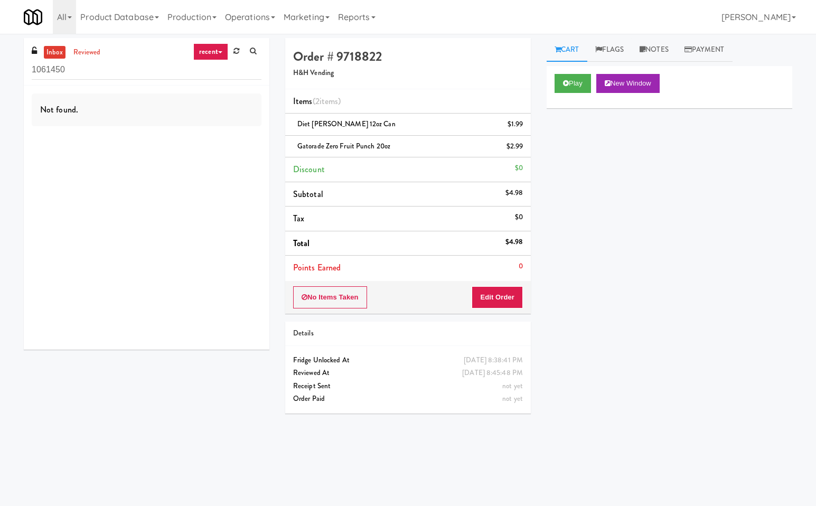
click at [139, 386] on div "inbox reviewed recent all unclear take inventory issue suspicious failed recent…" at bounding box center [408, 250] width 784 height 424
